Goal: Task Accomplishment & Management: Manage account settings

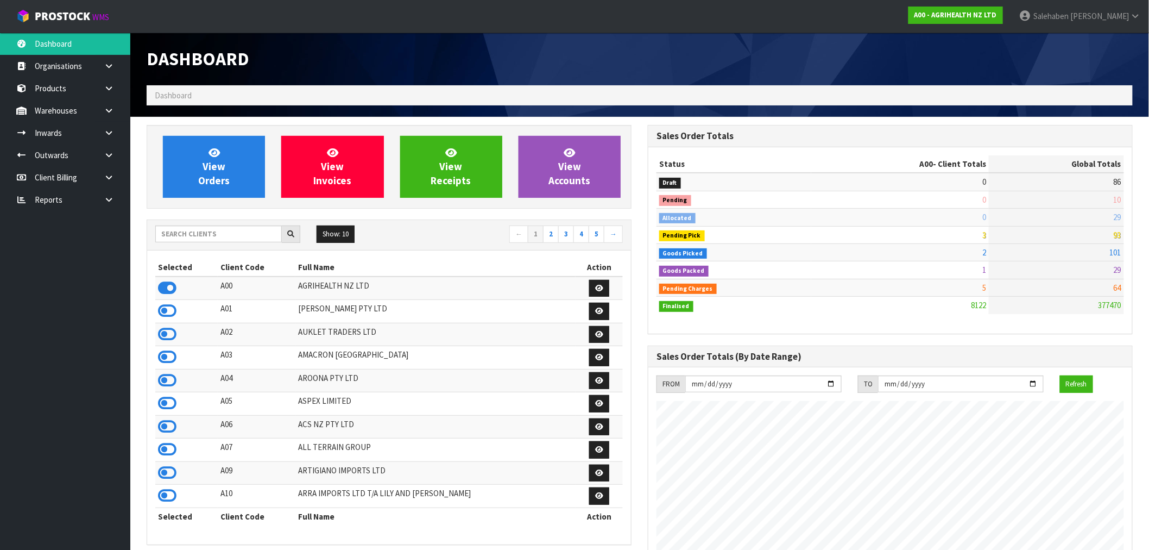
scroll to position [823, 501]
click at [211, 150] on icon at bounding box center [214, 152] width 11 height 10
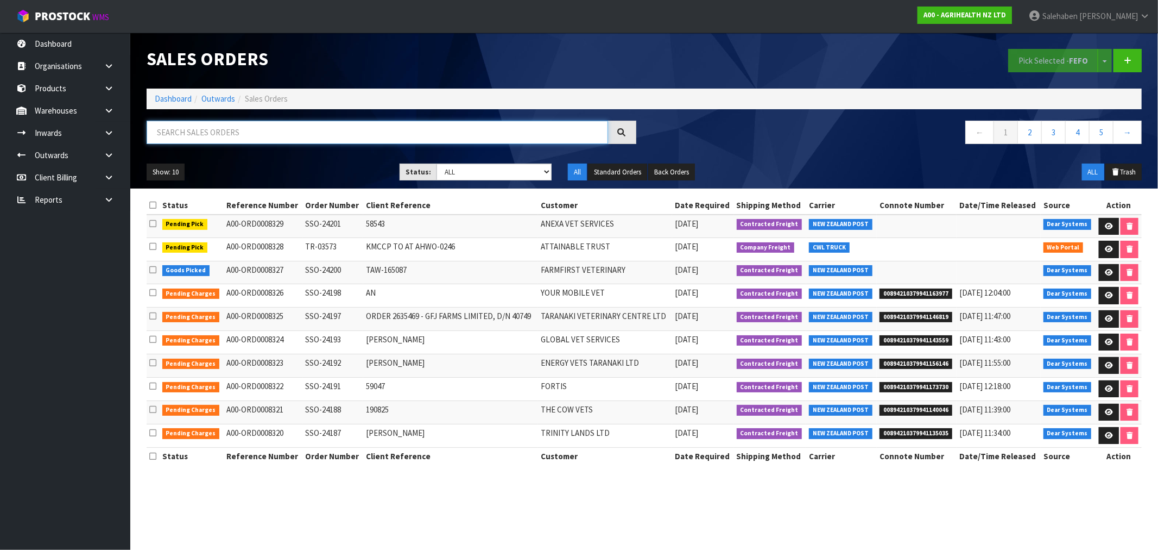
click at [251, 128] on input "text" at bounding box center [378, 132] width 462 height 23
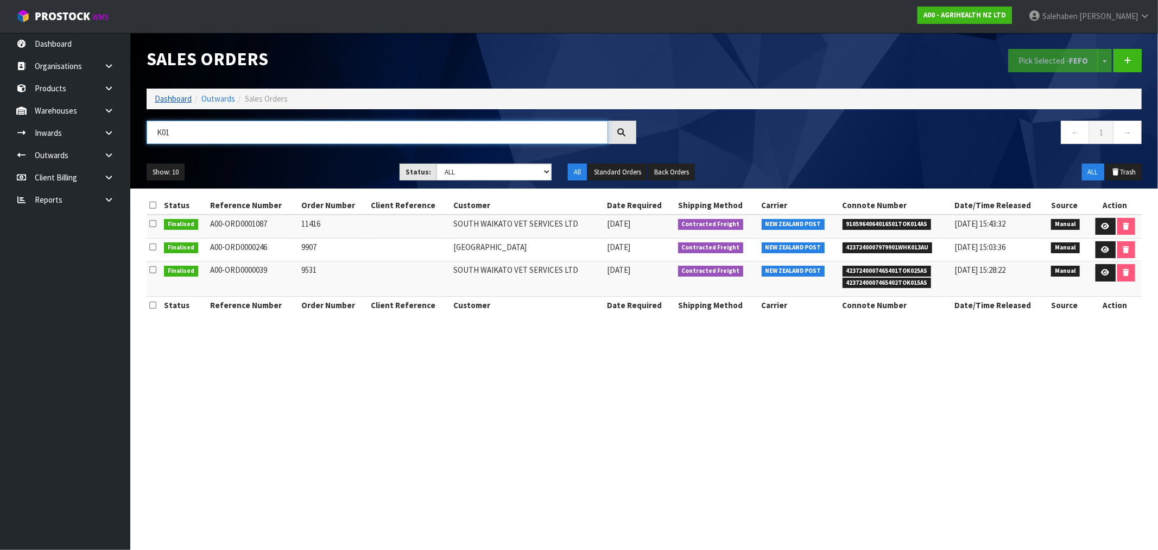
type input "K01"
click at [166, 95] on link "Dashboard" at bounding box center [173, 98] width 37 height 10
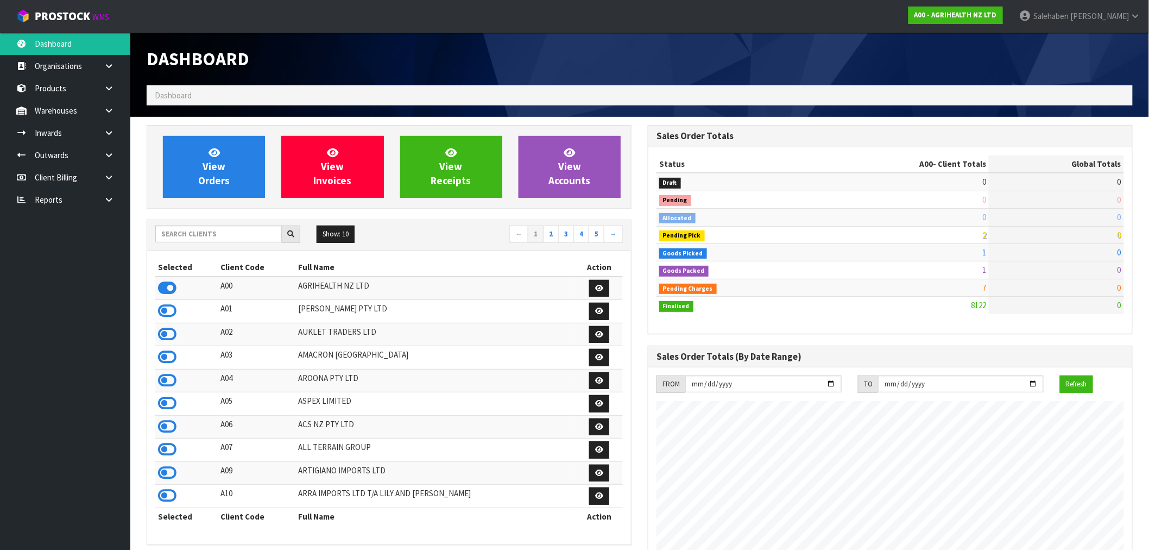
scroll to position [823, 501]
click at [203, 236] on input "text" at bounding box center [218, 233] width 127 height 17
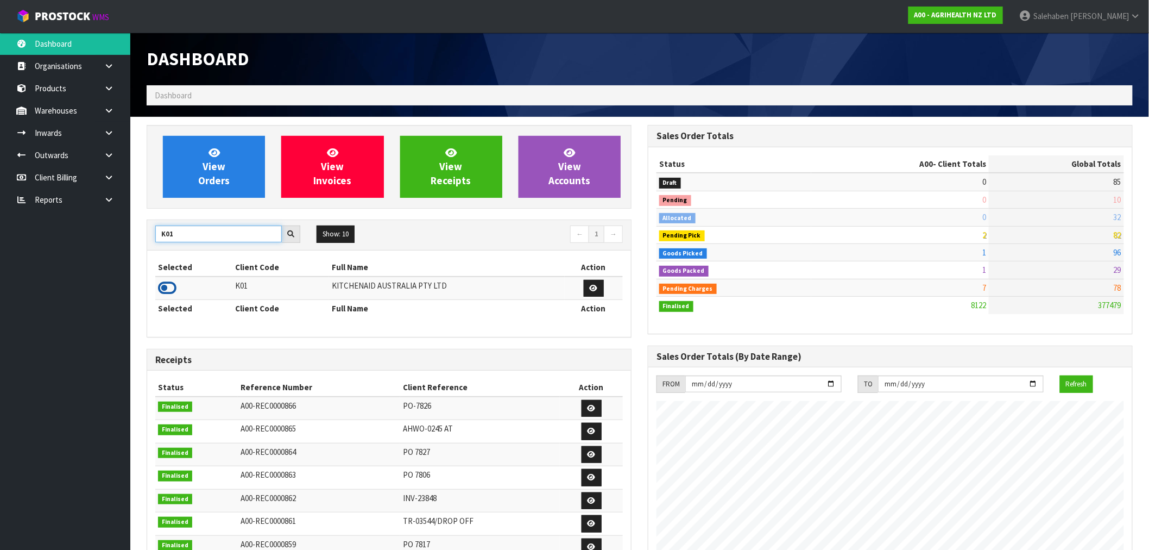
type input "K01"
click at [163, 289] on icon at bounding box center [167, 288] width 18 height 16
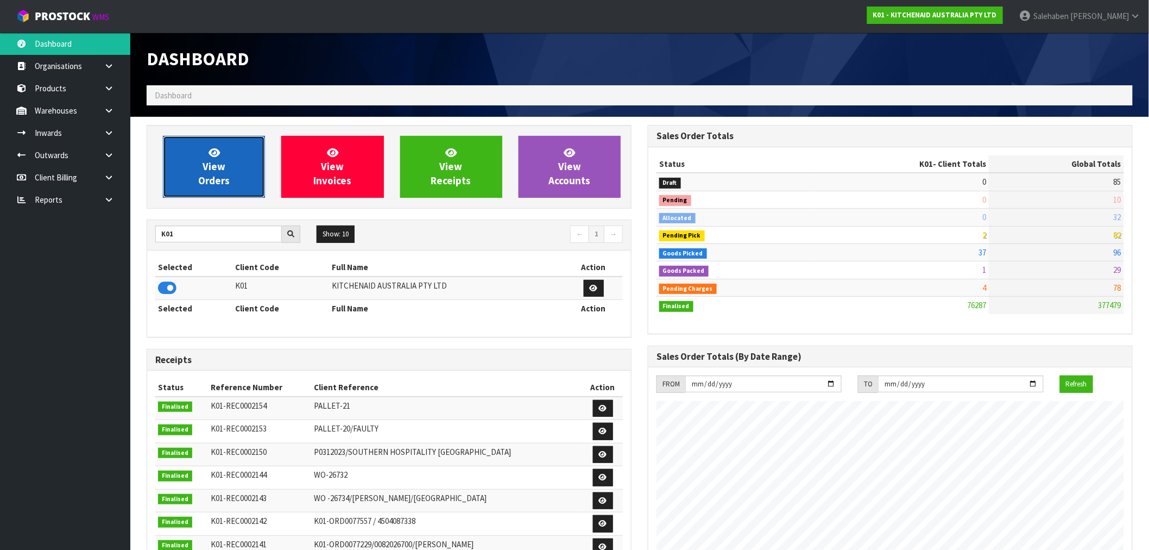
click at [213, 165] on span "View Orders" at bounding box center [213, 166] width 31 height 41
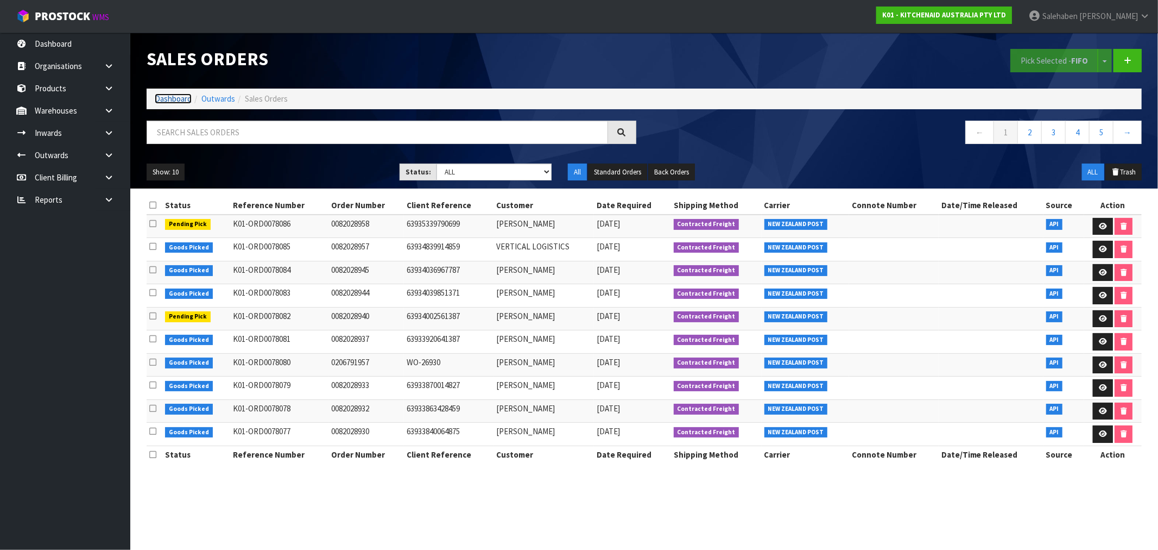
click at [171, 98] on link "Dashboard" at bounding box center [173, 98] width 37 height 10
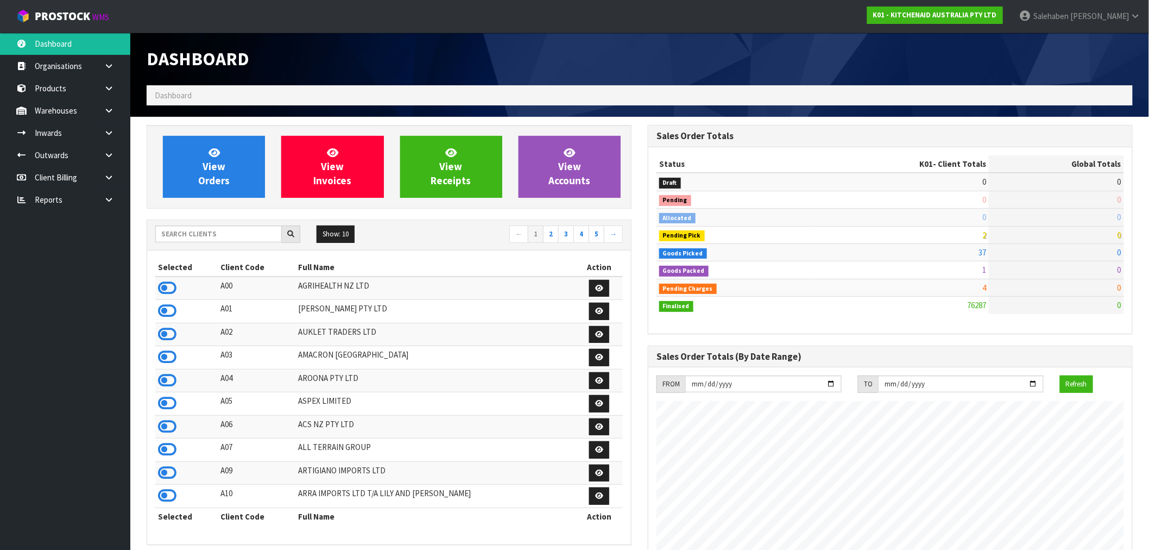
scroll to position [823, 501]
click at [218, 235] on input "text" at bounding box center [218, 233] width 127 height 17
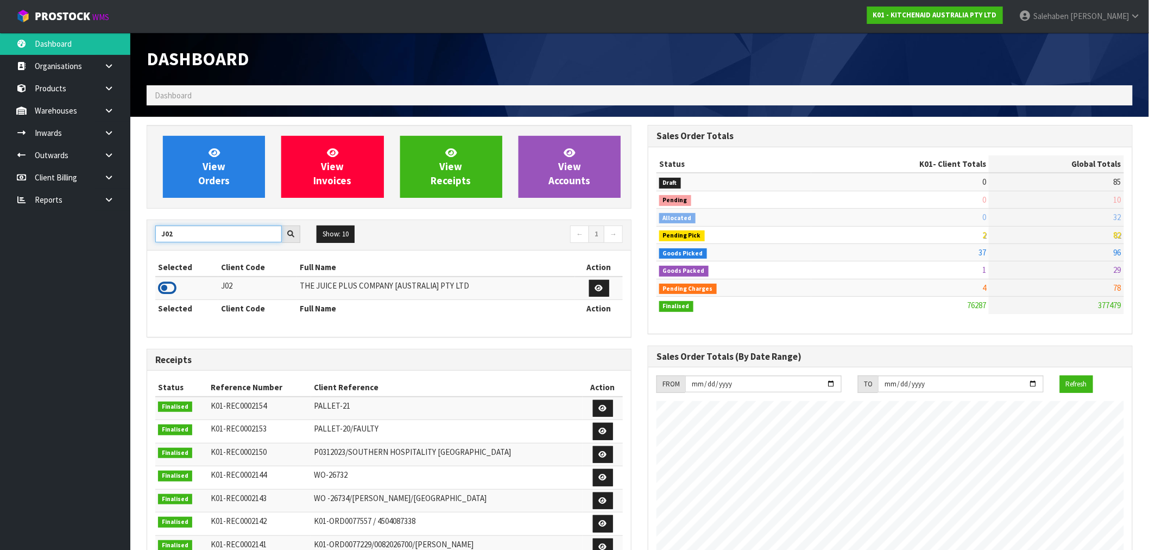
type input "J02"
click at [172, 294] on icon at bounding box center [167, 288] width 18 height 16
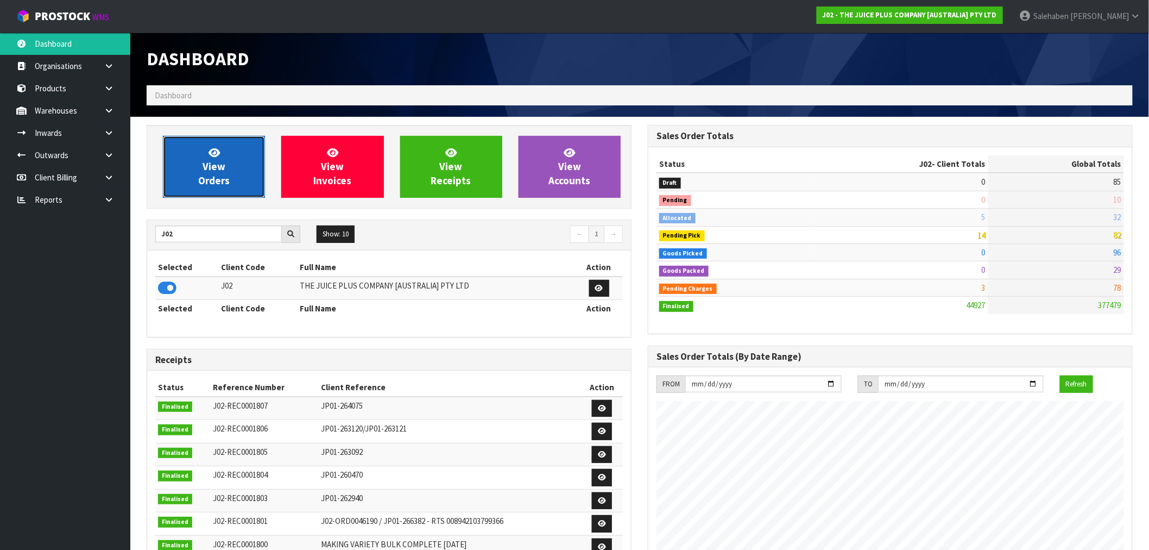
click at [213, 172] on span "View Orders" at bounding box center [213, 166] width 31 height 41
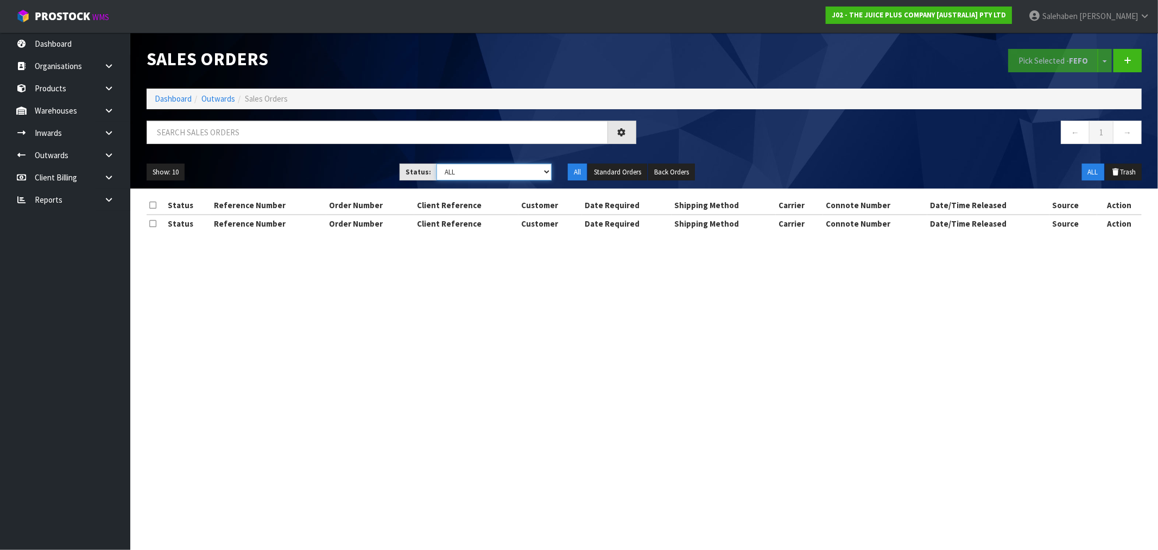
click at [478, 174] on select "Draft Pending Allocated Pending Pick Goods Picked Goods Packed Pending Charges …" at bounding box center [494, 171] width 115 height 17
select select "string:3"
click at [437, 163] on select "Draft Pending Allocated Pending Pick Goods Picked Goods Packed Pending Charges …" at bounding box center [494, 171] width 115 height 17
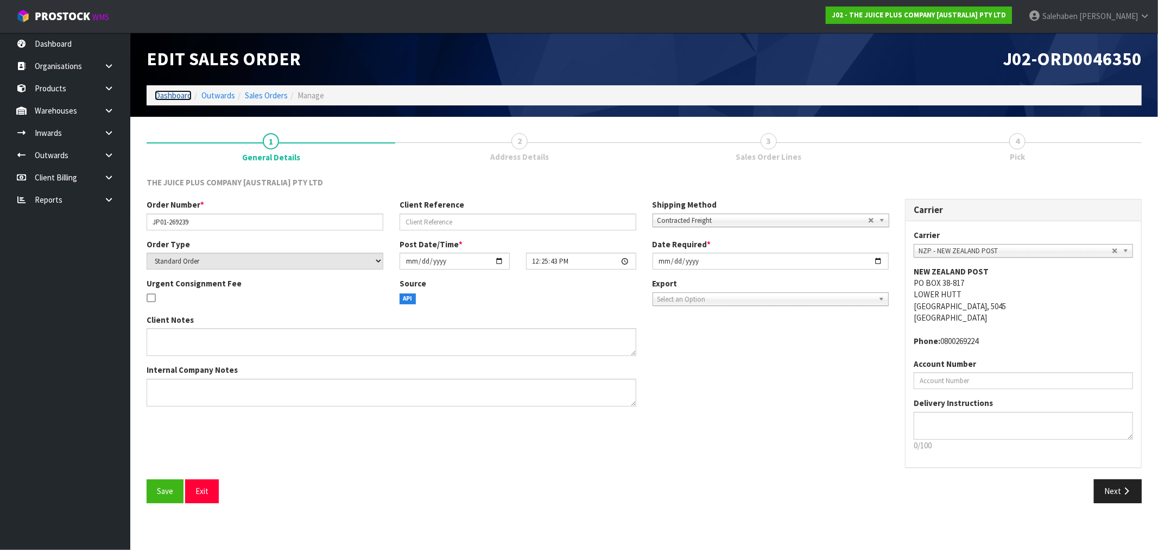
click at [179, 93] on link "Dashboard" at bounding box center [173, 95] width 37 height 10
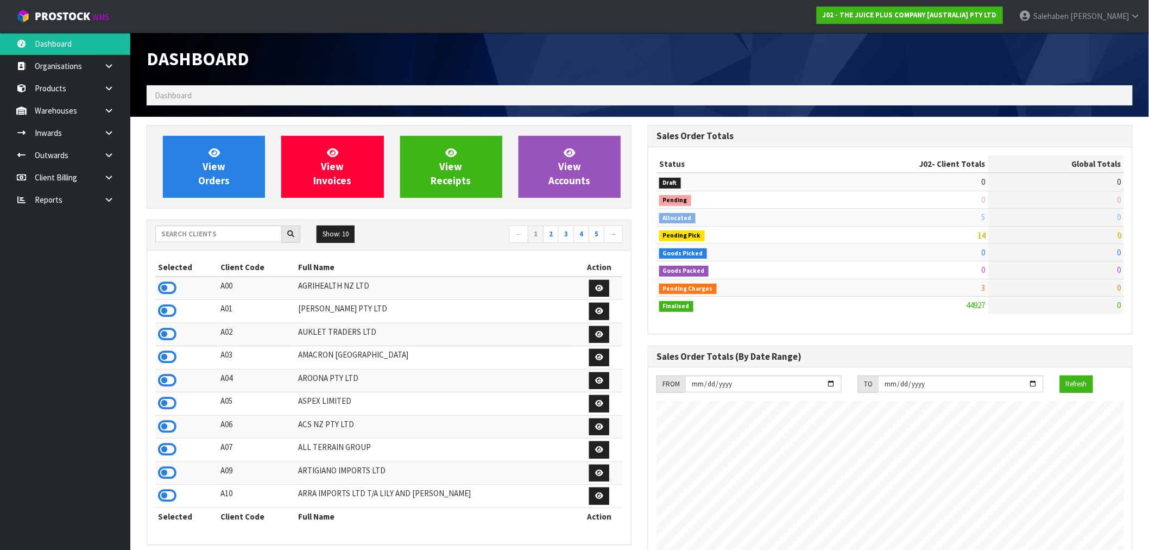
scroll to position [823, 501]
click at [192, 229] on input "text" at bounding box center [218, 233] width 127 height 17
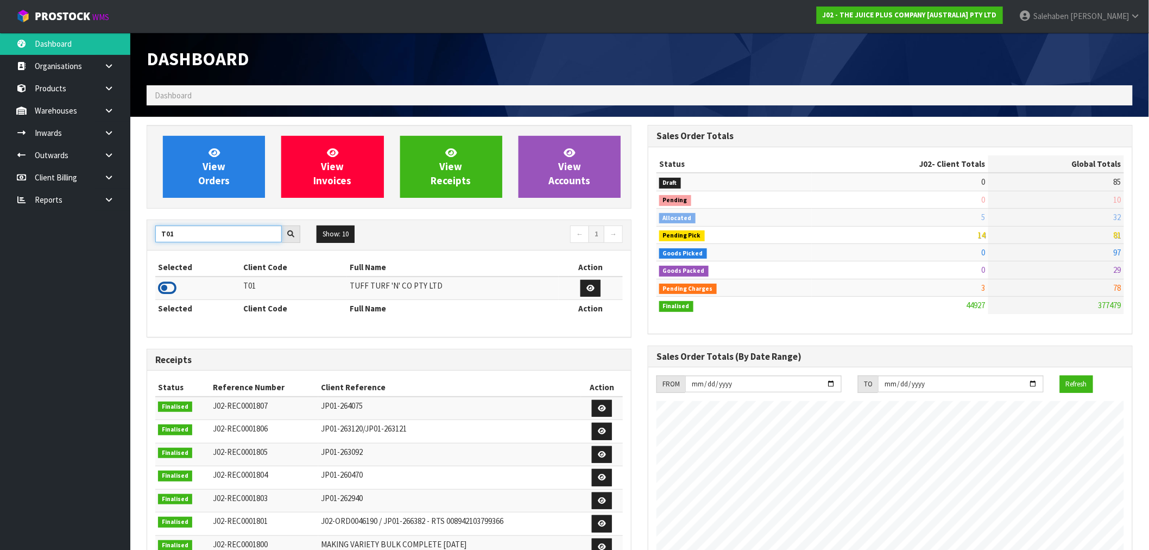
type input "T01"
click at [163, 283] on icon at bounding box center [167, 288] width 18 height 16
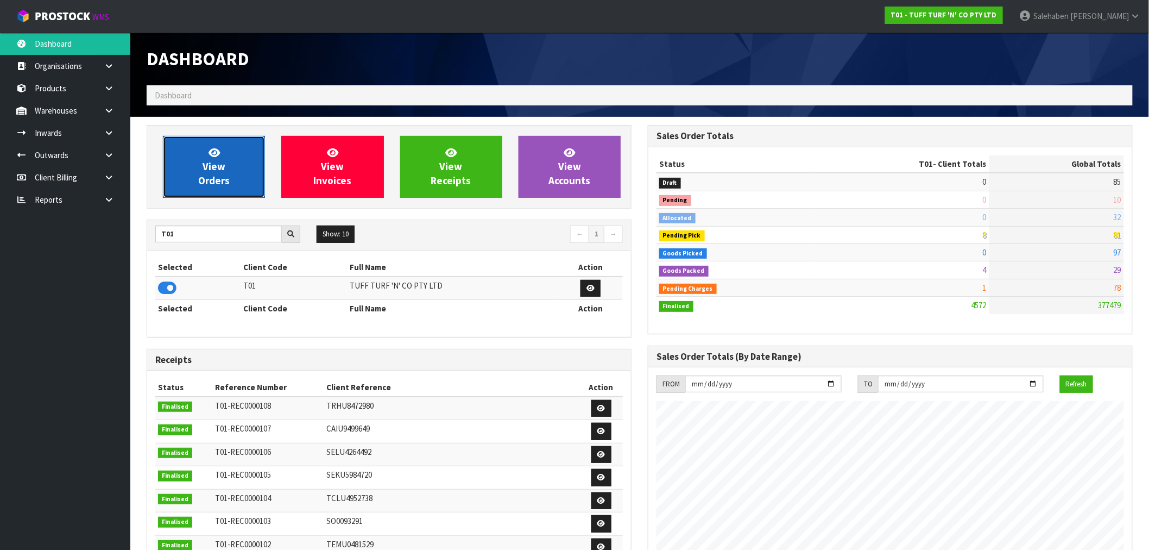
click at [210, 193] on link "View Orders" at bounding box center [214, 167] width 102 height 62
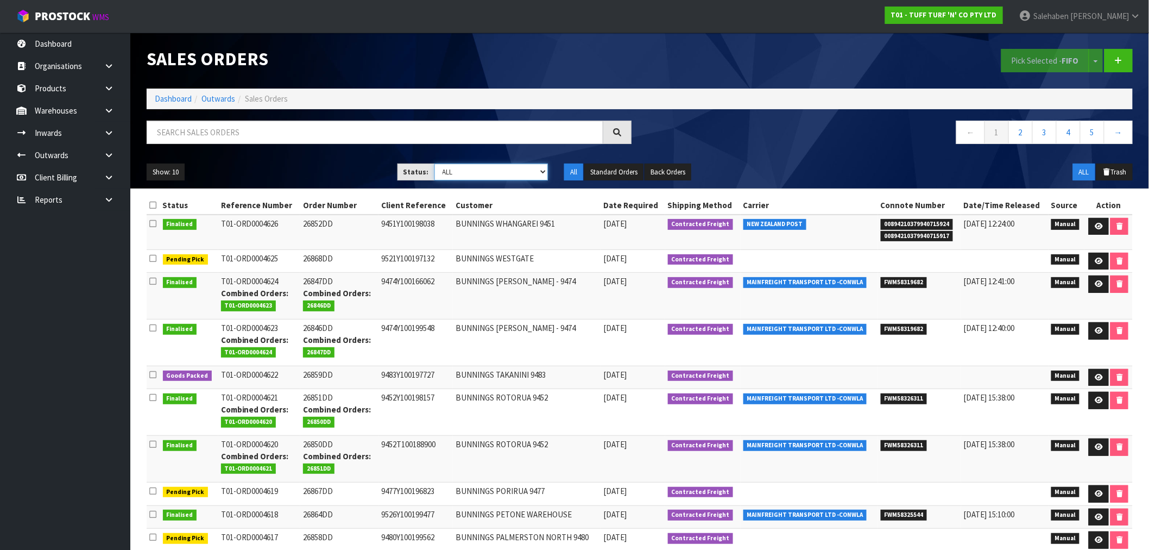
click at [462, 174] on select "Draft Pending Allocated Pending Pick Goods Picked Goods Packed Pending Charges …" at bounding box center [491, 171] width 114 height 17
select select "string:3"
click at [434, 163] on select "Draft Pending Allocated Pending Pick Goods Picked Goods Packed Pending Charges …" at bounding box center [491, 171] width 114 height 17
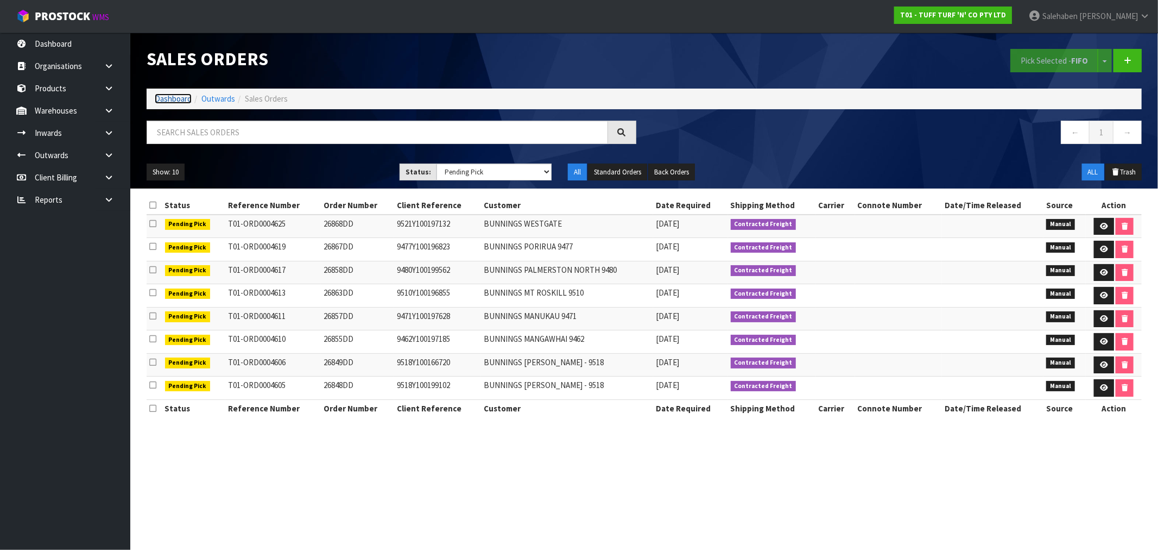
click at [169, 98] on link "Dashboard" at bounding box center [173, 98] width 37 height 10
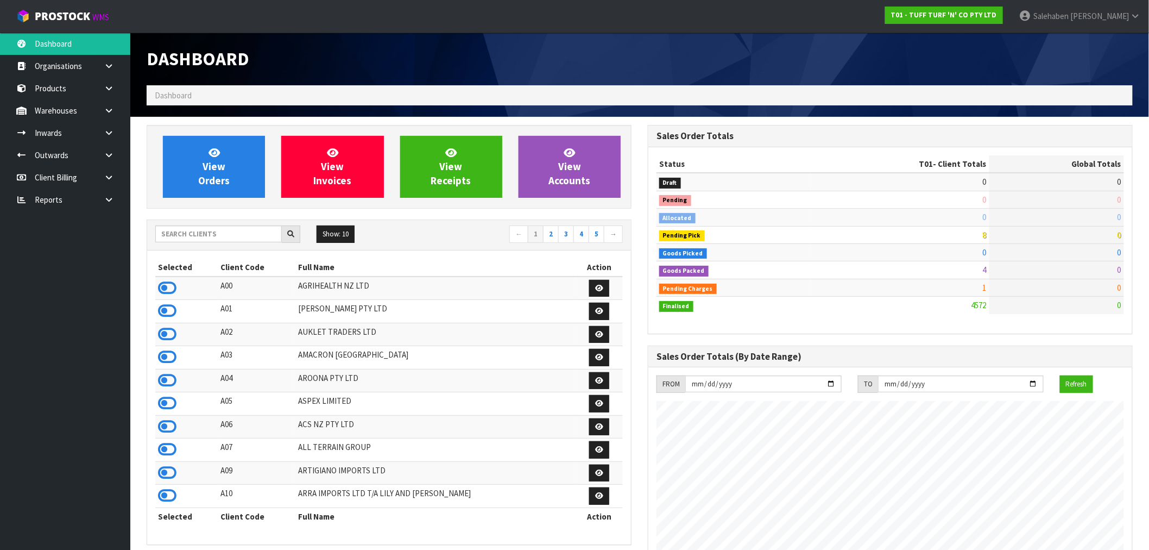
scroll to position [823, 501]
click at [262, 234] on input "text" at bounding box center [218, 233] width 127 height 17
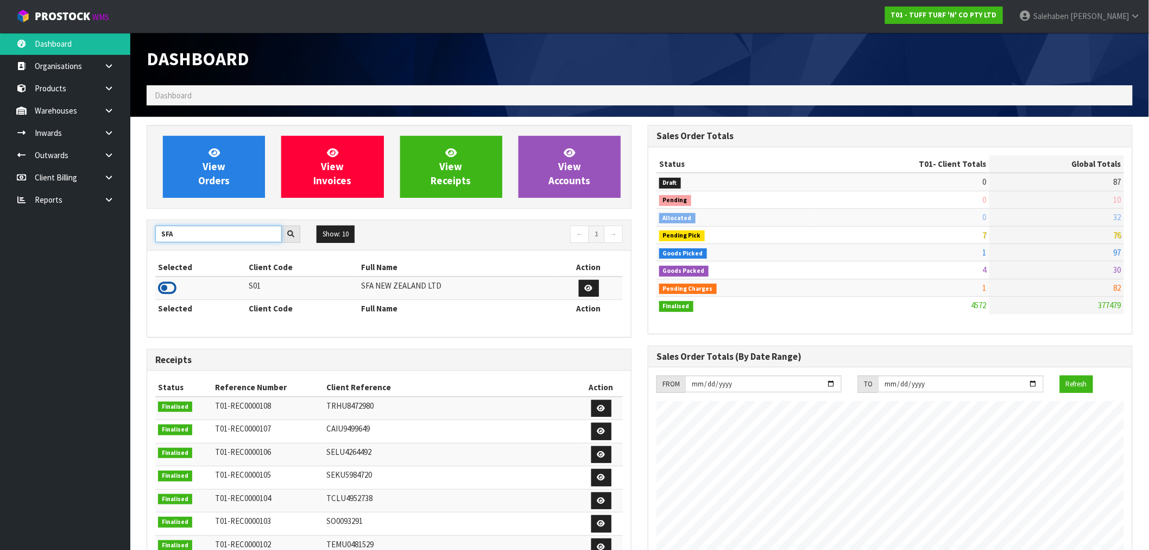
type input "SFA"
click at [167, 292] on icon at bounding box center [167, 288] width 18 height 16
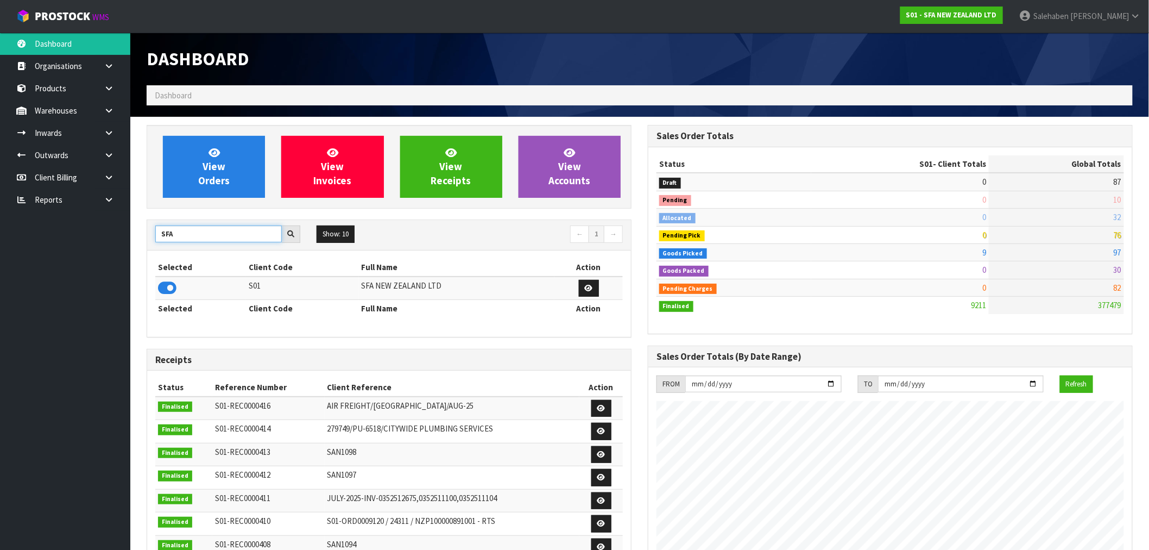
drag, startPoint x: 180, startPoint y: 232, endPoint x: 161, endPoint y: 237, distance: 19.1
click at [161, 237] on input "SFA" at bounding box center [218, 233] width 127 height 17
type input "N04"
click at [167, 290] on icon at bounding box center [167, 288] width 18 height 16
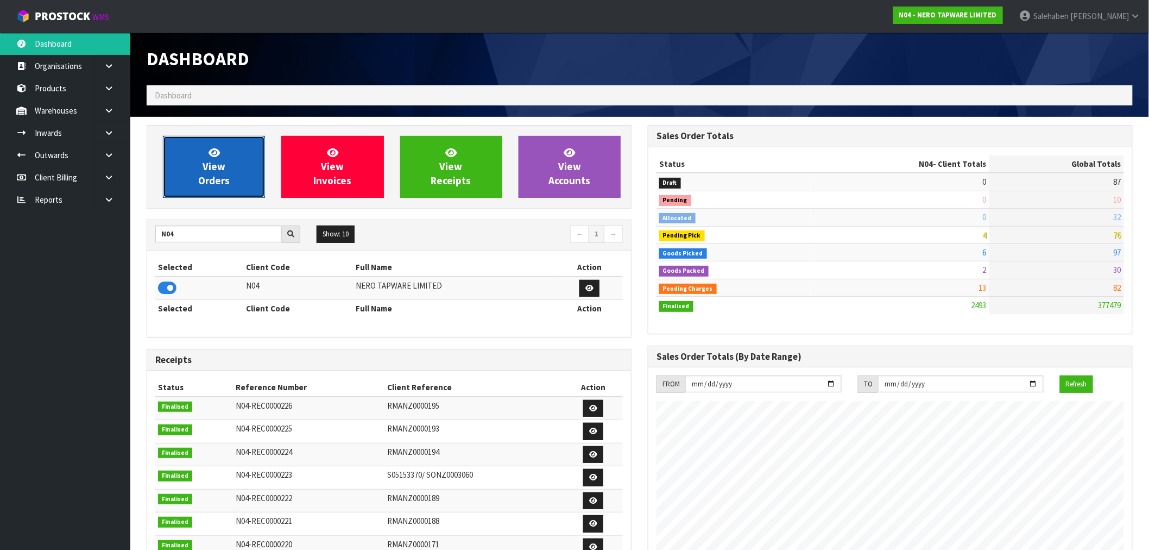
click at [235, 163] on link "View Orders" at bounding box center [214, 167] width 102 height 62
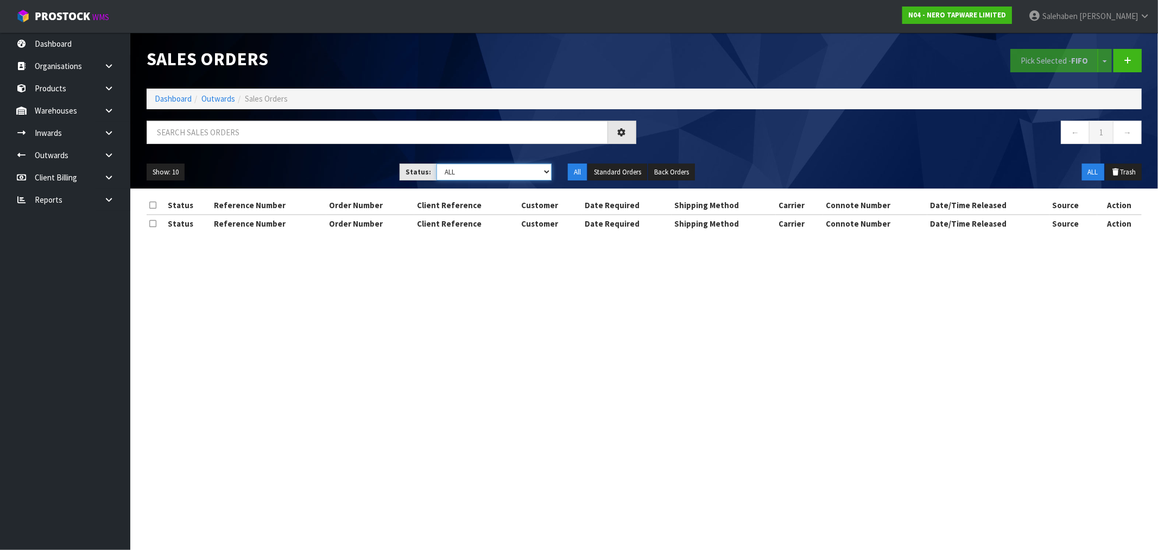
click at [455, 171] on select "Draft Pending Allocated Pending Pick Goods Picked Goods Packed Pending Charges …" at bounding box center [494, 171] width 115 height 17
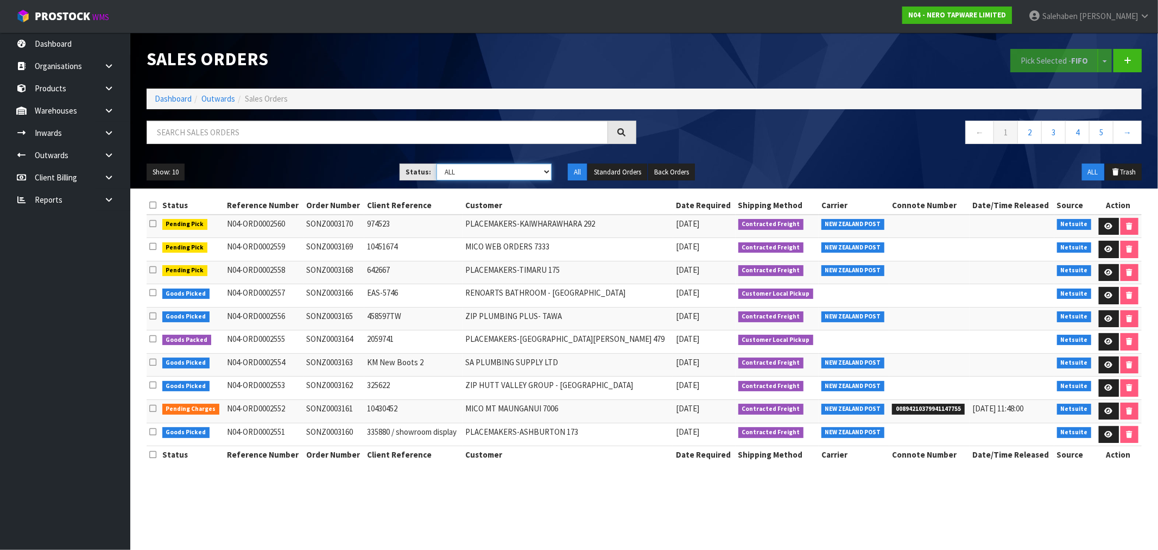
select select "string:3"
click at [437, 163] on select "Draft Pending Allocated Pending Pick Goods Picked Goods Packed Pending Charges …" at bounding box center [494, 171] width 115 height 17
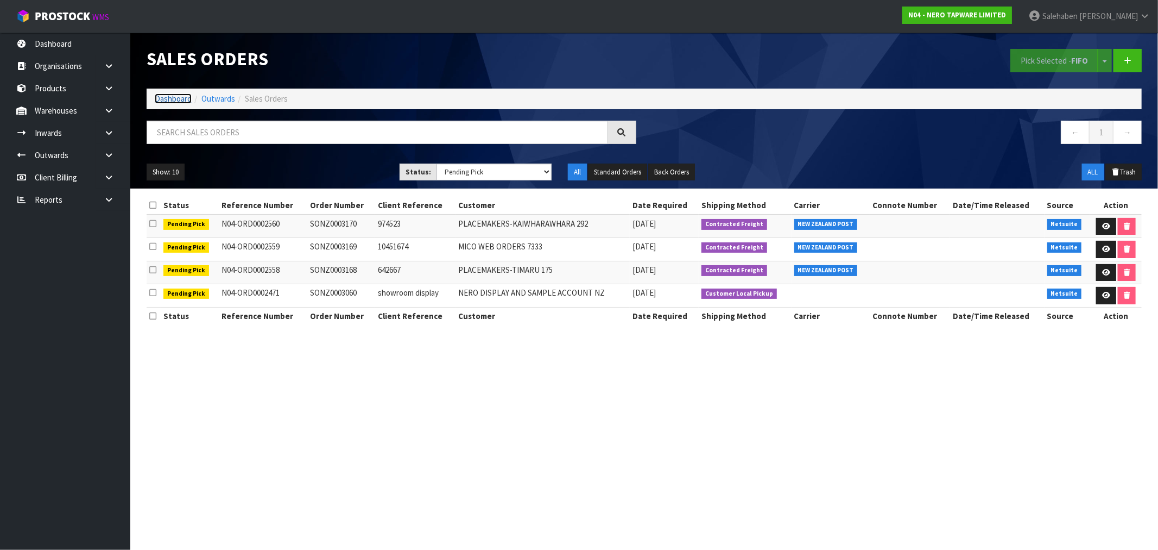
click at [174, 98] on link "Dashboard" at bounding box center [173, 98] width 37 height 10
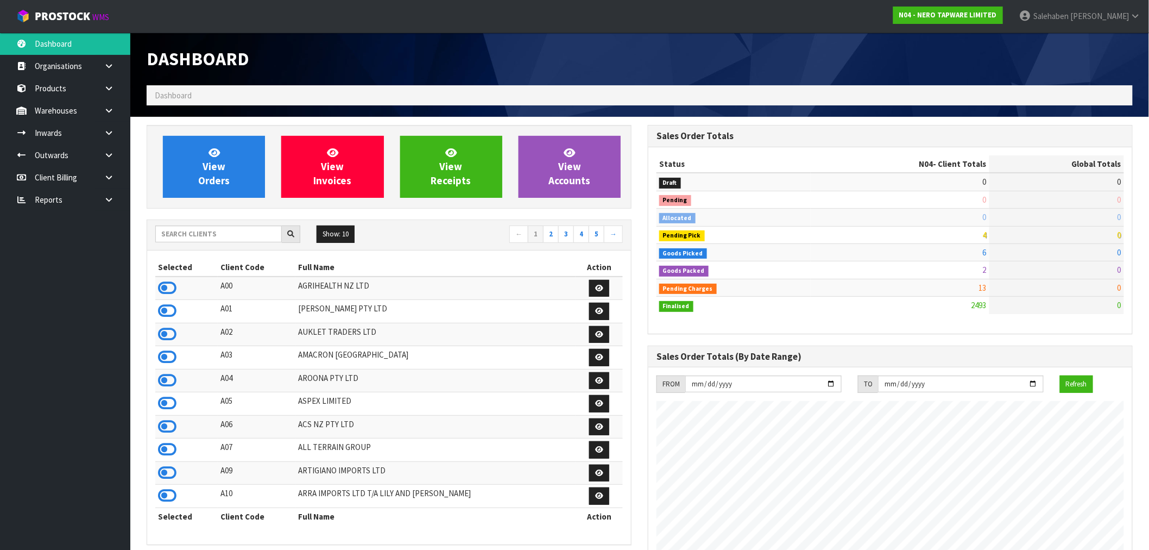
scroll to position [823, 501]
click at [199, 230] on input "text" at bounding box center [218, 233] width 127 height 17
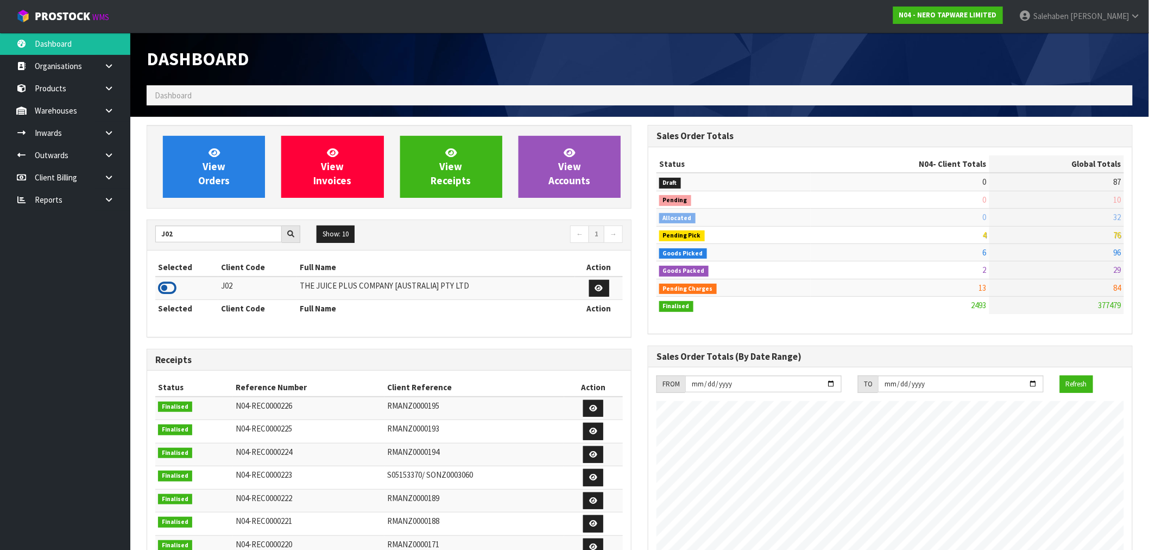
click at [167, 286] on icon at bounding box center [167, 288] width 18 height 16
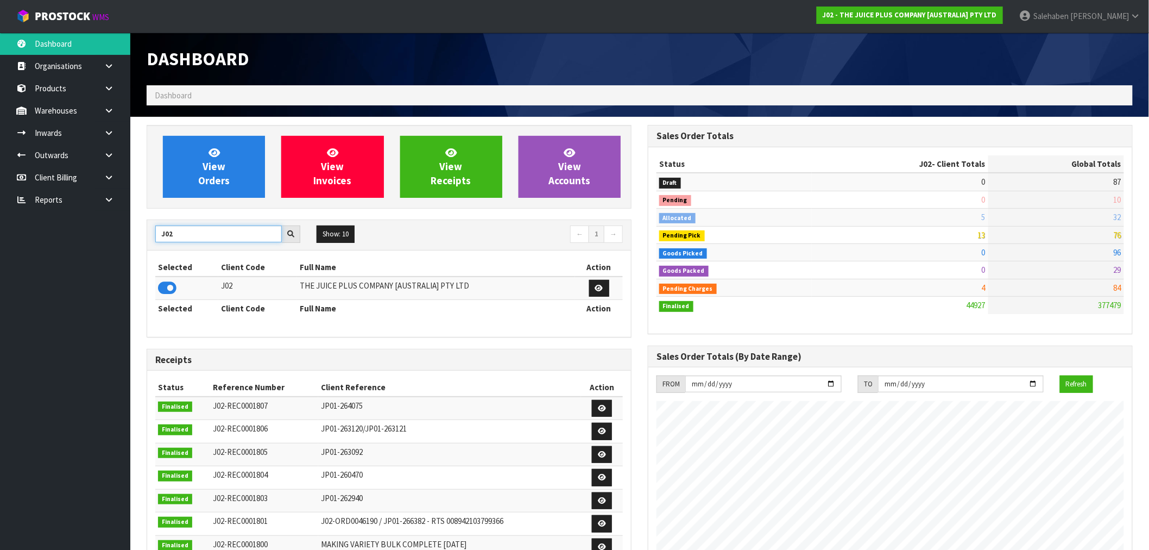
drag, startPoint x: 175, startPoint y: 236, endPoint x: 154, endPoint y: 241, distance: 21.6
click at [159, 237] on input "J02" at bounding box center [218, 233] width 127 height 17
click at [169, 289] on icon at bounding box center [167, 288] width 18 height 16
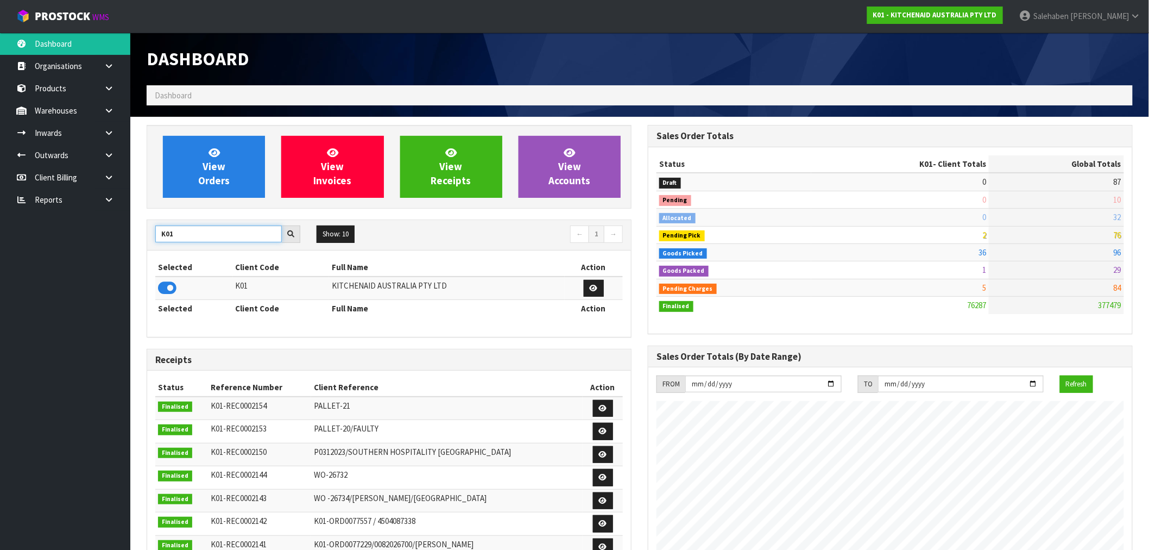
drag, startPoint x: 177, startPoint y: 234, endPoint x: 136, endPoint y: 245, distance: 41.8
click at [137, 245] on section "View Orders View Invoices View Receipts View Accounts K01 Show: 10 5 10 25 50 ←…" at bounding box center [639, 537] width 1019 height 840
click at [161, 291] on icon at bounding box center [167, 288] width 18 height 16
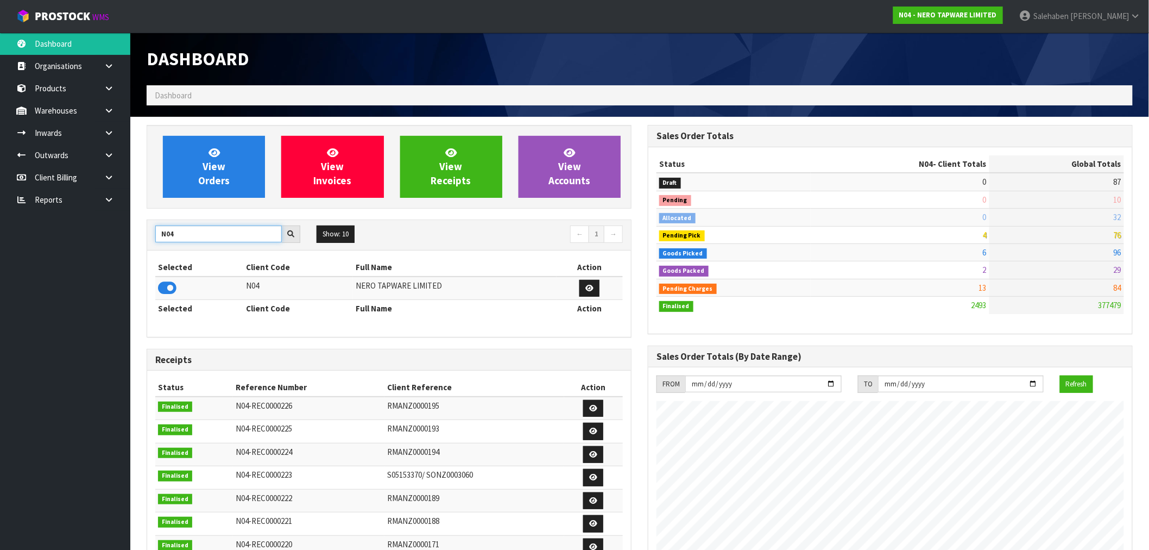
drag, startPoint x: 180, startPoint y: 238, endPoint x: 129, endPoint y: 241, distance: 50.6
click at [129, 241] on body "Toggle navigation ProStock WMS N04 - NERO TAPWARE LIMITED [PERSON_NAME] Logout …" at bounding box center [574, 275] width 1149 height 550
click at [159, 288] on icon at bounding box center [167, 288] width 18 height 16
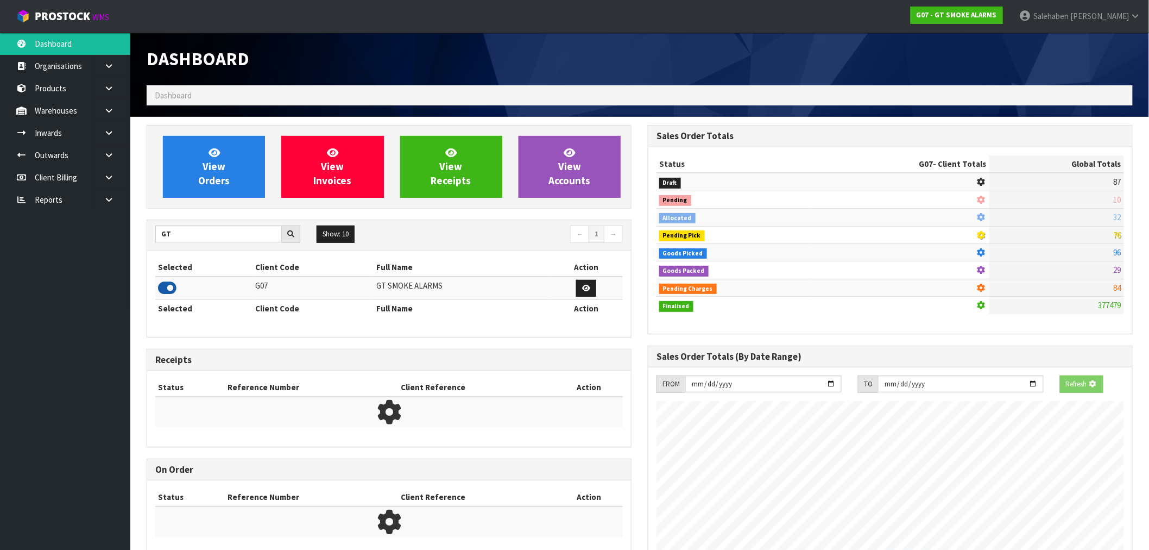
scroll to position [682, 501]
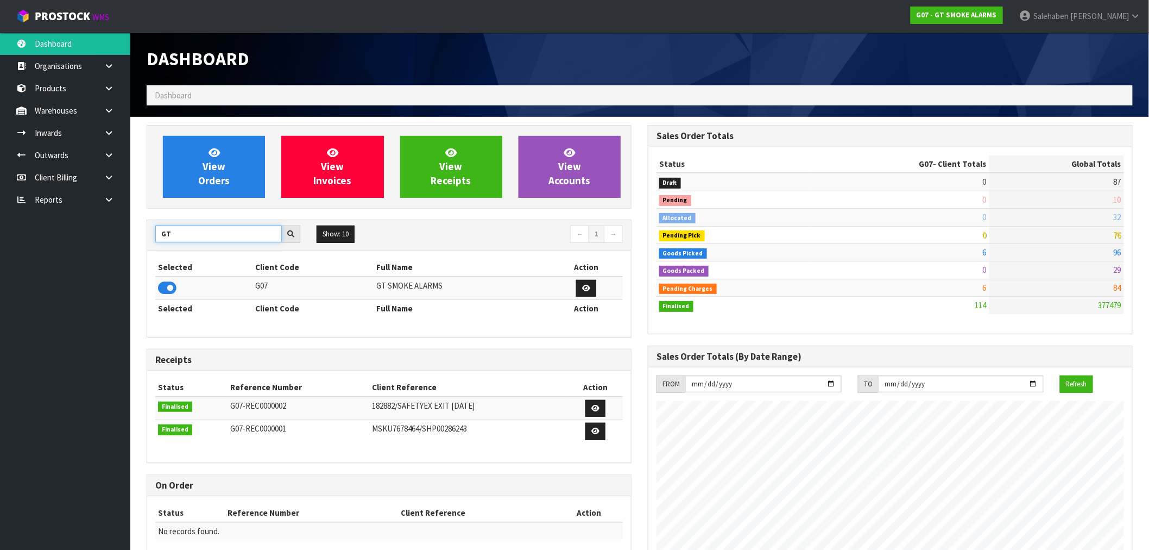
drag, startPoint x: 181, startPoint y: 234, endPoint x: 111, endPoint y: 245, distance: 70.9
click at [112, 244] on body "Toggle navigation ProStock WMS G07 - GT SMOKE ALARMS Salehaben Patel Logout Das…" at bounding box center [574, 275] width 1149 height 550
type input "D00"
click at [171, 288] on icon at bounding box center [167, 288] width 18 height 16
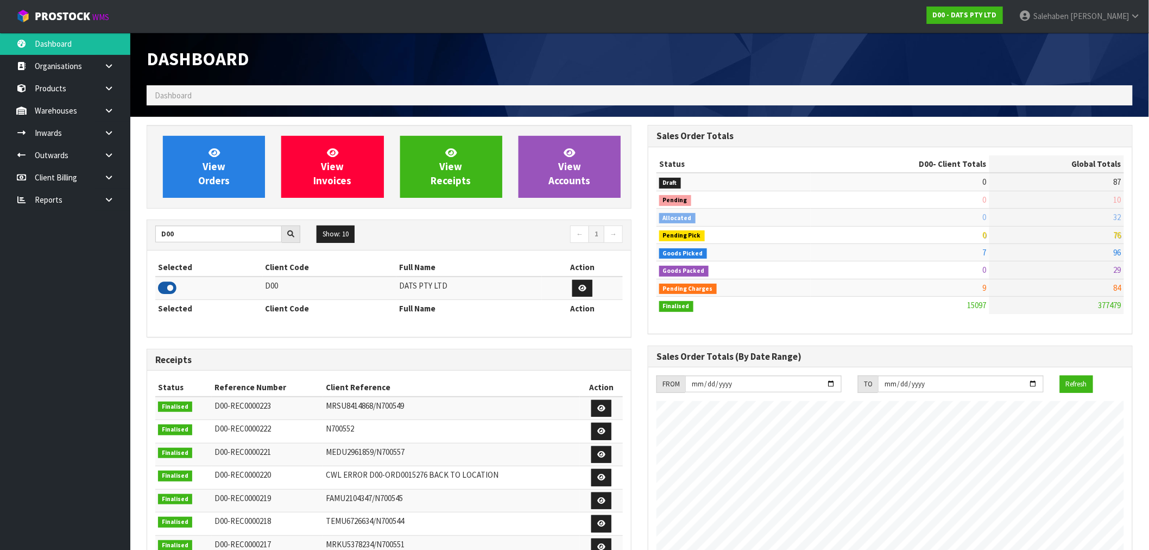
scroll to position [823, 501]
click at [237, 175] on link "View Orders" at bounding box center [214, 167] width 102 height 62
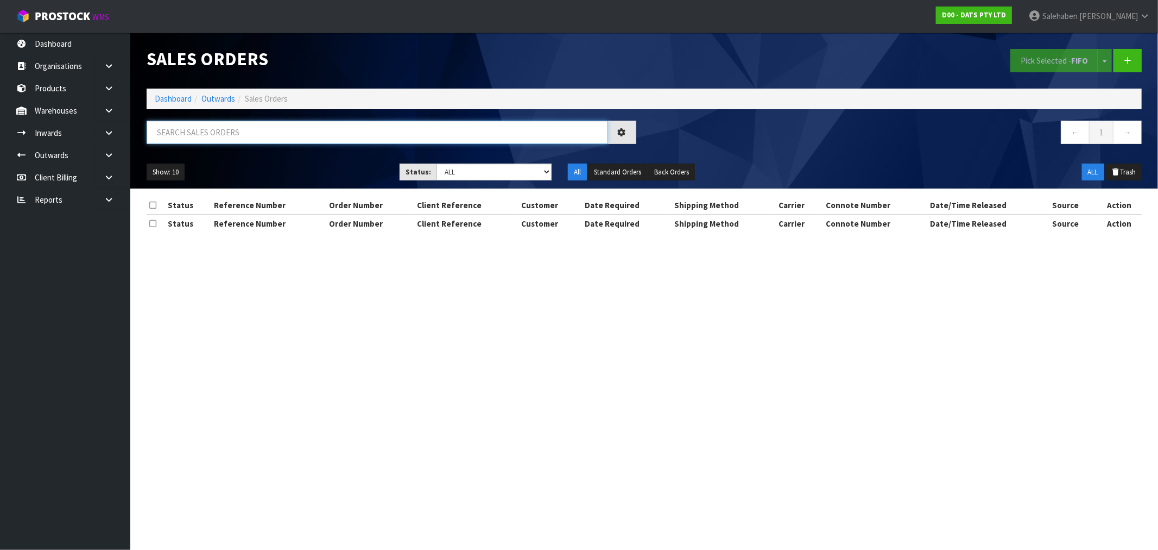
click at [232, 129] on input "text" at bounding box center [378, 132] width 462 height 23
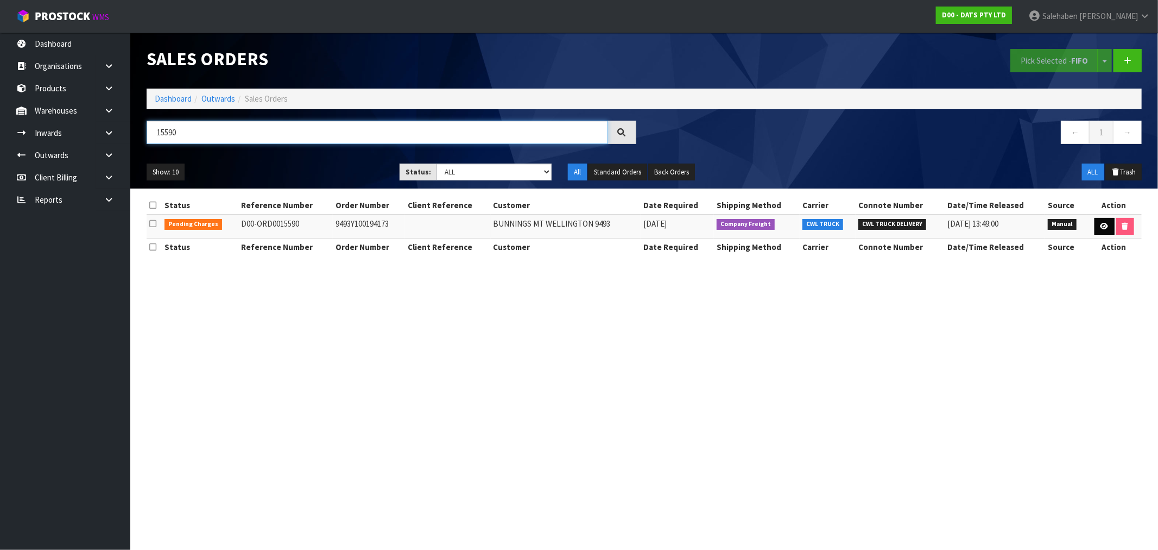
type input "15590"
click at [1104, 224] on icon at bounding box center [1105, 226] width 8 height 7
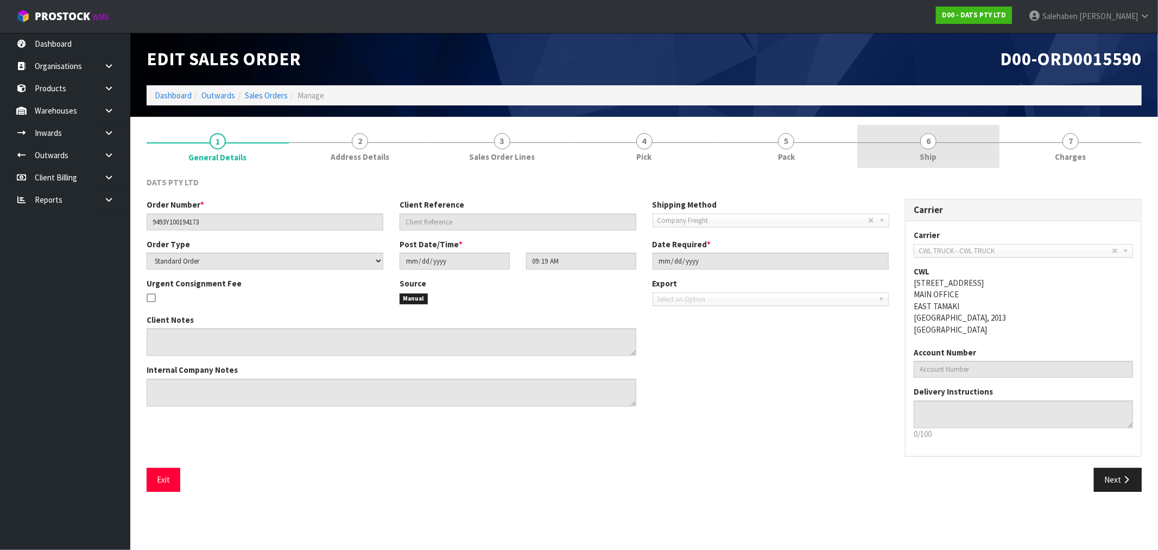
click at [929, 158] on span "Ship" at bounding box center [929, 156] width 17 height 11
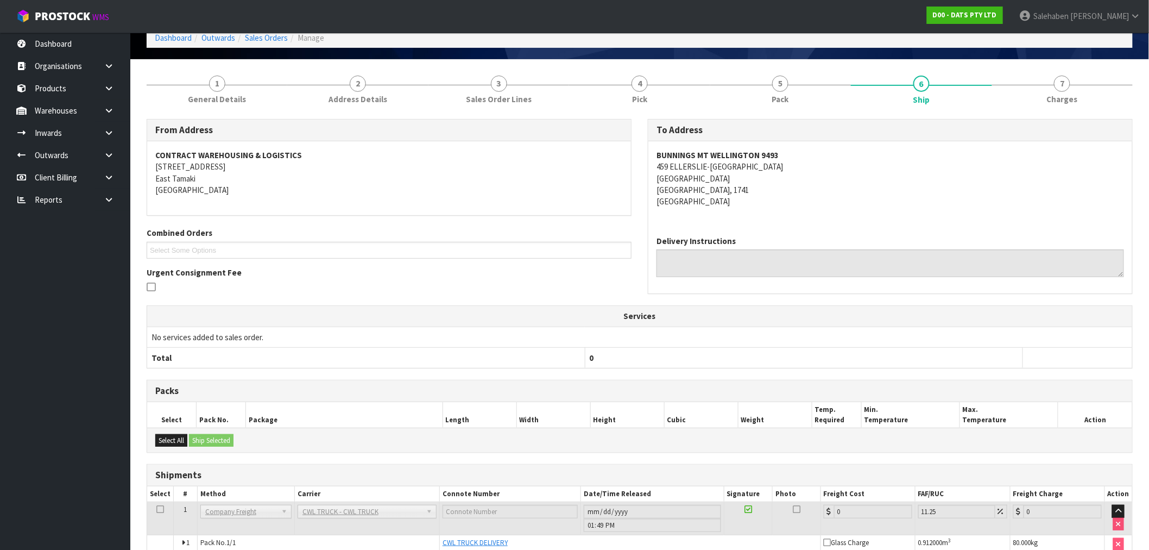
scroll to position [113, 0]
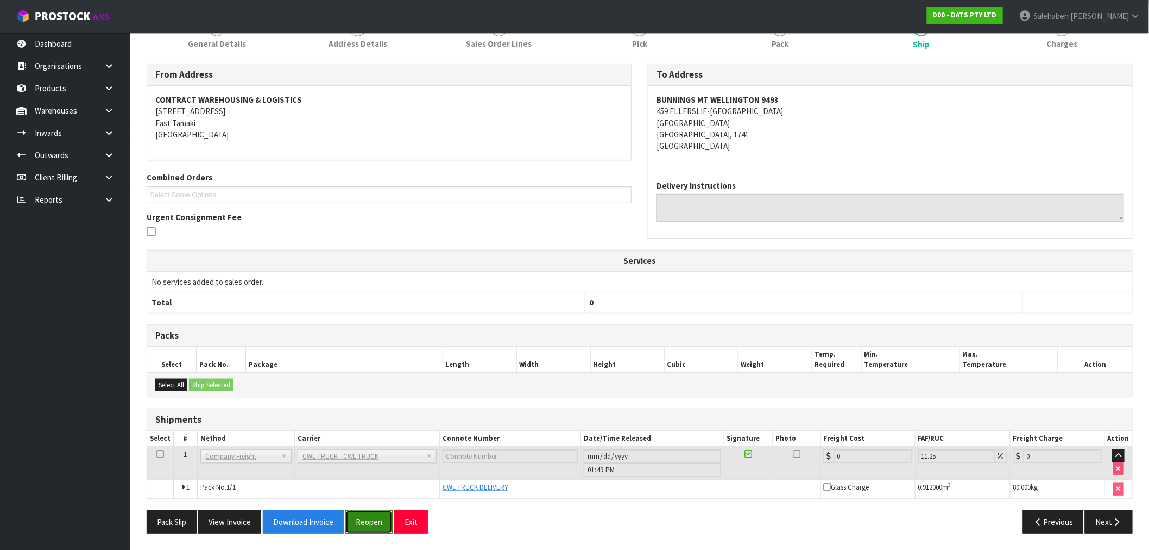
click at [374, 521] on button "Reopen" at bounding box center [368, 521] width 47 height 23
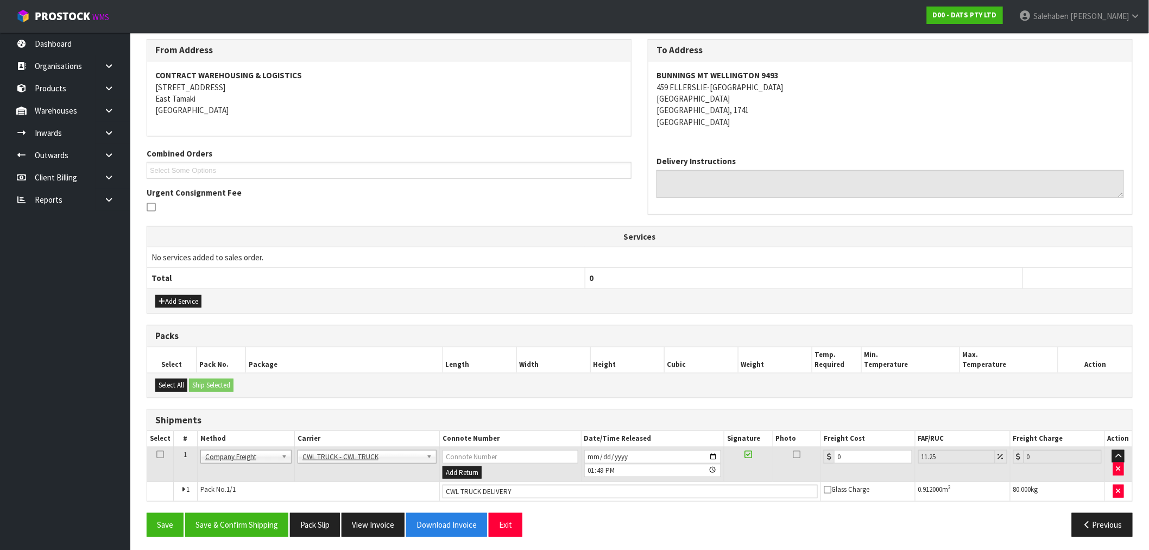
scroll to position [180, 0]
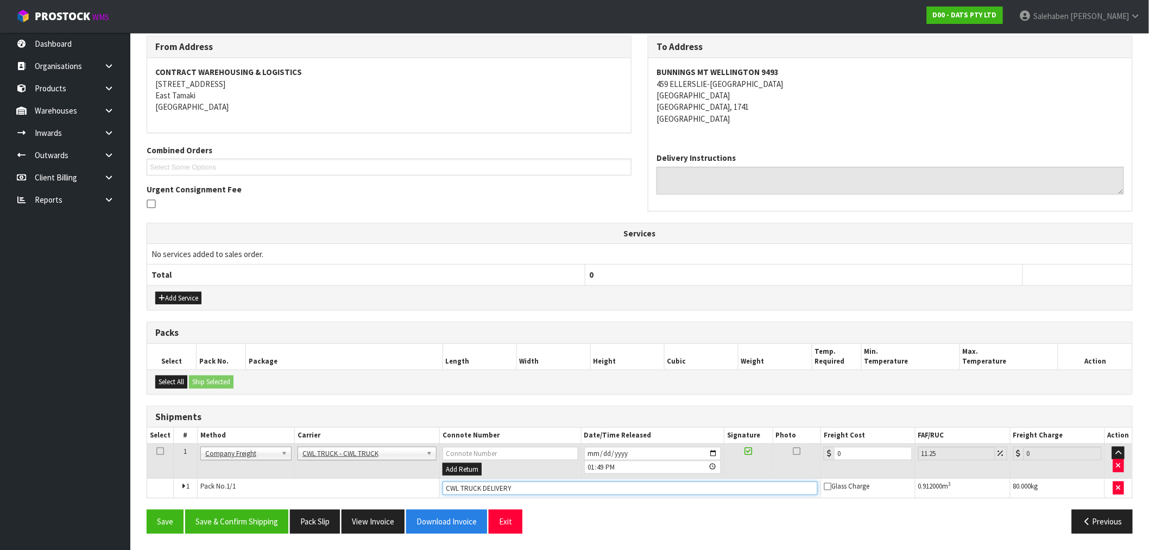
click at [525, 488] on input "CWL TRUCK DELIVERY" at bounding box center [630, 488] width 375 height 14
type input "CWL TRUCK DELIVERED"
drag, startPoint x: 847, startPoint y: 451, endPoint x: 816, endPoint y: 461, distance: 32.3
click at [816, 460] on tr "1 Client Local Pickup Customer Local Pickup Company Freight Contracted Freight …" at bounding box center [639, 460] width 985 height 35
type input "4"
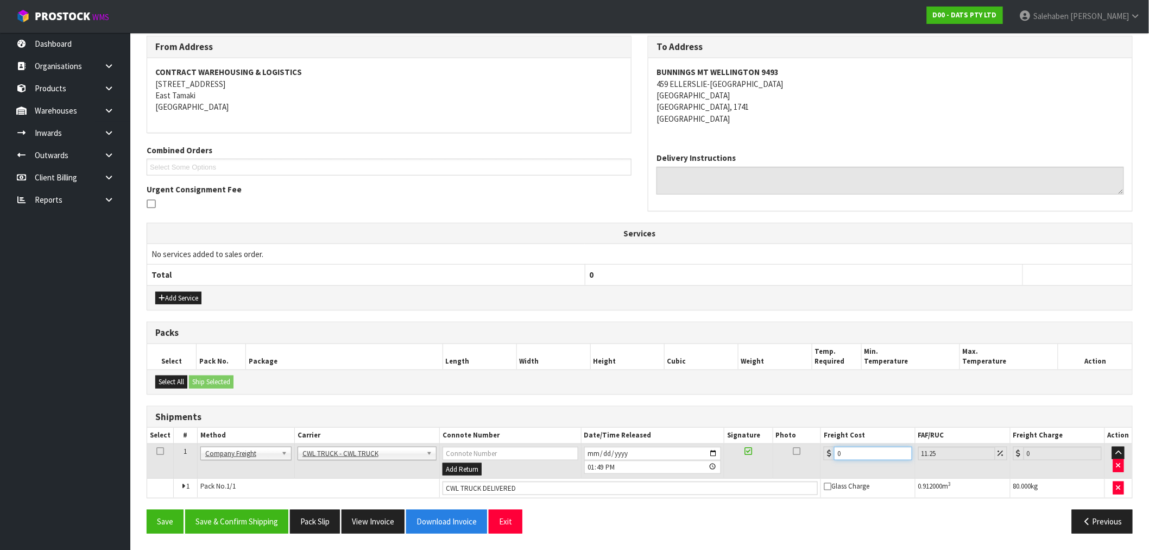
type input "4.45"
type input "44"
type input "48.95"
type input "44.9"
type input "49.95"
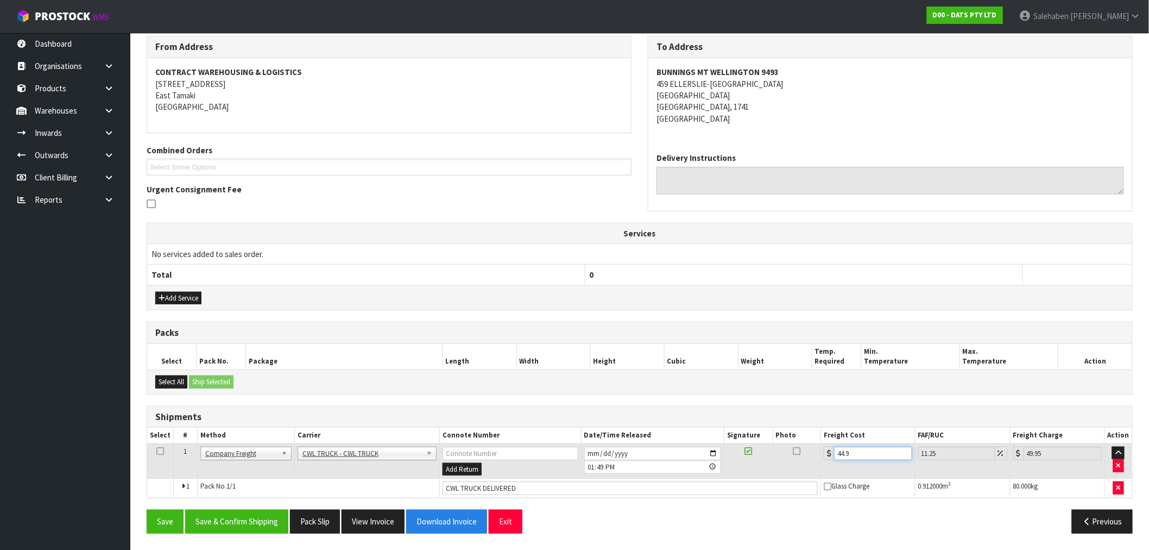
type input "44.93"
type input "49.98"
type input "44.93"
drag, startPoint x: 260, startPoint y: 523, endPoint x: 254, endPoint y: 524, distance: 5.5
click at [257, 523] on button "Save & Confirm Shipping" at bounding box center [236, 520] width 103 height 23
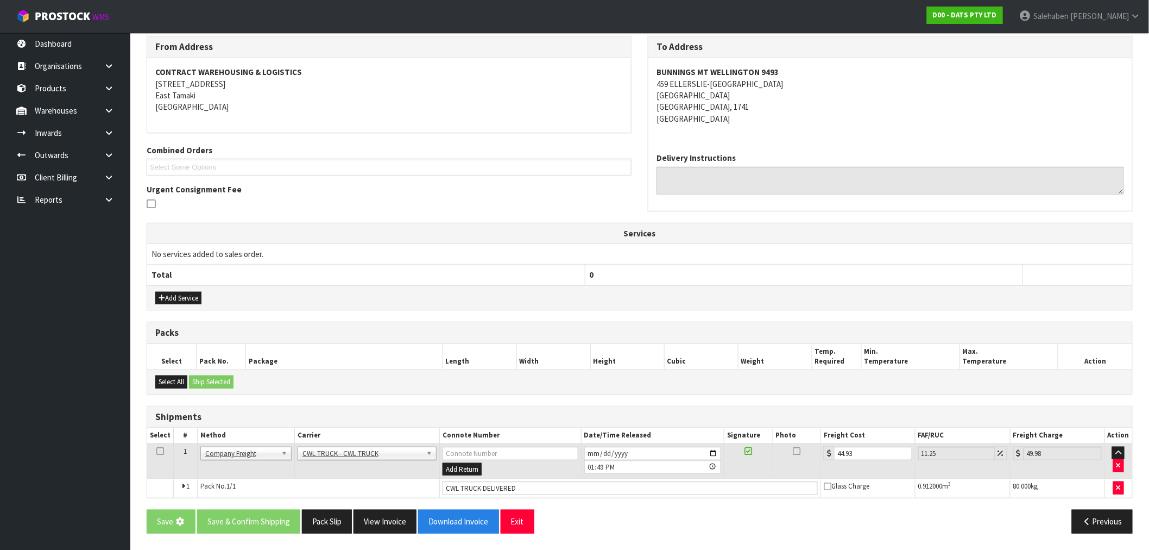
scroll to position [0, 0]
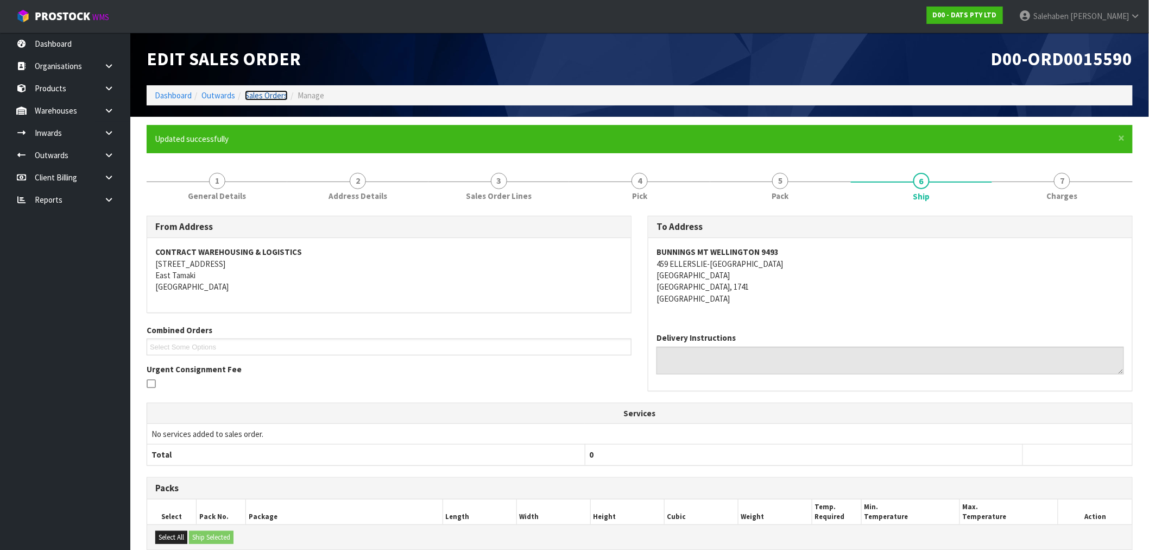
click at [270, 96] on link "Sales Orders" at bounding box center [266, 95] width 43 height 10
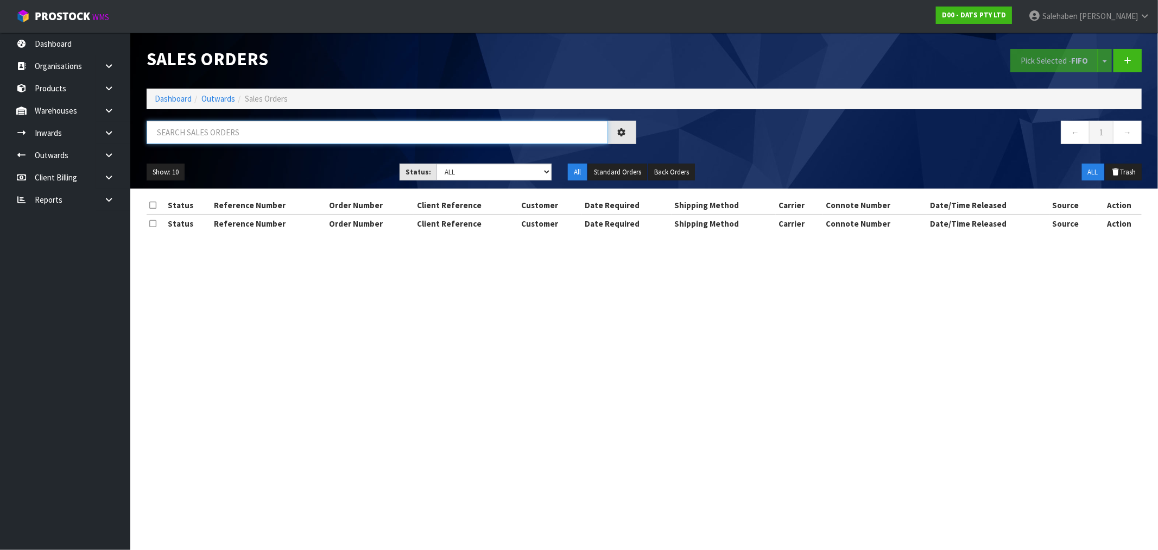
click at [253, 129] on input "text" at bounding box center [378, 132] width 462 height 23
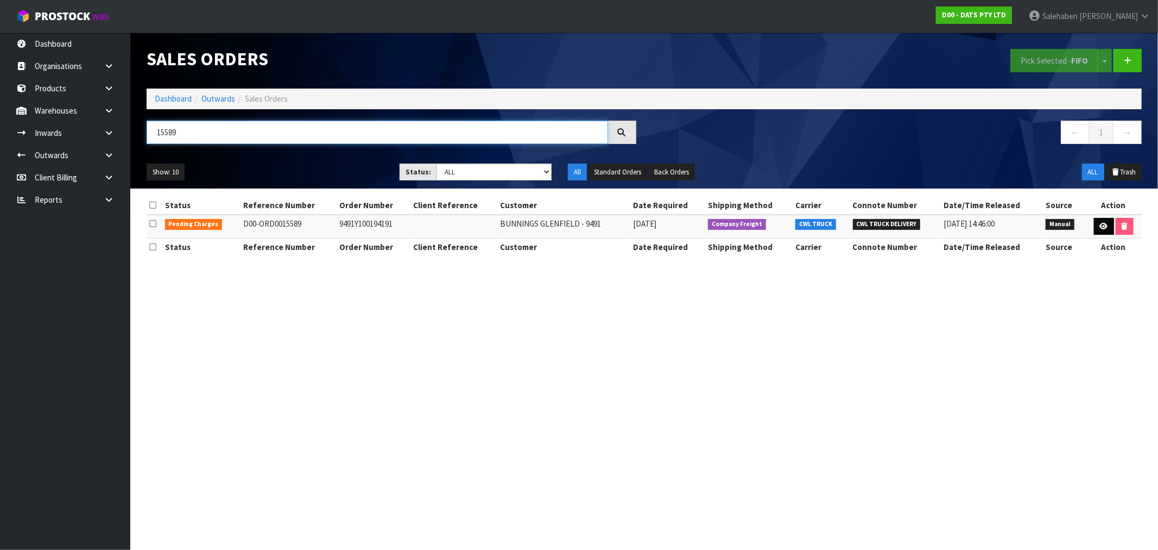
type input "15589"
click at [1110, 220] on link at bounding box center [1104, 226] width 20 height 17
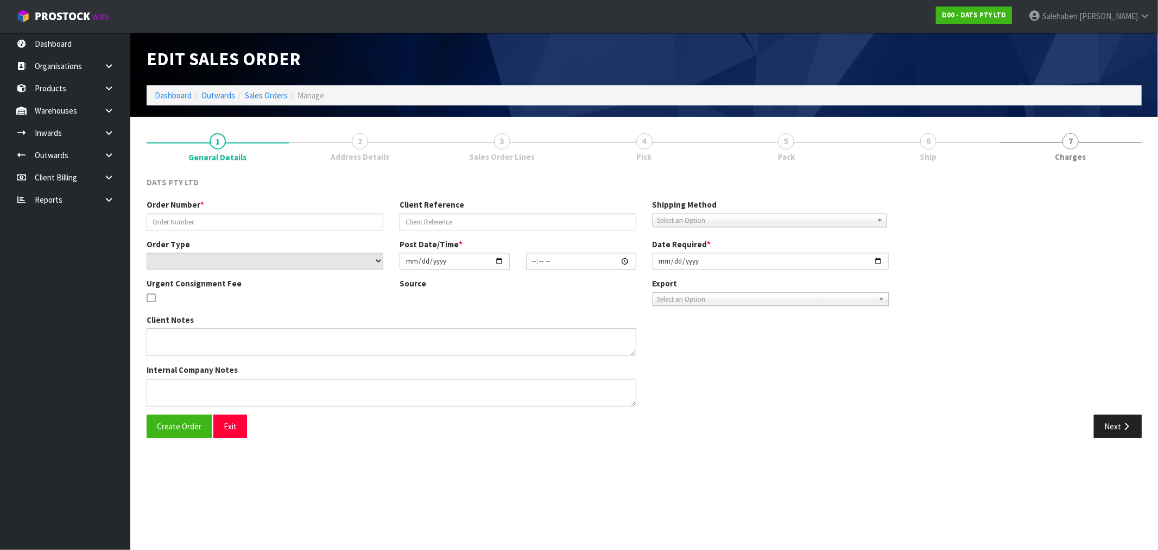
type input "9491Y100194191"
select select "number:0"
type input "2025-08-15"
type input "08:53:00.000"
type input "2025-08-15"
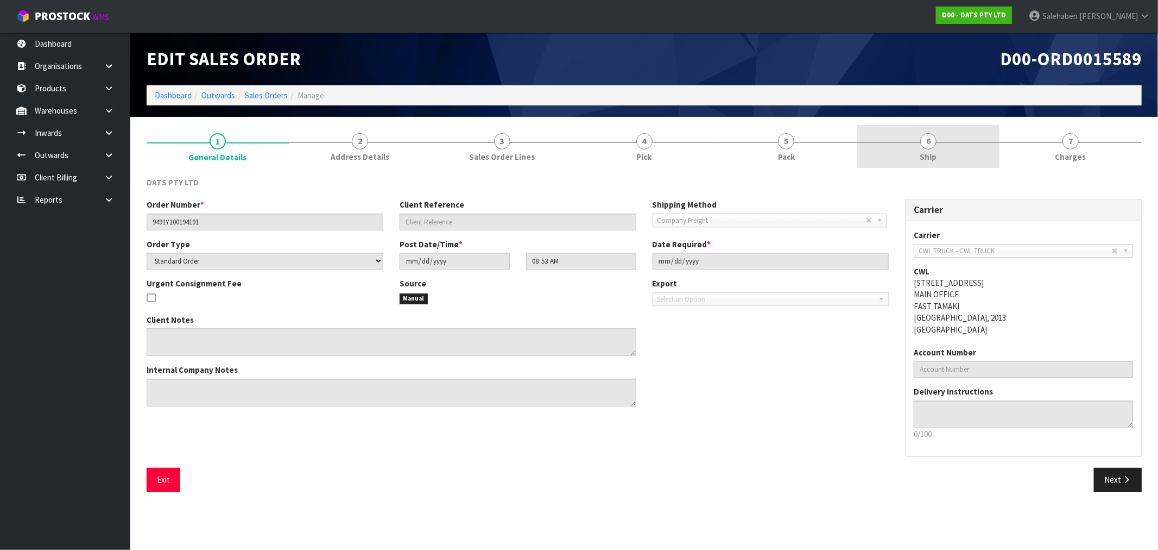
click at [930, 155] on span "Ship" at bounding box center [929, 156] width 17 height 11
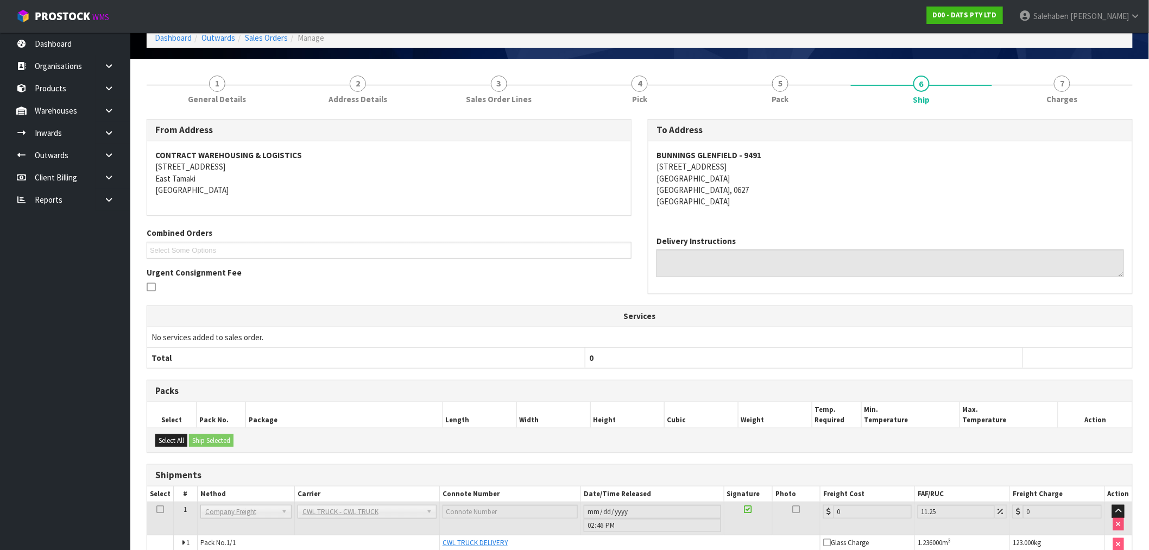
scroll to position [113, 0]
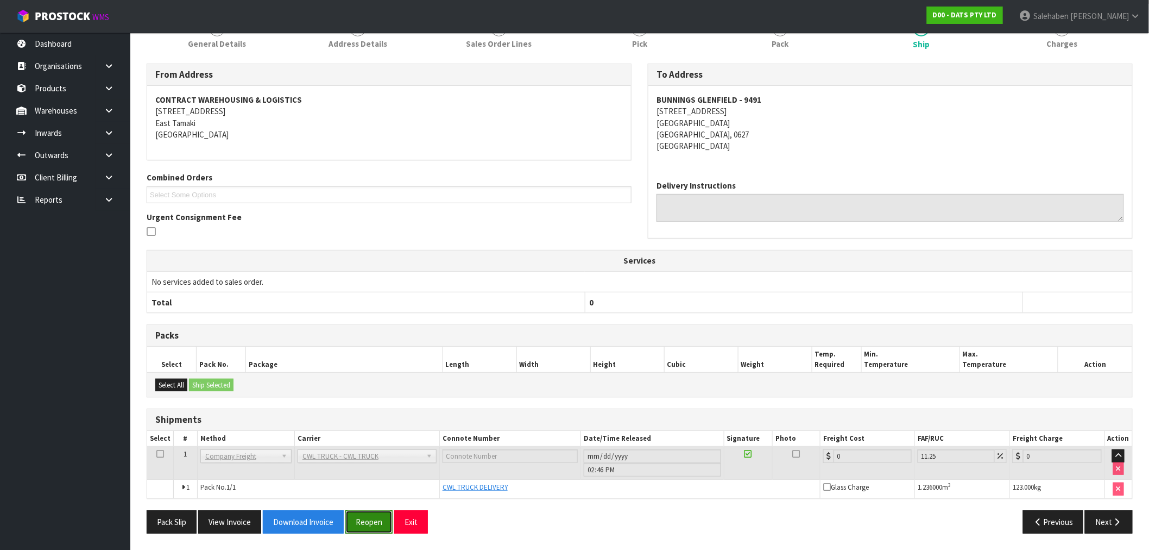
click at [358, 520] on button "Reopen" at bounding box center [368, 521] width 47 height 23
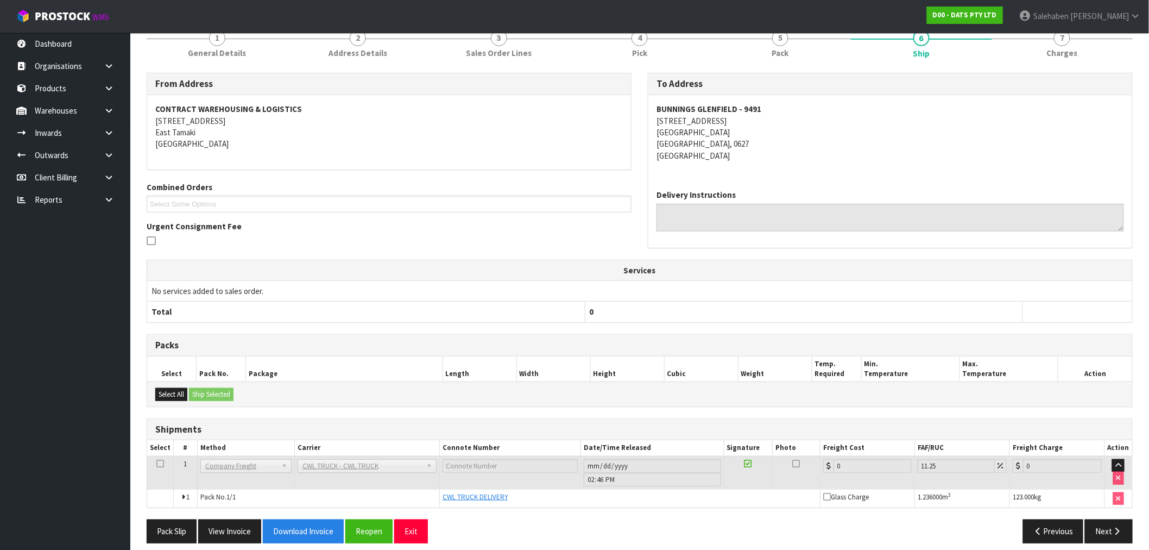
scroll to position [153, 0]
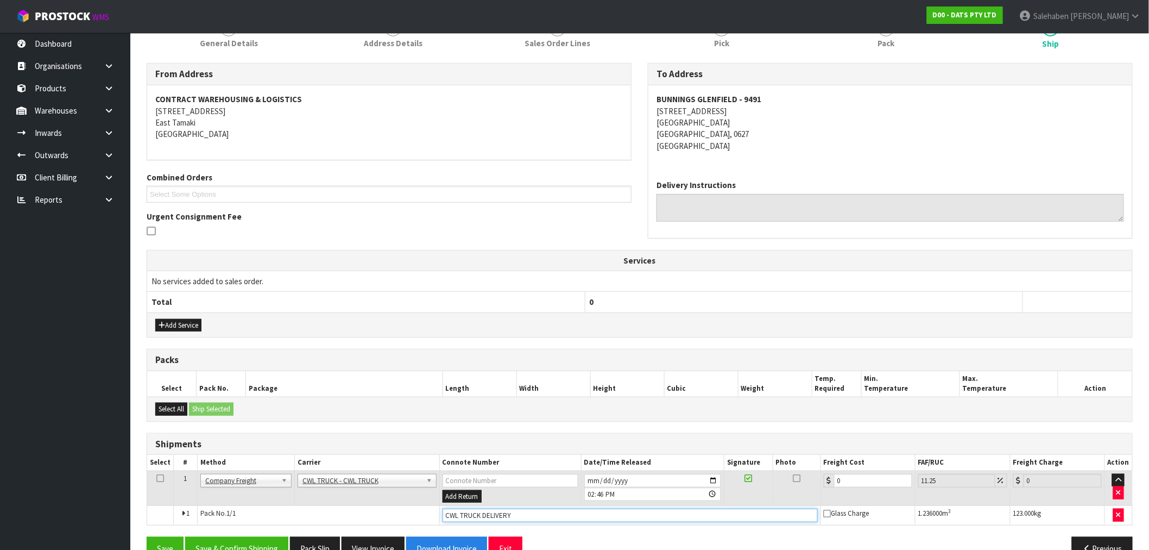
click at [520, 511] on input "CWL TRUCK DELIVERY" at bounding box center [630, 515] width 375 height 14
type input "CWL TRUCK DELIVERED"
drag, startPoint x: 842, startPoint y: 487, endPoint x: 810, endPoint y: 500, distance: 34.6
click at [810, 500] on tr "1 Client Local Pickup Customer Local Pickup Company Freight Contracted Freight …" at bounding box center [639, 487] width 985 height 35
type input "8"
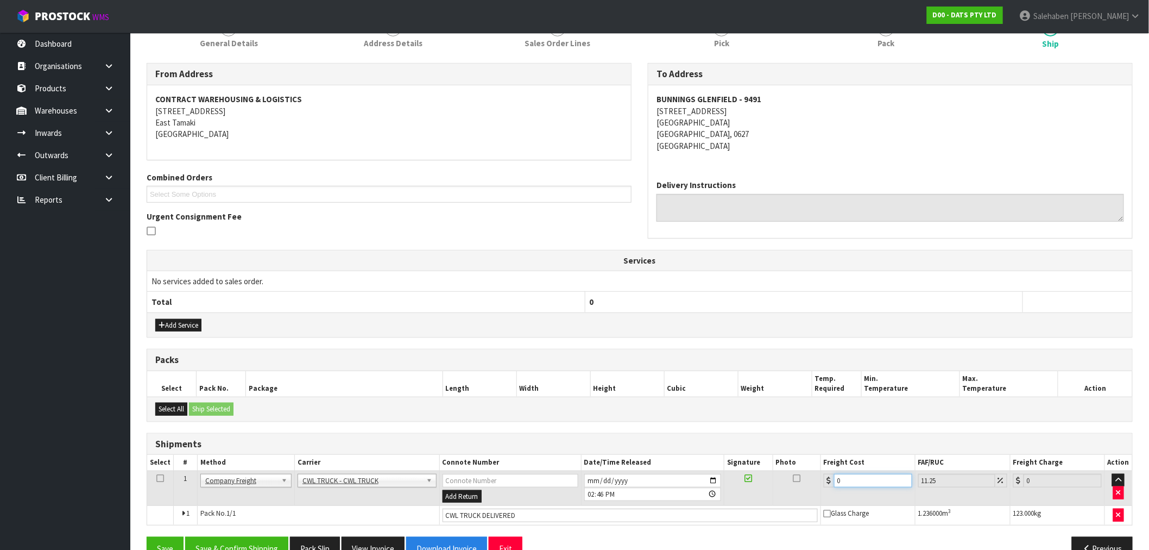
type input "8.9"
type input "81"
type input "90.11"
type input "81.5"
type input "90.67"
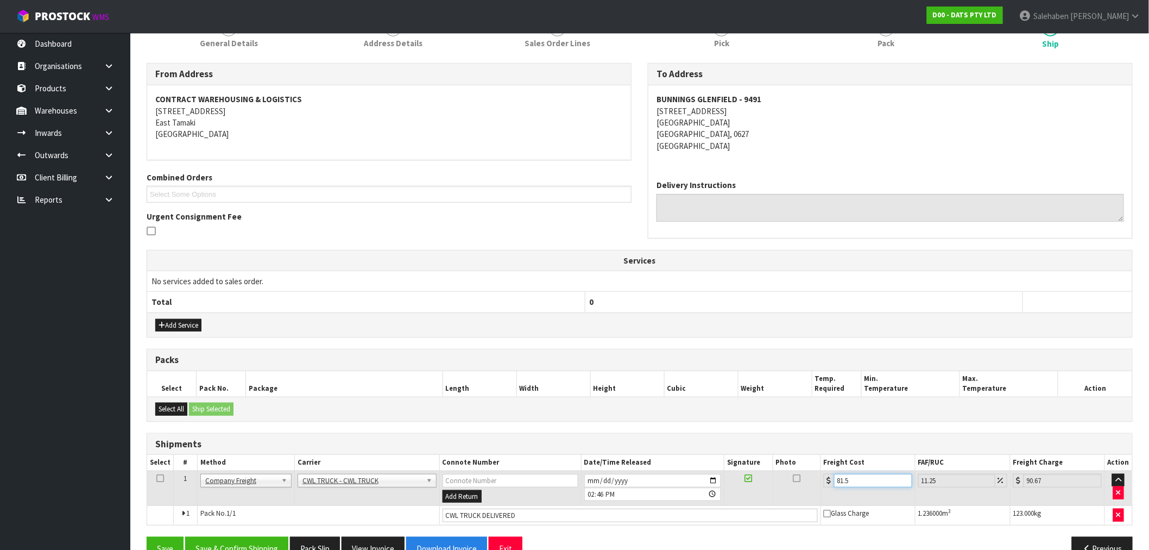
type input "81.59"
type input "90.77"
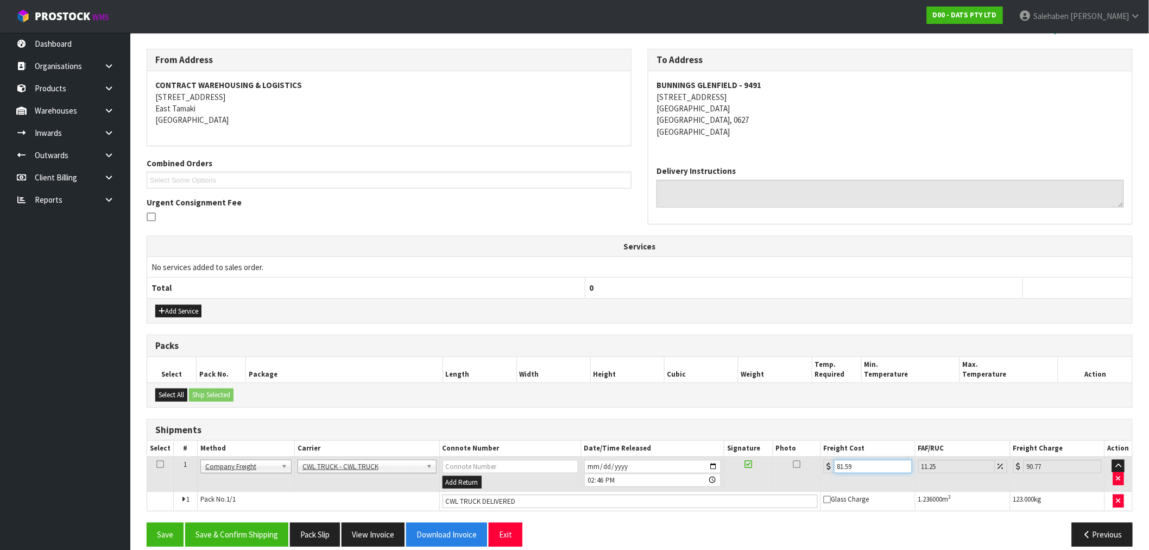
scroll to position [180, 0]
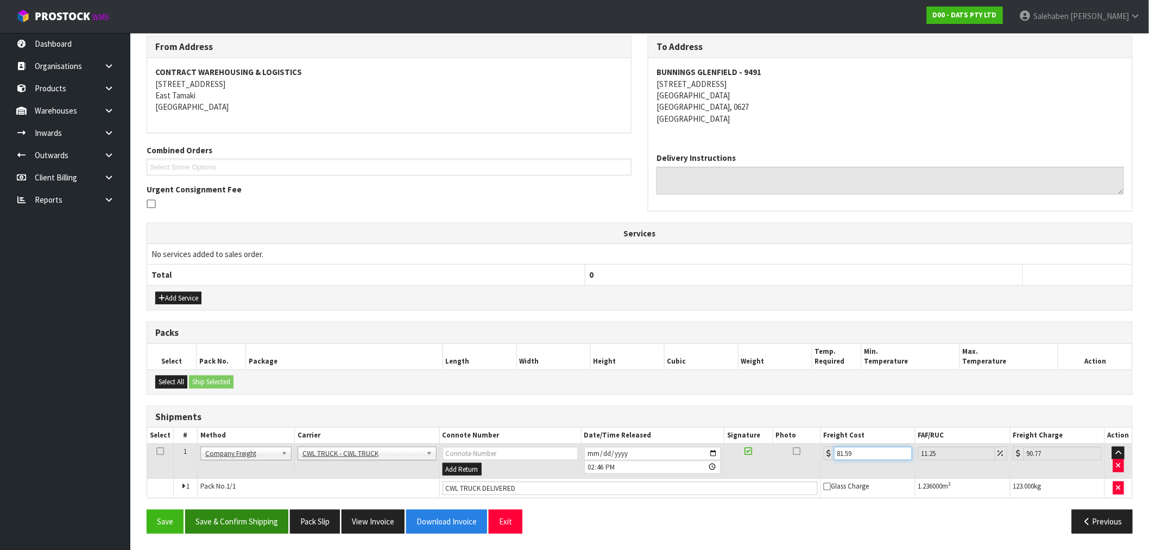
type input "81.59"
click at [253, 522] on button "Save & Confirm Shipping" at bounding box center [236, 520] width 103 height 23
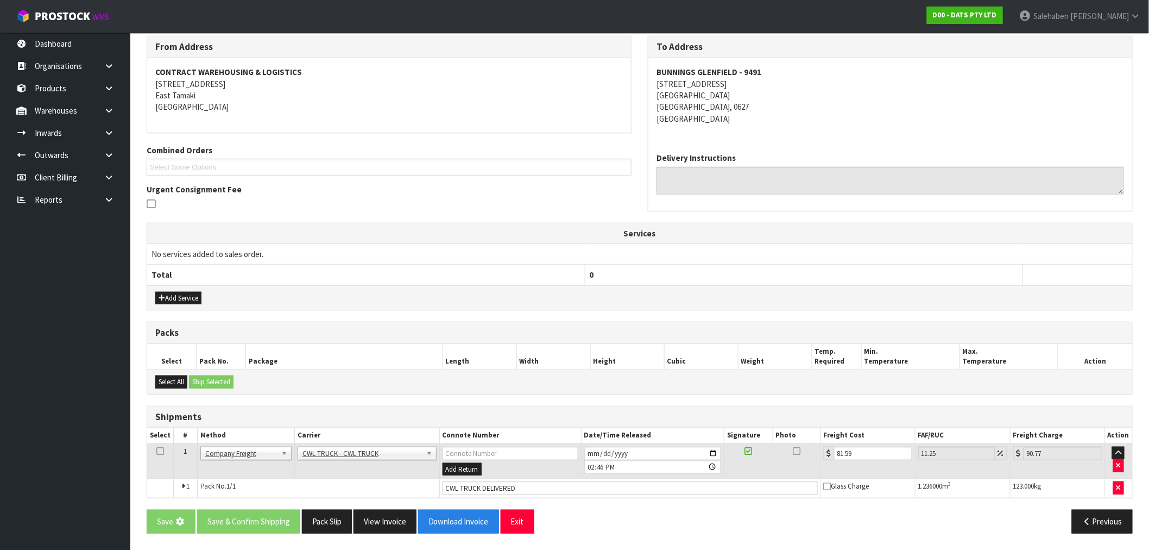
scroll to position [0, 0]
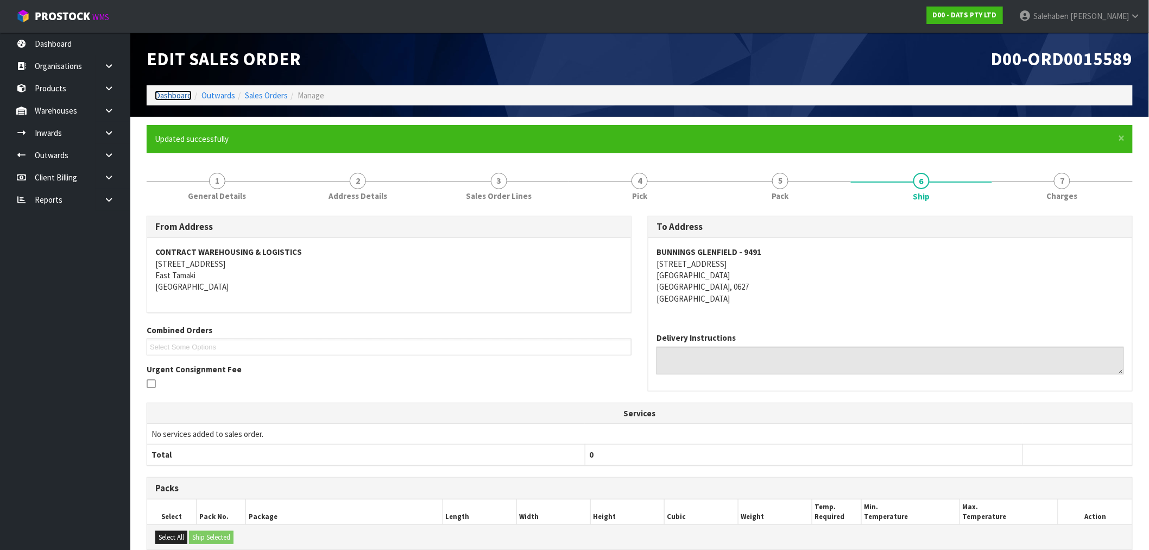
click at [169, 95] on link "Dashboard" at bounding box center [173, 95] width 37 height 10
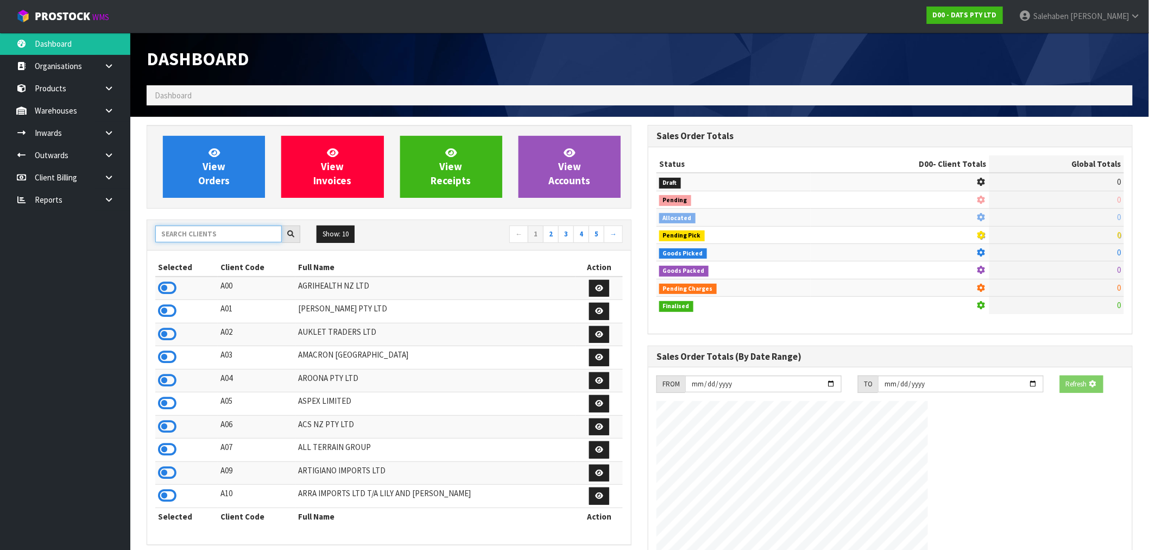
click at [171, 240] on input "text" at bounding box center [218, 233] width 127 height 17
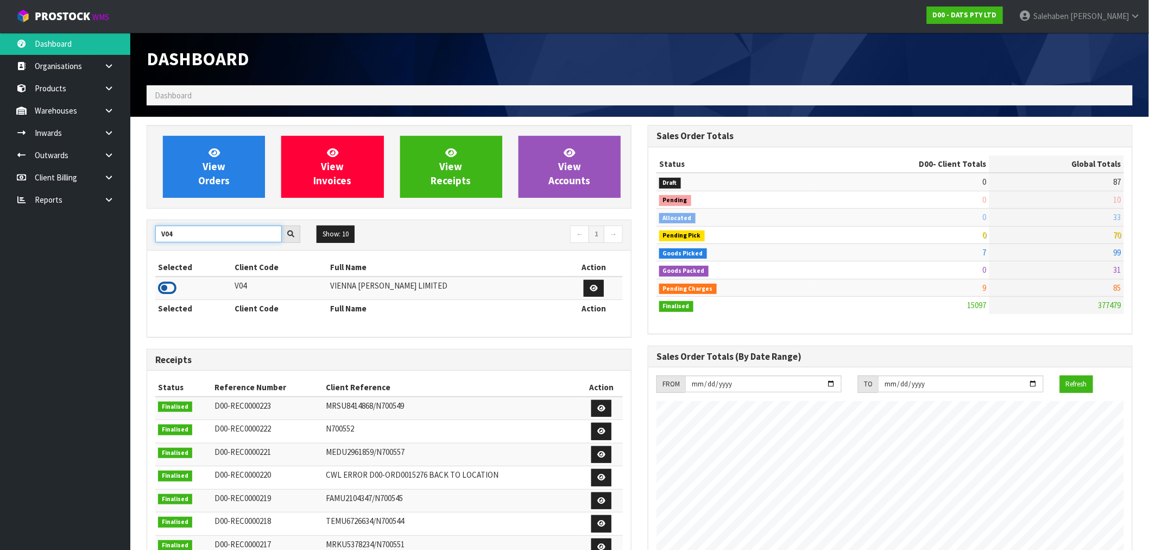
type input "V04"
click at [167, 289] on icon at bounding box center [167, 288] width 18 height 16
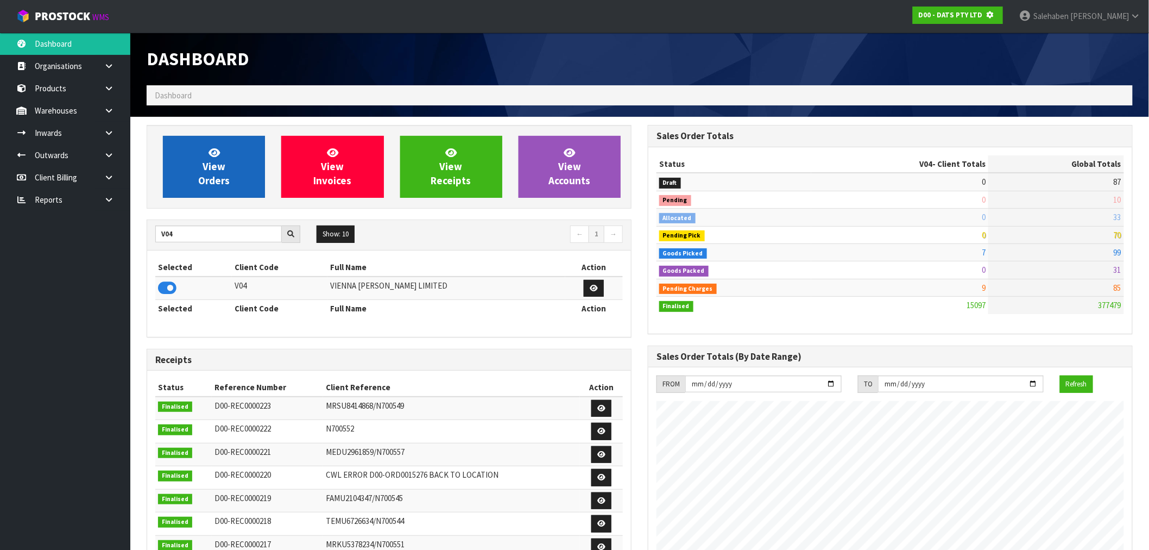
scroll to position [542413, 542589]
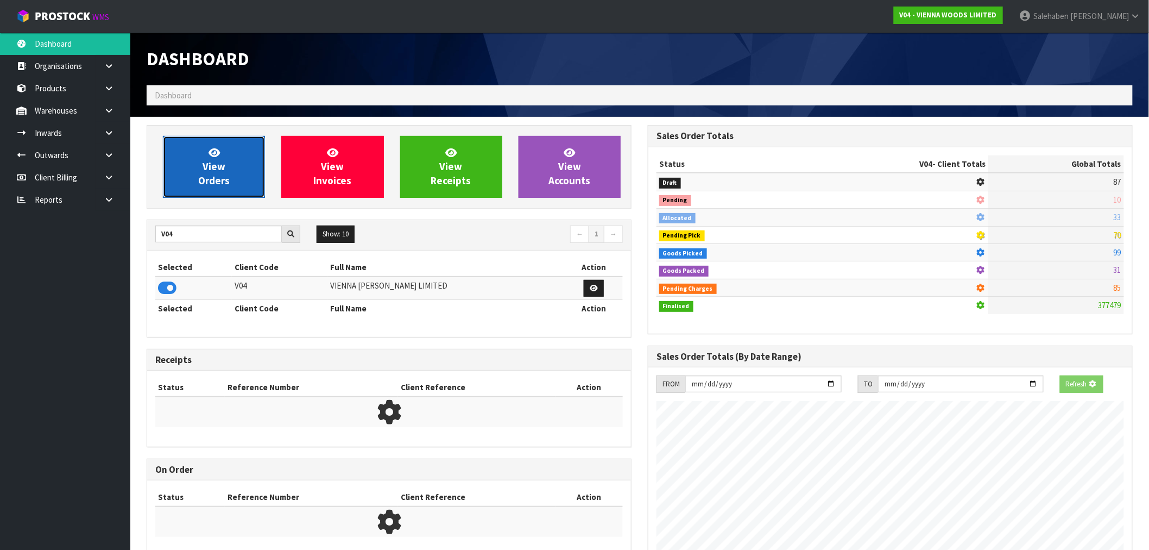
click at [230, 175] on link "View Orders" at bounding box center [214, 167] width 102 height 62
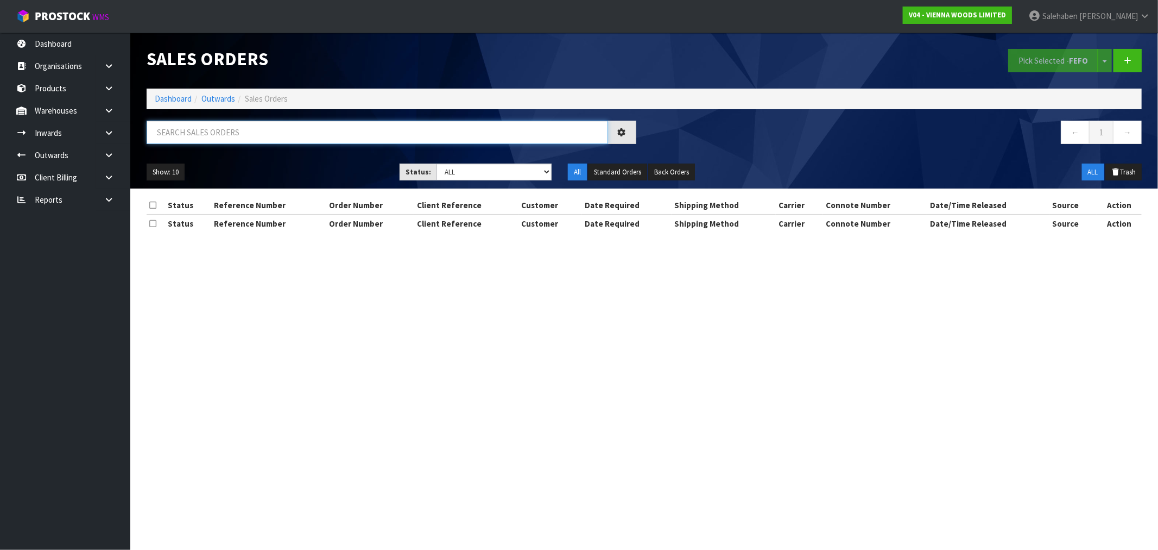
click at [223, 138] on input "text" at bounding box center [378, 132] width 462 height 23
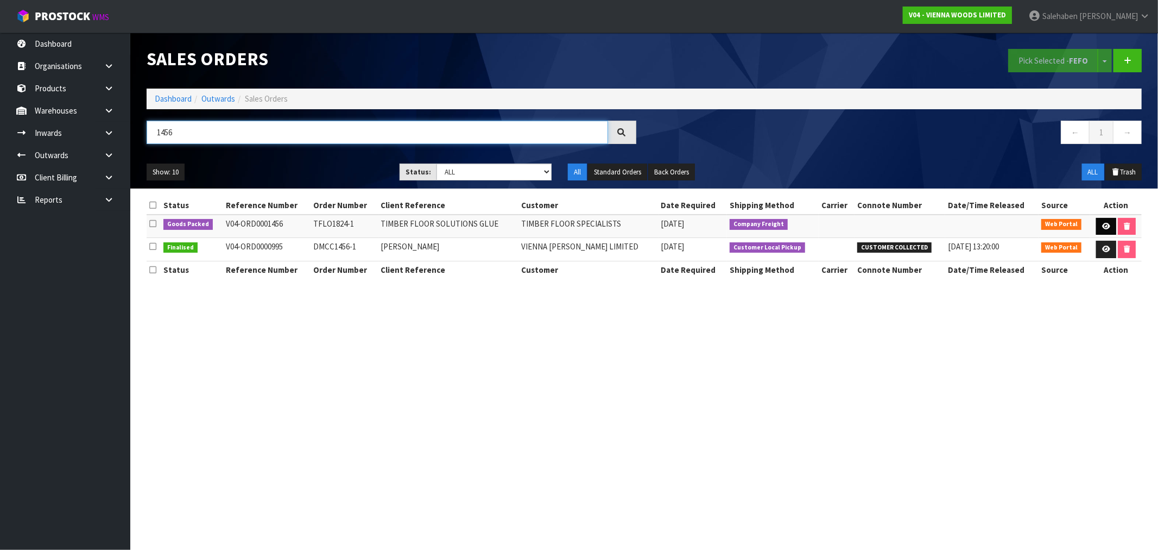
type input "1456"
click at [1105, 225] on icon at bounding box center [1106, 226] width 8 height 7
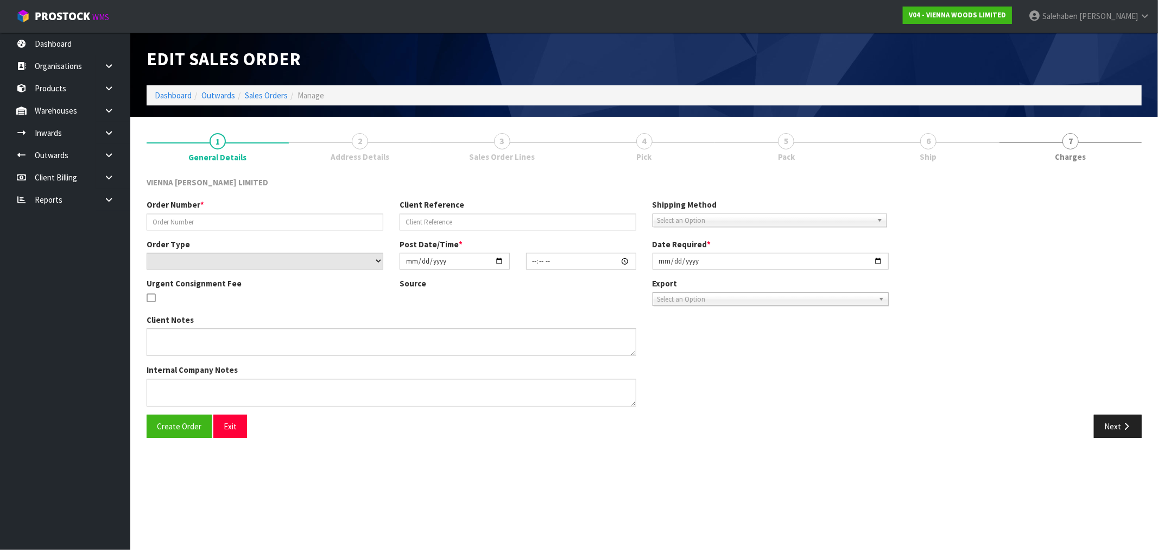
type input "TFLO1824-1"
type input "TIMBER FLOOR SOLUTIONS GLUE"
select select "number:0"
type input "2025-08-18"
type input "15:10:00.000"
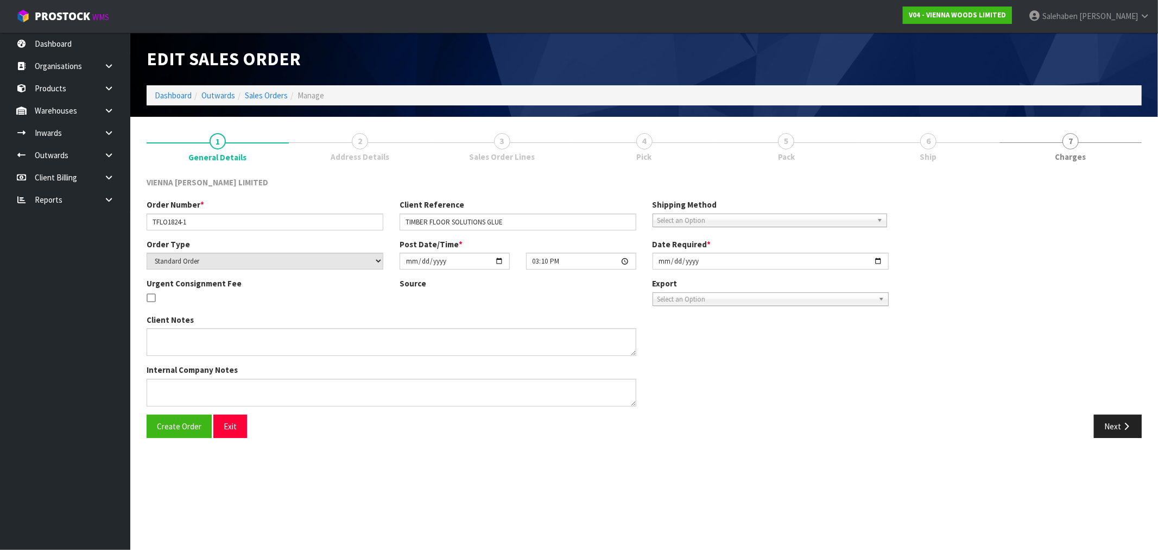
type input "2025-08-19"
type textarea "PALLET OF GLUE"
type textarea "CAN WE PLEASE DELIVER THIS PARA 440 GLUE TO THE ADDRESS SHOWN ON THE ORDER: PLE…"
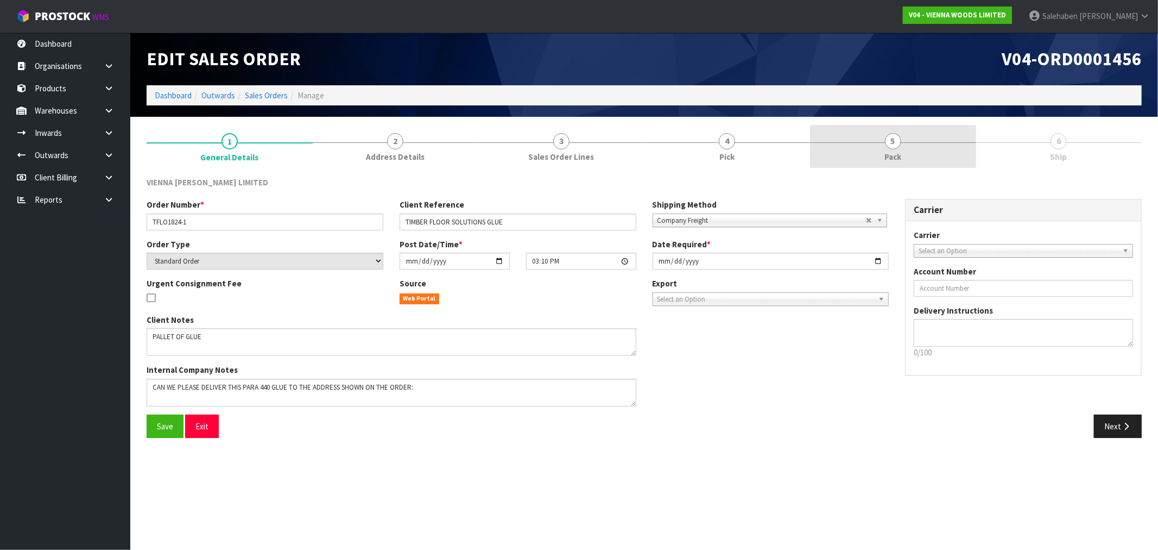
click at [891, 156] on span "Pack" at bounding box center [893, 156] width 17 height 11
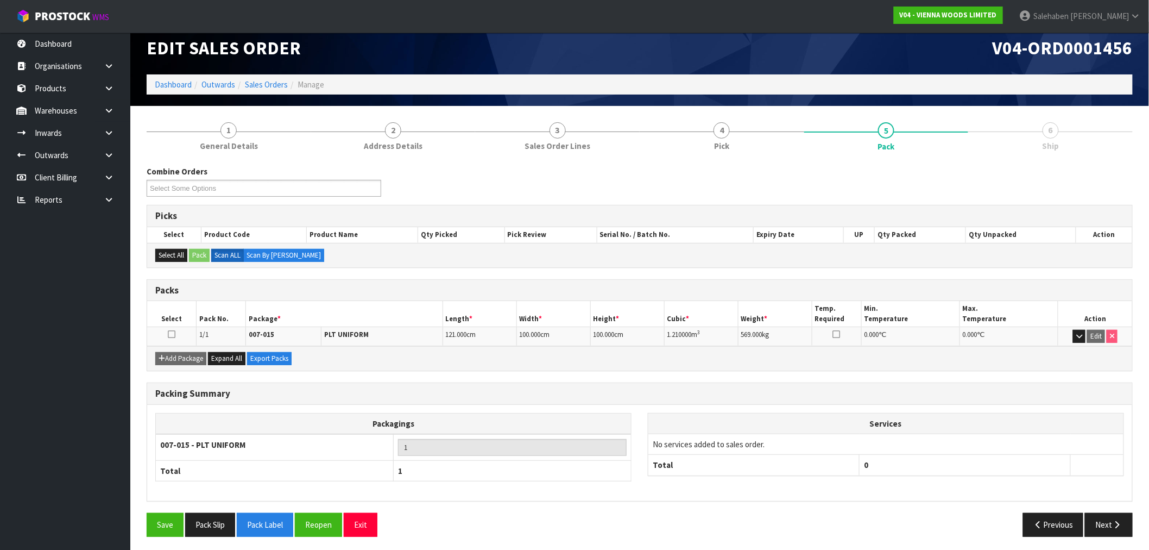
scroll to position [14, 0]
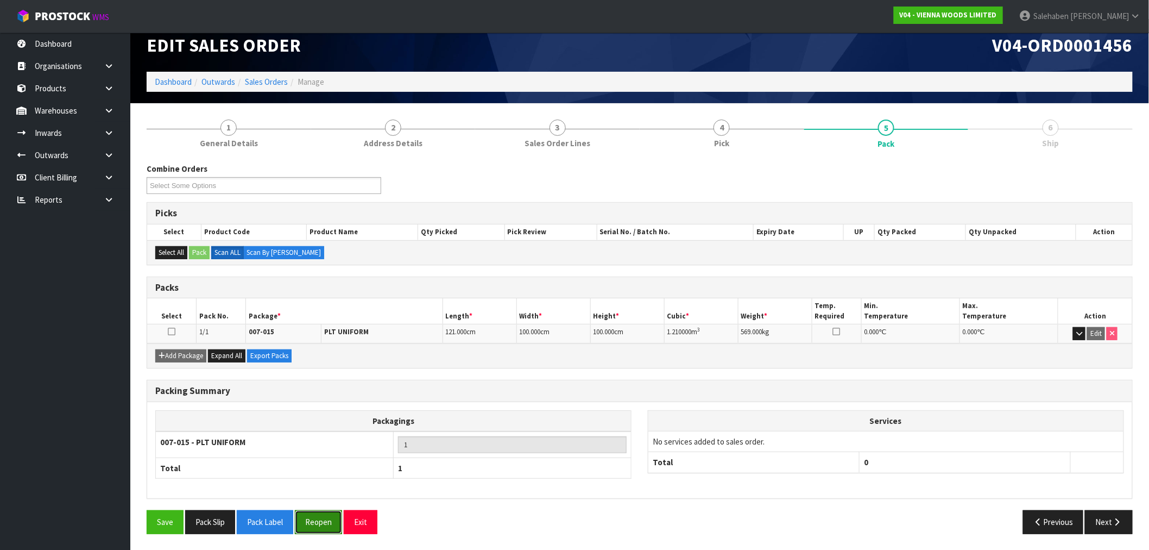
click at [322, 524] on button "Reopen" at bounding box center [318, 521] width 47 height 23
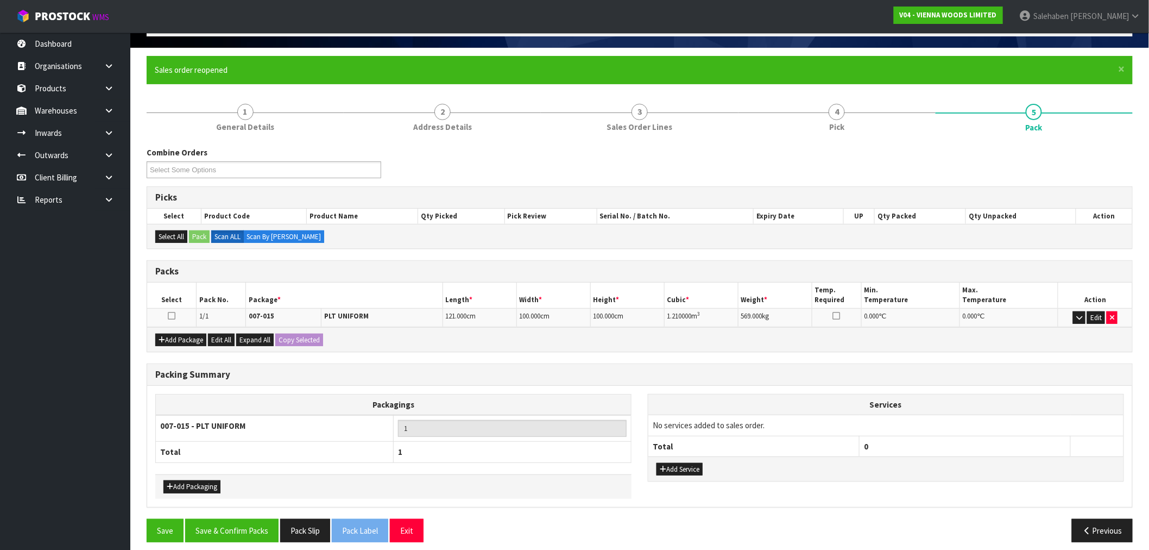
scroll to position [77, 0]
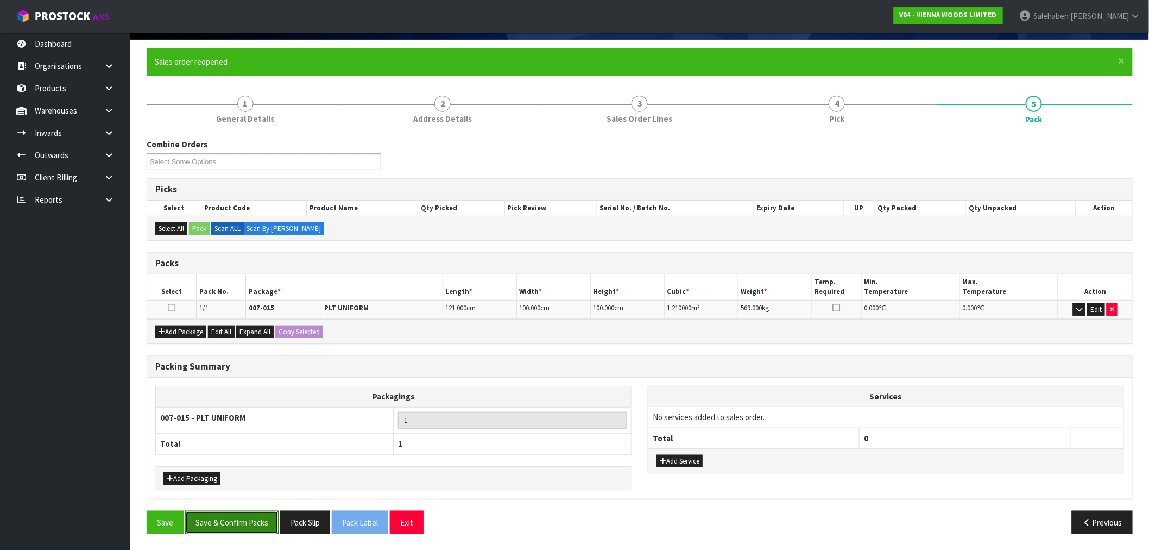
click at [256, 520] on button "Save & Confirm Packs" at bounding box center [231, 522] width 93 height 23
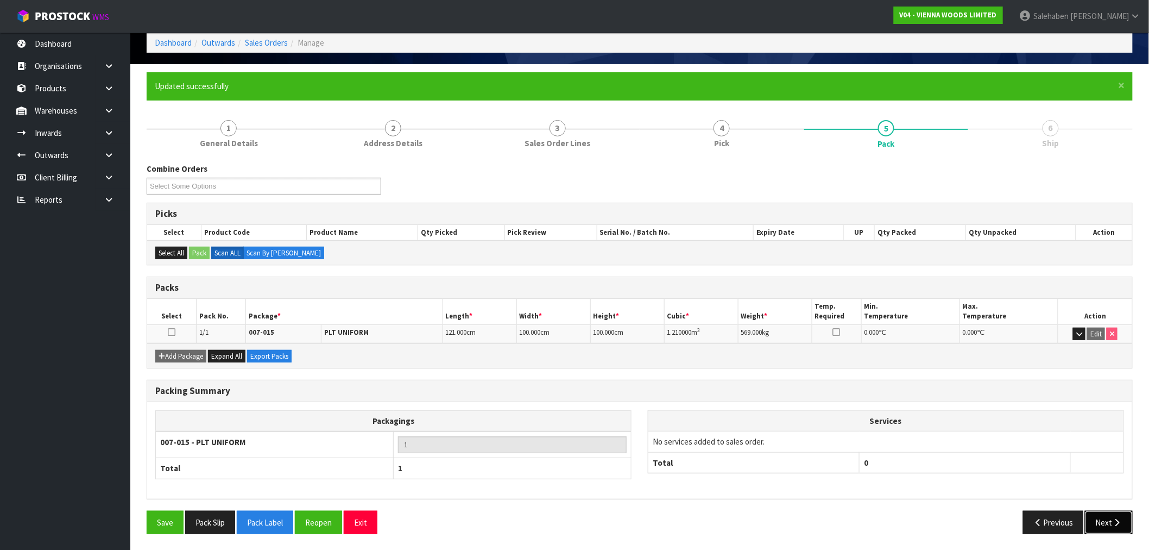
click at [1112, 524] on icon "button" at bounding box center [1117, 522] width 10 height 8
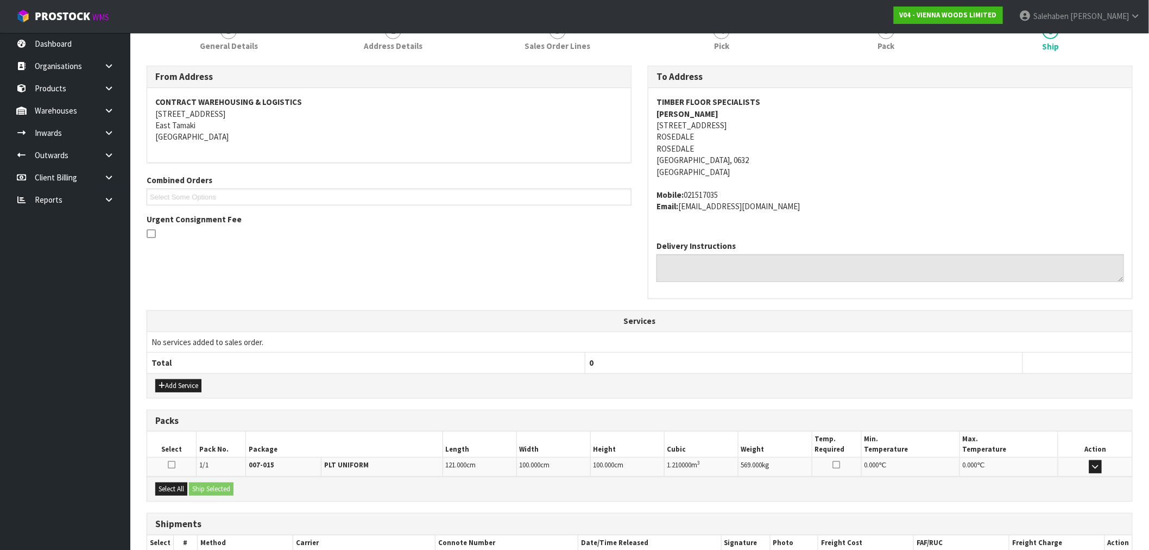
scroll to position [218, 0]
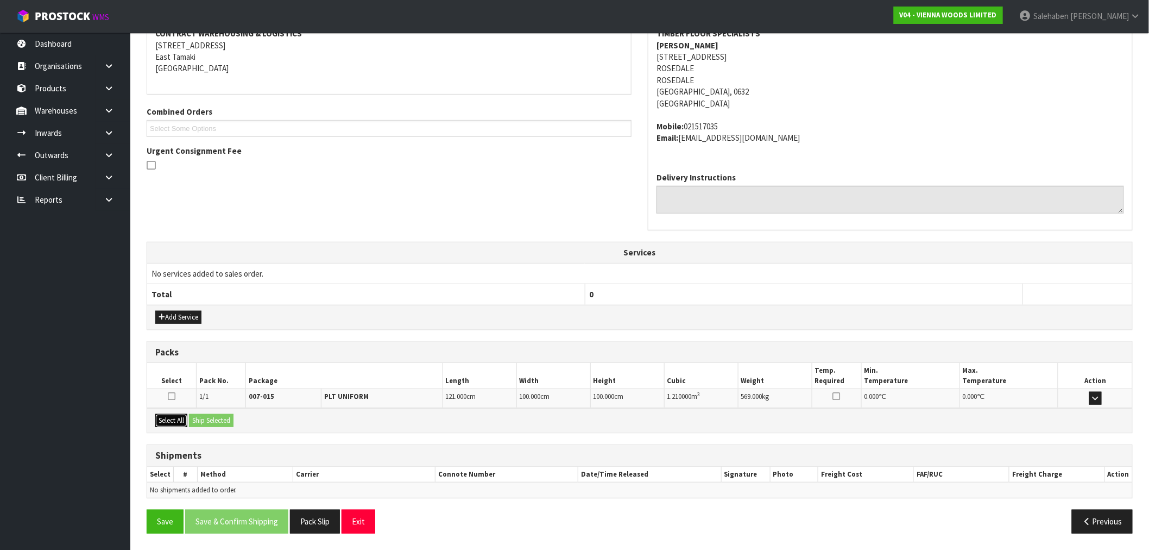
click at [163, 426] on button "Select All" at bounding box center [171, 420] width 32 height 13
click at [216, 424] on button "Ship Selected" at bounding box center [211, 420] width 45 height 13
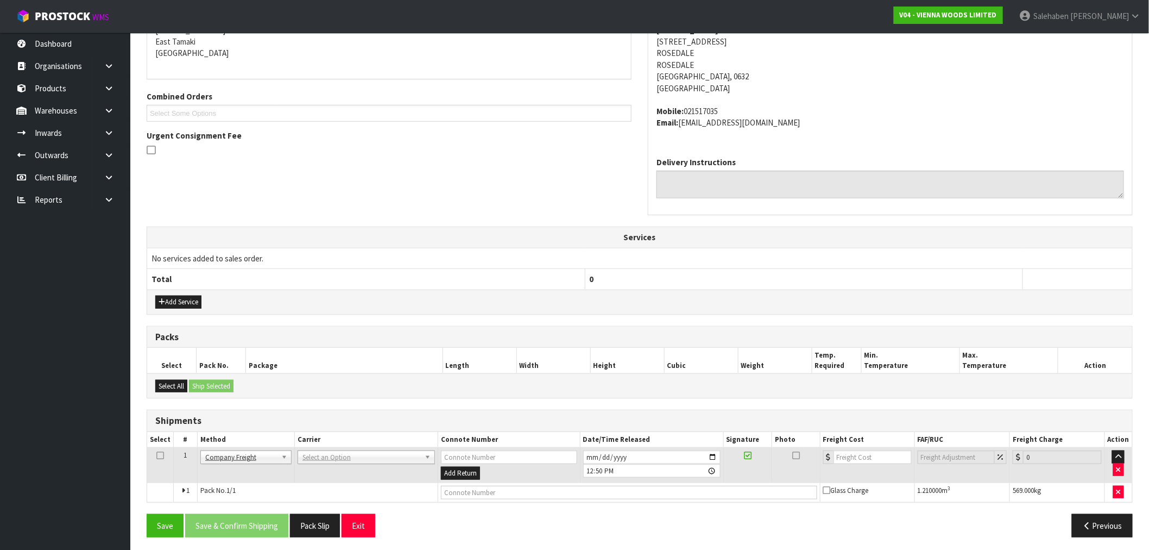
scroll to position [237, 0]
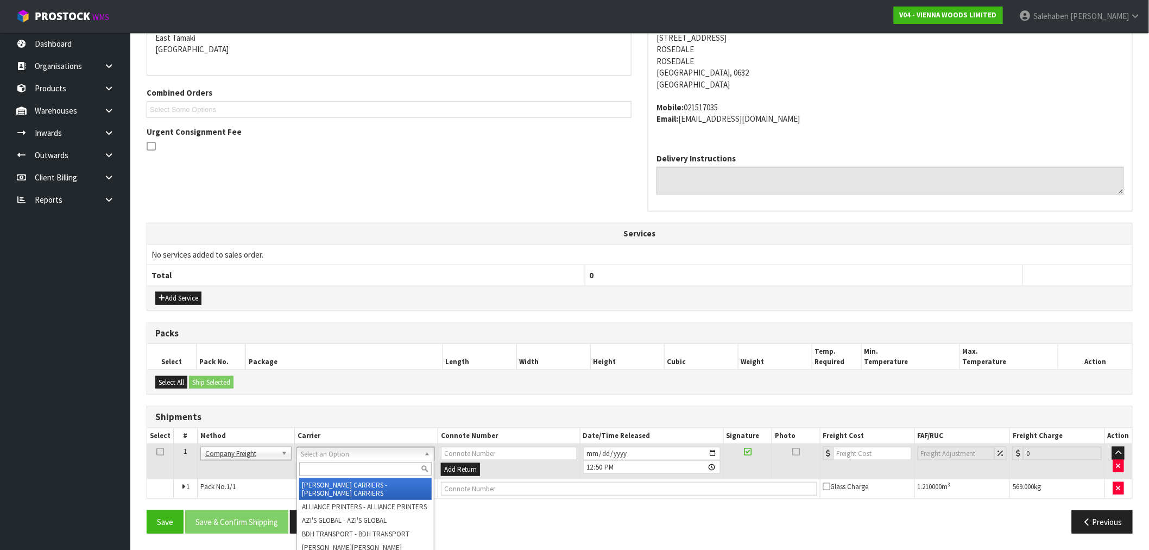
click at [324, 469] on input "text" at bounding box center [365, 469] width 133 height 14
type input "cwl"
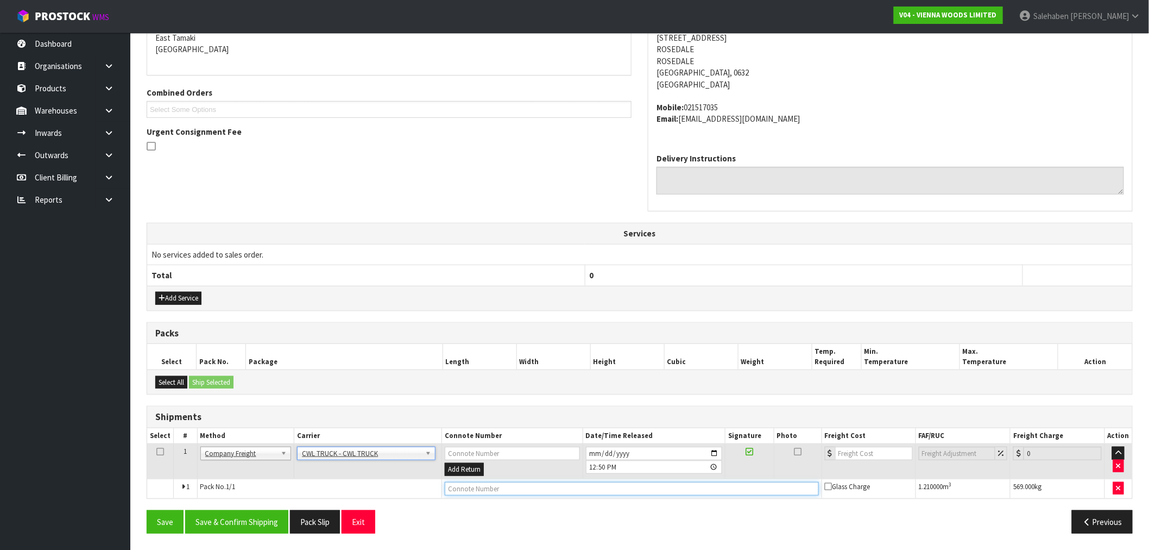
click at [463, 487] on input "text" at bounding box center [632, 489] width 374 height 14
type input "CWL TRUCK DELIVERED"
click at [854, 453] on input "number" at bounding box center [874, 453] width 78 height 14
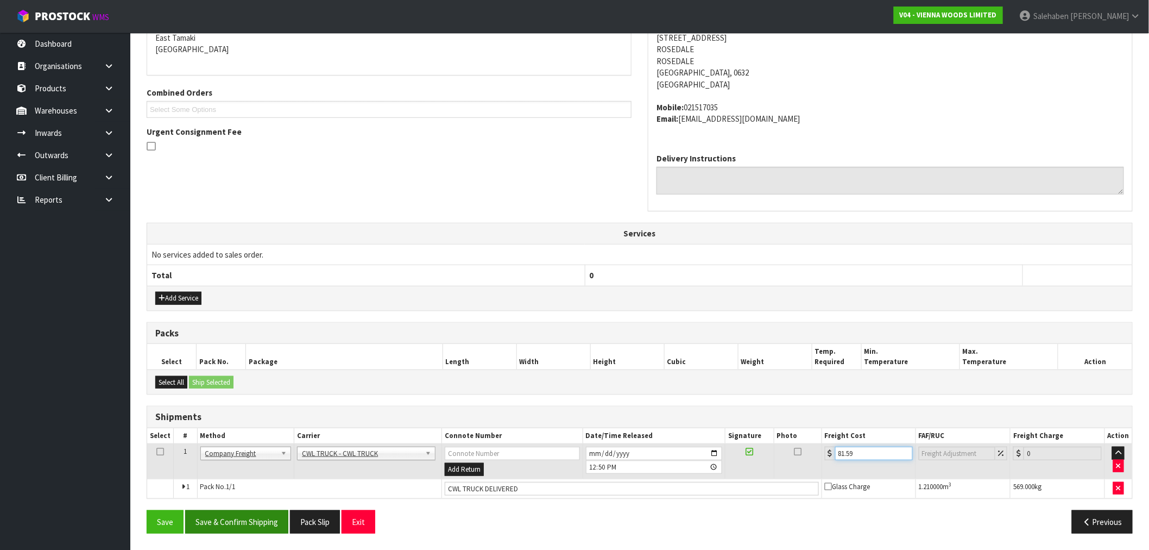
type input "81.59"
click at [229, 517] on button "Save & Confirm Shipping" at bounding box center [236, 521] width 103 height 23
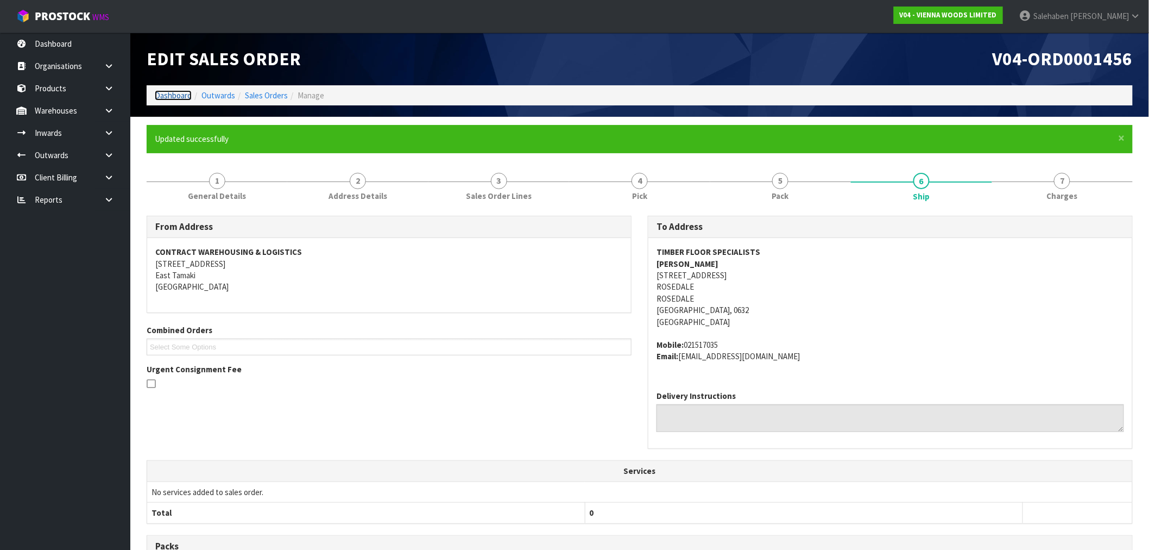
click at [172, 96] on link "Dashboard" at bounding box center [173, 95] width 37 height 10
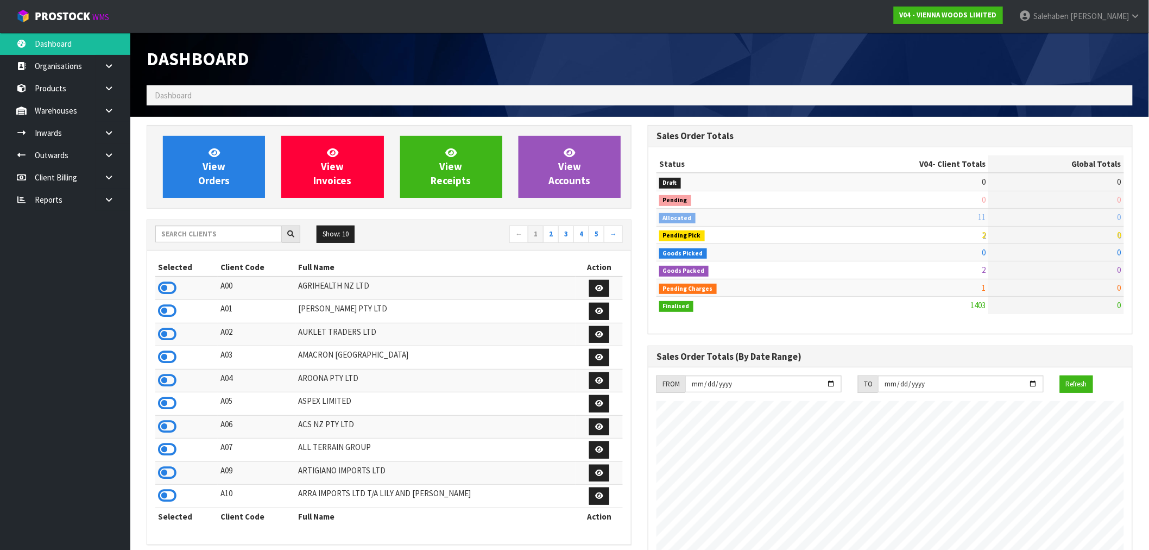
scroll to position [682, 501]
click at [211, 235] on input "text" at bounding box center [218, 233] width 127 height 17
type input "D00"
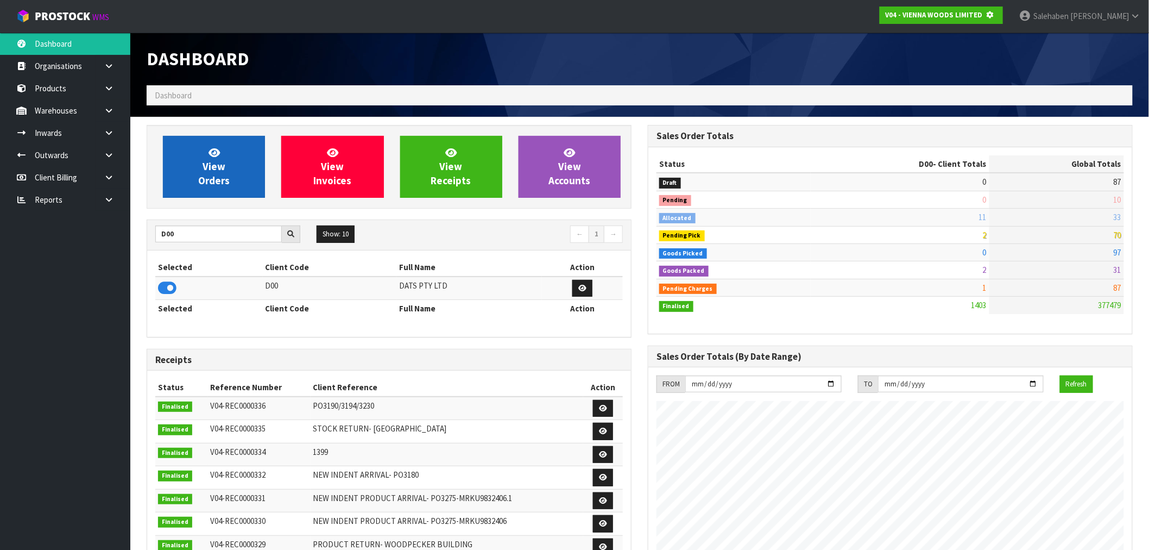
scroll to position [542413, 542589]
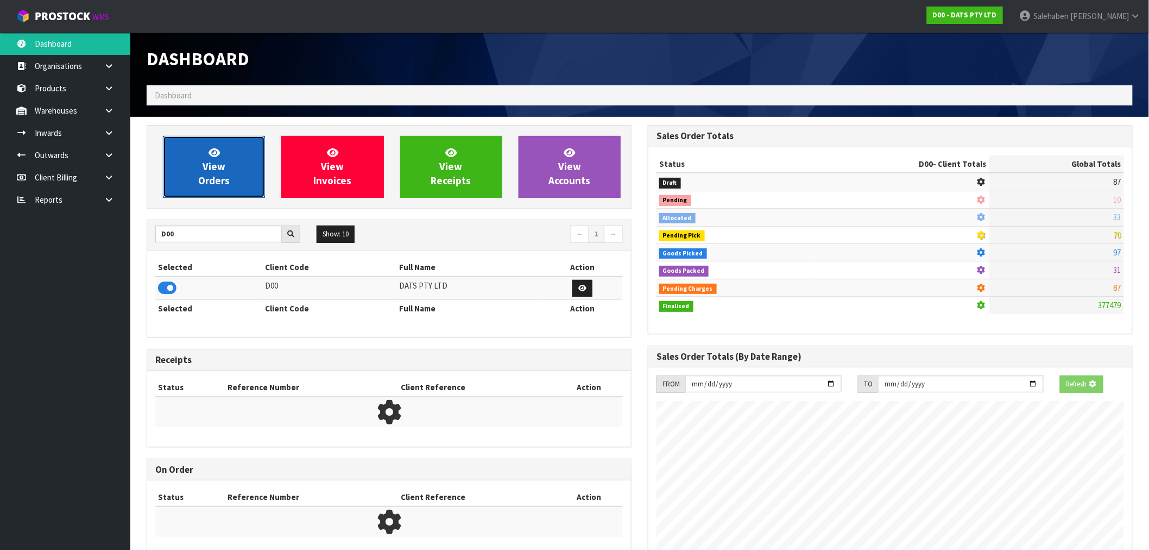
click at [231, 150] on link "View Orders" at bounding box center [214, 167] width 102 height 62
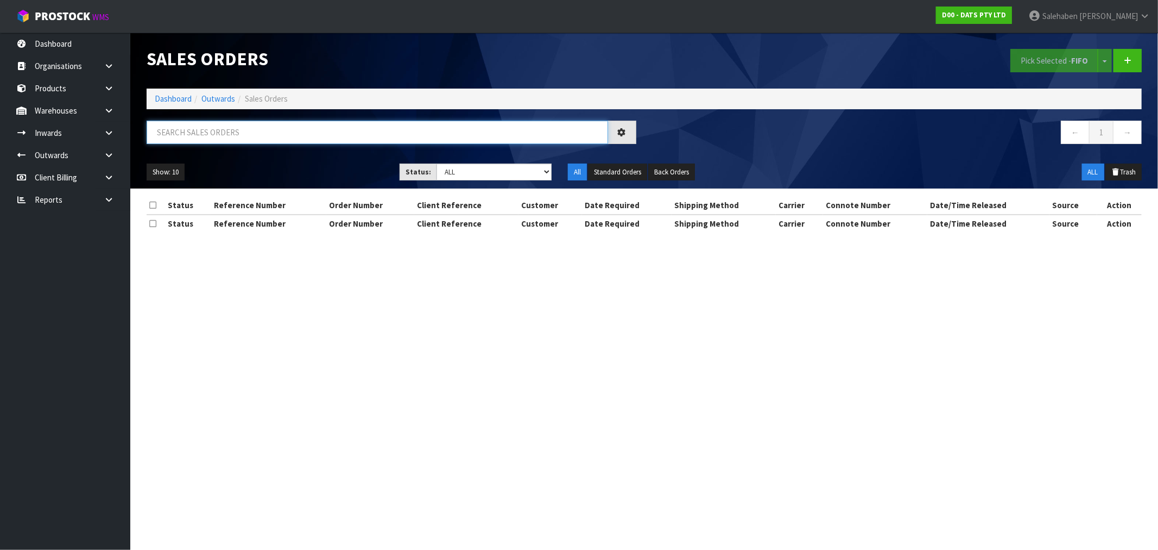
click at [226, 137] on input "text" at bounding box center [378, 132] width 462 height 23
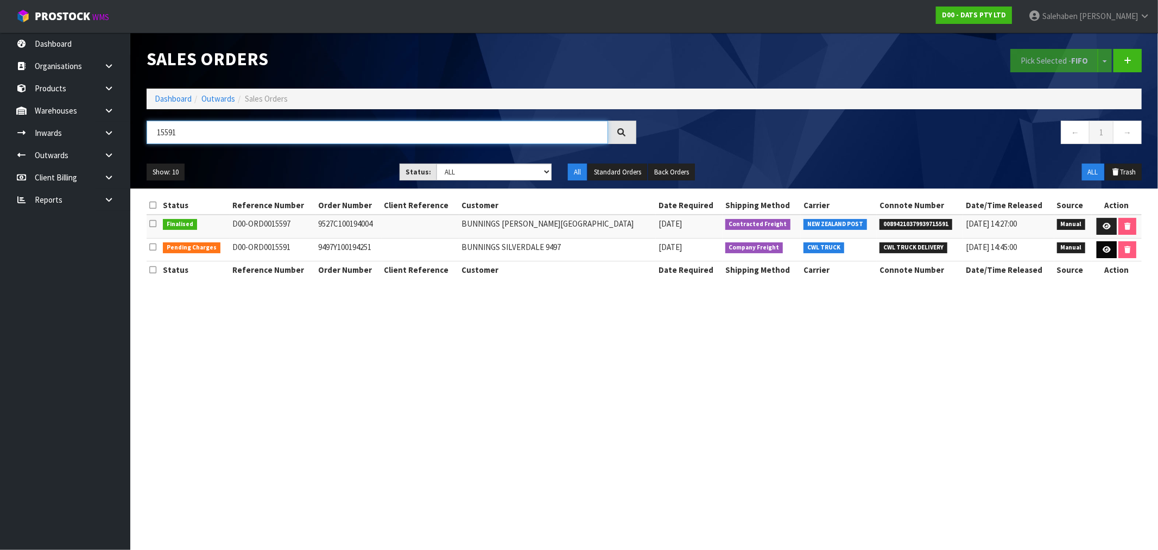
type input "15591"
click at [1106, 255] on link at bounding box center [1107, 249] width 20 height 17
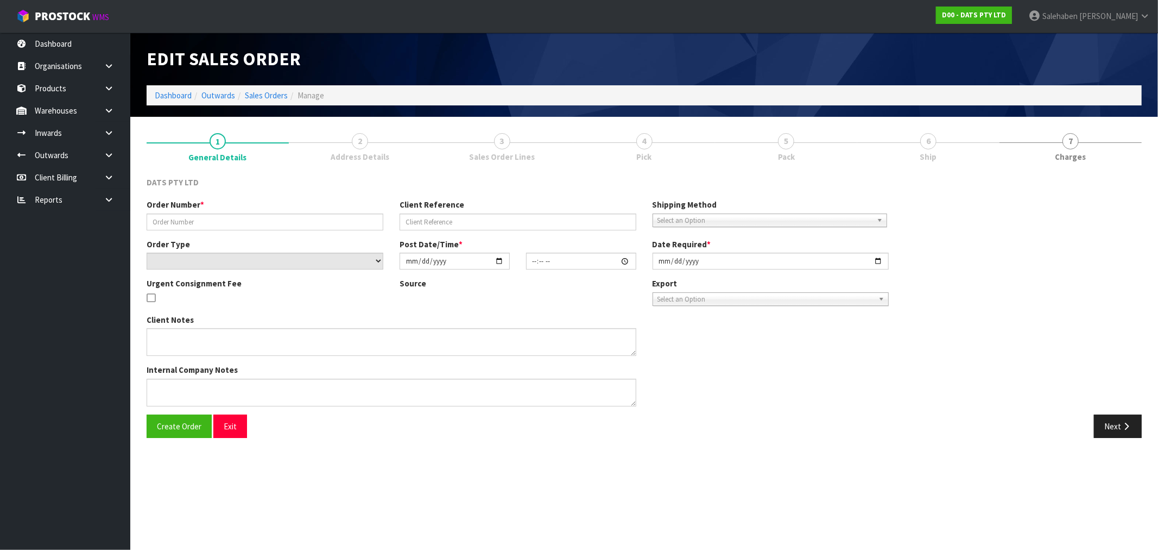
type input "9497Y100194251"
select select "number:0"
type input "[DATE]"
type input "09:22:00.000"
type input "[DATE]"
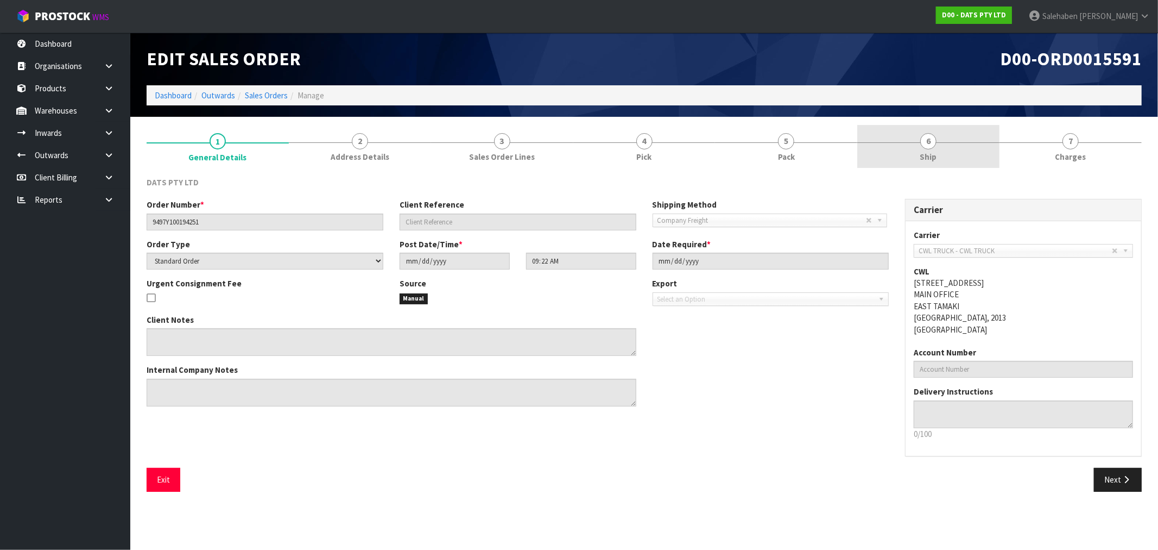
click at [925, 155] on span "Ship" at bounding box center [929, 156] width 17 height 11
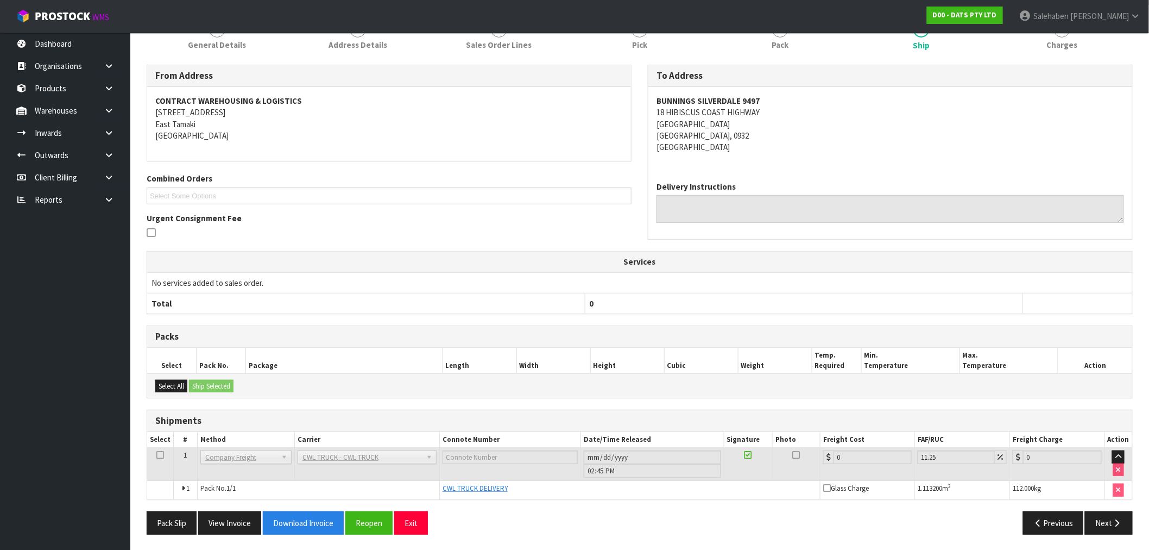
scroll to position [113, 0]
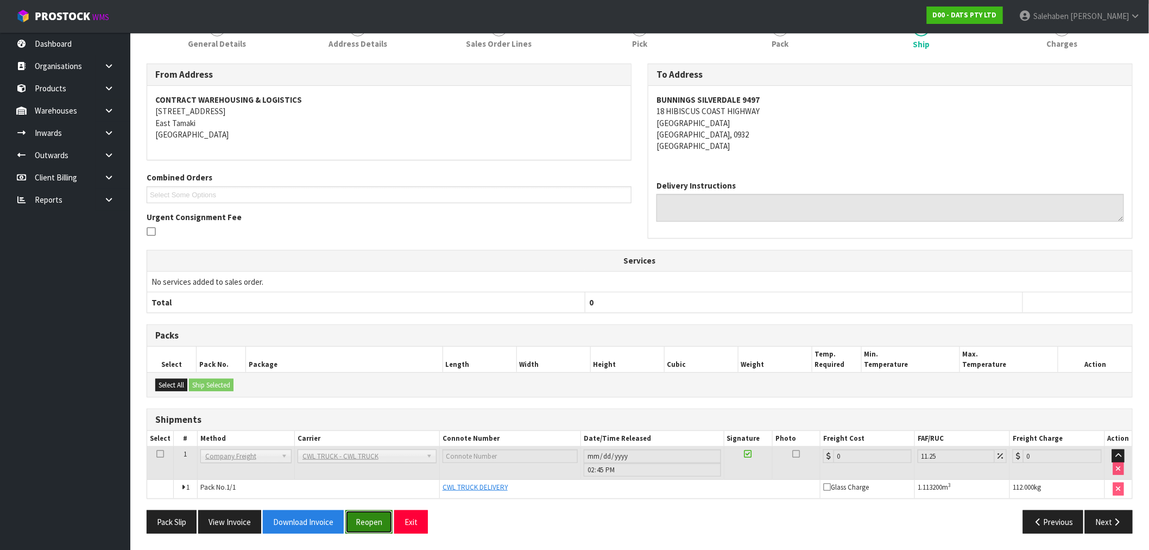
click at [375, 519] on button "Reopen" at bounding box center [368, 521] width 47 height 23
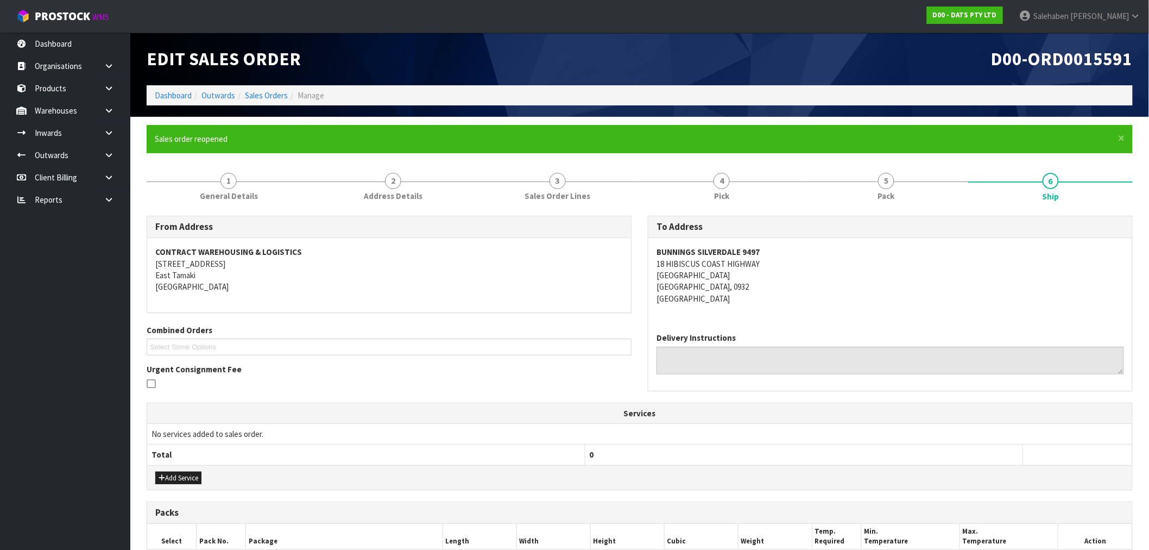
scroll to position [180, 0]
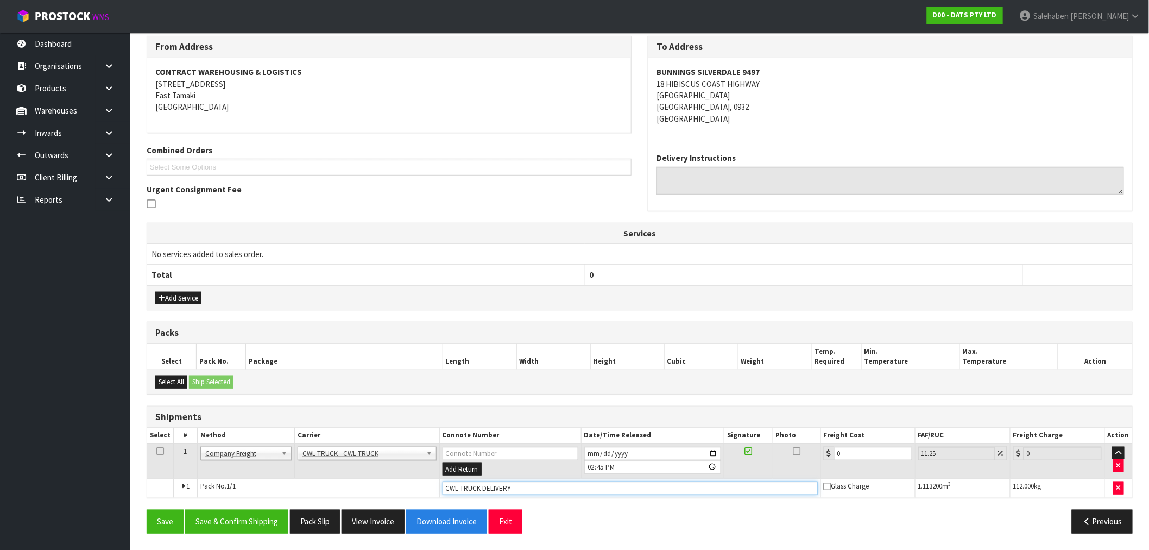
click at [563, 482] on input "CWL TRUCK DELIVERY" at bounding box center [630, 488] width 375 height 14
type input "CWL TRUCK DELIVERED"
drag, startPoint x: 841, startPoint y: 453, endPoint x: 795, endPoint y: 476, distance: 51.0
click at [803, 468] on tr "1 Client Local Pickup Customer Local Pickup Company Freight Contracted Freight …" at bounding box center [639, 460] width 985 height 35
type input "1"
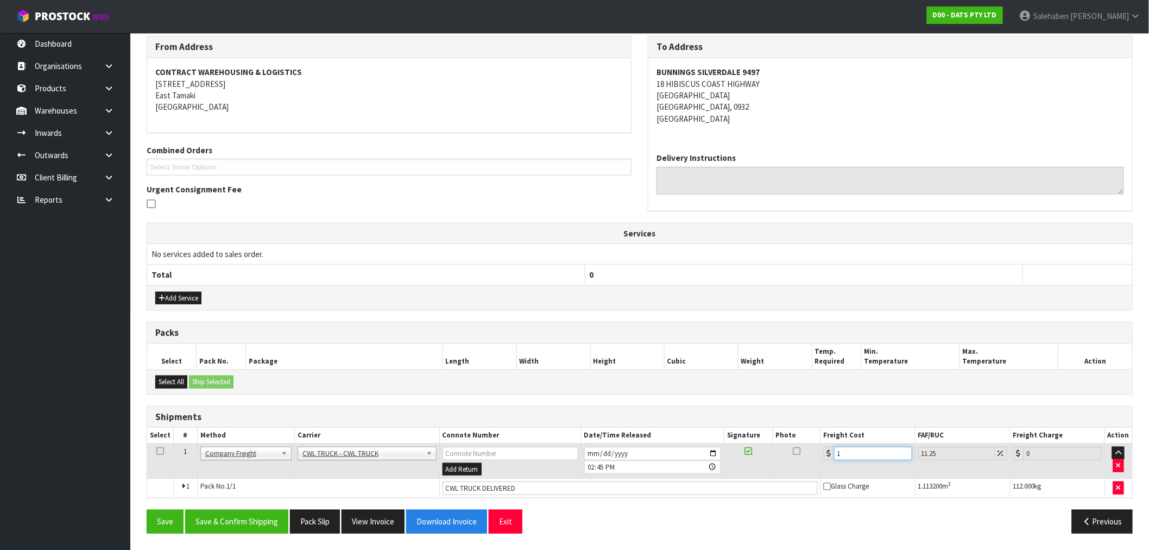
type input "1.11"
type input "11"
type input "12.24"
type input "110"
type input "122.38"
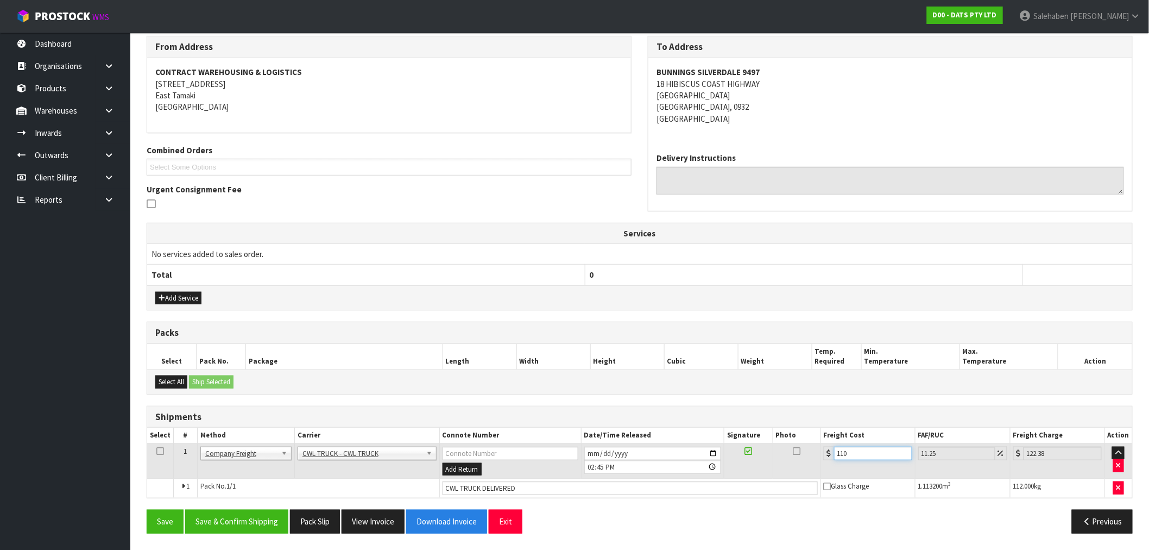
type input "110.4"
type input "122.82"
type input "110.44"
type input "122.86"
type input "110.44"
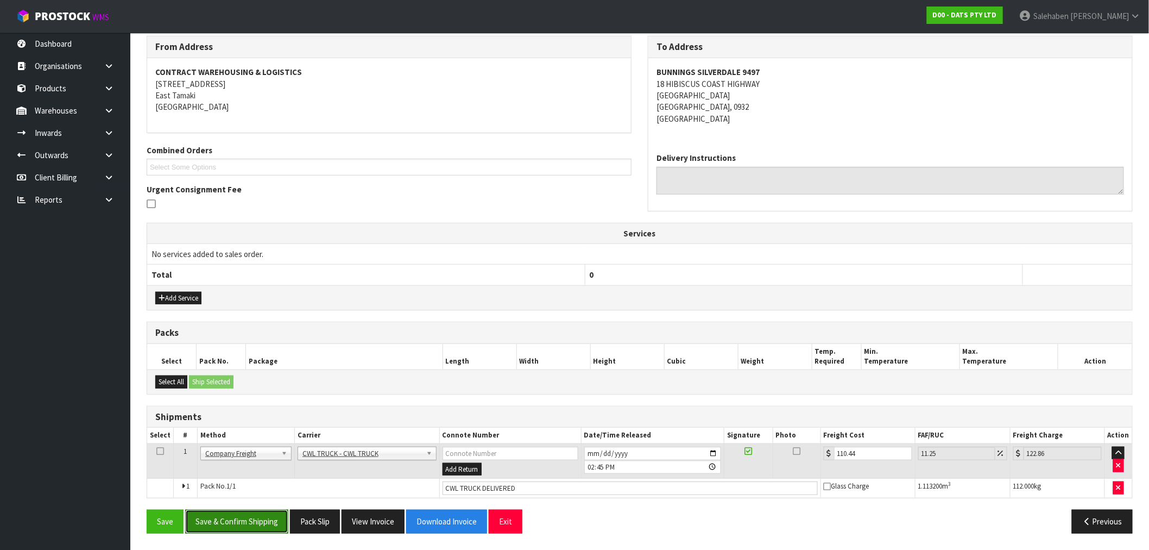
click at [262, 516] on button "Save & Confirm Shipping" at bounding box center [236, 520] width 103 height 23
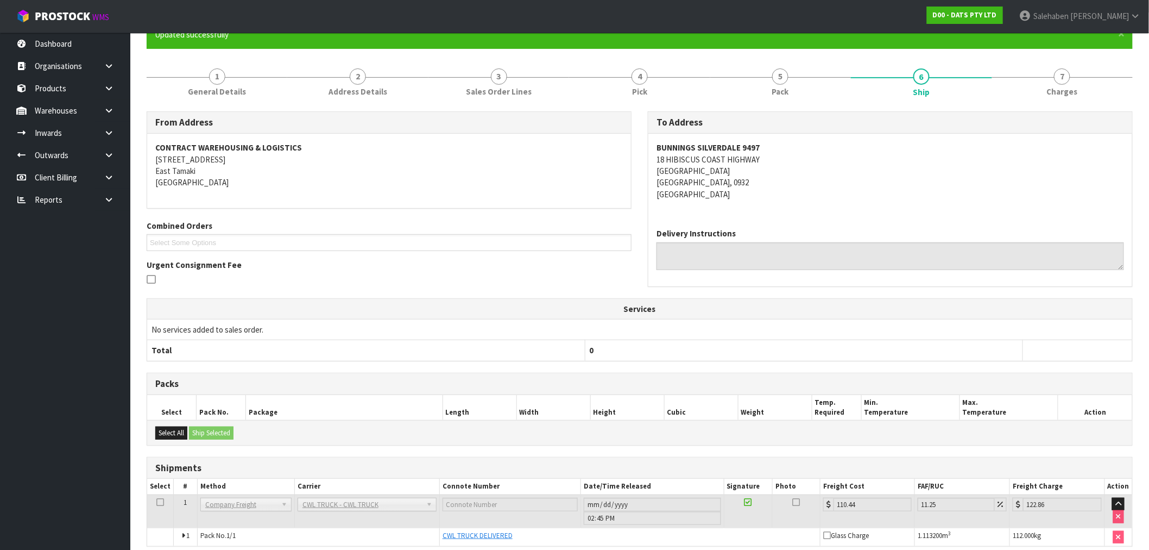
scroll to position [0, 0]
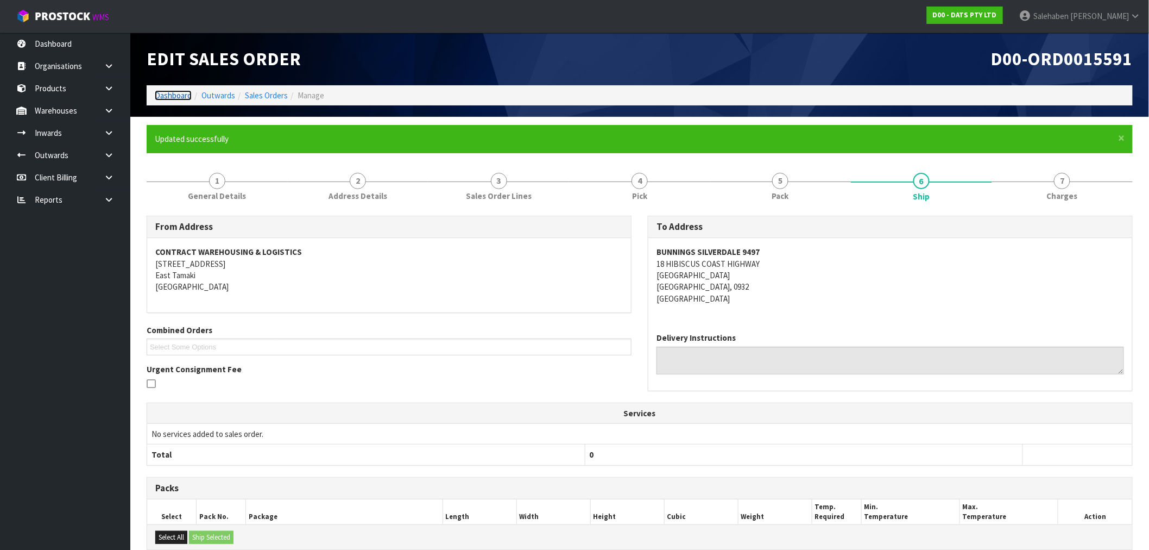
click at [172, 96] on link "Dashboard" at bounding box center [173, 95] width 37 height 10
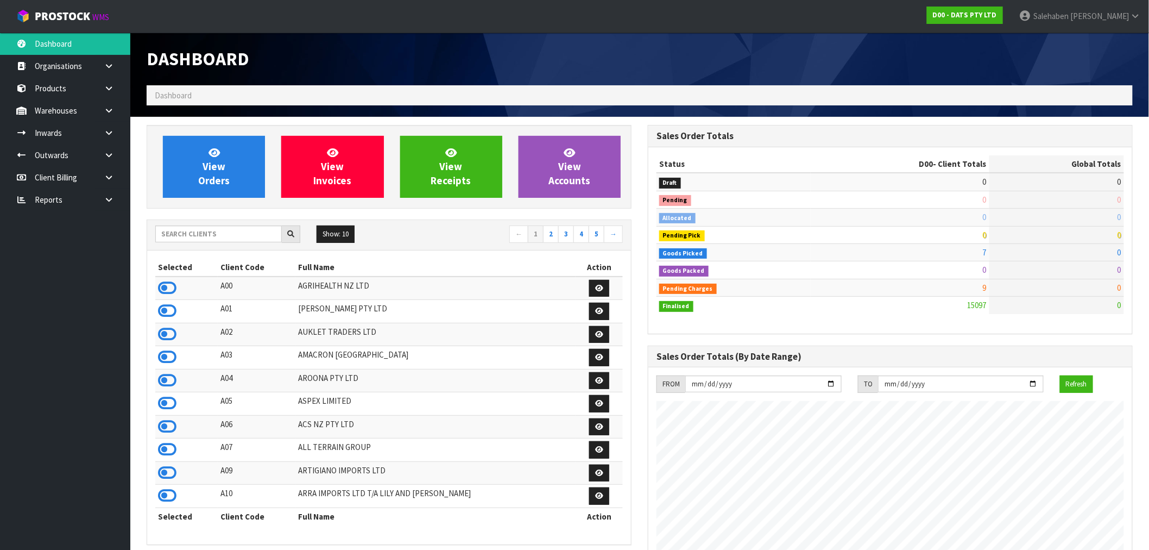
scroll to position [823, 501]
click at [234, 181] on link "View Orders" at bounding box center [214, 167] width 102 height 62
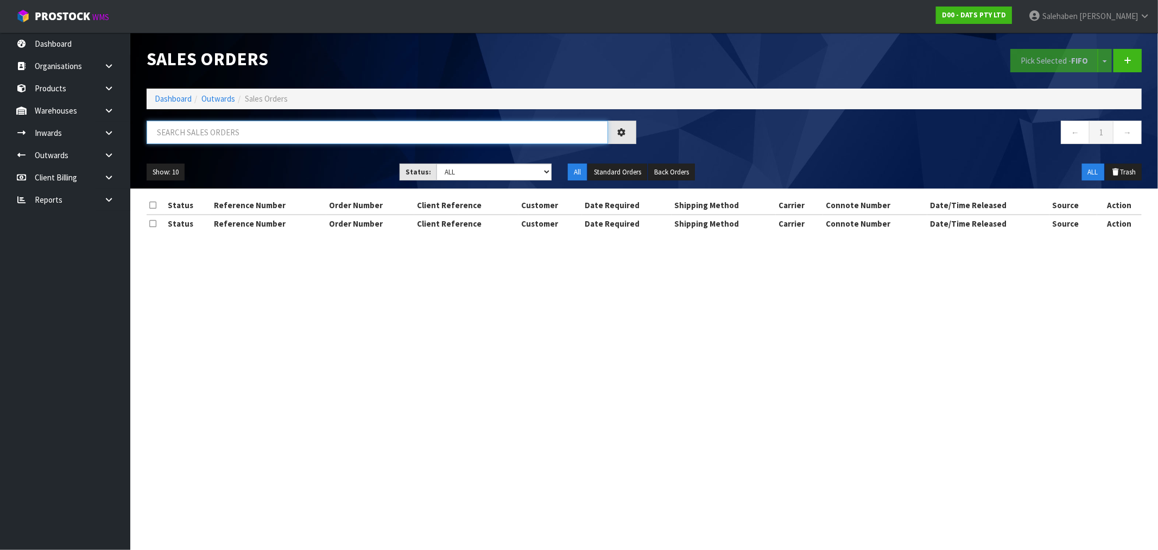
click at [239, 137] on input "text" at bounding box center [378, 132] width 462 height 23
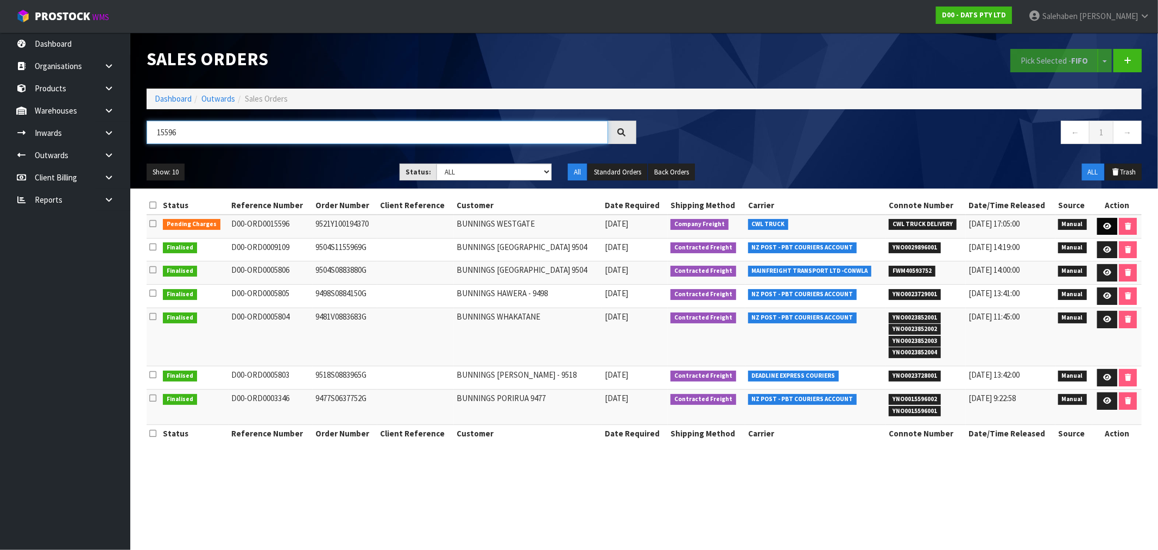
type input "15596"
click at [1112, 226] on link at bounding box center [1108, 226] width 20 height 17
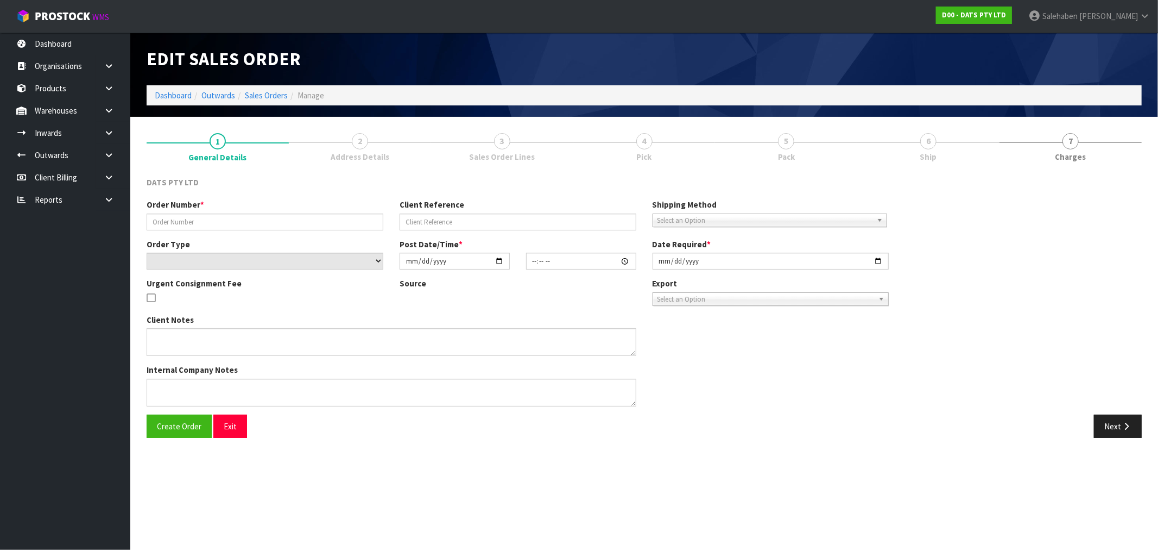
type input "9521Y100194370"
select select "number:0"
type input "2025-08-15"
type input "09:37:00.000"
type input "2025-08-15"
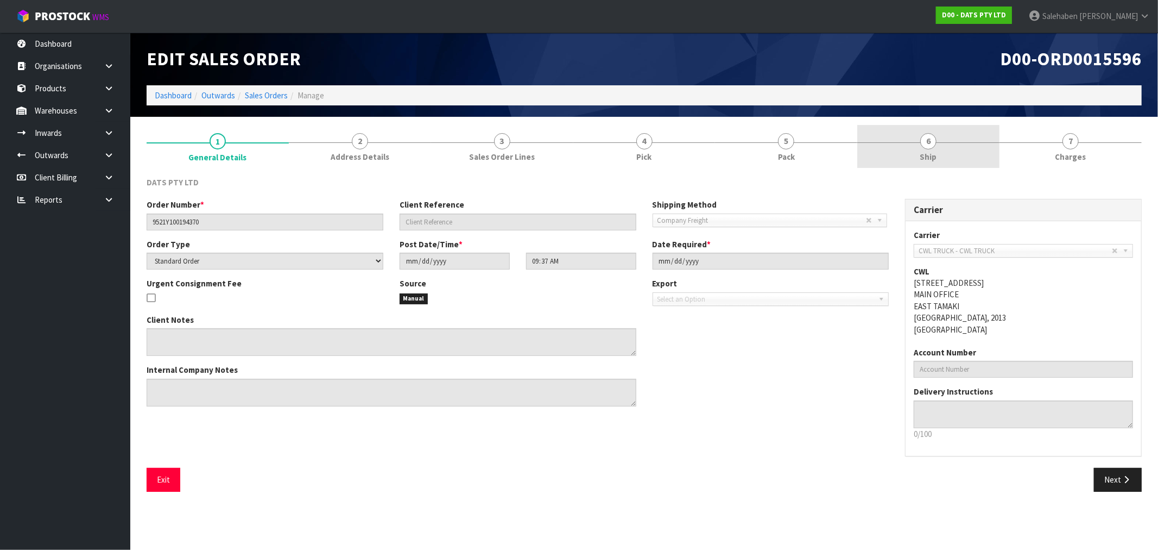
click at [931, 151] on span "Ship" at bounding box center [929, 156] width 17 height 11
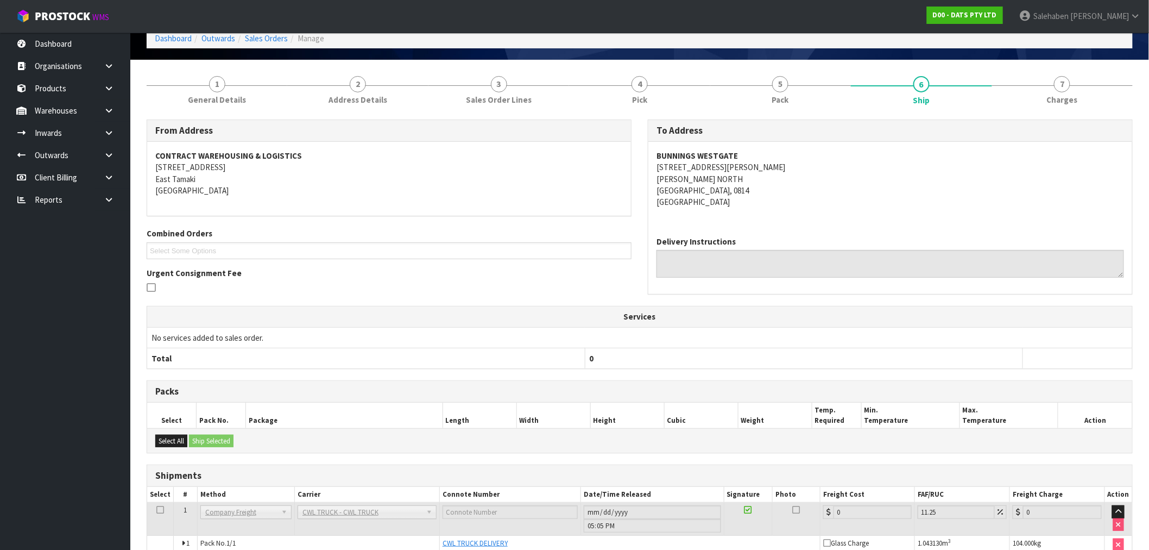
scroll to position [113, 0]
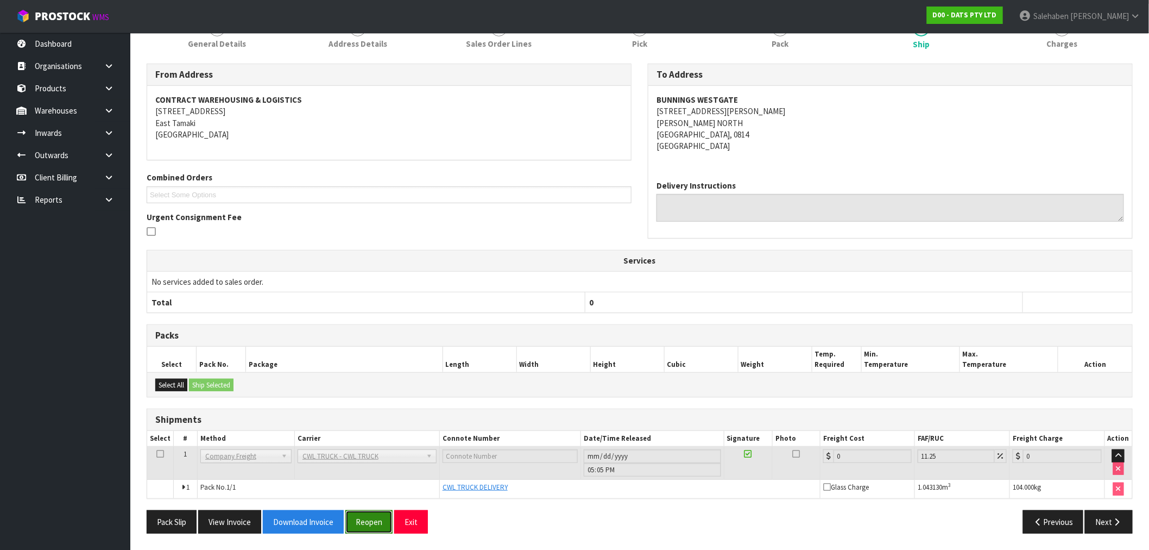
click at [371, 511] on button "Reopen" at bounding box center [368, 521] width 47 height 23
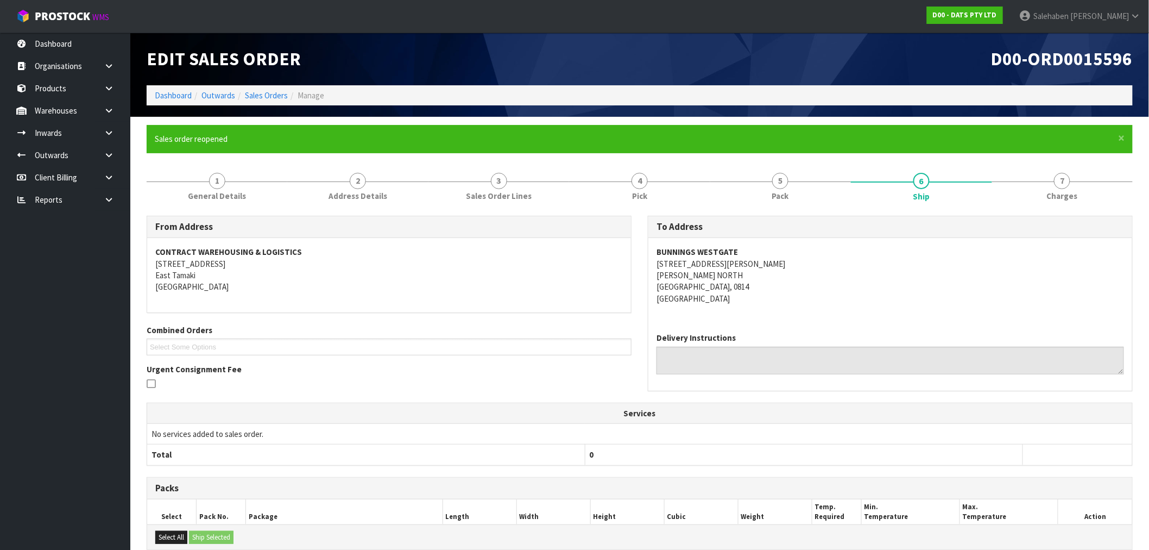
scroll to position [153, 0]
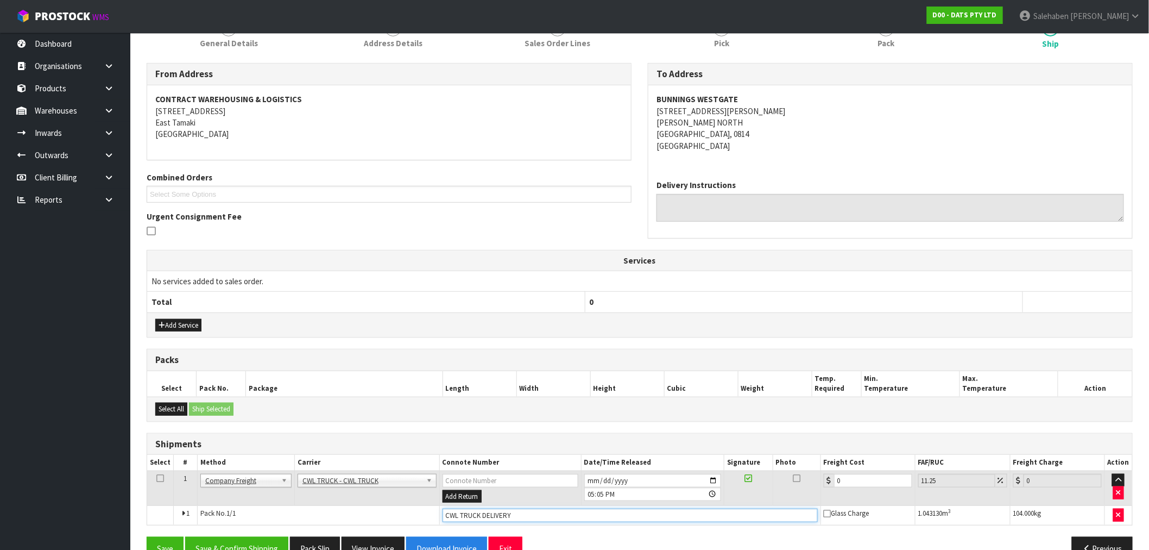
click at [520, 511] on input "CWL TRUCK DELIVERY" at bounding box center [630, 515] width 375 height 14
type input "CWL TRUCK DELIVERED"
drag, startPoint x: 850, startPoint y: 481, endPoint x: 766, endPoint y: 498, distance: 85.8
click at [783, 489] on tr "1 Client Local Pickup Customer Local Pickup Company Freight Contracted Freight …" at bounding box center [639, 487] width 985 height 35
type input "9"
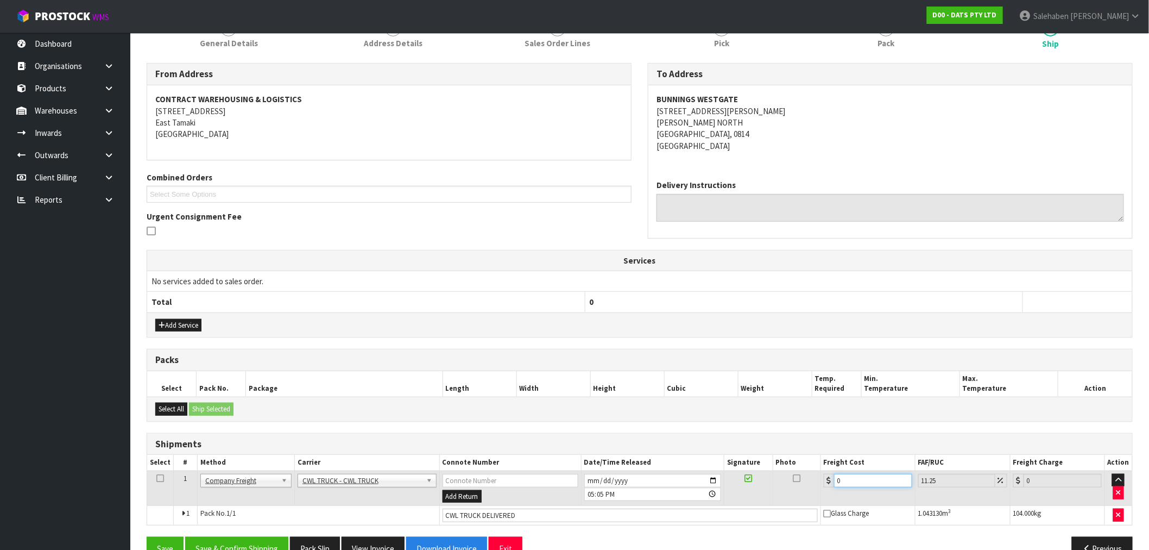
type input "10.01"
type input "96"
type input "106.8"
type input "96.7"
type input "107.58"
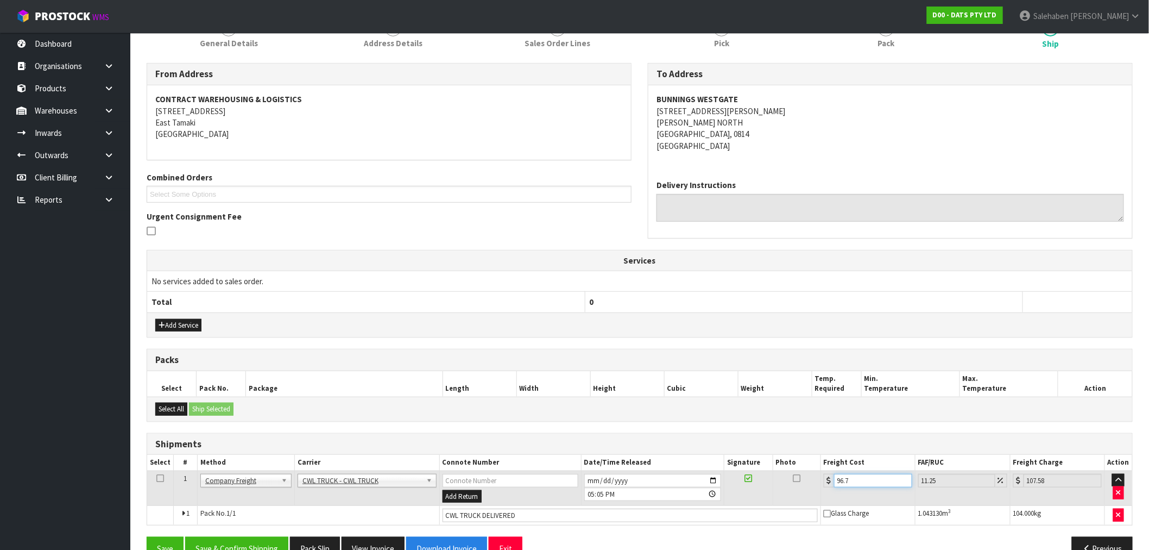
type input "96.74"
type input "107.62"
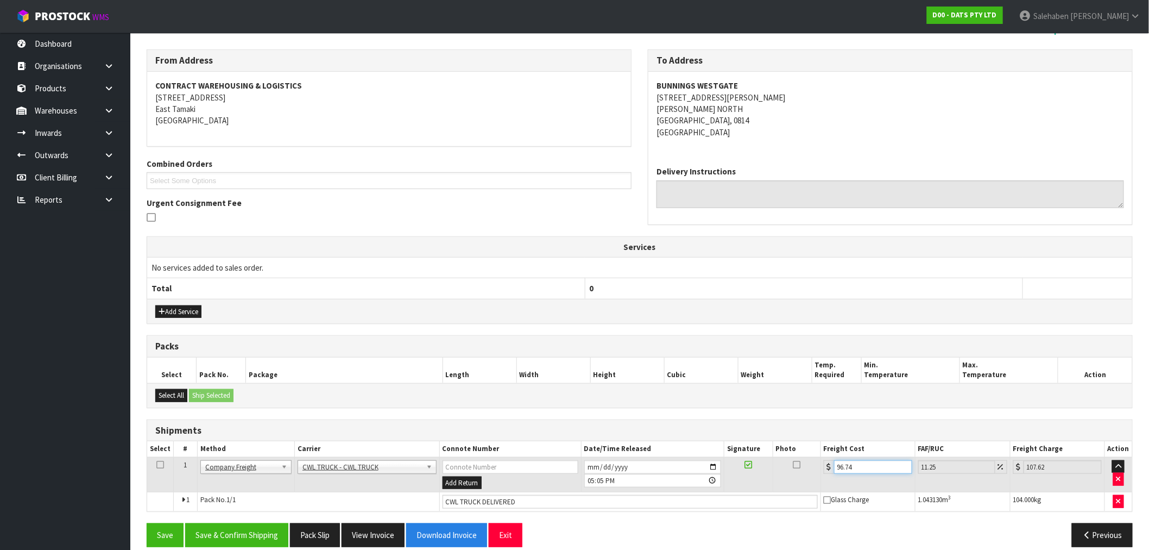
scroll to position [180, 0]
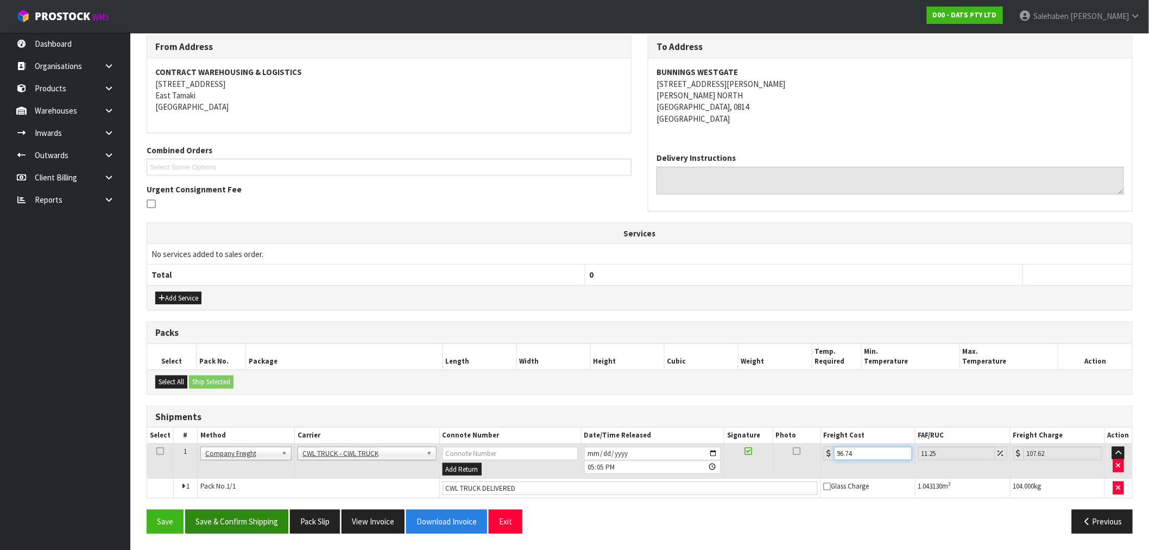
type input "96.74"
click at [238, 525] on button "Save & Confirm Shipping" at bounding box center [236, 520] width 103 height 23
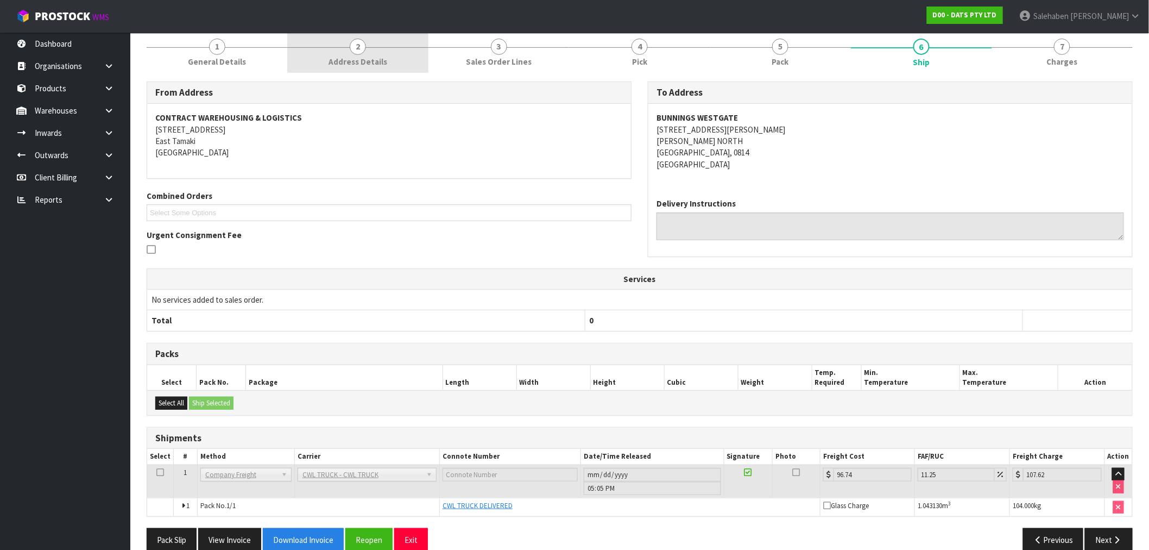
scroll to position [0, 0]
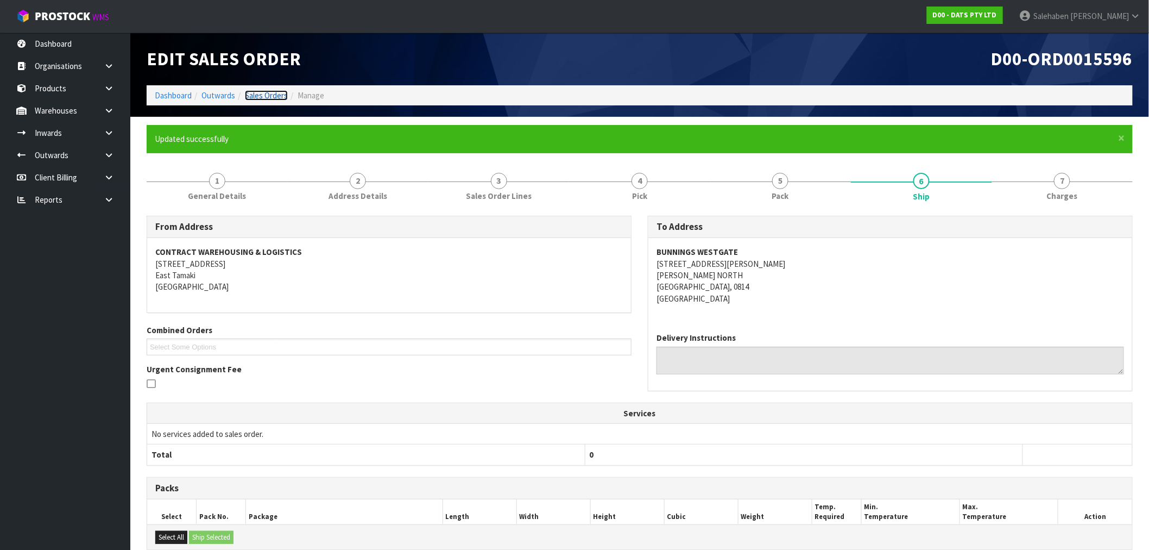
click at [268, 93] on link "Sales Orders" at bounding box center [266, 95] width 43 height 10
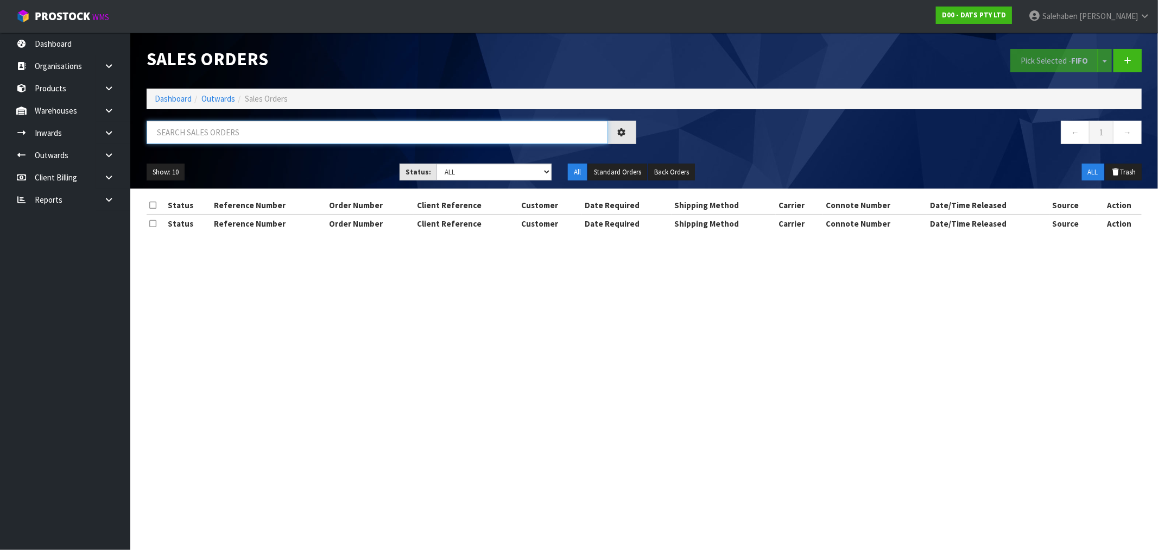
click at [218, 134] on input "text" at bounding box center [378, 132] width 462 height 23
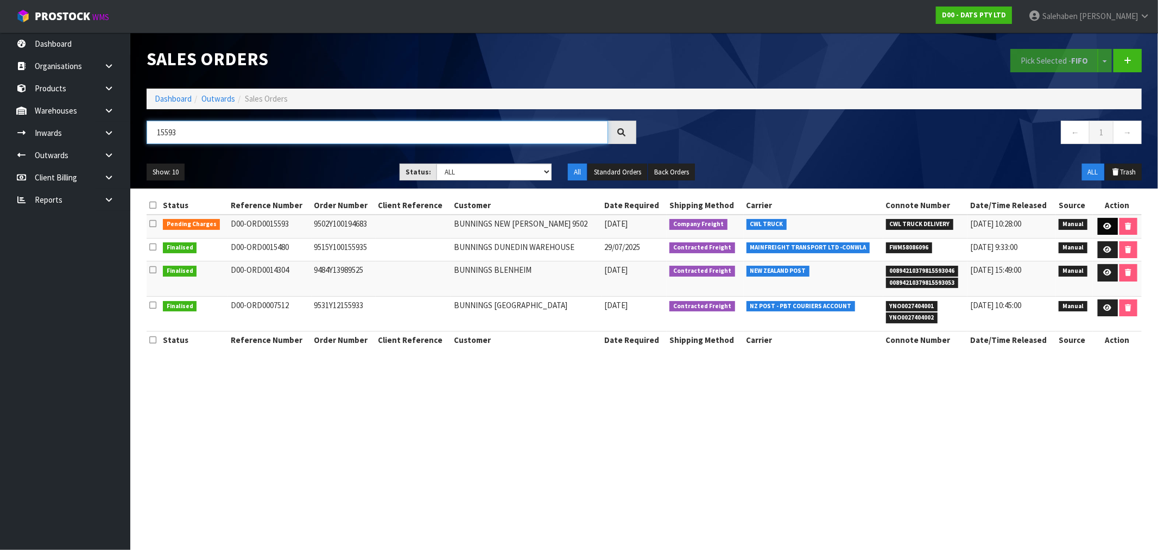
type input "15593"
click at [1108, 225] on icon at bounding box center [1108, 226] width 8 height 7
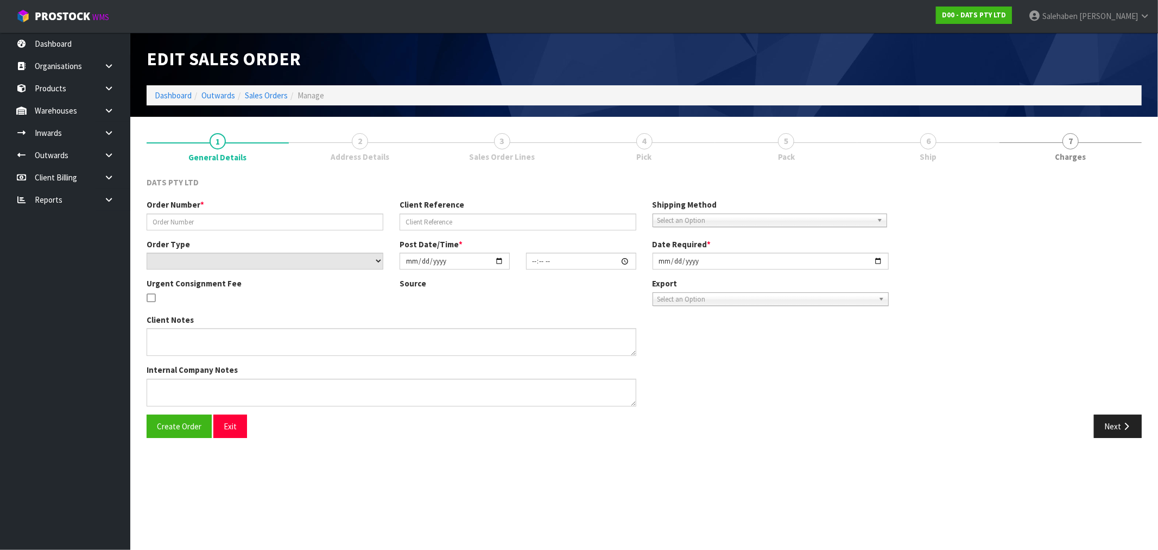
type input "9502Y100194683"
select select "number:0"
type input "2025-08-15"
type input "09:26:00.000"
type input "2025-08-15"
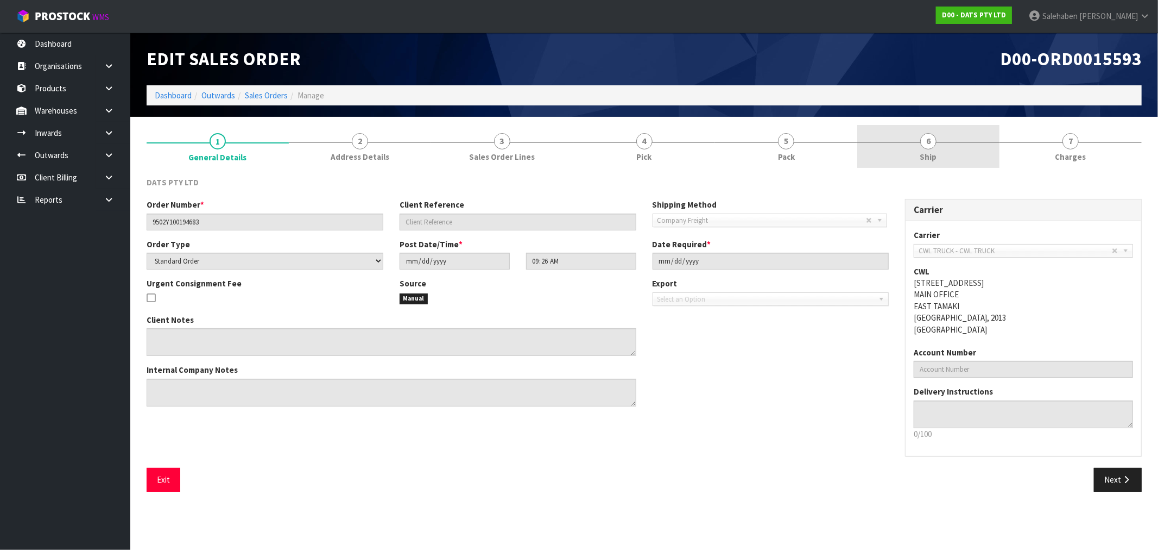
click at [927, 154] on span "Ship" at bounding box center [929, 156] width 17 height 11
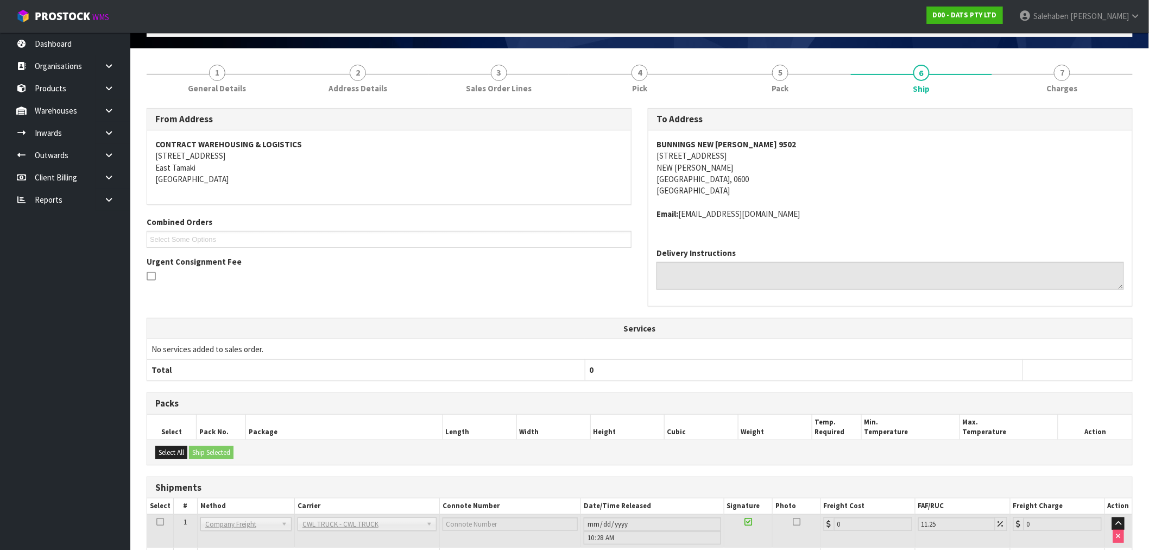
scroll to position [136, 0]
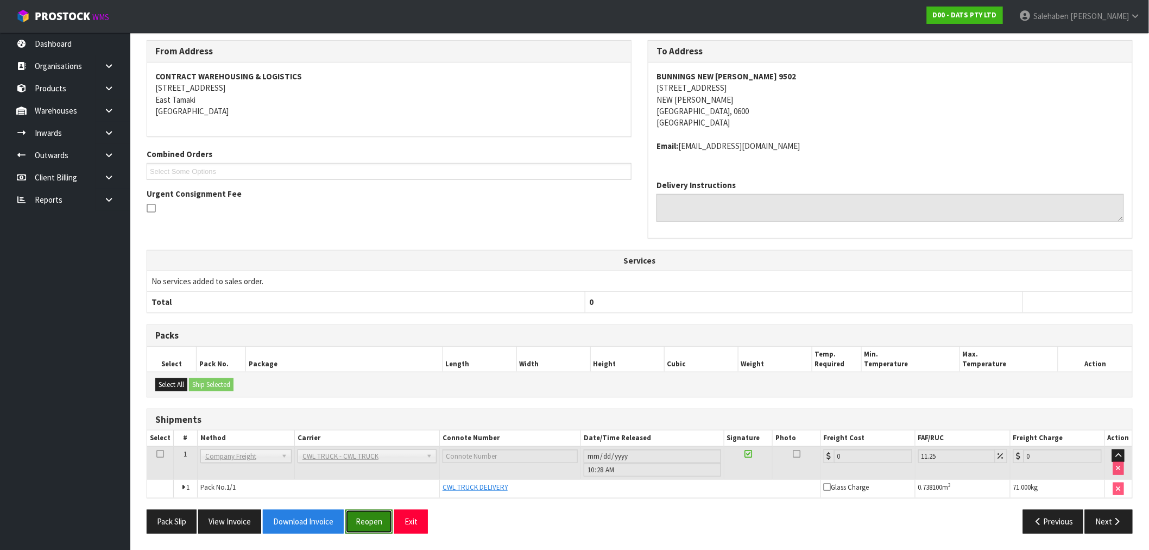
click at [361, 519] on button "Reopen" at bounding box center [368, 520] width 47 height 23
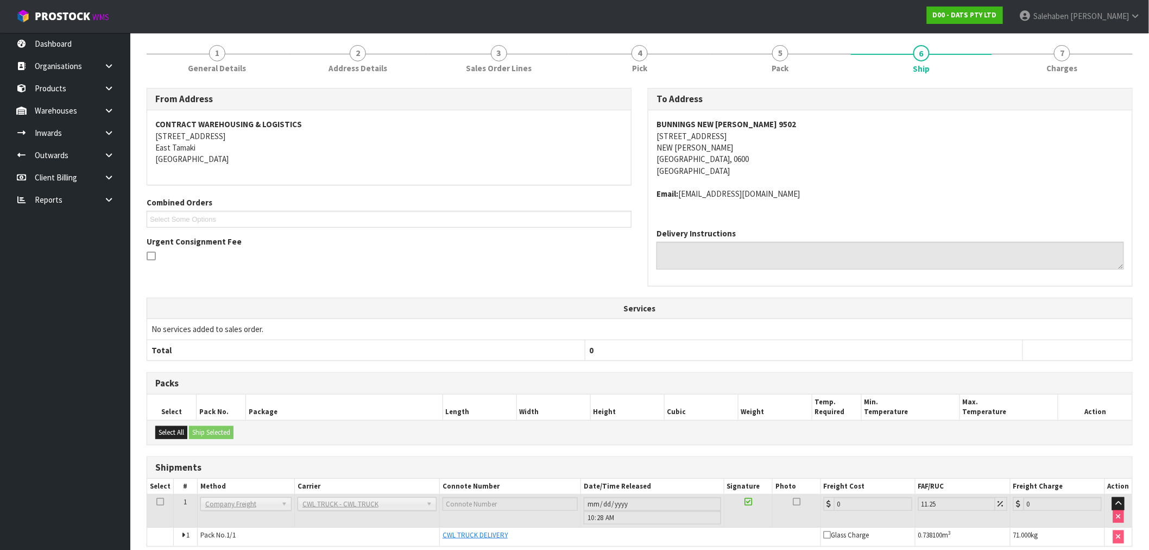
scroll to position [175, 0]
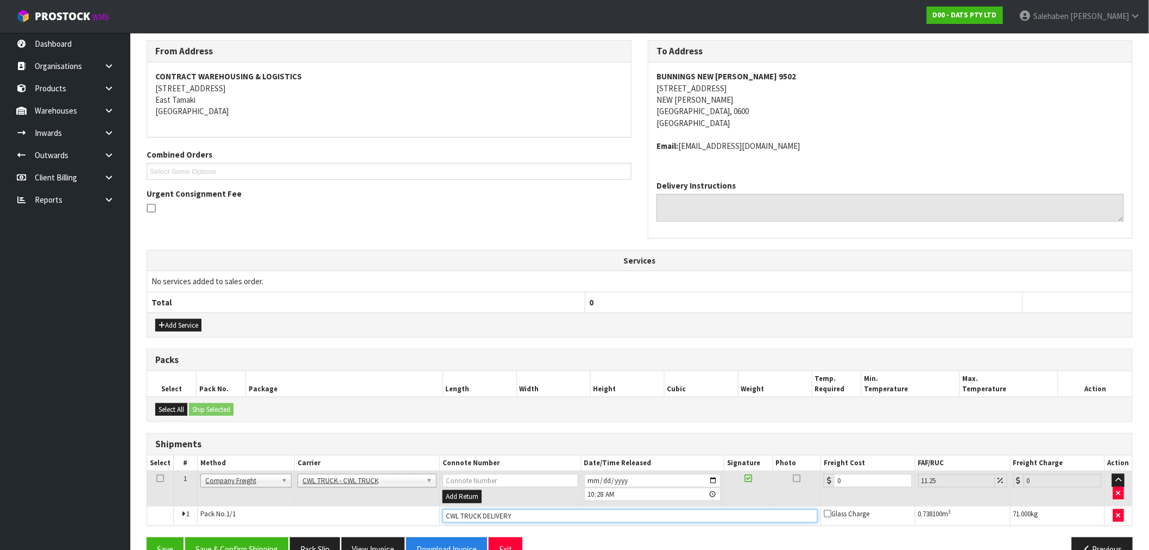
click at [528, 519] on input "CWL TRUCK DELIVERY" at bounding box center [630, 516] width 375 height 14
type input "CWL TRUCK DELIVERED"
drag, startPoint x: 866, startPoint y: 476, endPoint x: 785, endPoint y: 501, distance: 85.4
click at [785, 501] on tr "1 Client Local Pickup Customer Local Pickup Company Freight Contracted Freight …" at bounding box center [639, 488] width 985 height 35
type input "1"
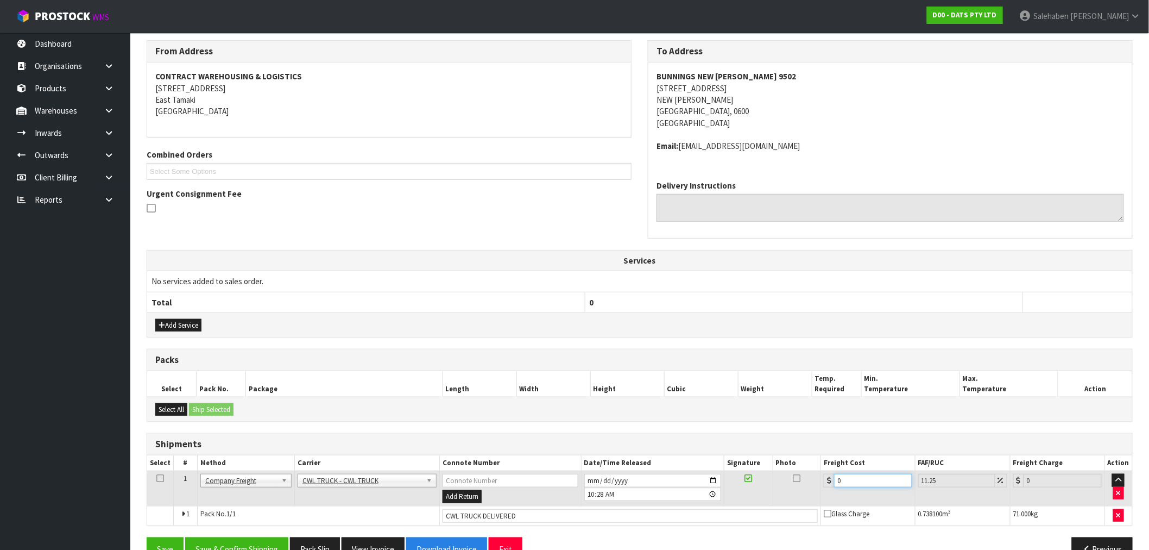
type input "1.11"
type input "16"
type input "17.8"
type input "167"
type input "185.79"
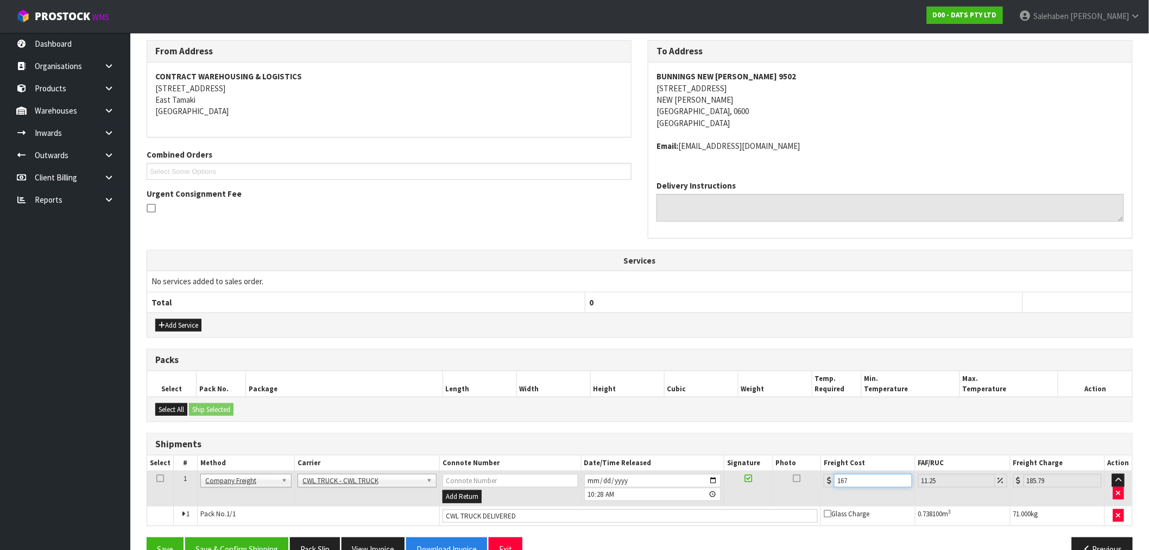
type input "167.7"
type input "186.57"
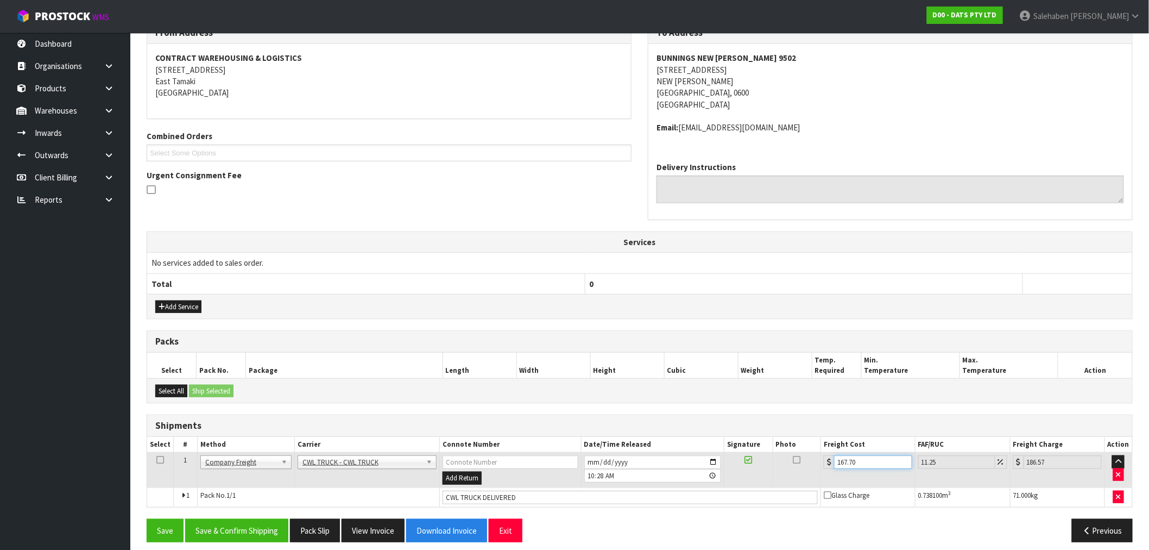
scroll to position [203, 0]
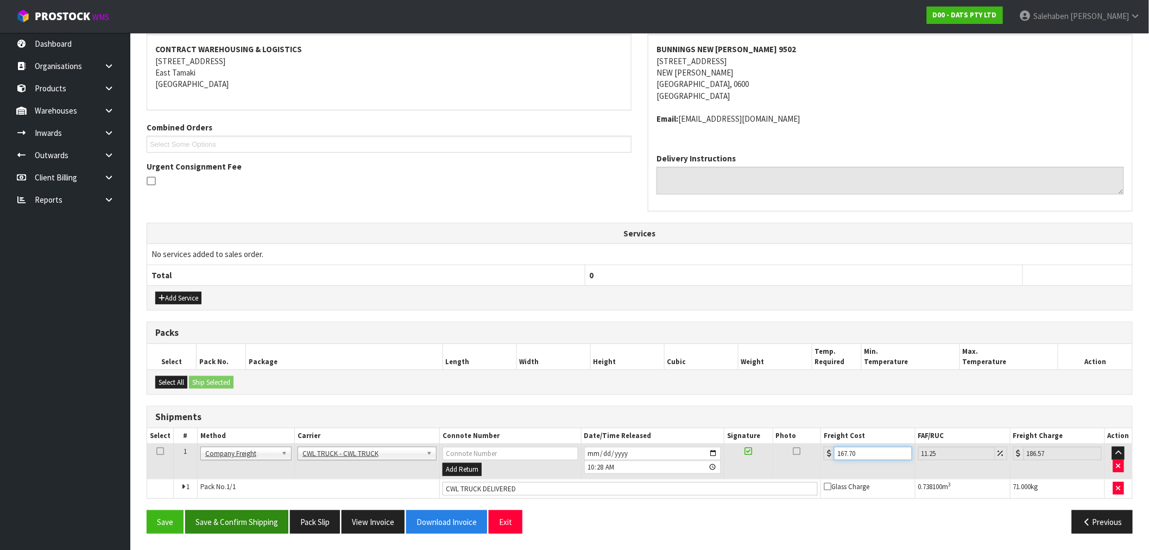
type input "167.70"
click at [252, 519] on button "Save & Confirm Shipping" at bounding box center [236, 521] width 103 height 23
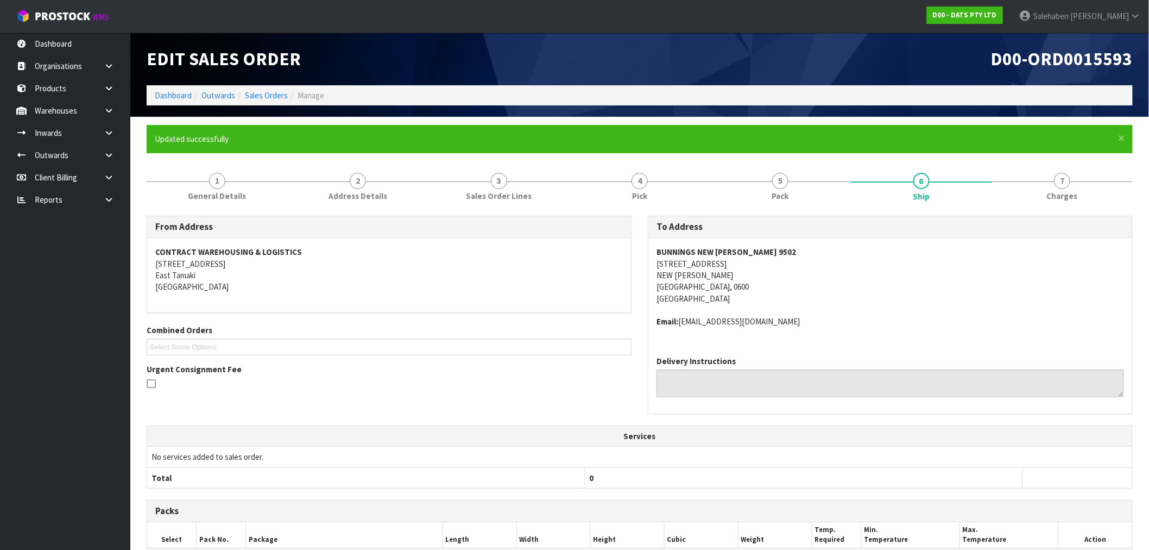
click at [262, 87] on ol "Dashboard Outwards Sales Orders Manage" at bounding box center [640, 95] width 986 height 20
click at [259, 96] on link "Sales Orders" at bounding box center [266, 95] width 43 height 10
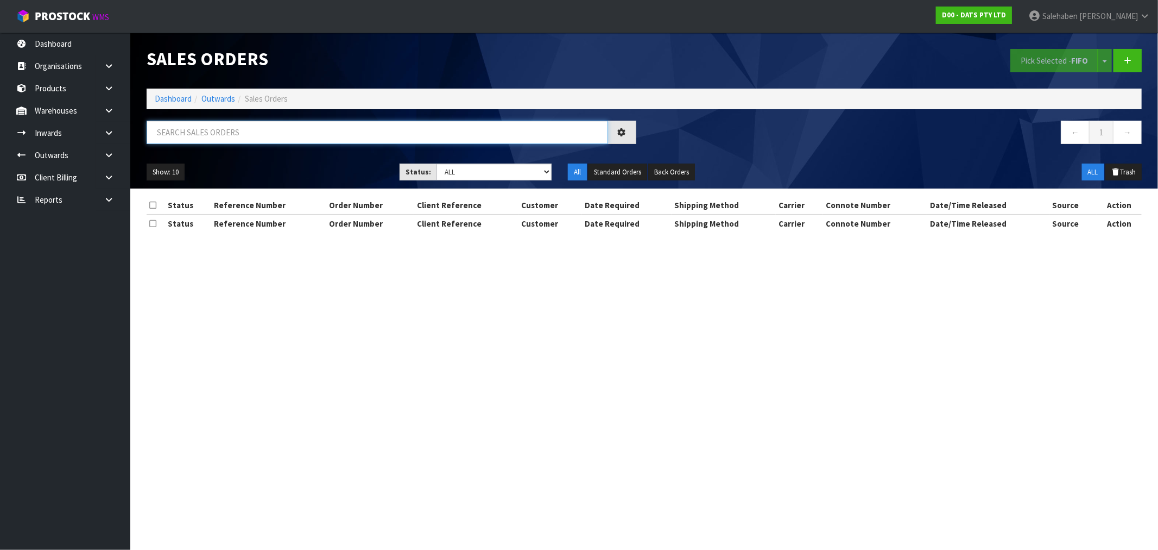
click at [236, 128] on input "text" at bounding box center [378, 132] width 462 height 23
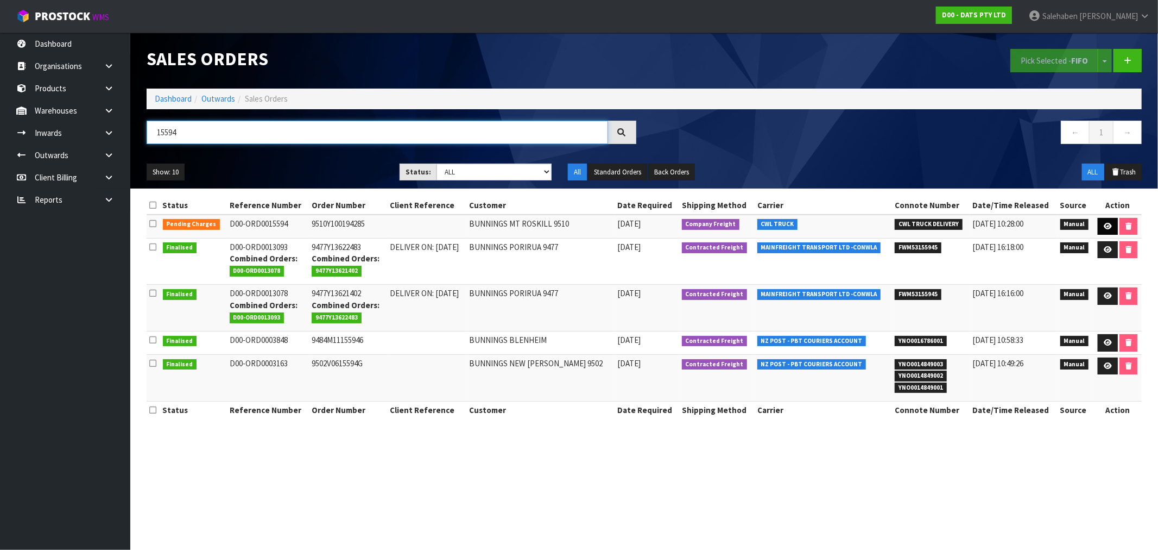
type input "15594"
click at [1112, 225] on link at bounding box center [1108, 226] width 20 height 17
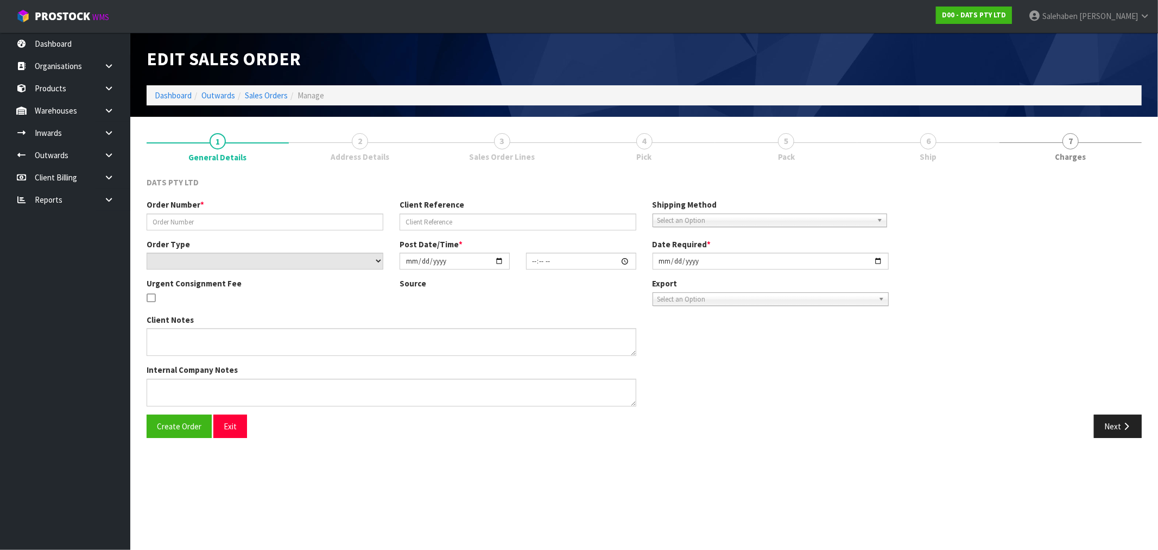
type input "9510Y100194285"
select select "number:0"
type input "2025-08-15"
type input "09:32:00.000"
type input "2025-08-15"
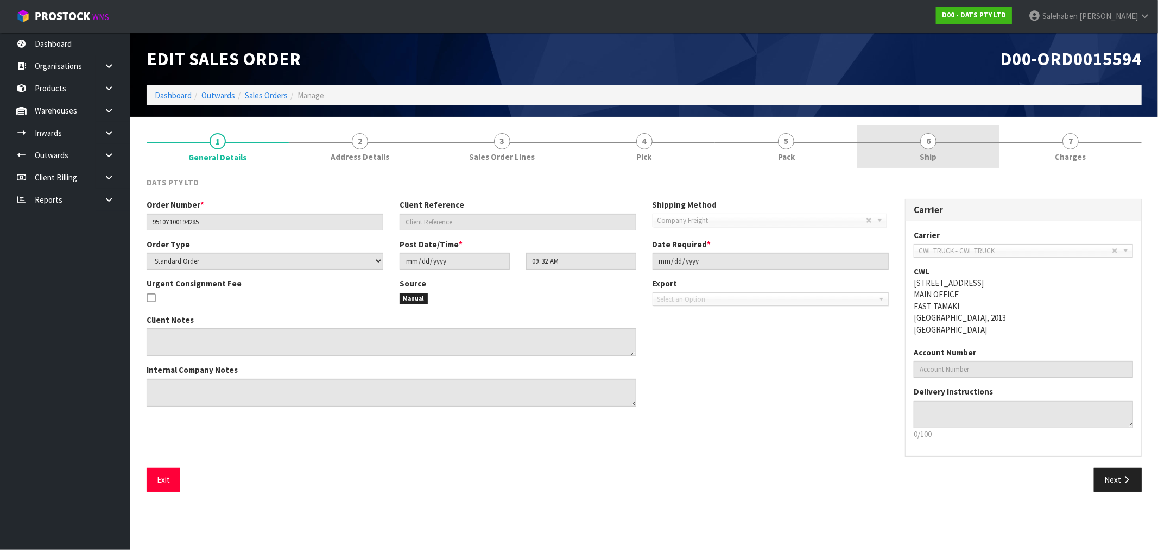
click at [927, 148] on span "6" at bounding box center [929, 141] width 16 height 16
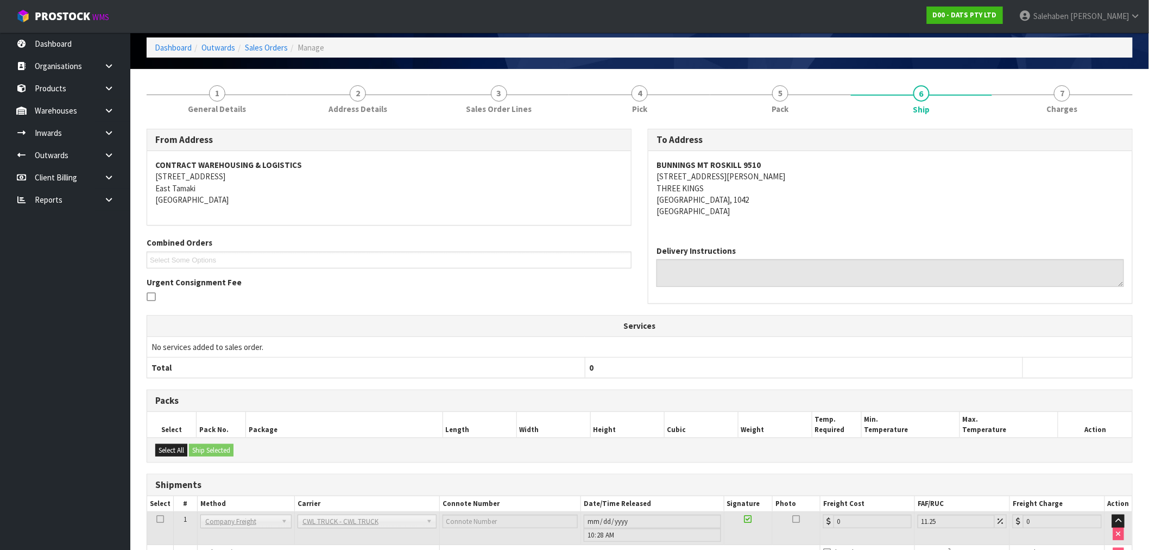
scroll to position [113, 0]
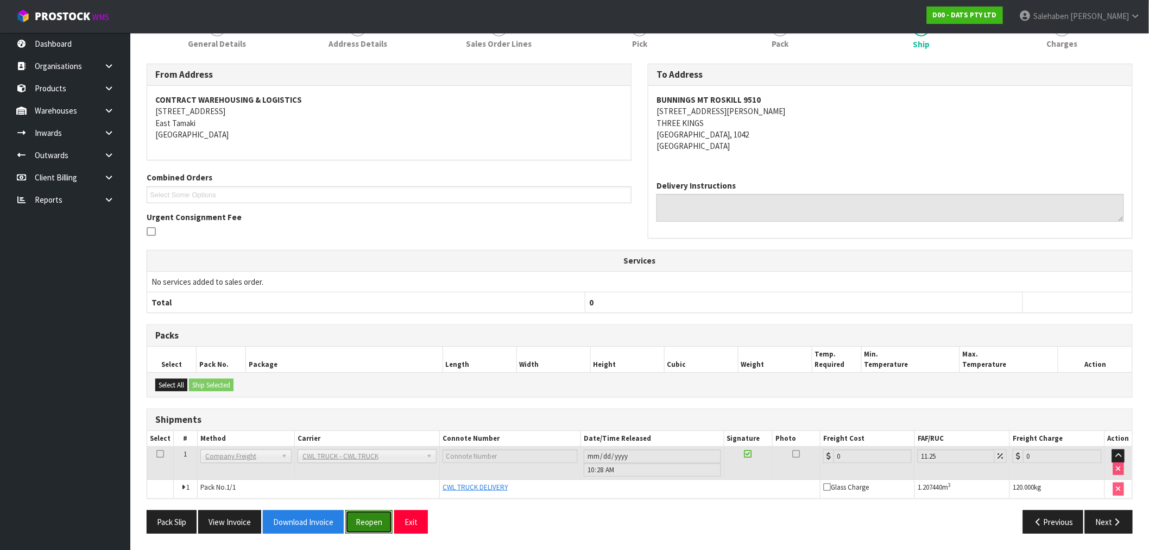
click at [367, 527] on button "Reopen" at bounding box center [368, 521] width 47 height 23
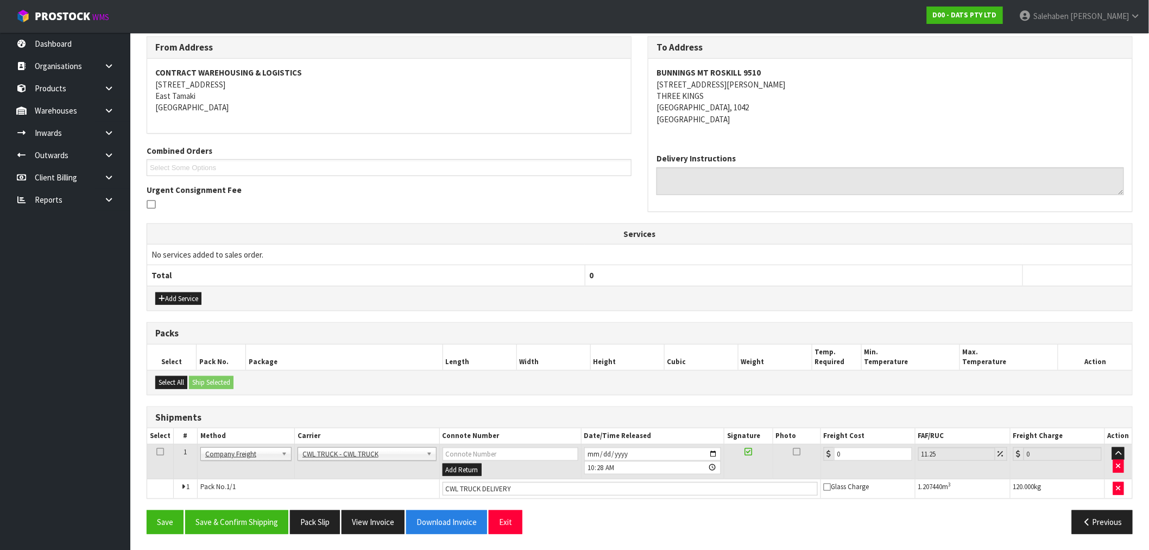
scroll to position [180, 0]
click at [514, 489] on input "CWL TRUCK DELIVERY" at bounding box center [630, 488] width 375 height 14
type input "CWL TRUCK DELIVERED"
drag, startPoint x: 817, startPoint y: 464, endPoint x: 787, endPoint y: 475, distance: 31.6
click at [787, 475] on tr "1 Client Local Pickup Customer Local Pickup Company Freight Contracted Freight …" at bounding box center [639, 460] width 985 height 35
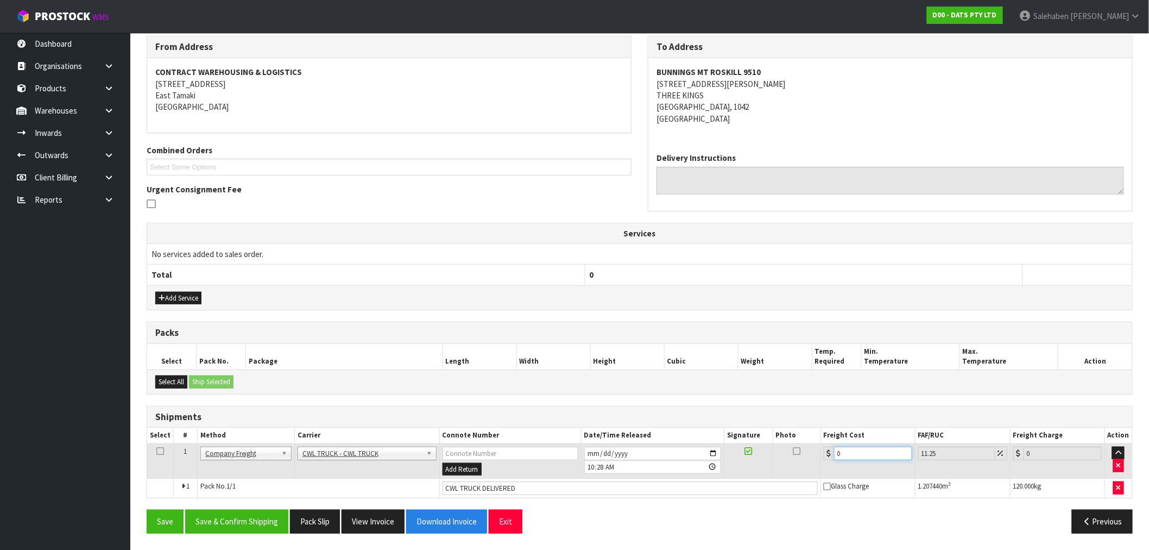
type input "5"
type input "5.56"
type input "52"
type input "57.85"
type input "52.2"
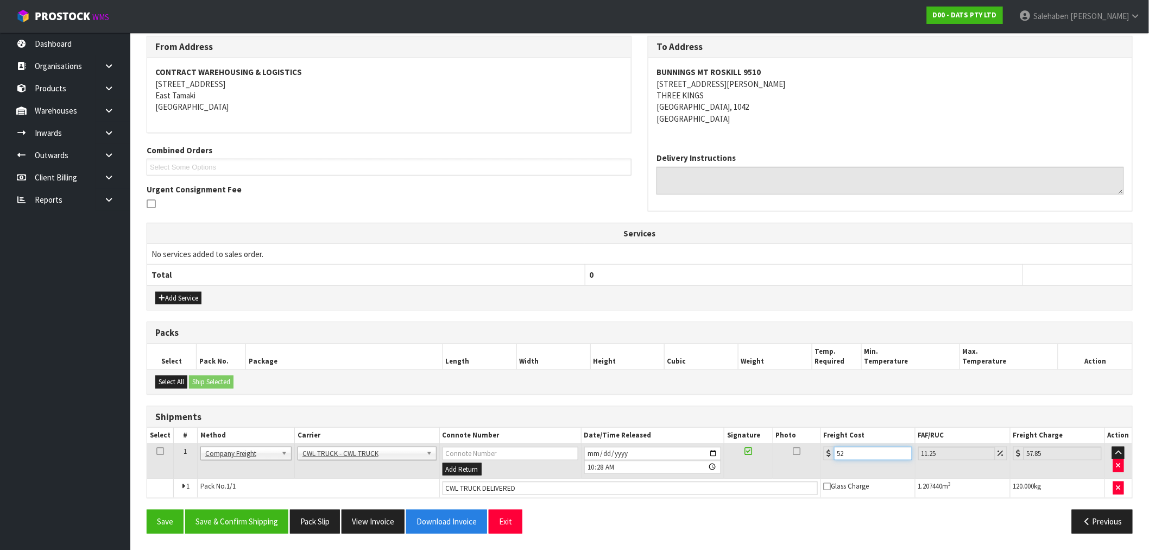
type input "58.07"
type input "52.20"
click at [247, 530] on button "Save & Confirm Shipping" at bounding box center [236, 520] width 103 height 23
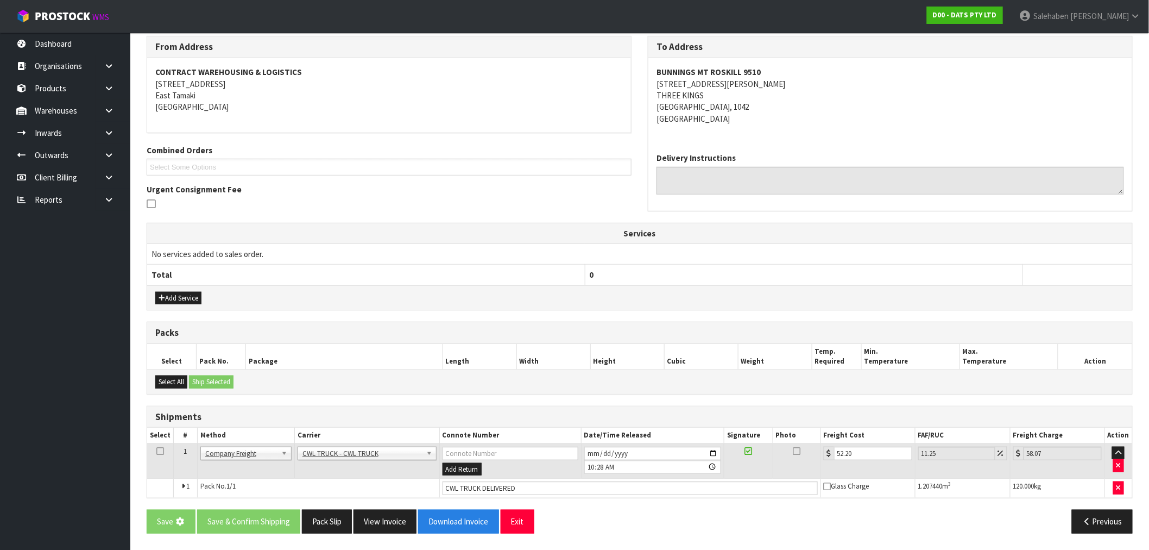
scroll to position [0, 0]
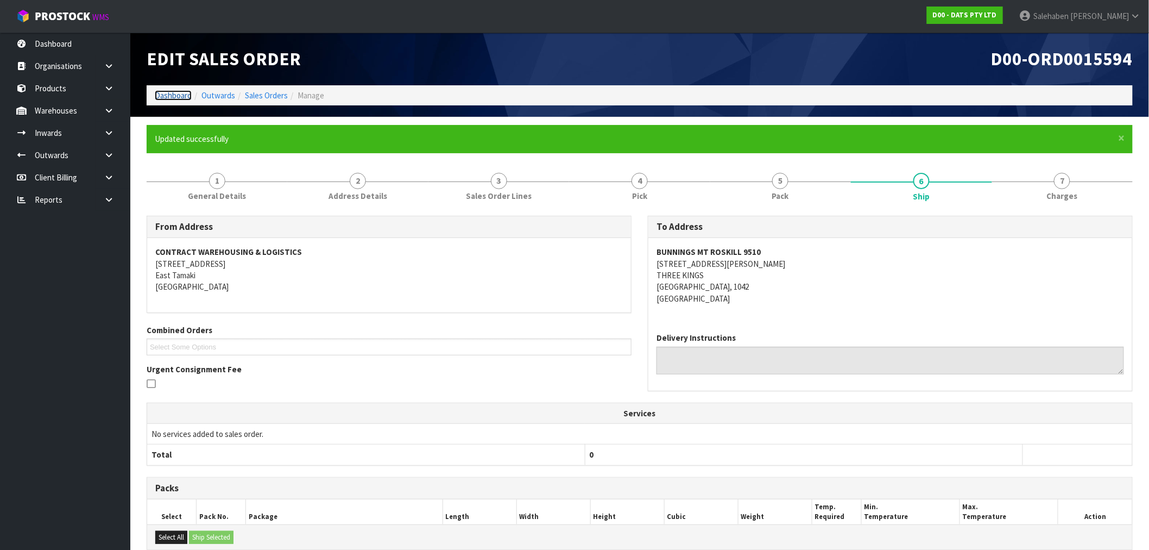
click at [177, 93] on link "Dashboard" at bounding box center [173, 95] width 37 height 10
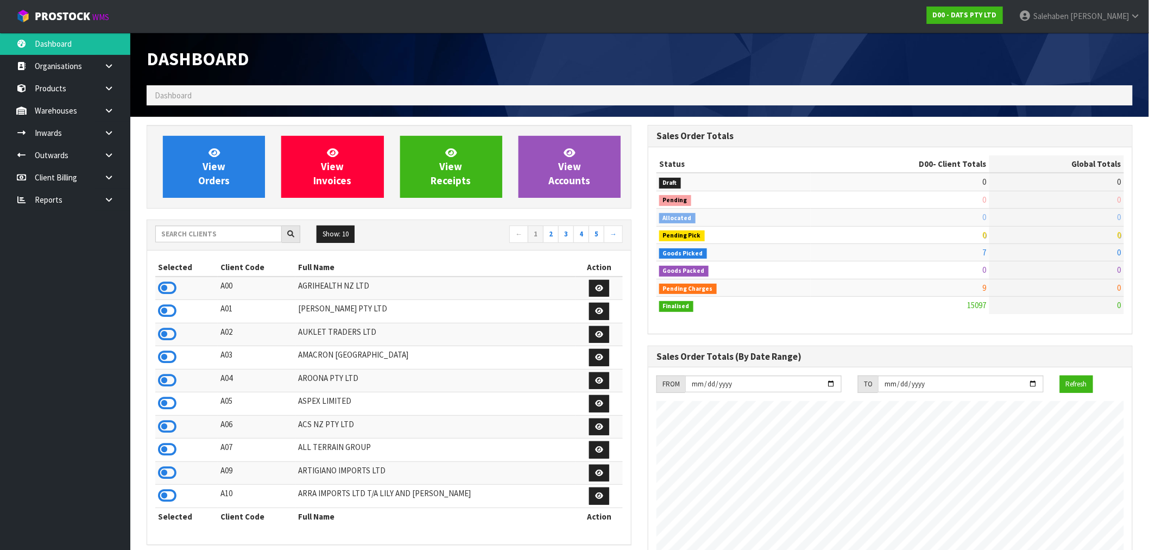
scroll to position [823, 501]
click at [182, 234] on input "text" at bounding box center [218, 233] width 127 height 17
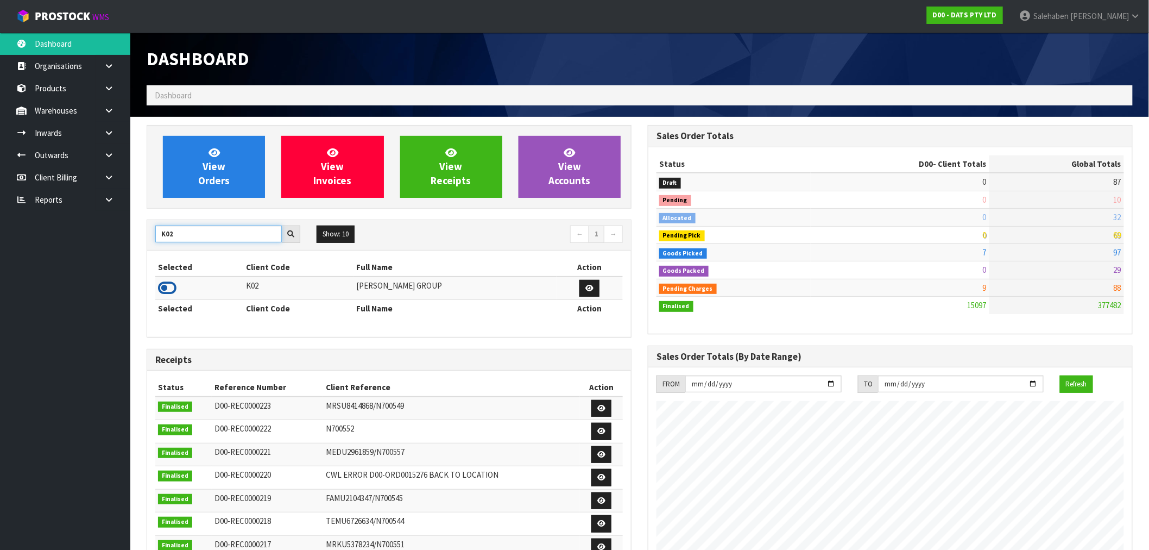
type input "K02"
click at [161, 291] on icon at bounding box center [167, 288] width 18 height 16
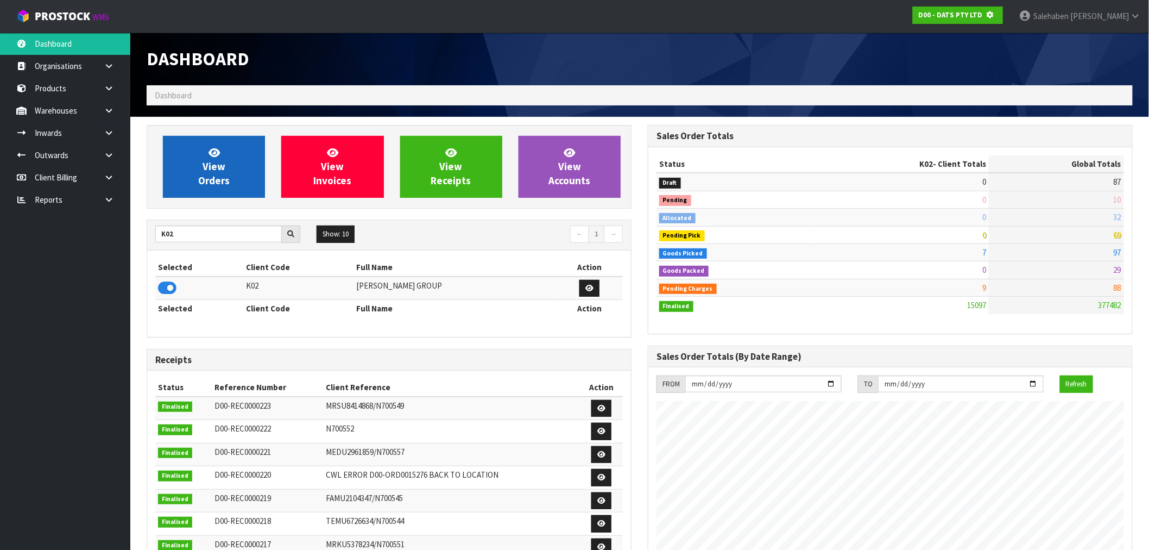
scroll to position [542413, 542589]
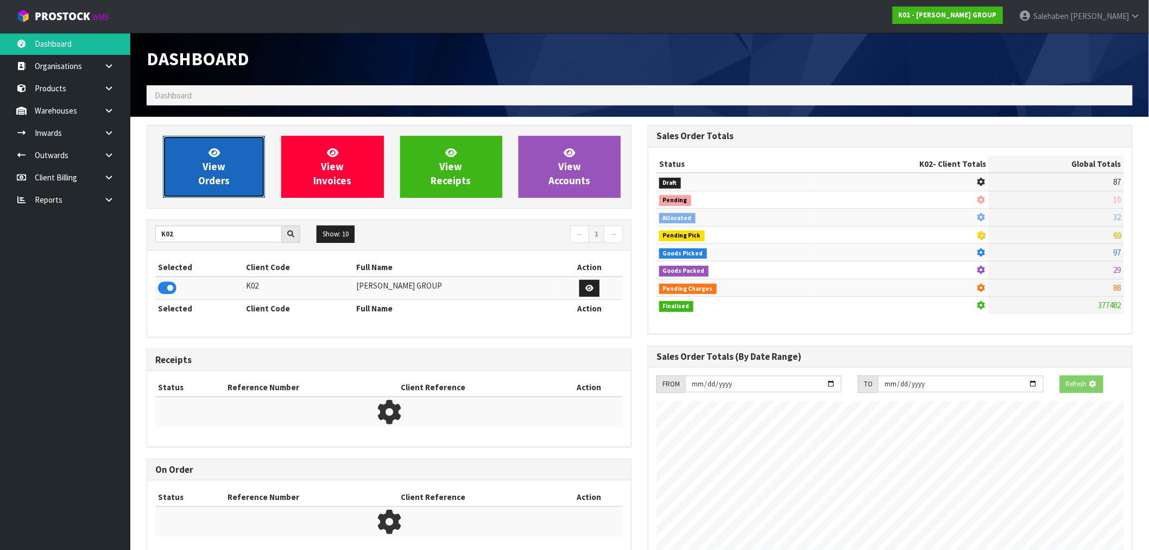
click at [211, 148] on icon at bounding box center [214, 152] width 11 height 10
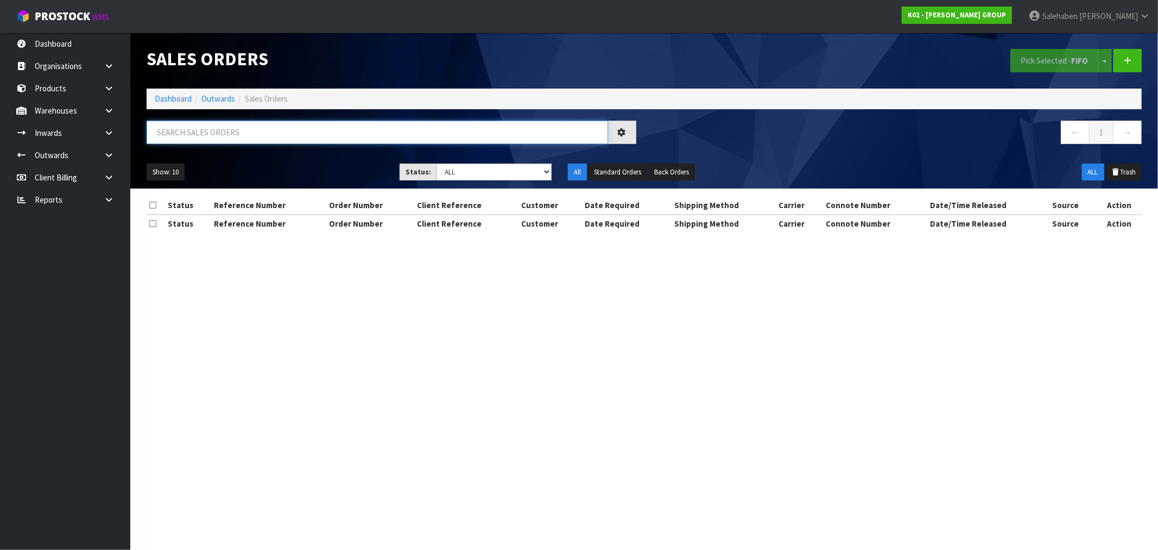
click at [185, 133] on input "text" at bounding box center [378, 132] width 462 height 23
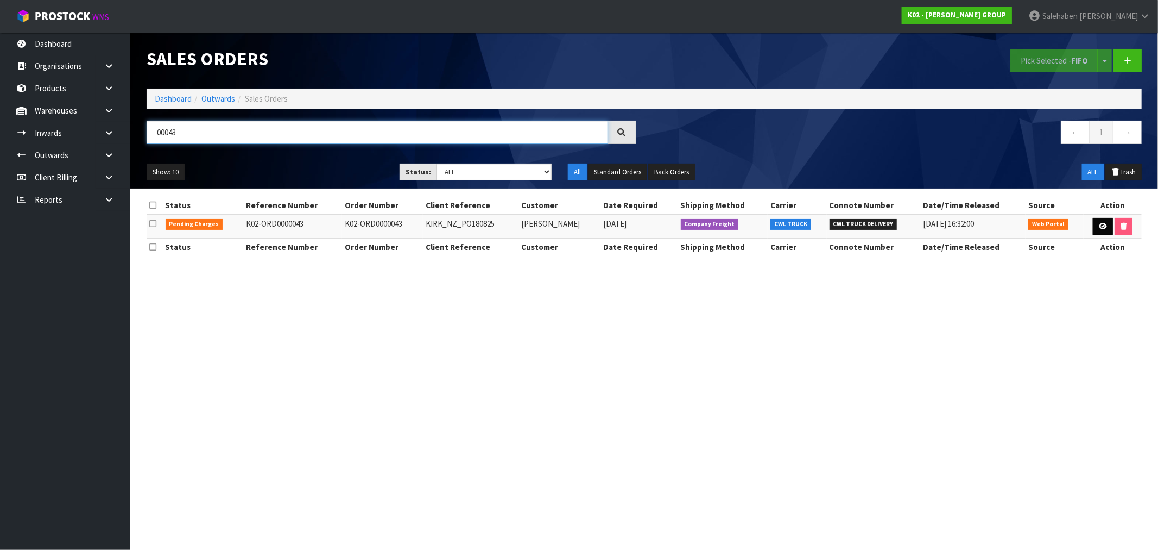
type input "00043"
click at [1099, 227] on icon at bounding box center [1103, 226] width 8 height 7
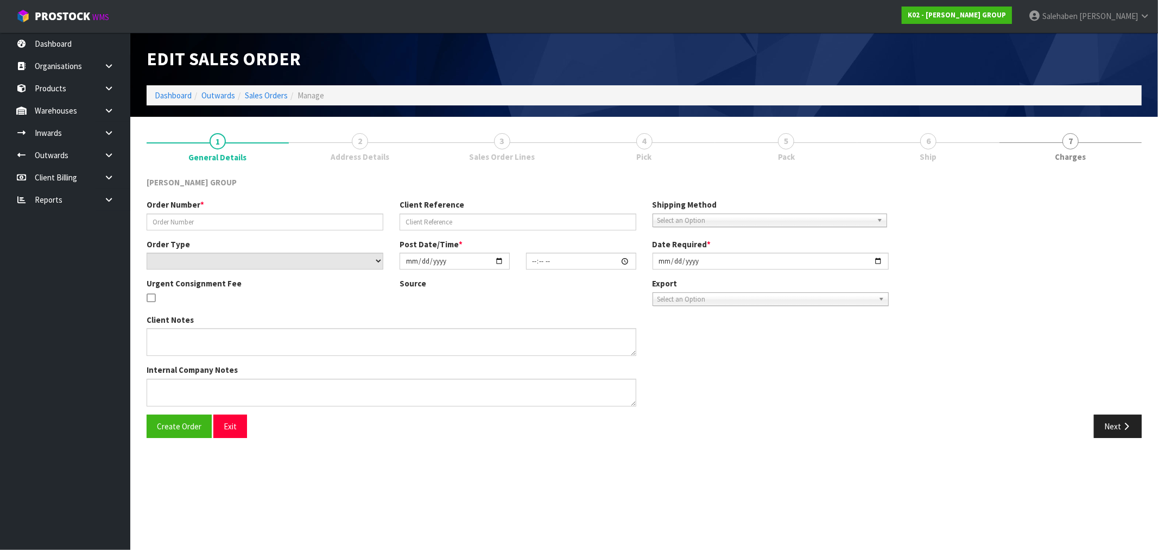
type input "K02-ORD0000043"
type input "KIRK_NZ_PO180825"
select select "number:0"
type input "[DATE]"
type input "14:00:00.000"
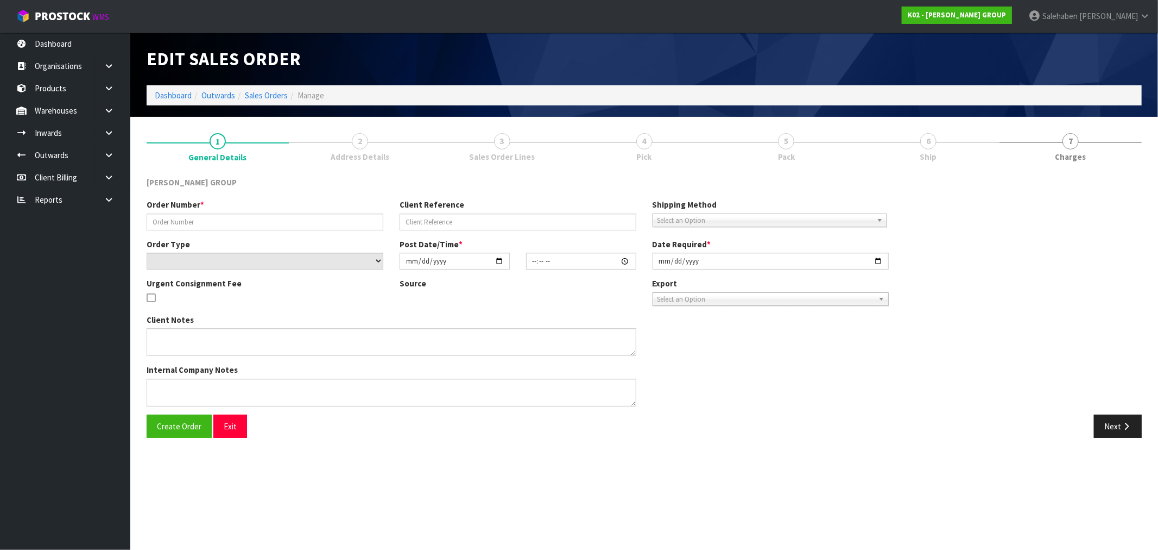
type input "[DATE]"
type textarea "NOTE THE PLATE MATERIAL IS FRAGILE. DO NOT STACK MULTIPLE SMALL CARTONS ON LARG…"
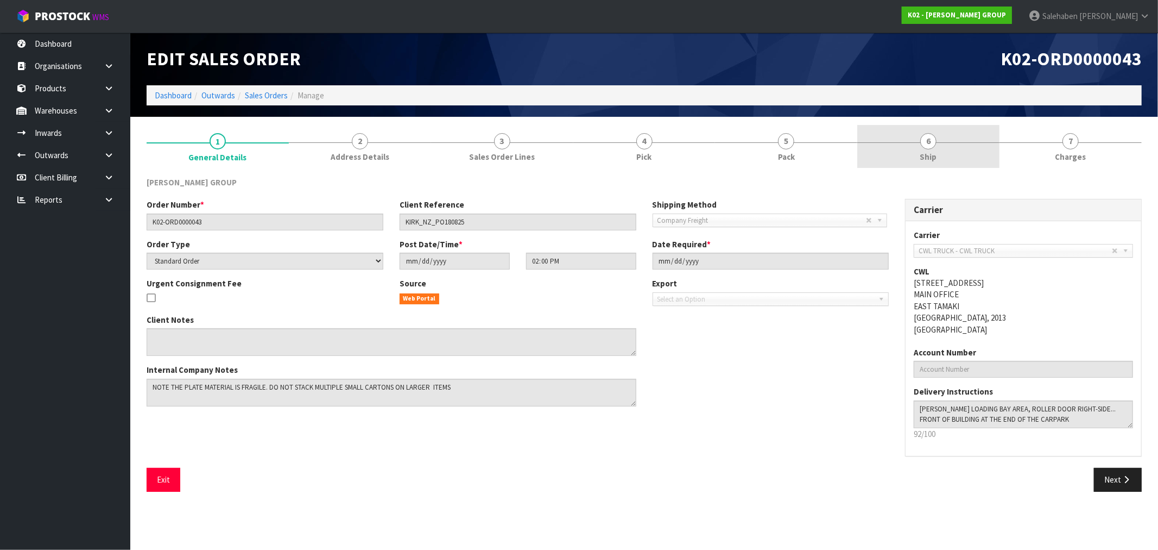
click at [930, 147] on span "6" at bounding box center [929, 141] width 16 height 16
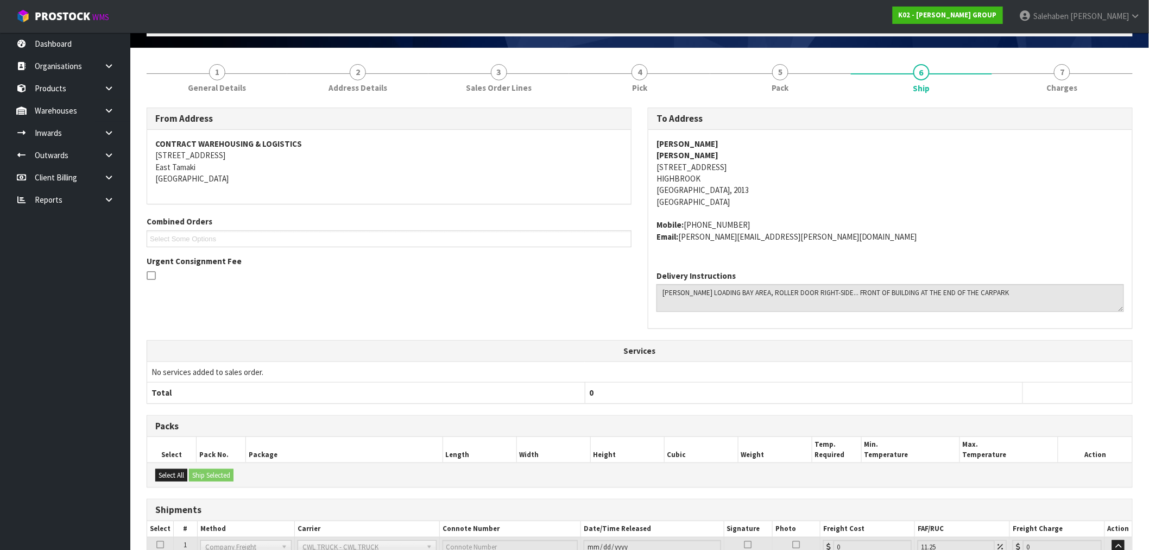
scroll to position [178, 0]
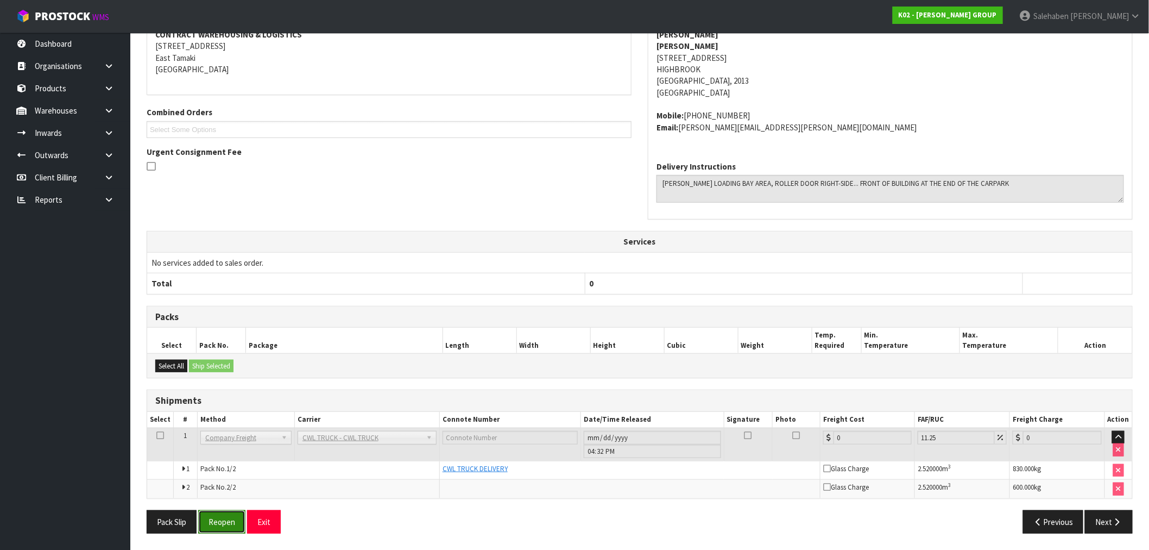
click at [232, 520] on button "Reopen" at bounding box center [221, 521] width 47 height 23
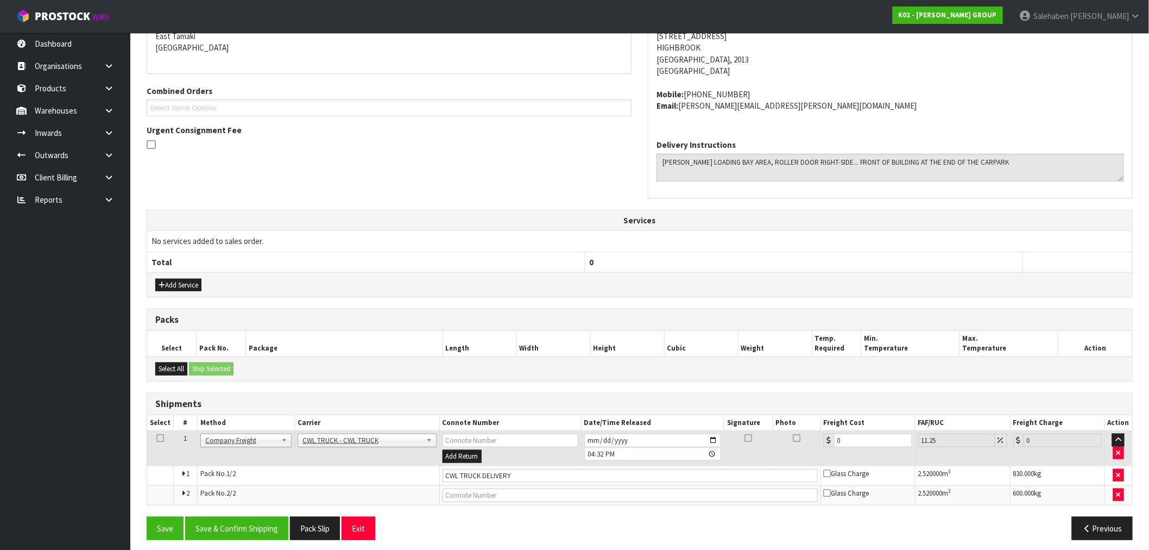
scroll to position [245, 0]
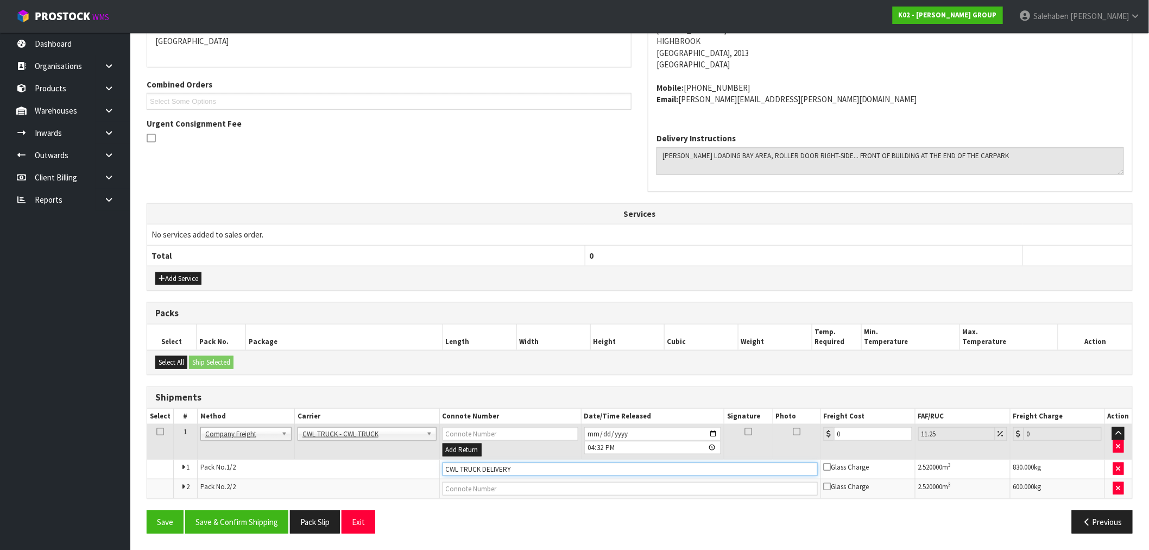
click at [544, 468] on input "CWL TRUCK DELIVERY" at bounding box center [630, 469] width 375 height 14
type input "CWL TRUCK DELIVERED"
drag, startPoint x: 854, startPoint y: 430, endPoint x: 620, endPoint y: 463, distance: 236.4
click at [746, 438] on tr "1 Client Local Pickup Customer Local Pickup Company Freight Contracted Freight …" at bounding box center [639, 441] width 985 height 35
type input "1"
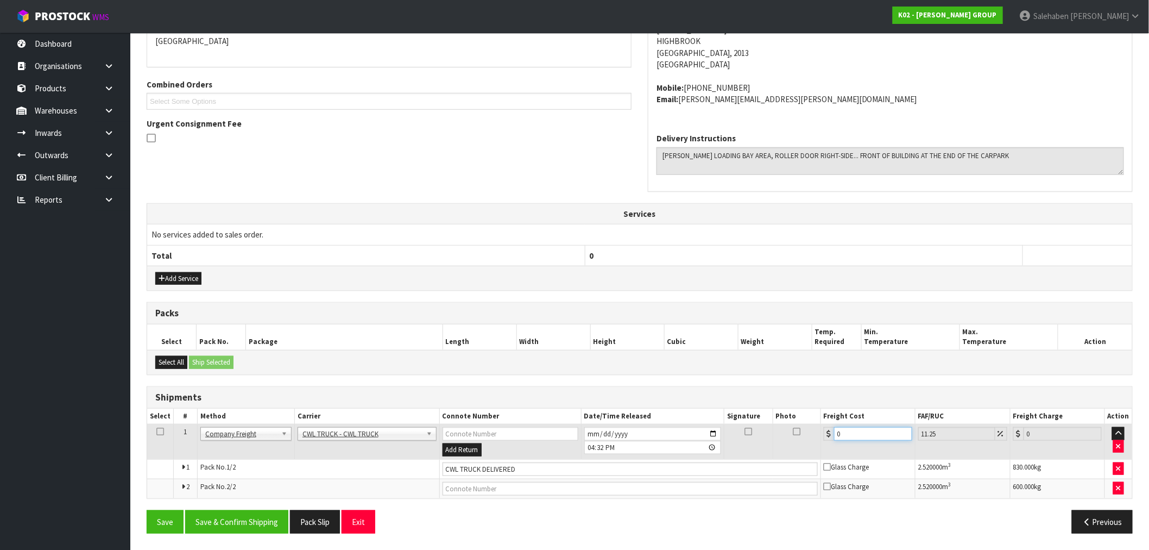
type input "1.11"
type input "12"
type input "13.35"
type input "121"
type input "134.61"
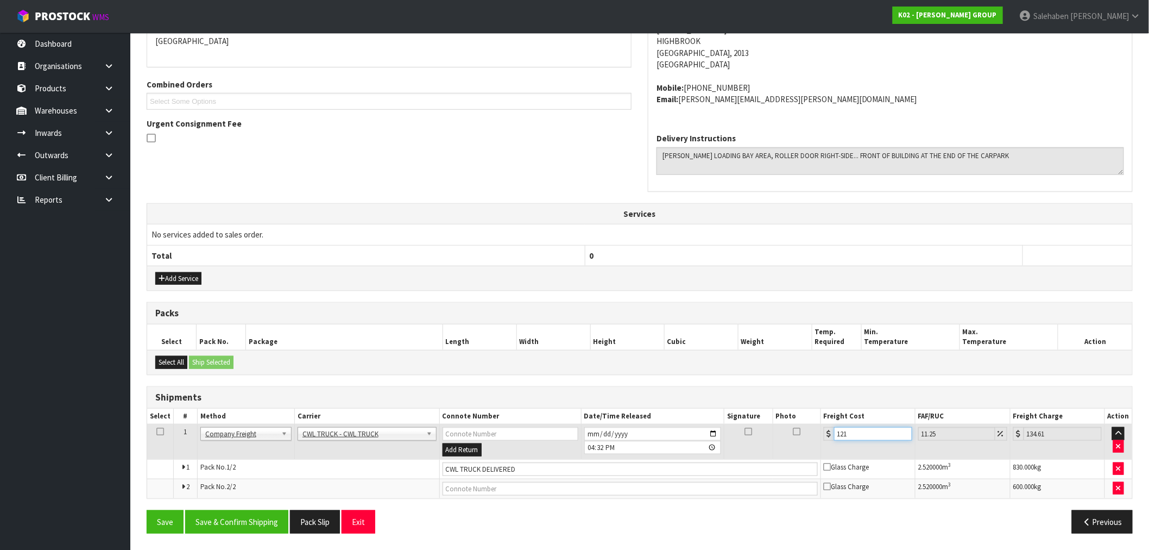
type input "121.3"
type input "134.95"
type input "121.30"
click at [219, 520] on button "Save & Confirm Shipping" at bounding box center [236, 521] width 103 height 23
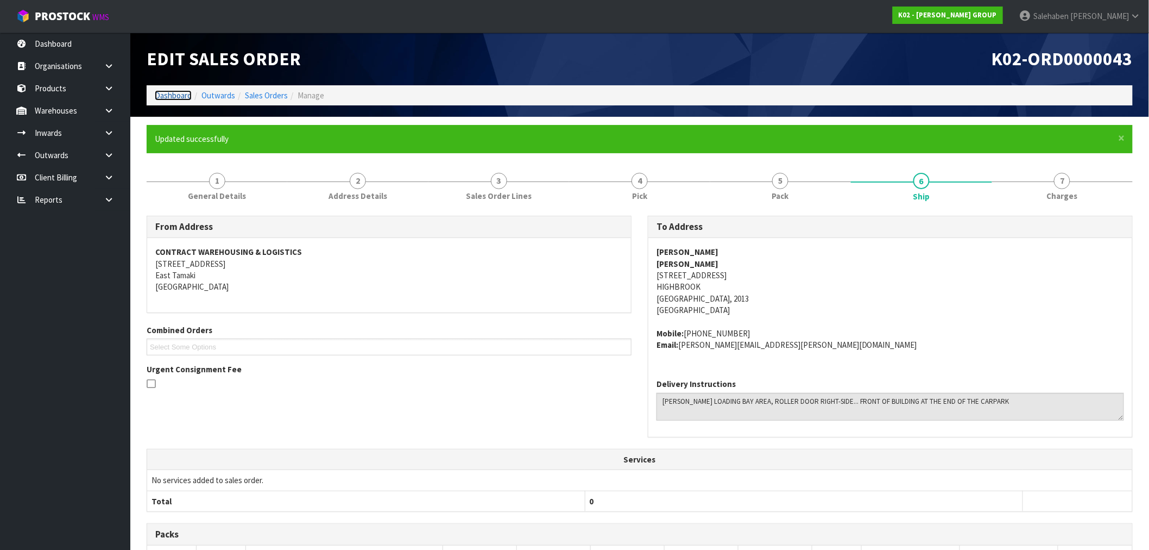
click at [167, 96] on link "Dashboard" at bounding box center [173, 95] width 37 height 10
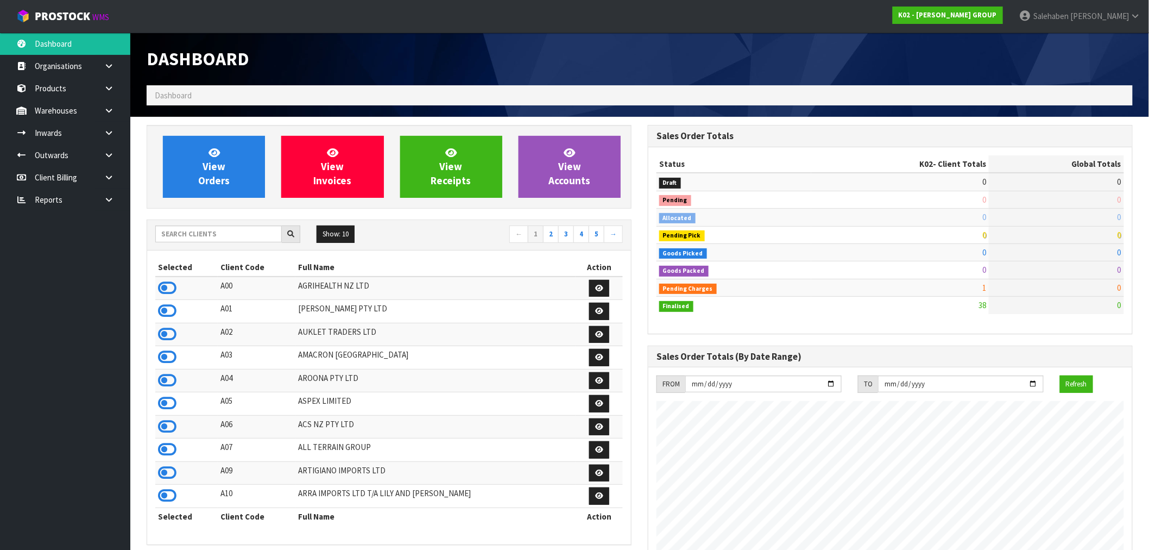
scroll to position [717, 501]
click at [204, 232] on input "text" at bounding box center [218, 233] width 127 height 17
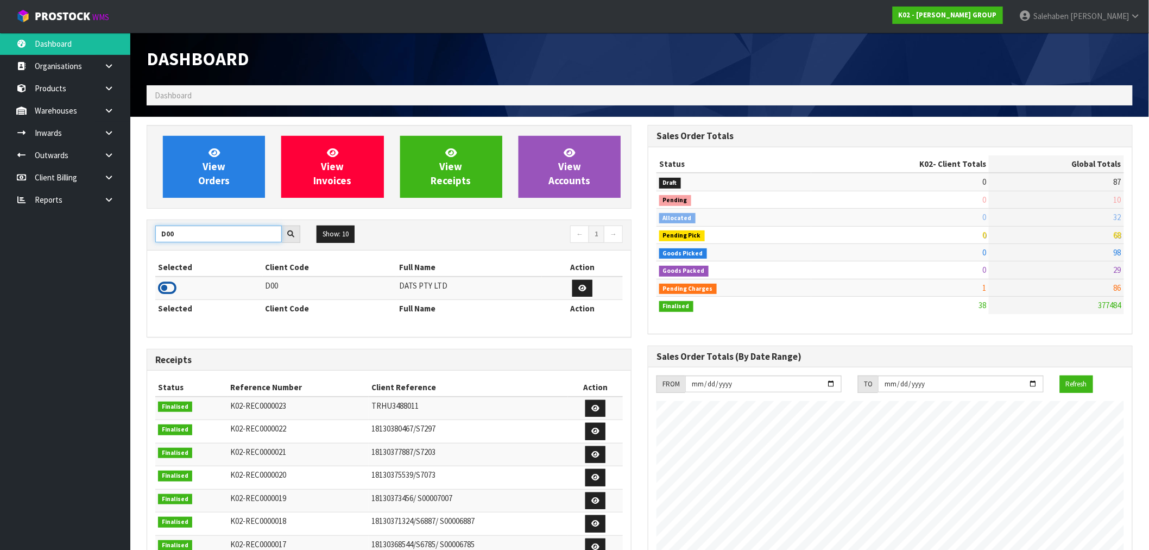
type input "D00"
click at [172, 292] on icon at bounding box center [167, 288] width 18 height 16
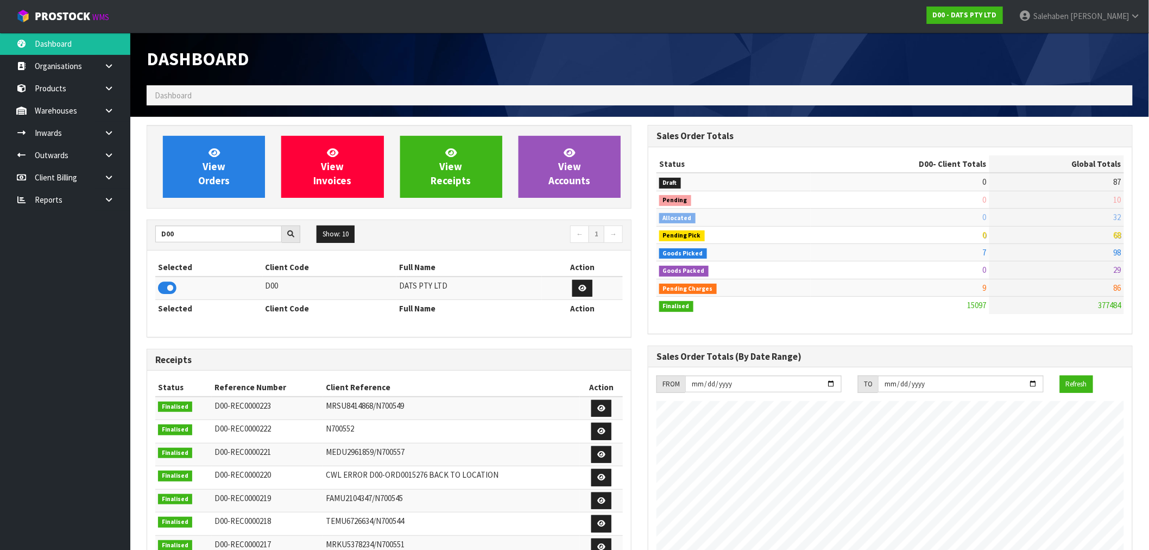
scroll to position [823, 501]
click at [219, 155] on icon at bounding box center [214, 152] width 11 height 10
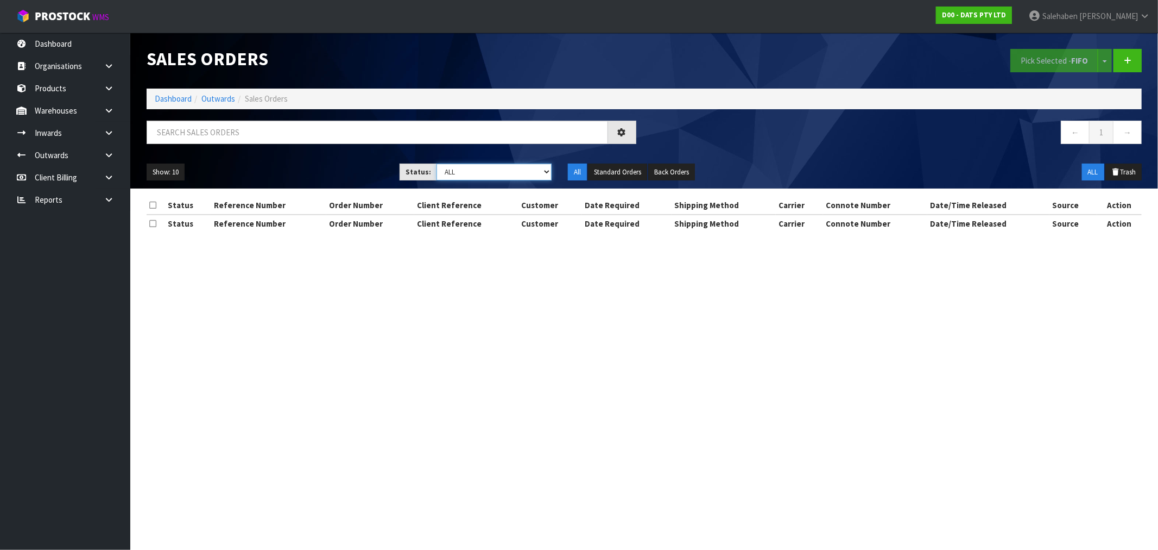
click at [495, 174] on select "Draft Pending Allocated Pending Pick Goods Picked Goods Packed Pending Charges …" at bounding box center [494, 171] width 115 height 17
select select "string:4"
click at [437, 163] on select "Draft Pending Allocated Pending Pick Goods Picked Goods Packed Pending Charges …" at bounding box center [494, 171] width 115 height 17
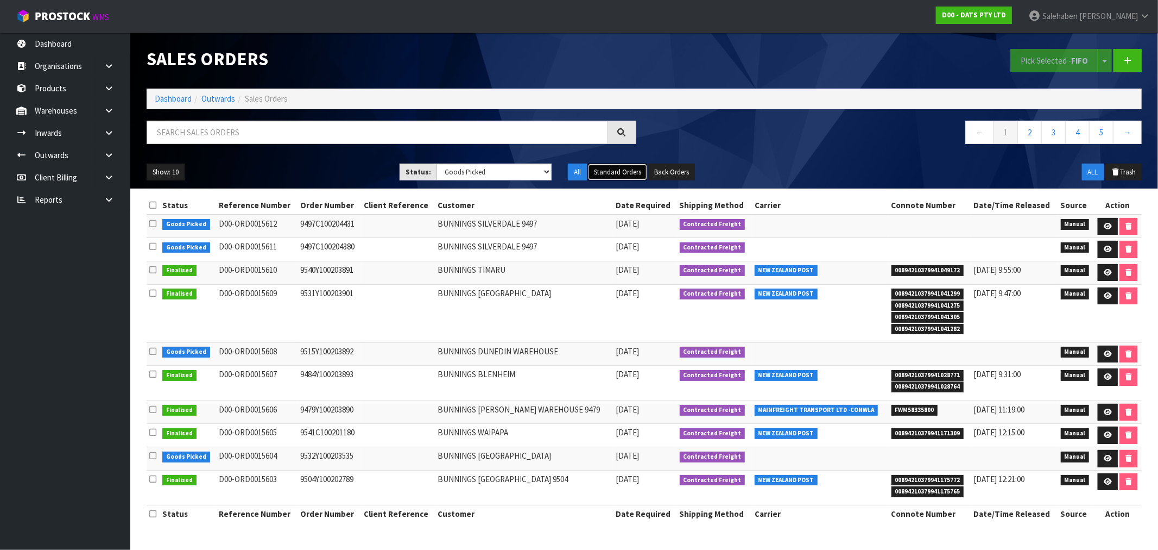
click at [617, 171] on button "Standard Orders" at bounding box center [617, 171] width 59 height 17
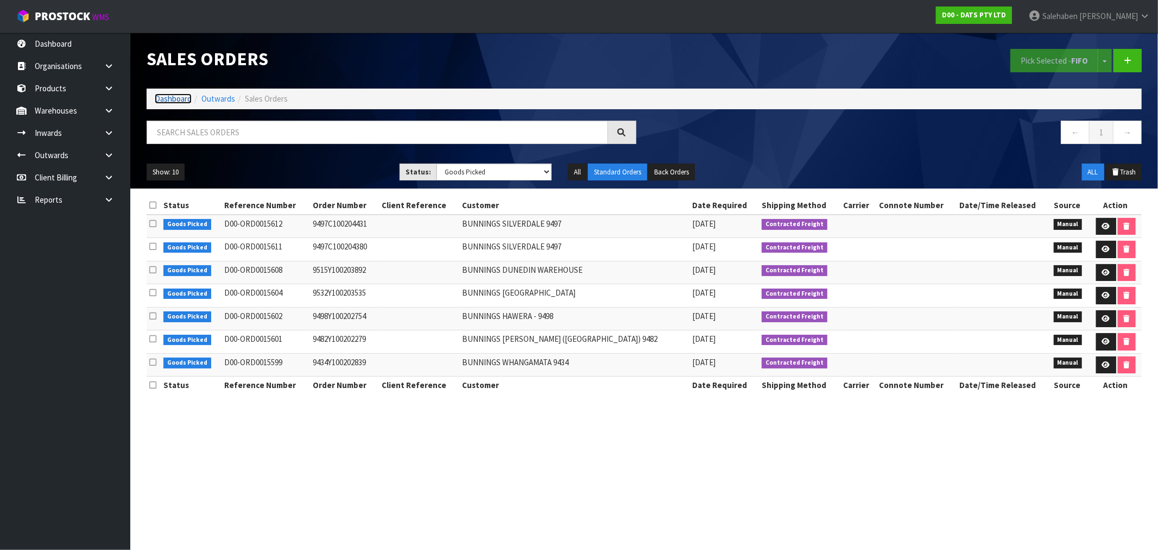
click at [167, 99] on link "Dashboard" at bounding box center [173, 98] width 37 height 10
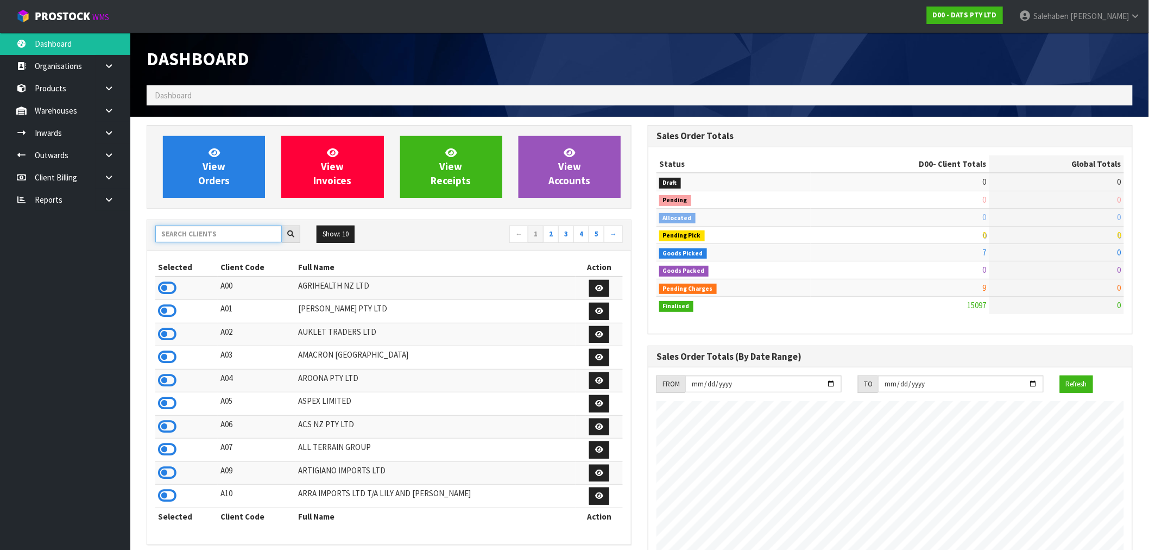
scroll to position [823, 501]
click at [188, 234] on input "text" at bounding box center [218, 233] width 127 height 17
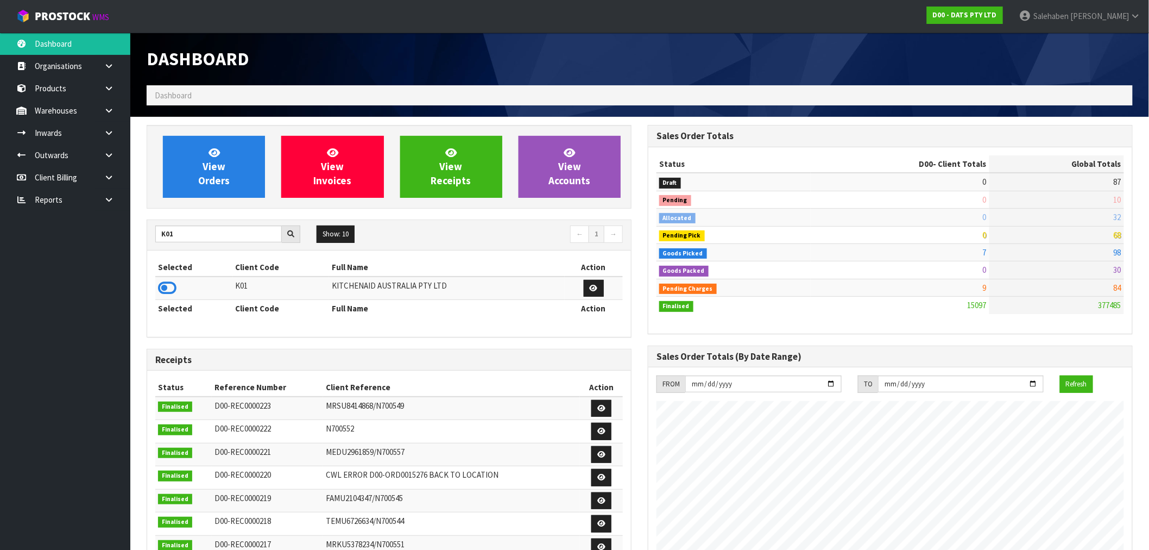
click at [164, 300] on th "Selected" at bounding box center [194, 308] width 78 height 17
click at [169, 290] on icon at bounding box center [167, 288] width 18 height 16
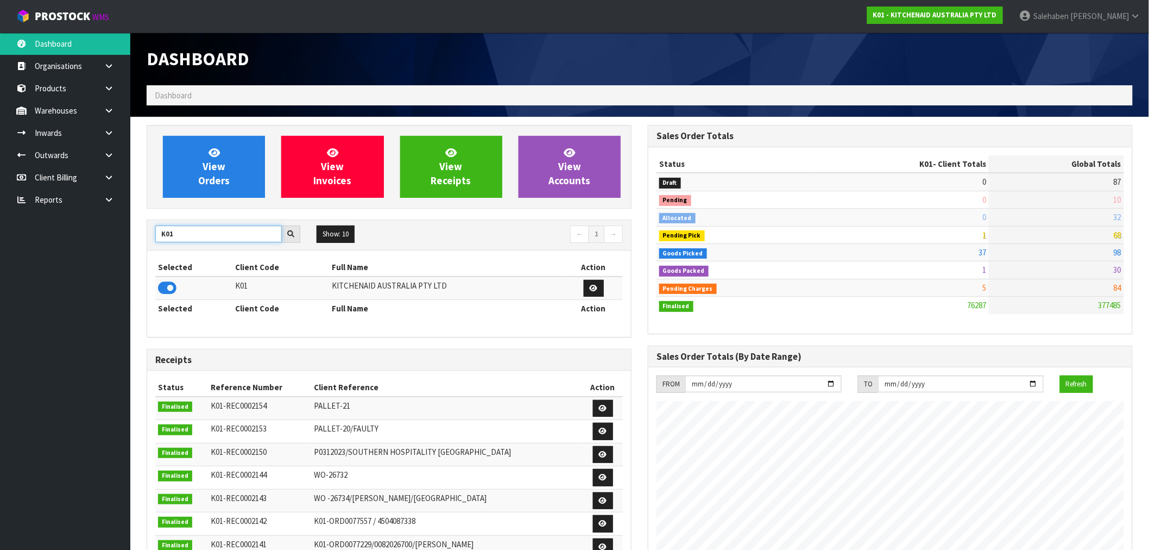
drag, startPoint x: 169, startPoint y: 241, endPoint x: 97, endPoint y: 250, distance: 73.4
click at [118, 248] on body "Toggle navigation ProStock WMS K01 - KITCHENAID AUSTRALIA PTY LTD Salehaben Pat…" at bounding box center [574, 275] width 1149 height 550
click at [168, 288] on icon at bounding box center [167, 288] width 18 height 16
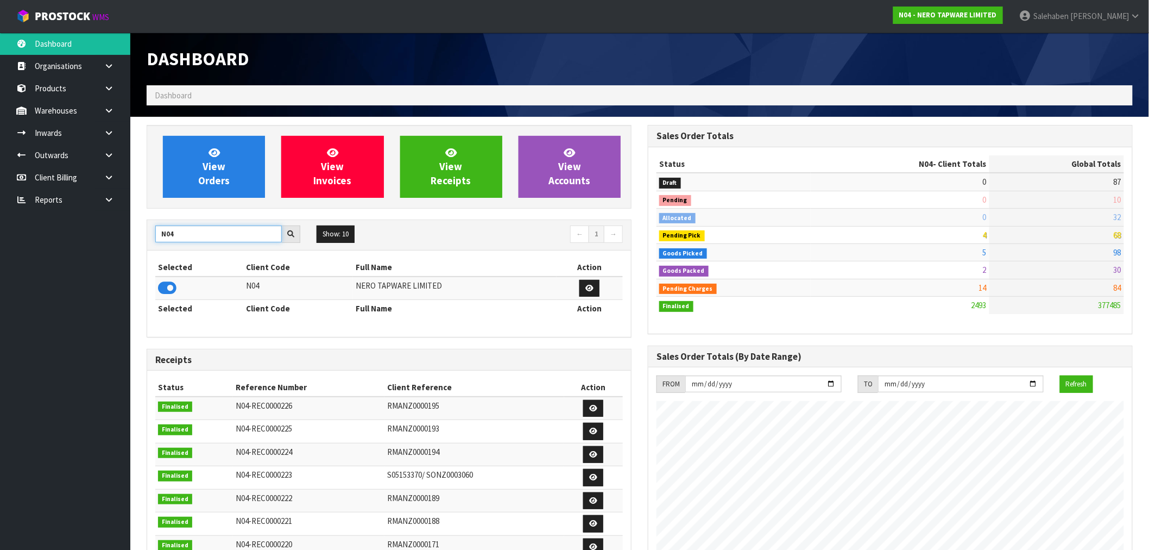
drag, startPoint x: 177, startPoint y: 238, endPoint x: 154, endPoint y: 242, distance: 23.8
click at [154, 242] on div "N04" at bounding box center [227, 233] width 161 height 17
click at [171, 291] on icon at bounding box center [167, 288] width 18 height 16
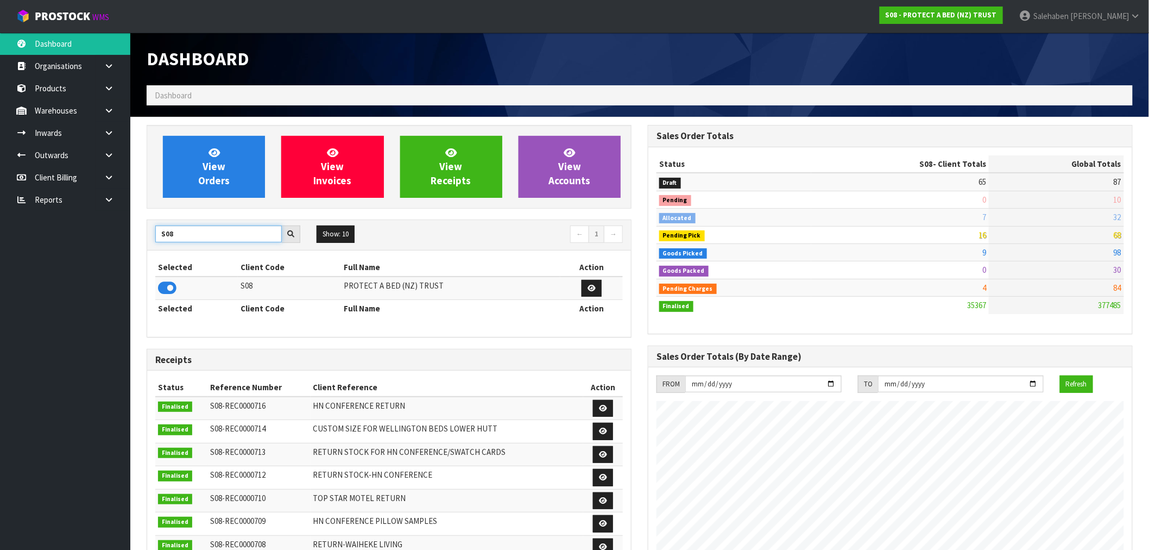
drag, startPoint x: 177, startPoint y: 239, endPoint x: 147, endPoint y: 239, distance: 29.3
click at [147, 239] on div "S08" at bounding box center [227, 233] width 161 height 17
click at [165, 289] on icon at bounding box center [167, 288] width 18 height 16
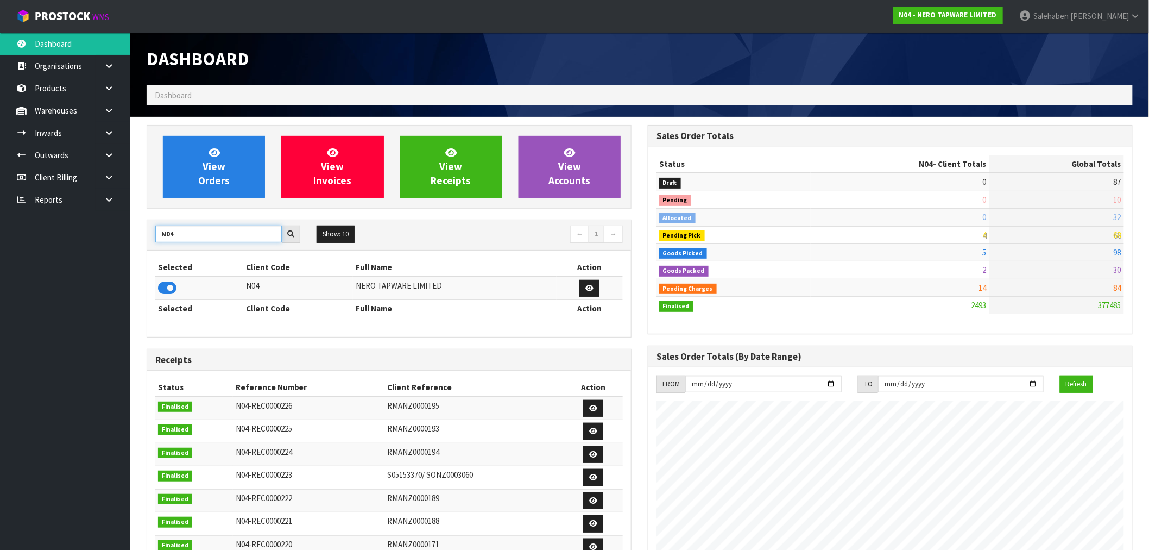
drag, startPoint x: 169, startPoint y: 235, endPoint x: 138, endPoint y: 237, distance: 31.1
click at [138, 237] on div "View Orders View Invoices View Receipts View Accounts N04 Show: 10 5 10 25 50 ←…" at bounding box center [388, 440] width 501 height 631
type input "D00"
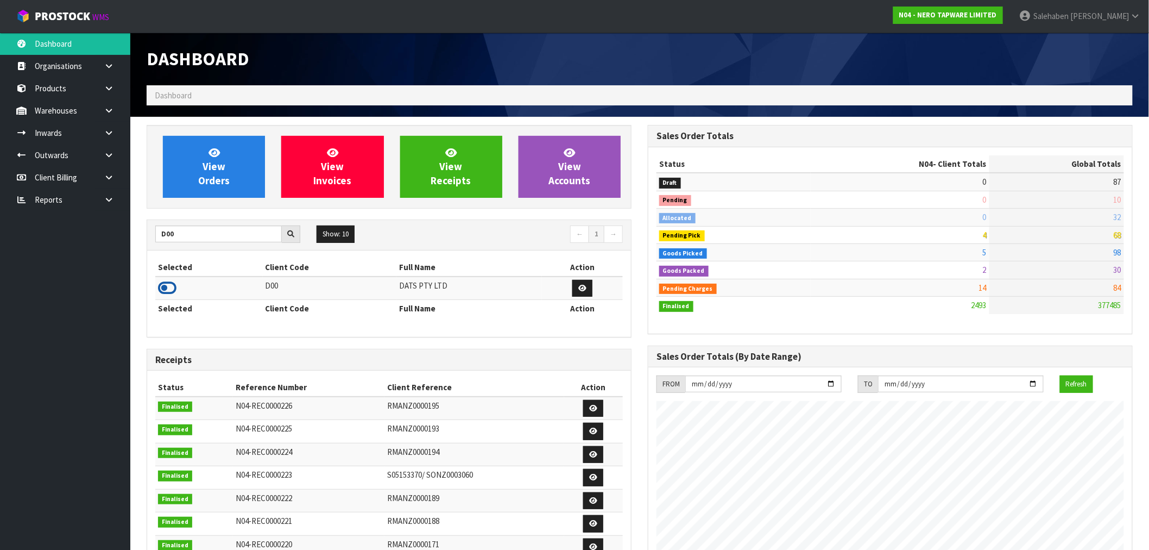
click at [166, 286] on icon at bounding box center [167, 288] width 18 height 16
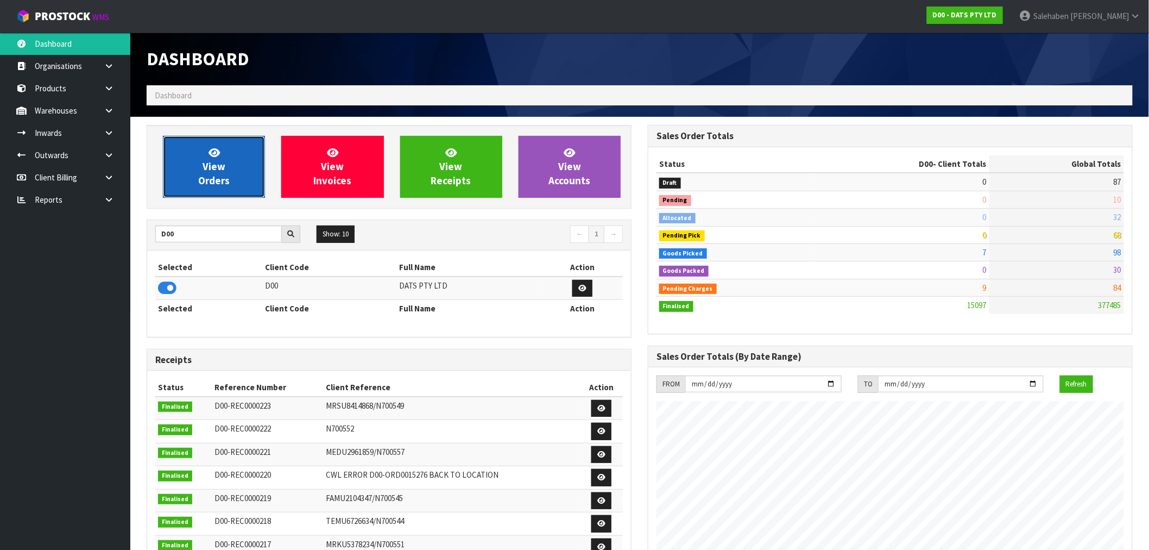
click at [205, 166] on span "View Orders" at bounding box center [213, 166] width 31 height 41
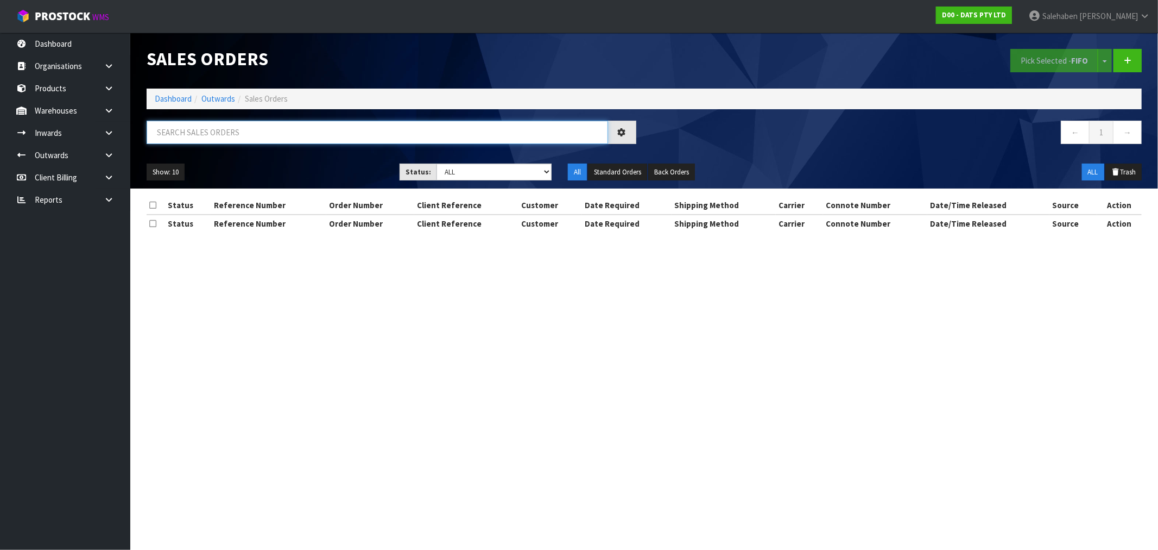
click at [285, 136] on input "text" at bounding box center [378, 132] width 462 height 23
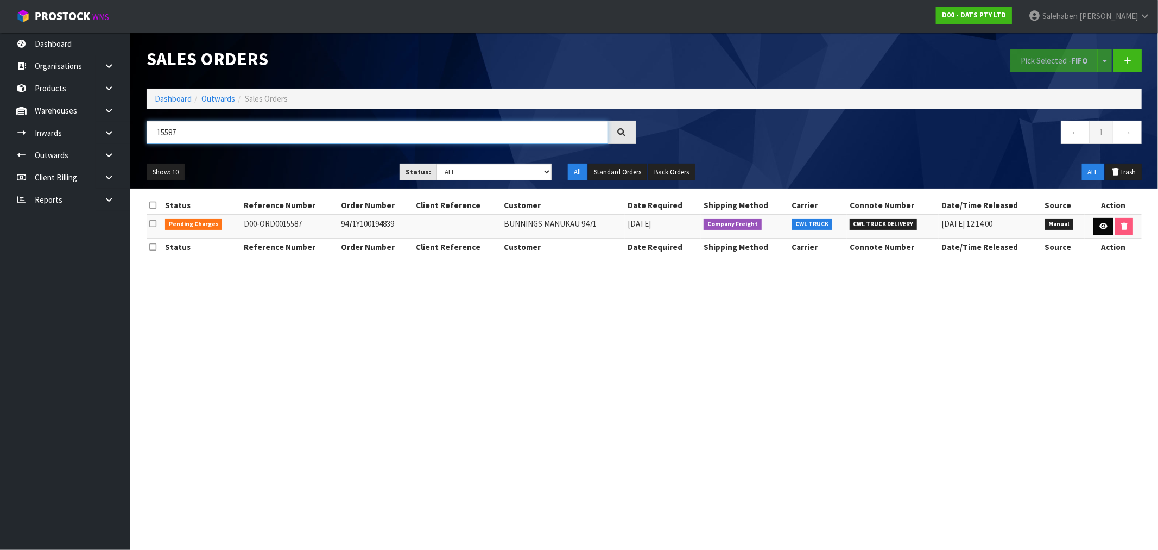
type input "15587"
click at [1100, 227] on icon at bounding box center [1104, 226] width 8 height 7
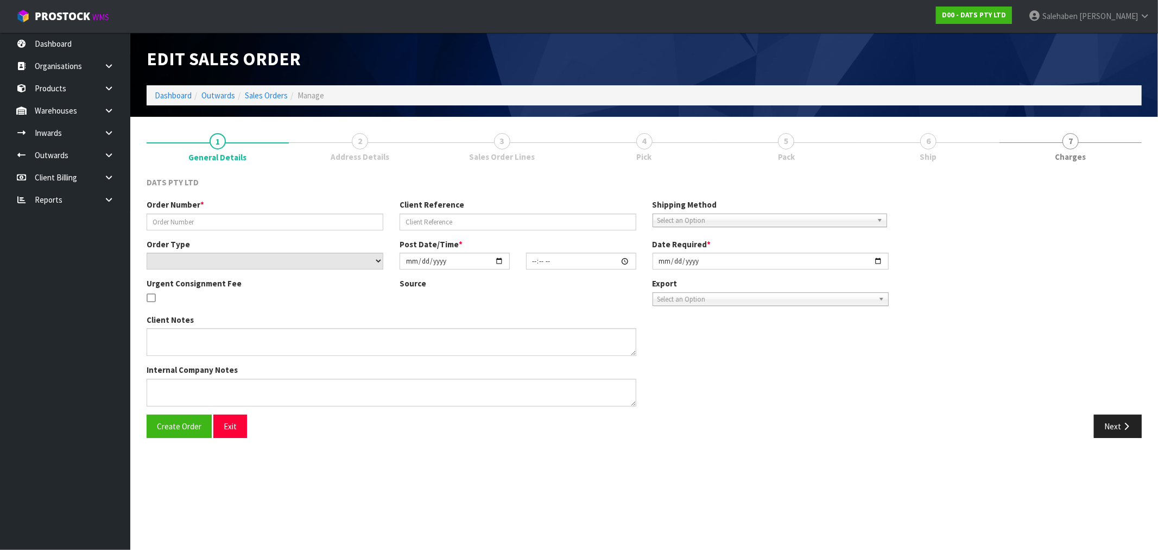
type input "9471Y100194839"
select select "number:0"
type input "2025-08-15"
type input "08:47:00.000"
type input "2025-08-15"
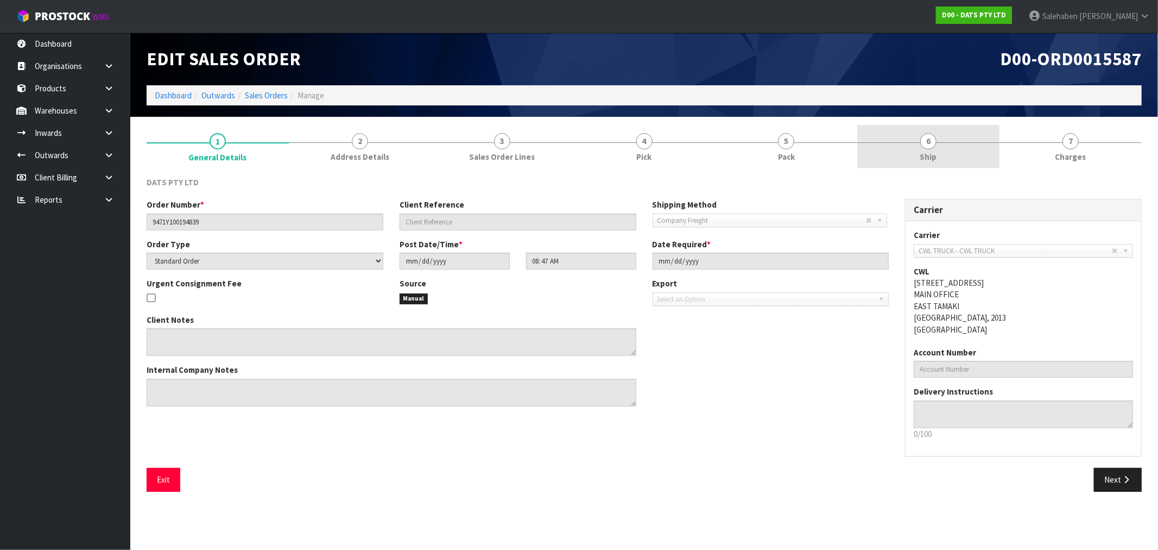
click at [922, 145] on span "6" at bounding box center [929, 141] width 16 height 16
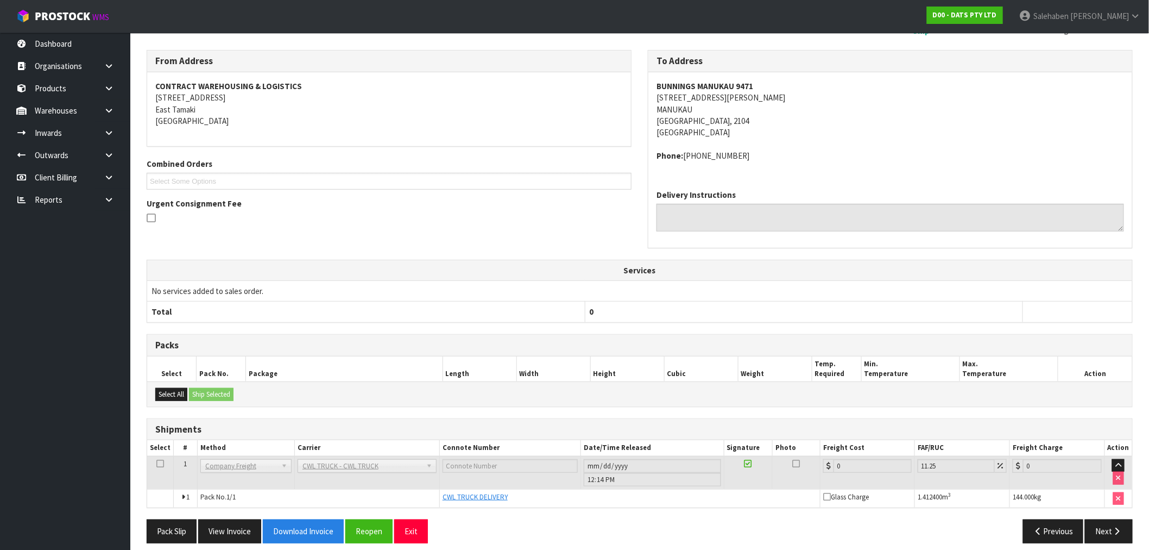
scroll to position [136, 0]
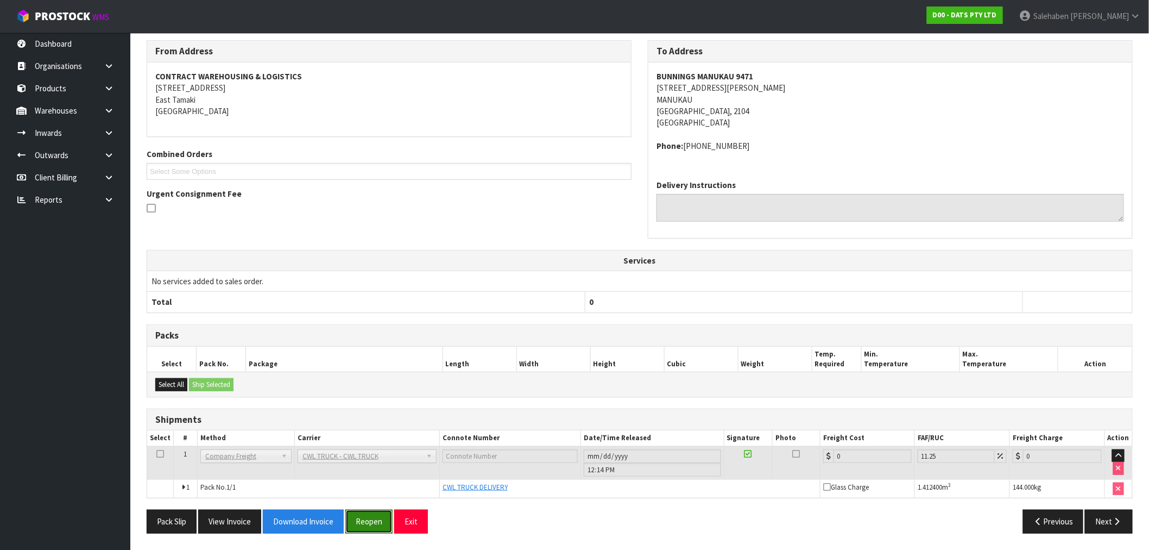
click at [374, 528] on button "Reopen" at bounding box center [368, 520] width 47 height 23
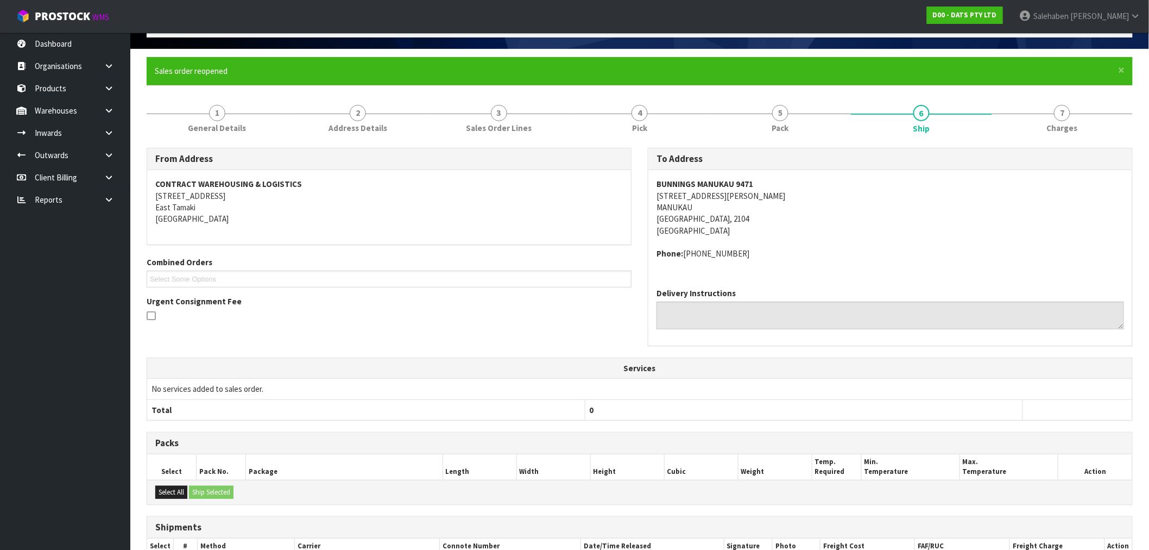
scroll to position [175, 0]
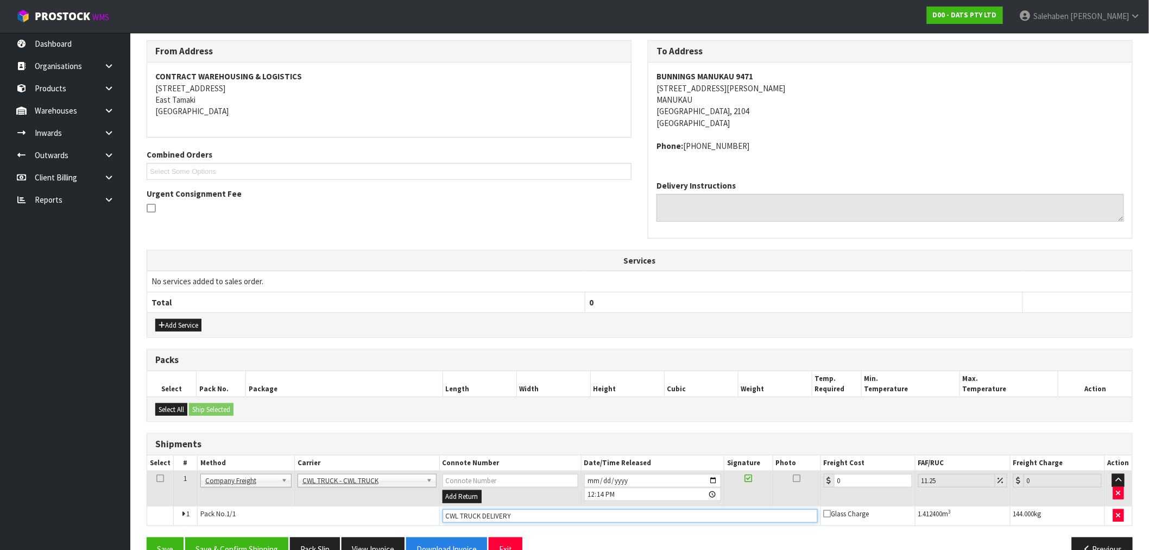
click at [523, 514] on input "CWL TRUCK DELIVERY" at bounding box center [630, 516] width 375 height 14
type input "CWL TRUCK DELIVERED"
drag, startPoint x: 845, startPoint y: 478, endPoint x: 801, endPoint y: 504, distance: 51.1
click at [821, 493] on tr "1 Client Local Pickup Customer Local Pickup Company Freight Contracted Freight …" at bounding box center [639, 488] width 985 height 35
type input "4"
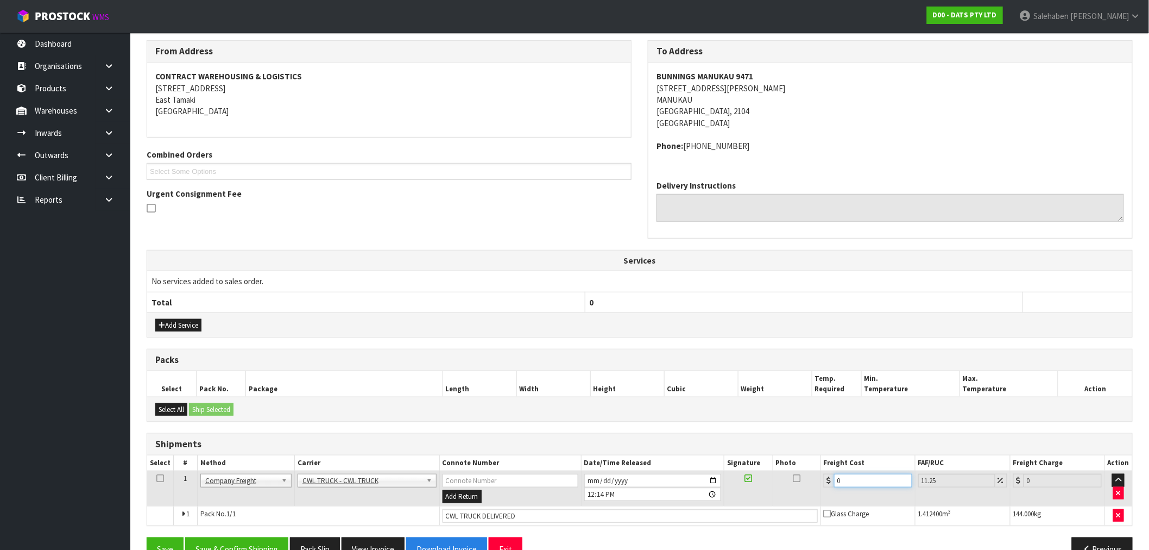
type input "4.45"
type input "44"
type input "48.95"
type input "44.9"
type input "49.95"
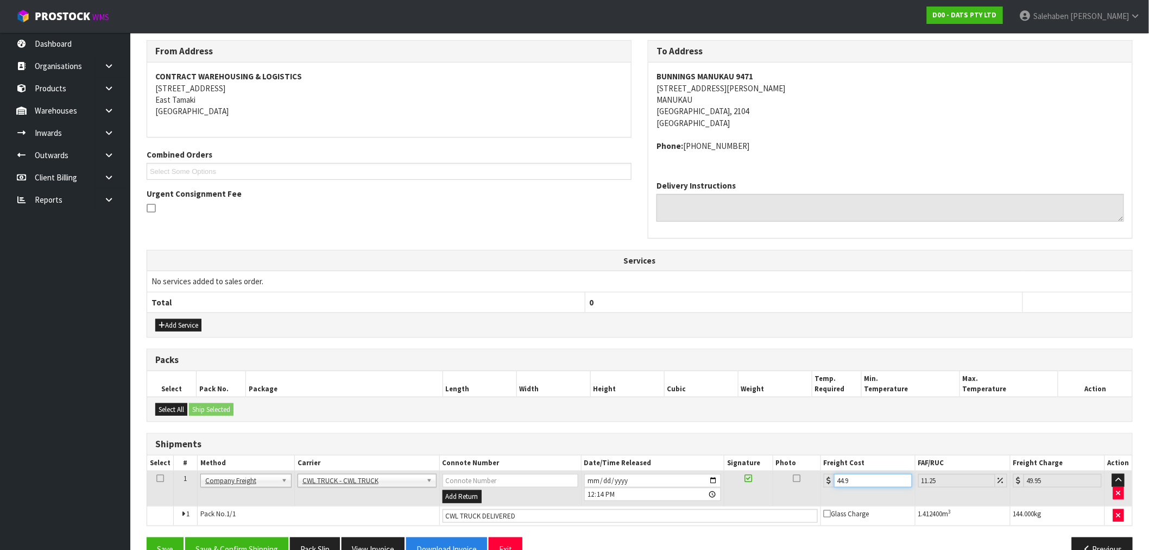
type input "44.93"
type input "49.98"
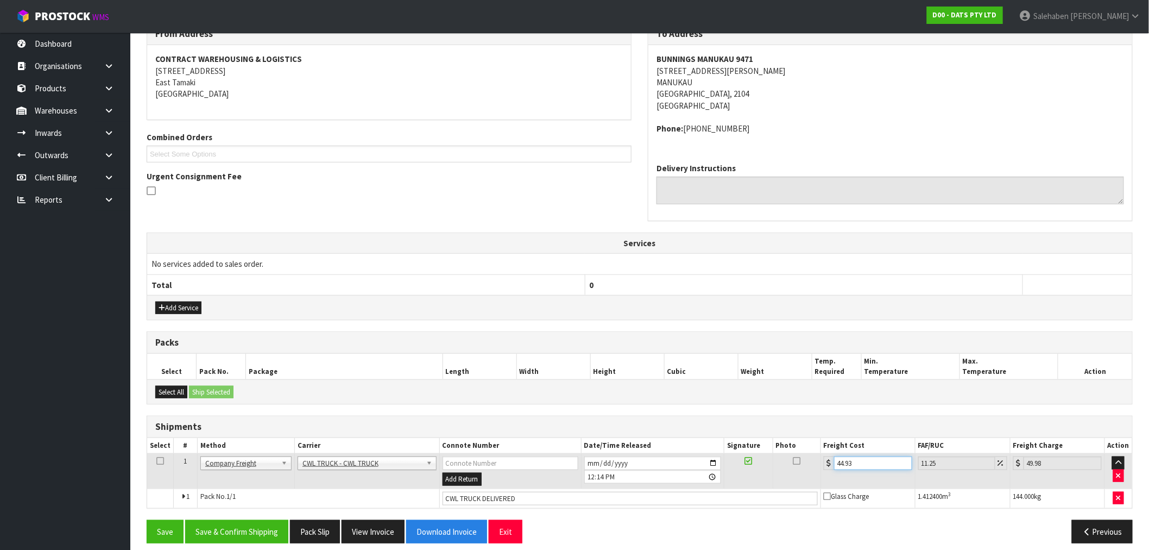
scroll to position [203, 0]
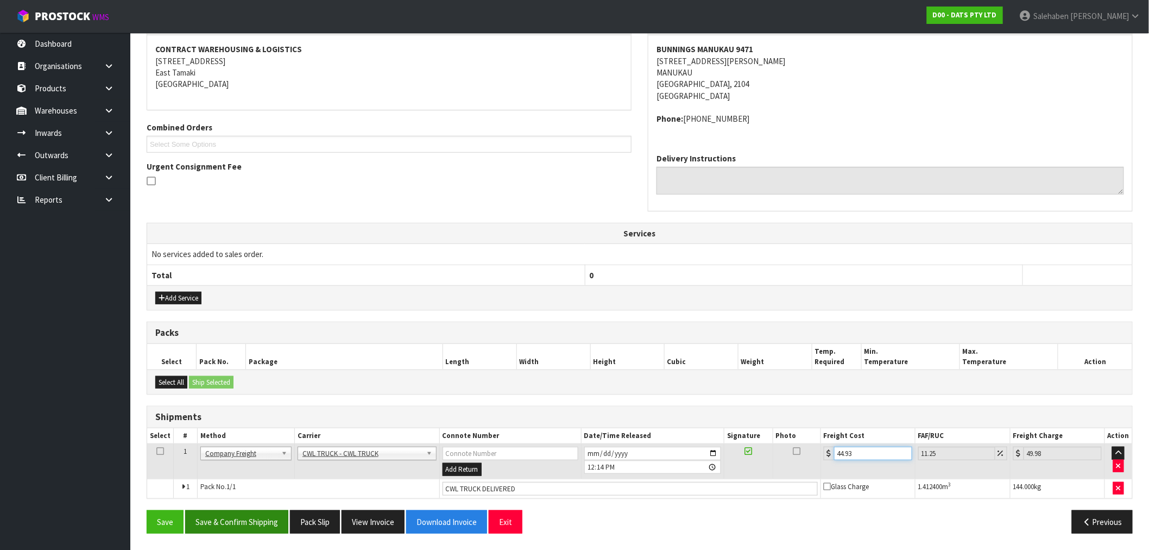
type input "44.93"
click at [253, 517] on button "Save & Confirm Shipping" at bounding box center [236, 521] width 103 height 23
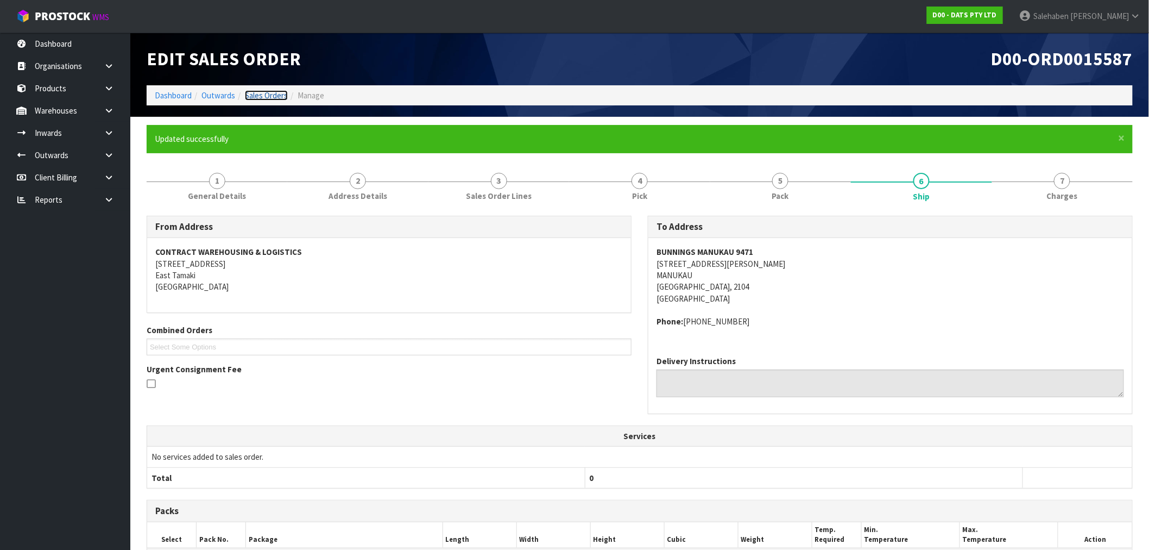
click at [269, 97] on link "Sales Orders" at bounding box center [266, 95] width 43 height 10
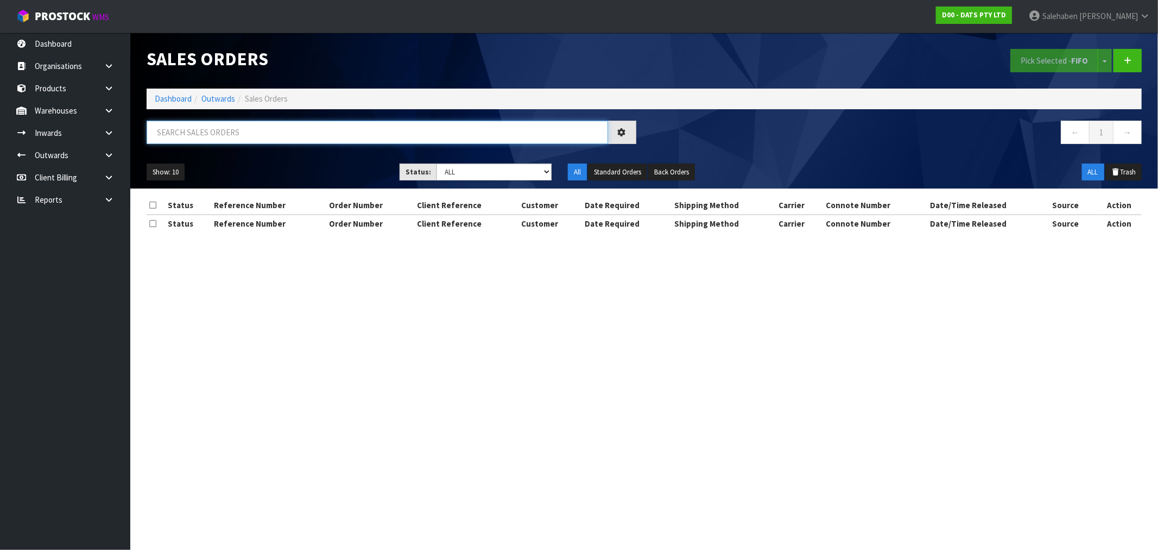
click at [256, 134] on input "text" at bounding box center [378, 132] width 462 height 23
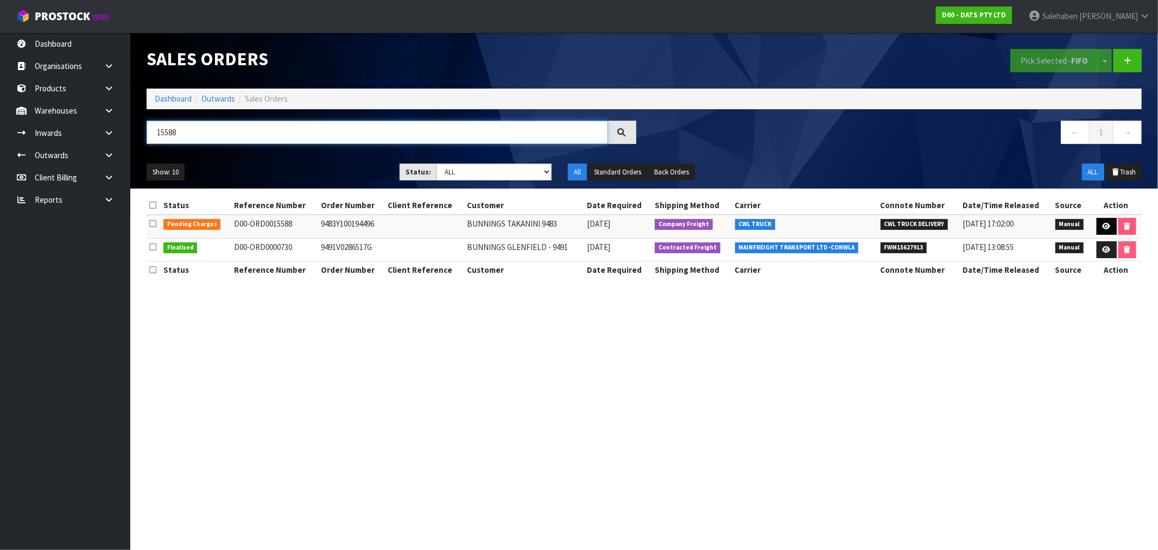
type input "15588"
click at [1110, 218] on link at bounding box center [1107, 226] width 20 height 17
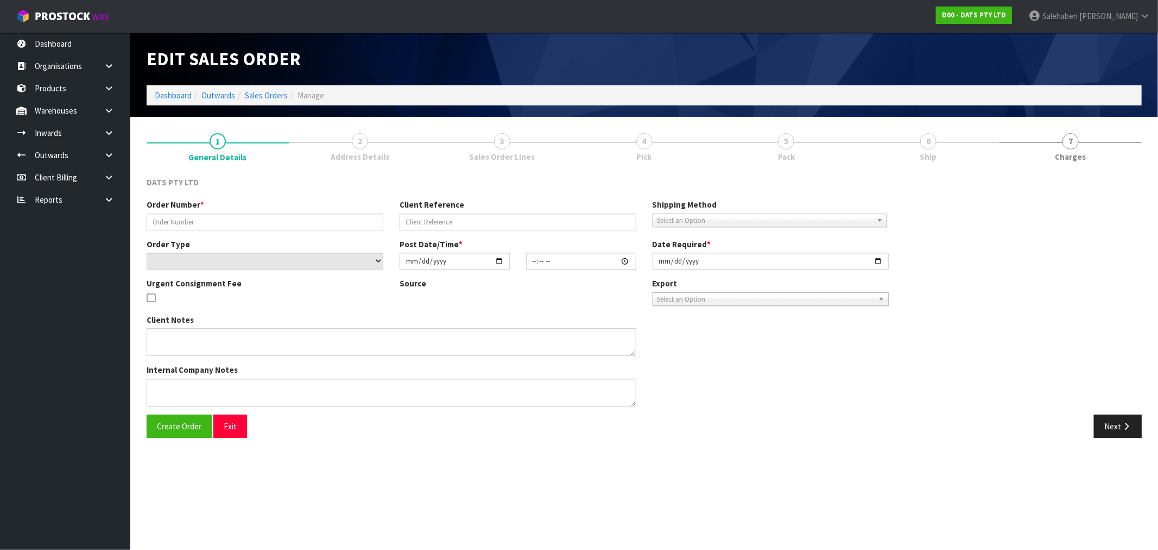
type input "9483Y100194496"
select select "number:0"
type input "2025-08-15"
type input "08:50:00.000"
type input "2025-08-15"
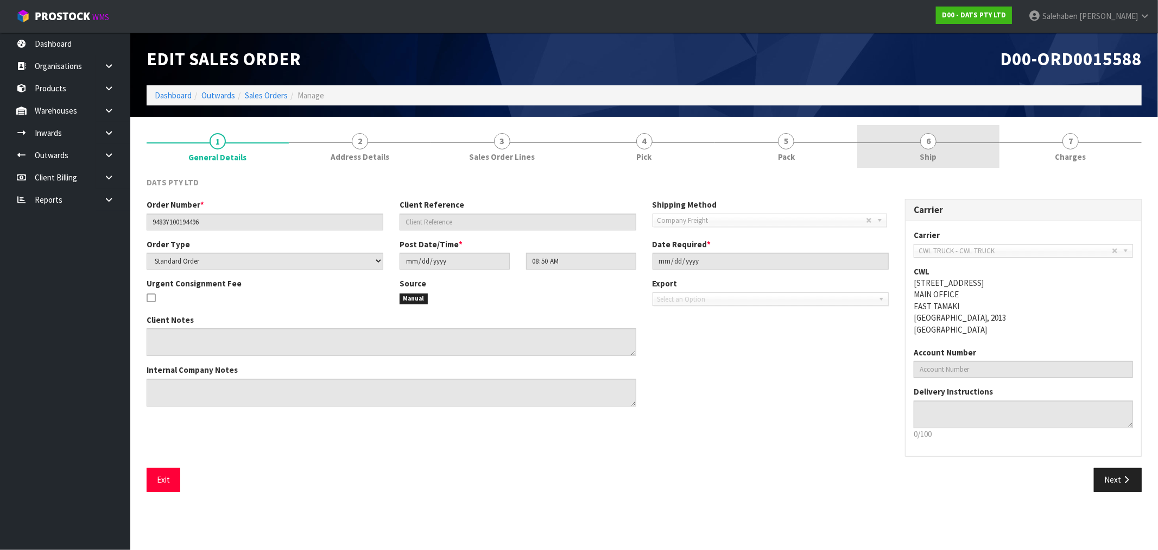
click at [925, 157] on span "Ship" at bounding box center [929, 156] width 17 height 11
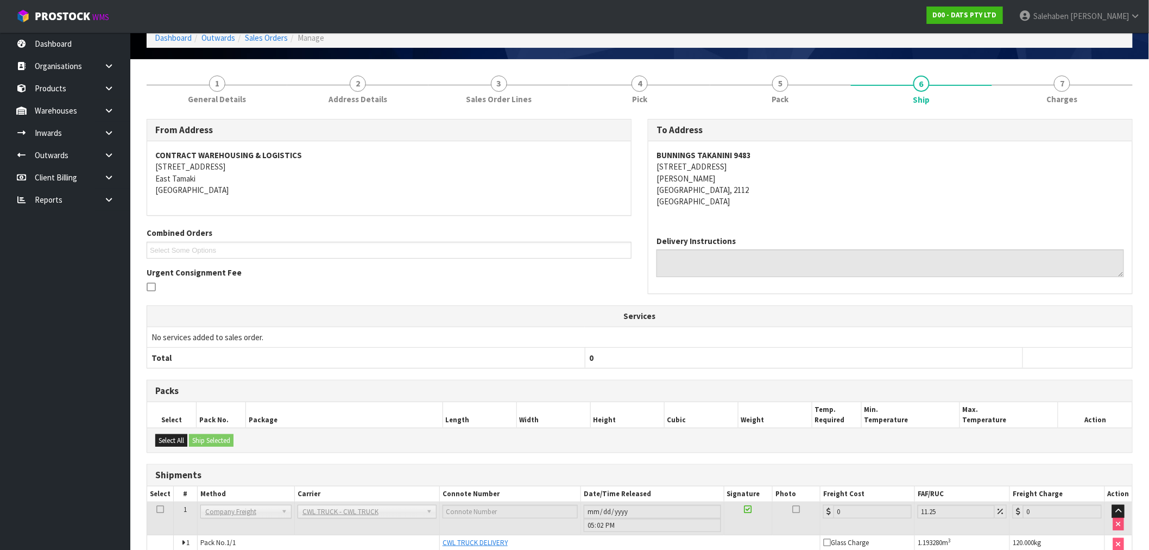
scroll to position [113, 0]
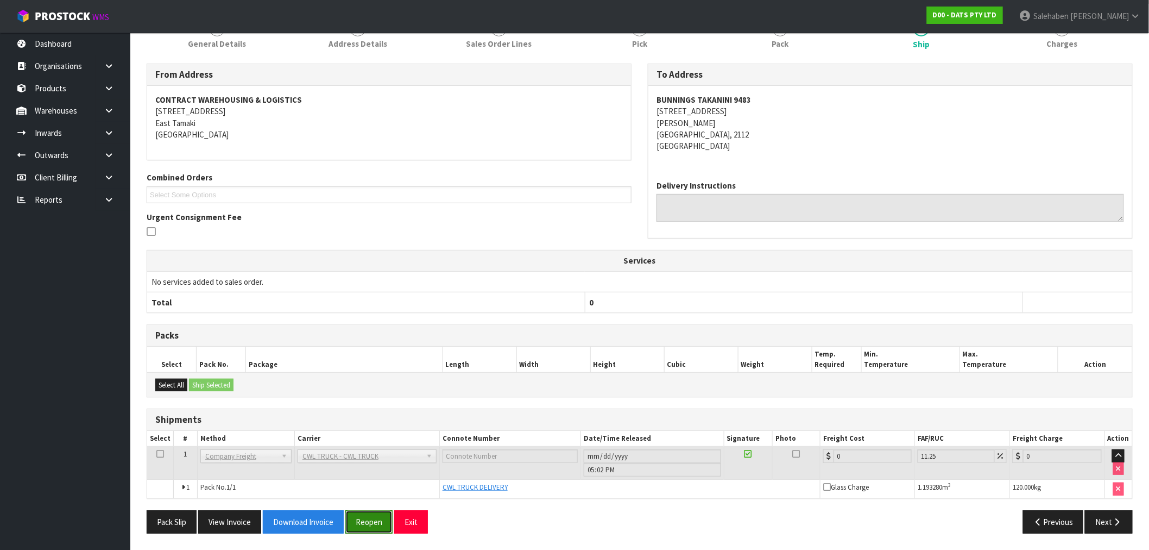
drag, startPoint x: 372, startPoint y: 520, endPoint x: 368, endPoint y: 525, distance: 6.5
click at [371, 522] on button "Reopen" at bounding box center [368, 521] width 47 height 23
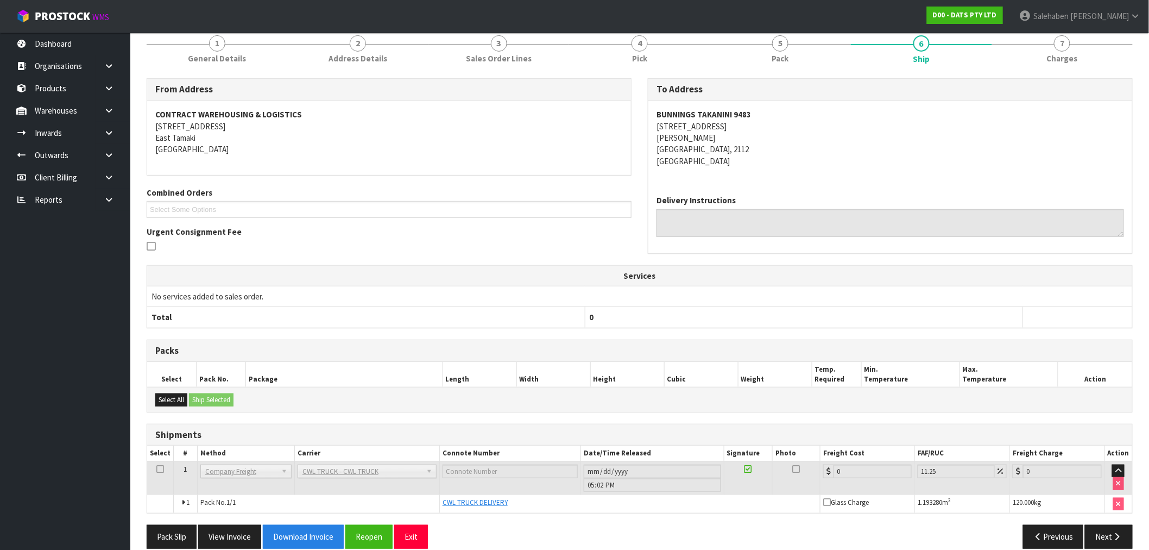
scroll to position [153, 0]
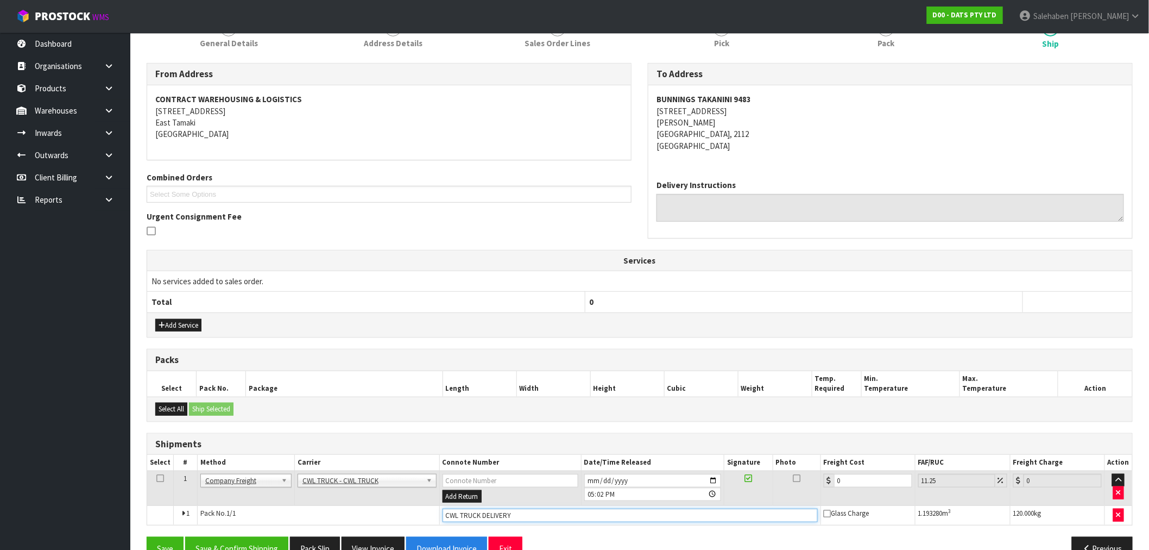
click at [540, 511] on input "CWL TRUCK DELIVERY" at bounding box center [630, 515] width 375 height 14
type input "CWL TRUCK DELIVERED"
drag, startPoint x: 849, startPoint y: 480, endPoint x: 793, endPoint y: 497, distance: 58.2
click at [801, 493] on tr "1 Client Local Pickup Customer Local Pickup Company Freight Contracted Freight …" at bounding box center [639, 487] width 985 height 35
type input "8"
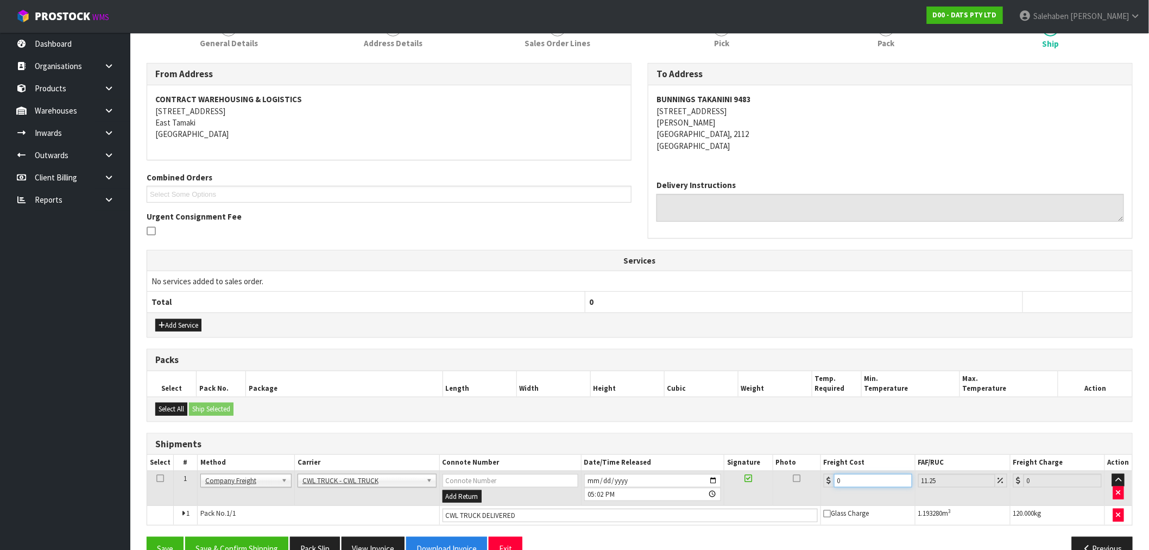
type input "8.9"
type input "81"
type input "90.11"
type input "81.5"
type input "90.67"
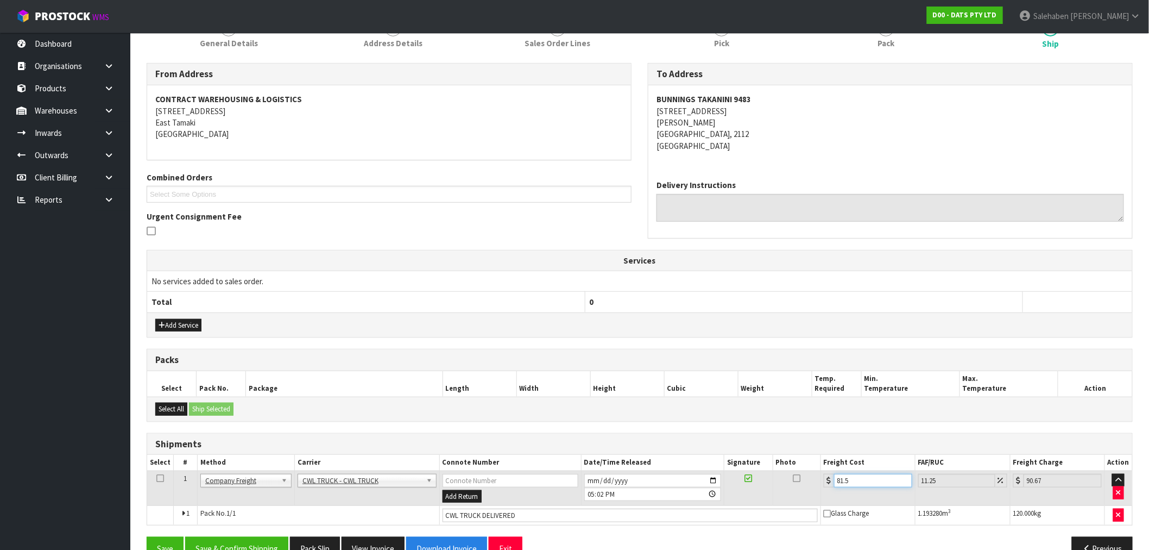
type input "81.59"
type input "90.77"
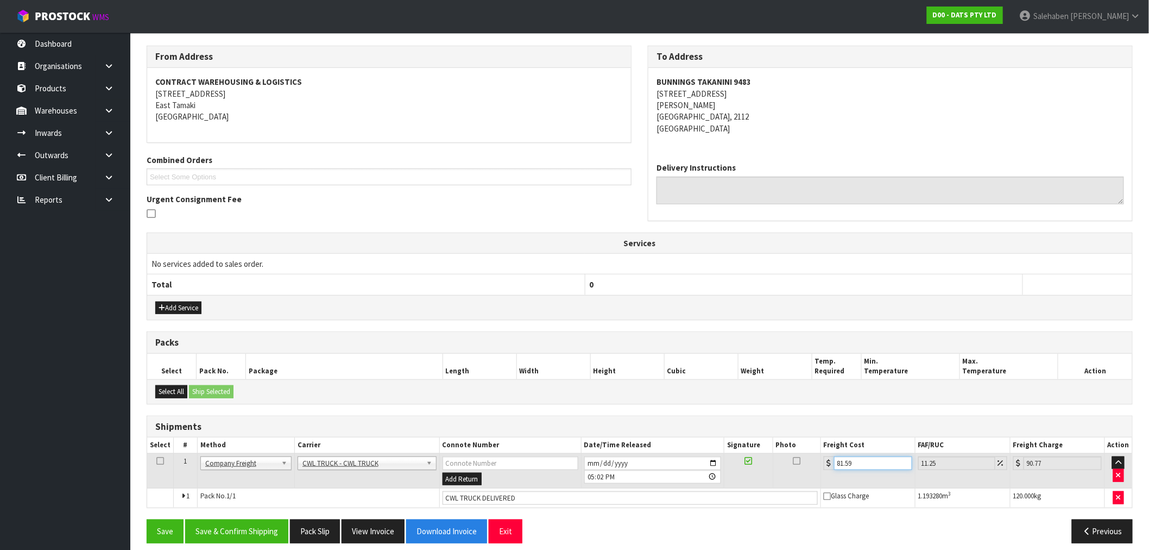
scroll to position [180, 0]
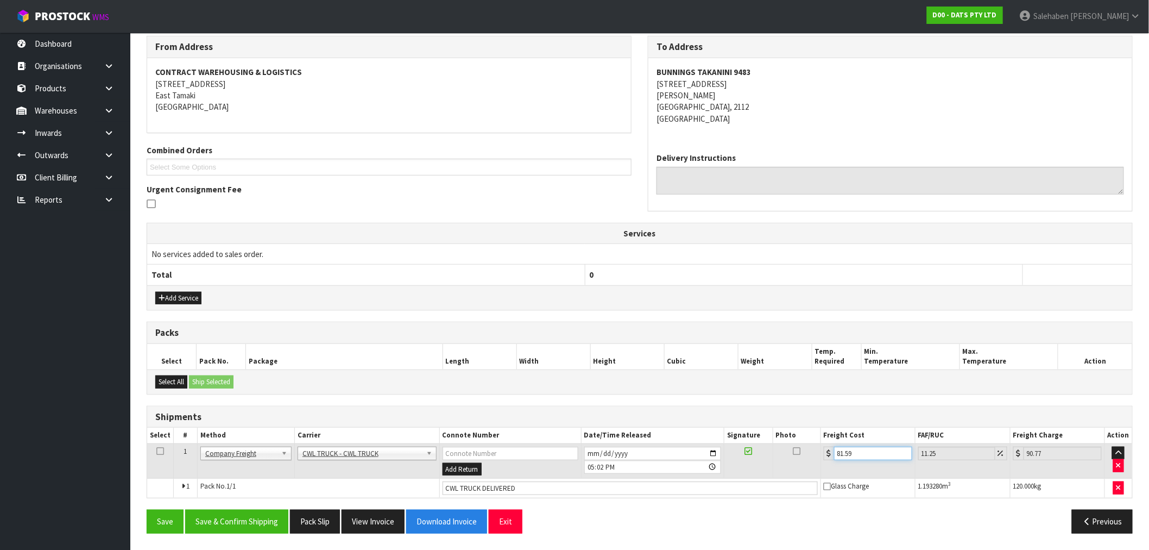
type input "81.59"
click at [270, 522] on button "Save & Confirm Shipping" at bounding box center [236, 520] width 103 height 23
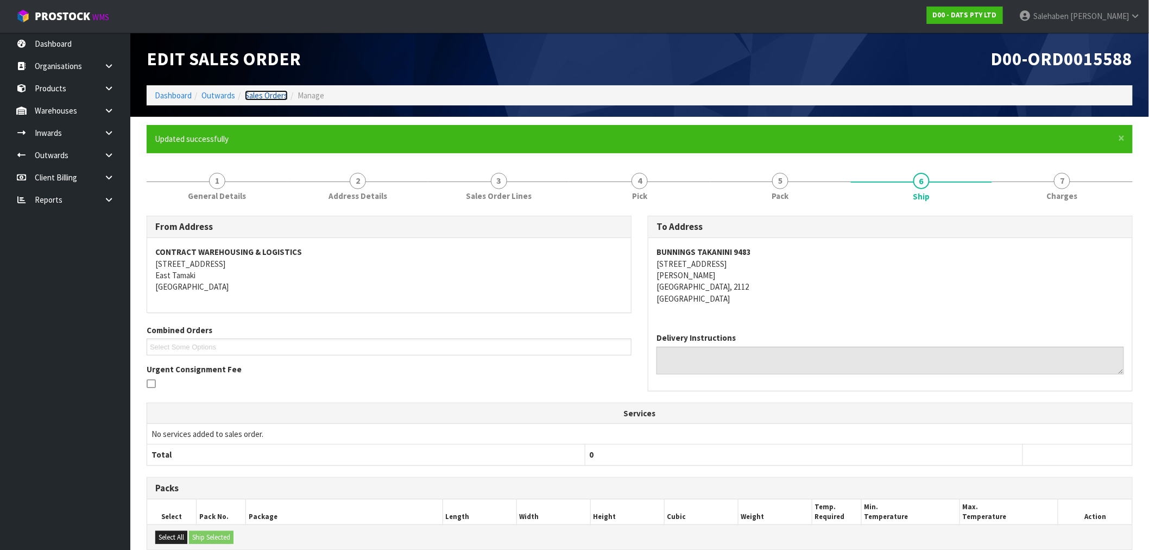
click at [260, 91] on link "Sales Orders" at bounding box center [266, 95] width 43 height 10
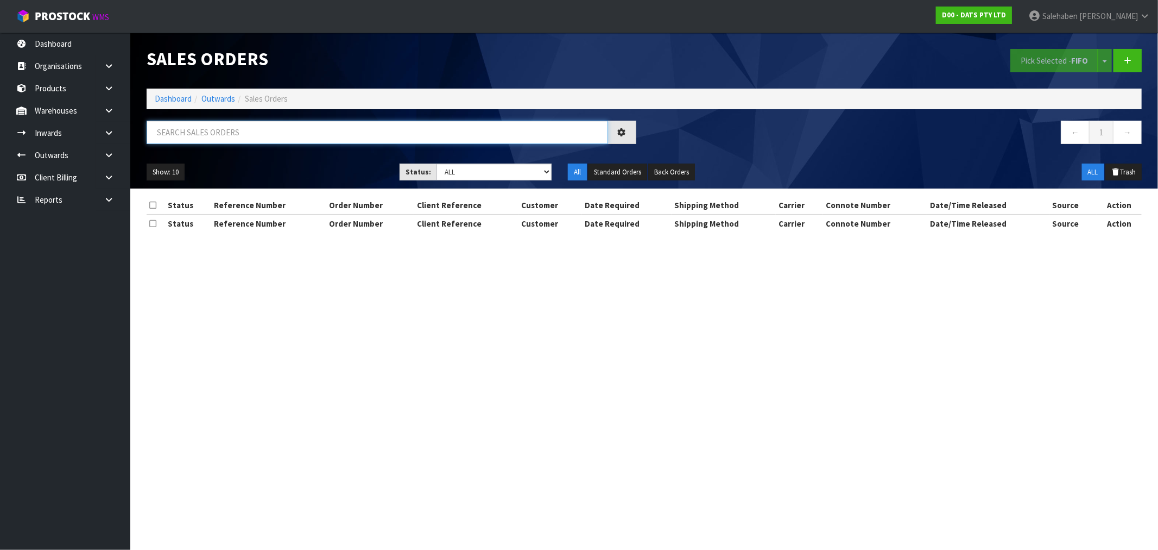
drag, startPoint x: 234, startPoint y: 122, endPoint x: 230, endPoint y: 128, distance: 7.1
click at [232, 125] on input "text" at bounding box center [378, 132] width 462 height 23
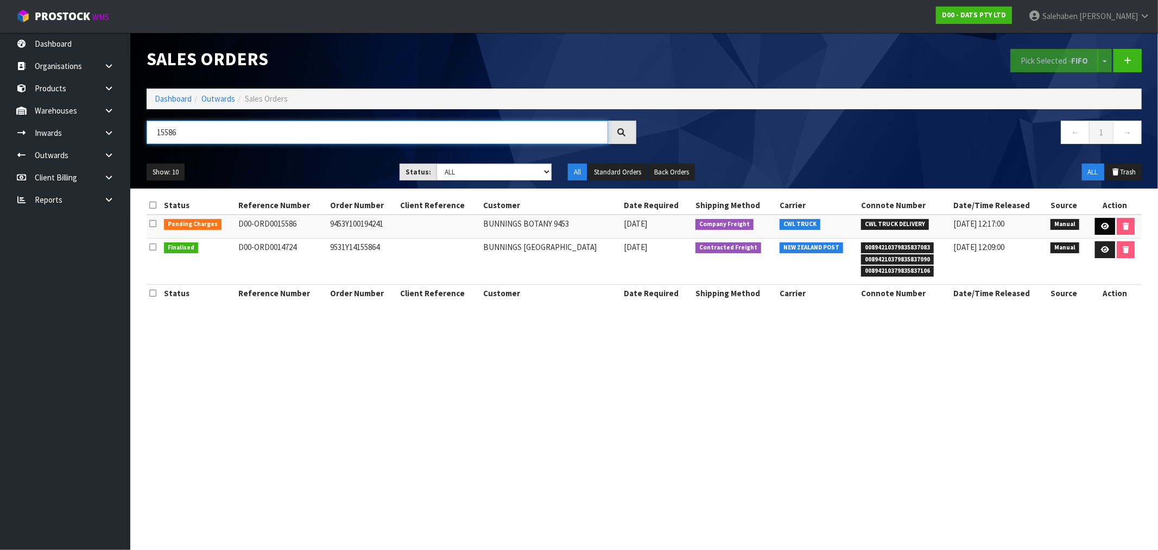
type input "15586"
click at [1105, 224] on icon at bounding box center [1105, 226] width 8 height 7
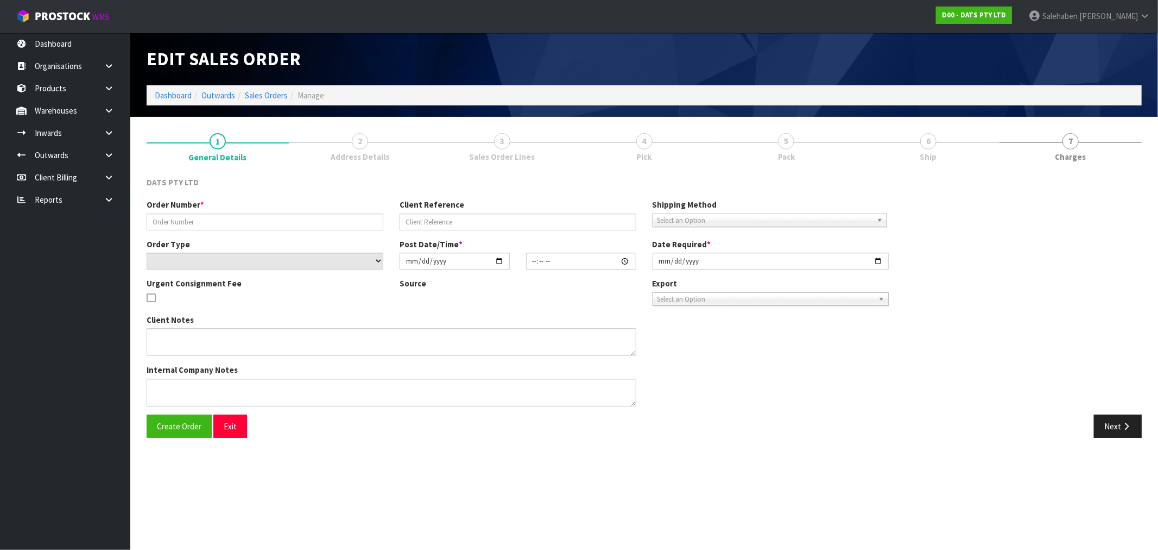
type input "9453Y100194241"
select select "number:0"
type input "2025-08-15"
type input "08:44:00.000"
type input "2025-08-15"
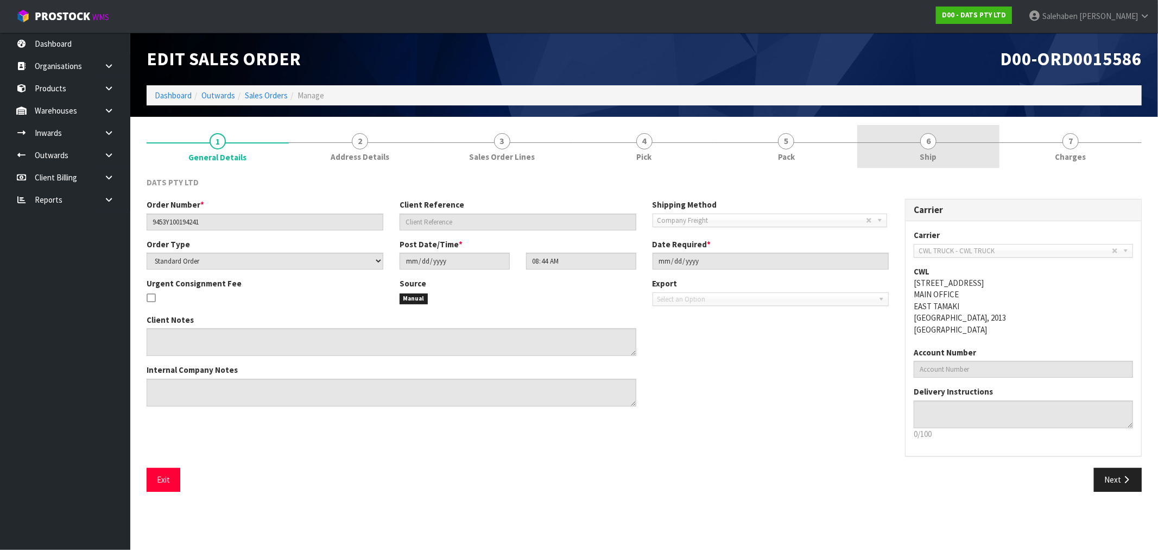
click at [936, 153] on span "Ship" at bounding box center [929, 156] width 17 height 11
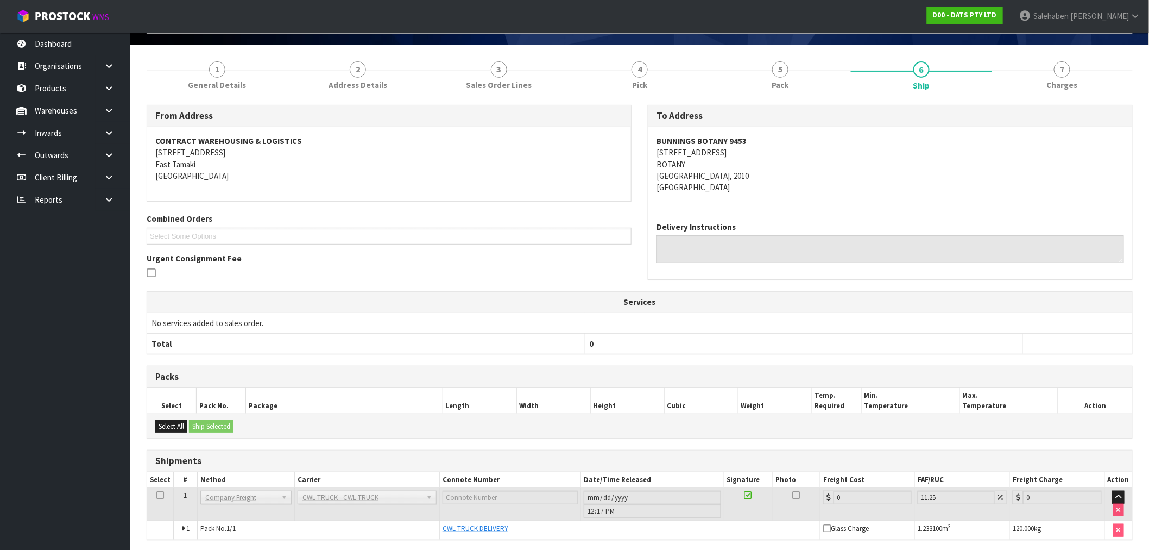
scroll to position [113, 0]
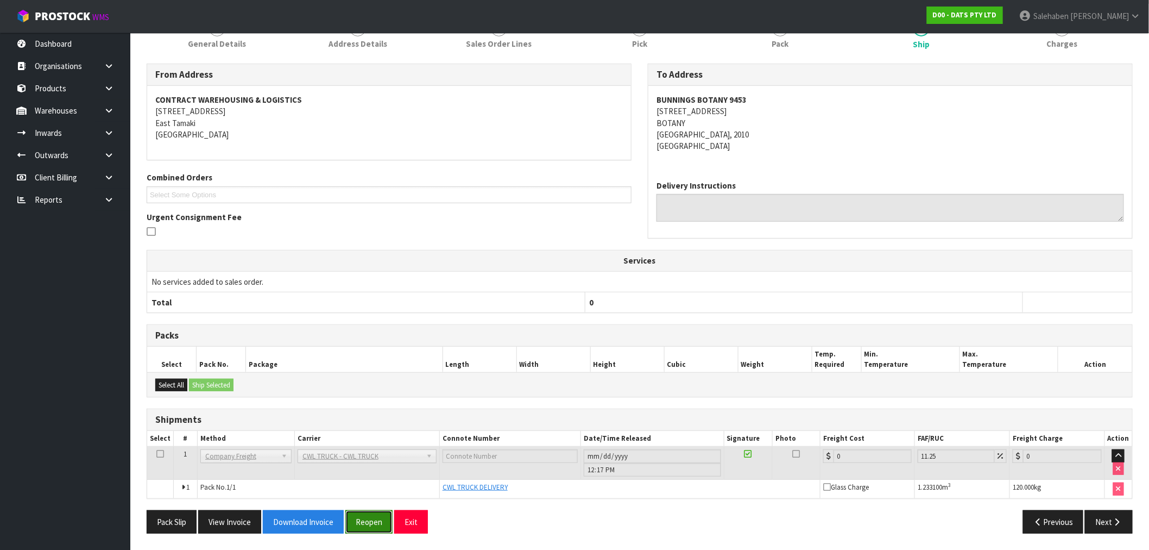
click at [369, 523] on button "Reopen" at bounding box center [368, 521] width 47 height 23
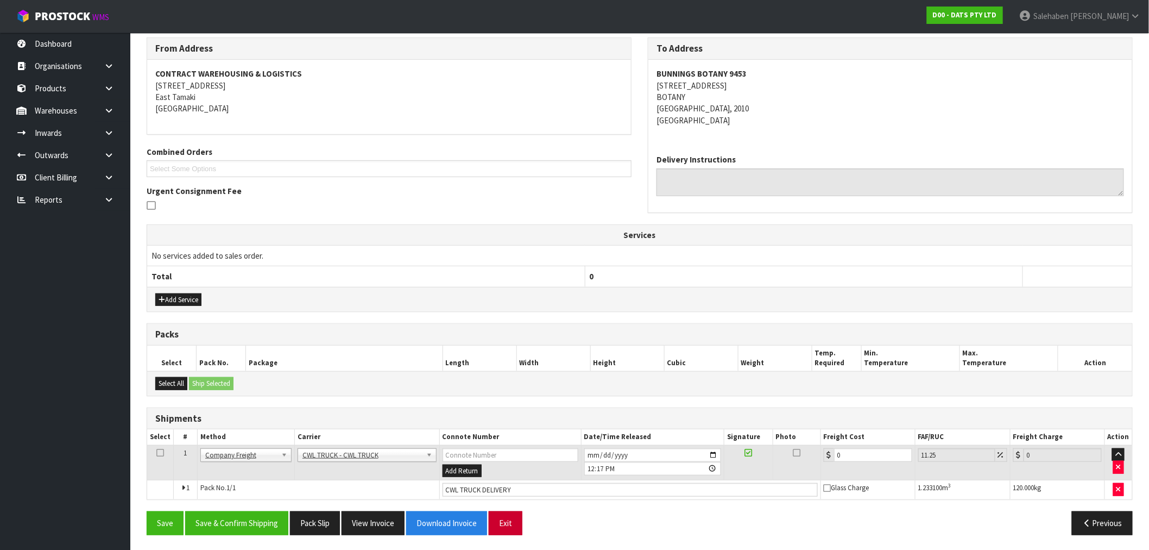
scroll to position [180, 0]
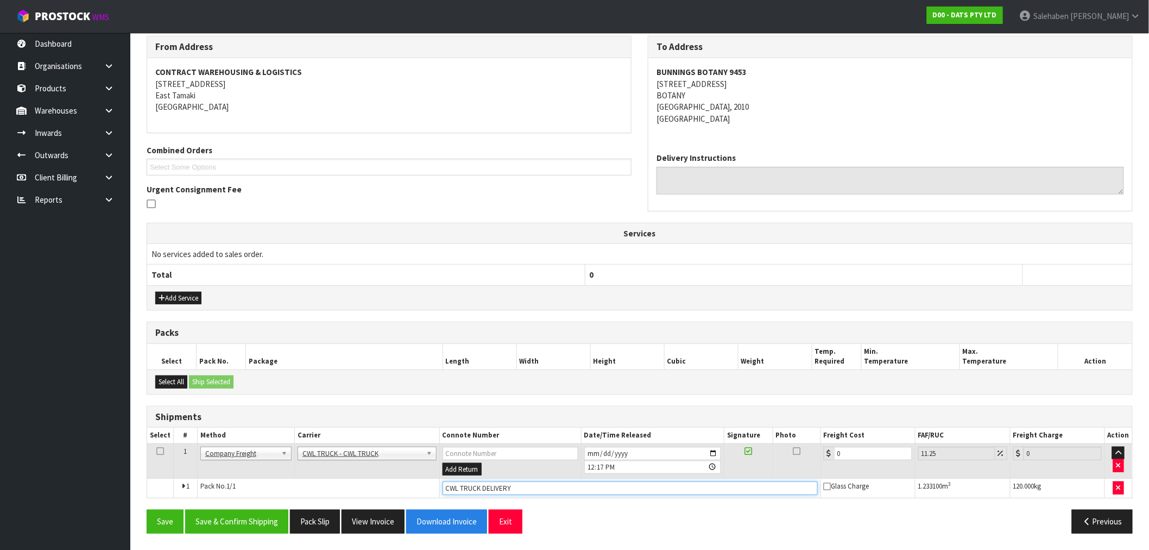
click at [540, 489] on input "CWL TRUCK DELIVERY" at bounding box center [630, 488] width 375 height 14
type input "CWL TRUCK DELIVERED"
drag, startPoint x: 853, startPoint y: 454, endPoint x: 500, endPoint y: 511, distance: 357.5
click at [709, 475] on tr "1 Client Local Pickup Customer Local Pickup Company Freight Contracted Freight …" at bounding box center [639, 460] width 985 height 35
type input "5"
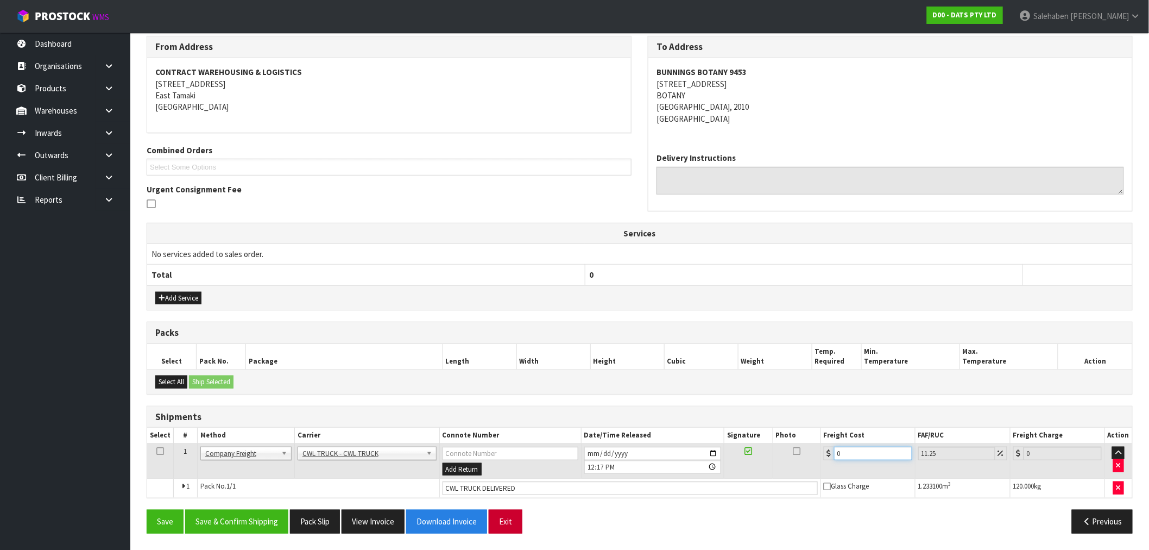
type input "5.56"
type input "55"
type input "61.19"
type input "55.4"
type input "61.63"
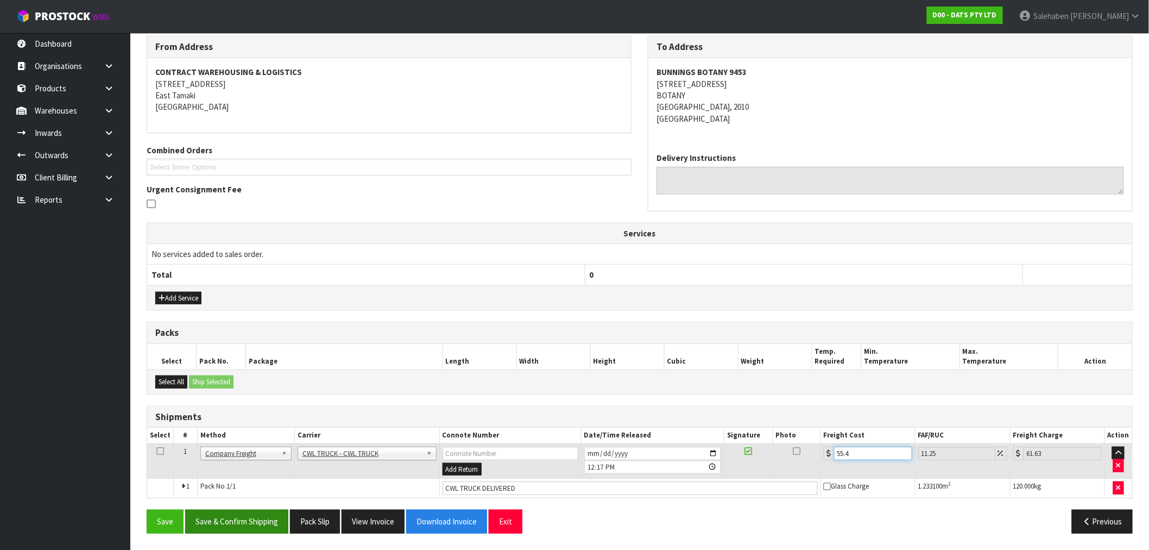
type input "55.4"
click at [241, 519] on button "Save & Confirm Shipping" at bounding box center [236, 520] width 103 height 23
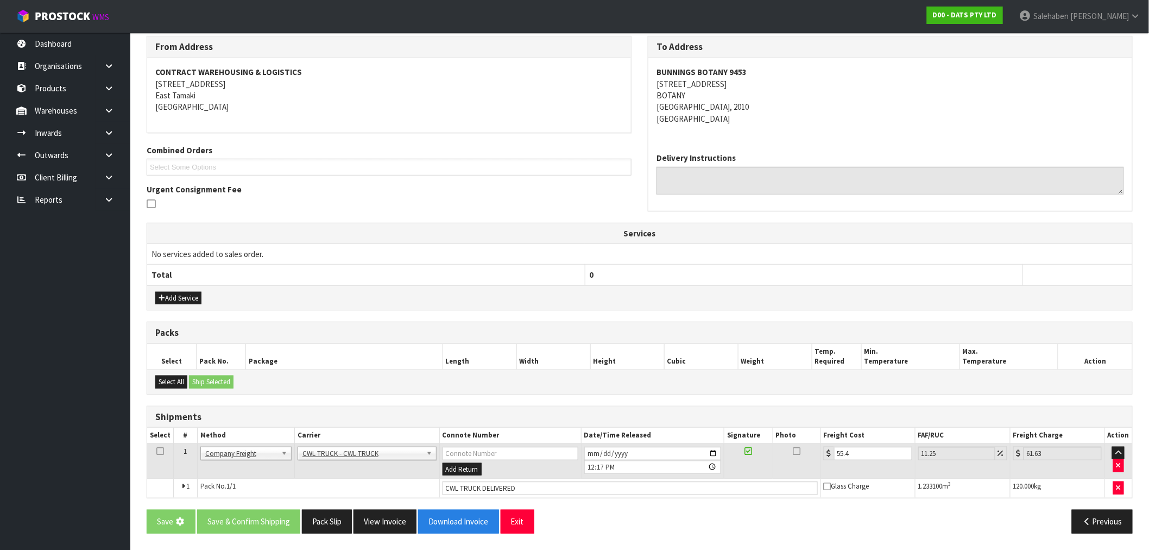
scroll to position [0, 0]
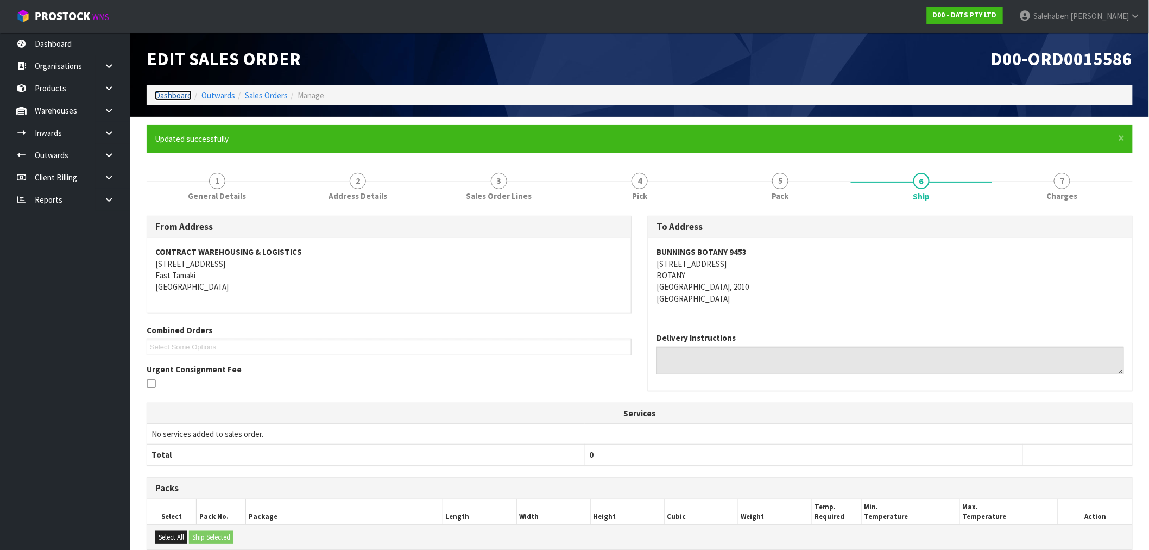
click at [172, 92] on link "Dashboard" at bounding box center [173, 95] width 37 height 10
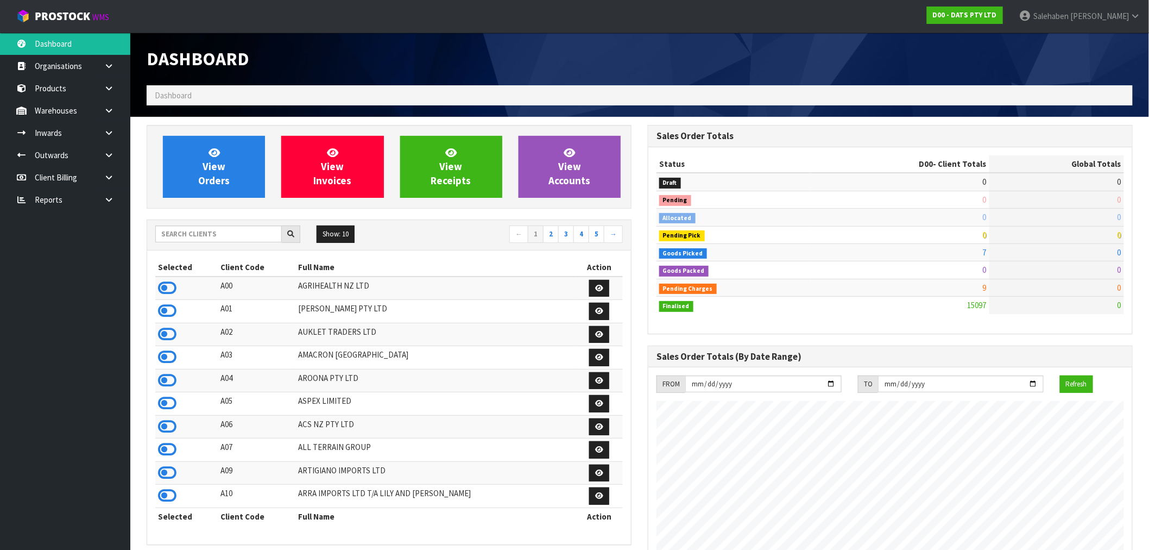
scroll to position [823, 501]
click at [247, 227] on input "text" at bounding box center [218, 233] width 127 height 17
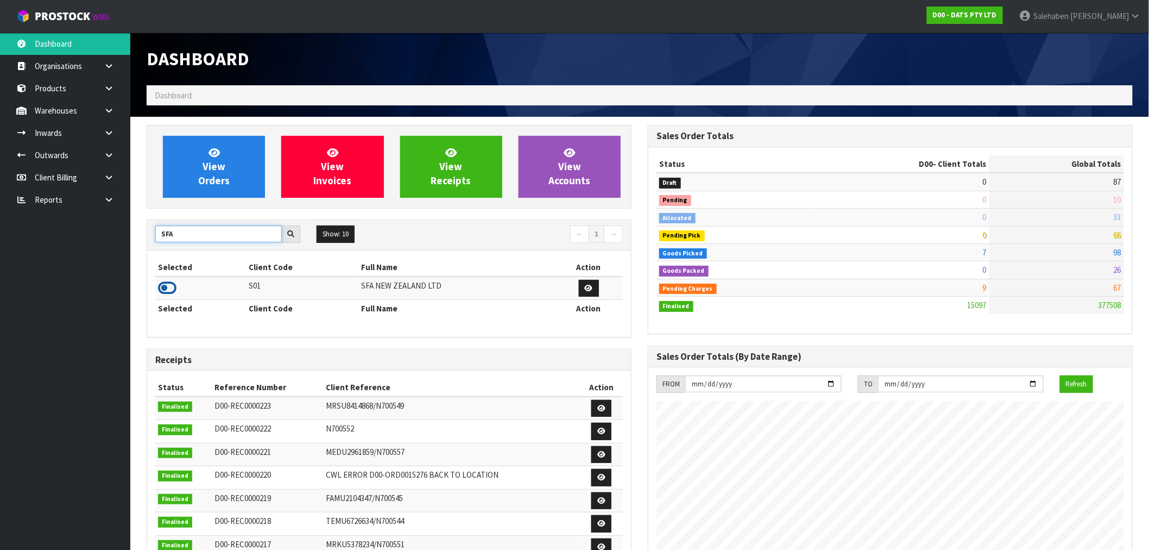
type input "SFA"
click at [165, 288] on icon at bounding box center [167, 288] width 18 height 16
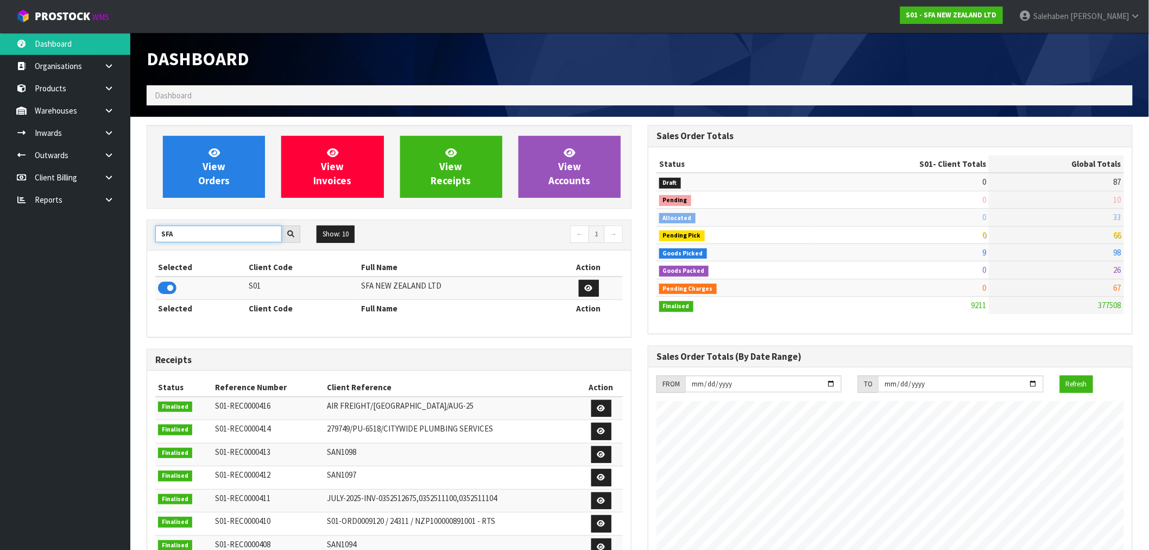
drag, startPoint x: 185, startPoint y: 236, endPoint x: 59, endPoint y: 237, distance: 126.5
click at [84, 236] on body "Toggle navigation ProStock WMS S01 - SFA NEW ZEALAND LTD Salehaben Patel Logout…" at bounding box center [574, 275] width 1149 height 550
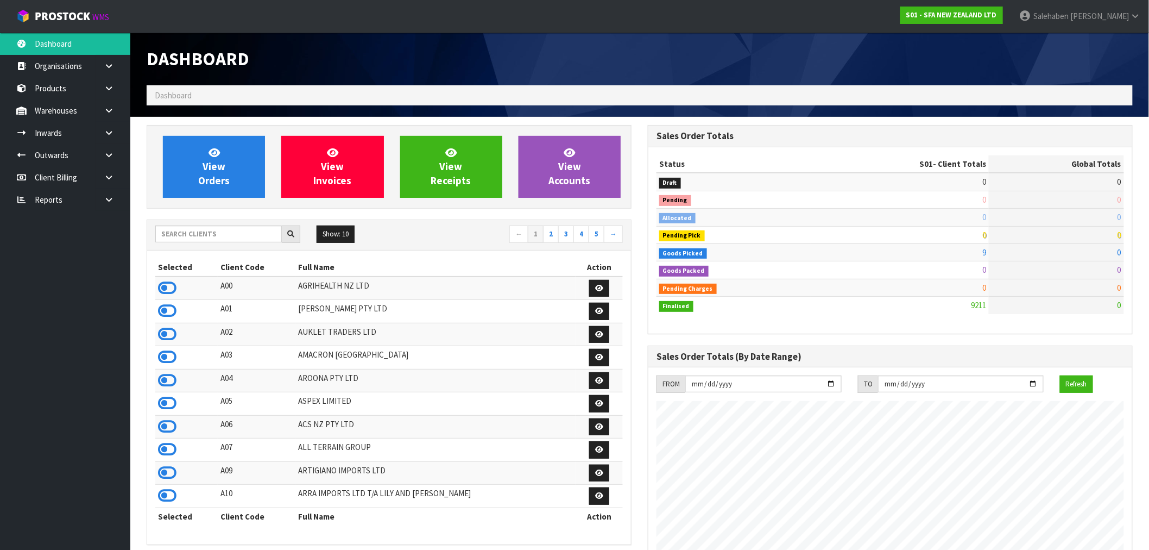
scroll to position [823, 501]
click at [256, 234] on input "text" at bounding box center [218, 233] width 127 height 17
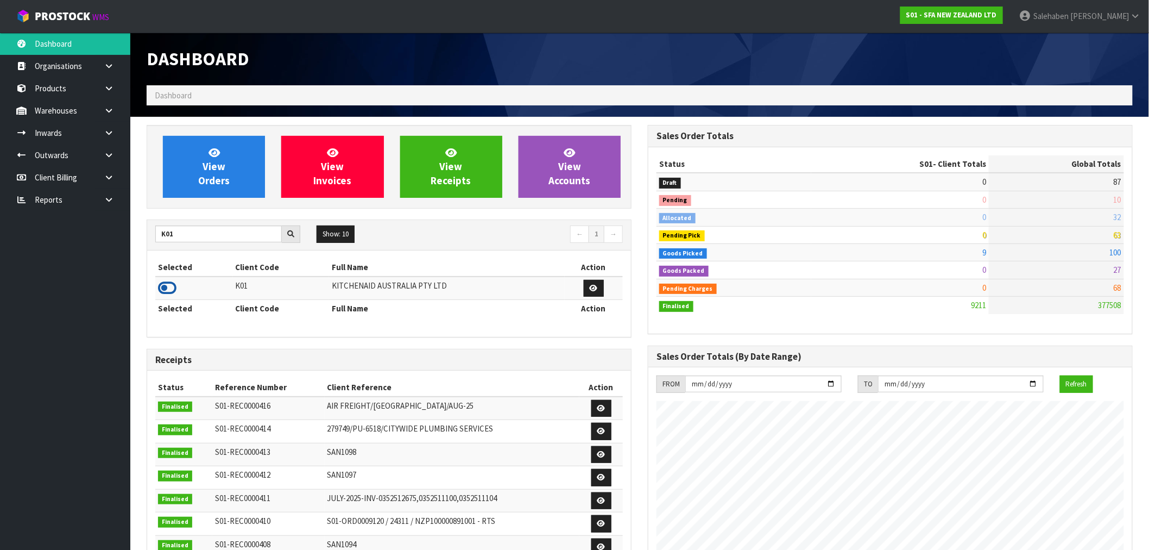
click at [174, 280] on icon at bounding box center [167, 288] width 18 height 16
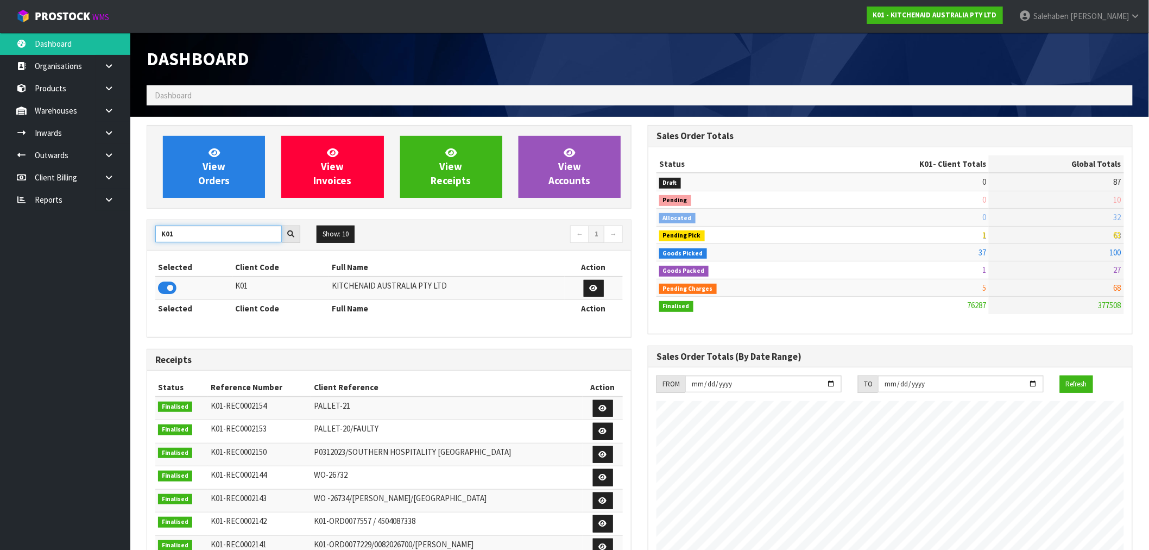
drag, startPoint x: 191, startPoint y: 235, endPoint x: 97, endPoint y: 245, distance: 94.6
click at [114, 244] on body "Toggle navigation ProStock WMS K01 - KITCHENAID AUSTRALIA PTY LTD [PERSON_NAME]…" at bounding box center [574, 275] width 1149 height 550
type input "N04"
click at [170, 292] on icon at bounding box center [167, 288] width 18 height 16
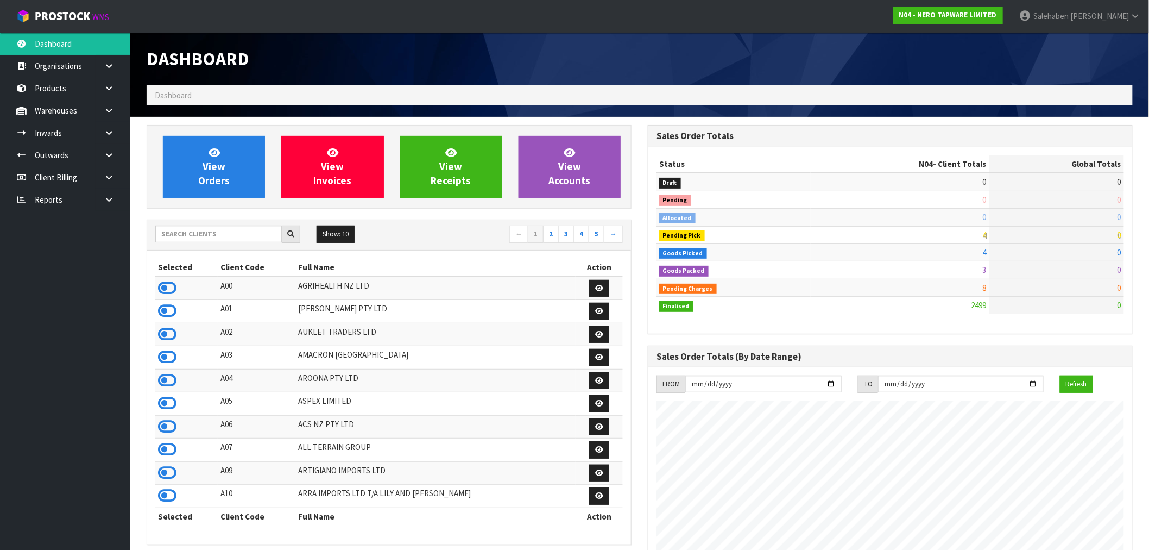
scroll to position [823, 501]
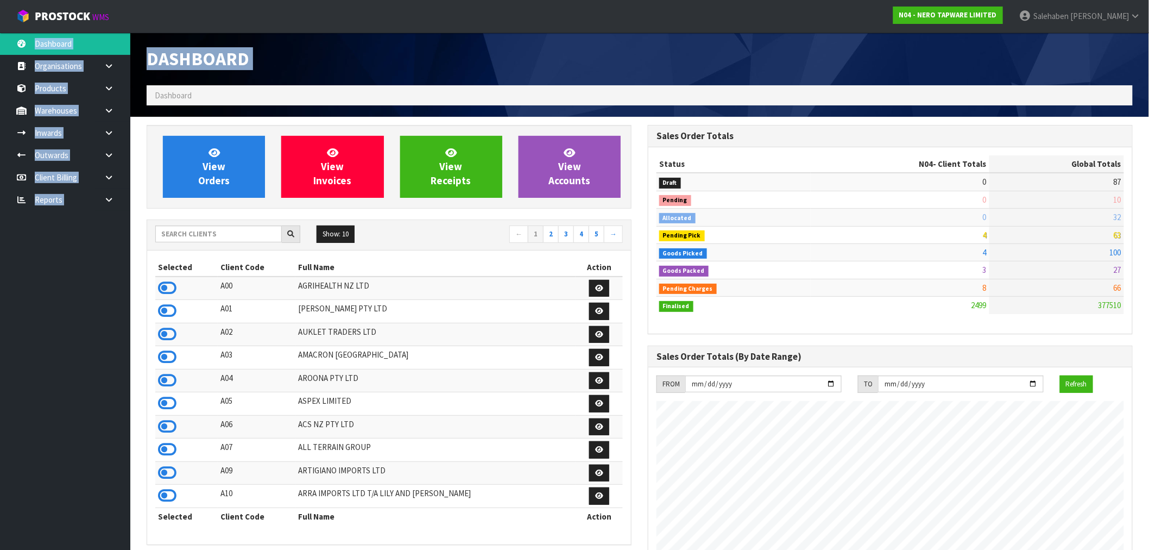
click at [664, 33] on body "Toggle navigation ProStock WMS N04 - NERO TAPWARE LIMITED [PERSON_NAME] Logout …" at bounding box center [574, 275] width 1149 height 550
click at [661, 78] on div "Dashboard" at bounding box center [639, 59] width 1003 height 53
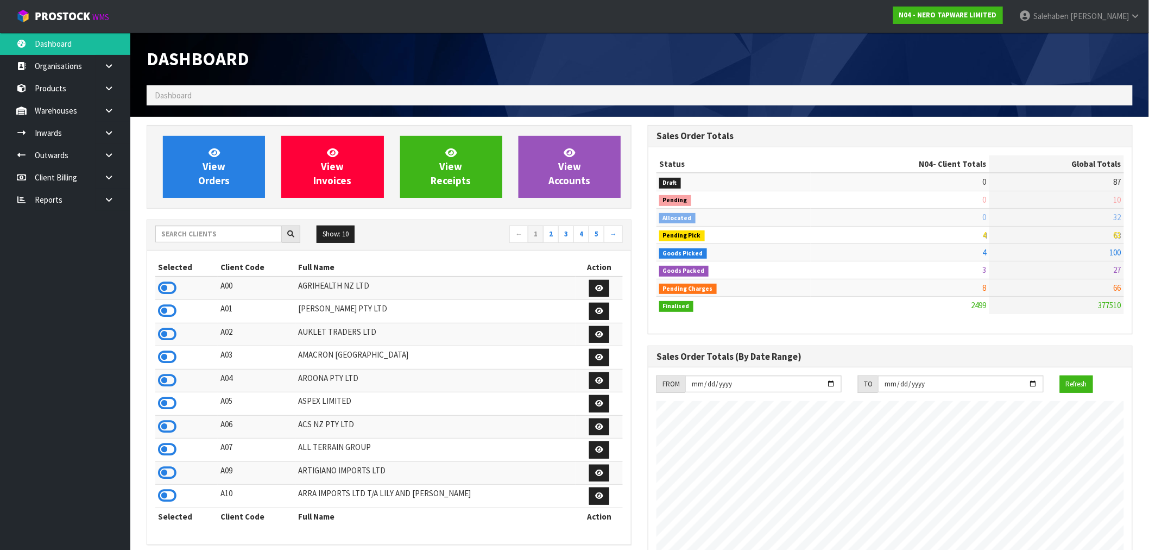
click at [675, 49] on div "Dashboard" at bounding box center [639, 59] width 1003 height 53
click at [258, 236] on input "text" at bounding box center [218, 233] width 127 height 17
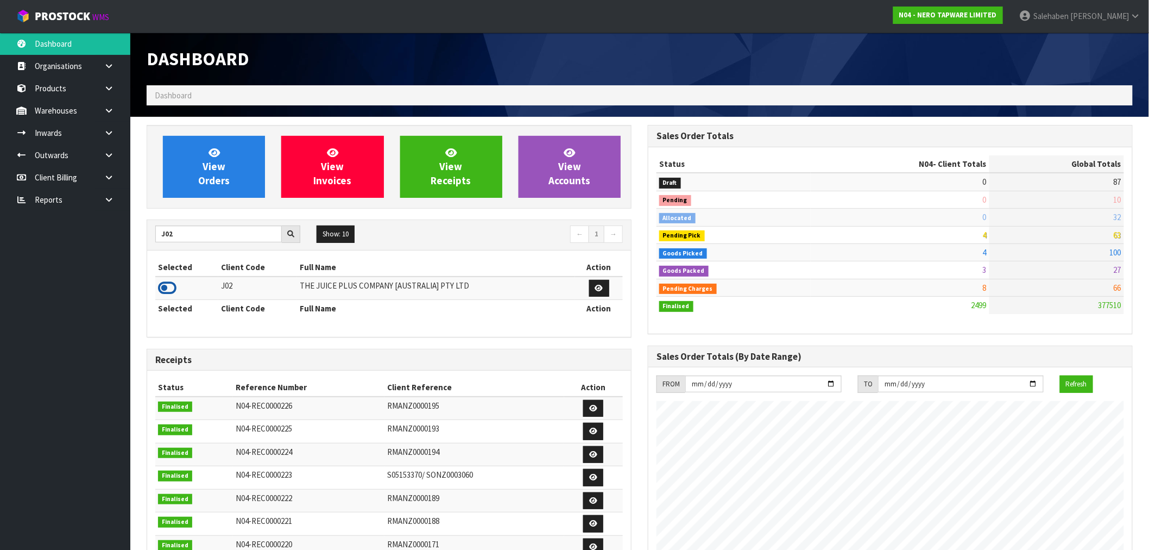
click at [172, 285] on icon at bounding box center [167, 288] width 18 height 16
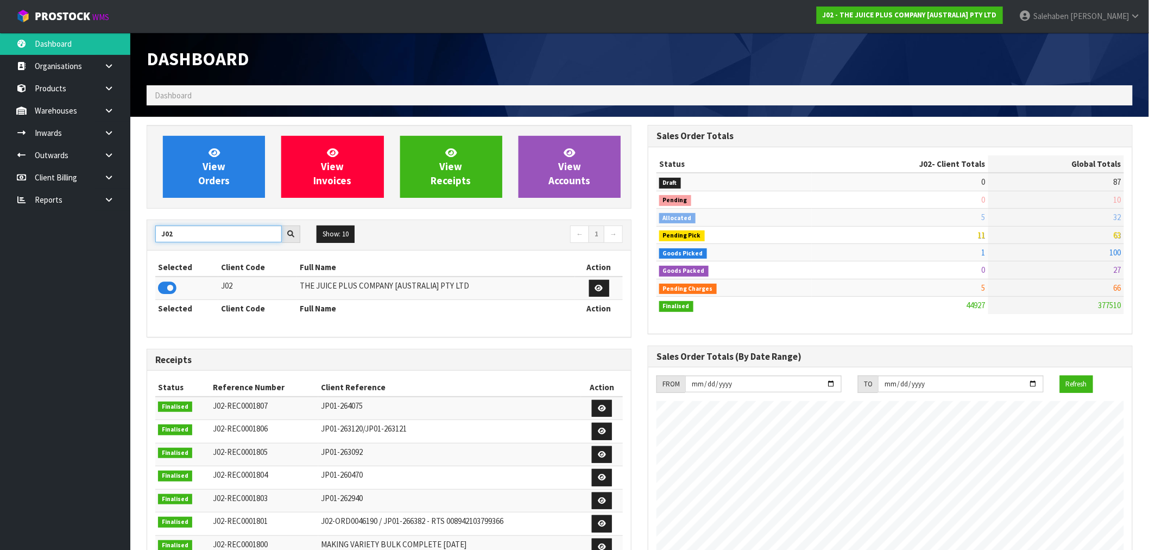
drag, startPoint x: 161, startPoint y: 240, endPoint x: 120, endPoint y: 245, distance: 41.7
click at [120, 245] on body "Toggle navigation ProStock WMS J02 - THE JUICE PLUS COMPANY [AUSTRALIA] PTY LTD…" at bounding box center [574, 275] width 1149 height 550
type input "S08"
click at [167, 285] on icon at bounding box center [167, 288] width 18 height 16
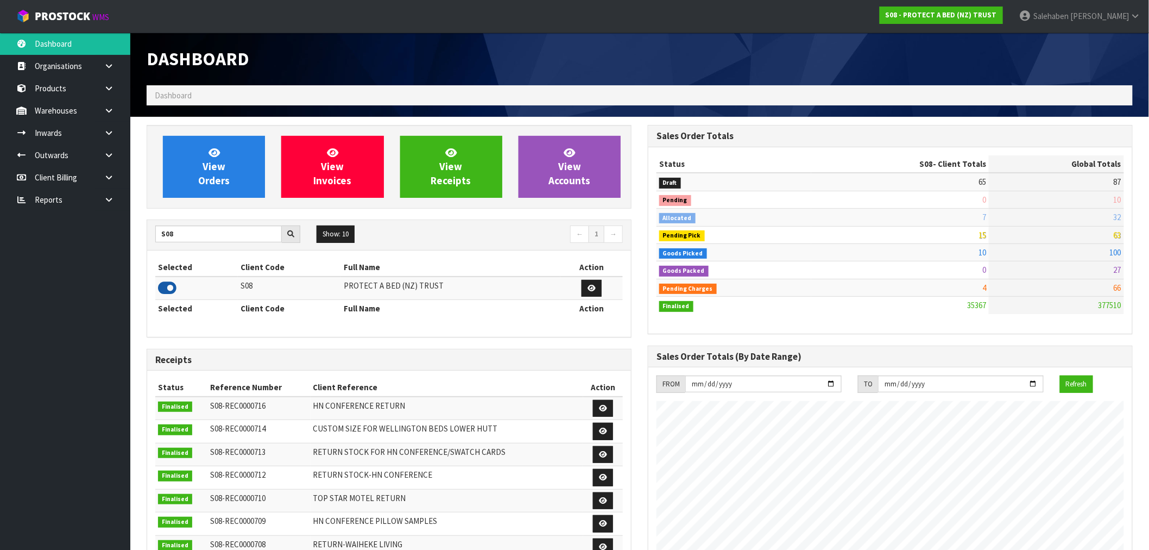
click at [166, 285] on icon at bounding box center [167, 288] width 18 height 16
drag, startPoint x: 27, startPoint y: 404, endPoint x: 29, endPoint y: 409, distance: 6.2
click at [28, 408] on ul "Dashboard Organisations Clients Consignees Carriers Products Categories Serial …" at bounding box center [65, 291] width 130 height 517
click at [327, 66] on h1 "Dashboard" at bounding box center [389, 59] width 485 height 20
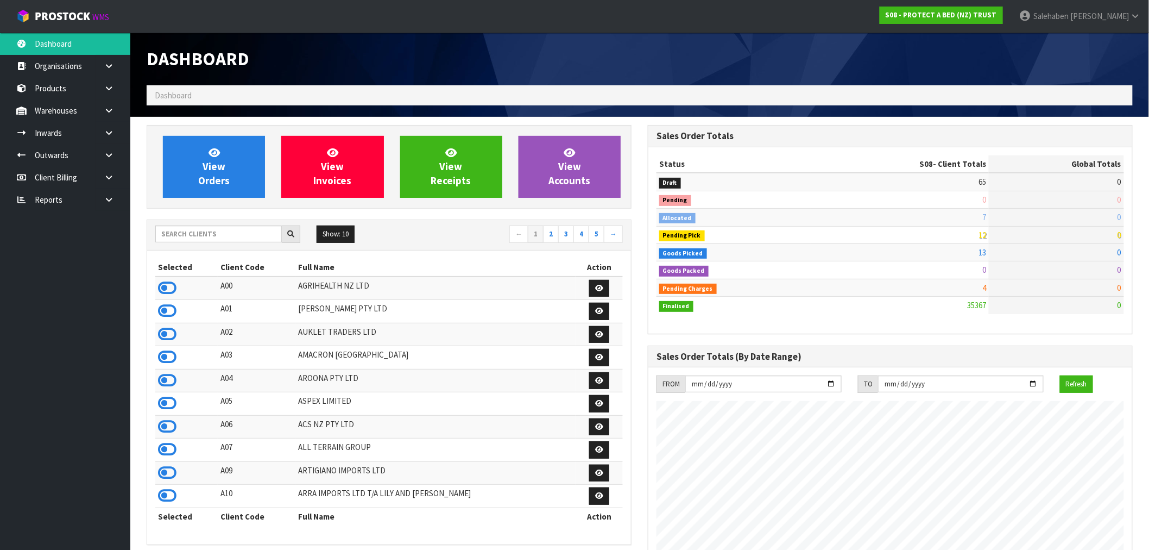
scroll to position [823, 501]
click at [205, 232] on input "text" at bounding box center [218, 233] width 127 height 17
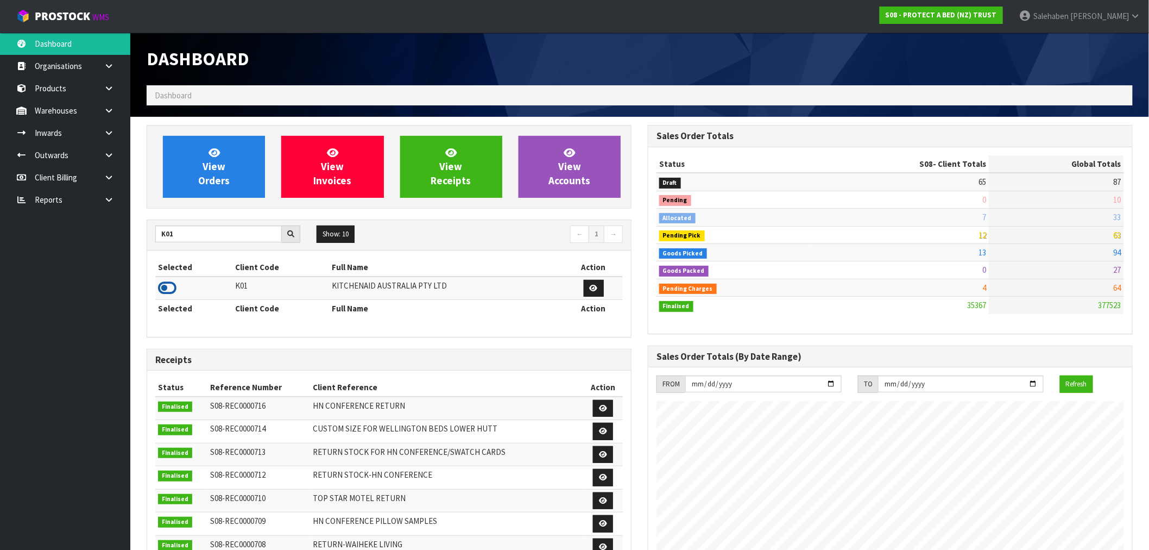
click at [172, 288] on icon at bounding box center [167, 288] width 18 height 16
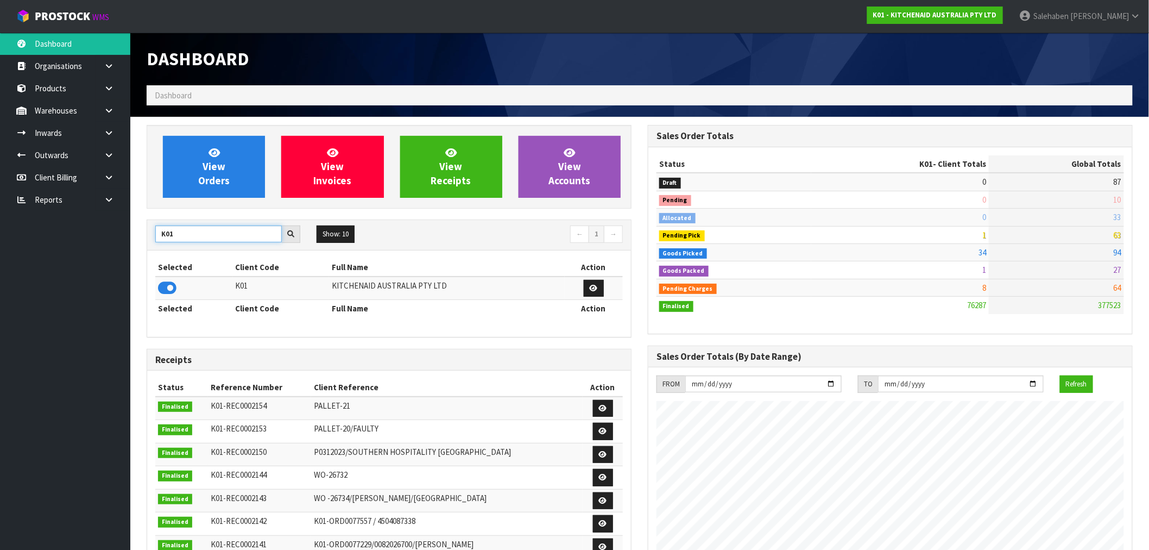
drag, startPoint x: 184, startPoint y: 235, endPoint x: 30, endPoint y: 248, distance: 154.3
click at [74, 248] on body "Toggle navigation ProStock WMS K01 - KITCHENAID AUSTRALIA PTY LTD Salehaben Pat…" at bounding box center [574, 275] width 1149 height 550
click at [163, 289] on icon at bounding box center [167, 288] width 18 height 16
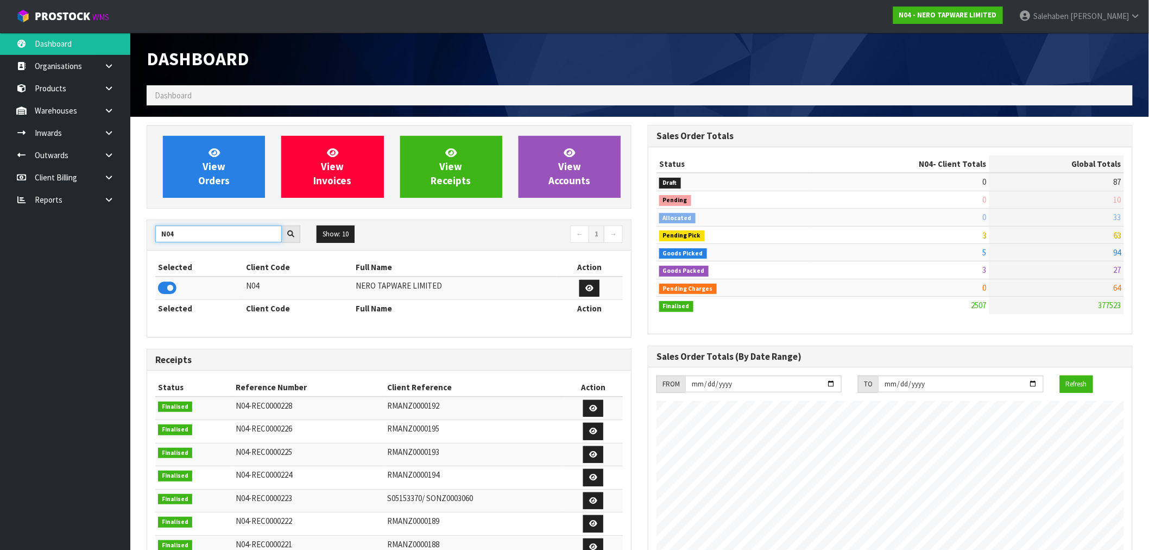
drag, startPoint x: 176, startPoint y: 235, endPoint x: 138, endPoint y: 237, distance: 37.5
click at [138, 237] on div "View Orders View Invoices View Receipts View Accounts N04 Show: 10 5 10 25 50 ←…" at bounding box center [388, 440] width 501 height 631
click at [171, 288] on icon at bounding box center [167, 288] width 18 height 16
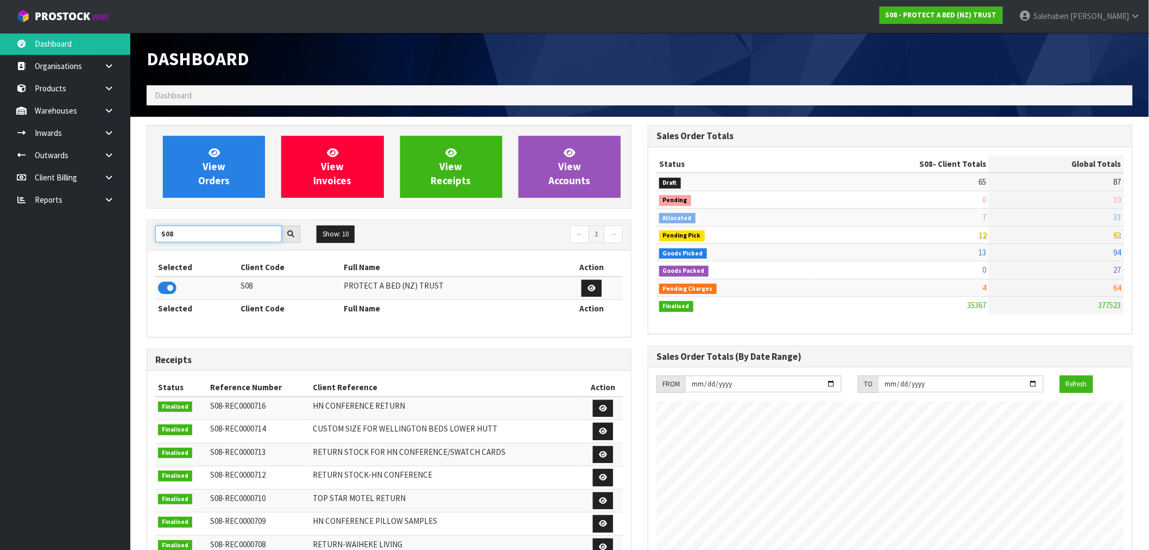
drag, startPoint x: 187, startPoint y: 235, endPoint x: 65, endPoint y: 242, distance: 121.9
click at [70, 241] on body "Toggle navigation ProStock WMS S08 - PROTECT A BED (NZ) TRUST Salehaben Patel L…" at bounding box center [574, 275] width 1149 height 550
type input "J02"
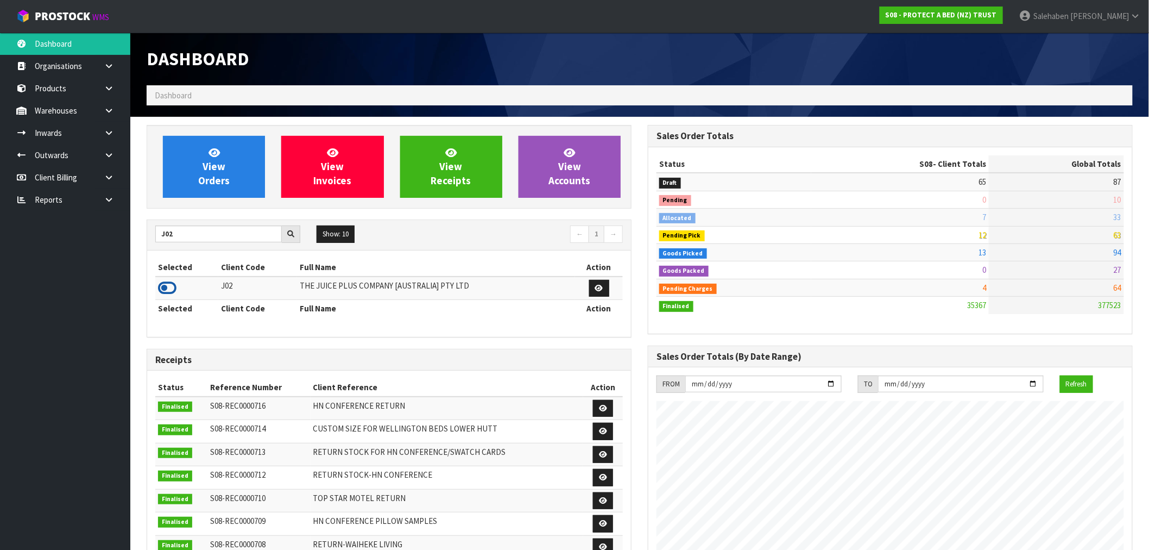
click at [164, 292] on icon at bounding box center [167, 288] width 18 height 16
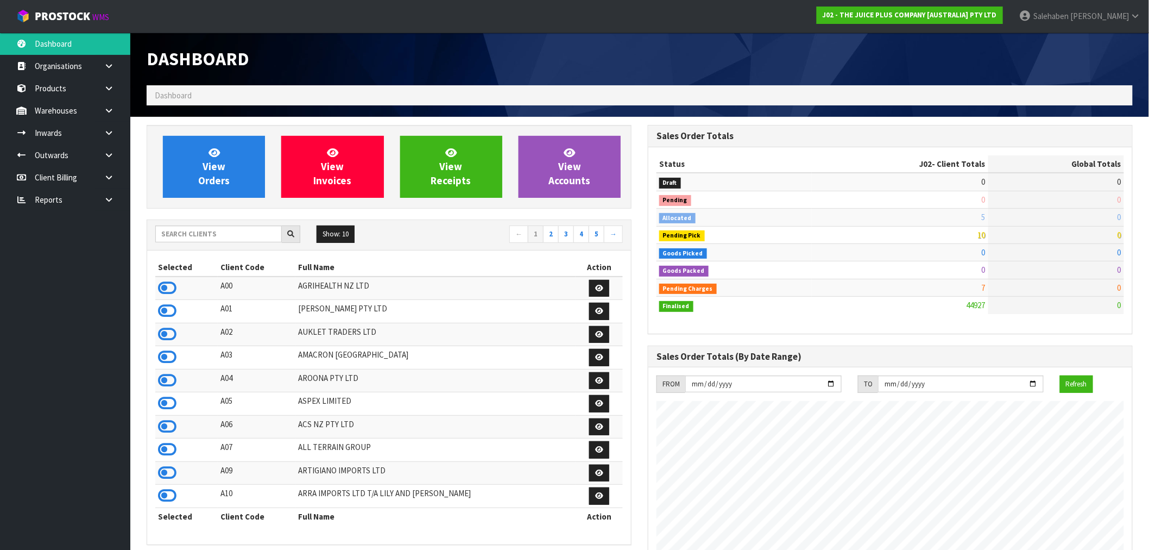
scroll to position [823, 501]
click at [236, 240] on input "text" at bounding box center [218, 233] width 127 height 17
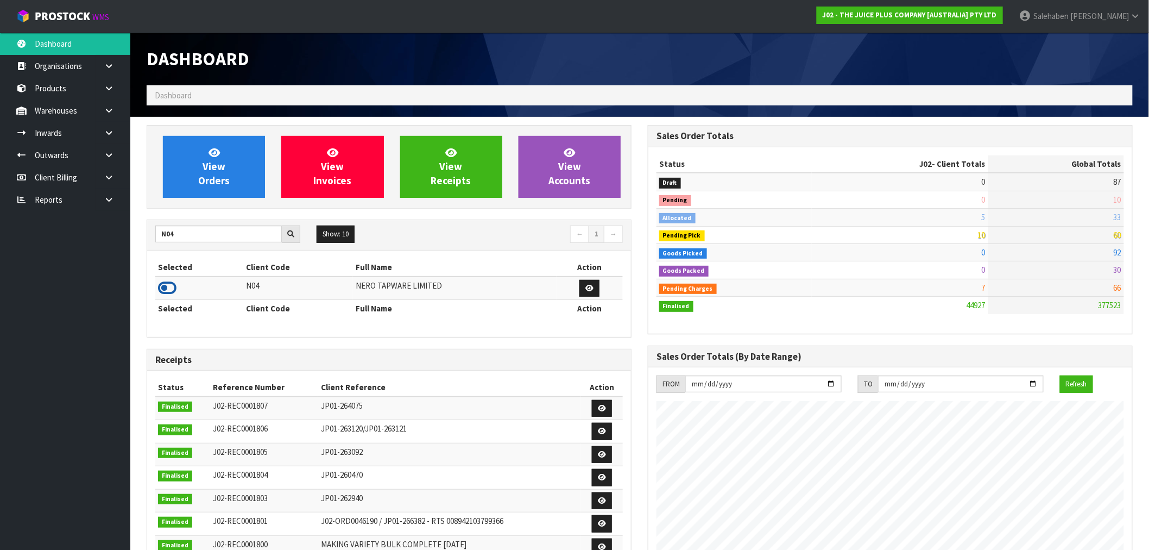
click at [163, 289] on icon at bounding box center [167, 288] width 18 height 16
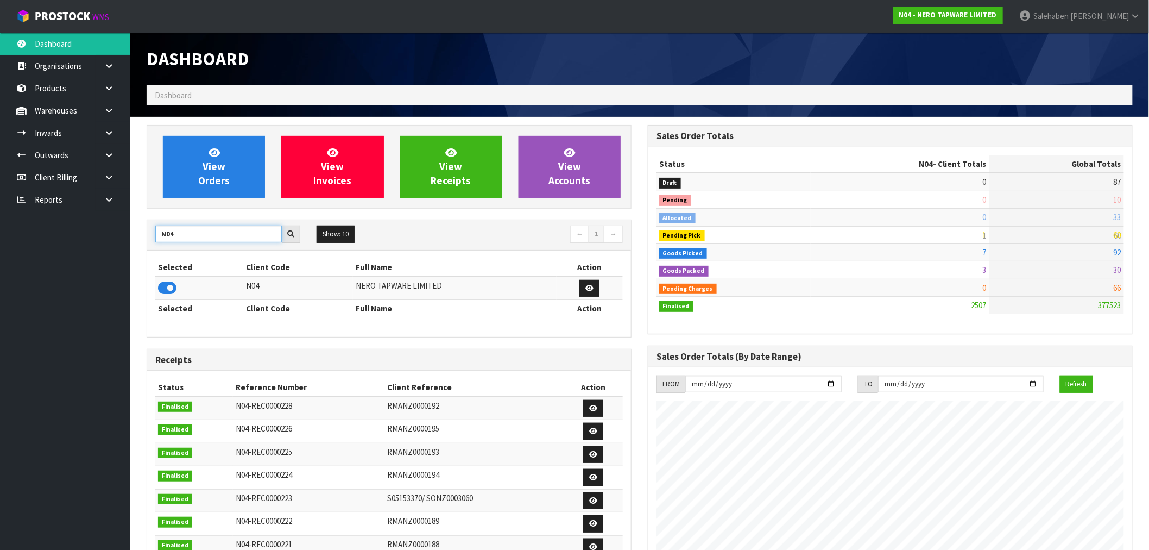
drag, startPoint x: 192, startPoint y: 234, endPoint x: 129, endPoint y: 242, distance: 63.1
click at [132, 240] on section "View Orders View Invoices View Receipts View Accounts N04 Show: 10 5 10 25 50 ←…" at bounding box center [639, 537] width 1019 height 840
type input "K01"
click at [166, 291] on icon at bounding box center [167, 288] width 18 height 16
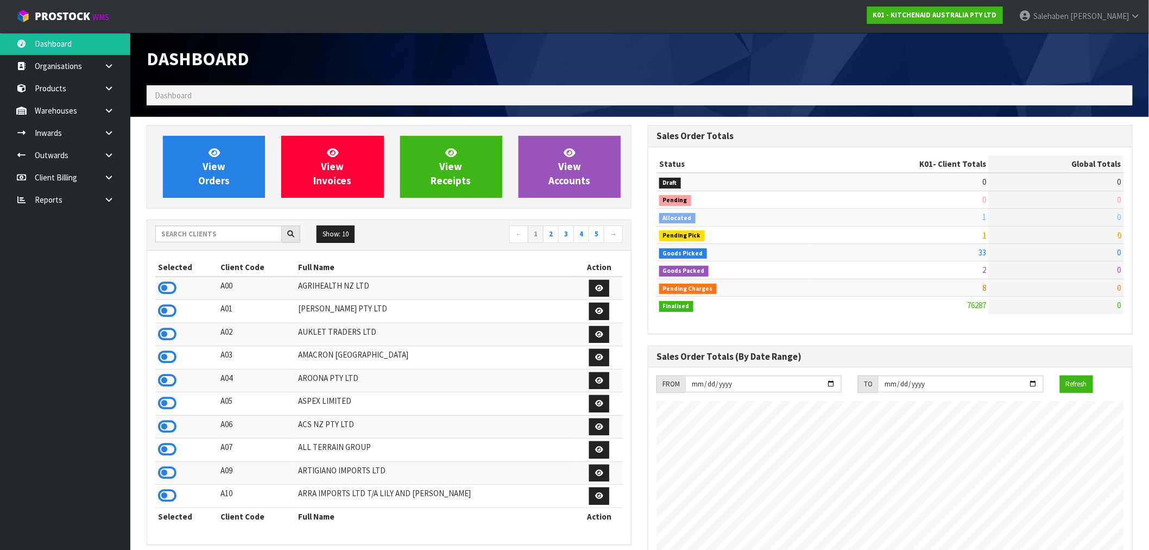
scroll to position [823, 501]
click at [185, 231] on input "text" at bounding box center [218, 233] width 127 height 17
click at [178, 235] on input "text" at bounding box center [218, 233] width 127 height 17
type input "+"
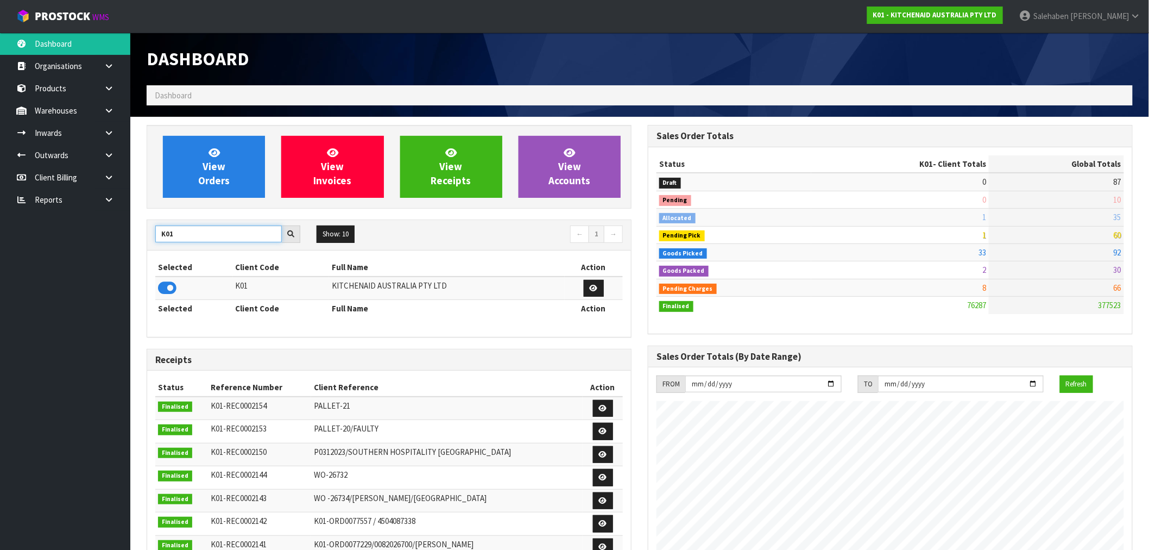
type input "K01"
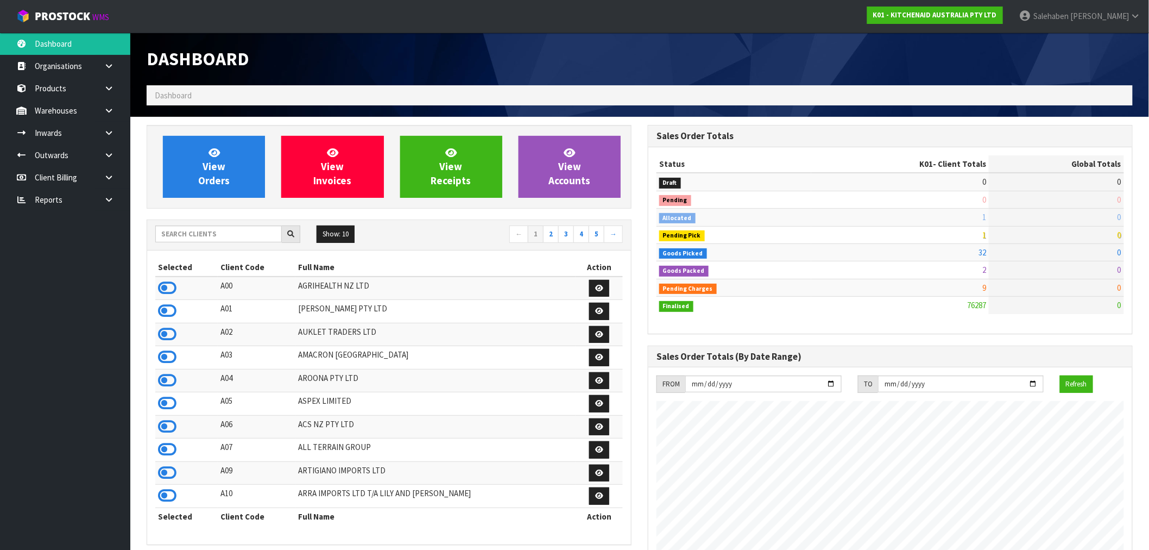
scroll to position [823, 501]
click at [225, 176] on span "View Orders" at bounding box center [213, 166] width 31 height 41
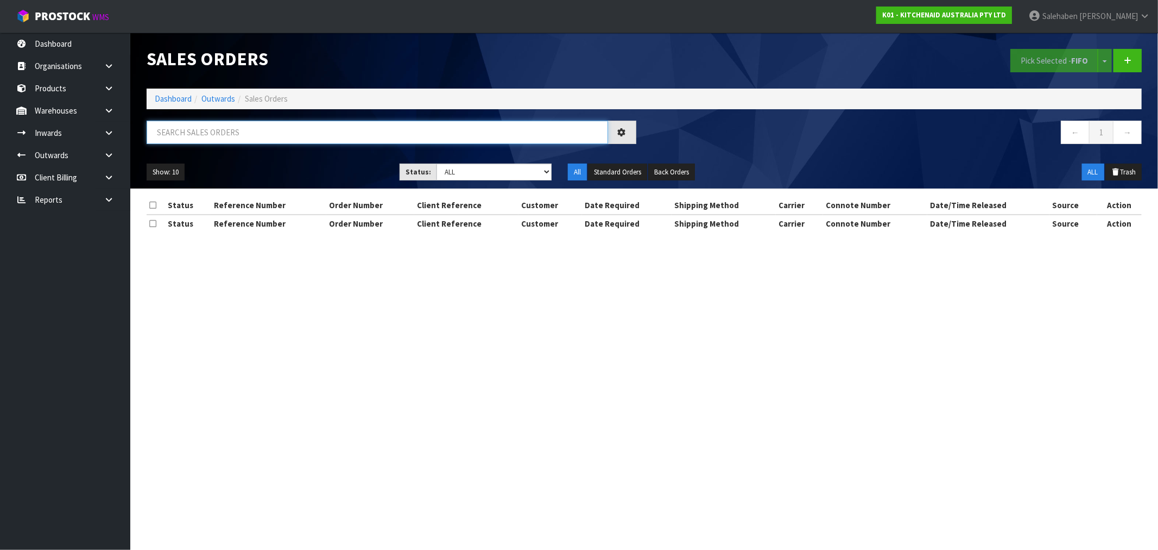
click at [227, 125] on input "text" at bounding box center [378, 132] width 462 height 23
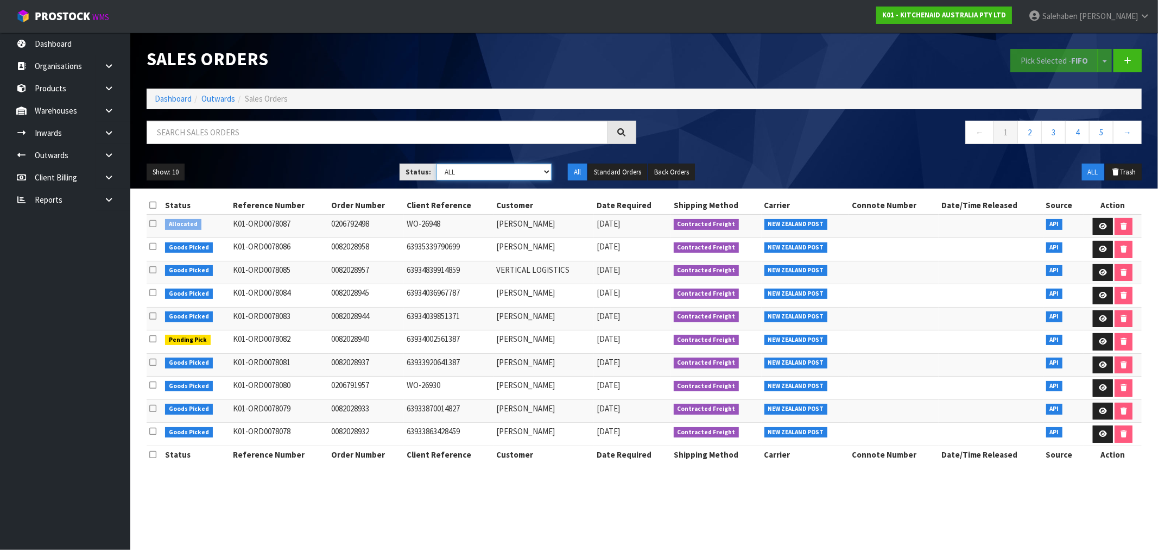
click at [500, 169] on select "Draft Pending Allocated Pending Pick Goods Picked Goods Packed Pending Charges …" at bounding box center [494, 171] width 115 height 17
select select "string:5"
click at [437, 163] on select "Draft Pending Allocated Pending Pick Goods Picked Goods Packed Pending Charges …" at bounding box center [494, 171] width 115 height 17
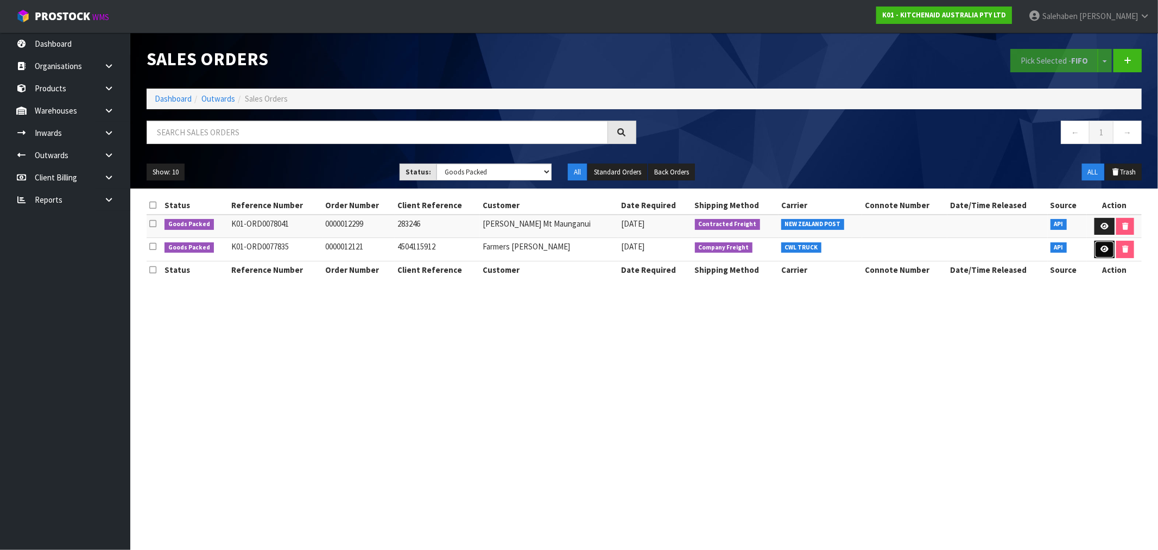
click at [1101, 247] on icon at bounding box center [1105, 248] width 8 height 7
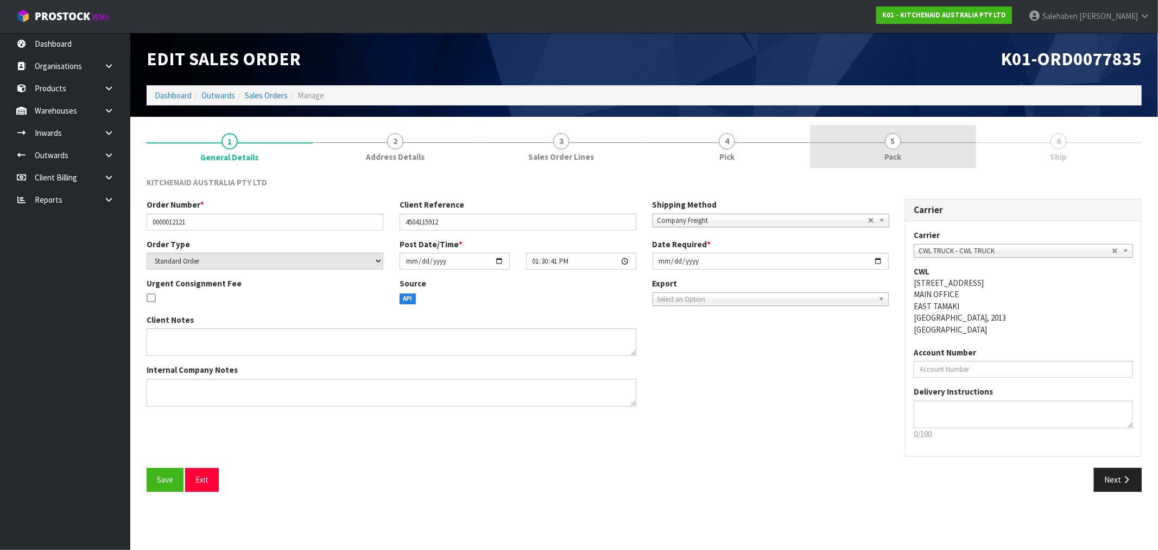
click at [893, 148] on span "5" at bounding box center [893, 141] width 16 height 16
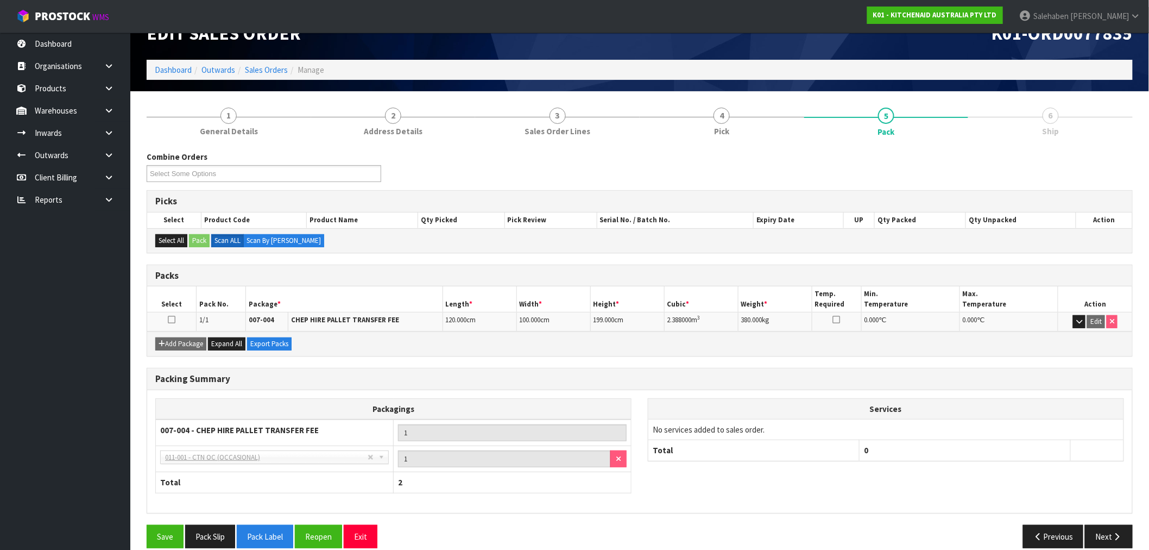
scroll to position [40, 0]
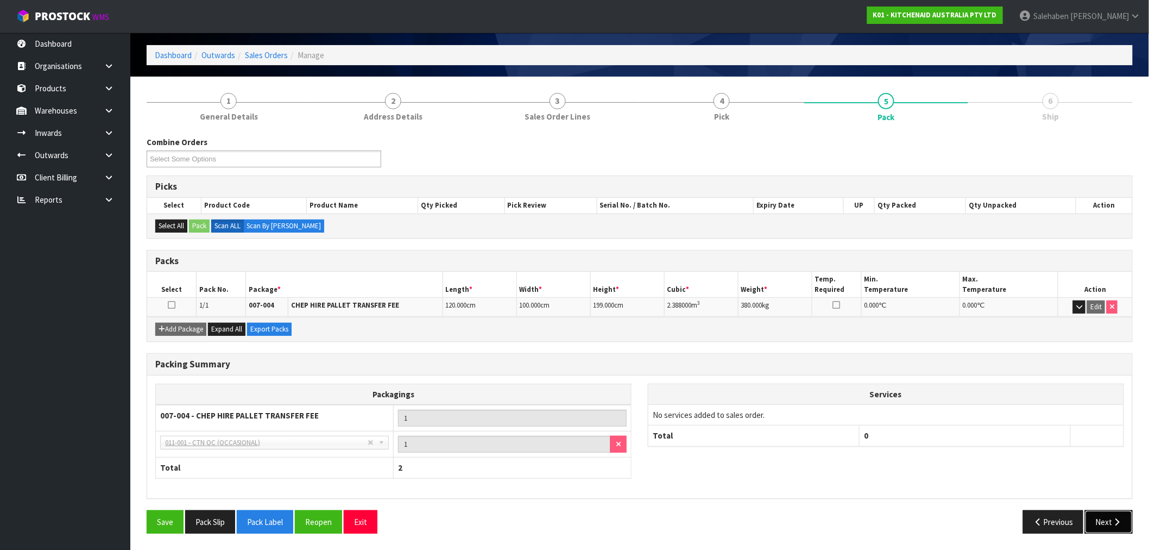
click at [1116, 521] on icon "button" at bounding box center [1117, 522] width 10 height 8
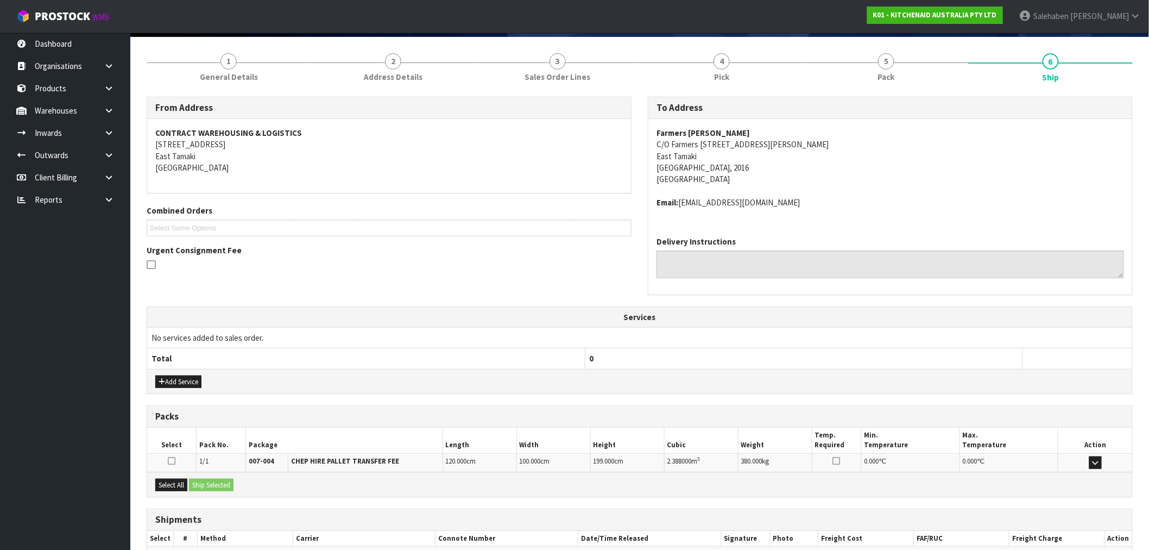
scroll to position [144, 0]
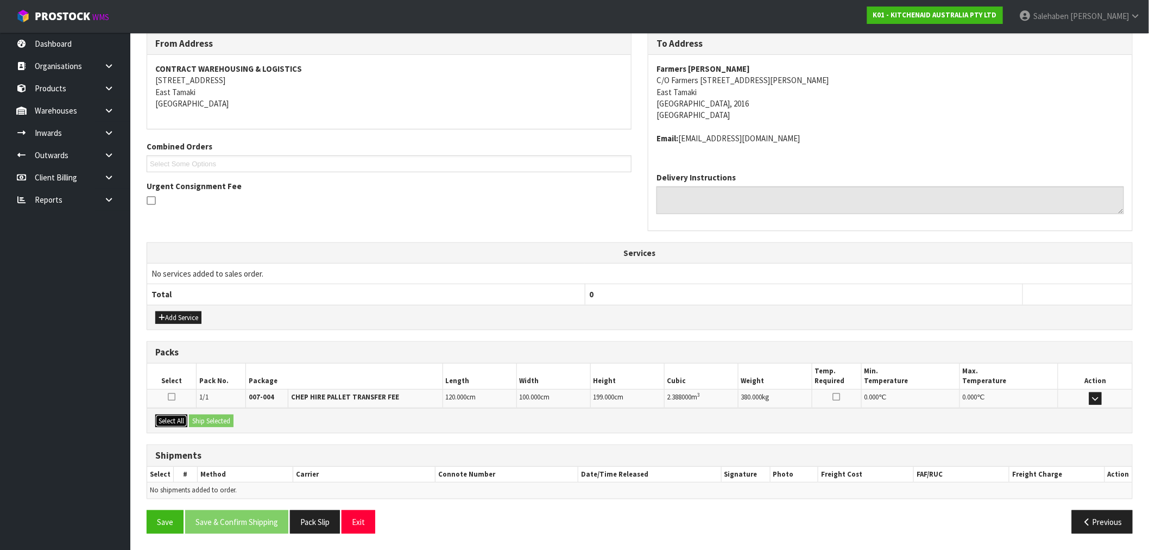
click at [176, 420] on button "Select All" at bounding box center [171, 420] width 32 height 13
click at [218, 421] on button "Ship Selected" at bounding box center [211, 420] width 45 height 13
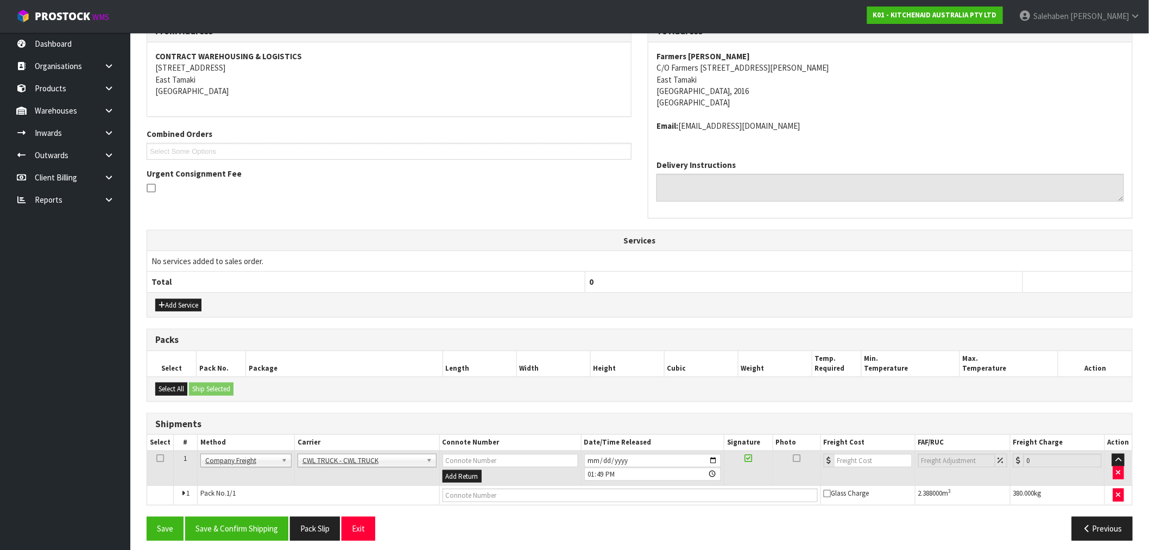
scroll to position [163, 0]
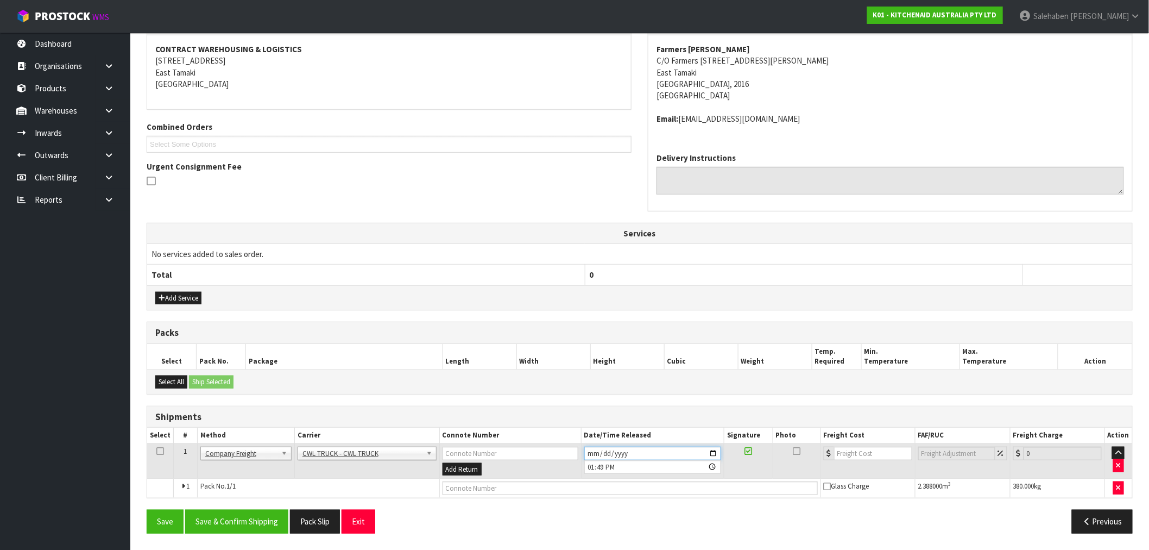
click at [713, 451] on input "[DATE]" at bounding box center [652, 453] width 137 height 14
type input "[DATE]"
click at [560, 491] on input "text" at bounding box center [630, 488] width 375 height 14
type input "CWL TRUCK DELIVERY"
click at [854, 455] on input "number" at bounding box center [873, 453] width 78 height 14
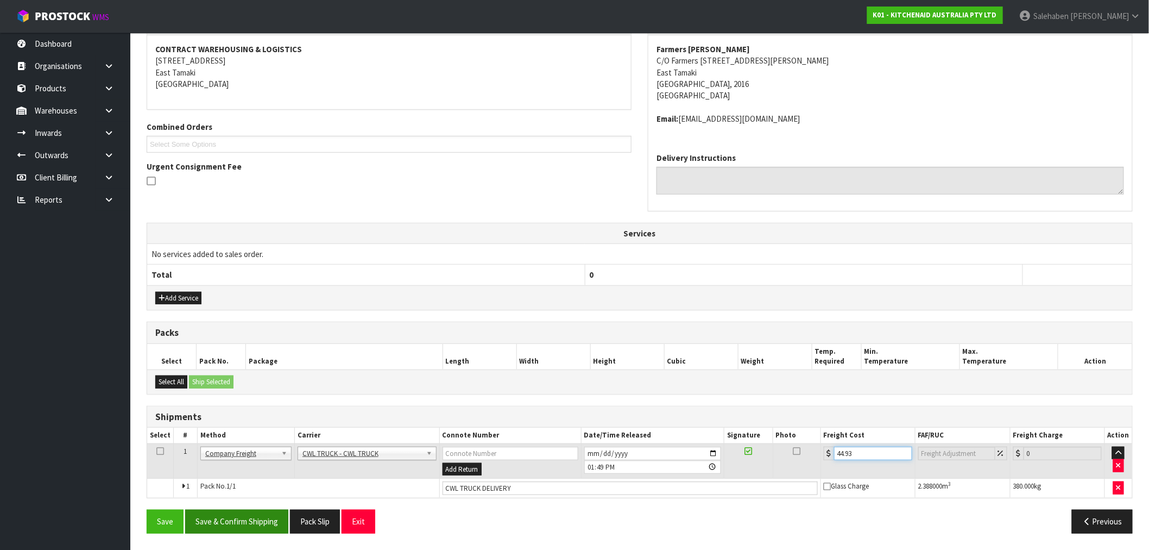
type input "44.93"
click at [241, 519] on button "Save & Confirm Shipping" at bounding box center [236, 520] width 103 height 23
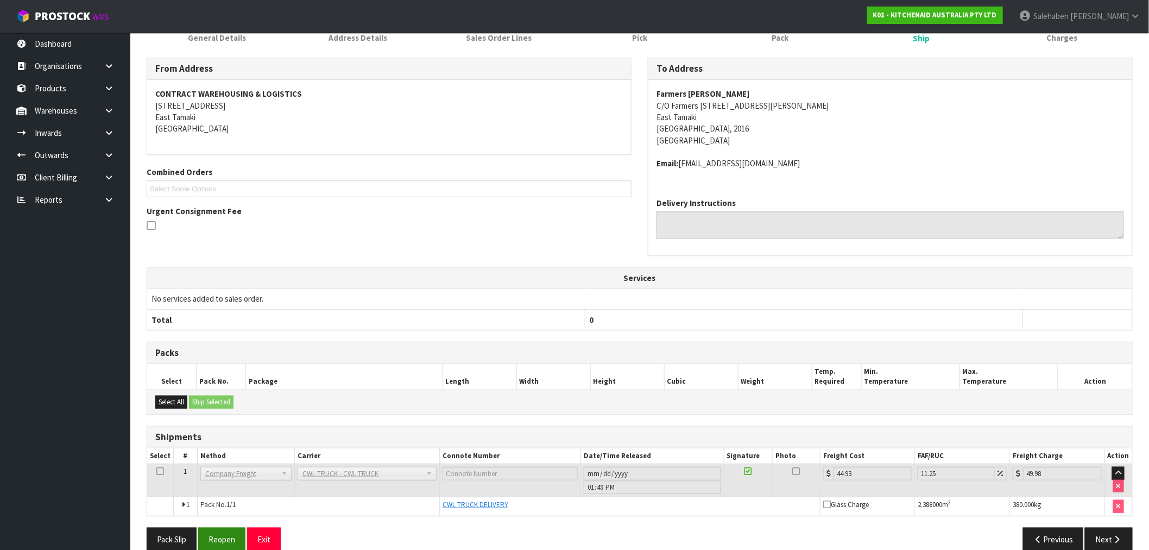
scroll to position [175, 0]
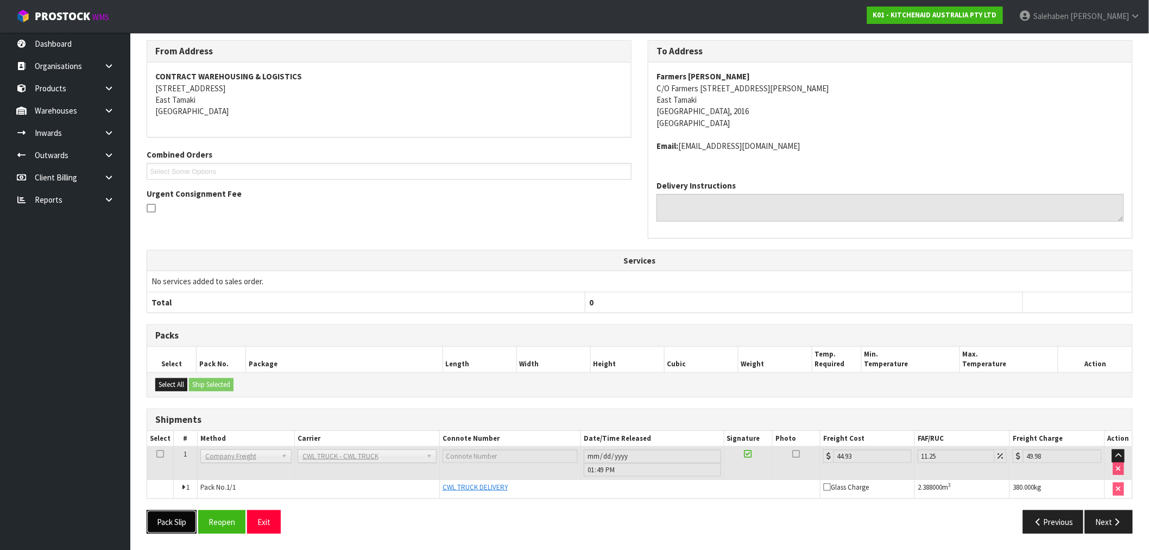
click at [174, 524] on button "Pack Slip" at bounding box center [172, 521] width 50 height 23
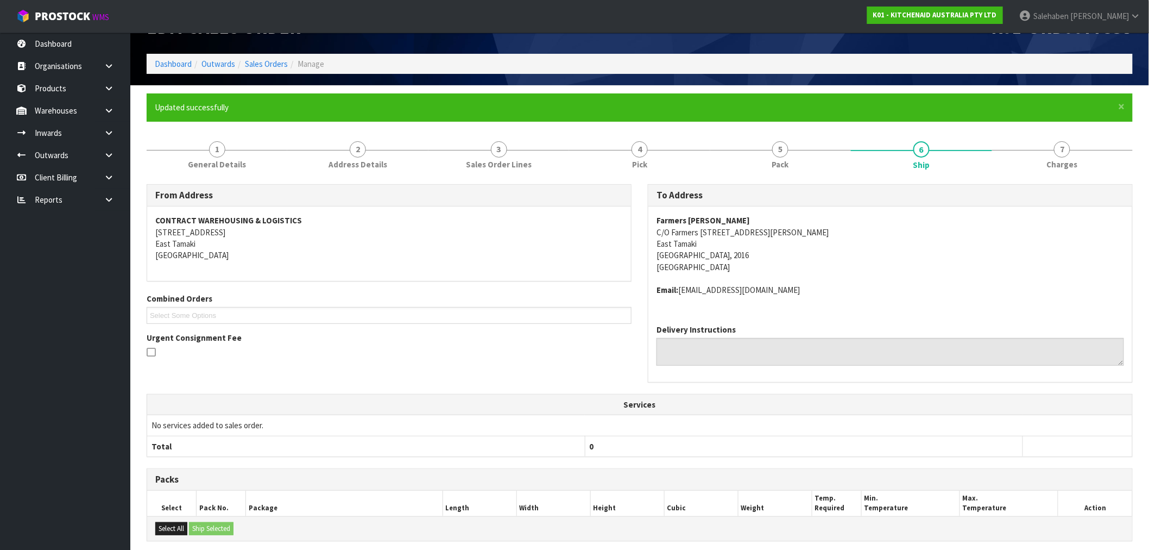
scroll to position [0, 0]
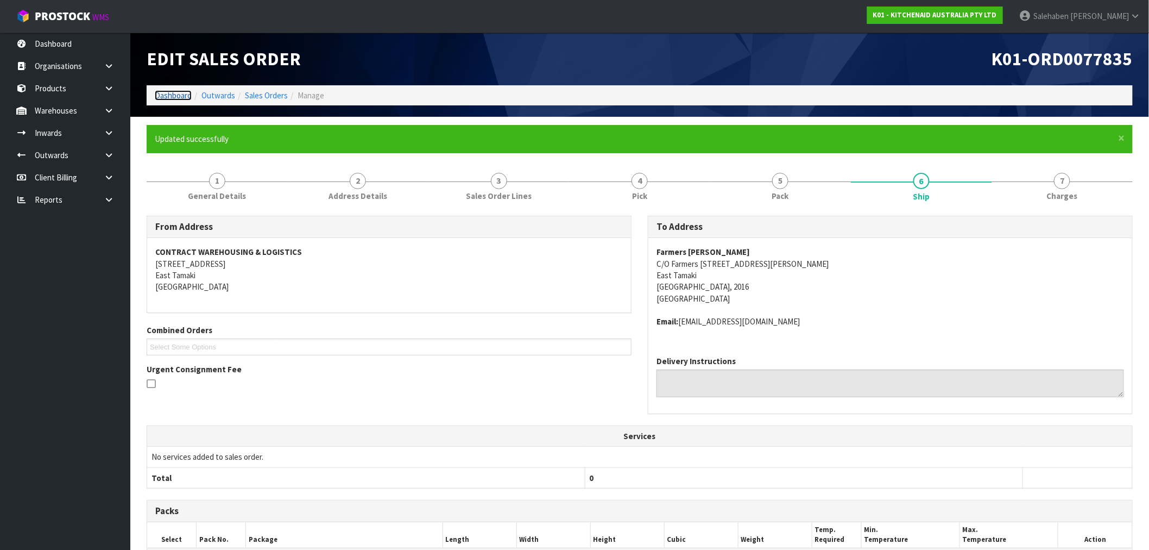
click at [177, 92] on link "Dashboard" at bounding box center [173, 95] width 37 height 10
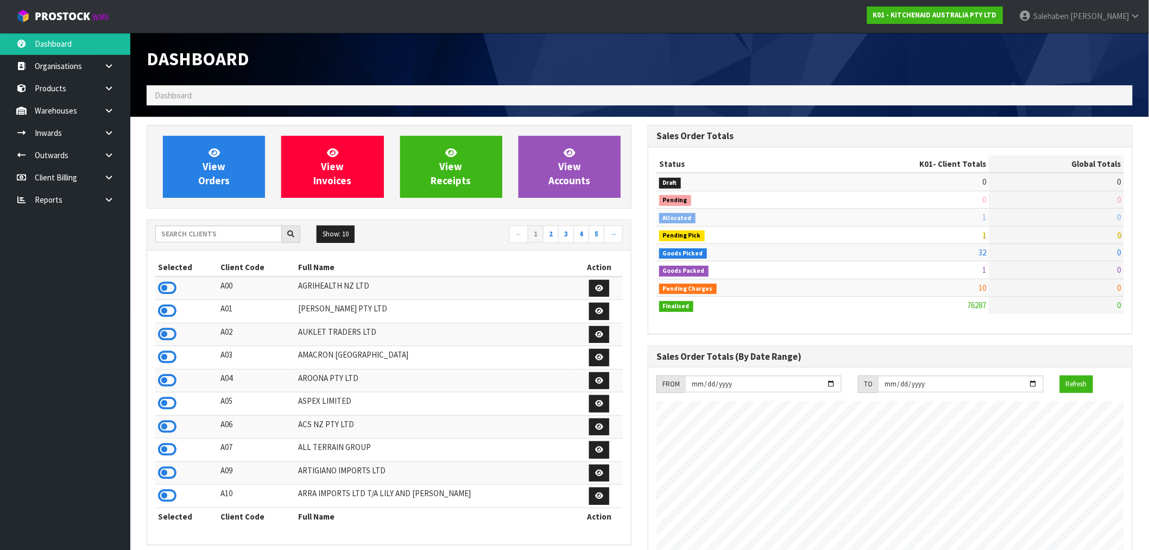
scroll to position [823, 501]
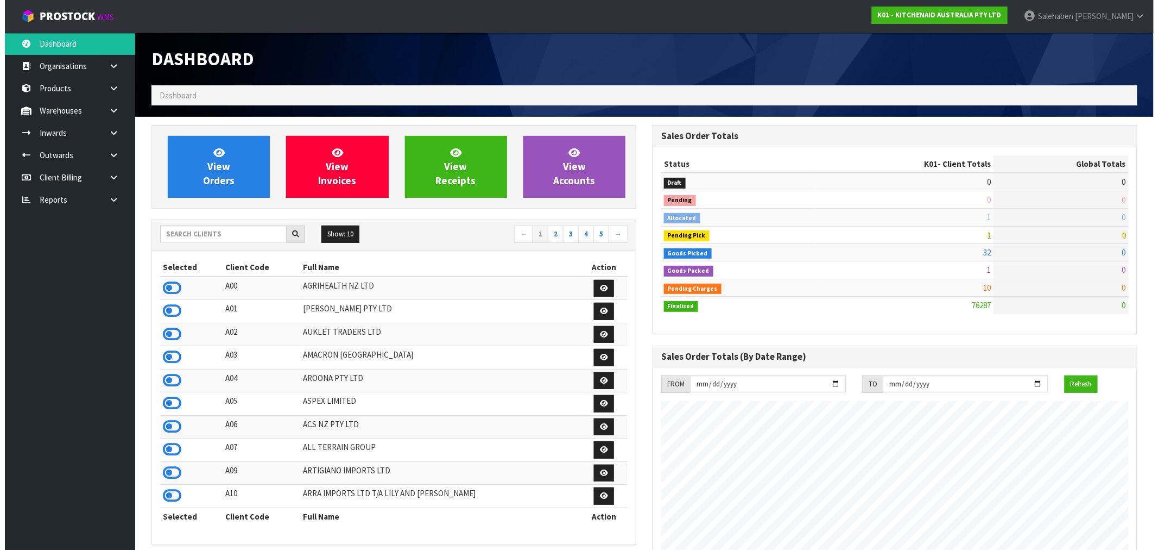
scroll to position [823, 501]
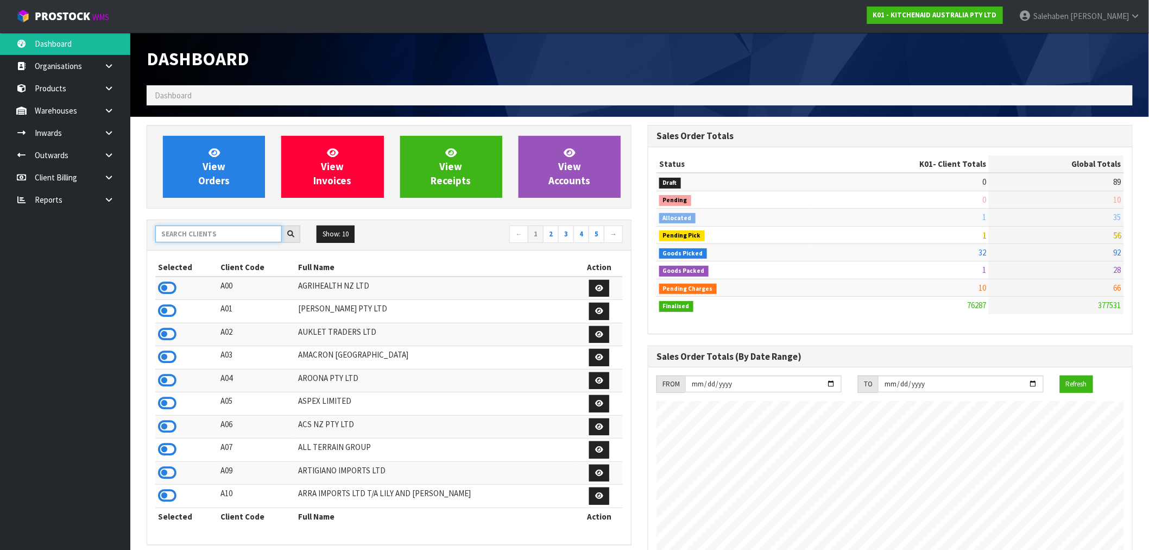
click at [238, 236] on input "text" at bounding box center [218, 233] width 127 height 17
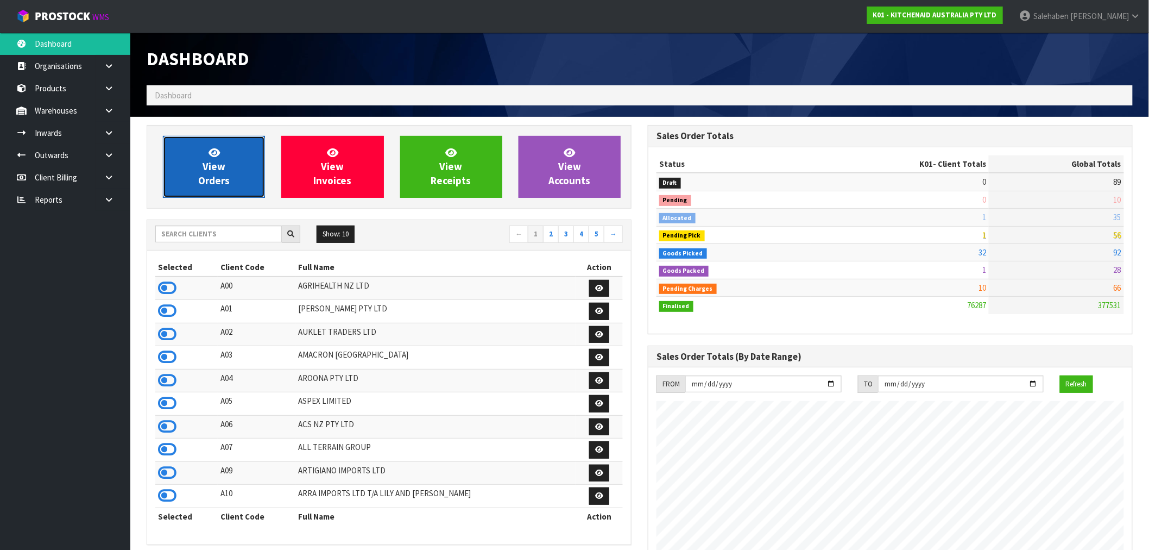
click at [187, 170] on link "View Orders" at bounding box center [214, 167] width 102 height 62
click at [188, 171] on link "View Orders" at bounding box center [214, 167] width 102 height 62
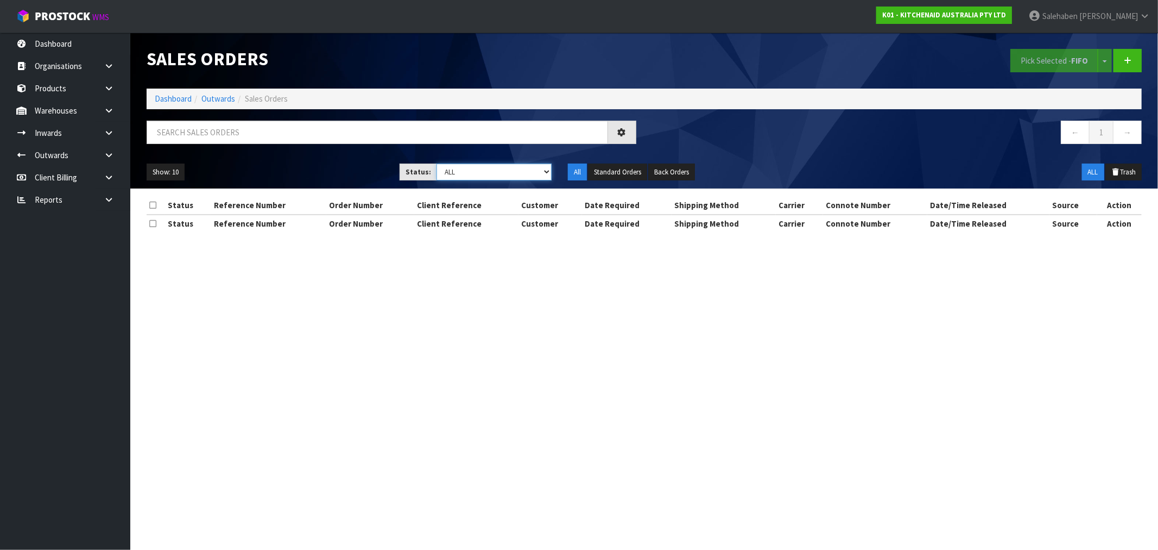
click at [464, 178] on select "Draft Pending Allocated Pending Pick Goods Picked Goods Packed Pending Charges …" at bounding box center [494, 171] width 115 height 17
select select "string:3"
click at [437, 163] on select "Draft Pending Allocated Pending Pick Goods Picked Goods Packed Pending Charges …" at bounding box center [494, 171] width 115 height 17
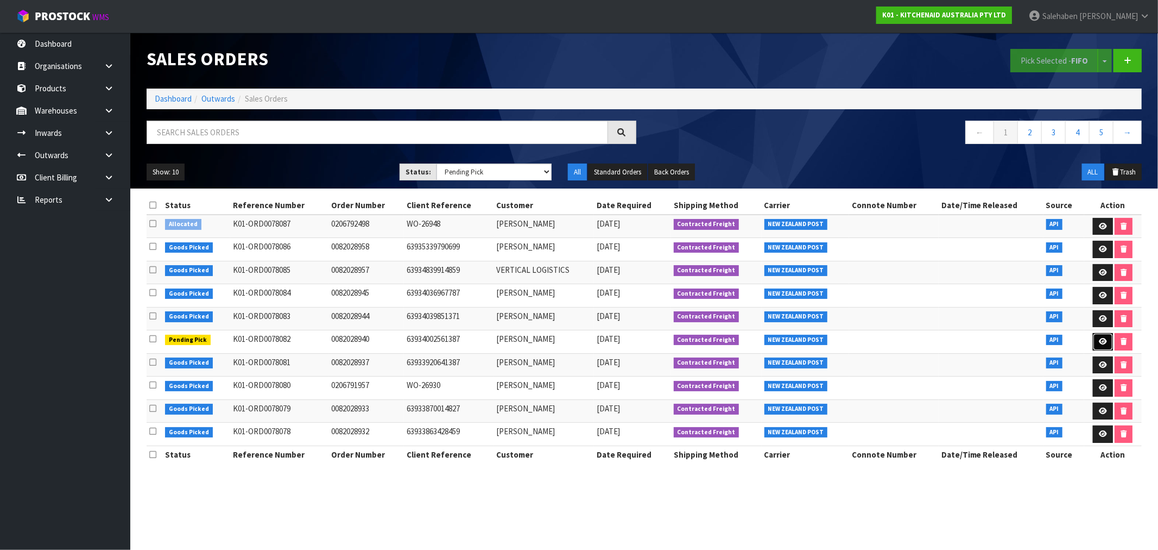
click at [1105, 346] on link at bounding box center [1103, 341] width 20 height 17
click at [1100, 344] on icon at bounding box center [1103, 341] width 8 height 7
click at [1103, 340] on icon at bounding box center [1103, 341] width 8 height 7
click at [1099, 340] on icon at bounding box center [1103, 341] width 8 height 7
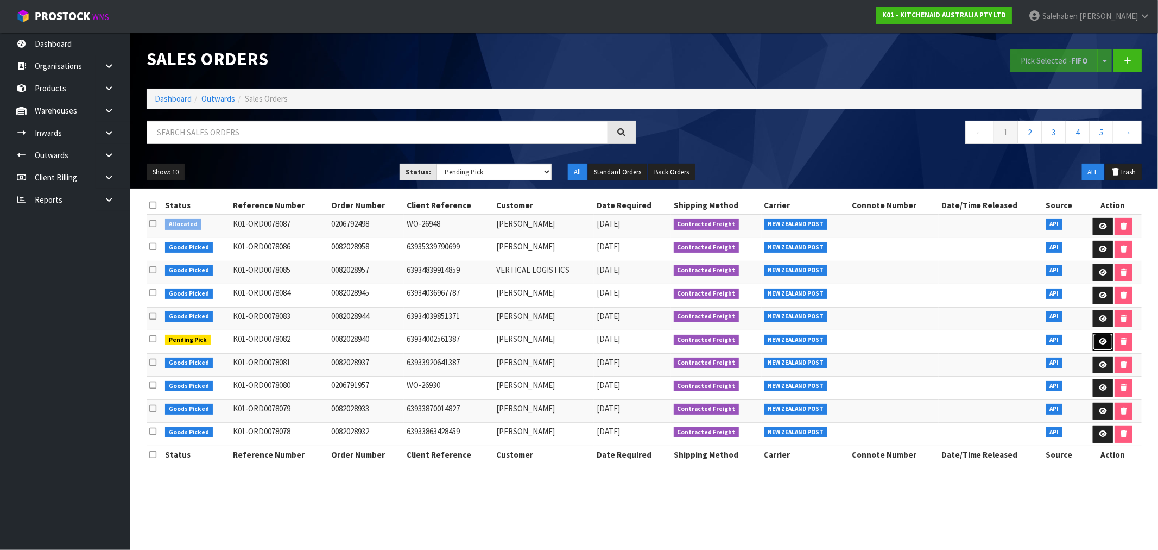
click at [1099, 340] on icon at bounding box center [1103, 341] width 8 height 7
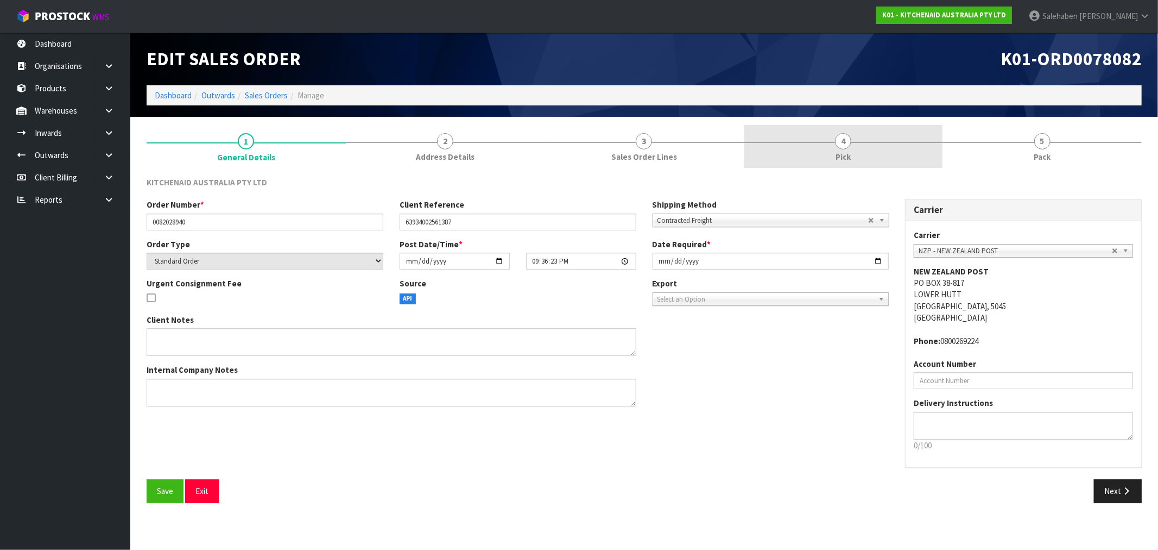
click at [843, 155] on span "Pick" at bounding box center [843, 156] width 15 height 11
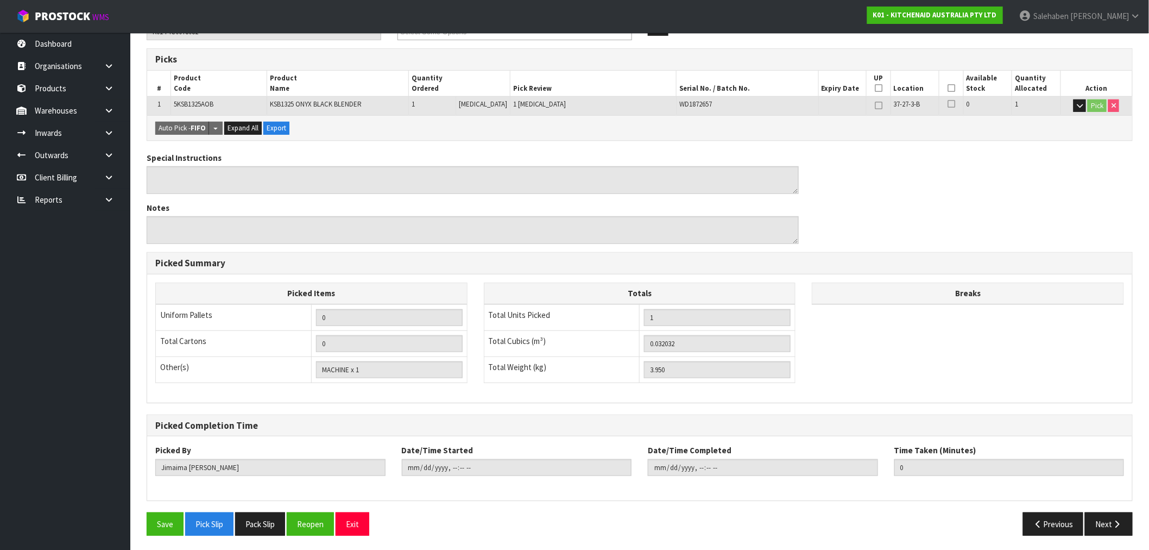
scroll to position [169, 0]
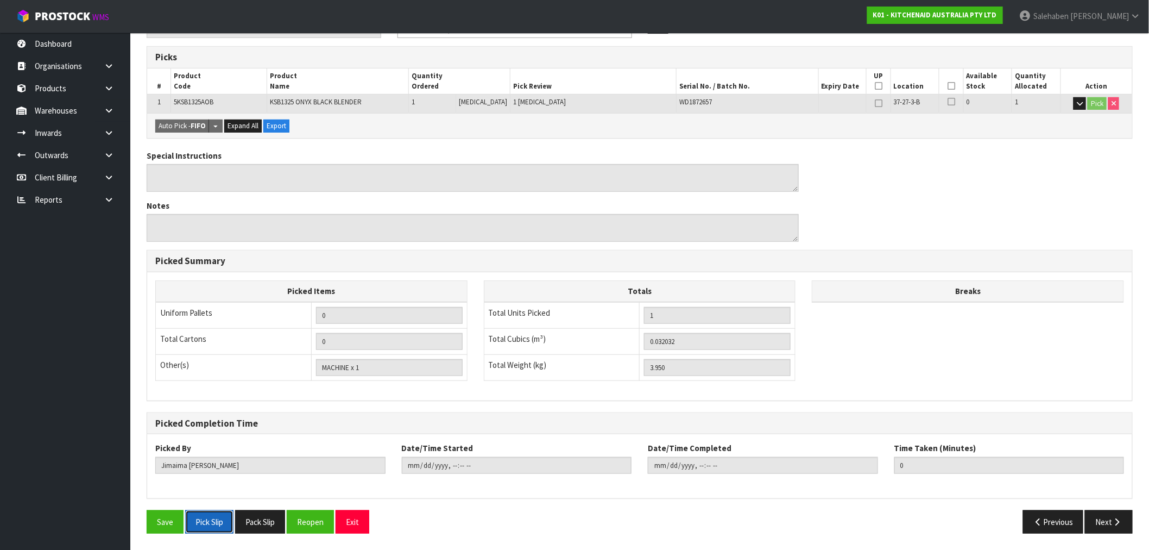
click at [219, 525] on button "Pick Slip" at bounding box center [209, 521] width 48 height 23
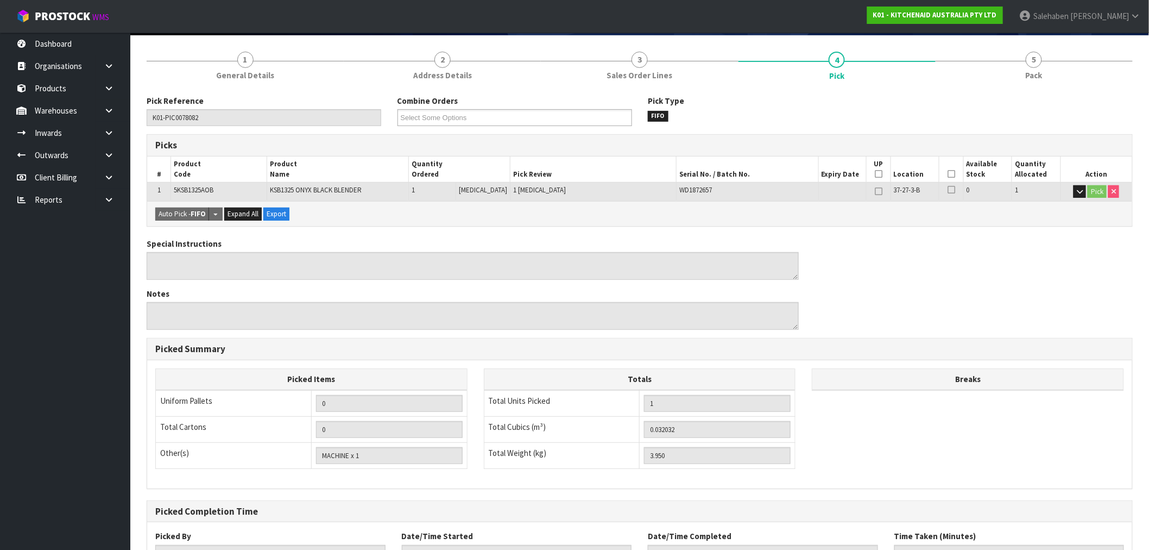
scroll to position [0, 0]
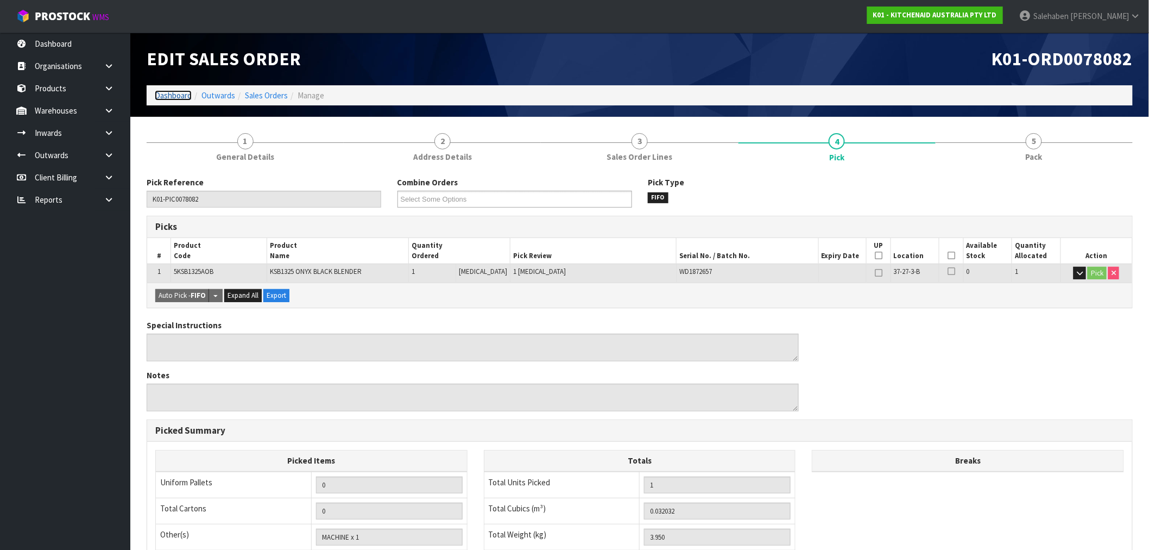
drag, startPoint x: 171, startPoint y: 93, endPoint x: 164, endPoint y: 102, distance: 10.9
click at [171, 94] on link "Dashboard" at bounding box center [173, 95] width 37 height 10
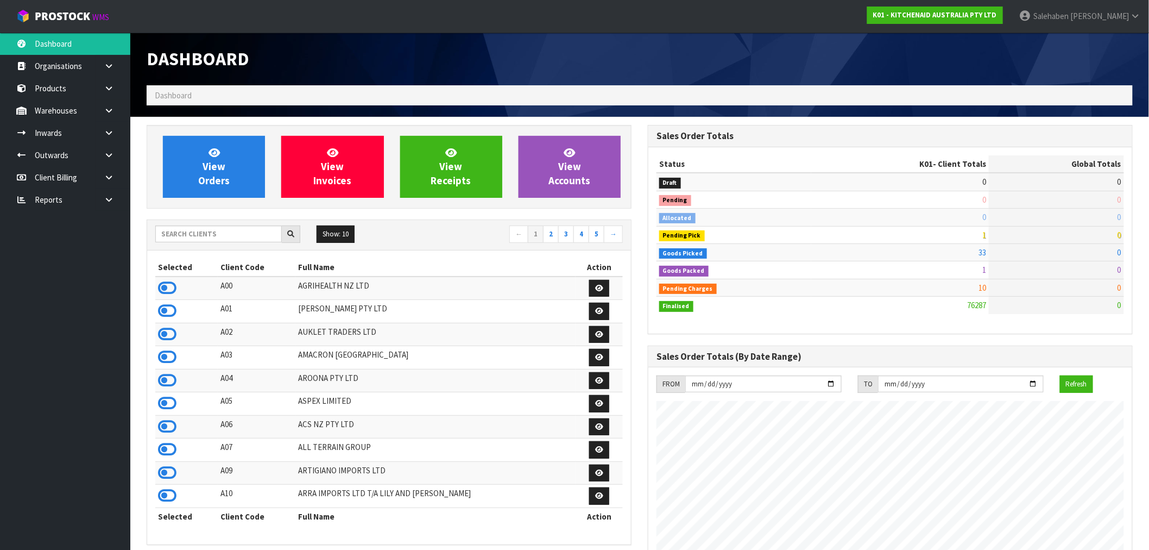
scroll to position [823, 501]
click at [219, 171] on span "View Orders" at bounding box center [213, 166] width 31 height 41
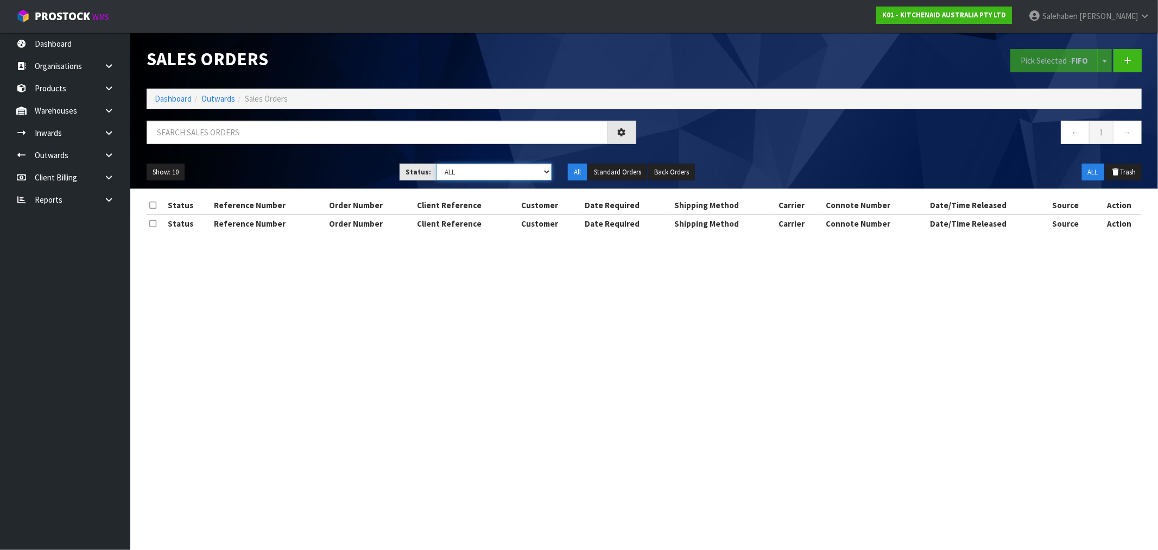
click at [458, 172] on select "Draft Pending Allocated Pending Pick Goods Picked Goods Packed Pending Charges …" at bounding box center [494, 171] width 115 height 17
select select "string:3"
click at [437, 163] on select "Draft Pending Allocated Pending Pick Goods Picked Goods Packed Pending Charges …" at bounding box center [494, 171] width 115 height 17
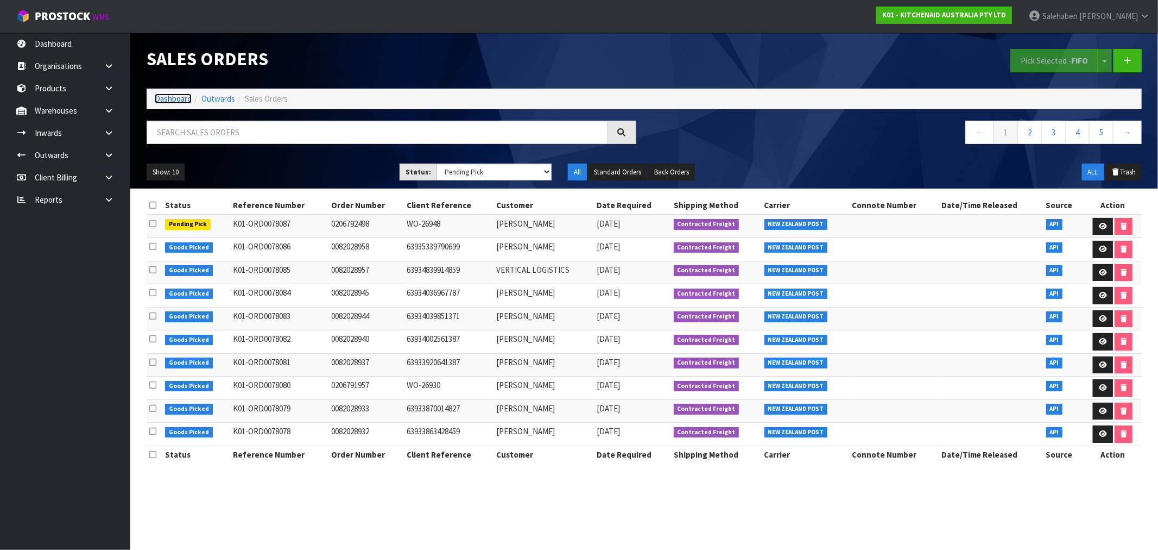
click at [164, 100] on link "Dashboard" at bounding box center [173, 98] width 37 height 10
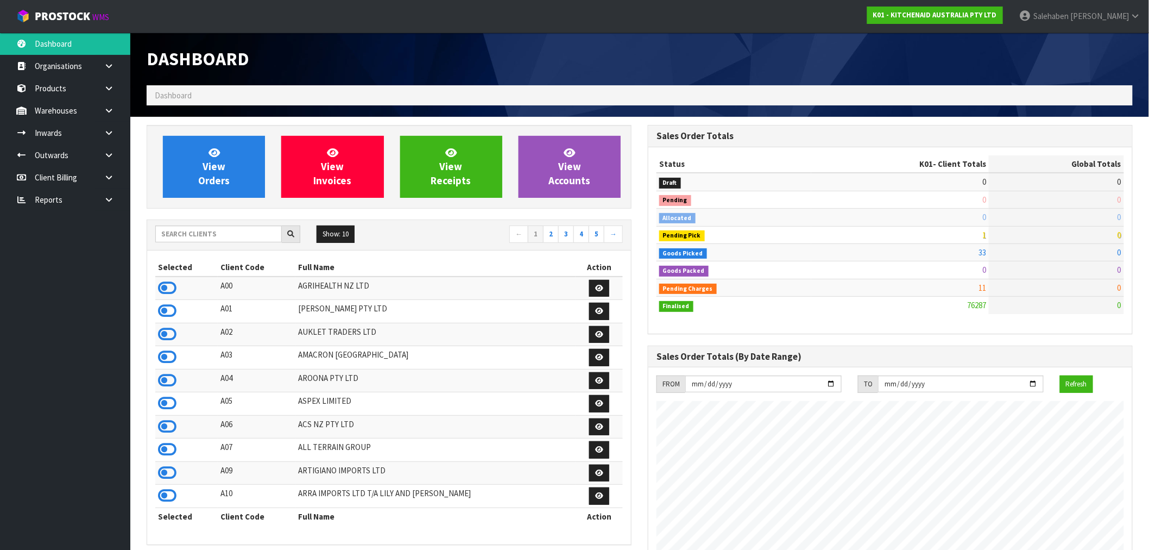
scroll to position [823, 501]
click at [254, 245] on div "Show: 10 5 10 25 50 ← 1 2 3 4 5 →" at bounding box center [389, 235] width 484 height 30
click at [253, 235] on input "text" at bounding box center [218, 233] width 127 height 17
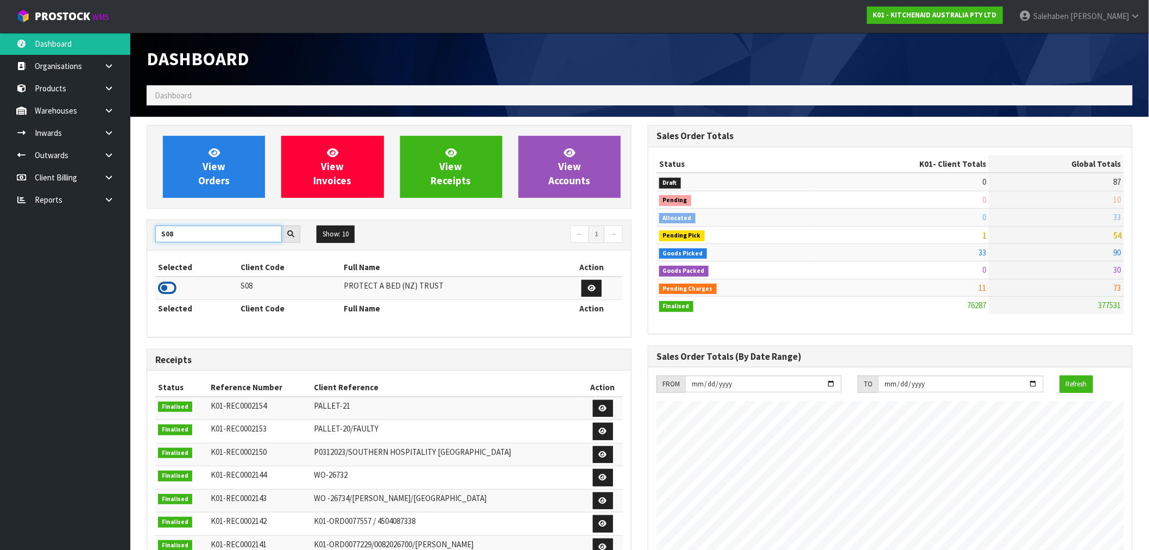
type input "S08"
click at [168, 286] on icon at bounding box center [167, 288] width 18 height 16
click at [78, 259] on body "Toggle navigation ProStock WMS S08 - PROTECT A BED (NZ) TRUST Salehaben Patel L…" at bounding box center [574, 275] width 1149 height 550
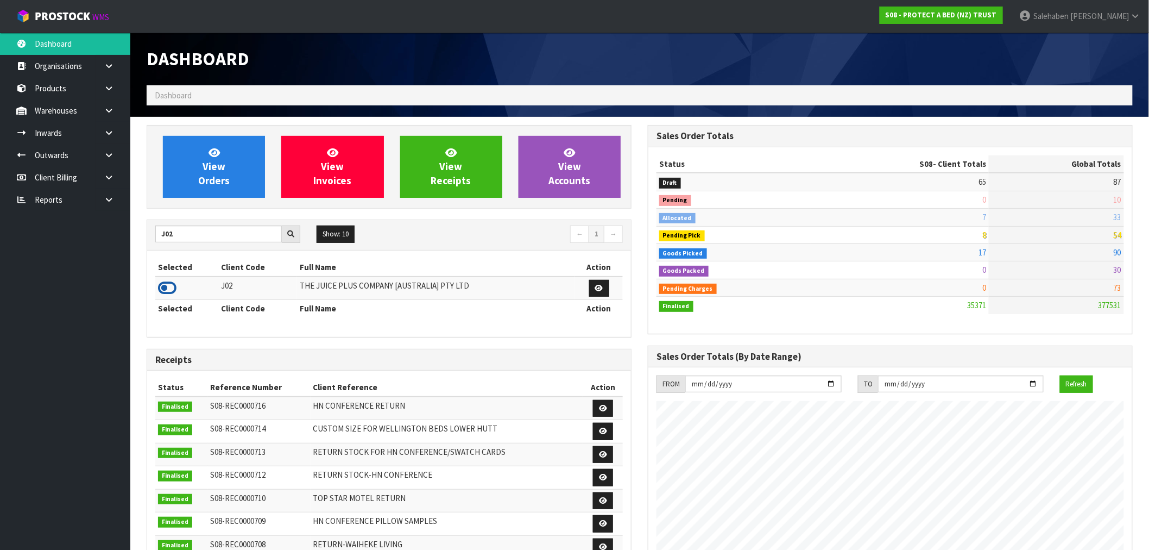
click at [170, 288] on icon at bounding box center [167, 288] width 18 height 16
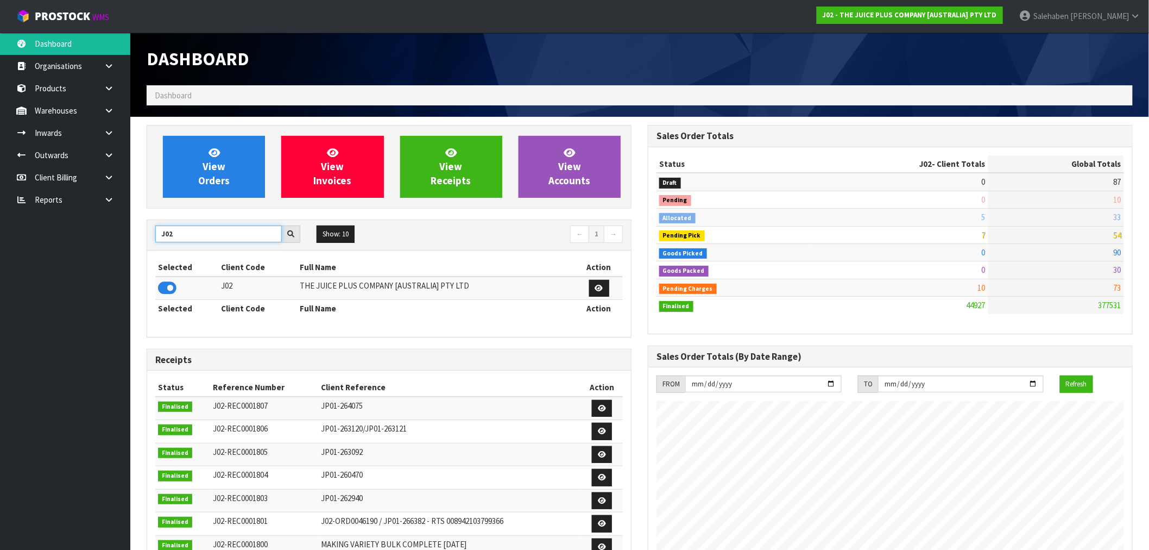
drag, startPoint x: 181, startPoint y: 234, endPoint x: 130, endPoint y: 246, distance: 52.0
click at [131, 245] on section "View Orders View Invoices View Receipts View Accounts J02 Show: 10 5 10 25 50 ←…" at bounding box center [639, 537] width 1019 height 840
type input "T01"
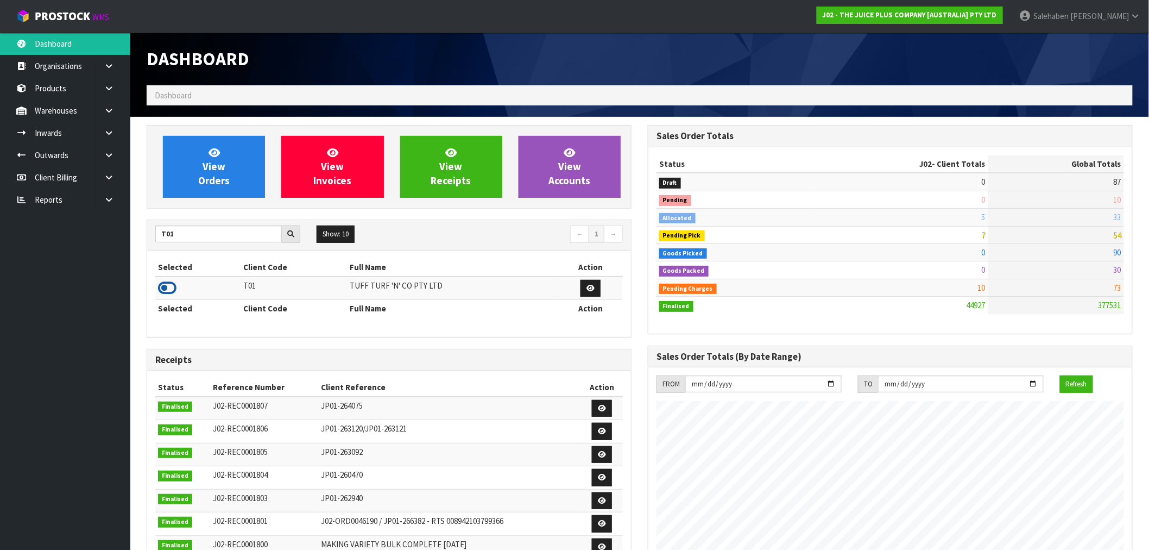
click at [171, 283] on icon at bounding box center [167, 288] width 18 height 16
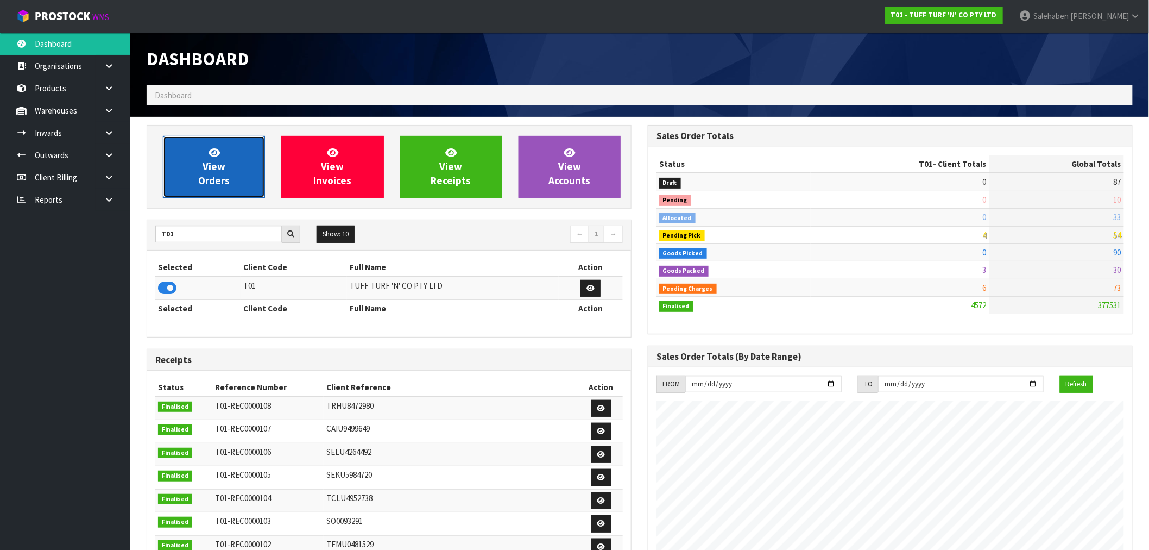
click at [219, 170] on span "View Orders" at bounding box center [213, 166] width 31 height 41
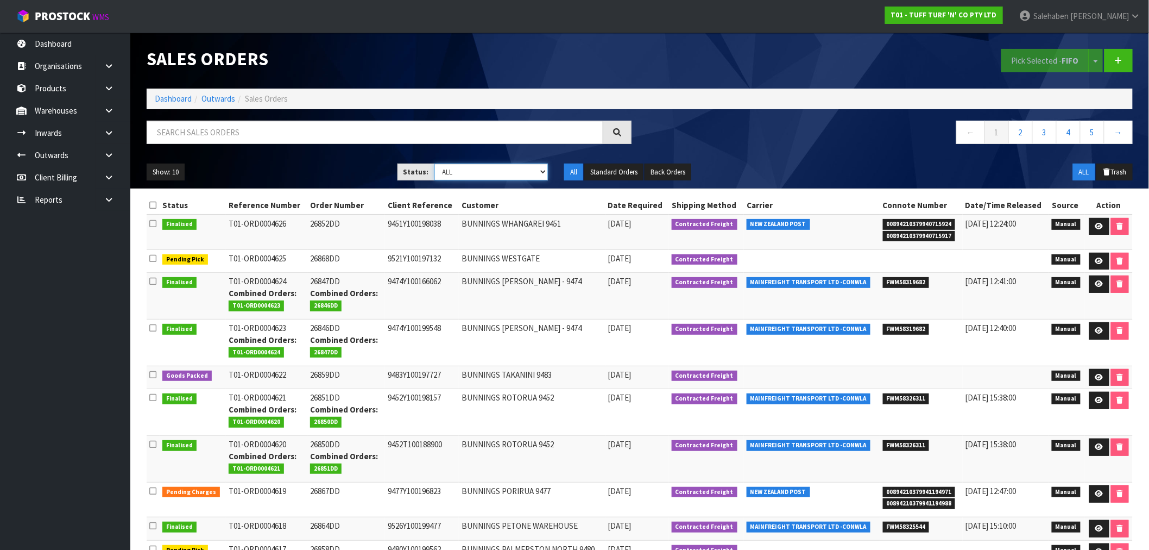
click at [513, 174] on select "Draft Pending Allocated Pending Pick Goods Picked Goods Packed Pending Charges …" at bounding box center [491, 171] width 114 height 17
select select "string:3"
click at [434, 163] on select "Draft Pending Allocated Pending Pick Goods Picked Goods Packed Pending Charges …" at bounding box center [491, 171] width 114 height 17
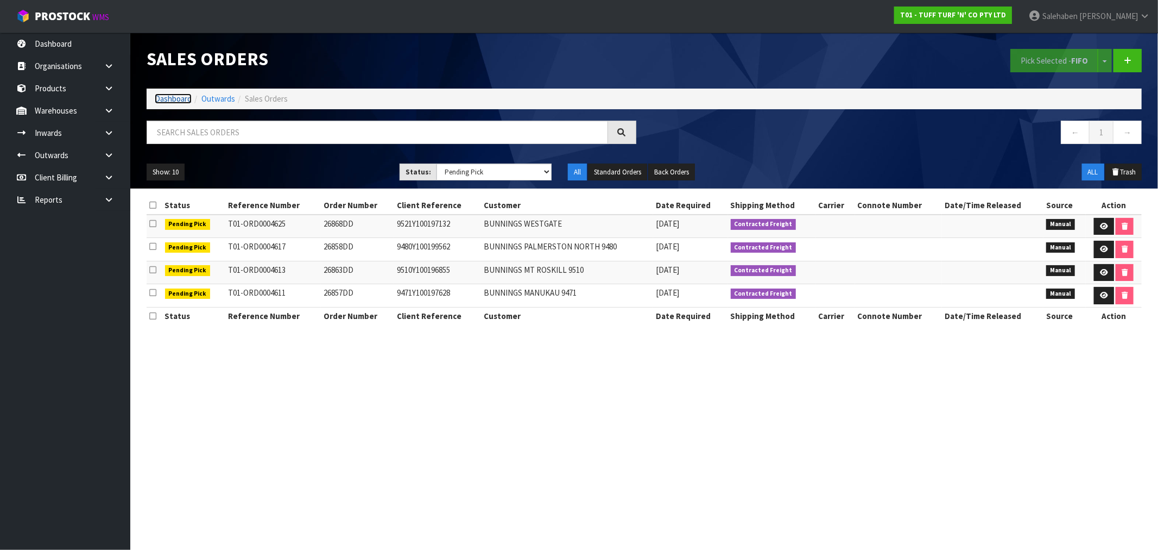
click at [182, 100] on link "Dashboard" at bounding box center [173, 98] width 37 height 10
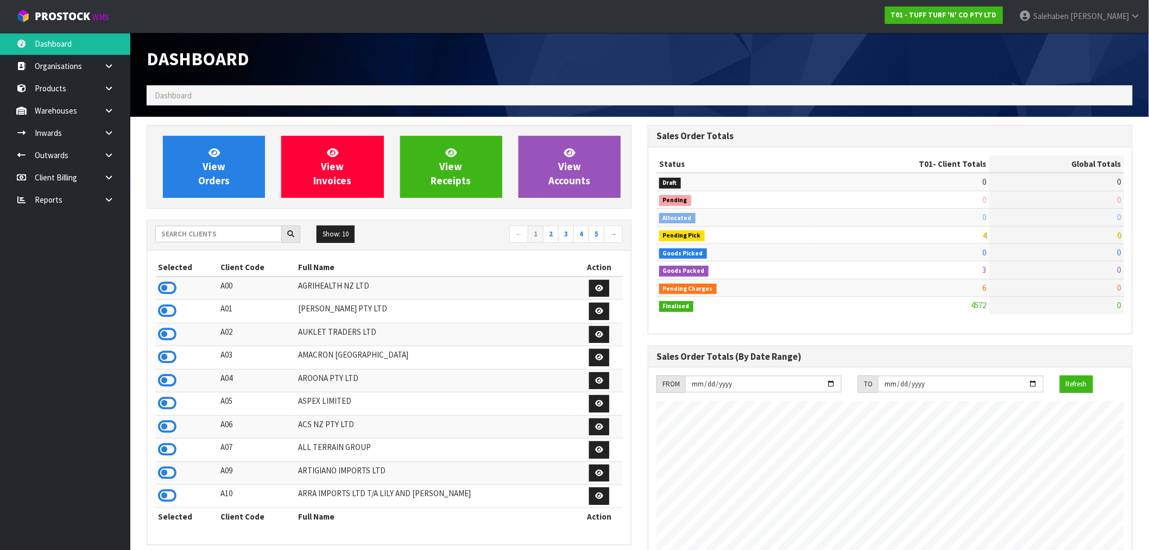
scroll to position [823, 501]
click at [235, 231] on input "text" at bounding box center [218, 233] width 127 height 17
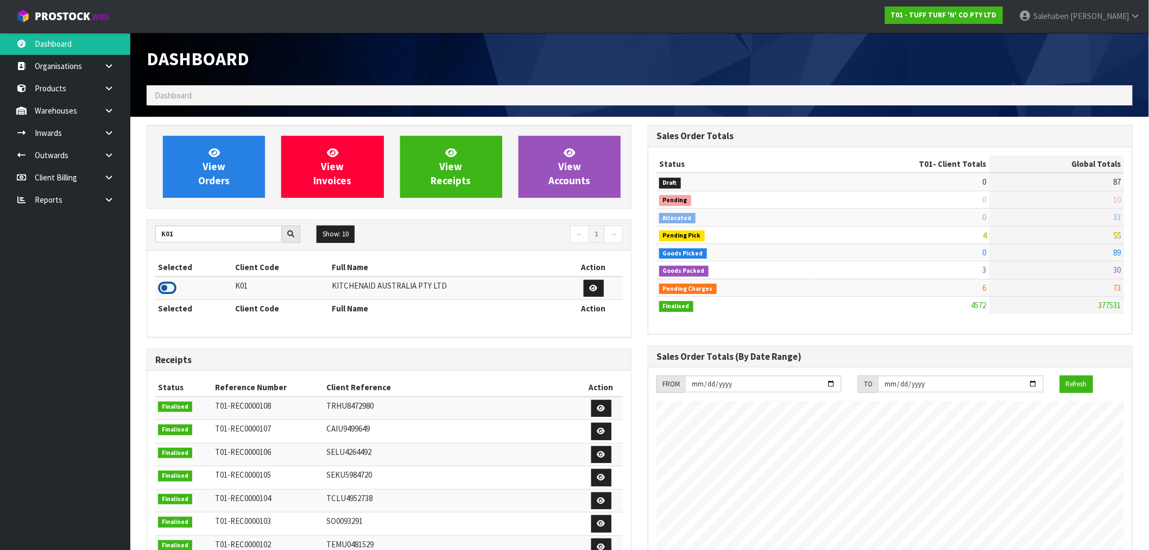
click at [171, 287] on icon at bounding box center [167, 288] width 18 height 16
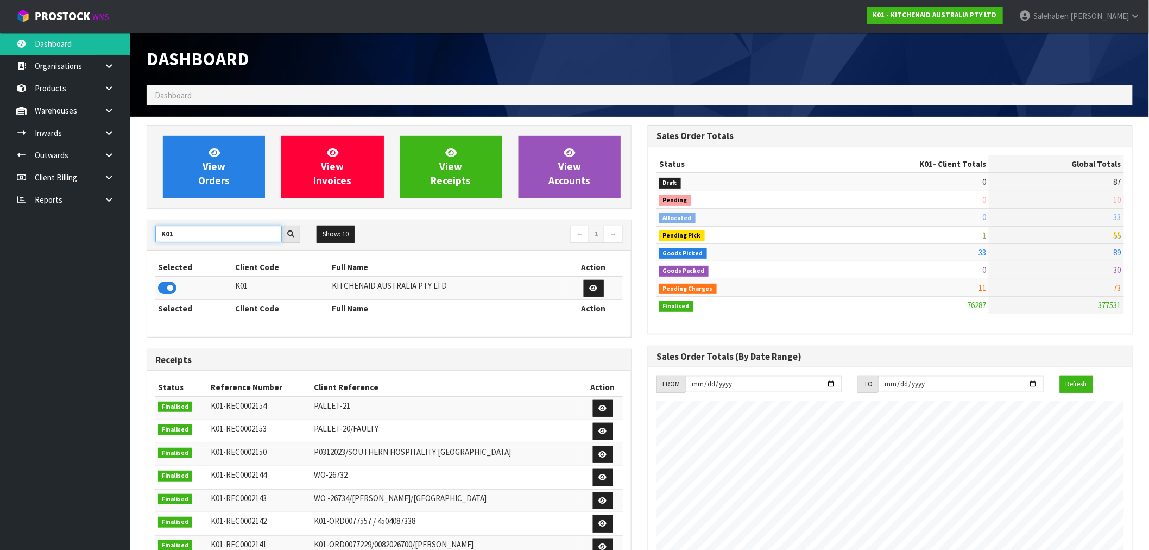
drag, startPoint x: 171, startPoint y: 237, endPoint x: 83, endPoint y: 248, distance: 89.2
click at [123, 244] on body "Toggle navigation ProStock WMS K01 - KITCHENAID AUSTRALIA PTY LTD Salehaben Pat…" at bounding box center [574, 275] width 1149 height 550
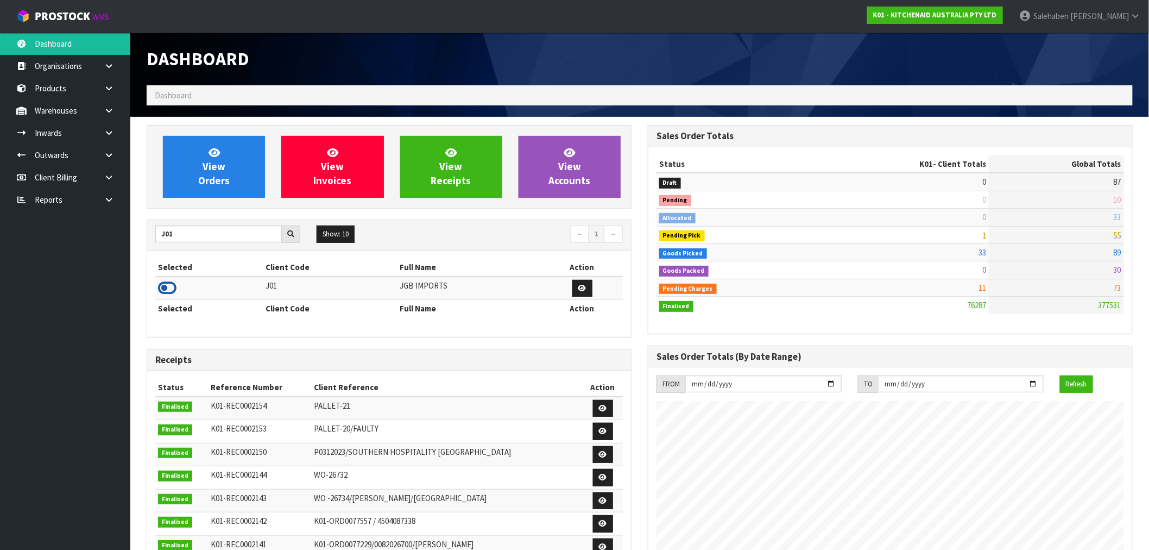
click at [164, 286] on icon at bounding box center [167, 288] width 18 height 16
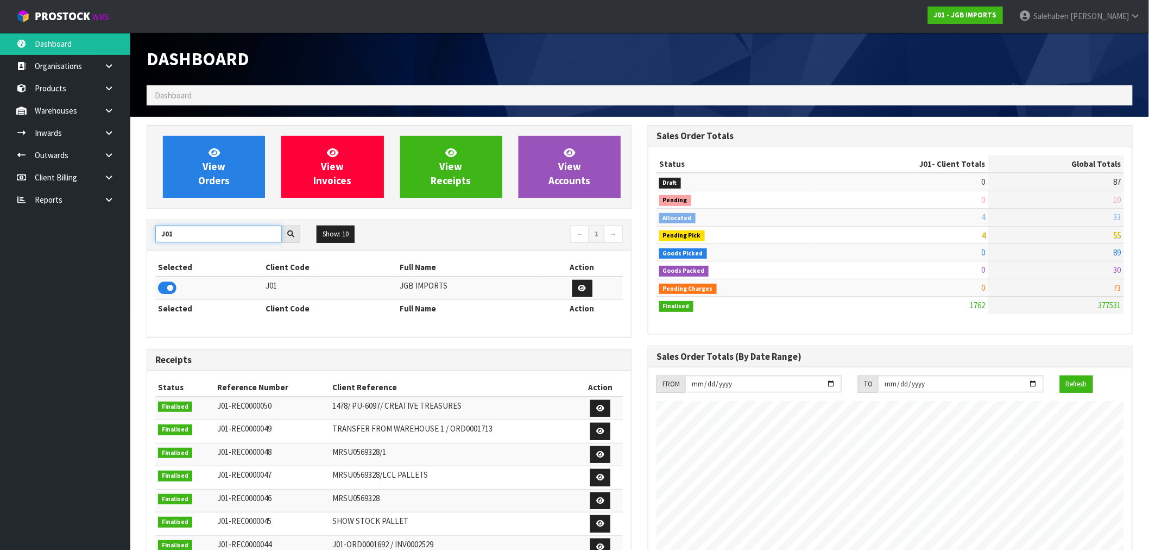
drag, startPoint x: 181, startPoint y: 240, endPoint x: 147, endPoint y: 253, distance: 37.3
click at [147, 253] on div "J01 Show: 10 5 10 25 50 ← 1 → Selected Client Code Full Name Action J01 JGB IMP…" at bounding box center [389, 278] width 485 height 118
type input "Y01"
click at [166, 291] on icon at bounding box center [167, 288] width 18 height 16
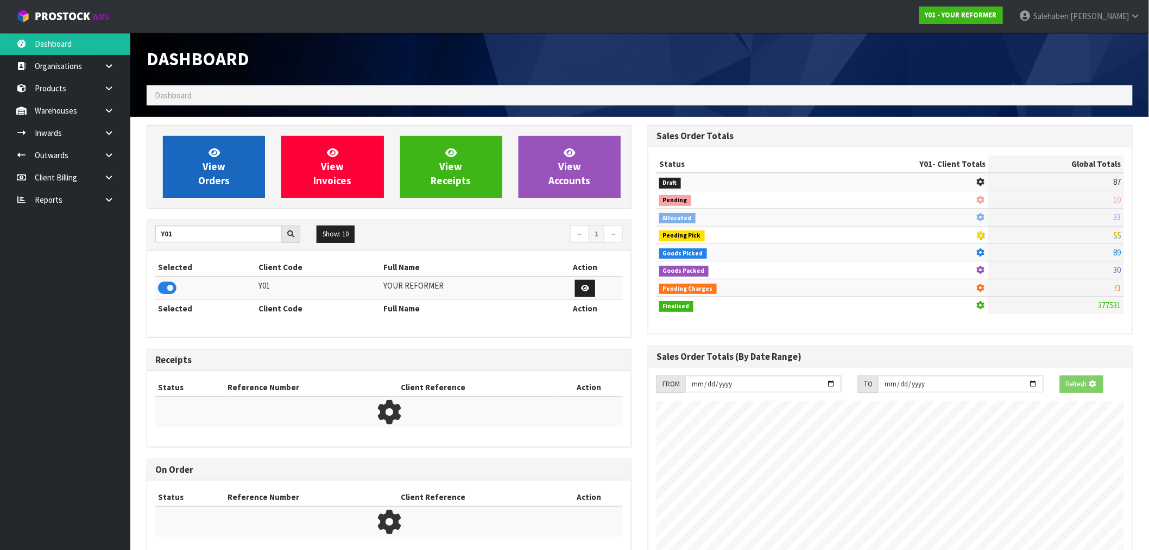
scroll to position [542413, 542589]
click at [210, 167] on span "View Orders" at bounding box center [213, 166] width 31 height 41
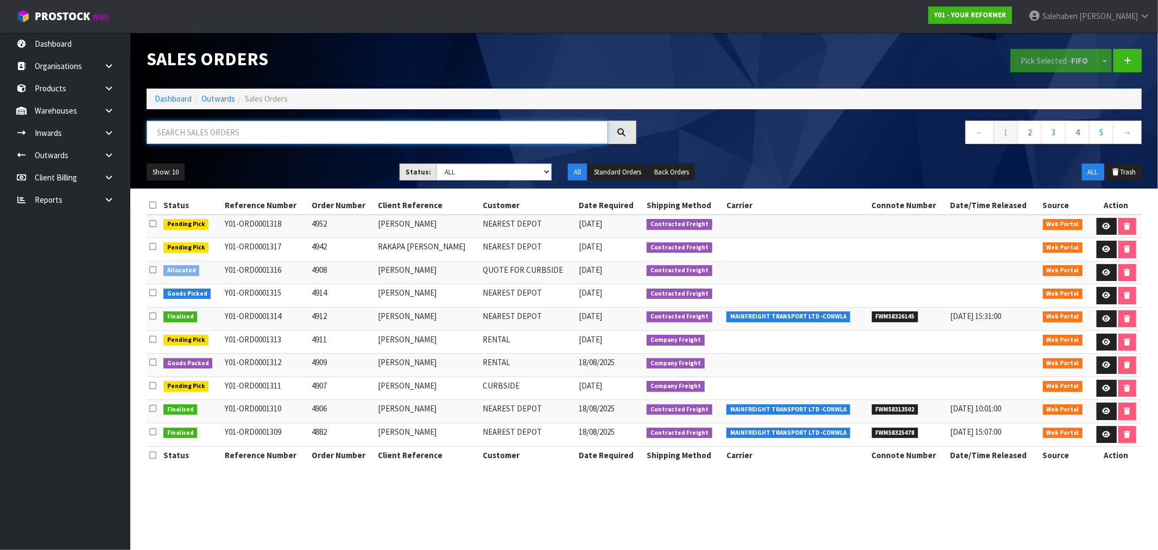
click at [201, 135] on input "text" at bounding box center [378, 132] width 462 height 23
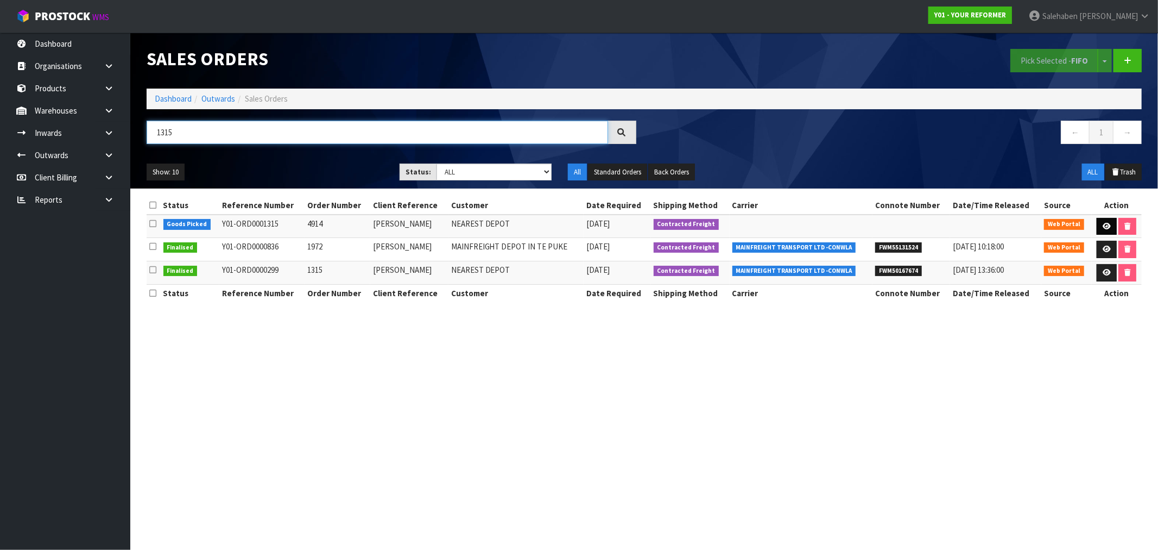
type input "1315"
click at [1112, 226] on link at bounding box center [1107, 226] width 20 height 17
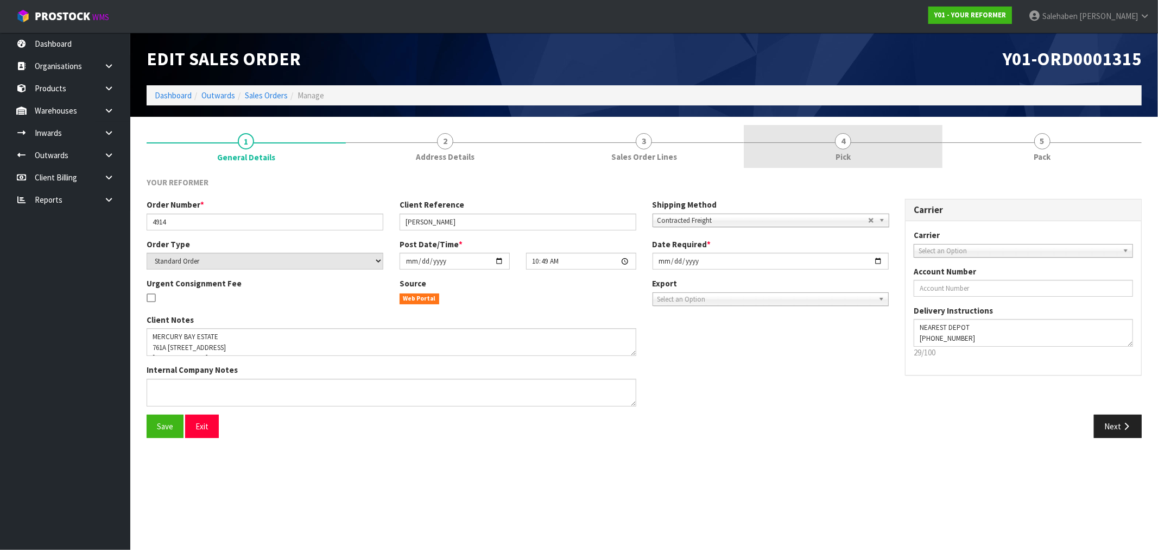
click at [847, 153] on span "Pick" at bounding box center [843, 156] width 15 height 11
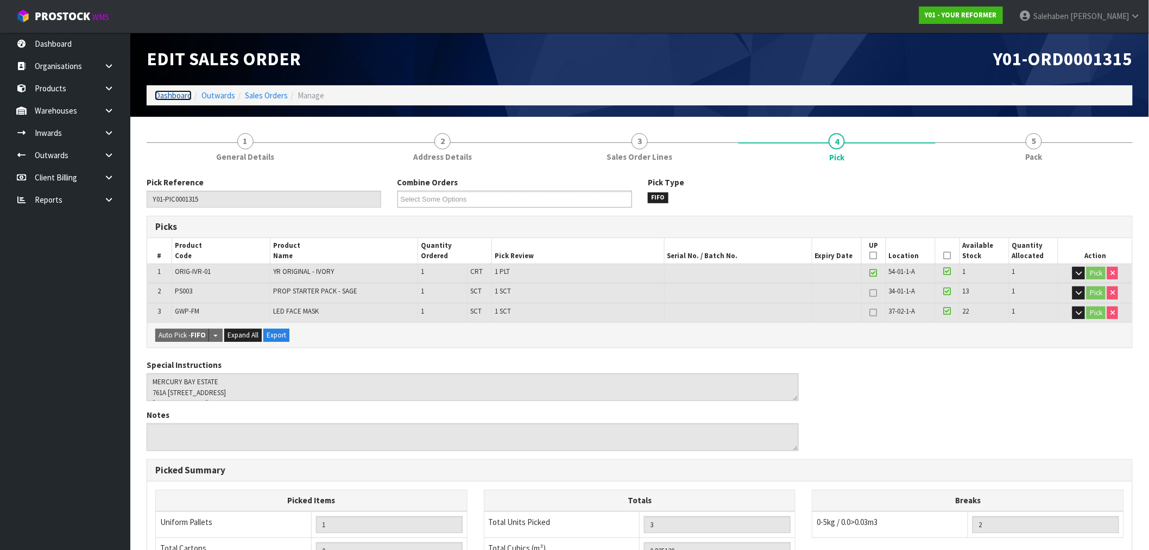
click at [169, 95] on link "Dashboard" at bounding box center [173, 95] width 37 height 10
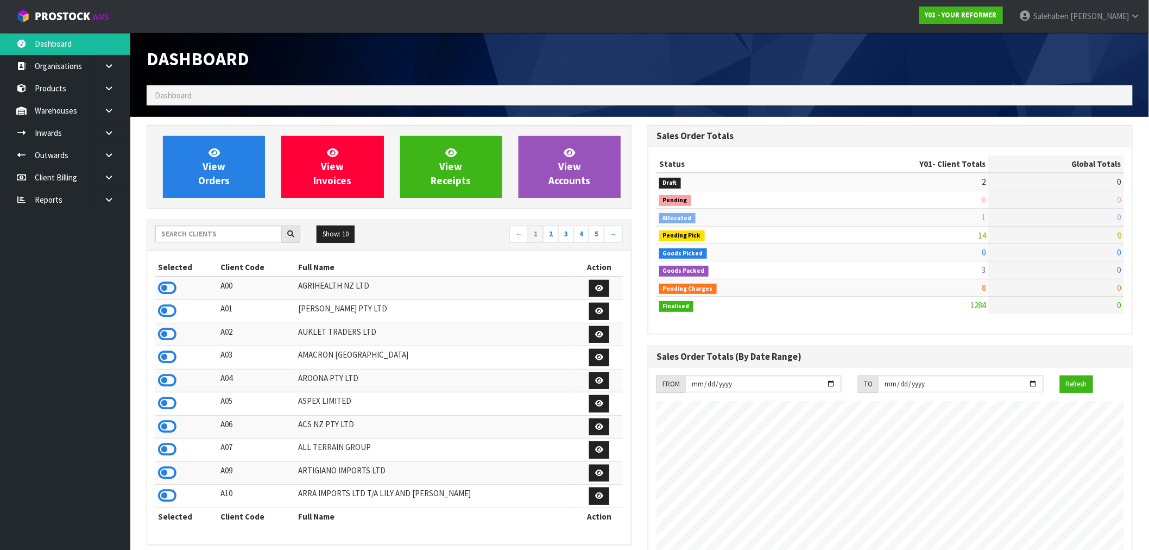
scroll to position [823, 501]
click at [226, 231] on input "text" at bounding box center [218, 233] width 127 height 17
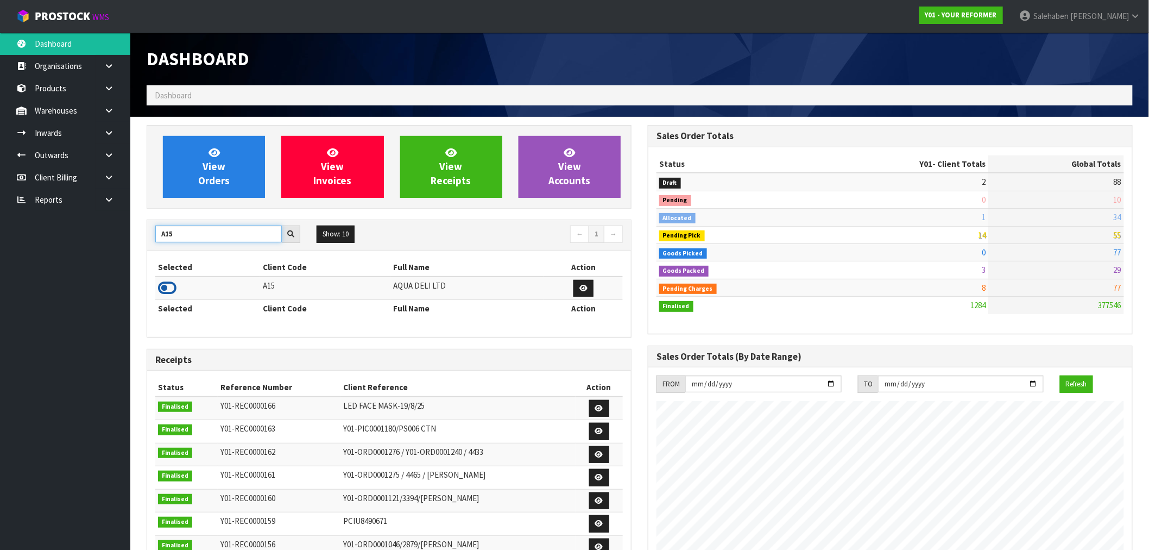
type input "A15"
click at [161, 289] on icon at bounding box center [167, 288] width 18 height 16
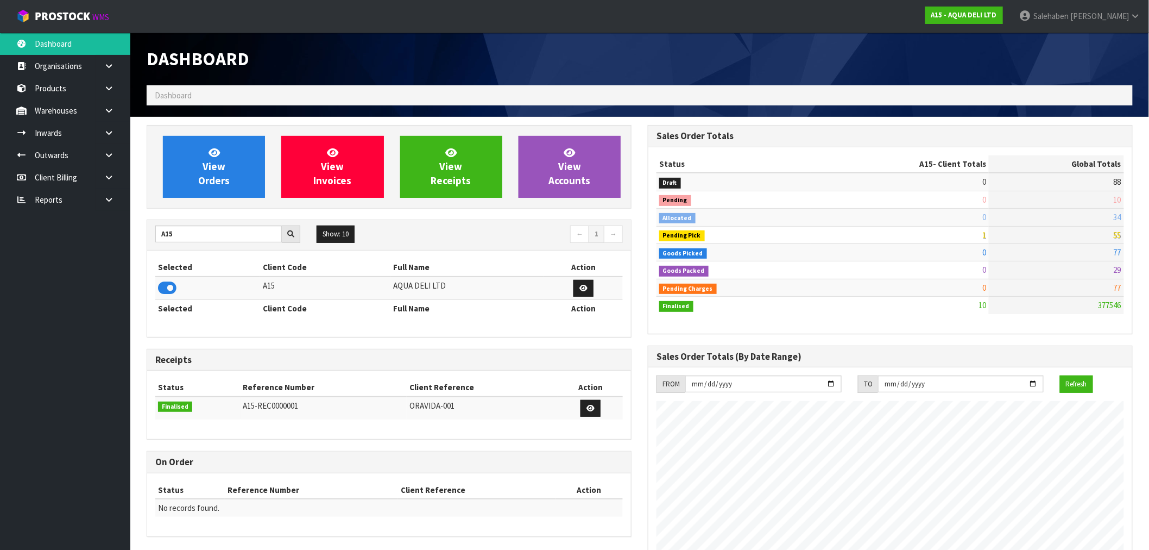
scroll to position [542426, 542589]
click at [247, 169] on link "View Orders" at bounding box center [214, 167] width 102 height 62
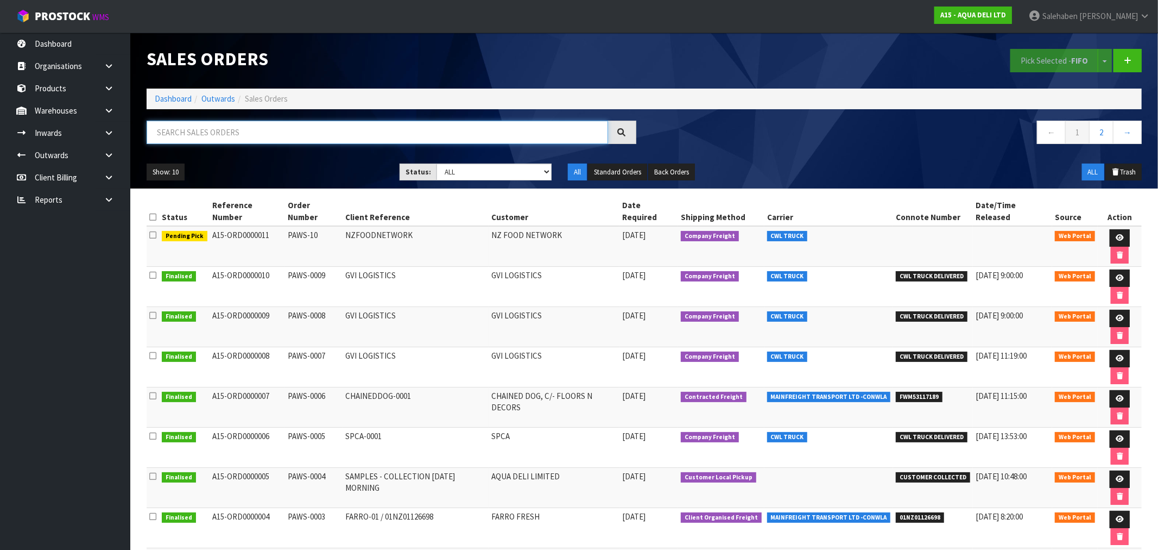
click at [217, 130] on input "text" at bounding box center [378, 132] width 462 height 23
click at [1116, 234] on icon at bounding box center [1120, 237] width 8 height 7
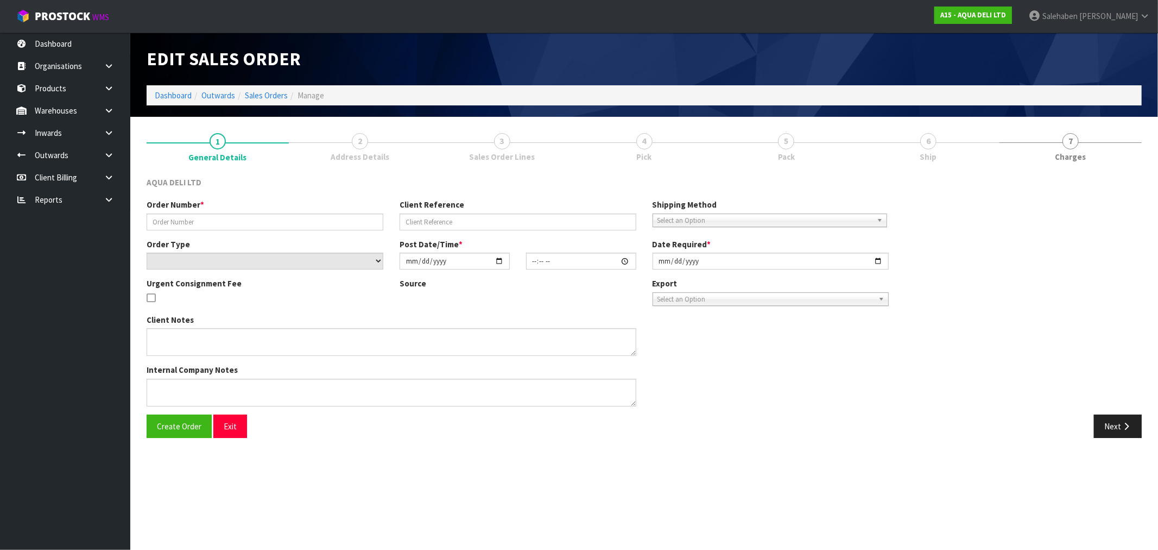
type input "PAWS-10"
type input "NZFOODNETWORK"
select select "number:0"
type input "2025-08-18"
type input "12:13:00.000"
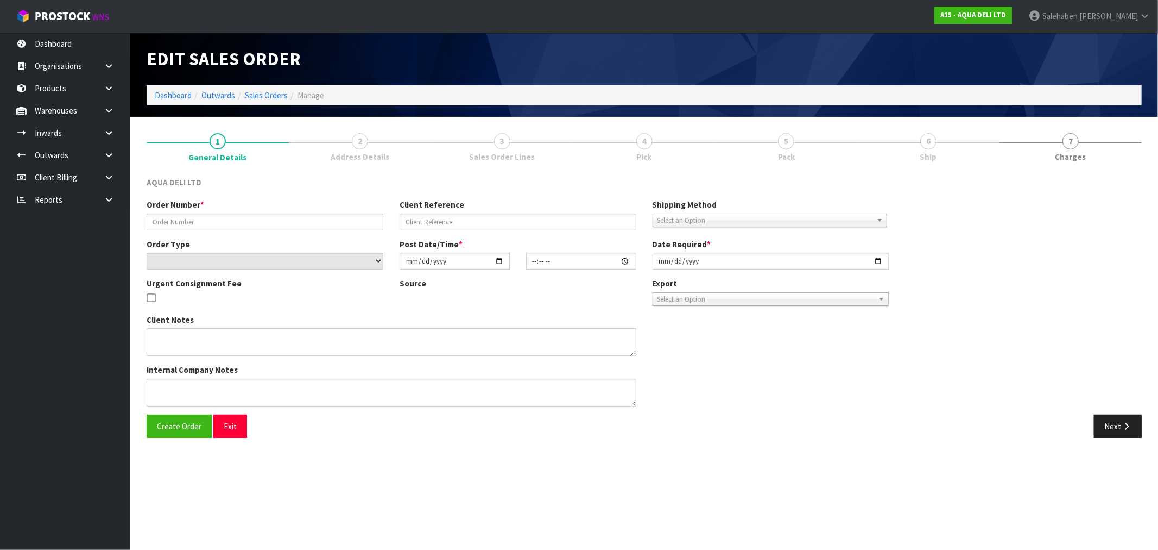
type input "2025-08-21"
type textarea "THE FREIGHT COST TO DELIVER THE 15 PALLETS BY CWL TRUCK WILL BE APPROXIMATELY $…"
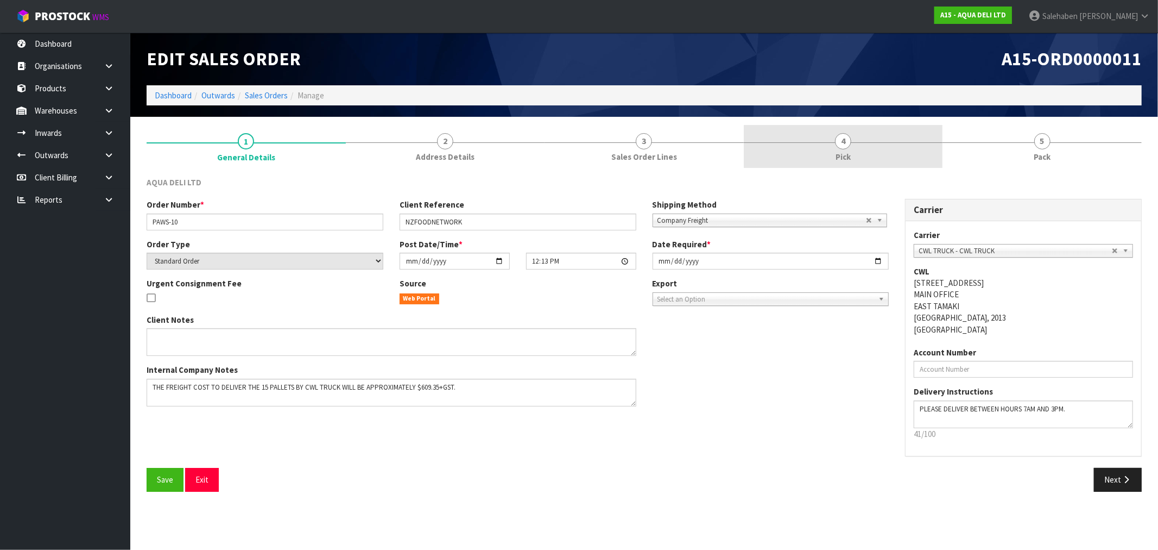
click at [842, 142] on span "4" at bounding box center [843, 141] width 16 height 16
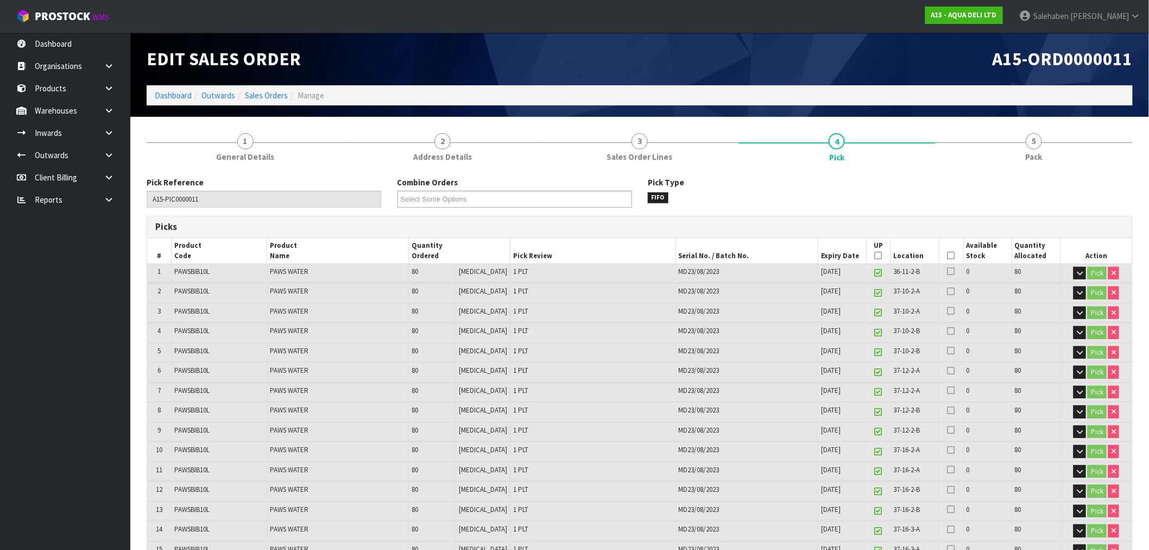
click at [951, 255] on icon at bounding box center [952, 255] width 8 height 1
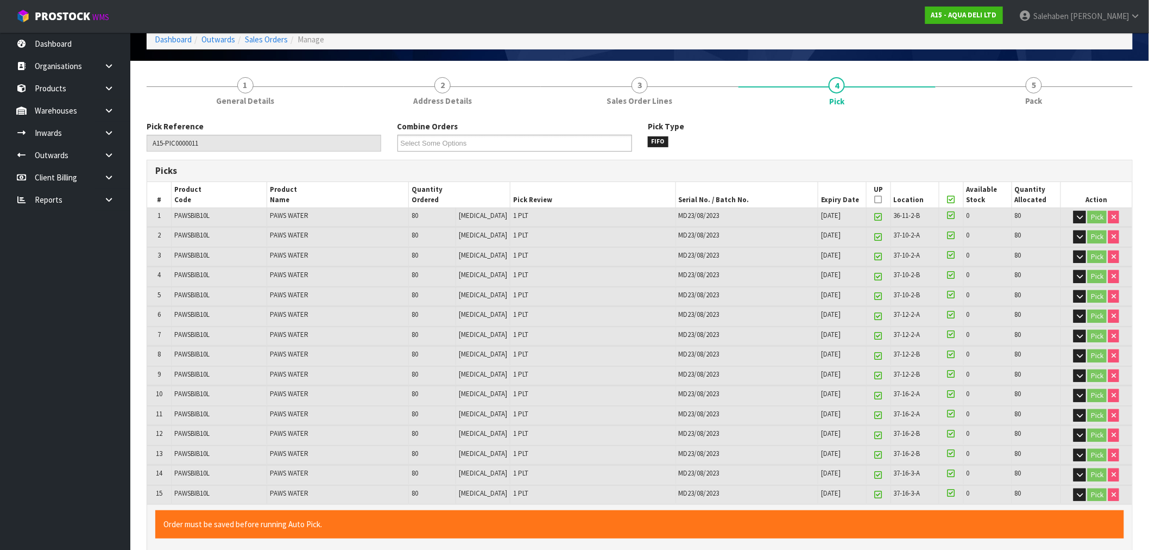
scroll to position [482, 0]
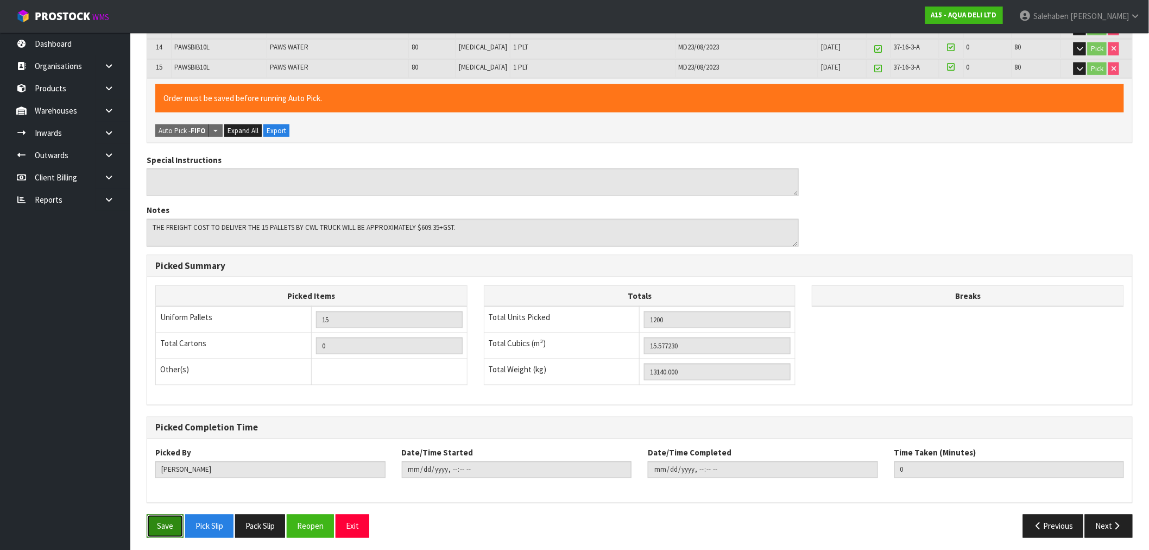
click at [166, 525] on button "Save" at bounding box center [165, 525] width 37 height 23
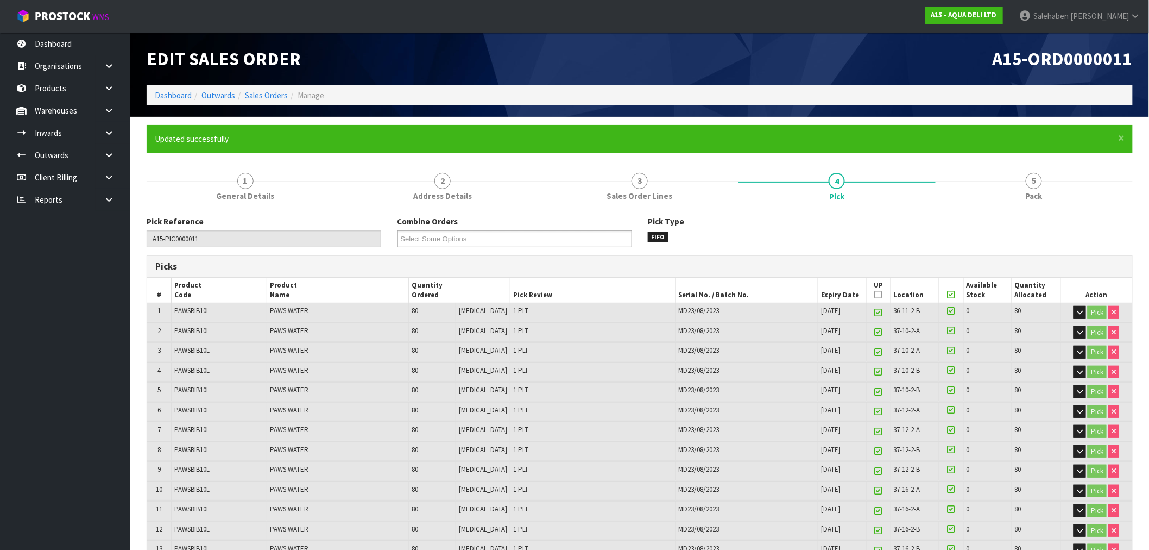
type input "Salehaben Patel"
type input "2025-08-20T14:33:55"
click at [875, 294] on icon at bounding box center [879, 294] width 8 height 1
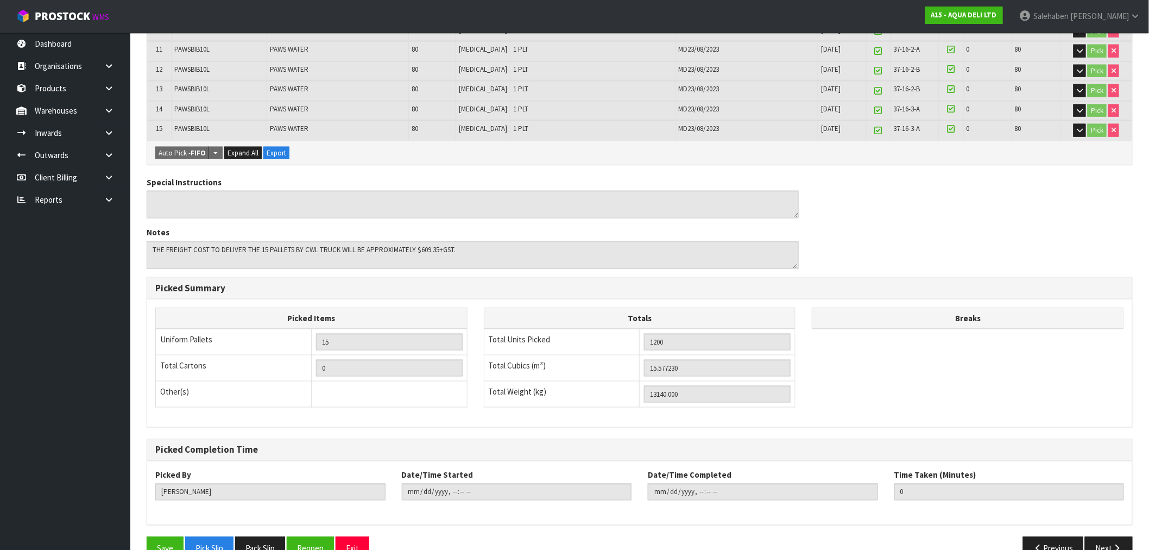
scroll to position [482, 0]
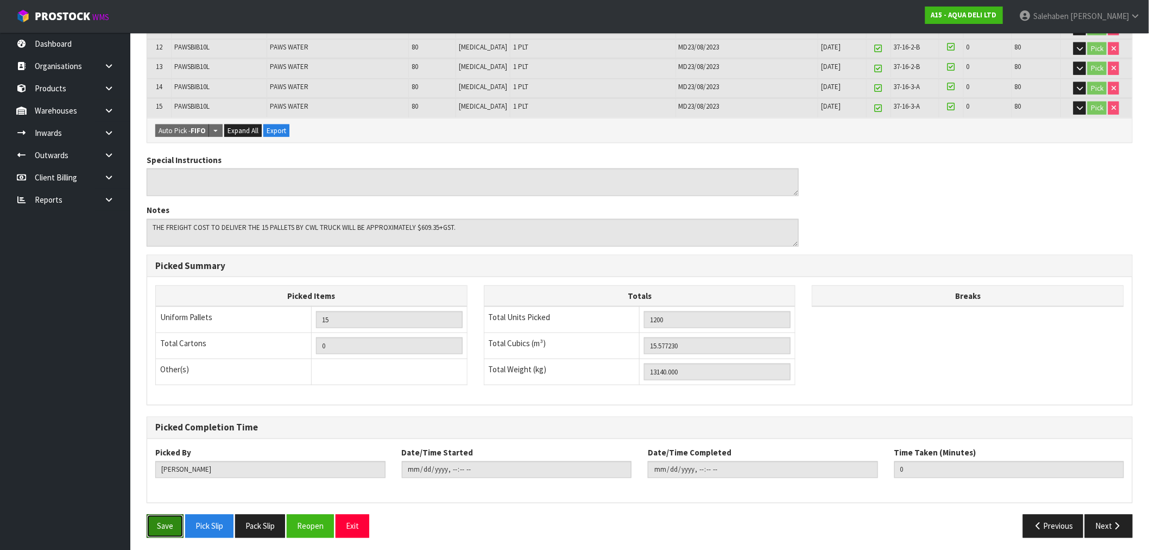
drag, startPoint x: 160, startPoint y: 525, endPoint x: 169, endPoint y: 519, distance: 11.0
click at [161, 525] on button "Save" at bounding box center [165, 525] width 37 height 23
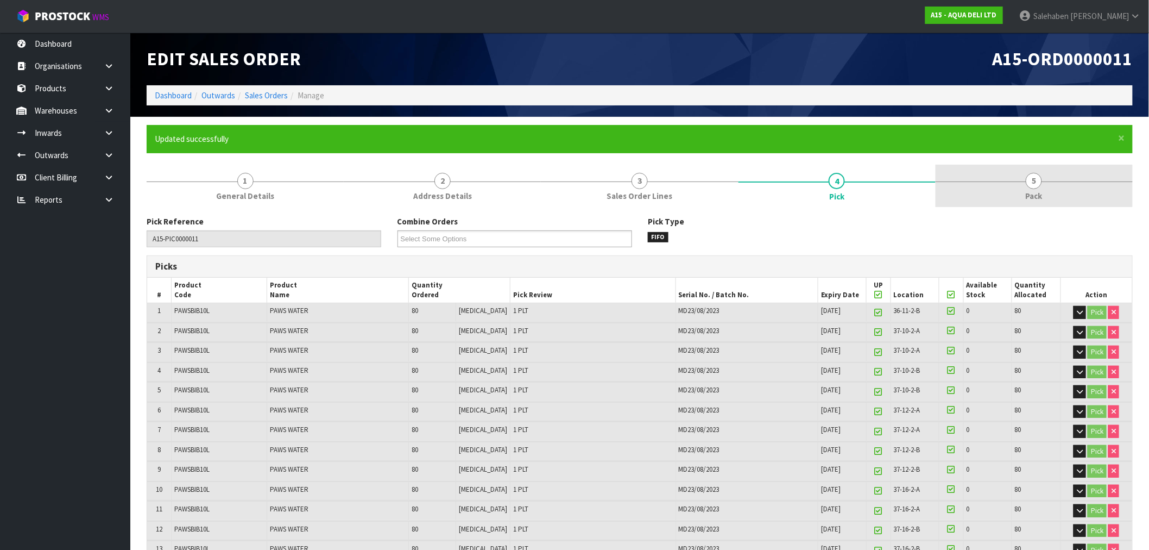
drag, startPoint x: 1019, startPoint y: 177, endPoint x: 1023, endPoint y: 189, distance: 12.9
click at [1019, 181] on link "5 Pack" at bounding box center [1034, 186] width 197 height 43
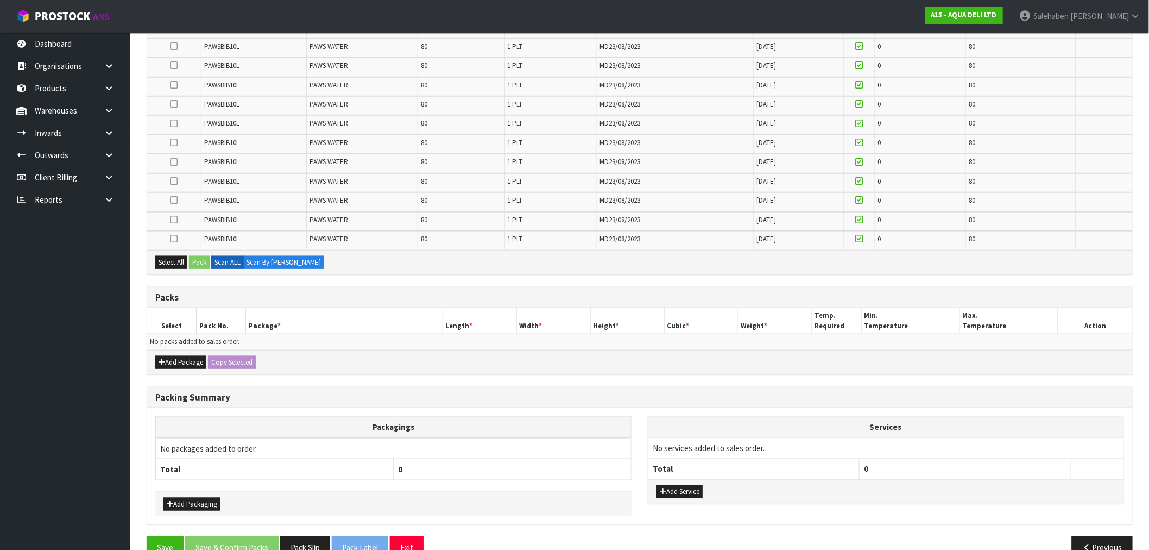
scroll to position [350, 0]
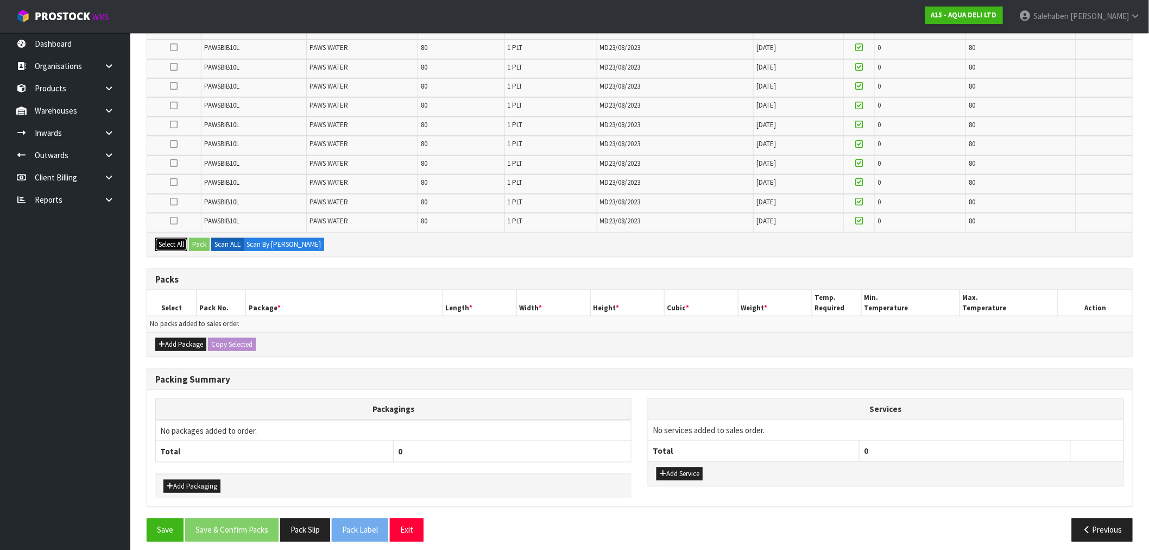
click at [167, 240] on button "Select All" at bounding box center [171, 244] width 32 height 13
click at [196, 238] on button "Pack" at bounding box center [199, 244] width 21 height 13
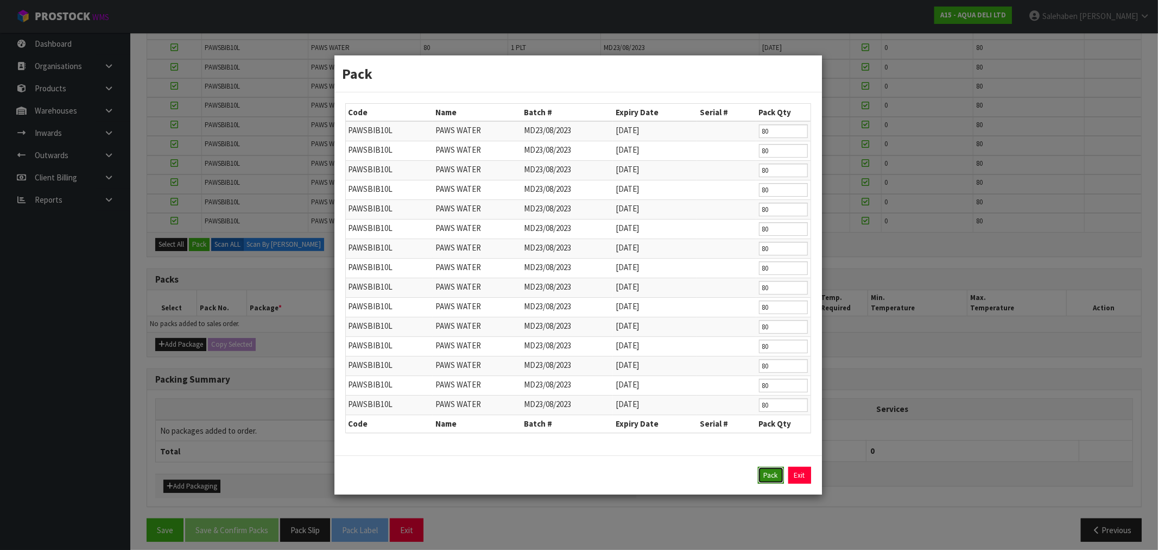
click at [765, 473] on button "Pack" at bounding box center [771, 475] width 26 height 17
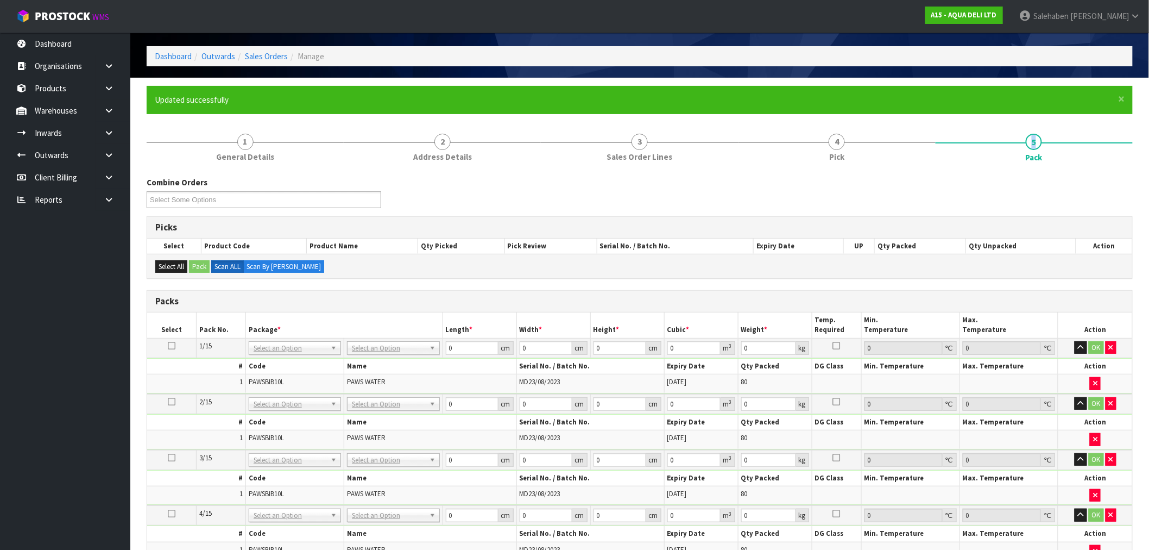
scroll to position [60, 0]
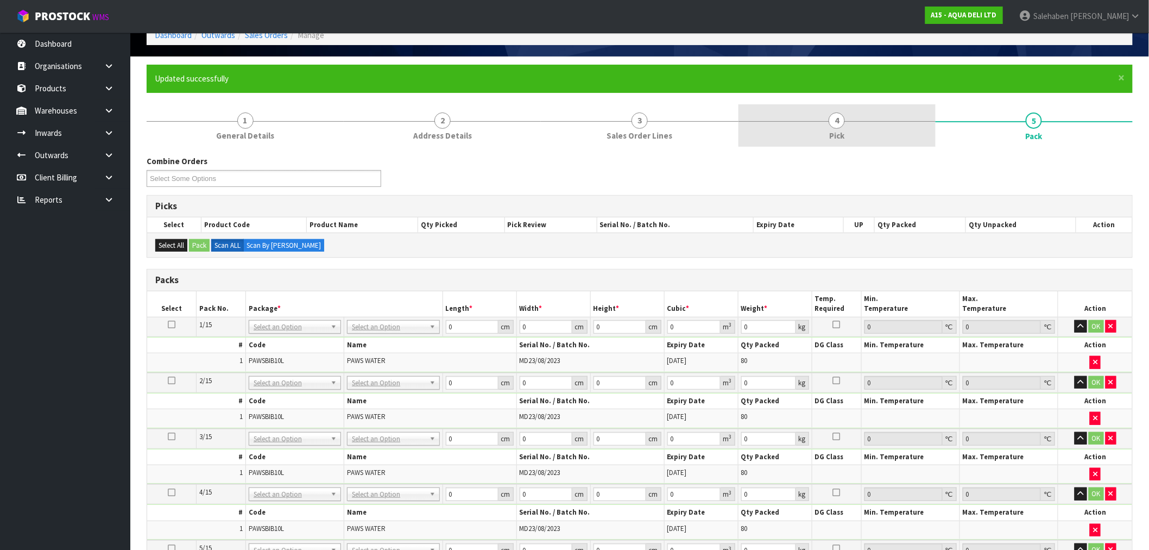
click at [840, 131] on span "Pick" at bounding box center [836, 135] width 15 height 11
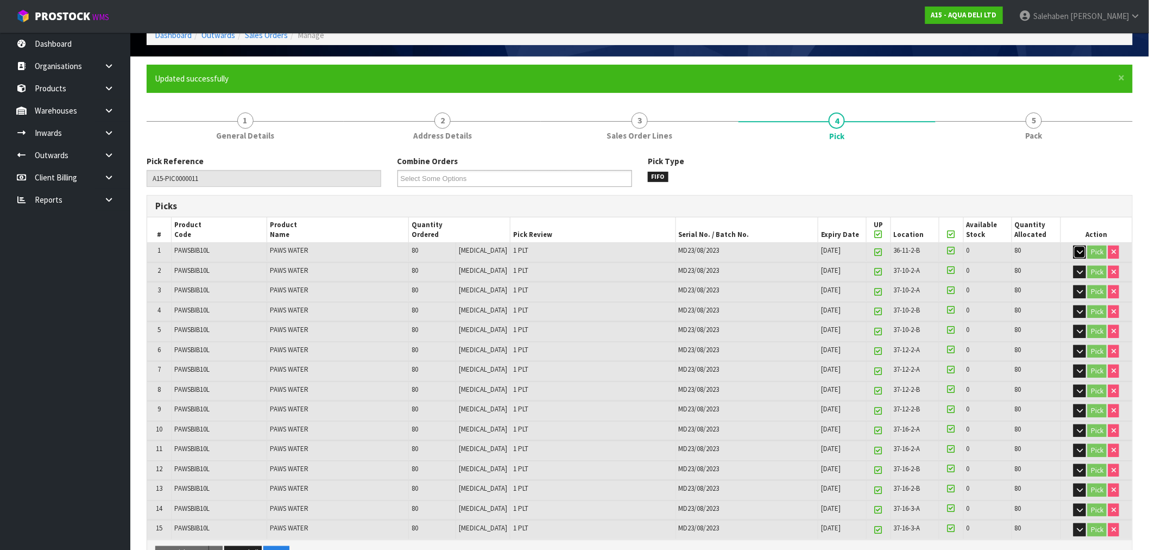
click at [1081, 253] on icon "button" at bounding box center [1080, 251] width 6 height 7
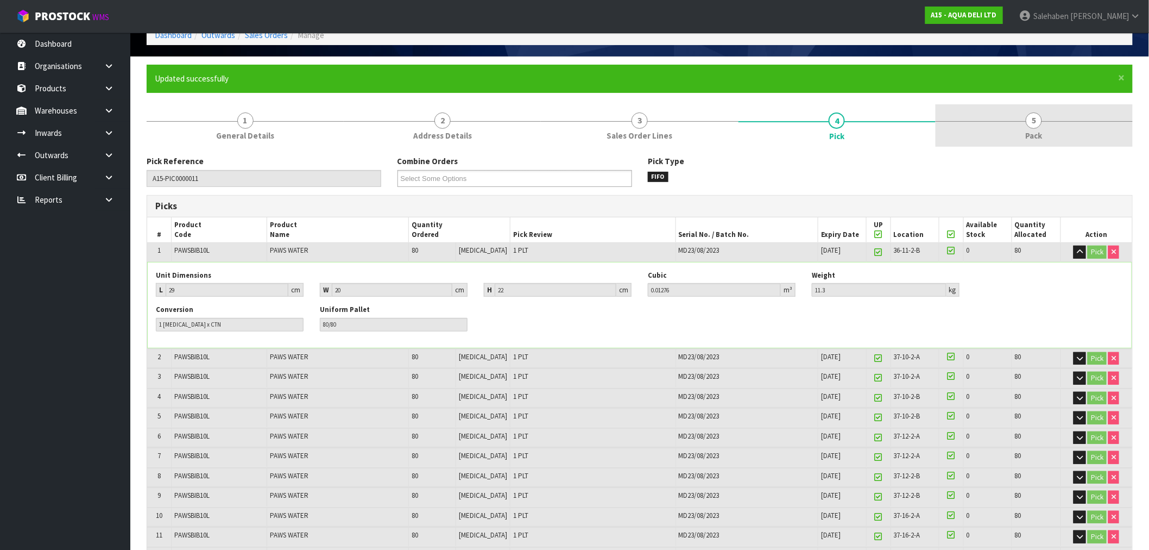
drag, startPoint x: 1048, startPoint y: 129, endPoint x: 704, endPoint y: 274, distance: 373.3
click at [1047, 130] on link "5 Pack" at bounding box center [1034, 125] width 197 height 43
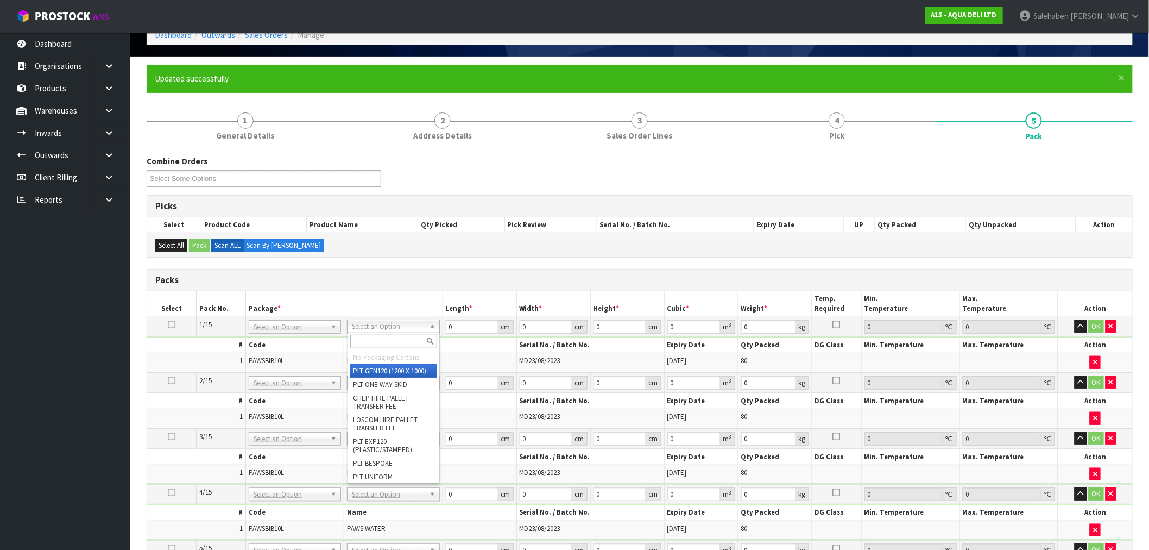
click at [373, 340] on input "text" at bounding box center [393, 342] width 87 height 14
type input "chep"
type input "120"
type input "100"
type input "14"
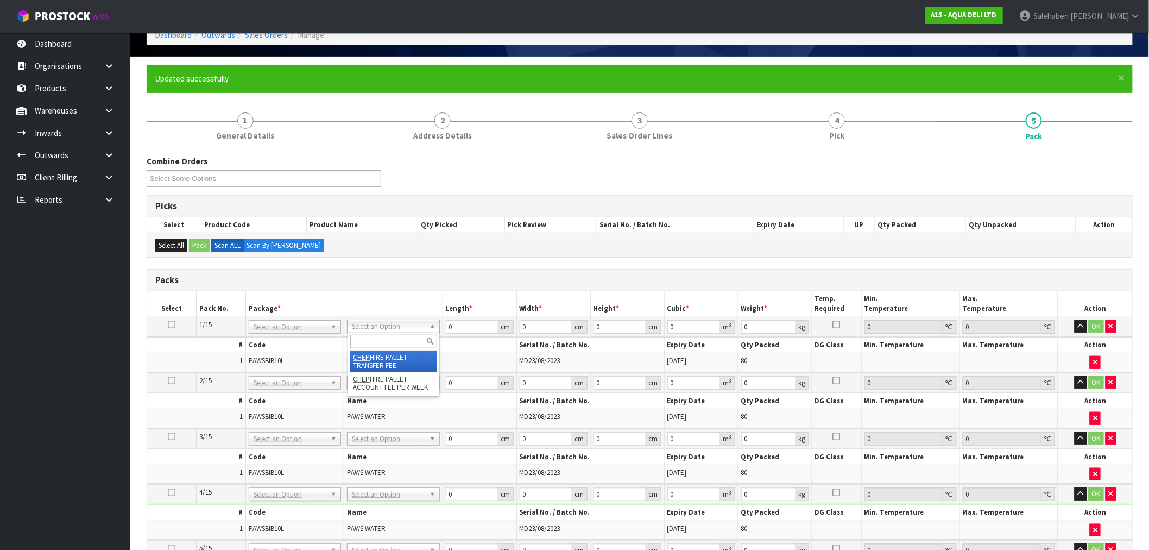
type input "0.168"
type input "900"
drag, startPoint x: 612, startPoint y: 324, endPoint x: 553, endPoint y: 333, distance: 59.9
click at [557, 333] on tr "1/15 NONE 007-001 007-002 007-004 007-009 007-013 007-014 007-015 007-017 007-0…" at bounding box center [639, 327] width 985 height 20
type input "1"
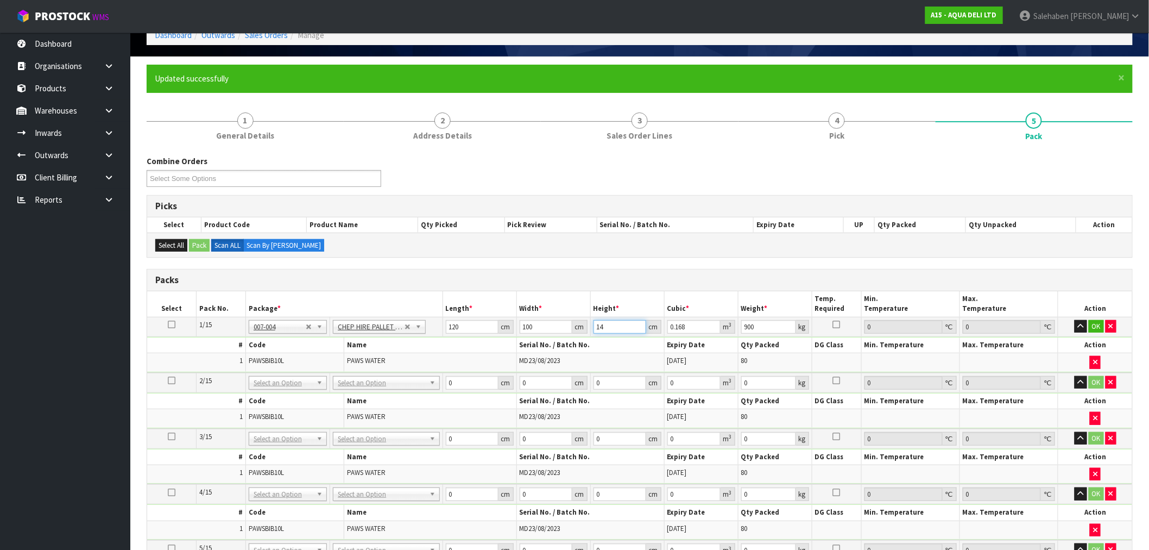
type input "0.012"
type input "12"
type input "0.144"
type input "120"
type input "1.44"
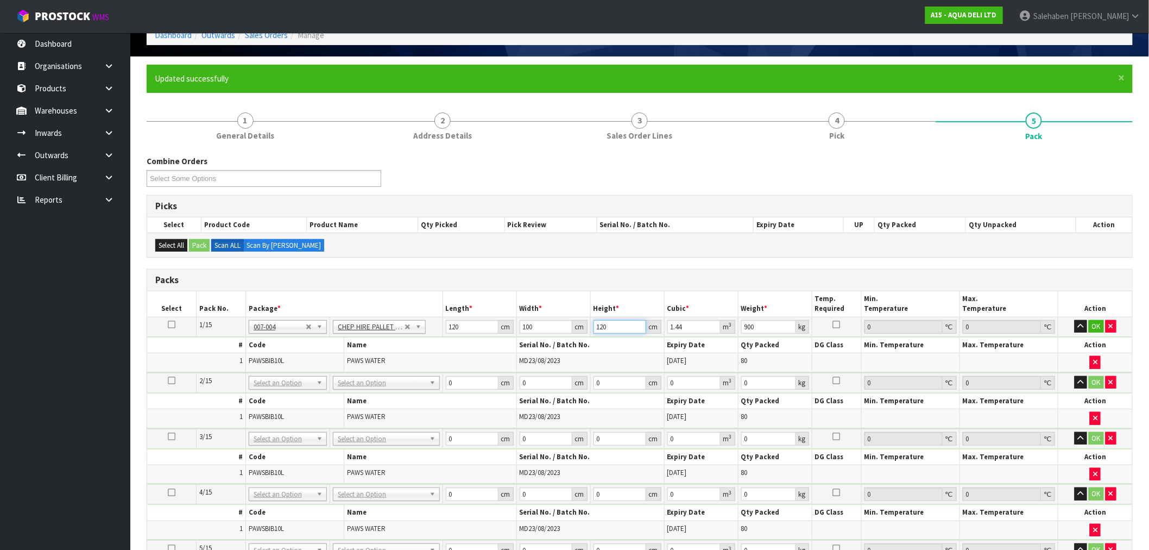
type input "120"
click at [169, 324] on icon at bounding box center [172, 324] width 8 height 1
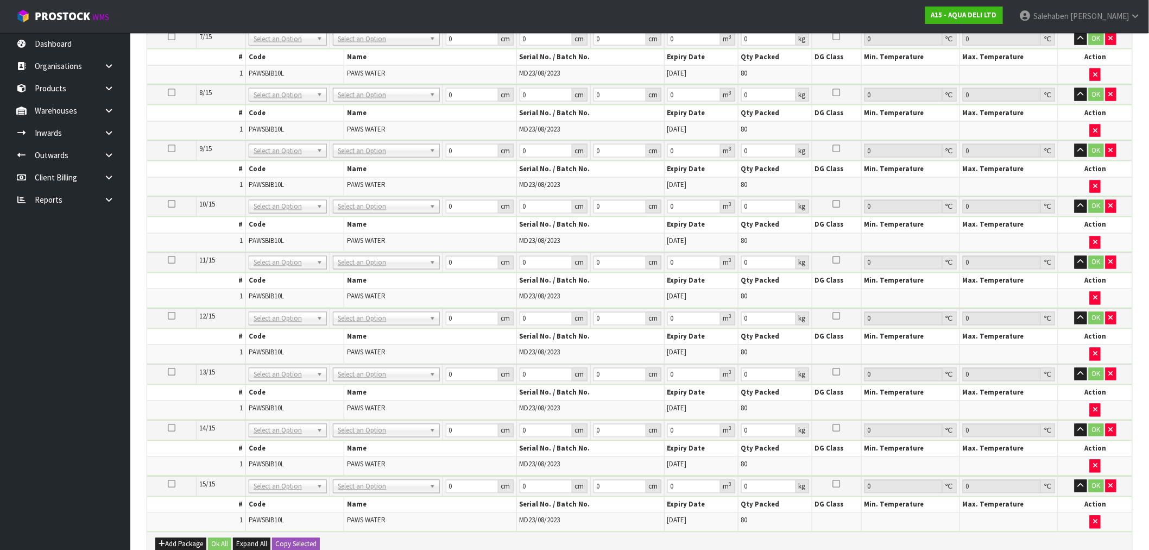
scroll to position [894, 0]
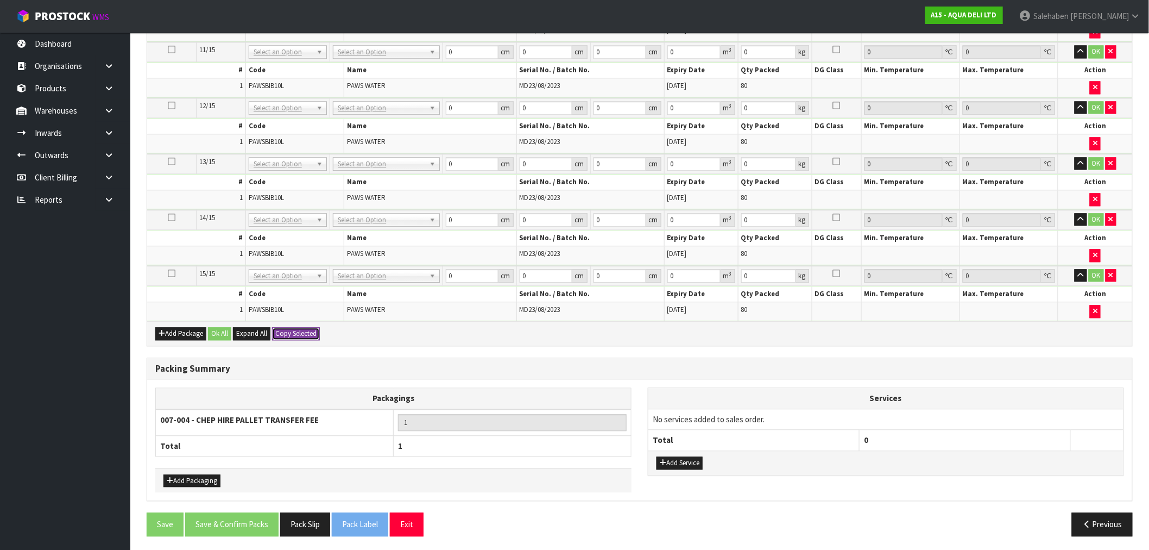
click at [291, 328] on button "Copy Selected" at bounding box center [296, 333] width 48 height 13
type input "120"
type input "100"
type input "120"
type input "1.44"
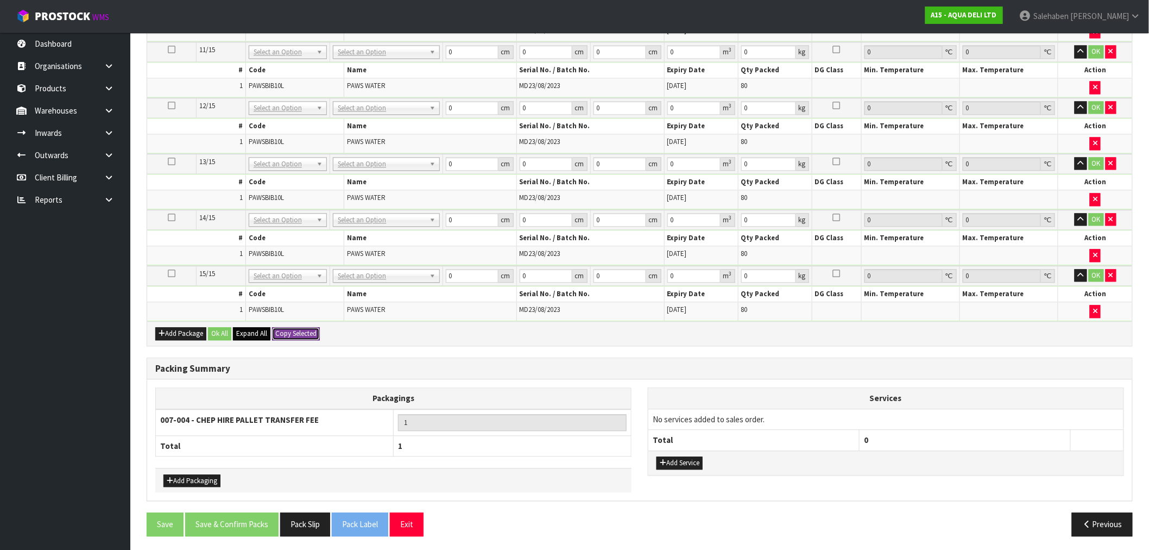
type input "900"
type input "120"
type input "100"
type input "120"
type input "1.44"
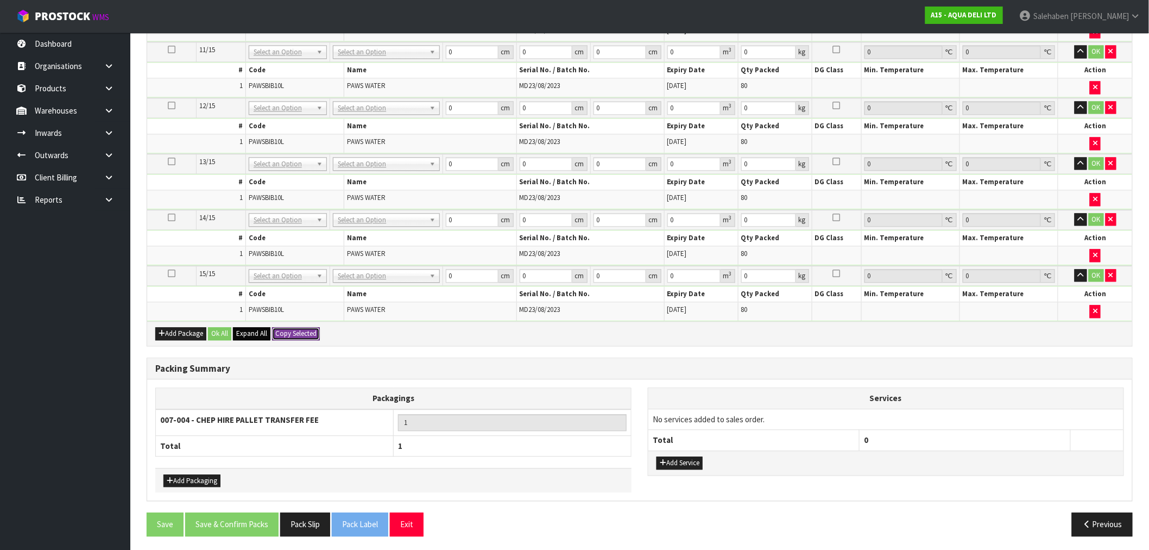
type input "900"
type input "120"
type input "100"
type input "120"
type input "1.44"
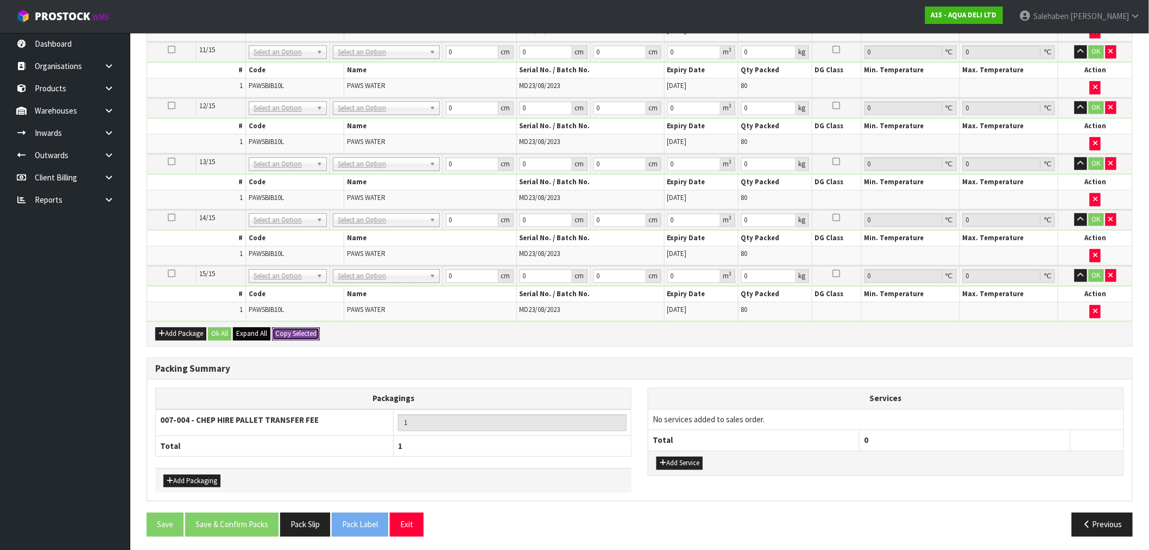
type input "900"
type input "120"
type input "100"
type input "120"
type input "1.44"
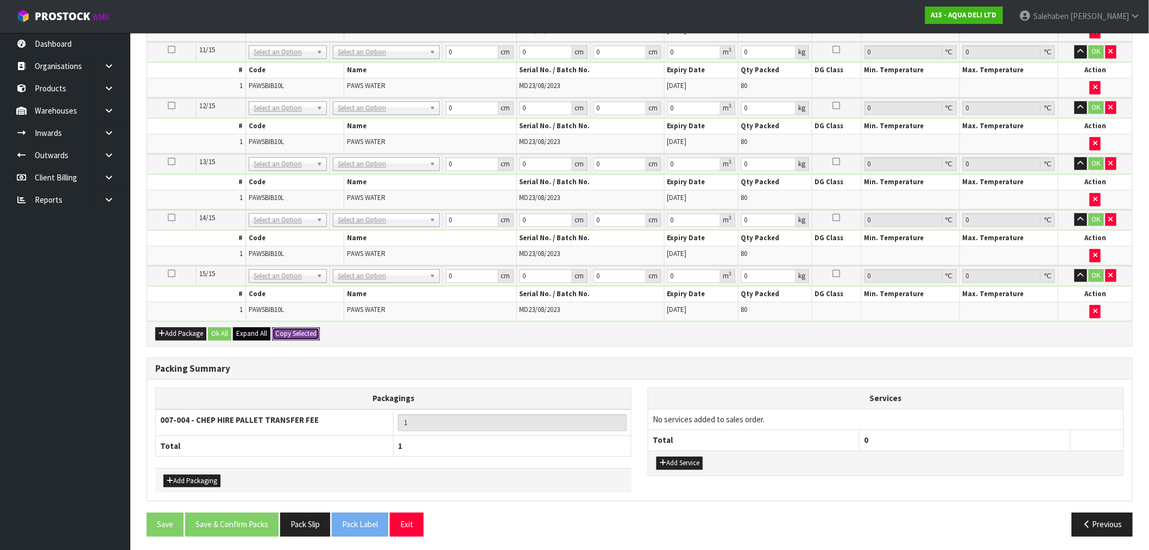
type input "900"
type input "120"
type input "100"
type input "120"
type input "1.44"
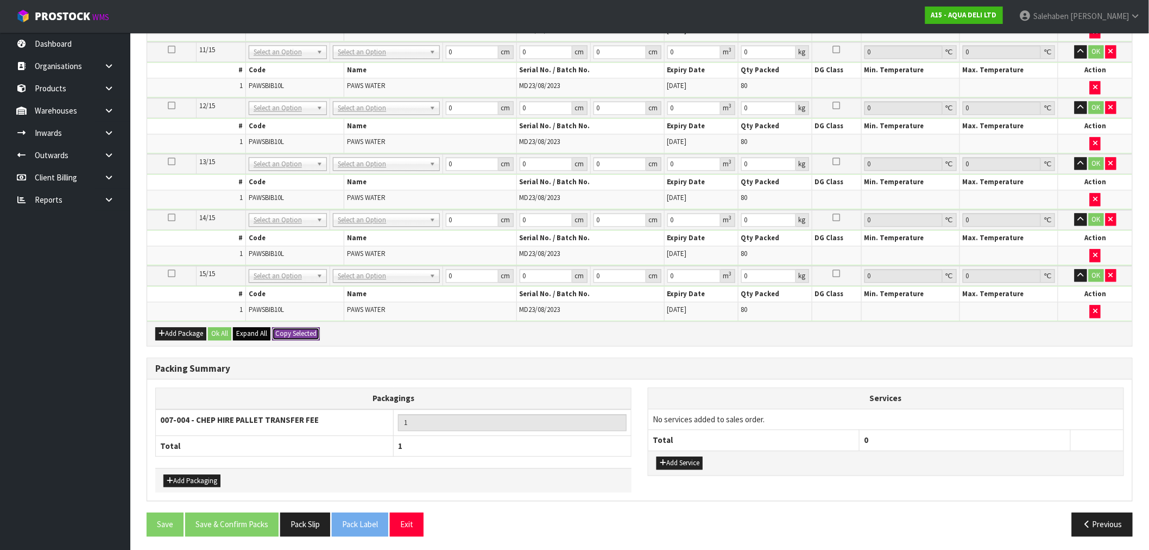
type input "900"
type input "120"
type input "100"
type input "120"
type input "1.44"
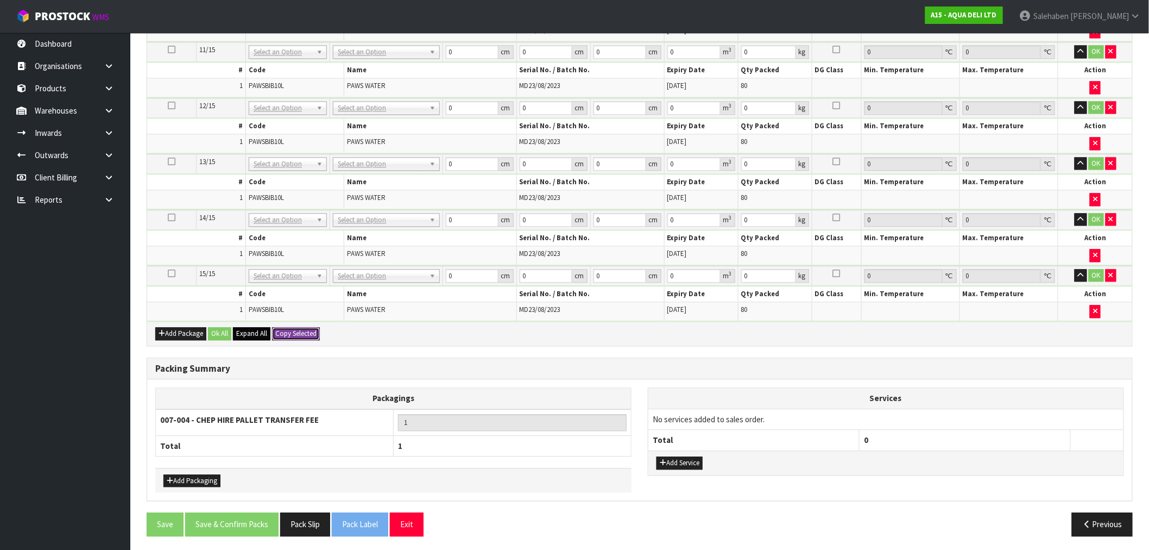
type input "900"
type input "120"
type input "100"
type input "120"
type input "1.44"
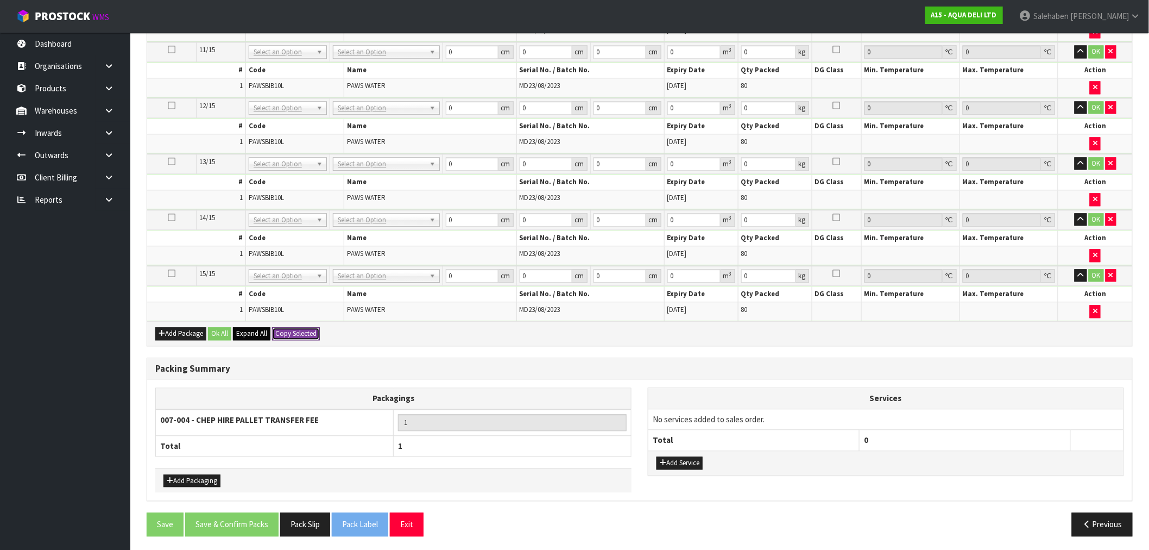
type input "900"
type input "120"
type input "100"
type input "120"
type input "1.44"
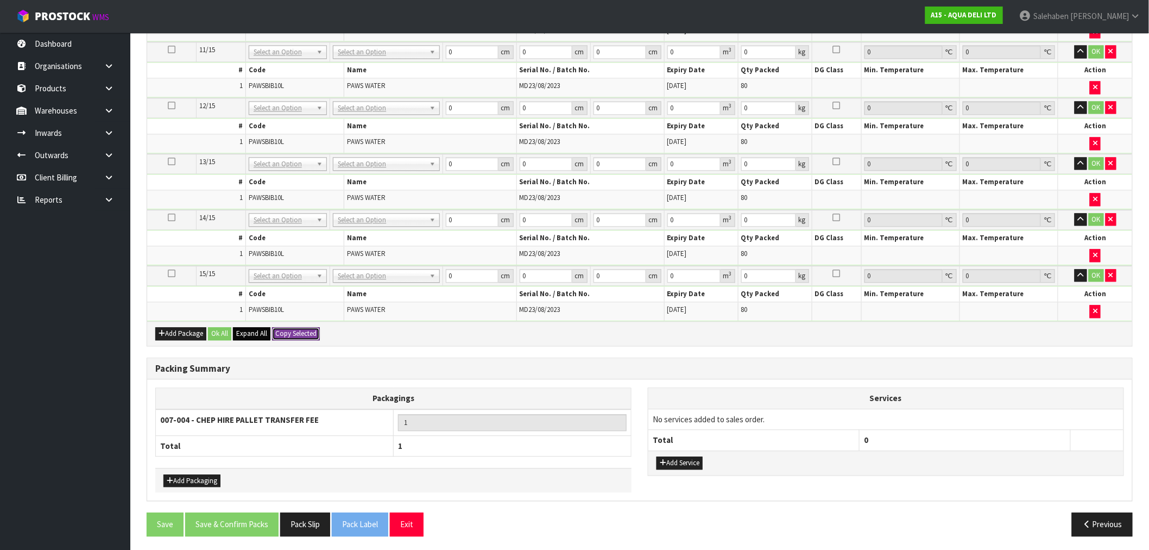
type input "900"
type input "120"
type input "100"
type input "120"
type input "1.44"
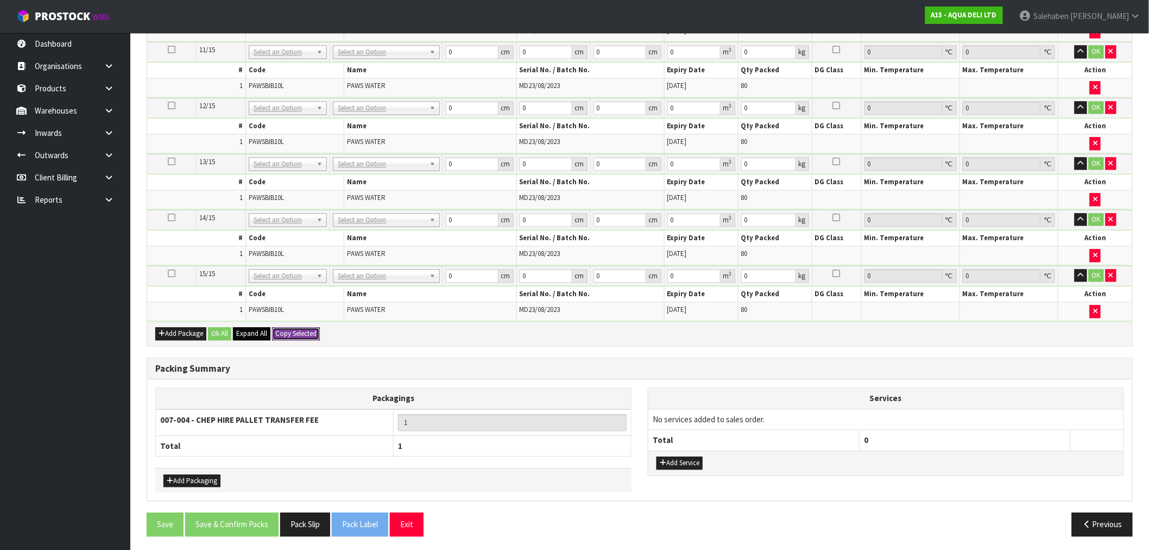
type input "900"
type input "120"
type input "100"
type input "120"
type input "1.44"
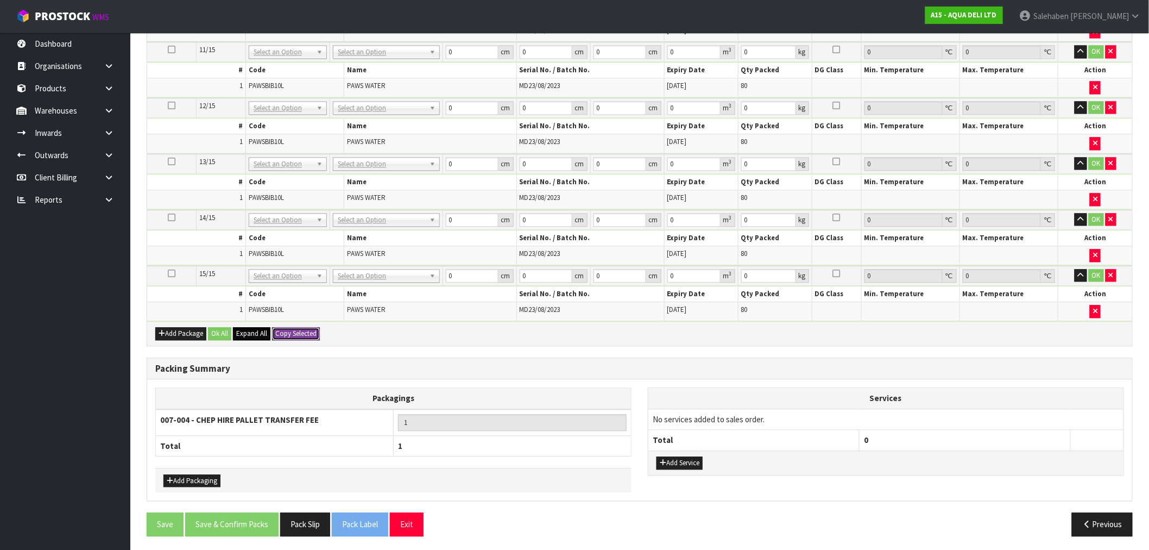
type input "900"
type input "120"
type input "100"
type input "120"
type input "1.44"
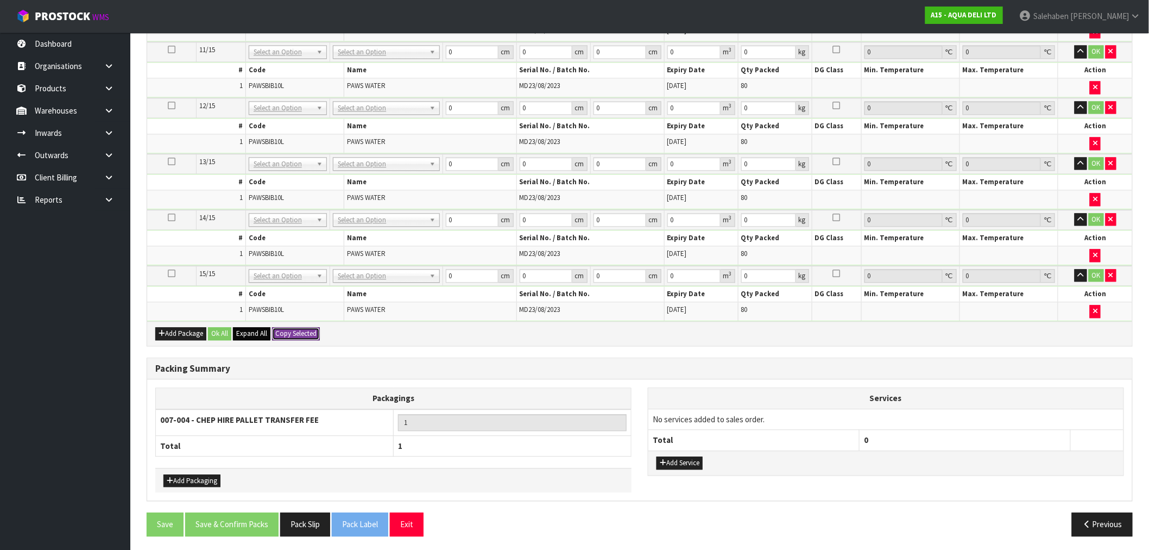
type input "900"
type input "120"
type input "100"
type input "120"
type input "1.44"
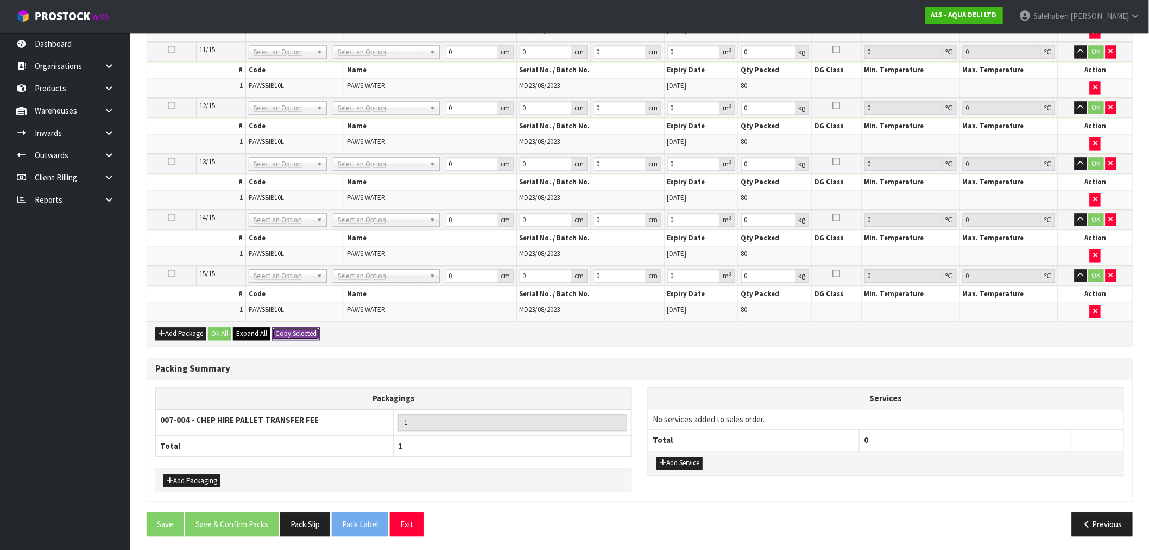
type input "900"
type input "120"
type input "100"
type input "120"
type input "1.44"
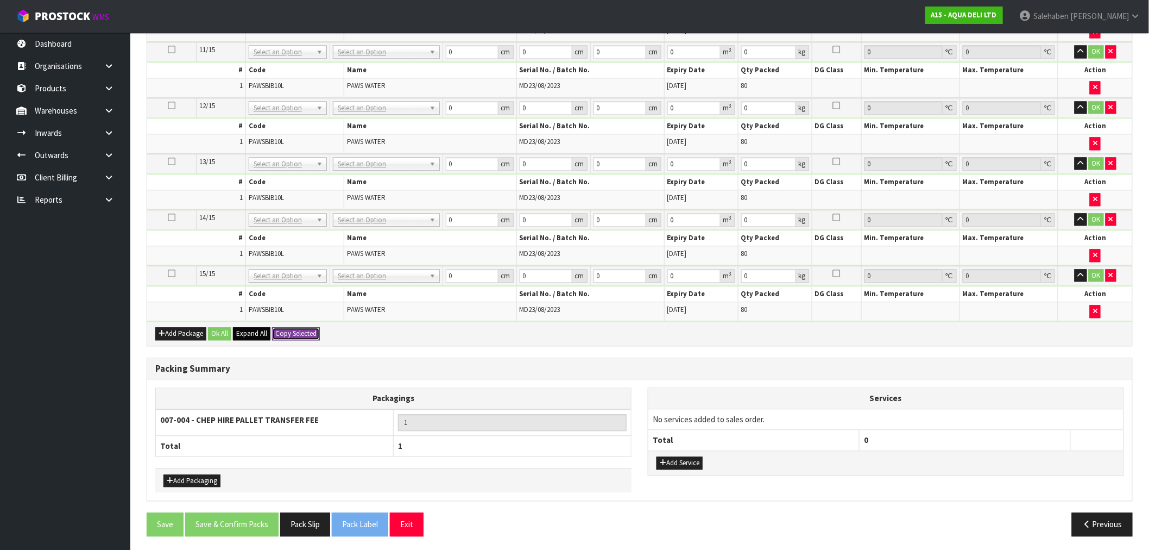
type input "900"
type input "120"
type input "100"
type input "120"
type input "1.44"
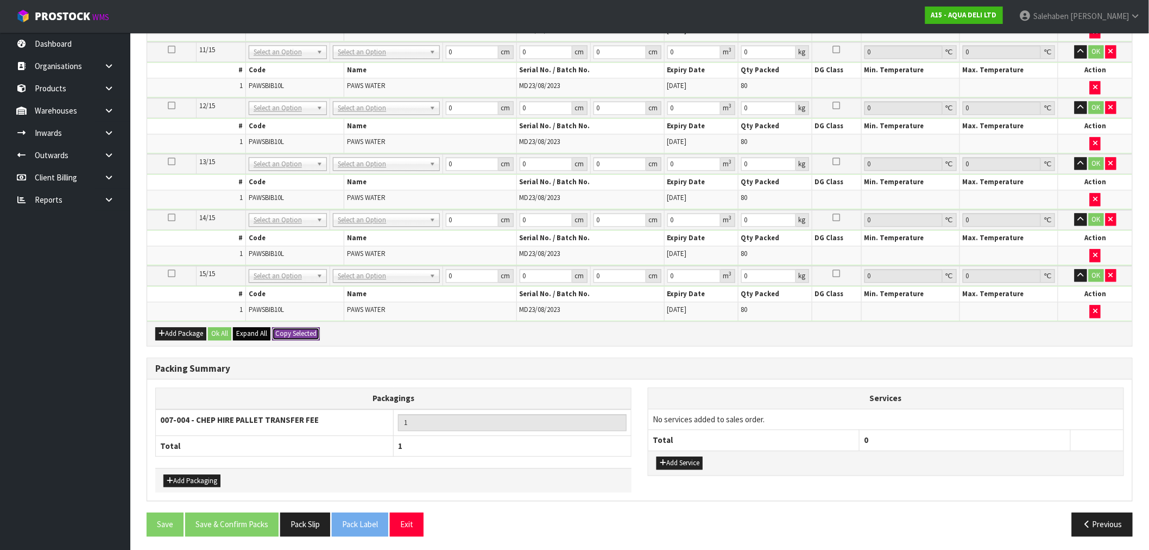
type input "900"
type input "15"
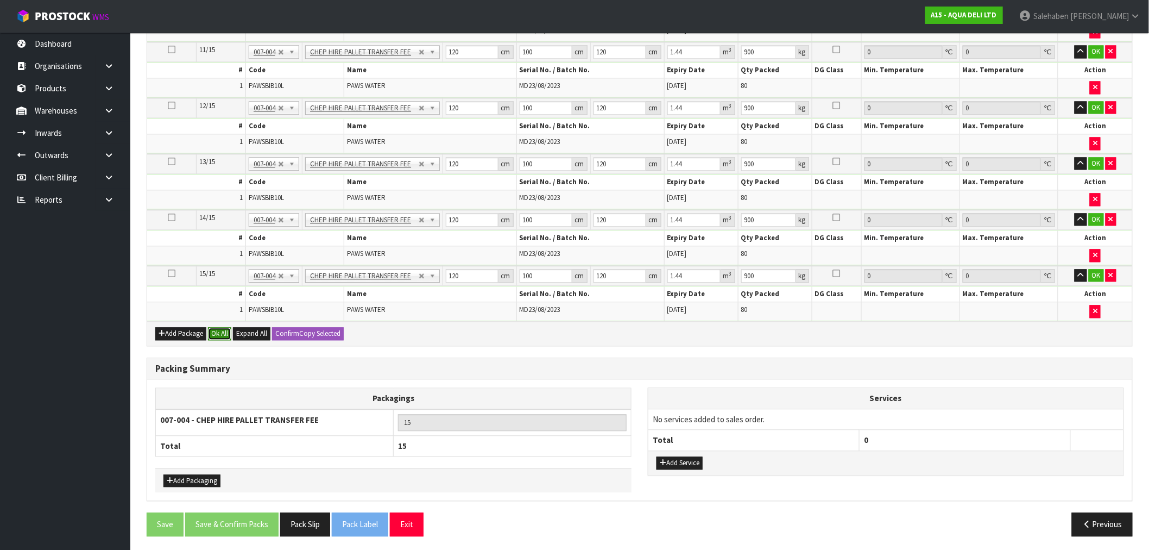
click at [222, 327] on button "Ok All" at bounding box center [219, 333] width 23 height 13
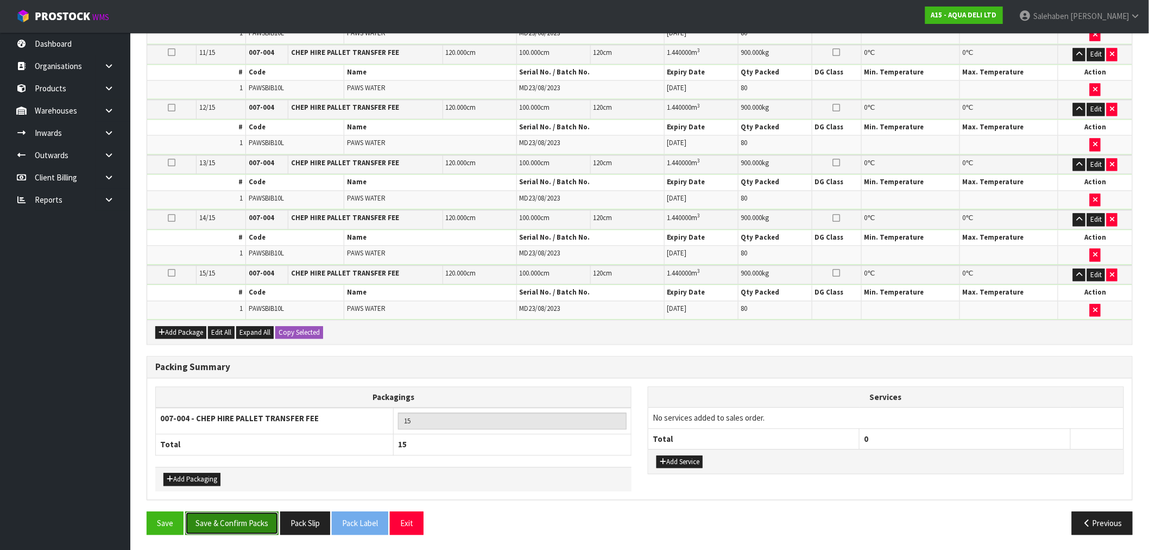
click at [245, 526] on button "Save & Confirm Packs" at bounding box center [231, 522] width 93 height 23
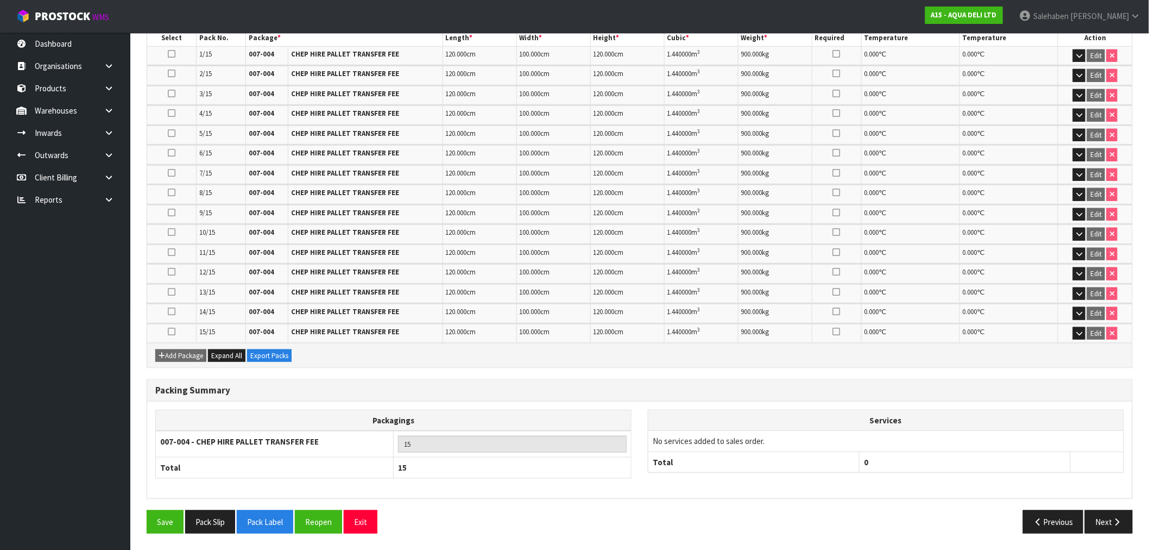
scroll to position [326, 0]
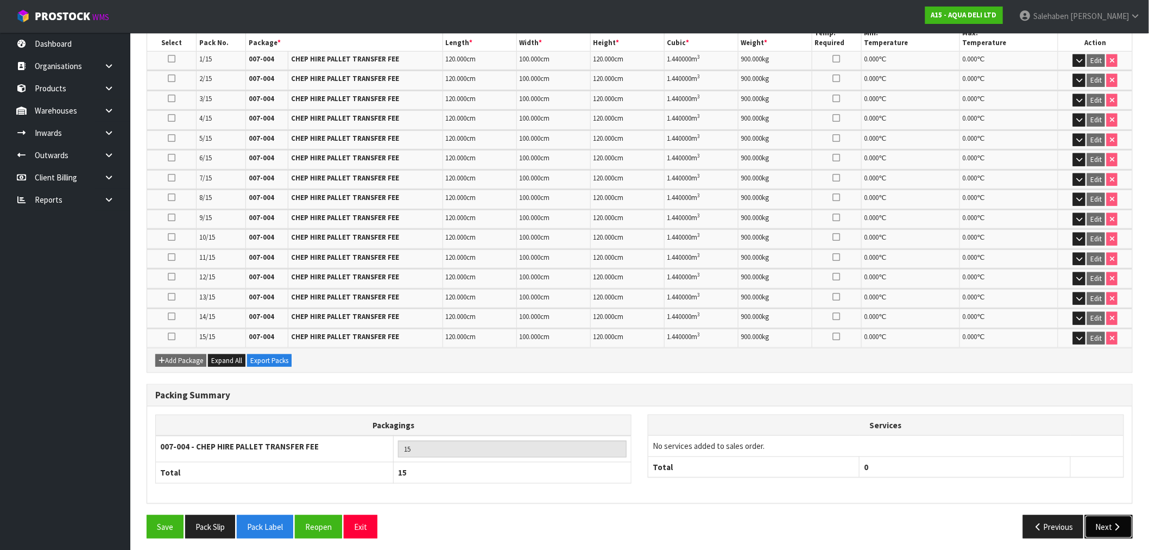
click at [1108, 516] on button "Next" at bounding box center [1109, 526] width 48 height 23
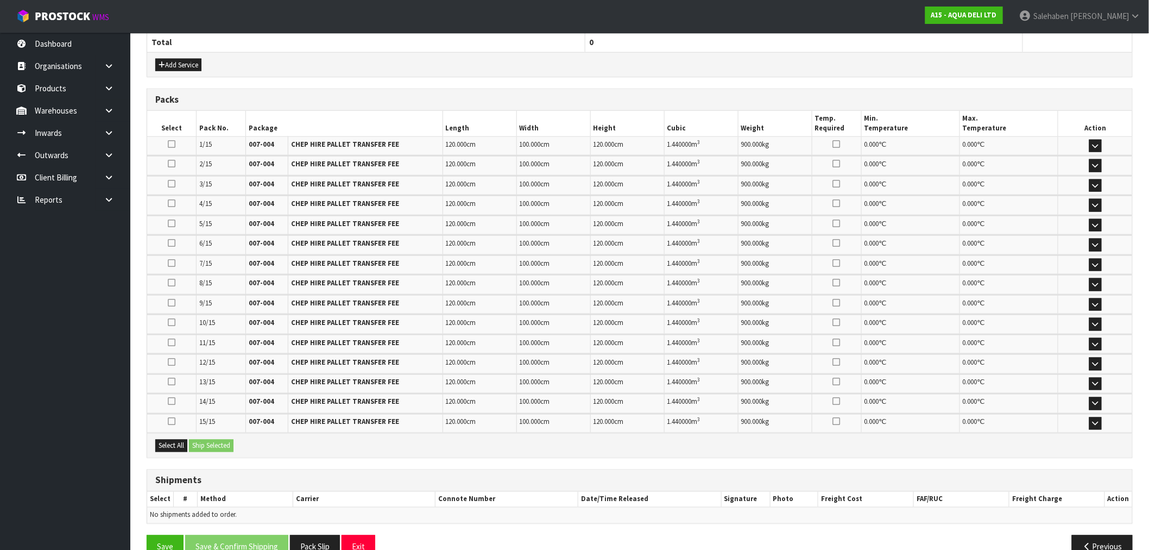
scroll to position [503, 0]
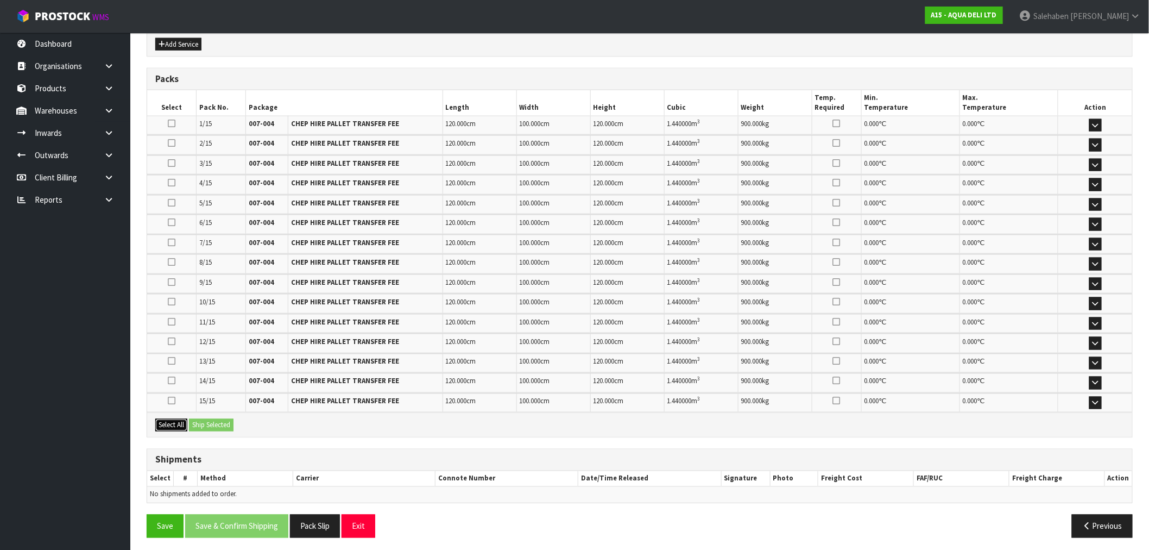
click at [172, 424] on button "Select All" at bounding box center [171, 425] width 32 height 13
click at [201, 419] on button "Ship Selected" at bounding box center [211, 425] width 45 height 13
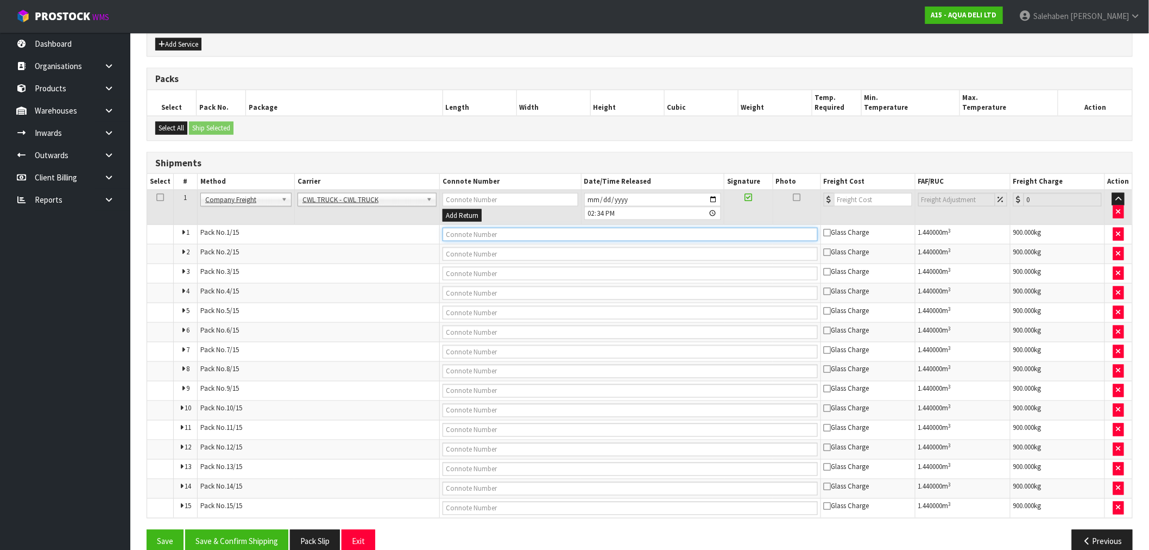
click at [513, 237] on input "text" at bounding box center [630, 235] width 375 height 14
type input "CWL TRUCK DELIVERY"
click at [230, 540] on button "Save & Confirm Shipping" at bounding box center [236, 541] width 103 height 23
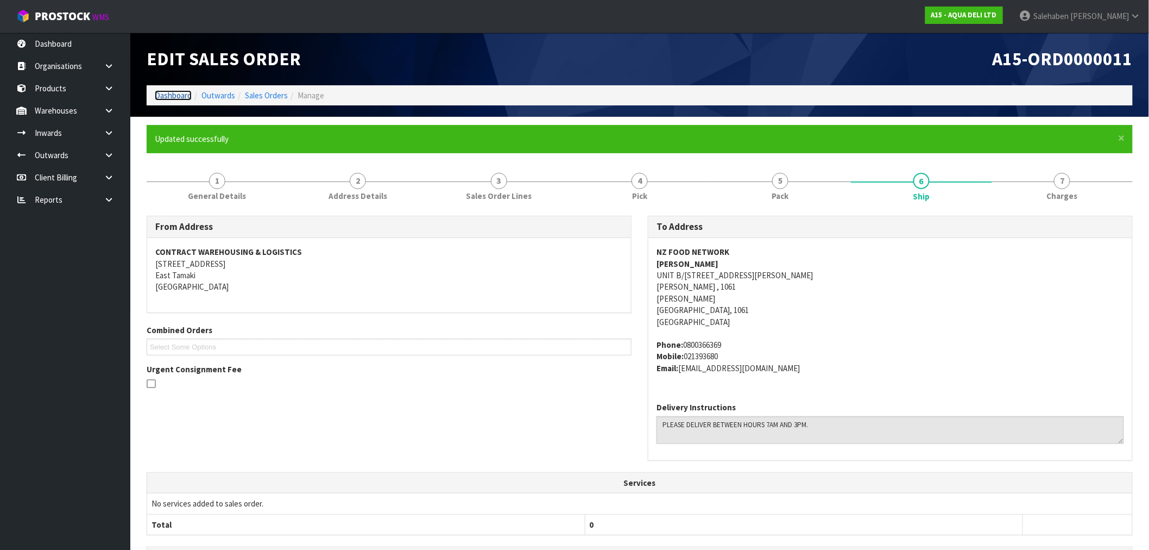
click at [166, 96] on link "Dashboard" at bounding box center [173, 95] width 37 height 10
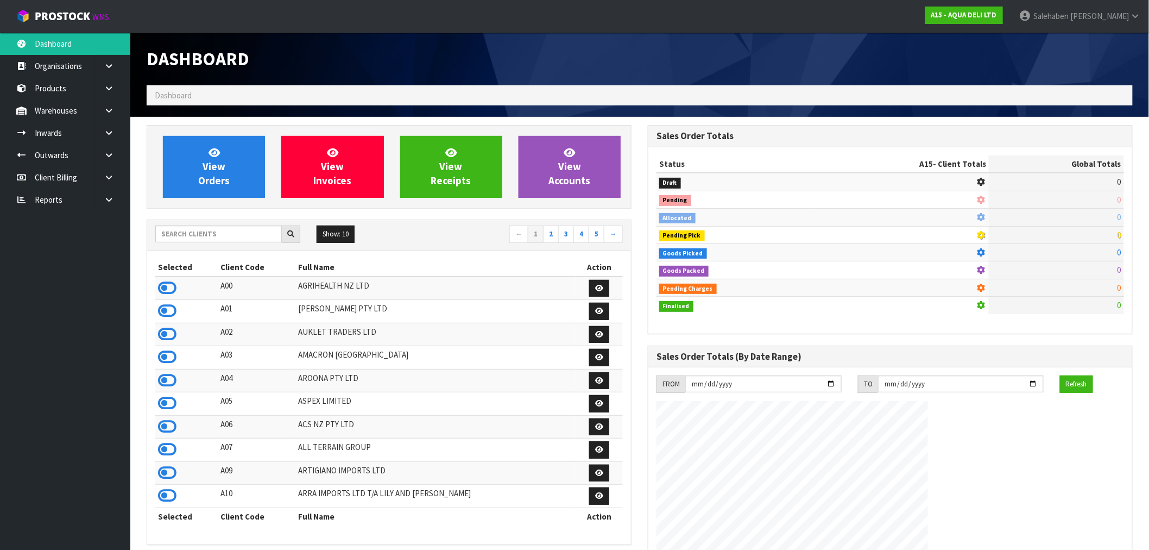
scroll to position [664, 501]
click at [221, 225] on input "text" at bounding box center [218, 233] width 127 height 17
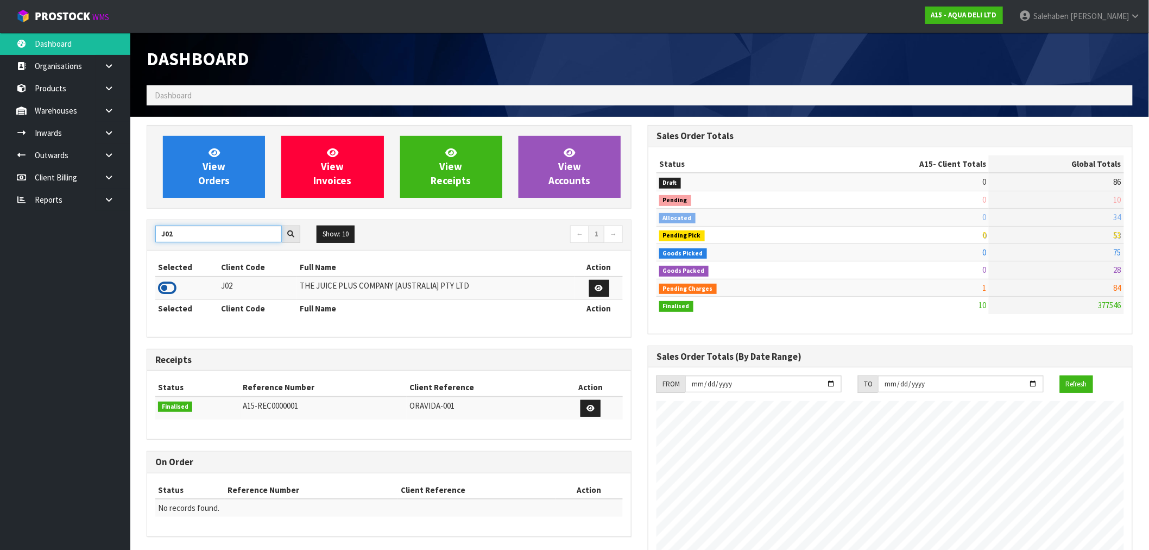
type input "J02"
click at [166, 285] on icon at bounding box center [167, 288] width 18 height 16
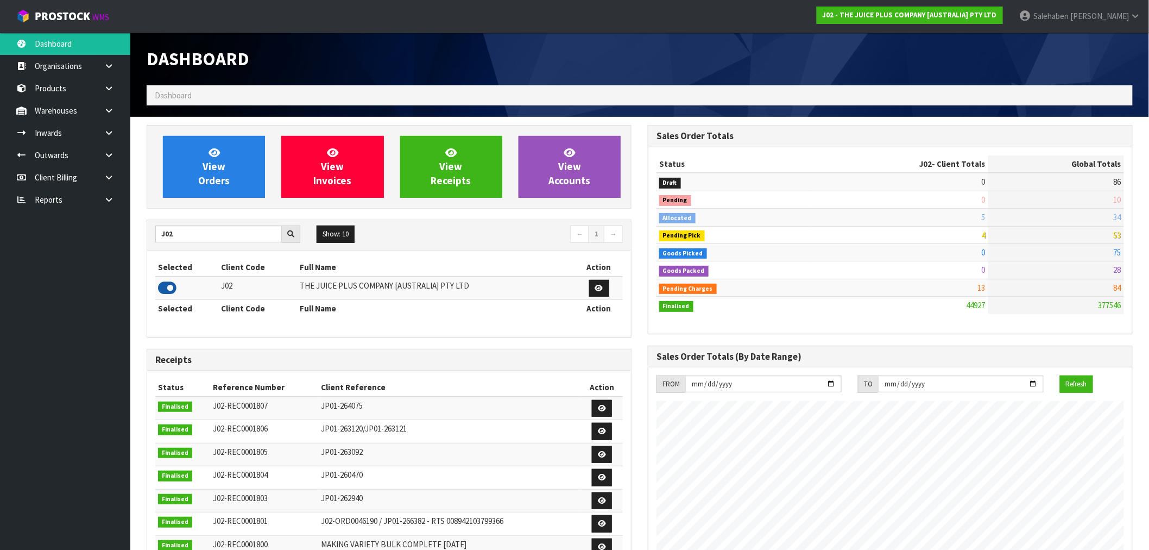
scroll to position [823, 501]
drag, startPoint x: 191, startPoint y: 232, endPoint x: 106, endPoint y: 249, distance: 85.7
click at [140, 240] on div "View Orders View Invoices View Receipts View Accounts J02 Show: 10 5 10 25 50 ←…" at bounding box center [388, 440] width 501 height 631
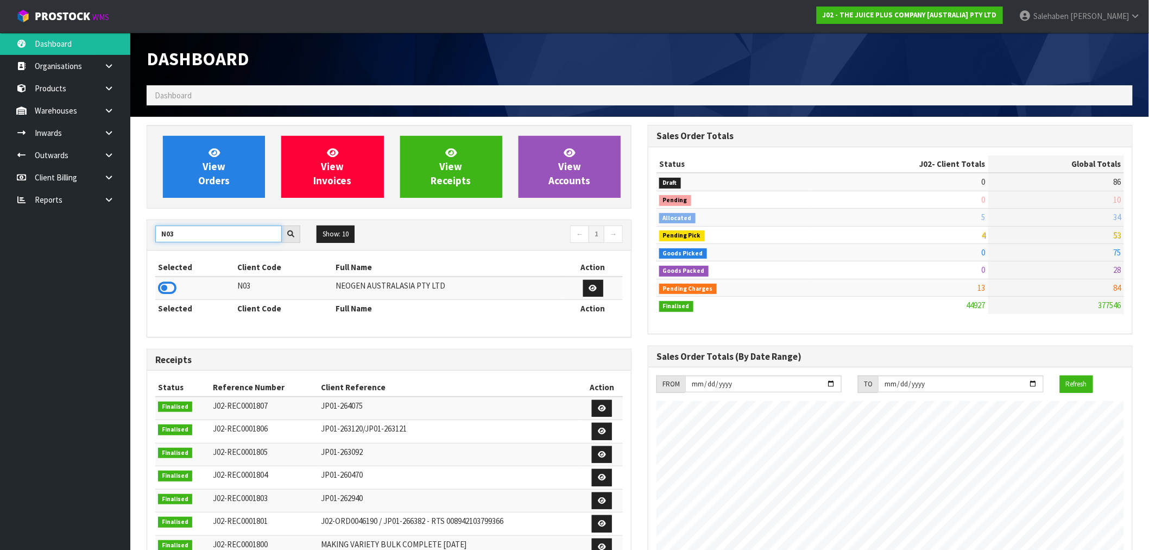
type input "N03"
click at [168, 292] on icon at bounding box center [167, 288] width 18 height 16
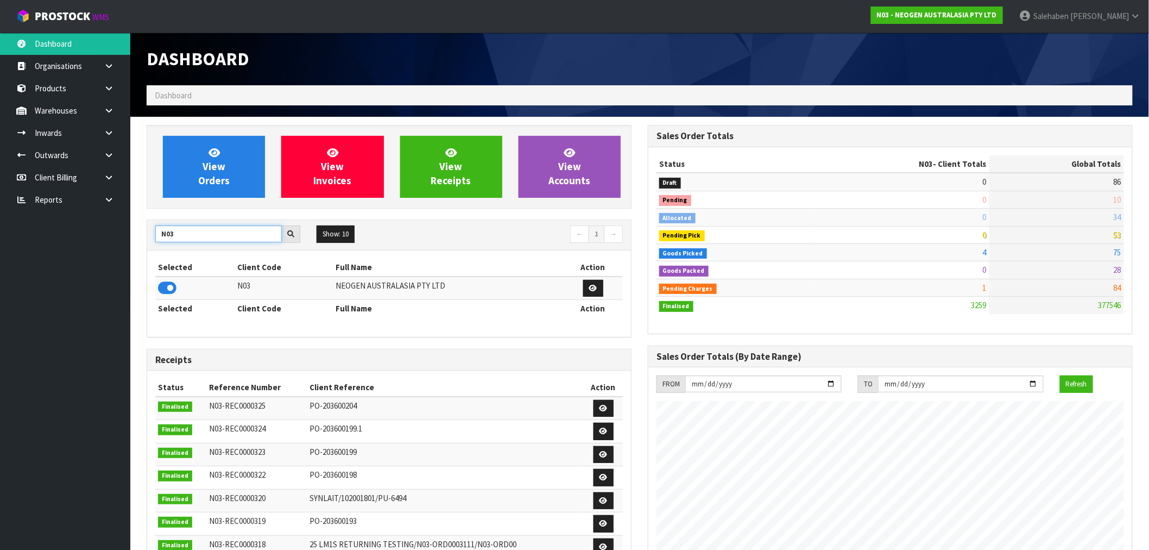
drag, startPoint x: 176, startPoint y: 231, endPoint x: 91, endPoint y: 248, distance: 86.3
click at [149, 241] on div "N03" at bounding box center [227, 233] width 161 height 17
type input "A00"
click at [170, 288] on icon at bounding box center [167, 288] width 18 height 16
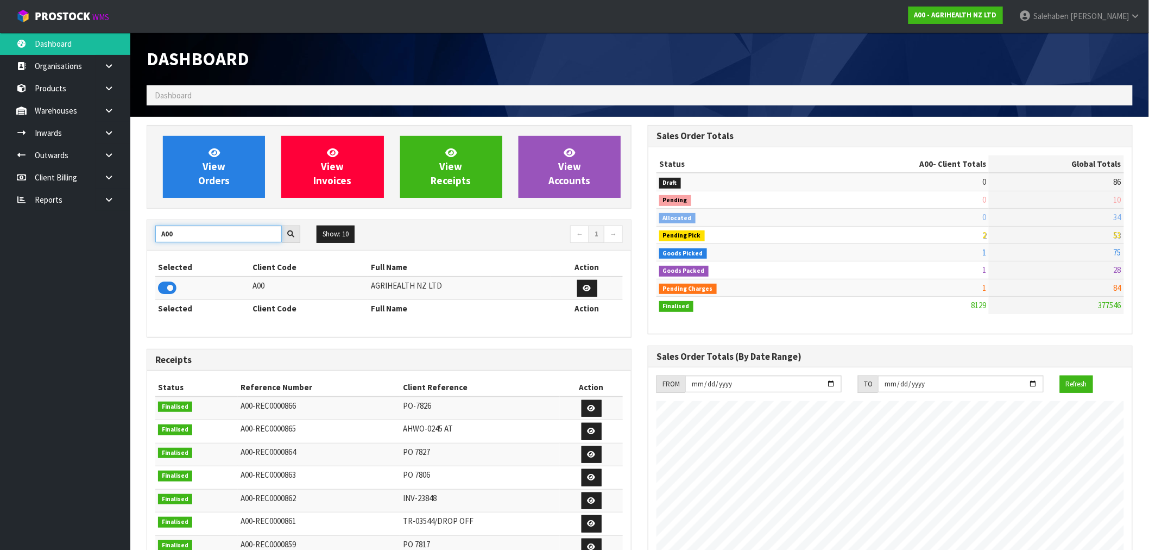
drag, startPoint x: 169, startPoint y: 237, endPoint x: 128, endPoint y: 230, distance: 41.9
click at [150, 235] on div "A00" at bounding box center [227, 233] width 161 height 17
type input "N04"
click at [167, 288] on icon at bounding box center [167, 288] width 18 height 16
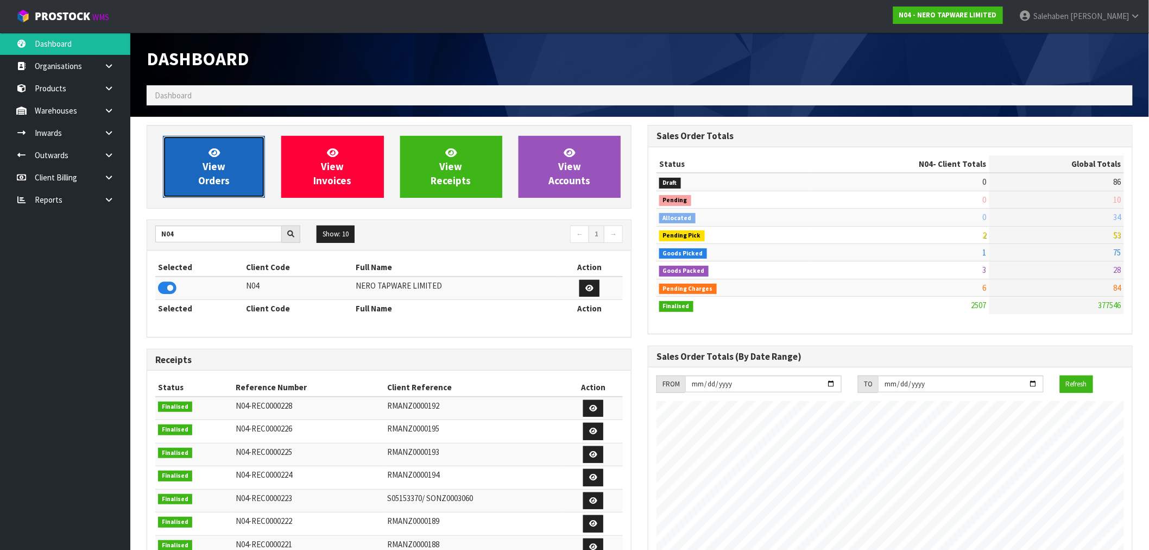
click at [251, 168] on link "View Orders" at bounding box center [214, 167] width 102 height 62
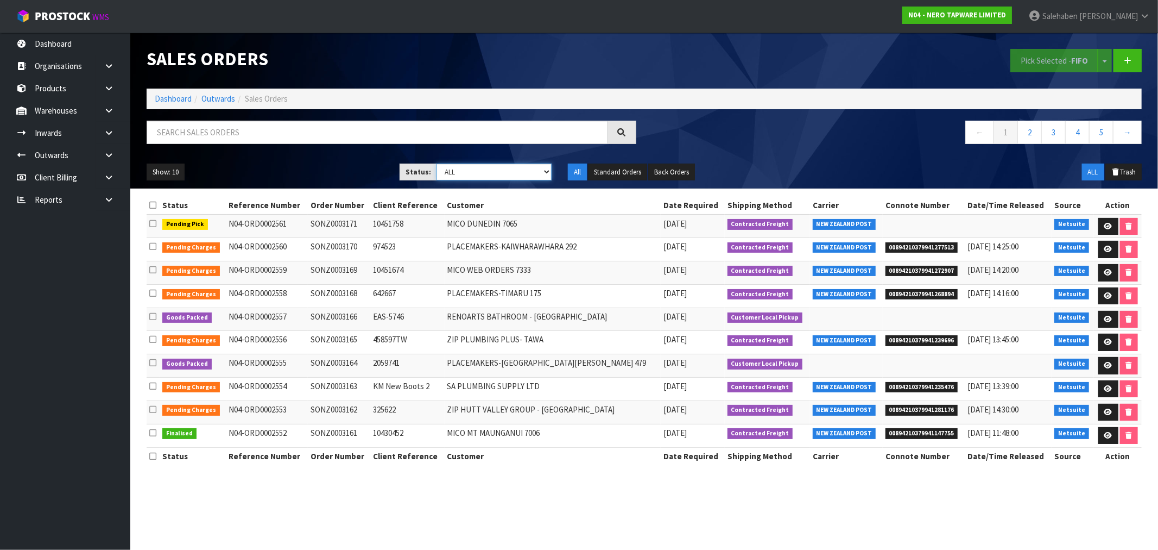
click at [469, 170] on select "Draft Pending Allocated Pending Pick Goods Picked Goods Packed Pending Charges …" at bounding box center [494, 171] width 115 height 17
select select "string:3"
click at [437, 163] on select "Draft Pending Allocated Pending Pick Goods Picked Goods Packed Pending Charges …" at bounding box center [494, 171] width 115 height 17
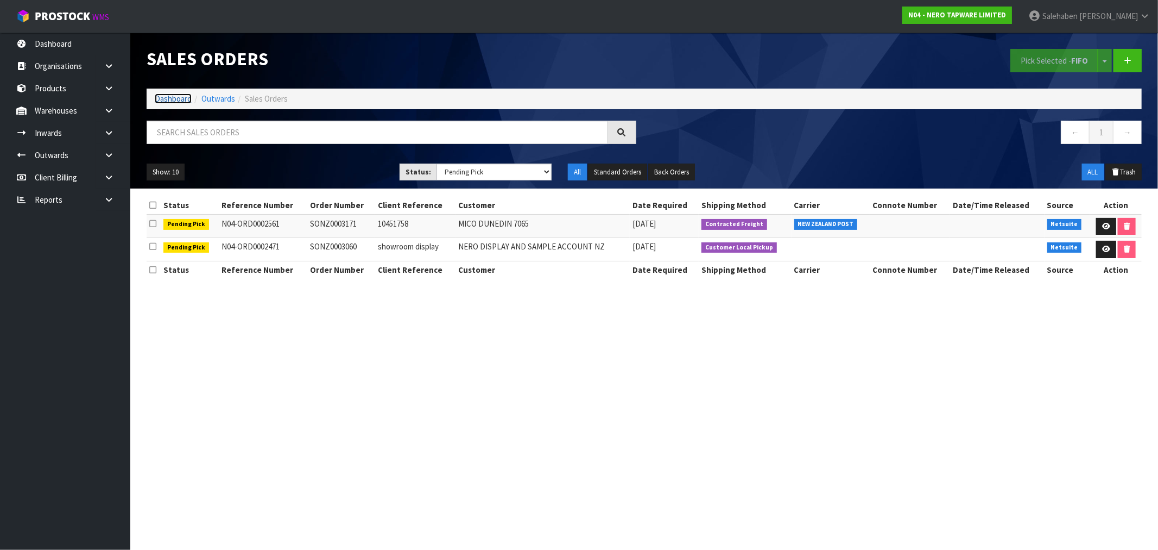
click at [175, 97] on link "Dashboard" at bounding box center [173, 98] width 37 height 10
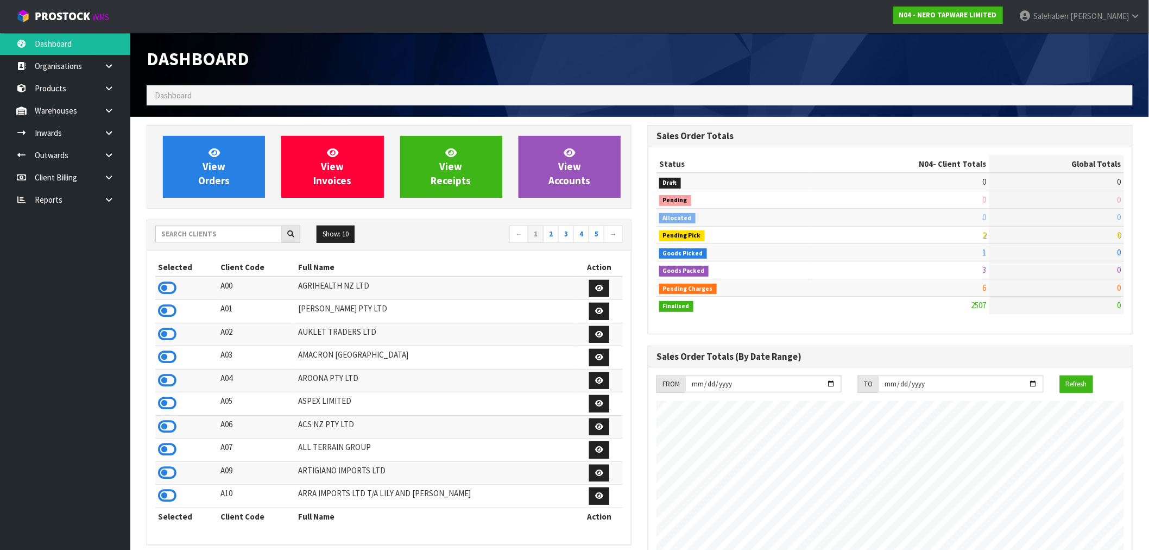
scroll to position [823, 501]
click at [235, 240] on input "text" at bounding box center [218, 233] width 127 height 17
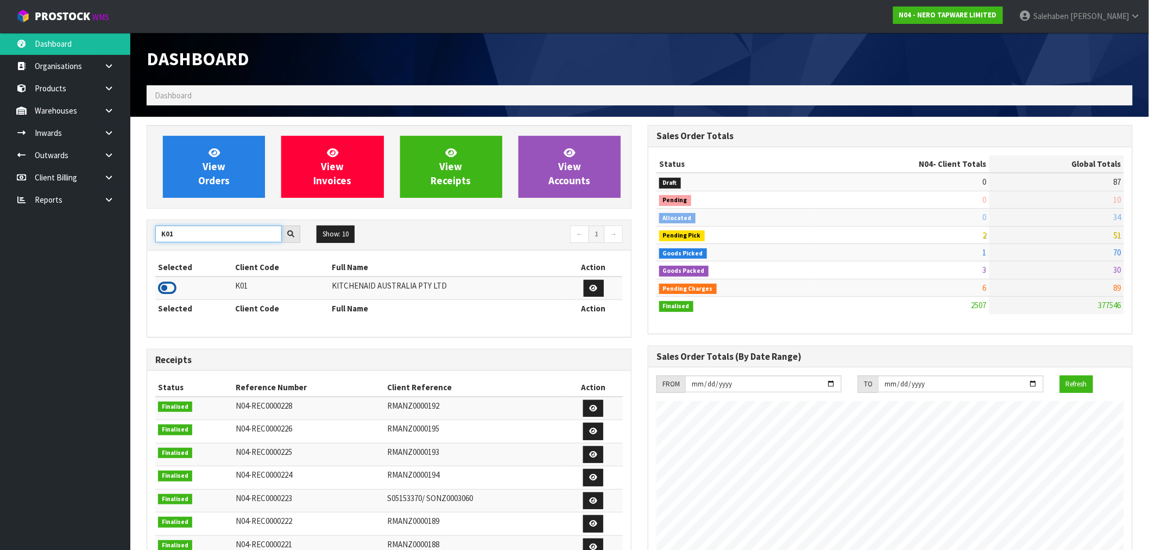
type input "K01"
click at [166, 287] on icon at bounding box center [167, 288] width 18 height 16
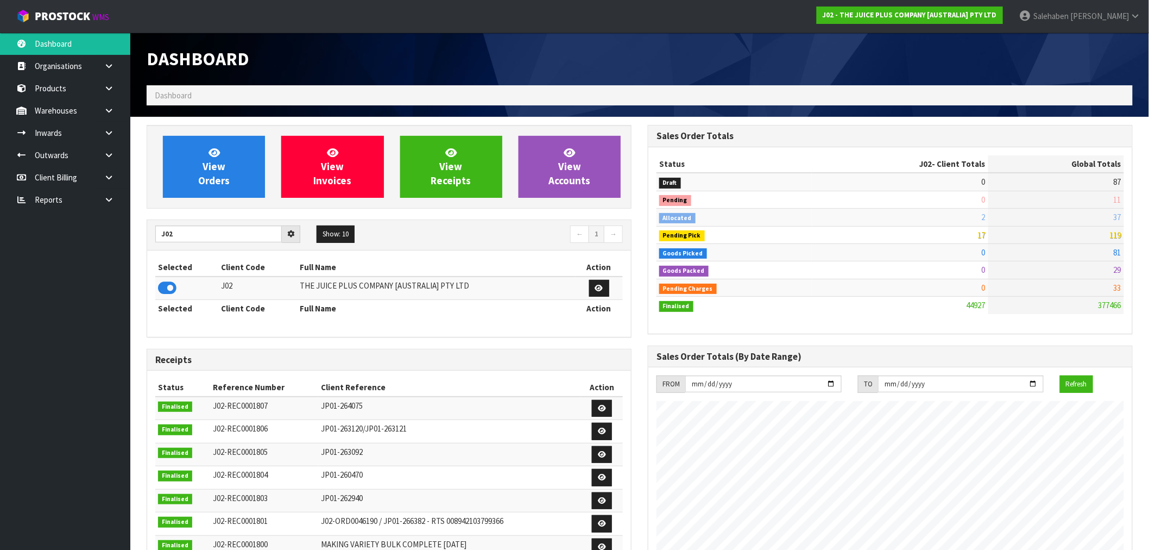
scroll to position [823, 501]
type input "J"
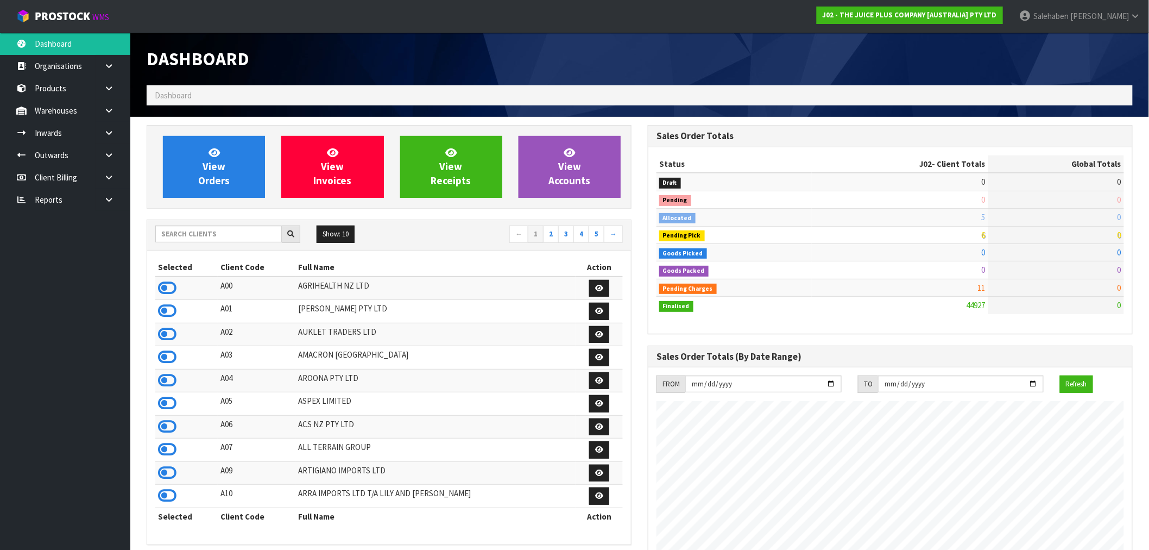
scroll to position [823, 501]
click at [239, 235] on input "text" at bounding box center [218, 233] width 127 height 17
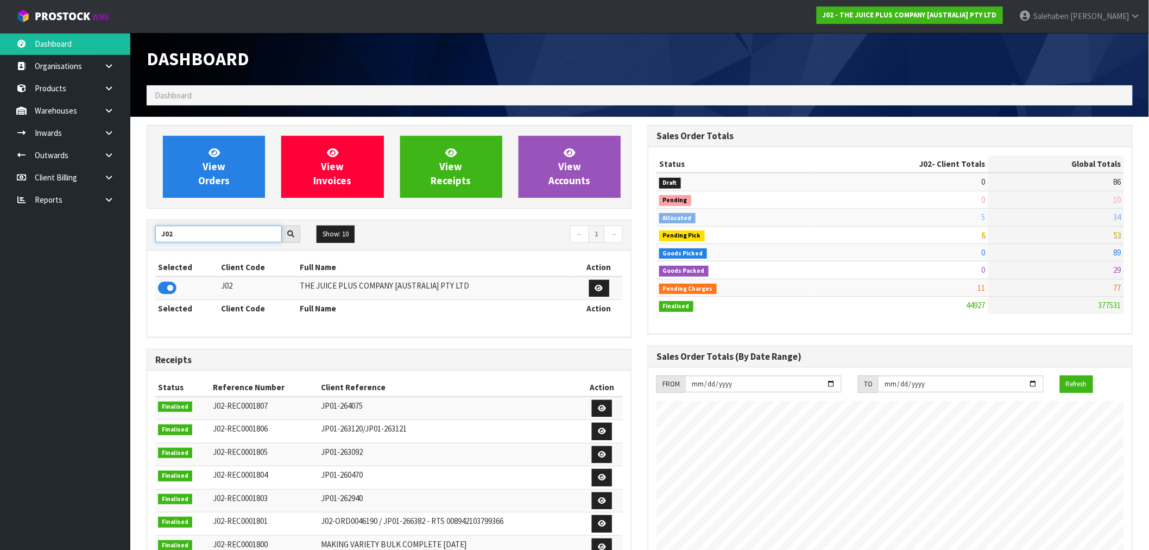
drag, startPoint x: 176, startPoint y: 237, endPoint x: 142, endPoint y: 242, distance: 34.5
click at [142, 242] on div "View Orders View Invoices View Receipts View Accounts J02 Show: 10 5 10 25 50 ←…" at bounding box center [388, 440] width 501 height 631
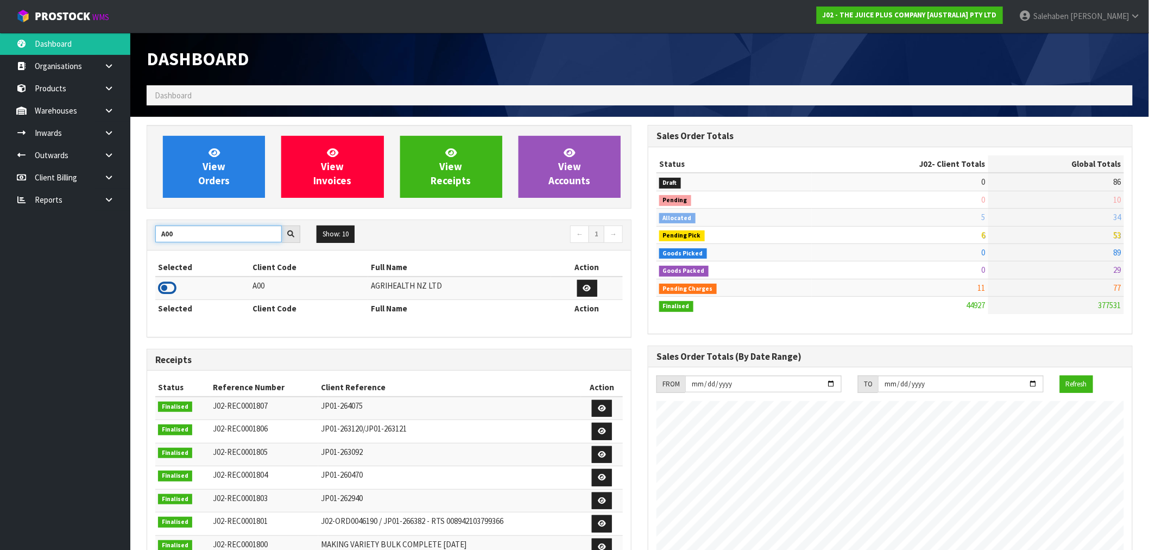
type input "A00"
click at [163, 292] on icon at bounding box center [167, 288] width 18 height 16
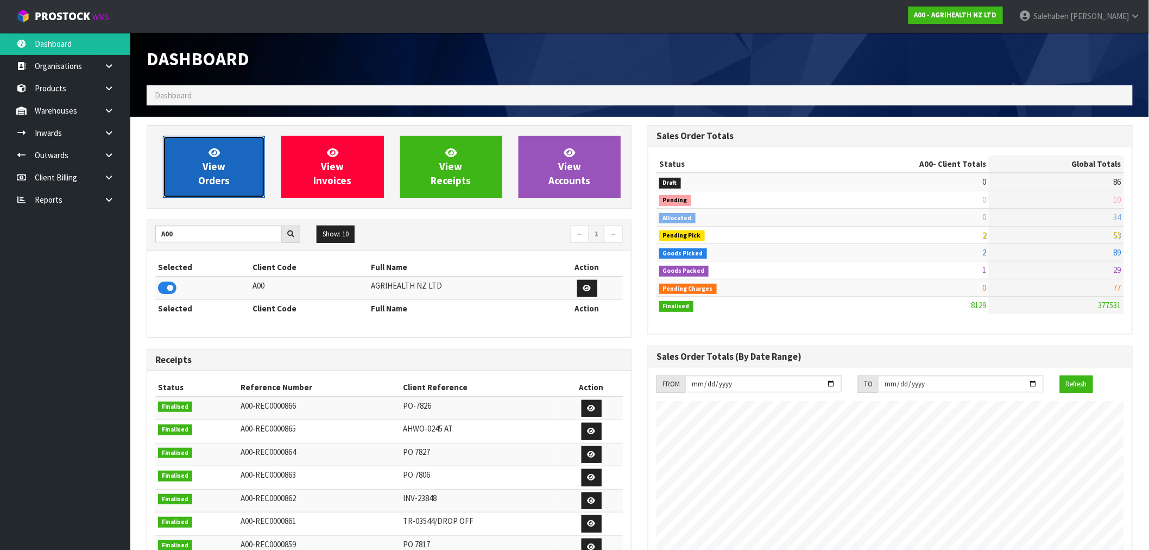
click at [232, 162] on link "View Orders" at bounding box center [214, 167] width 102 height 62
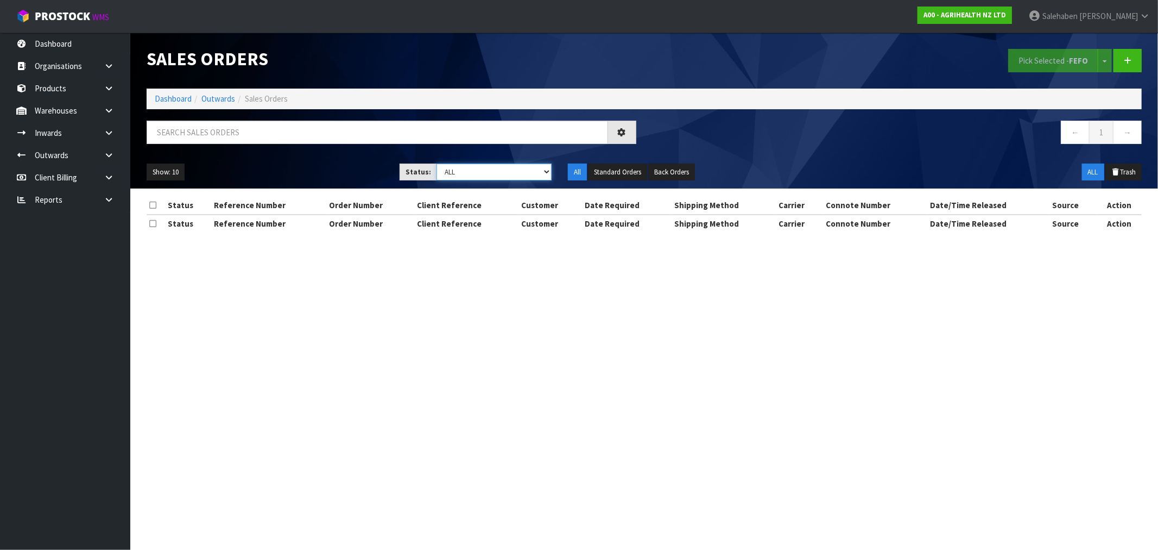
click at [506, 174] on select "Draft Pending Allocated Pending Pick Goods Picked Goods Packed Pending Charges …" at bounding box center [494, 171] width 115 height 17
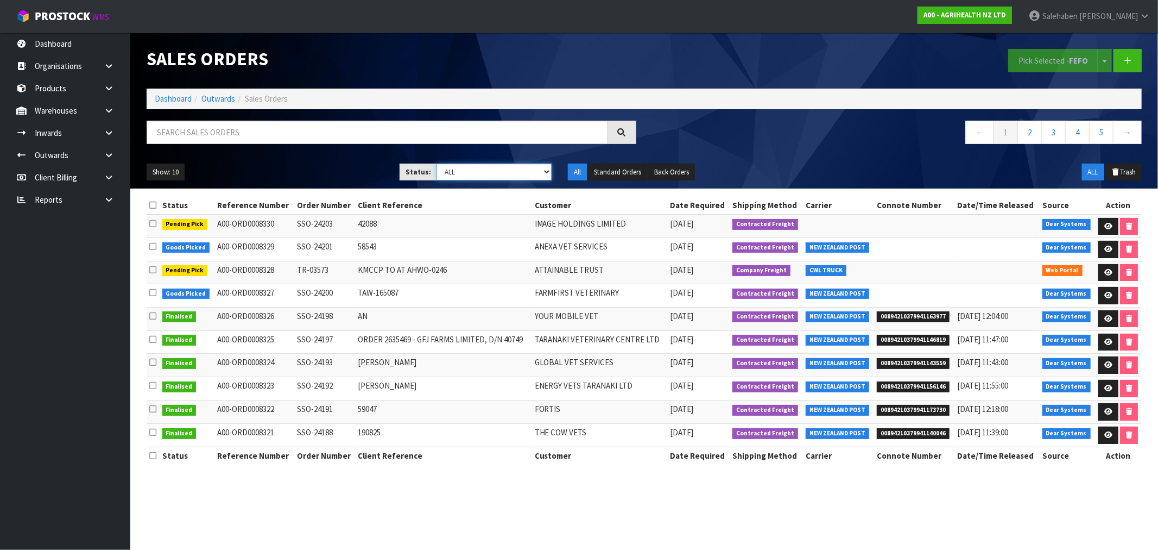
select select "string:3"
click at [437, 163] on select "Draft Pending Allocated Pending Pick Goods Picked Goods Packed Pending Charges …" at bounding box center [494, 171] width 115 height 17
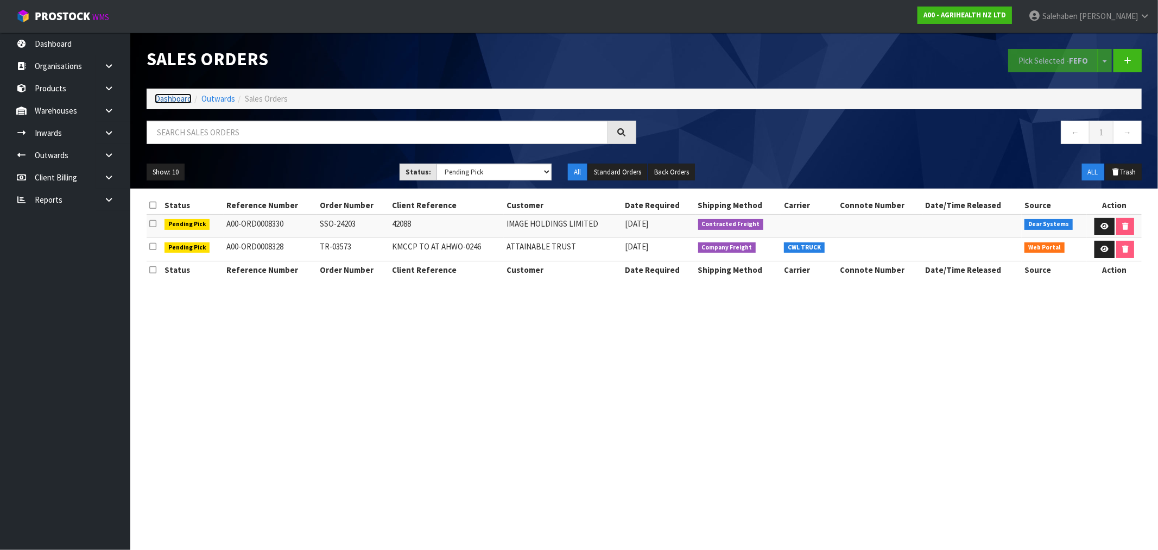
click at [169, 98] on link "Dashboard" at bounding box center [173, 98] width 37 height 10
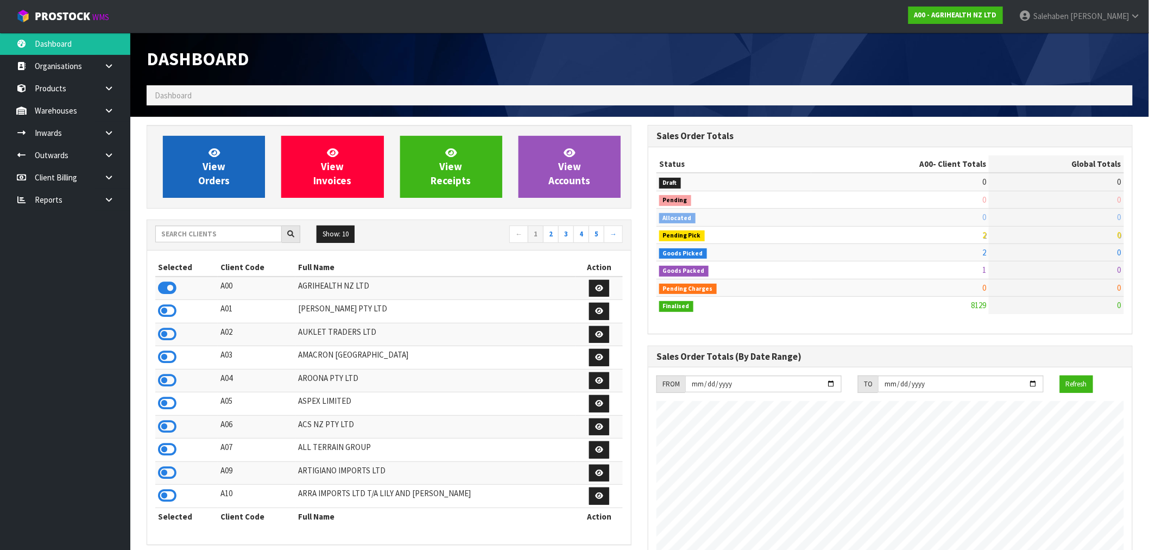
scroll to position [823, 501]
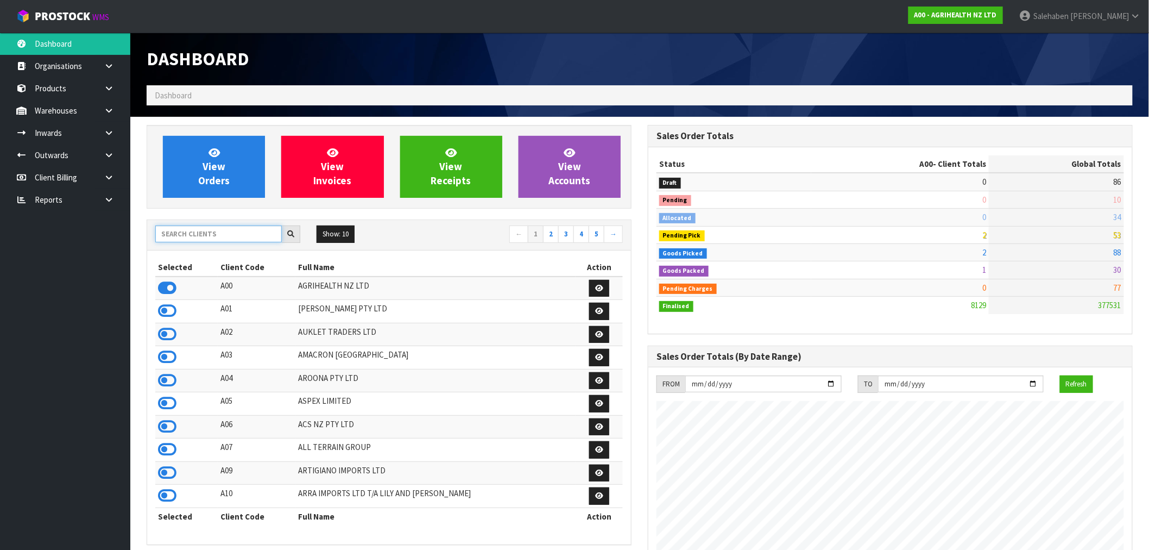
click at [172, 231] on input "text" at bounding box center [218, 233] width 127 height 17
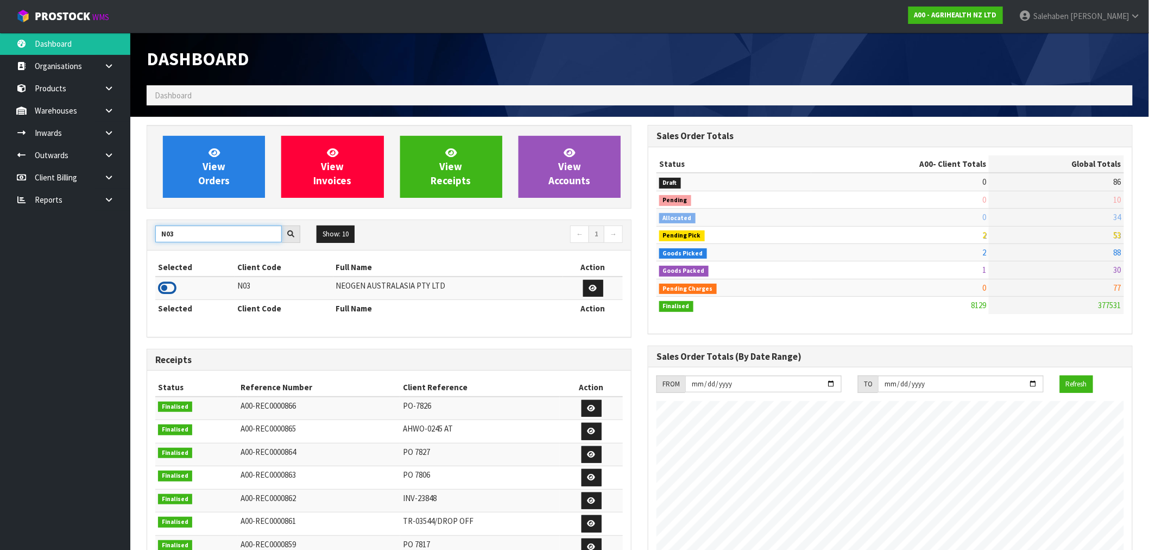
type input "N03"
click at [161, 289] on icon at bounding box center [167, 288] width 18 height 16
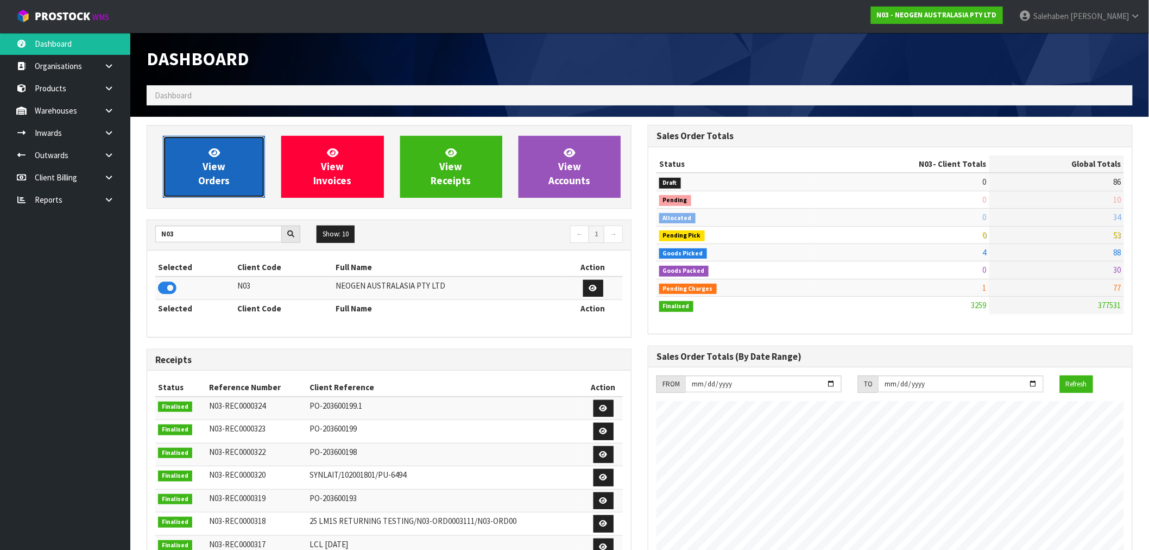
click at [213, 166] on span "View Orders" at bounding box center [213, 166] width 31 height 41
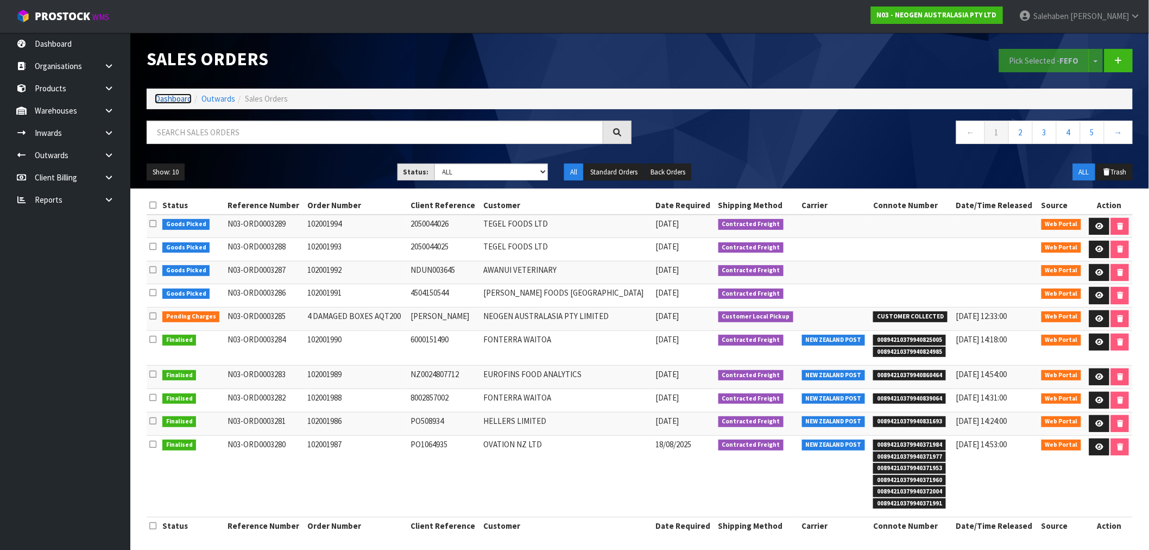
click at [159, 98] on link "Dashboard" at bounding box center [173, 98] width 37 height 10
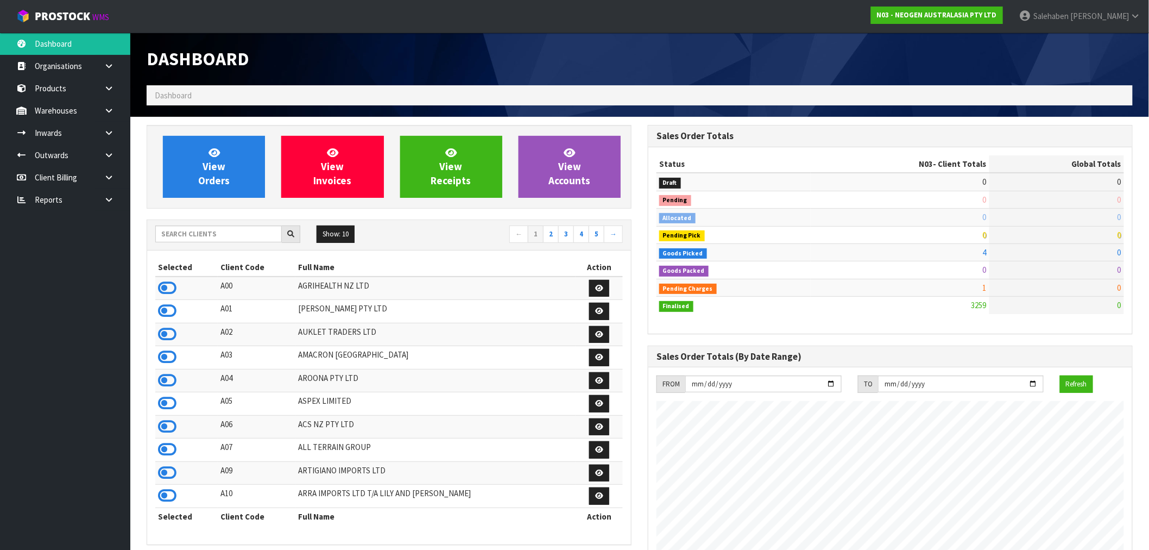
scroll to position [823, 501]
click at [215, 238] on input "text" at bounding box center [218, 233] width 127 height 17
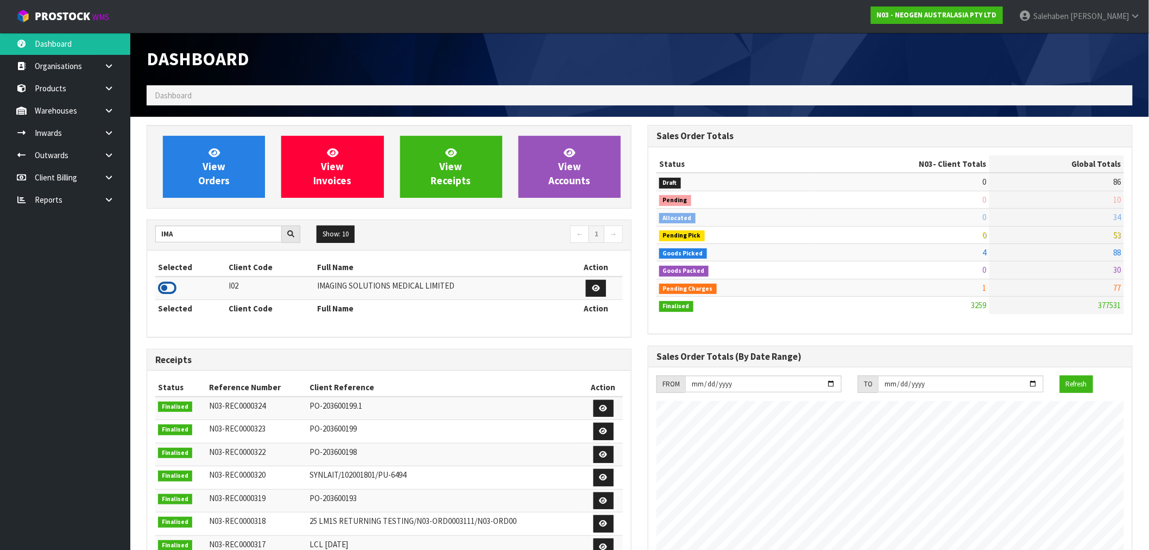
click at [165, 291] on icon at bounding box center [167, 288] width 18 height 16
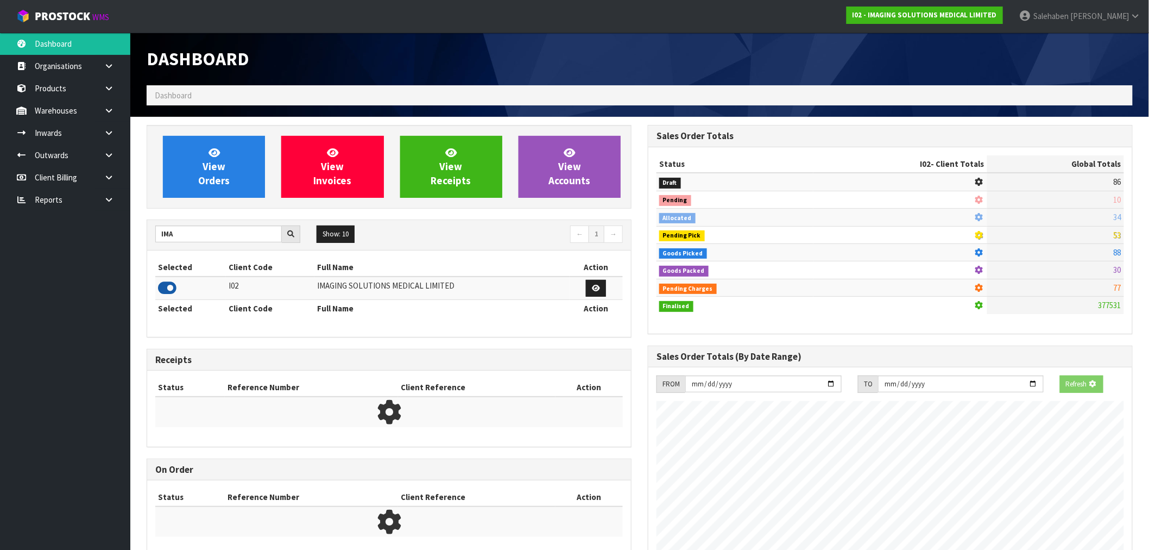
scroll to position [682, 501]
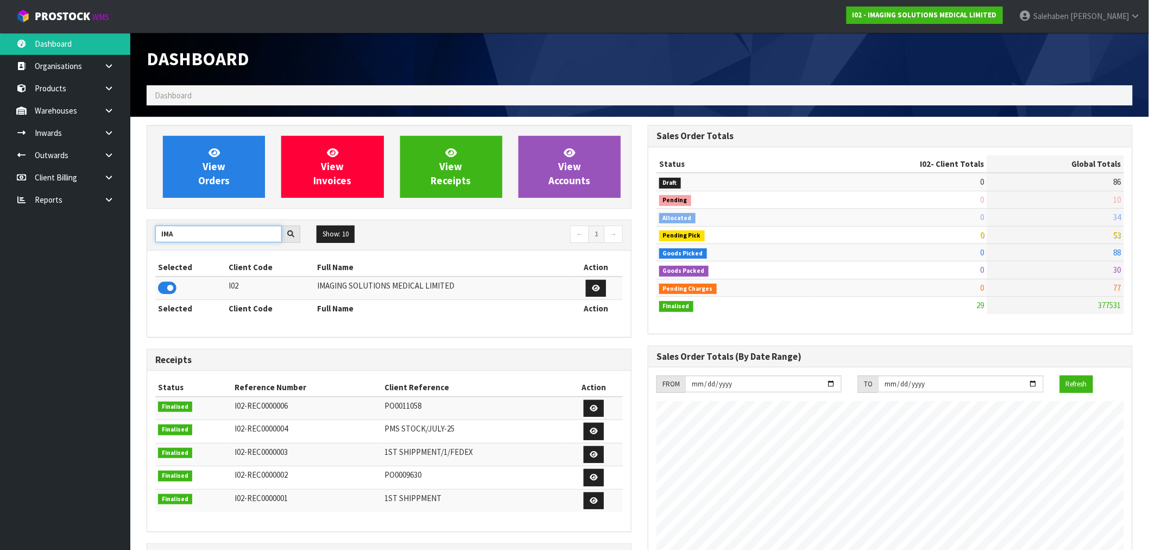
drag, startPoint x: 190, startPoint y: 236, endPoint x: 99, endPoint y: 242, distance: 90.9
click at [99, 242] on body "Toggle navigation ProStock WMS I02 - IMAGING SOLUTIONS MEDICAL LIMITED Salehabe…" at bounding box center [574, 275] width 1149 height 550
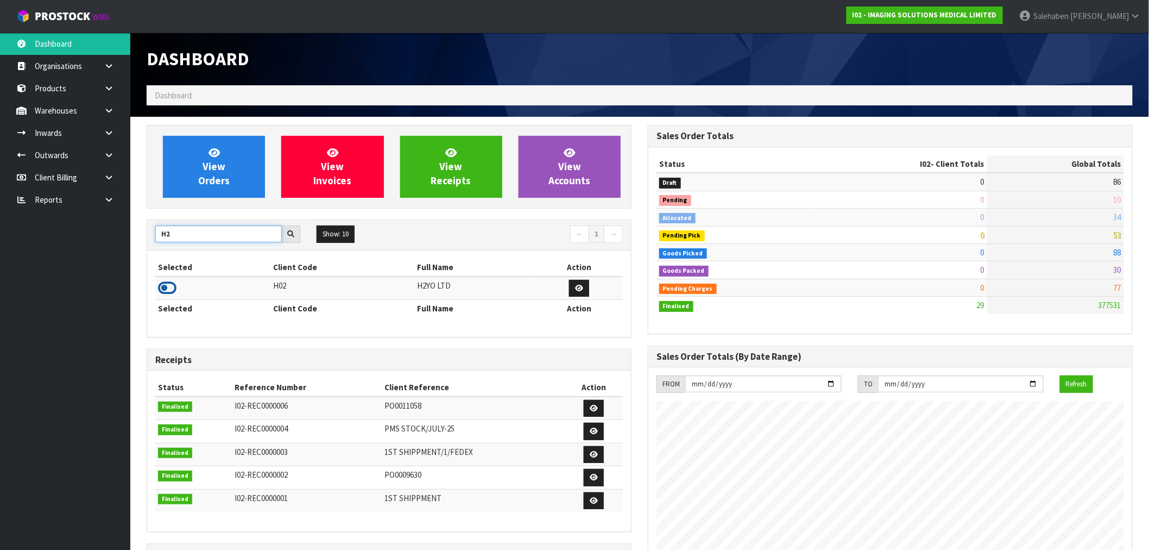
type input "H2"
click at [163, 285] on icon at bounding box center [167, 288] width 18 height 16
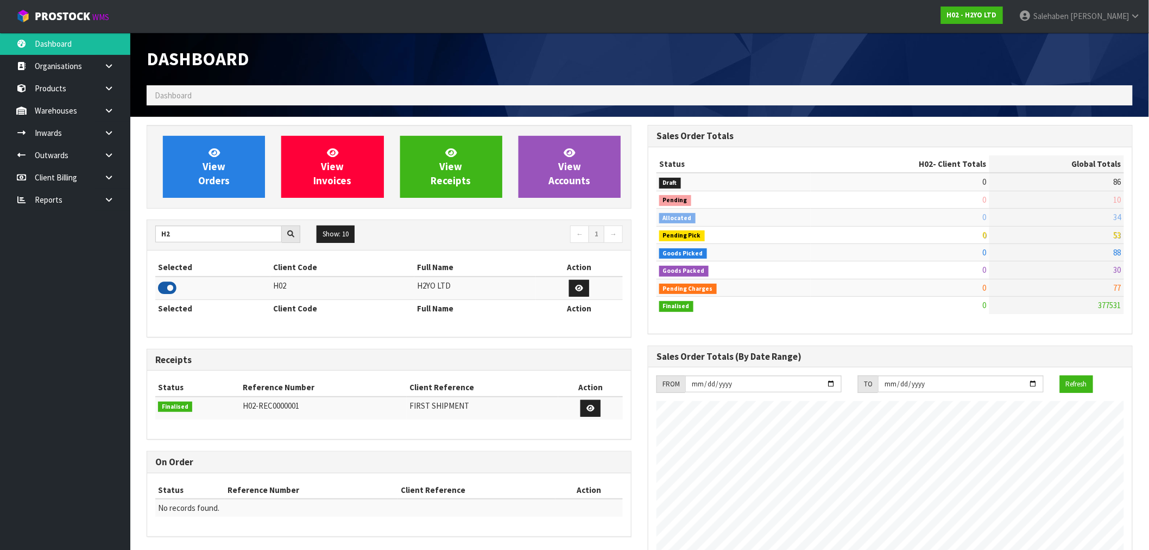
scroll to position [664, 501]
click at [204, 168] on span "View Orders" at bounding box center [213, 166] width 31 height 41
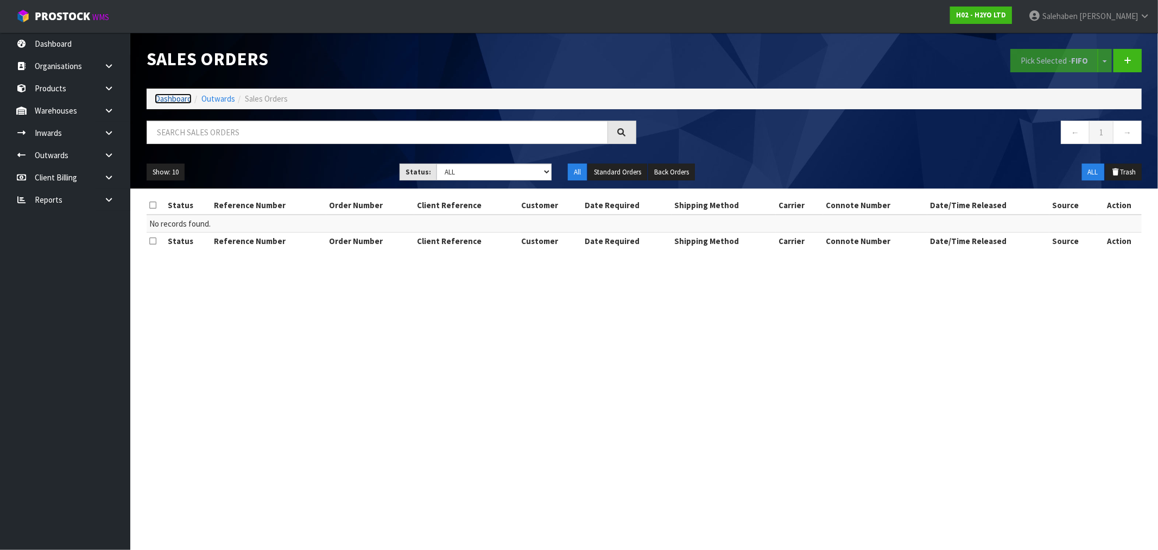
click at [175, 99] on link "Dashboard" at bounding box center [173, 98] width 37 height 10
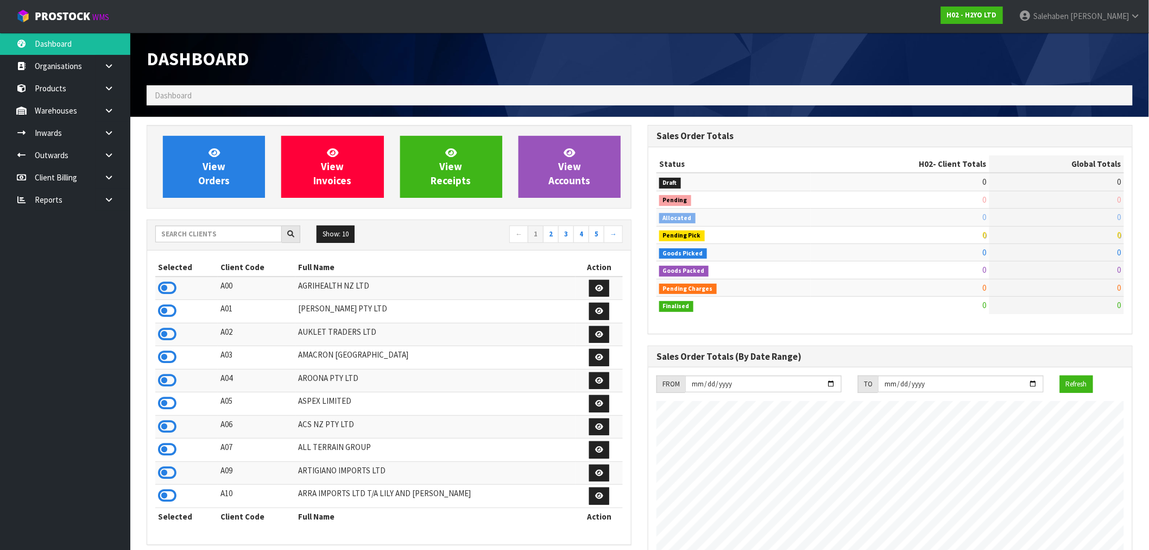
scroll to position [664, 501]
click at [167, 354] on icon at bounding box center [167, 357] width 18 height 16
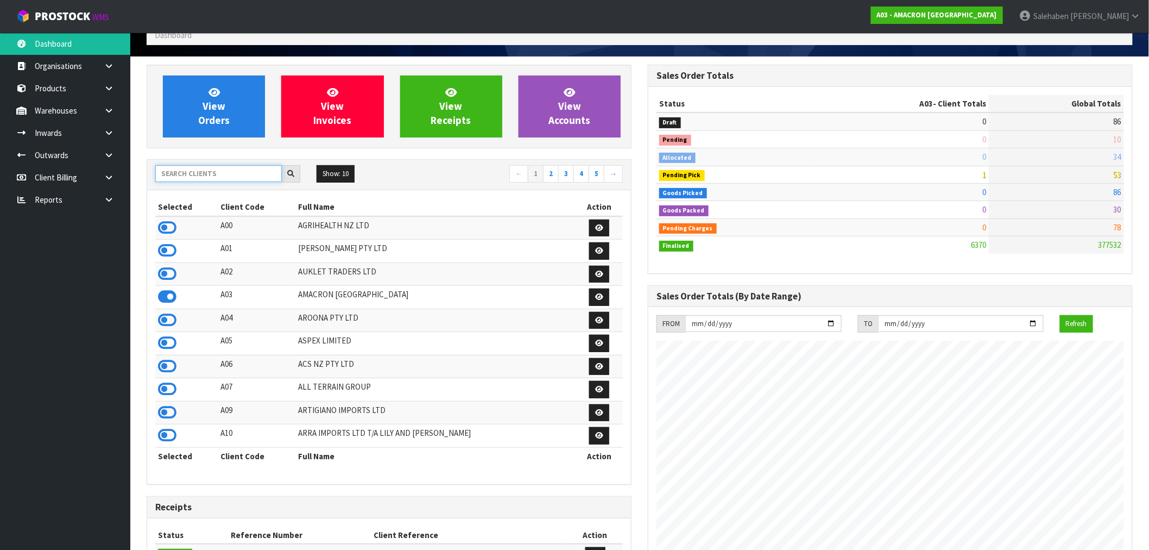
click at [202, 178] on input "text" at bounding box center [218, 173] width 127 height 17
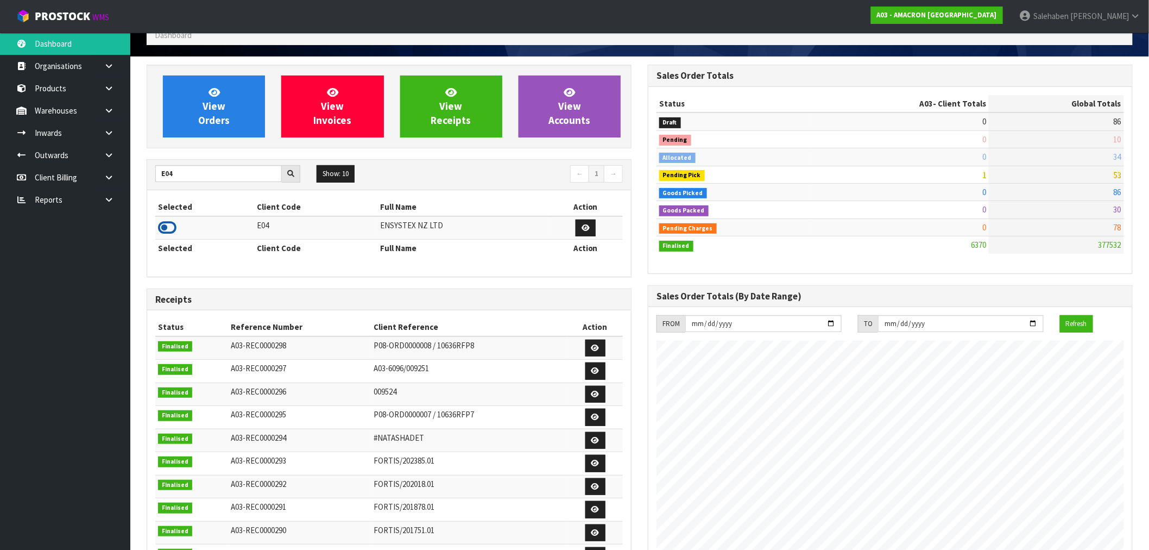
click at [163, 230] on icon at bounding box center [167, 227] width 18 height 16
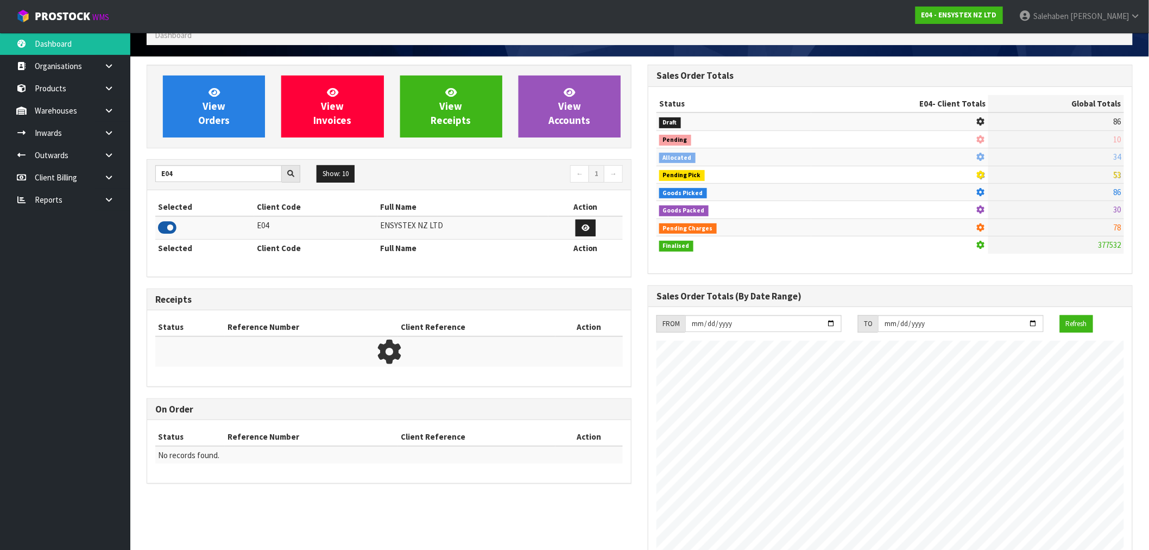
scroll to position [823, 501]
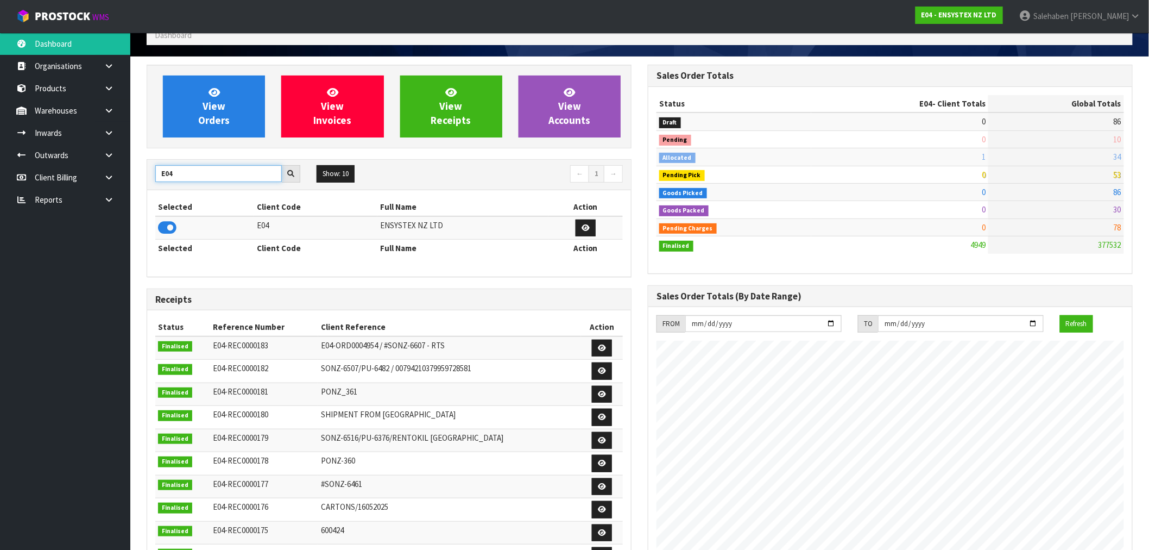
drag, startPoint x: 174, startPoint y: 173, endPoint x: 133, endPoint y: 194, distance: 46.4
click at [133, 193] on section "View Orders View Invoices View Receipts View Accounts E04 Show: 10 5 10 25 50 ←…" at bounding box center [639, 476] width 1019 height 840
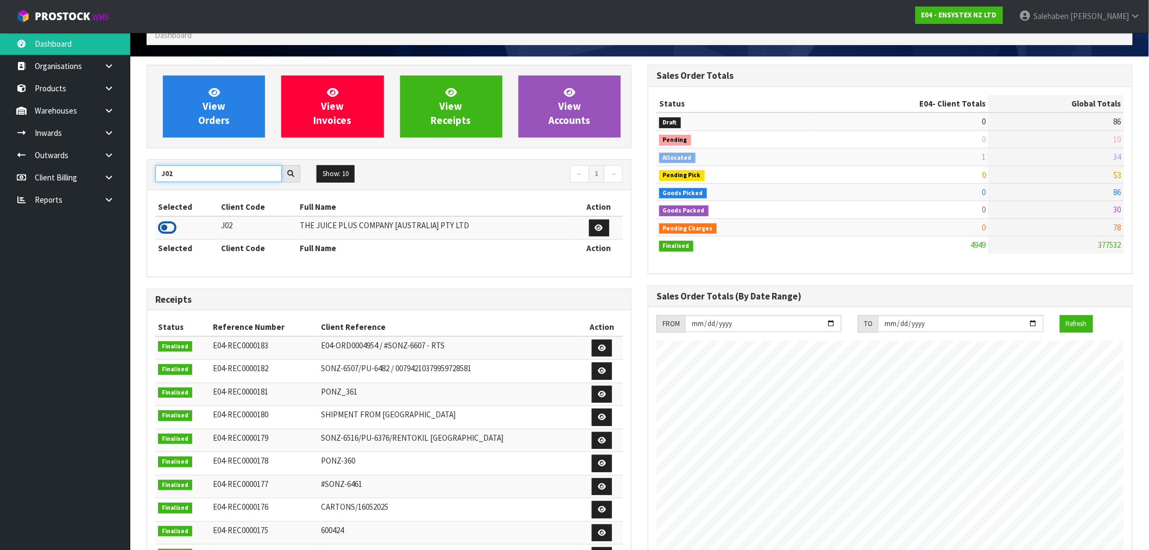
type input "J02"
click at [165, 231] on icon at bounding box center [167, 227] width 18 height 16
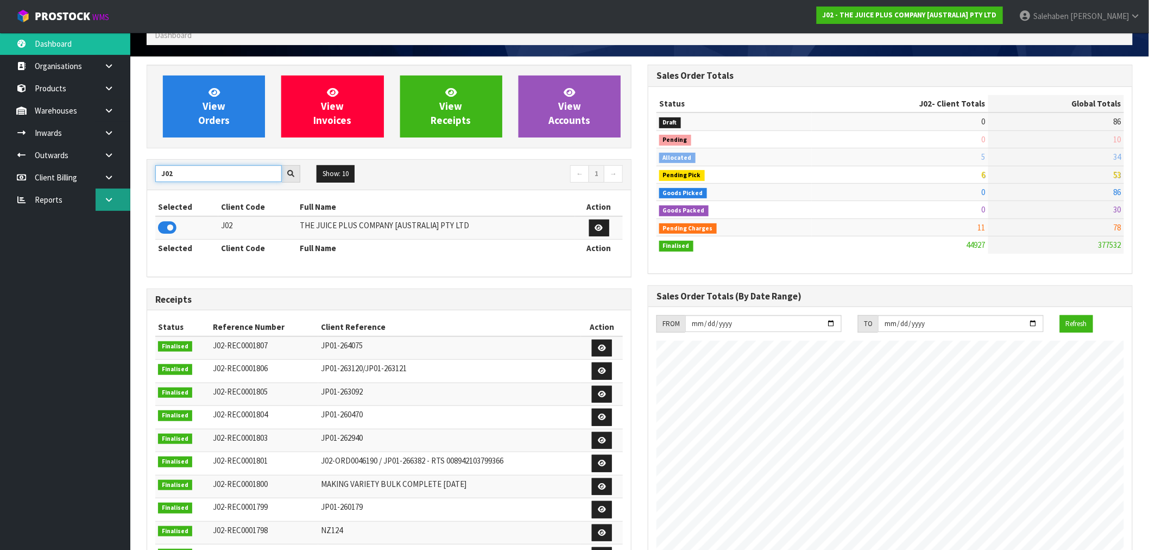
drag, startPoint x: 149, startPoint y: 181, endPoint x: 115, endPoint y: 189, distance: 35.0
click at [115, 189] on body "Toggle navigation ProStock WMS J02 - THE JUICE PLUS COMPANY [AUSTRALIA] PTY LTD…" at bounding box center [574, 215] width 1149 height 550
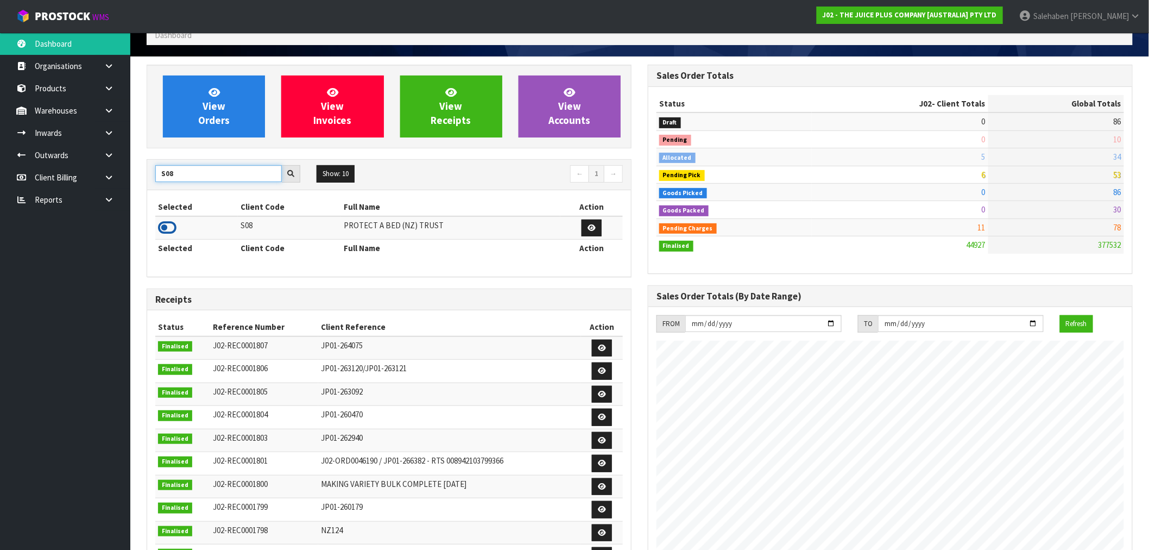
type input "S08"
click at [166, 231] on icon at bounding box center [167, 227] width 18 height 16
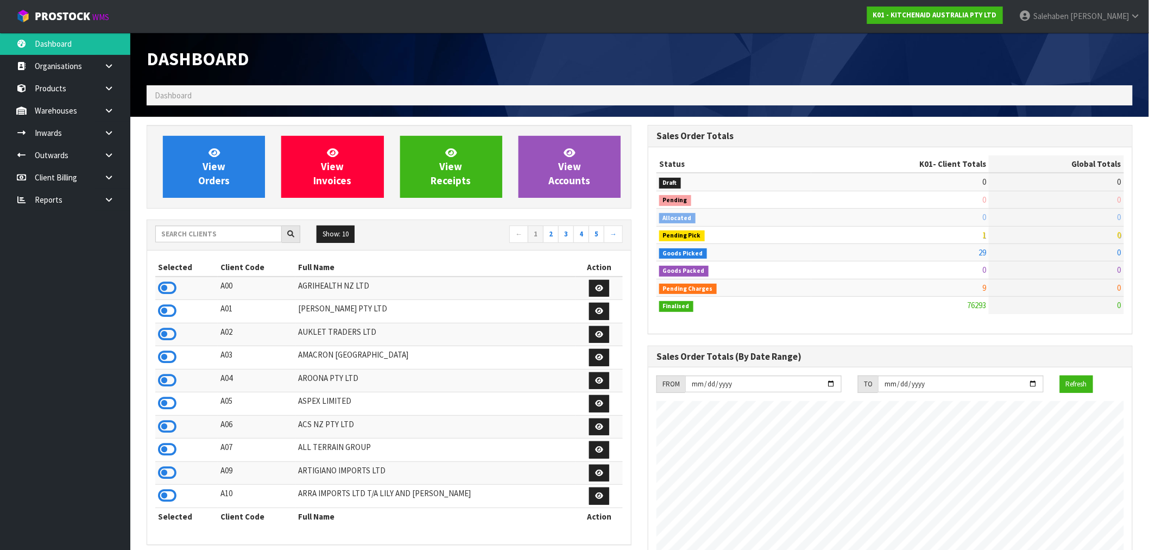
scroll to position [823, 501]
click at [232, 230] on input "text" at bounding box center [218, 233] width 127 height 17
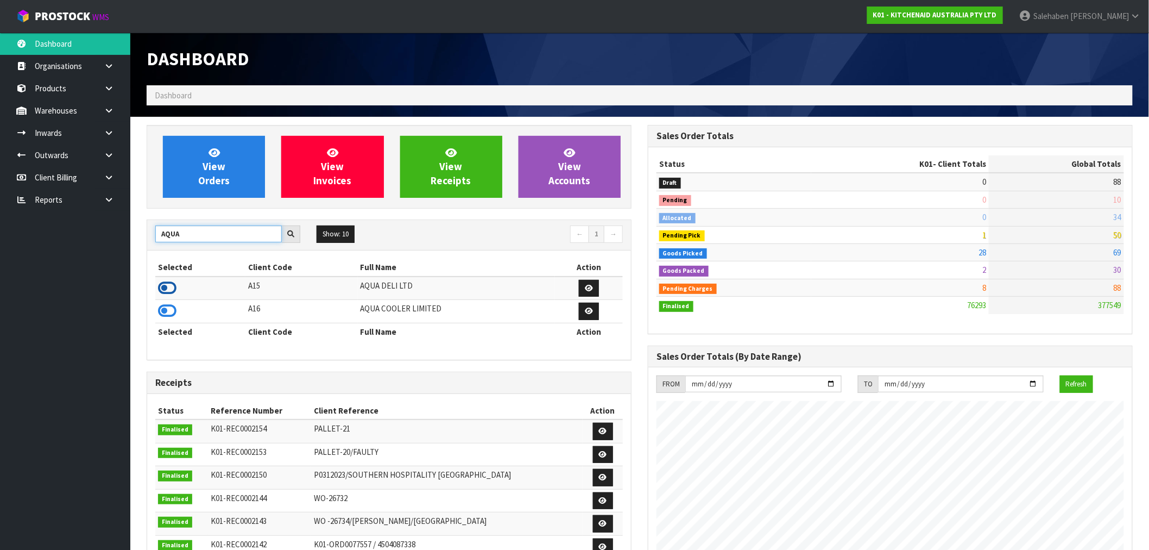
type input "AQUA"
click at [167, 291] on icon at bounding box center [167, 288] width 18 height 16
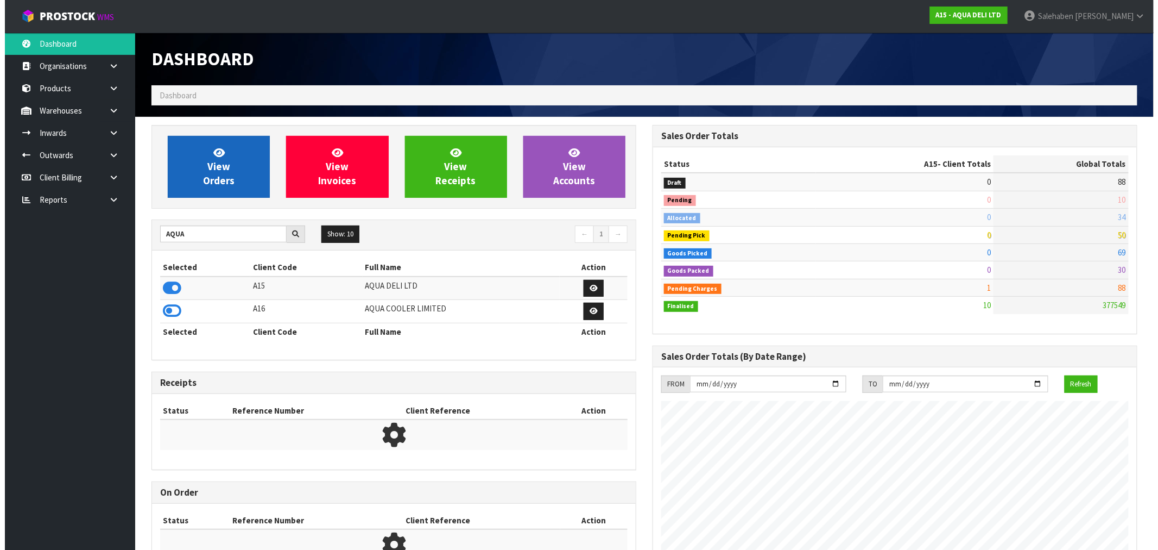
scroll to position [542426, 542589]
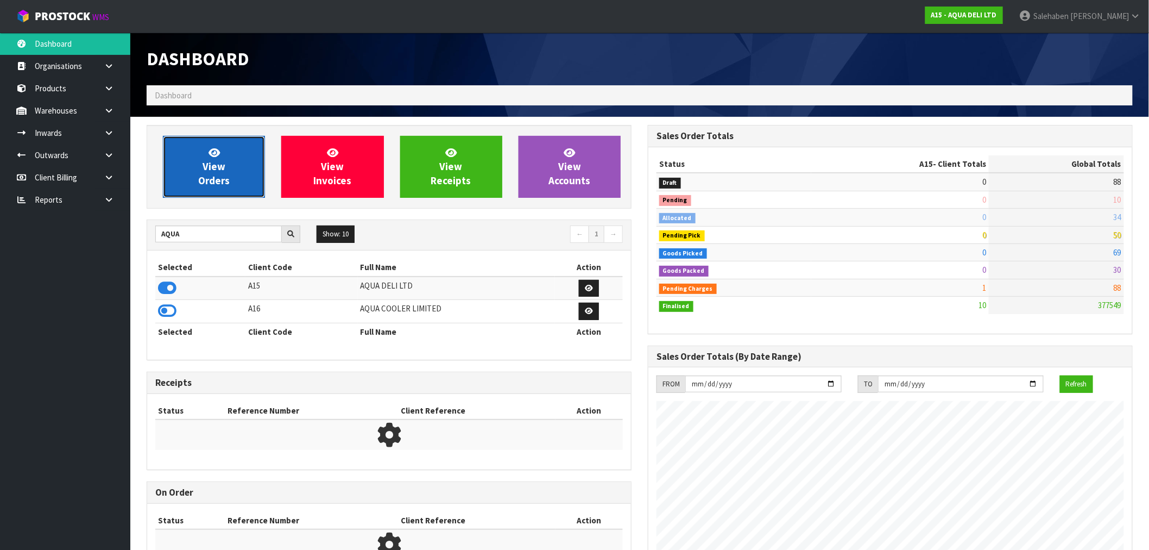
click at [202, 174] on span "View Orders" at bounding box center [213, 166] width 31 height 41
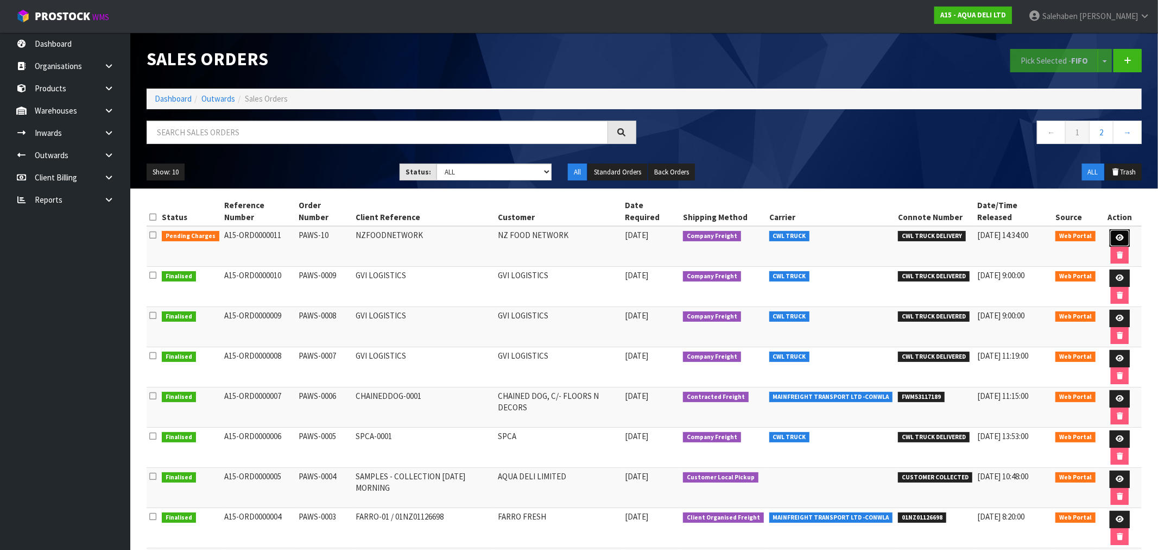
click at [1115, 229] on link at bounding box center [1120, 237] width 20 height 17
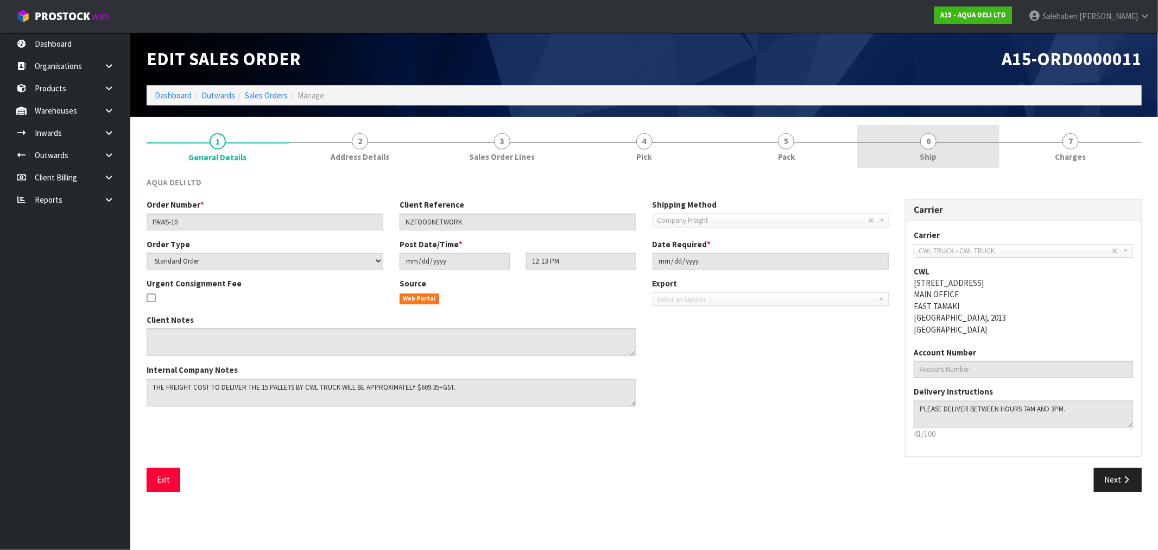
click at [923, 154] on span "Ship" at bounding box center [929, 156] width 17 height 11
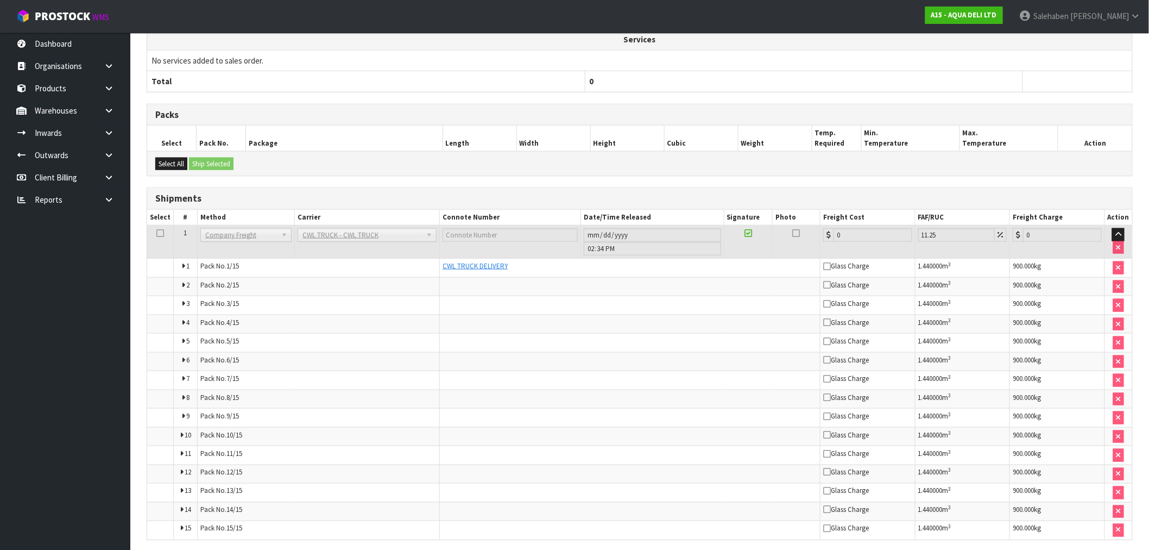
scroll to position [448, 0]
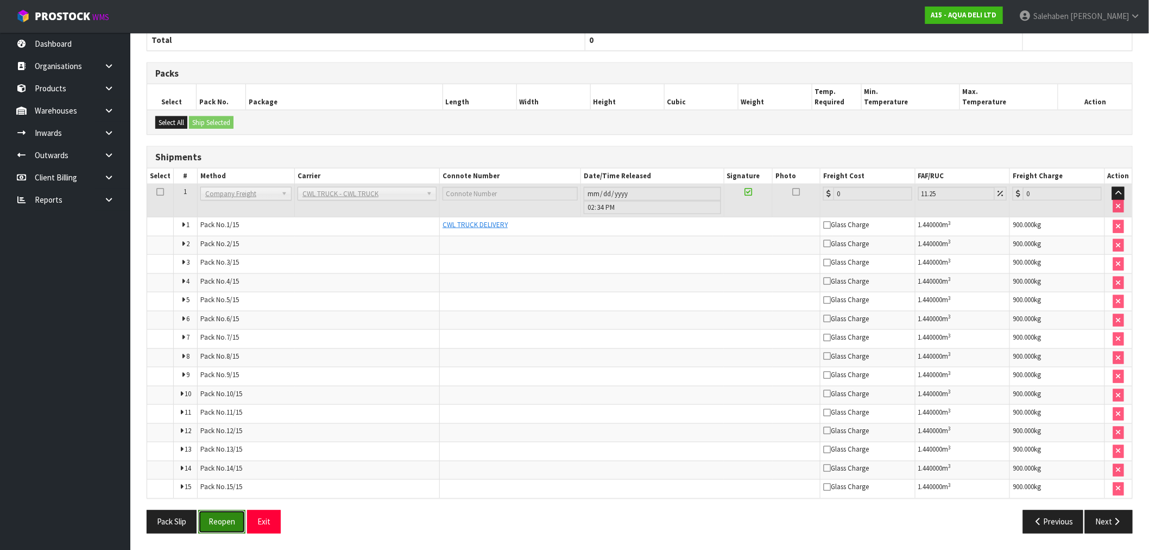
click at [226, 524] on button "Reopen" at bounding box center [221, 521] width 47 height 23
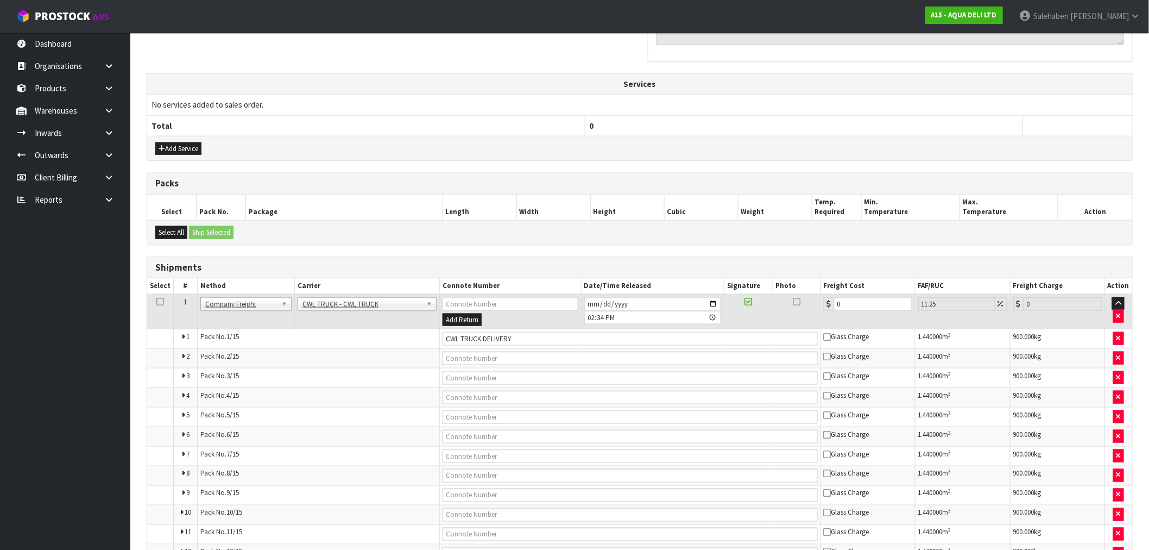
scroll to position [422, 0]
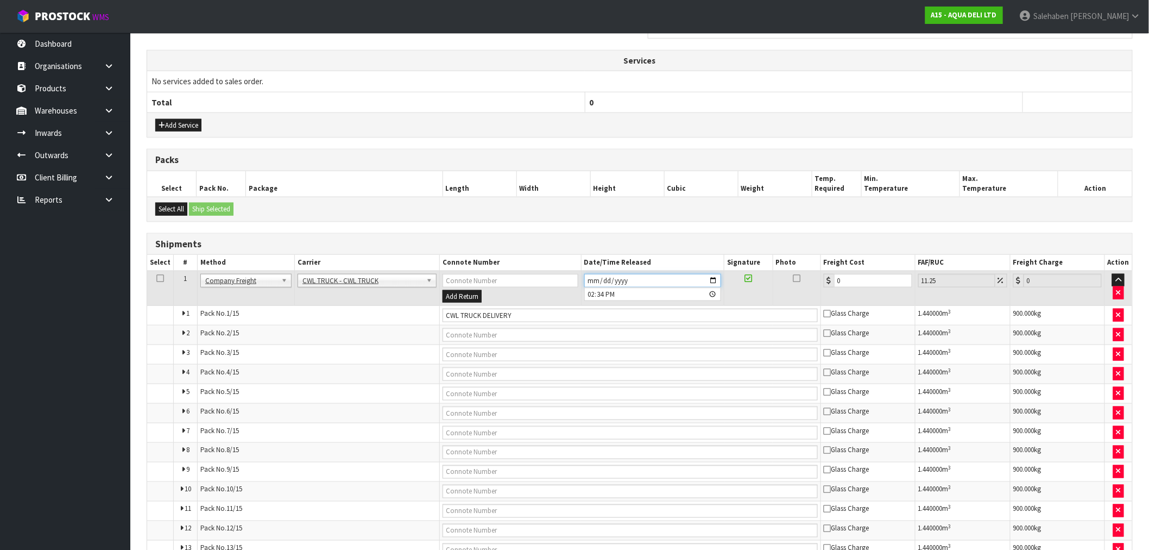
click at [595, 278] on input "[DATE]" at bounding box center [652, 281] width 137 height 14
type input "[DATE]"
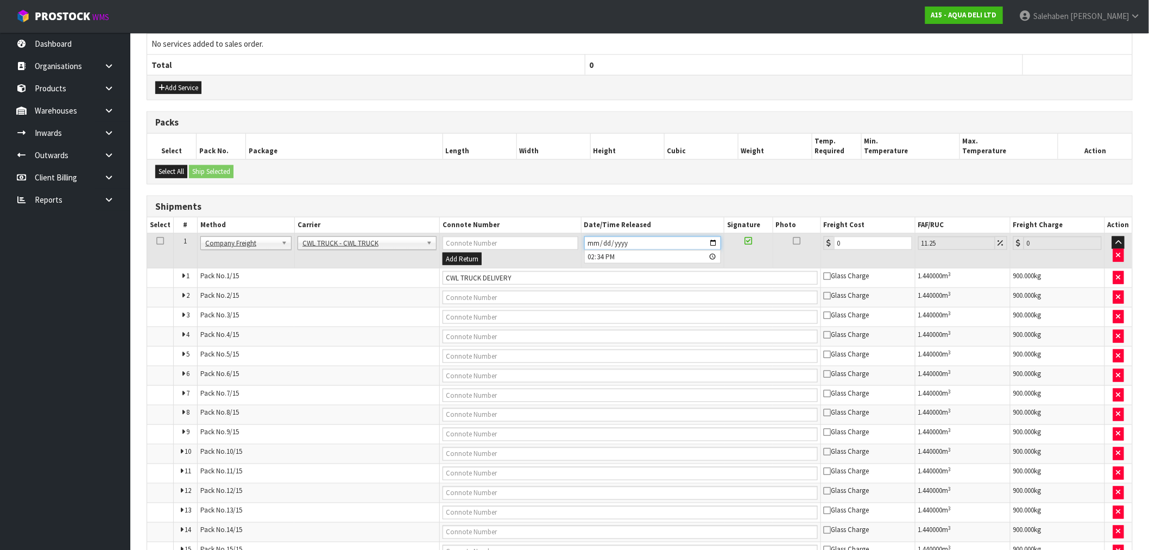
scroll to position [524, 0]
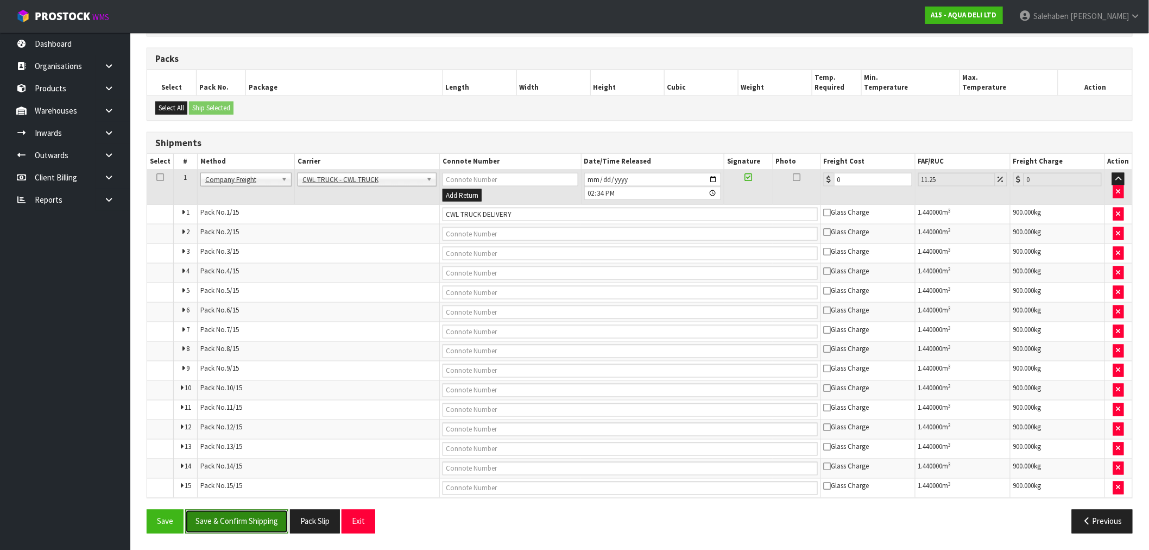
click at [250, 518] on button "Save & Confirm Shipping" at bounding box center [236, 520] width 103 height 23
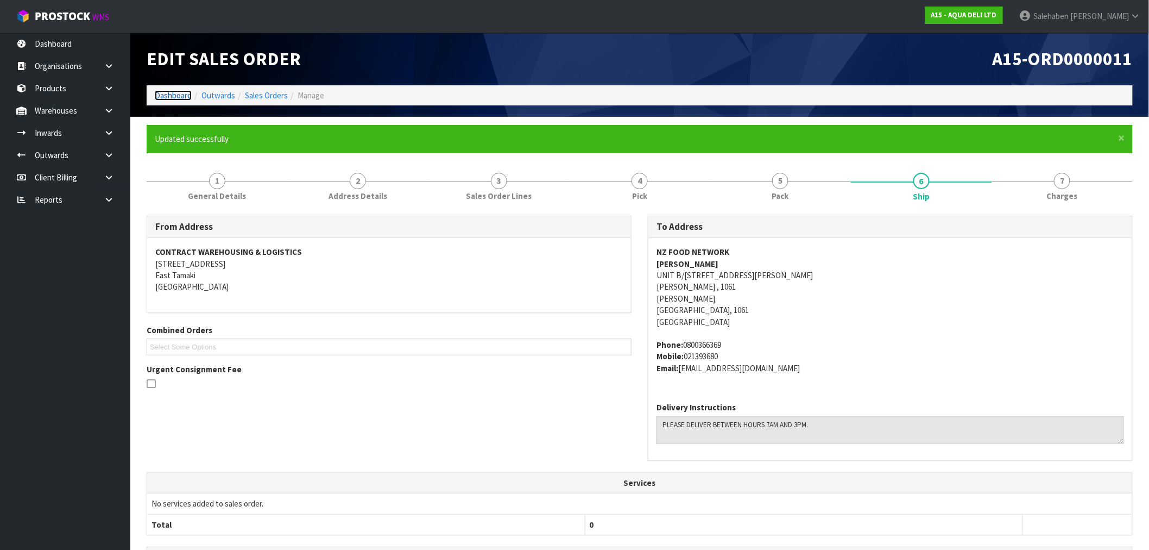
click at [167, 93] on link "Dashboard" at bounding box center [173, 95] width 37 height 10
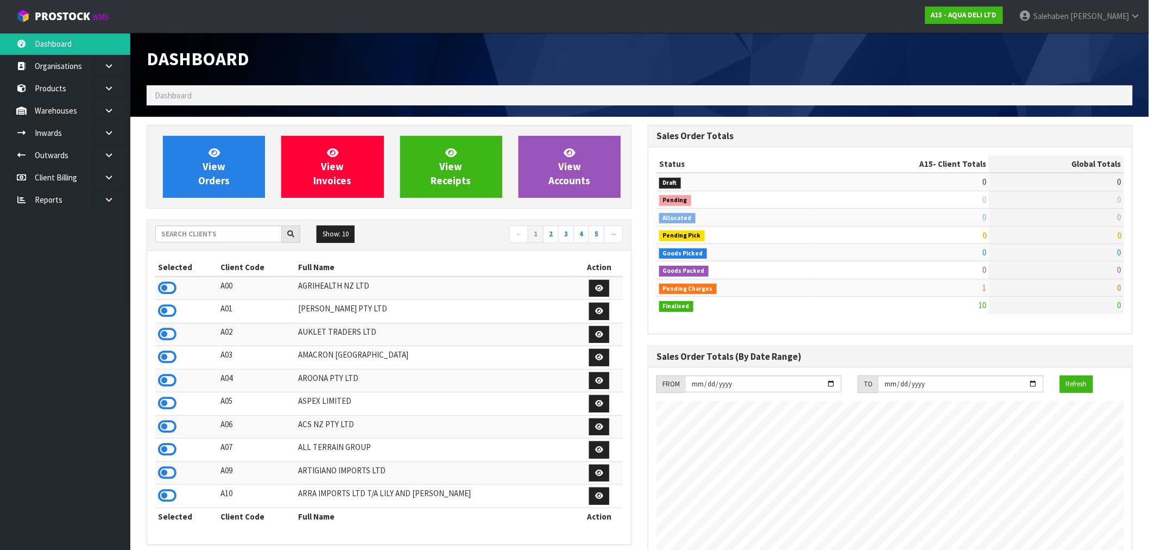
scroll to position [664, 501]
click at [267, 237] on input "text" at bounding box center [218, 233] width 127 height 17
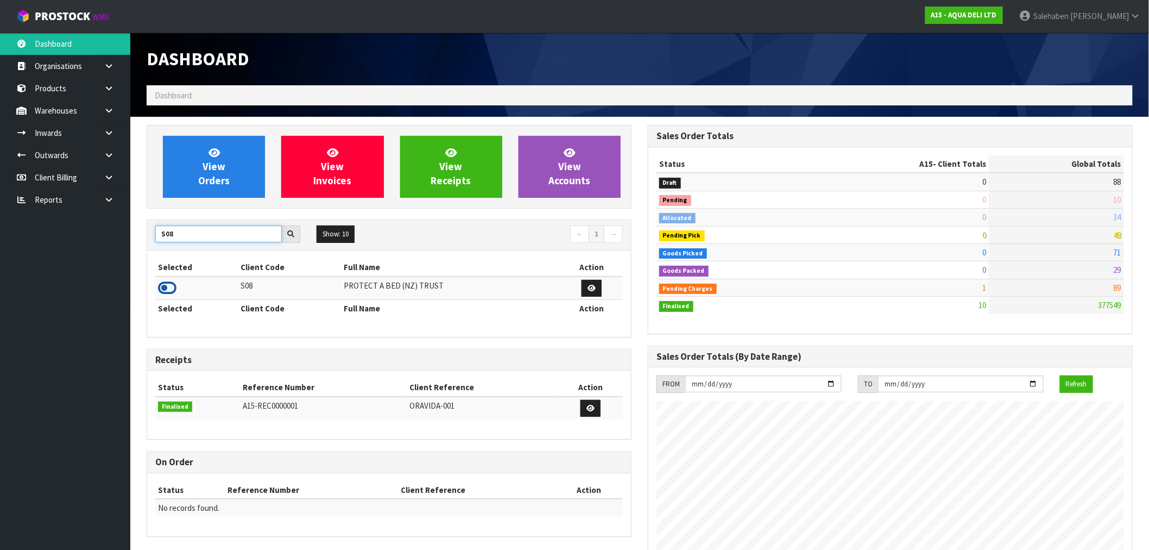
type input "S08"
click at [166, 285] on icon at bounding box center [167, 288] width 18 height 16
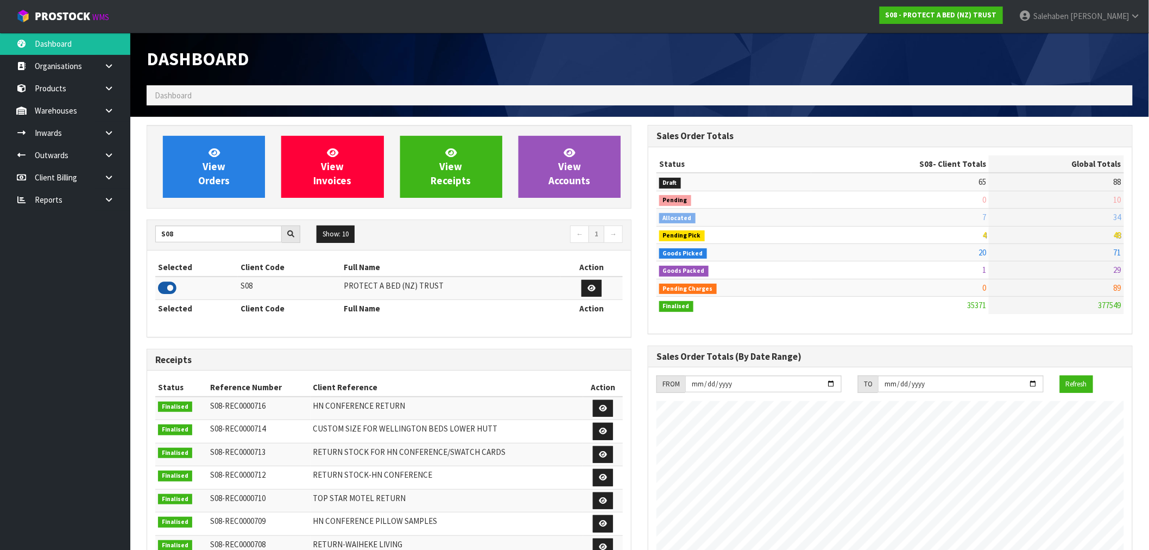
scroll to position [823, 501]
click at [234, 172] on link "View Orders" at bounding box center [214, 167] width 102 height 62
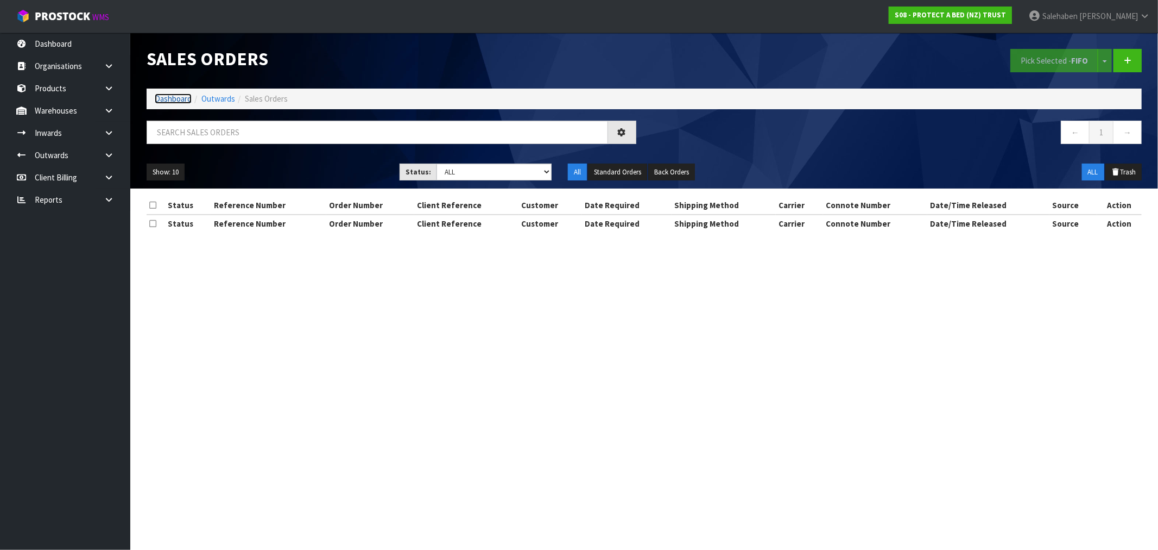
click at [164, 98] on link "Dashboard" at bounding box center [173, 98] width 37 height 10
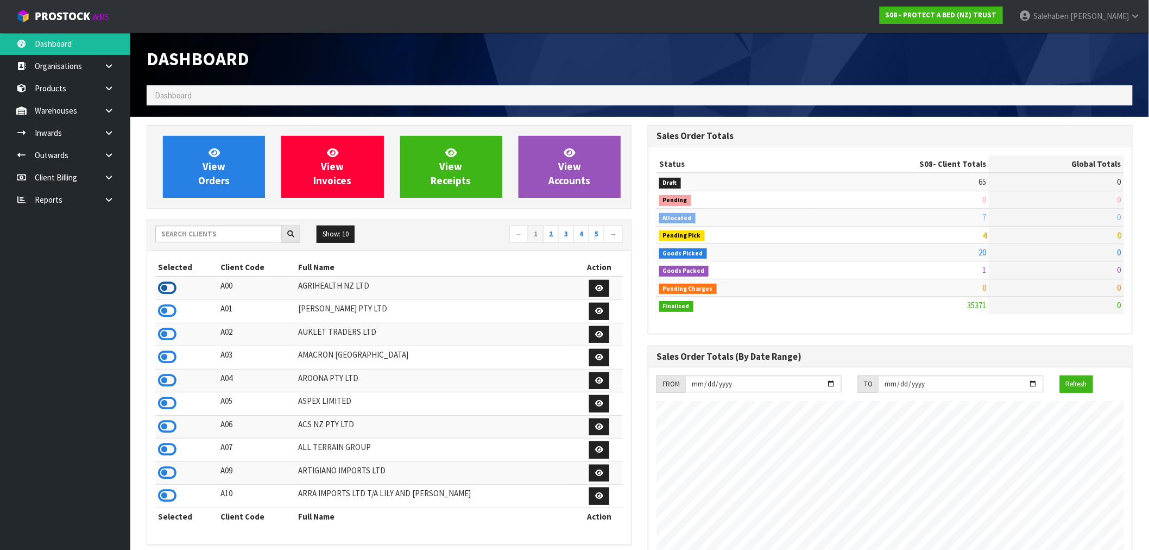
scroll to position [677, 501]
click at [167, 285] on icon at bounding box center [167, 288] width 18 height 16
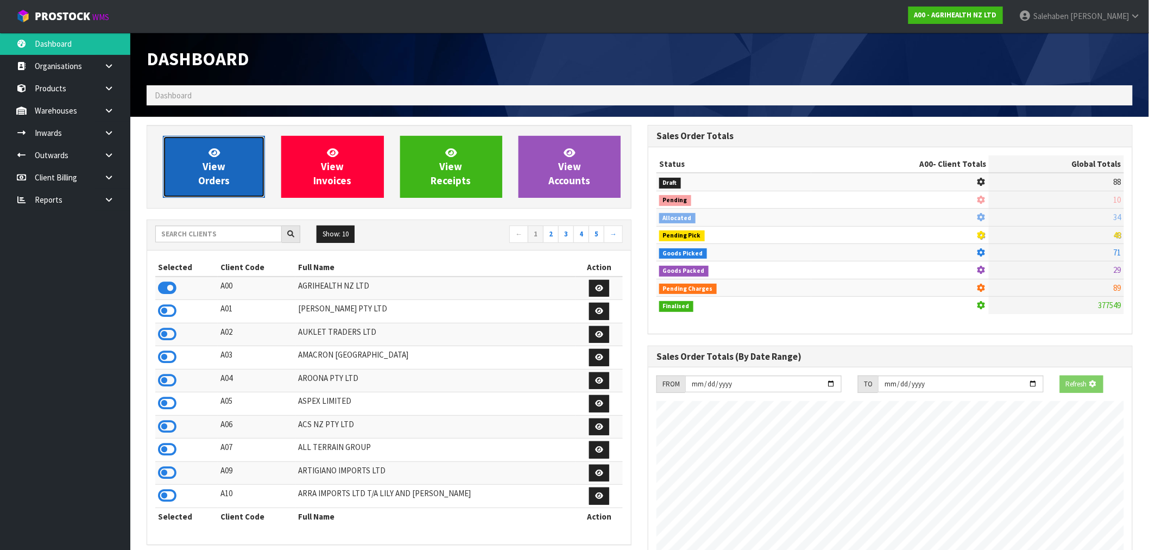
click at [205, 144] on link "View Orders" at bounding box center [214, 167] width 102 height 62
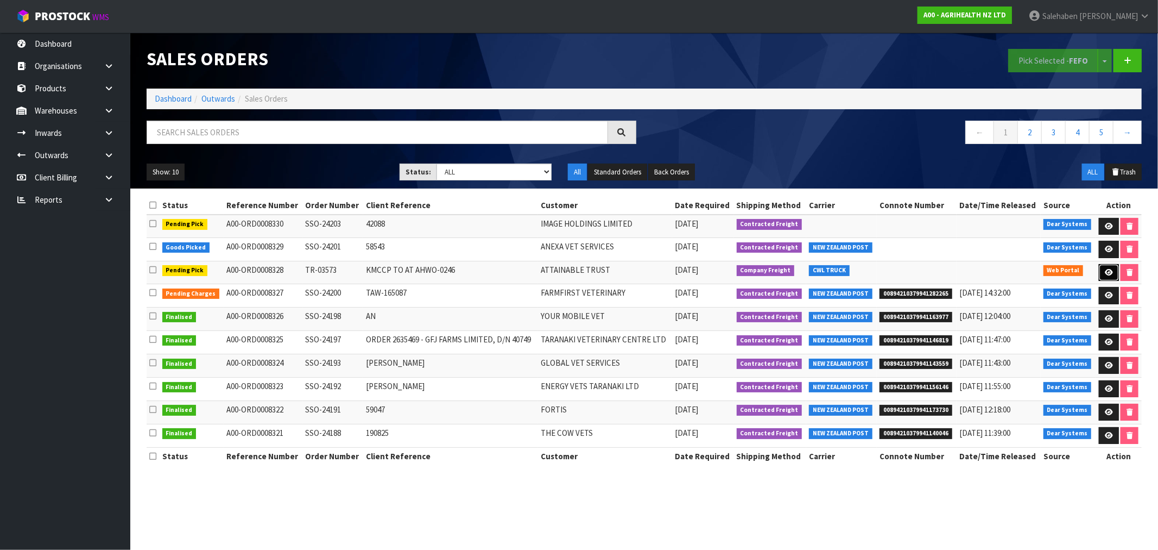
click at [1108, 270] on icon at bounding box center [1109, 272] width 8 height 7
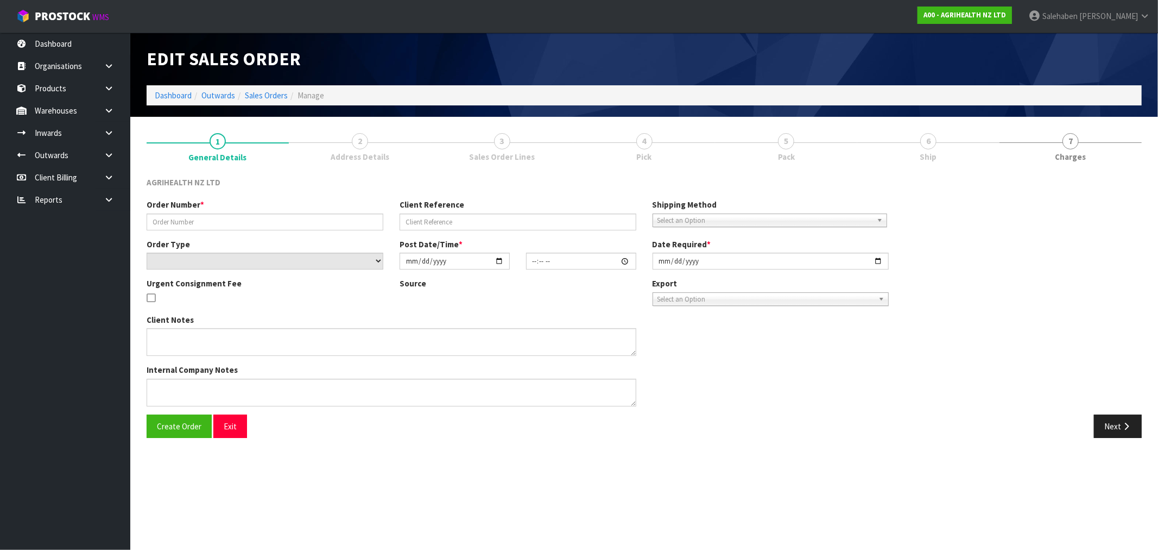
type input "TR-03573"
type input "KMCCP TO AT AHWO-0246"
select select "number:0"
type input "[DATE]"
type input "11:06:00.000"
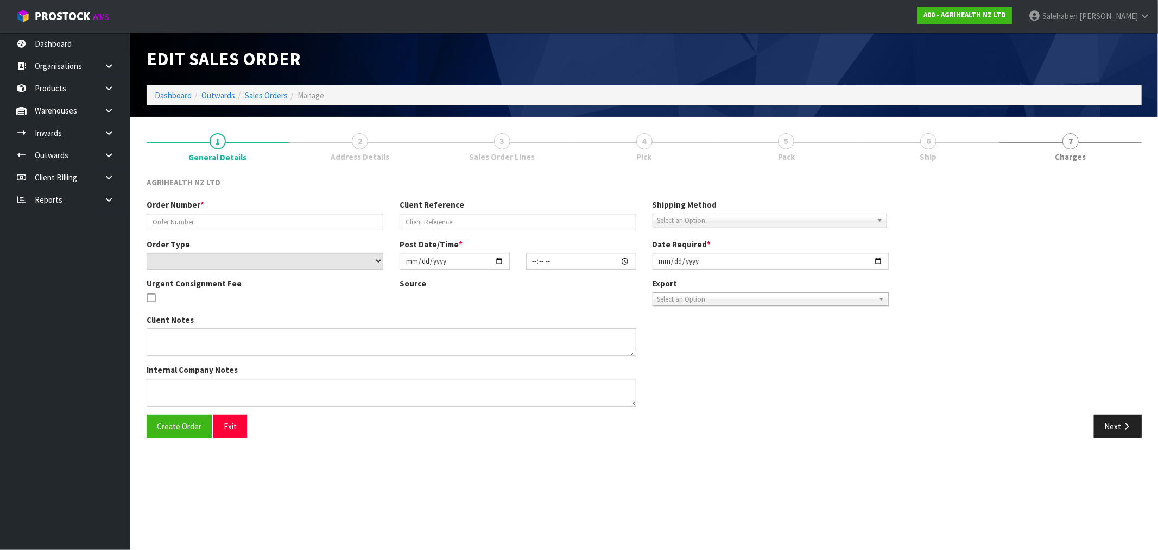
type input "[DATE]"
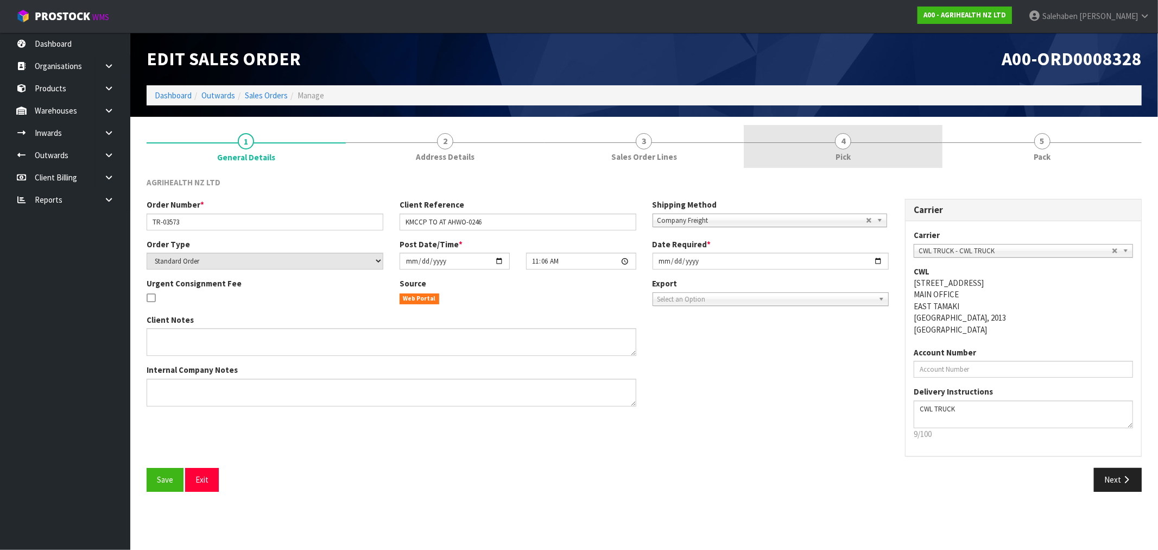
click at [840, 147] on span "4" at bounding box center [843, 141] width 16 height 16
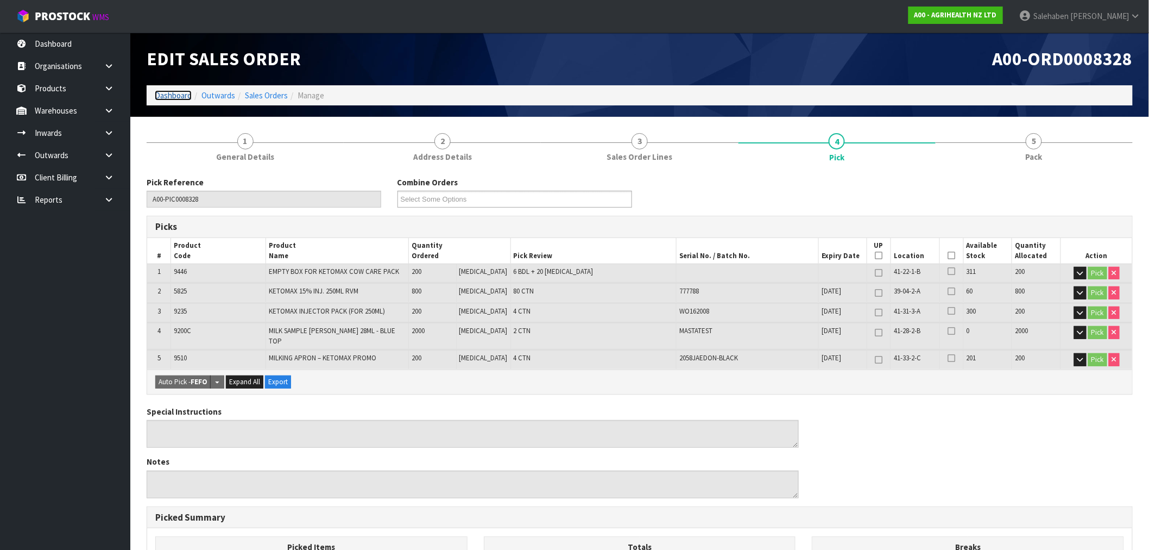
click at [178, 93] on link "Dashboard" at bounding box center [173, 95] width 37 height 10
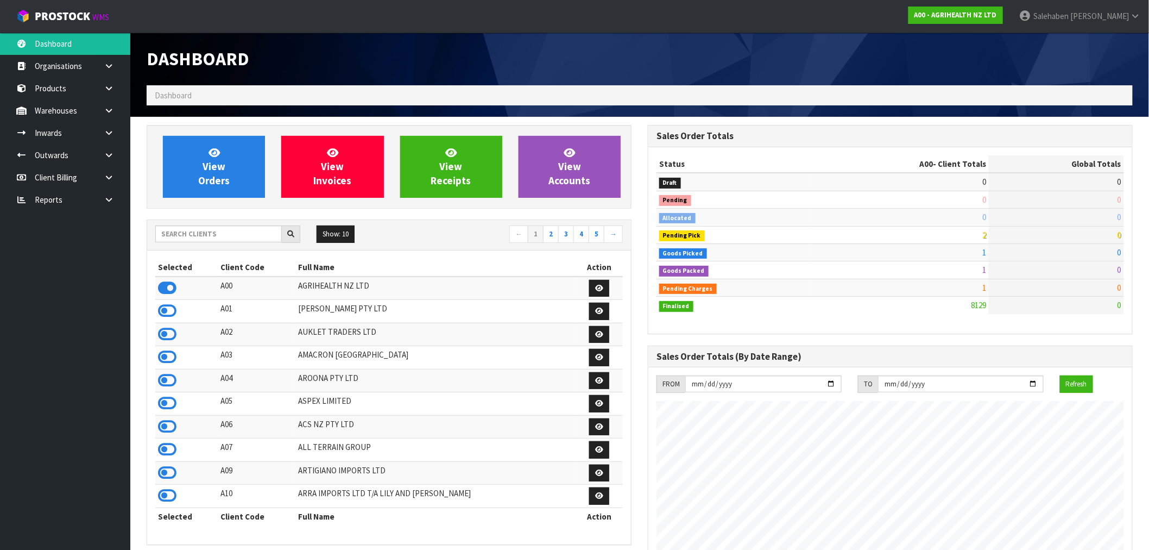
scroll to position [823, 501]
click at [267, 230] on input "text" at bounding box center [218, 233] width 127 height 17
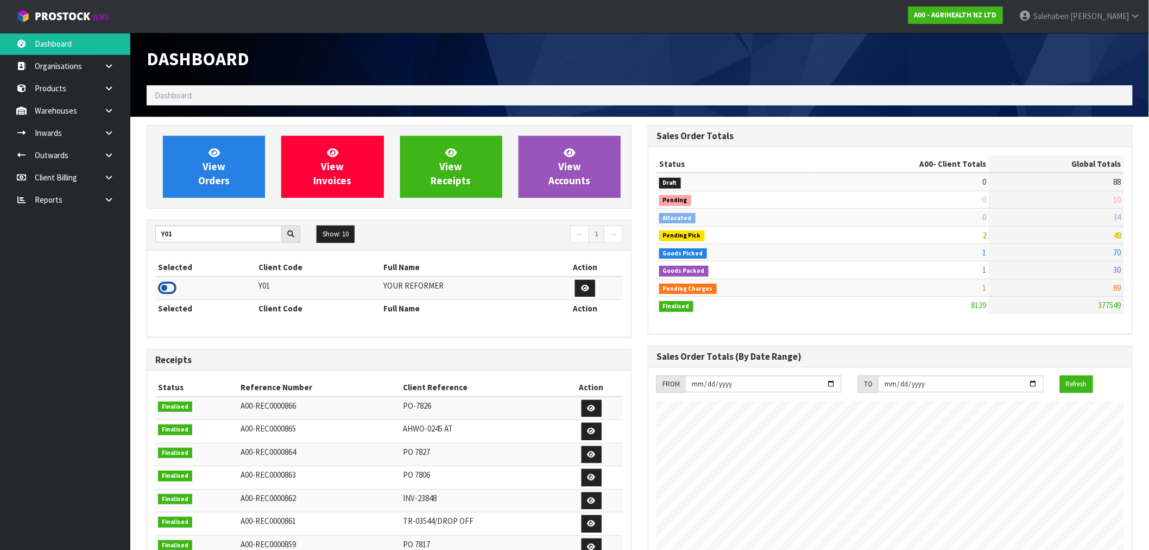
click at [159, 289] on icon at bounding box center [167, 288] width 18 height 16
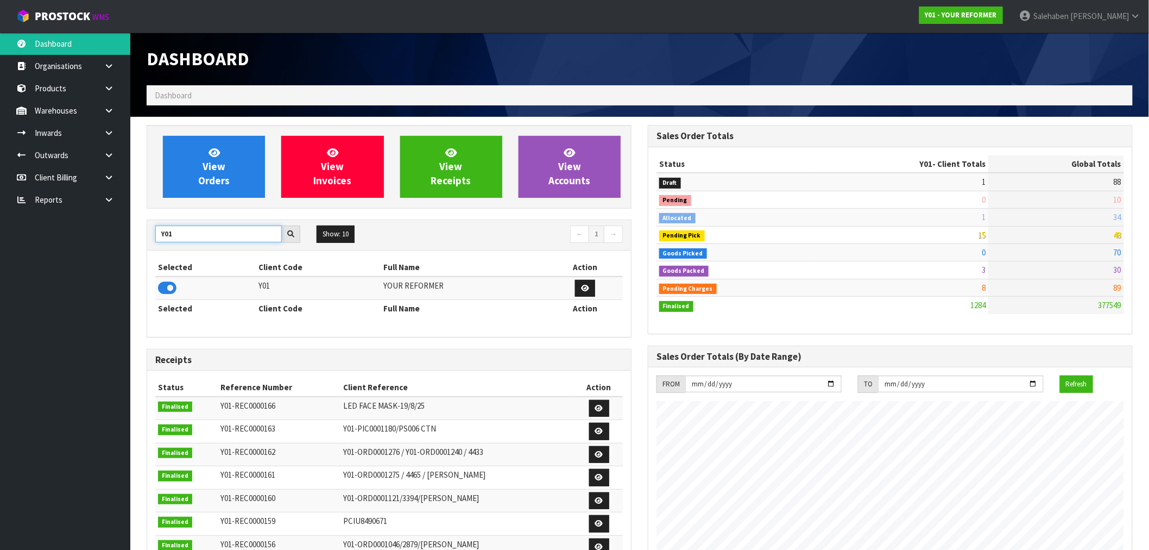
drag, startPoint x: 175, startPoint y: 234, endPoint x: 106, endPoint y: 236, distance: 69.0
click at [108, 236] on body "Toggle navigation ProStock WMS Y01 - YOUR REFORMER [PERSON_NAME] Logout Dashboa…" at bounding box center [574, 275] width 1149 height 550
type input "T01"
click at [163, 286] on icon at bounding box center [167, 288] width 18 height 16
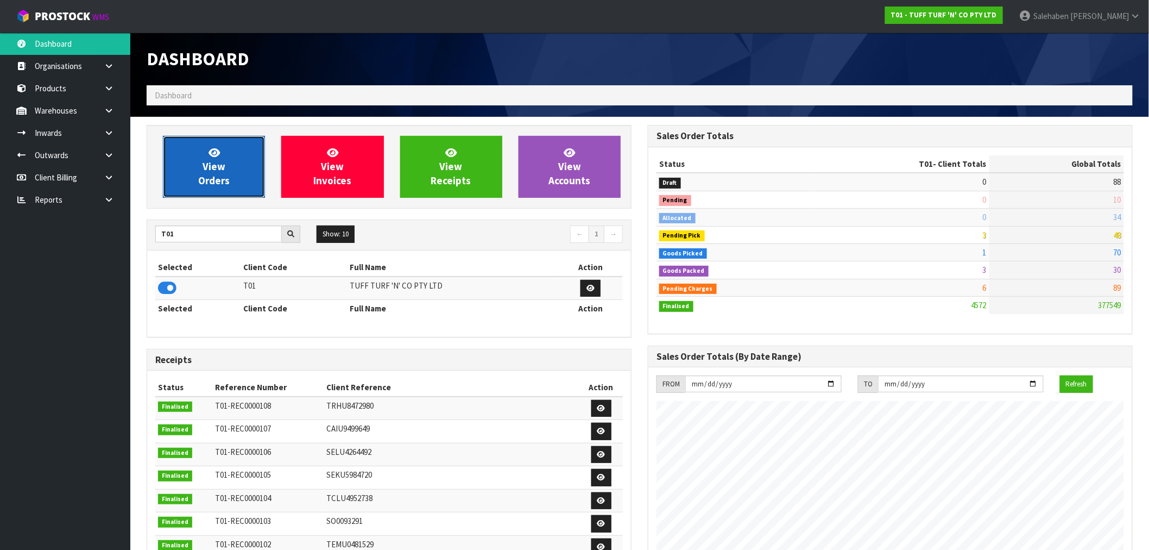
click at [205, 166] on span "View Orders" at bounding box center [213, 166] width 31 height 41
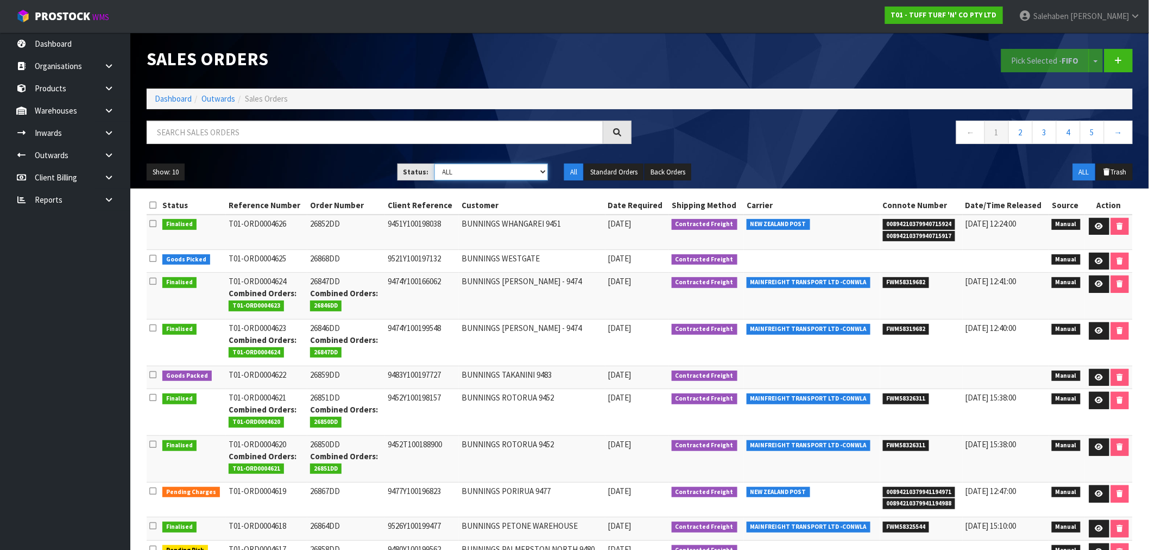
click at [490, 175] on select "Draft Pending Allocated Pending Pick Goods Picked Goods Packed Pending Charges …" at bounding box center [491, 171] width 114 height 17
click at [434, 163] on select "Draft Pending Allocated Pending Pick Goods Picked Goods Packed Pending Charges …" at bounding box center [491, 171] width 114 height 17
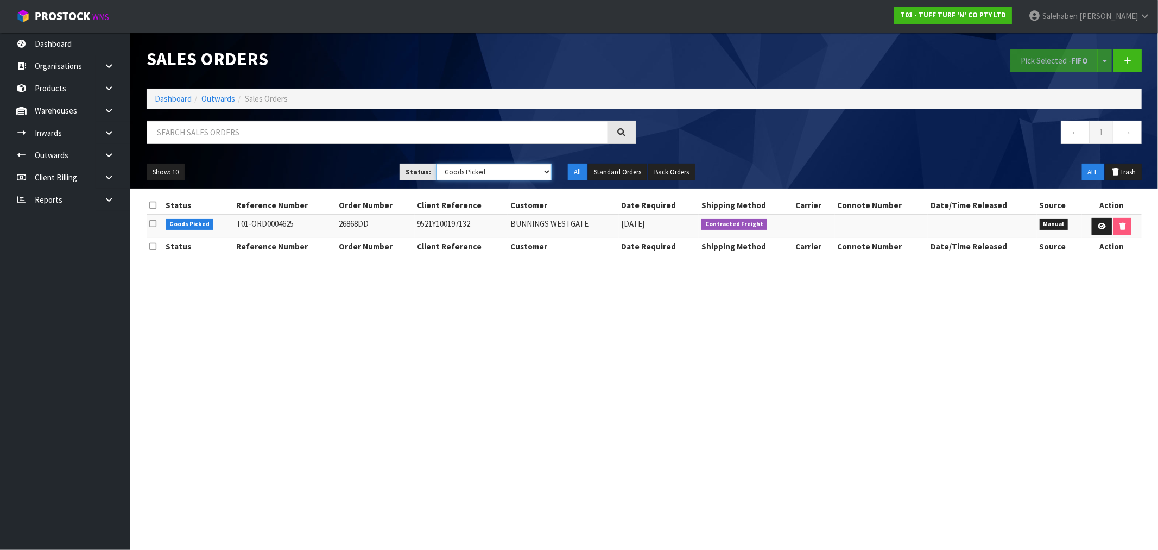
click at [482, 167] on select "Draft Pending Allocated Pending Pick Goods Picked Goods Packed Pending Charges …" at bounding box center [494, 171] width 115 height 17
select select "string:3"
click at [437, 163] on select "Draft Pending Allocated Pending Pick Goods Picked Goods Packed Pending Charges …" at bounding box center [494, 171] width 115 height 17
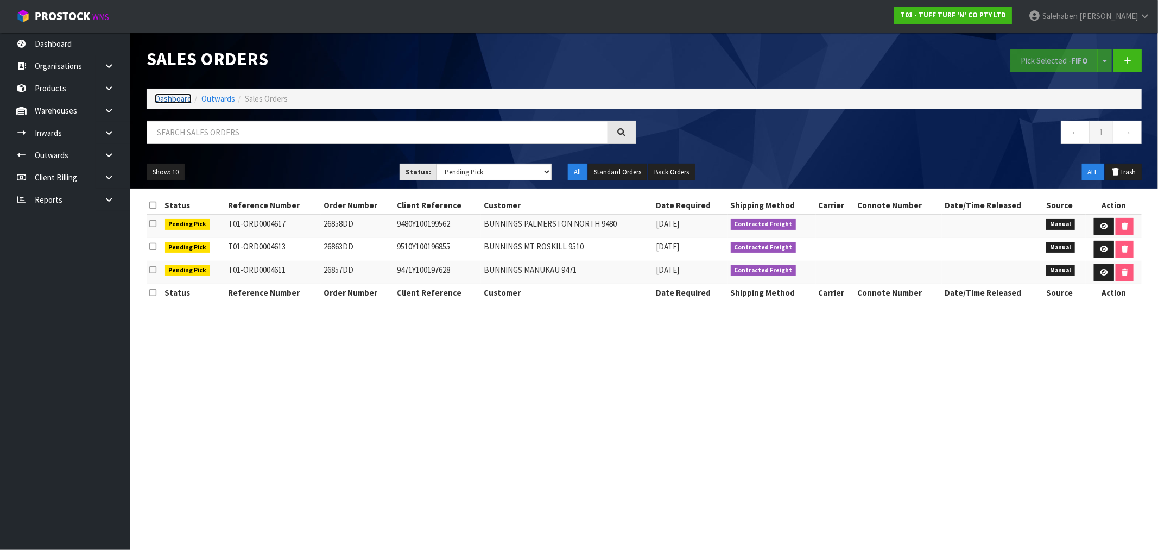
click at [178, 100] on link "Dashboard" at bounding box center [173, 98] width 37 height 10
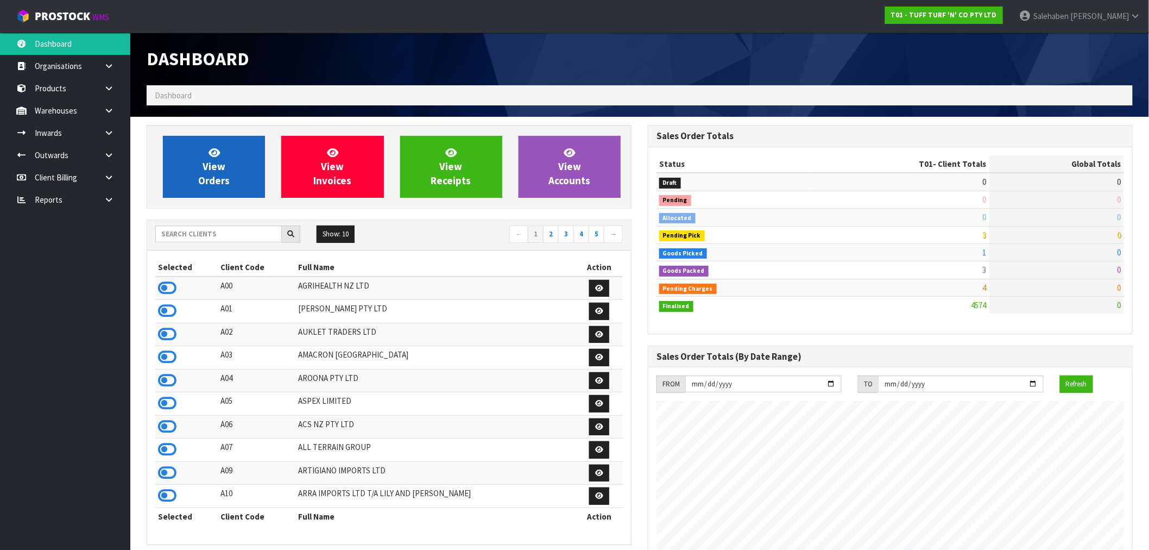
scroll to position [823, 501]
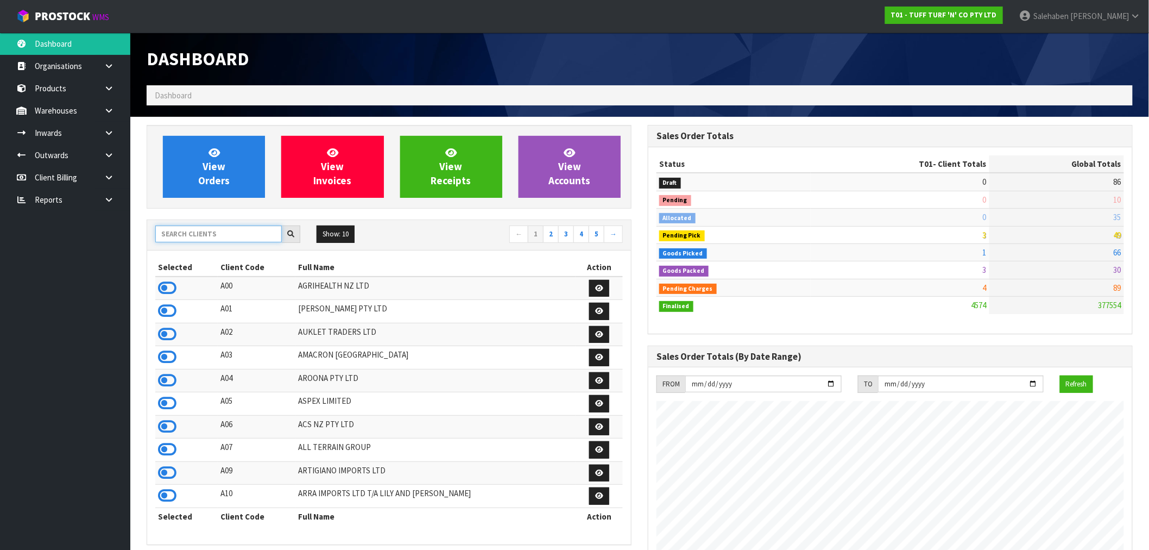
click at [267, 235] on input "text" at bounding box center [218, 233] width 127 height 17
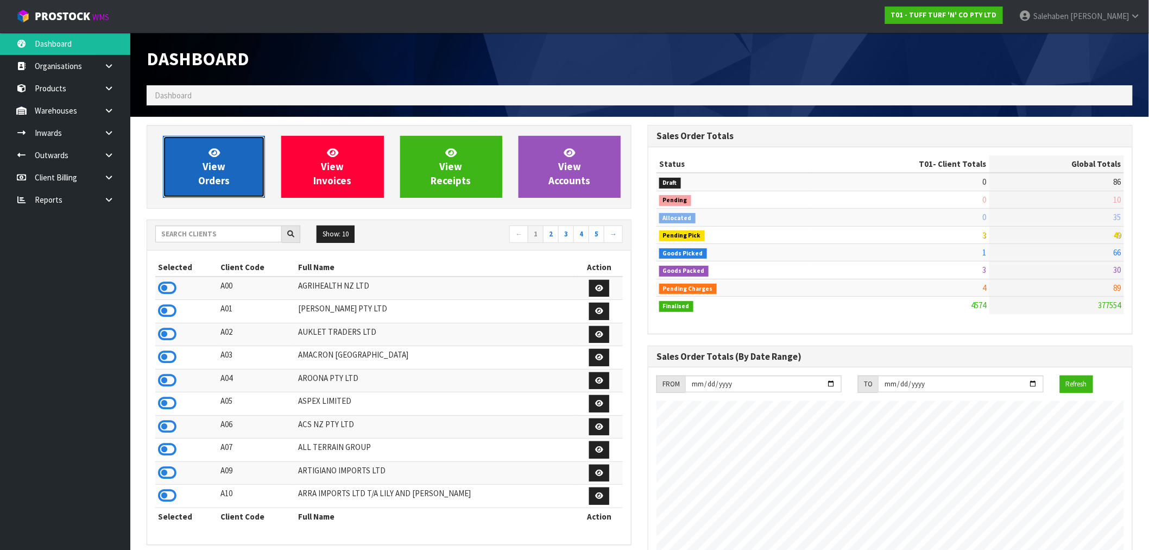
click at [234, 158] on link "View Orders" at bounding box center [214, 167] width 102 height 62
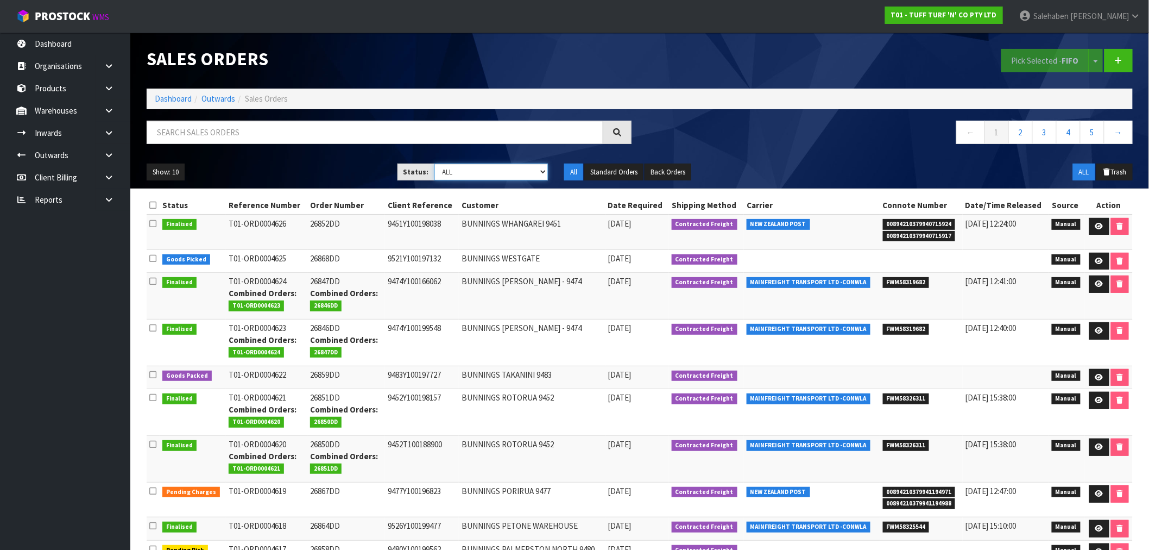
click at [482, 174] on select "Draft Pending Allocated Pending Pick Goods Picked Goods Packed Pending Charges …" at bounding box center [491, 171] width 114 height 17
select select "string:3"
click at [434, 163] on select "Draft Pending Allocated Pending Pick Goods Picked Goods Packed Pending Charges …" at bounding box center [491, 171] width 114 height 17
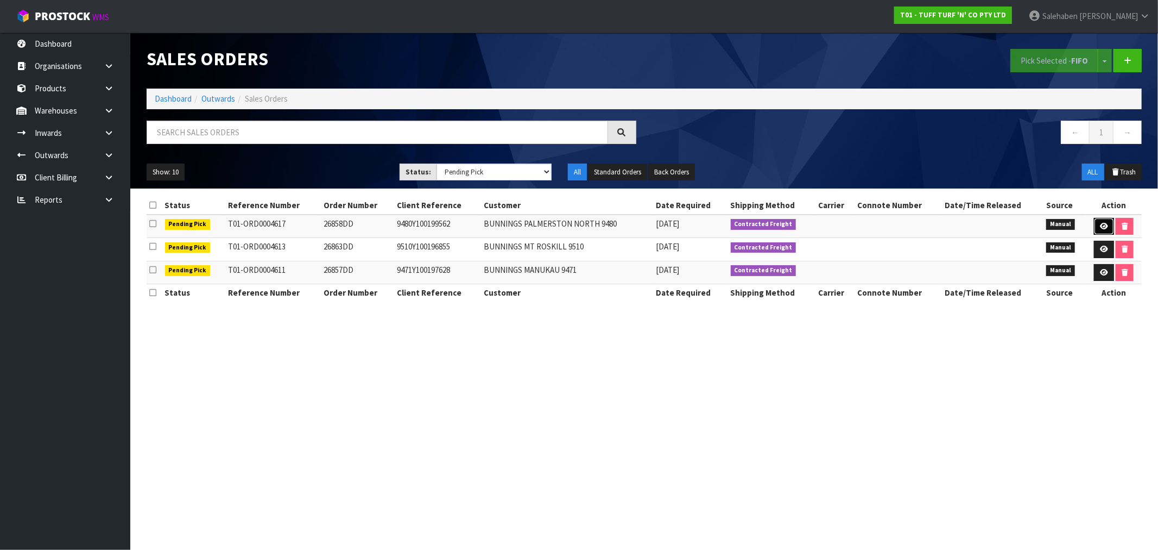
click at [1100, 225] on icon at bounding box center [1104, 226] width 8 height 7
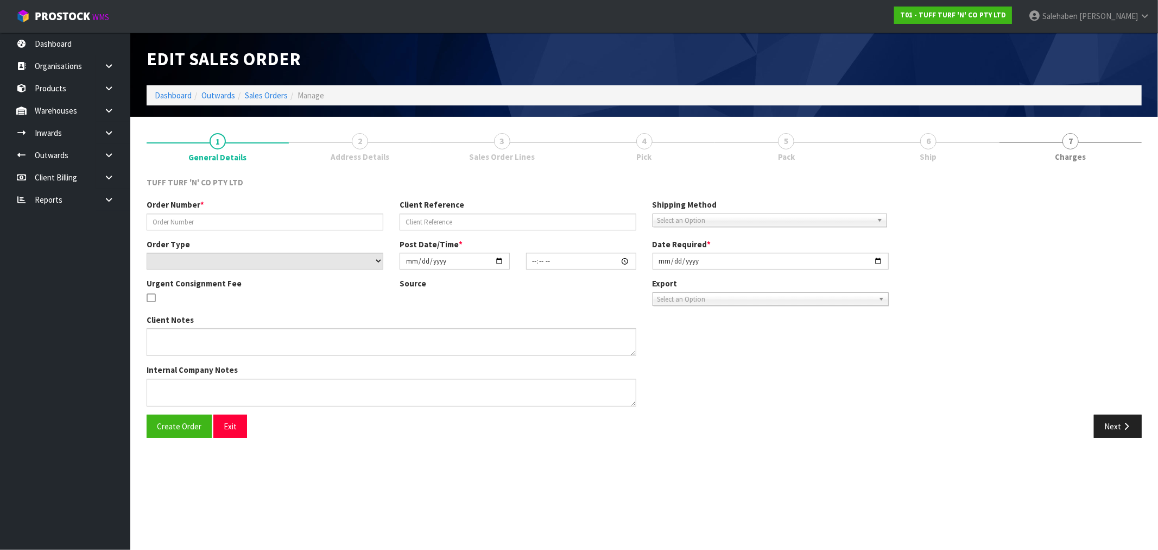
type input "26858DD"
type input "9480Y100199562"
select select "number:0"
type input "[DATE]"
type input "13:25:00.000"
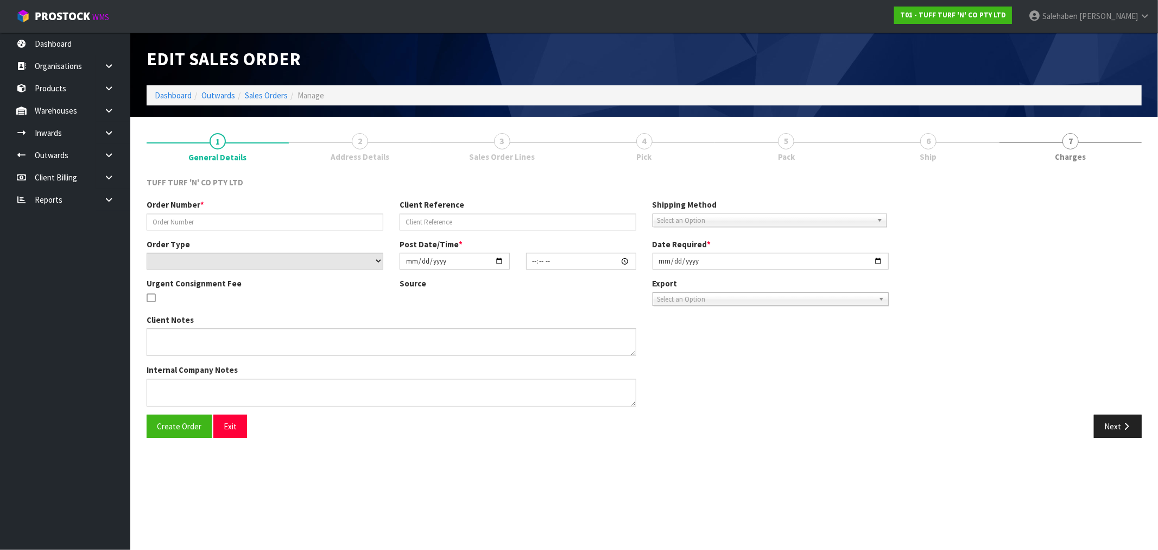
type input "[DATE]"
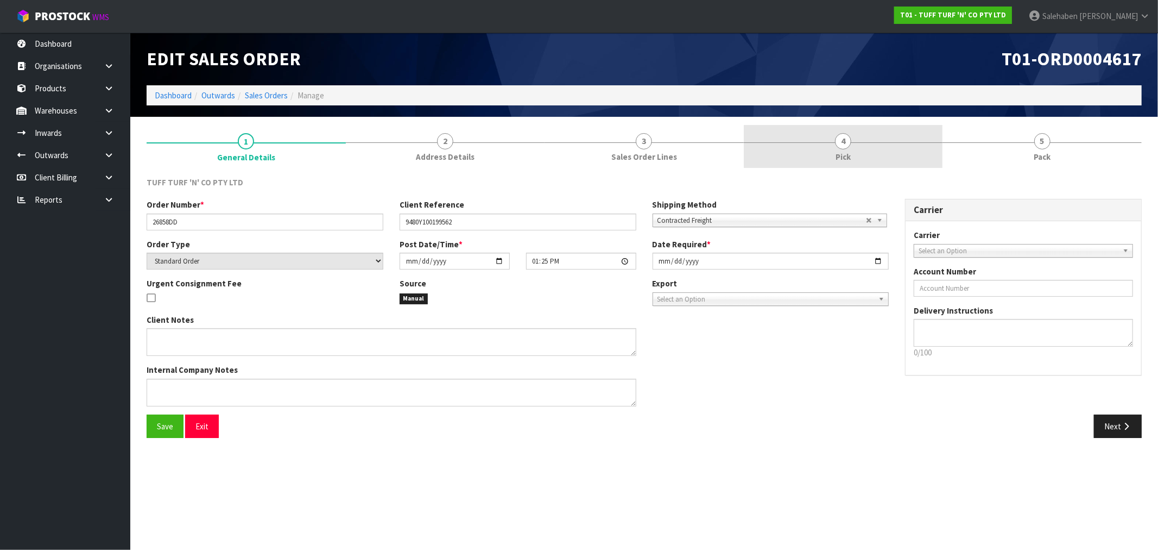
click at [840, 154] on span "Pick" at bounding box center [843, 156] width 15 height 11
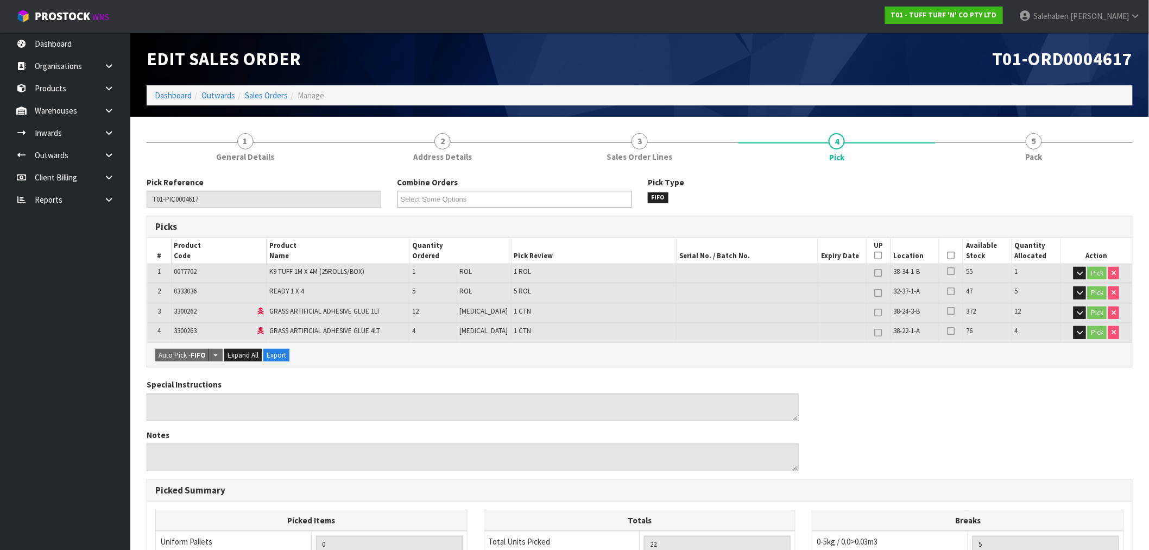
click at [948, 248] on th "Picked" at bounding box center [952, 251] width 24 height 26
click at [948, 255] on icon at bounding box center [952, 255] width 8 height 1
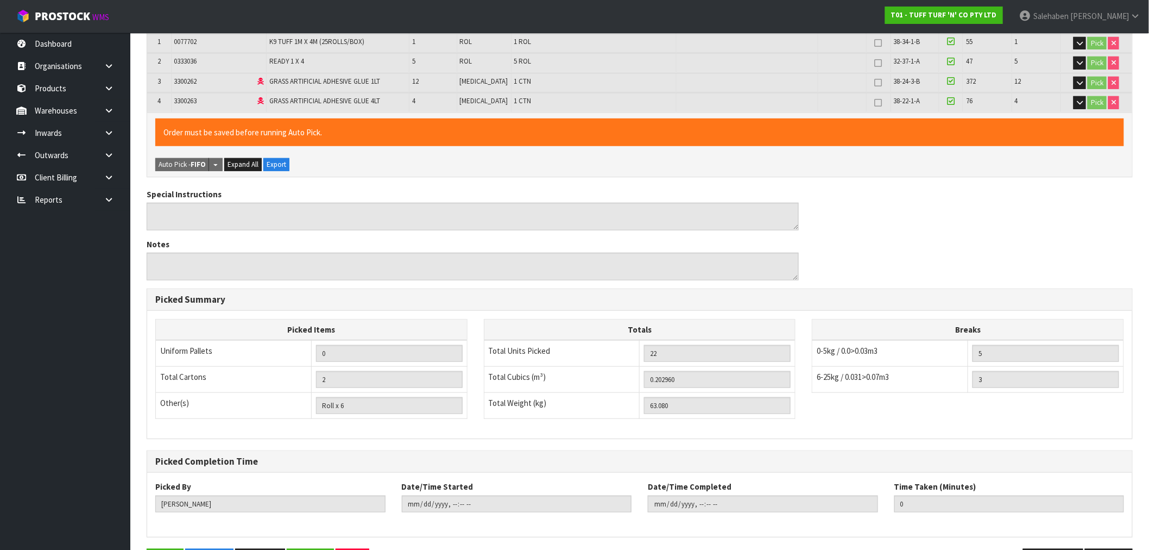
scroll to position [267, 0]
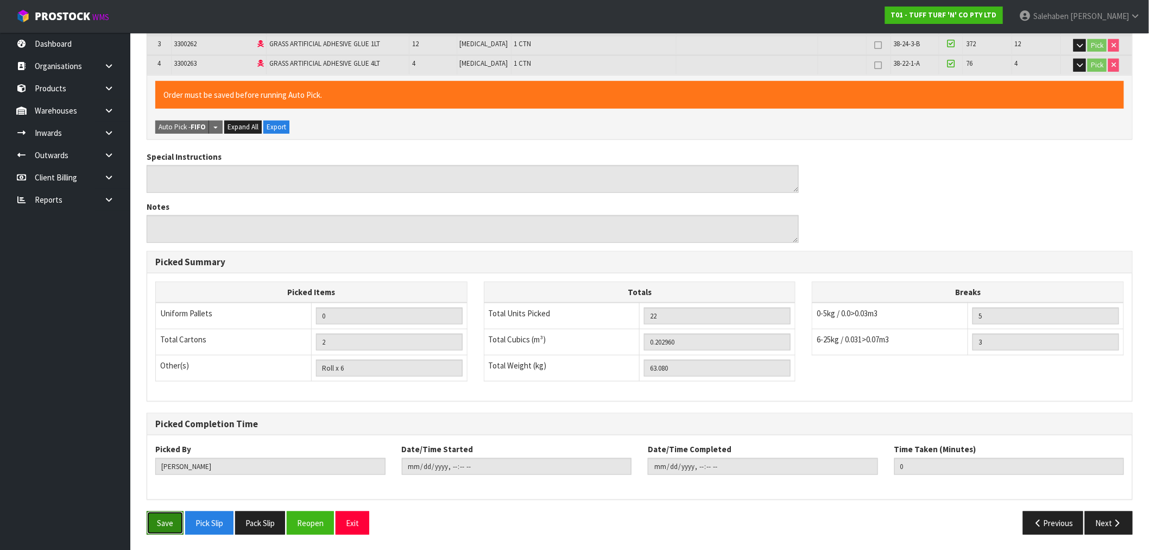
click at [168, 519] on button "Save" at bounding box center [165, 522] width 37 height 23
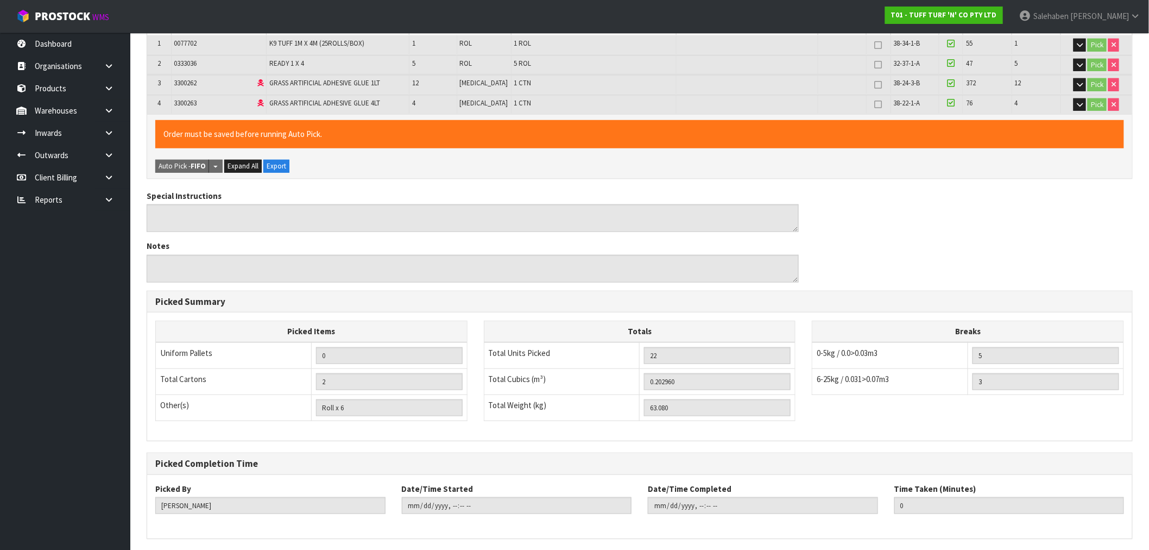
scroll to position [0, 0]
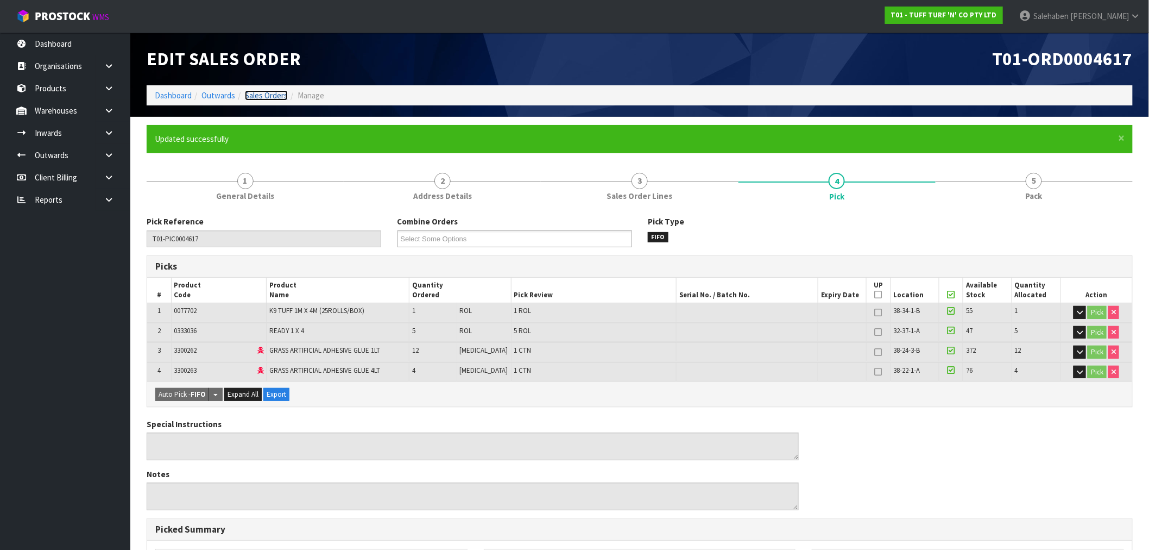
click at [268, 96] on link "Sales Orders" at bounding box center [266, 95] width 43 height 10
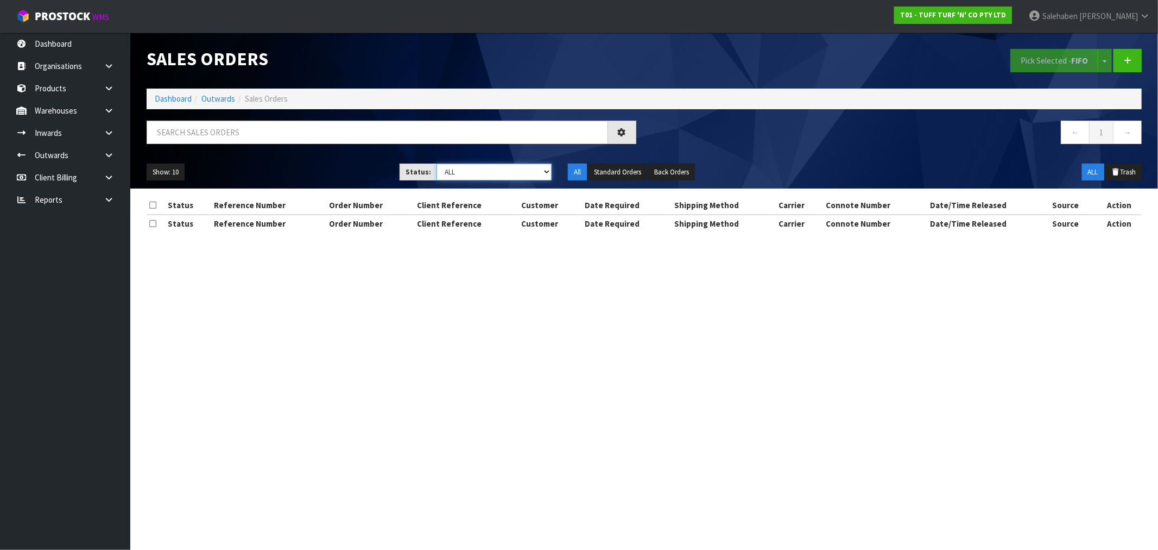
drag, startPoint x: 511, startPoint y: 171, endPoint x: 502, endPoint y: 178, distance: 10.4
click at [511, 171] on select "Draft Pending Allocated Pending Pick Goods Picked Goods Packed Pending Charges …" at bounding box center [494, 171] width 115 height 17
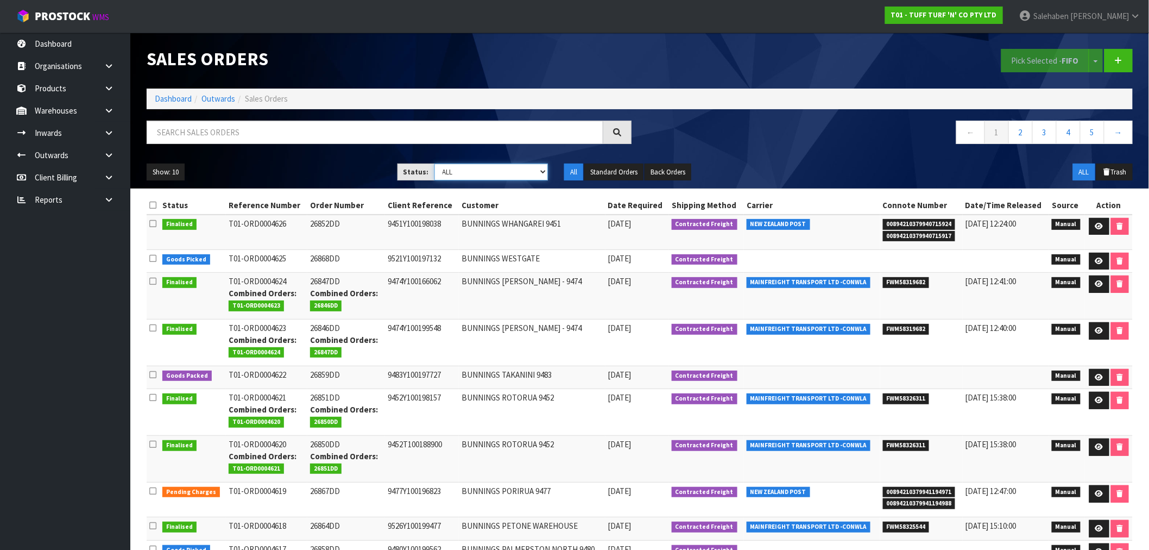
select select "string:3"
click at [434, 163] on select "Draft Pending Allocated Pending Pick Goods Picked Goods Packed Pending Charges …" at bounding box center [491, 171] width 114 height 17
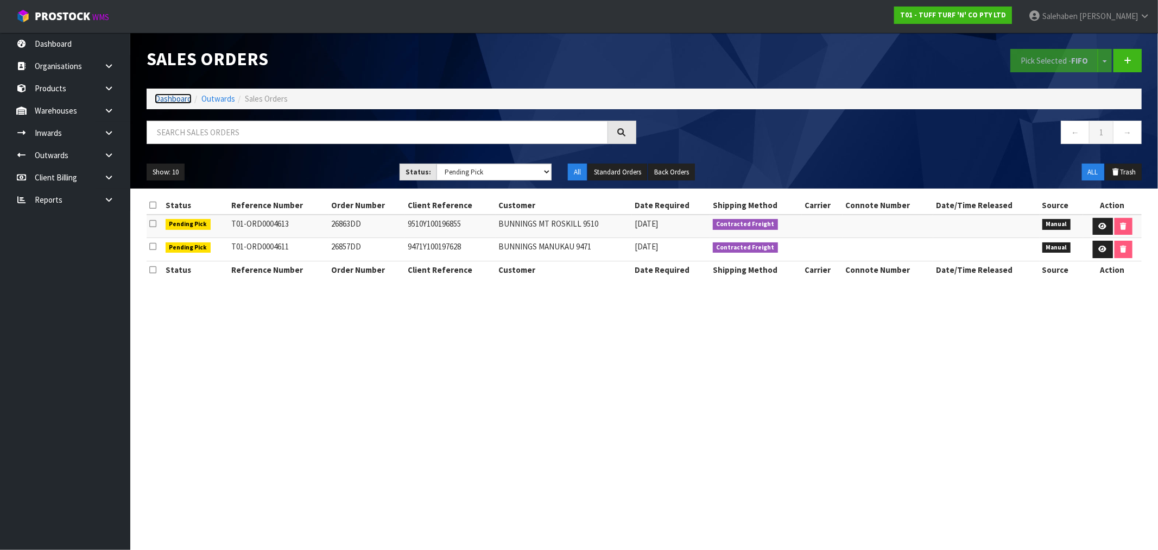
click at [176, 96] on link "Dashboard" at bounding box center [173, 98] width 37 height 10
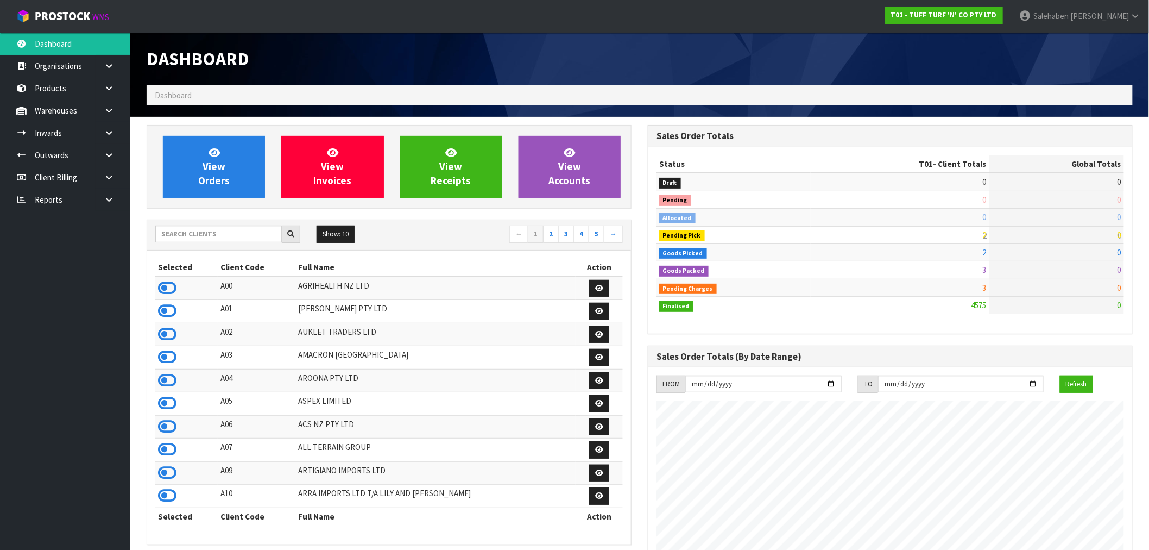
scroll to position [823, 501]
click at [218, 237] on input "text" at bounding box center [218, 233] width 127 height 17
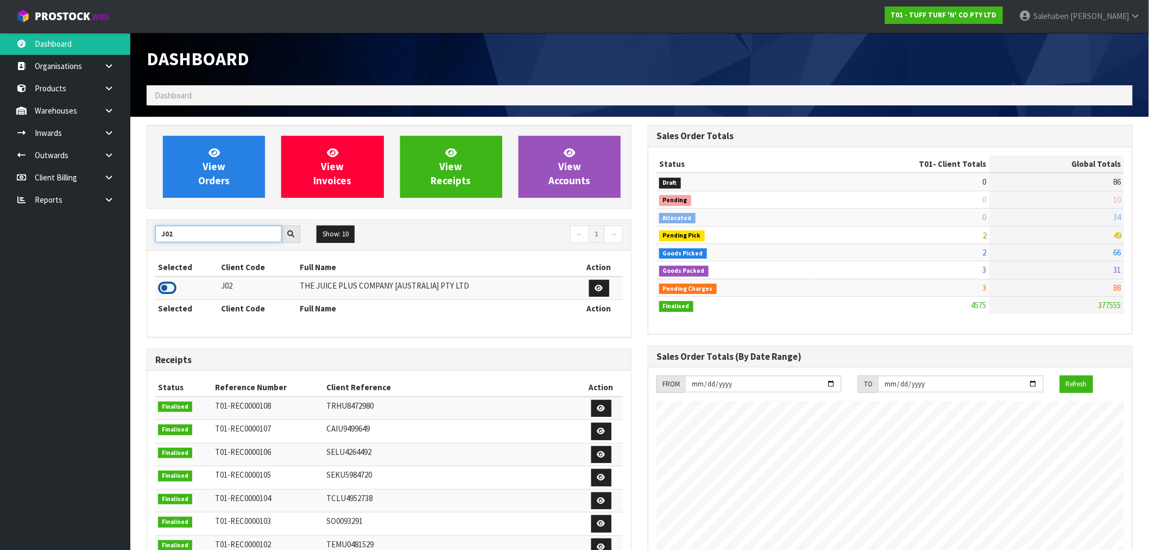
type input "J02"
click at [163, 288] on icon at bounding box center [167, 288] width 18 height 16
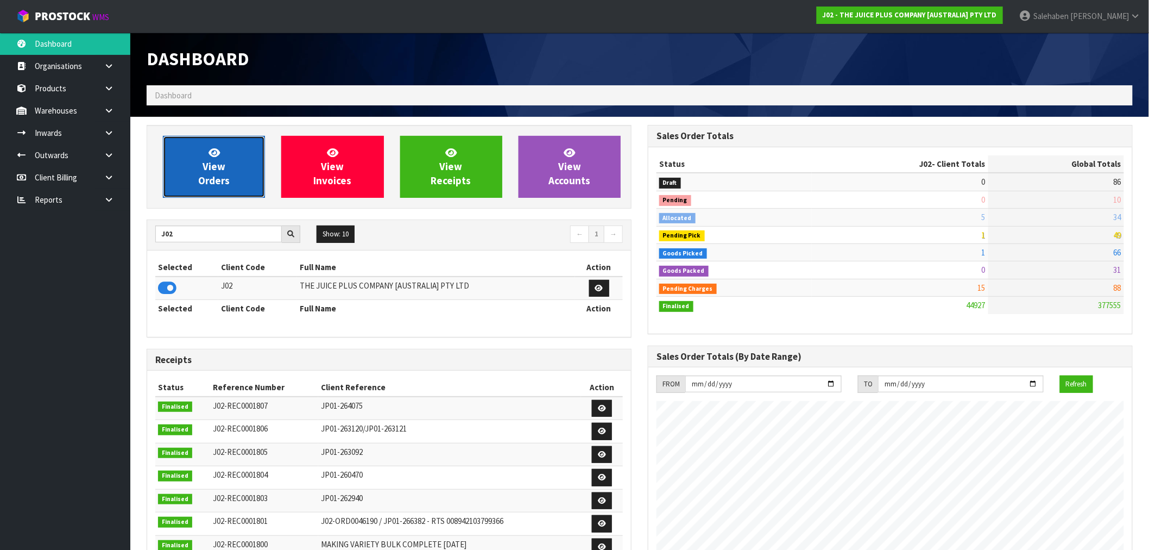
click at [194, 168] on link "View Orders" at bounding box center [214, 167] width 102 height 62
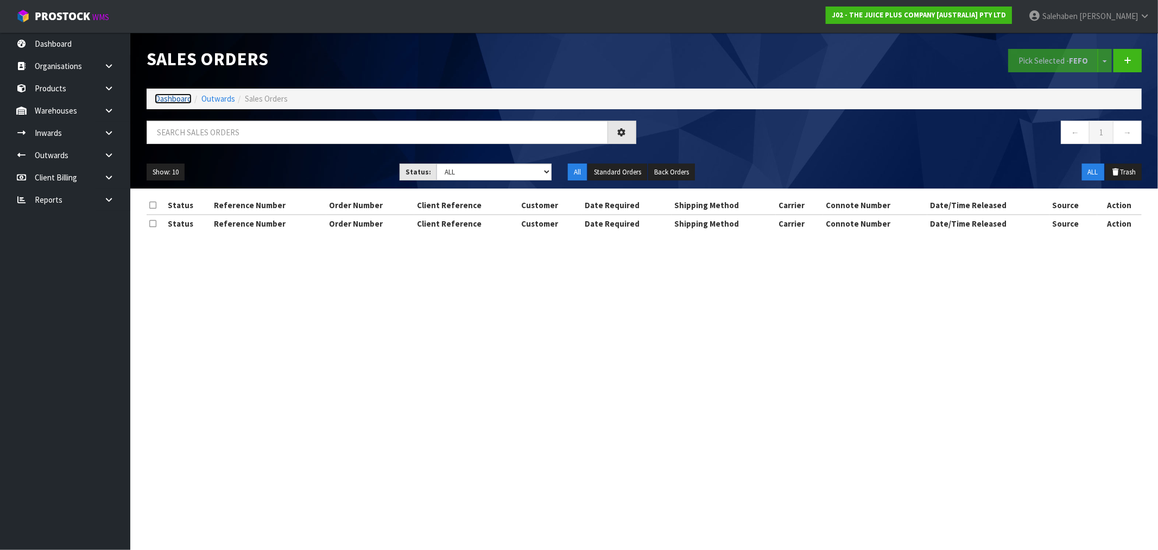
click at [173, 98] on link "Dashboard" at bounding box center [173, 98] width 37 height 10
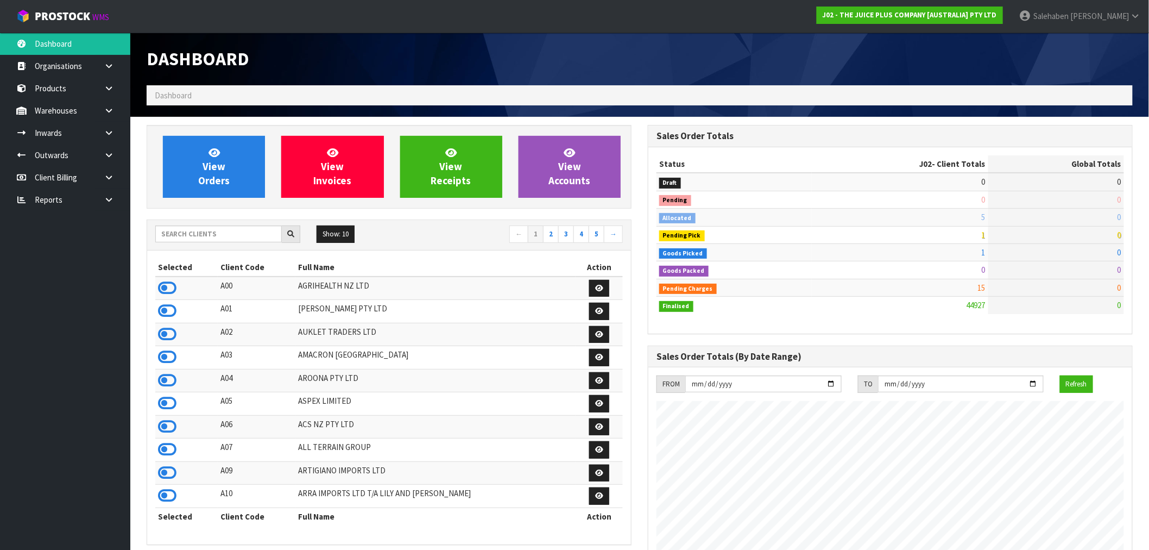
scroll to position [823, 501]
click at [218, 235] on input "text" at bounding box center [218, 233] width 127 height 17
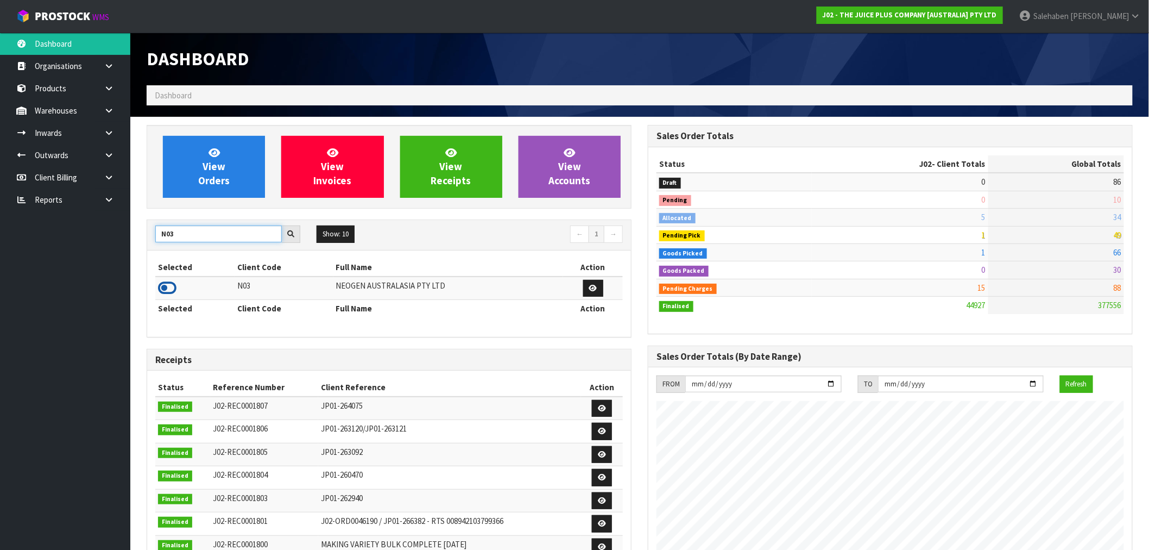
type input "N03"
click at [161, 286] on icon at bounding box center [167, 288] width 18 height 16
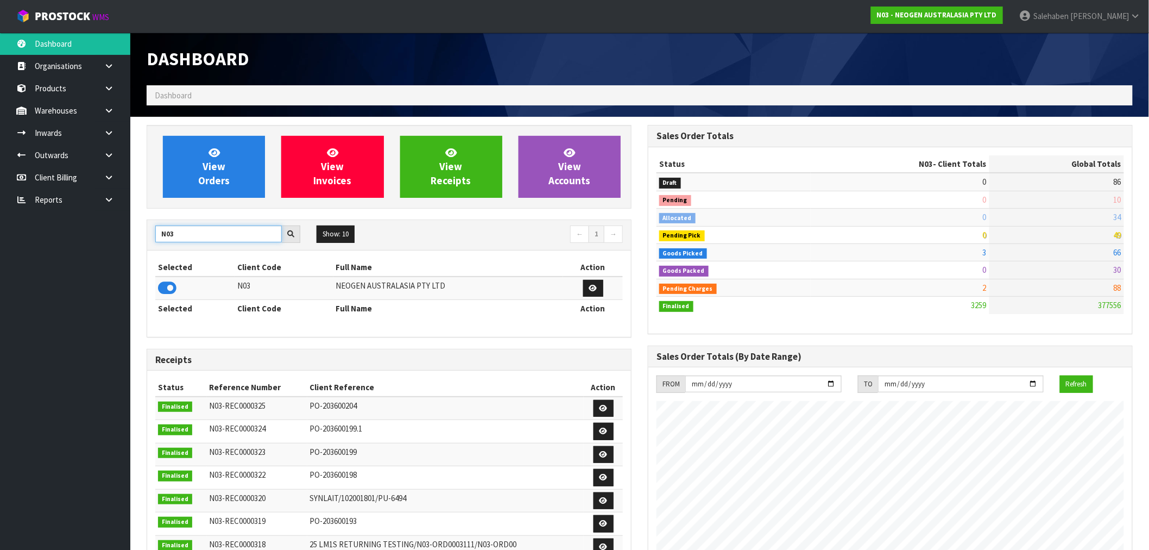
drag, startPoint x: 177, startPoint y: 232, endPoint x: 105, endPoint y: 241, distance: 72.2
click at [106, 242] on body "Toggle navigation ProStock WMS N03 - NEOGEN AUSTRALASIA PTY LTD [PERSON_NAME] L…" at bounding box center [574, 275] width 1149 height 550
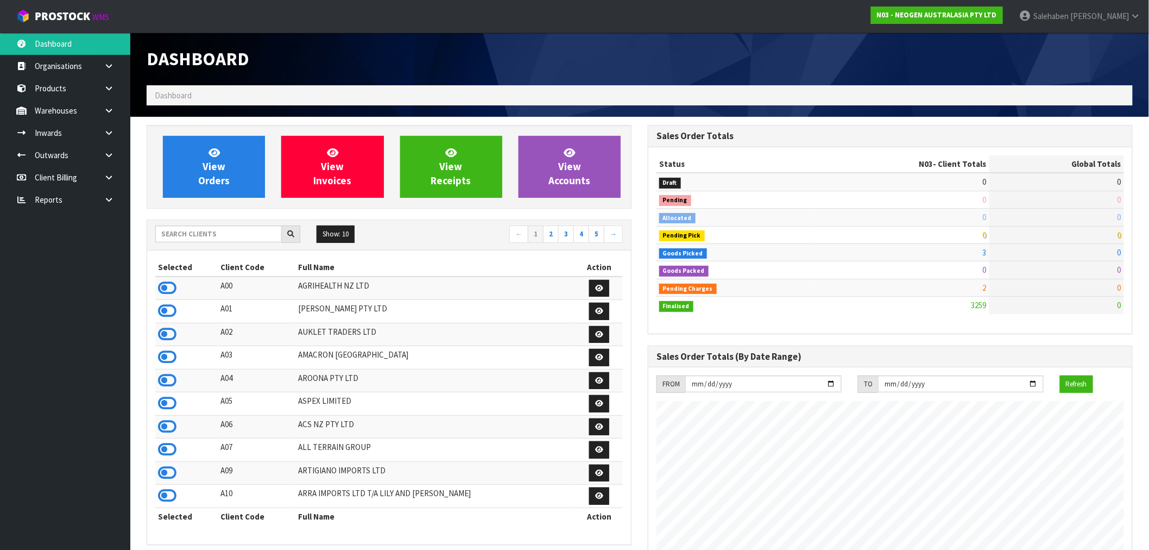
scroll to position [823, 501]
drag, startPoint x: 371, startPoint y: 4, endPoint x: 369, endPoint y: 10, distance: 5.7
click at [324, 41] on div "Dashboard" at bounding box center [388, 59] width 501 height 53
